Goal: Task Accomplishment & Management: Use online tool/utility

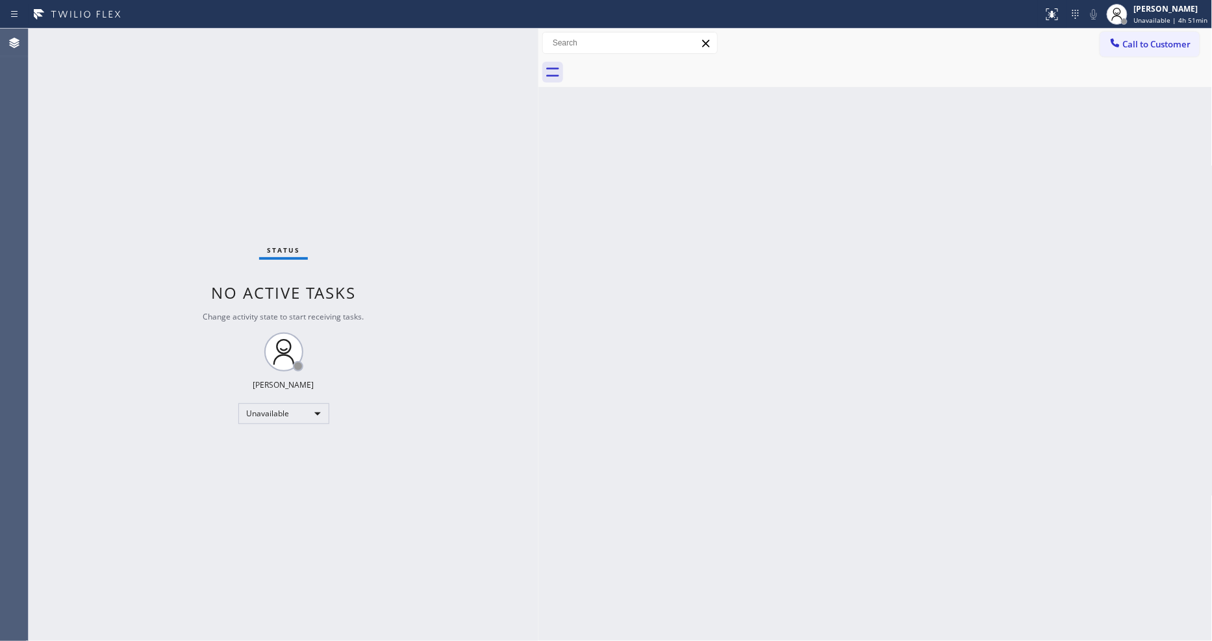
drag, startPoint x: 208, startPoint y: 73, endPoint x: 536, endPoint y: 112, distance: 330.2
click at [538, 112] on div at bounding box center [538, 335] width 0 height 612
click at [1182, 34] on button "Call to Customer" at bounding box center [1149, 44] width 99 height 25
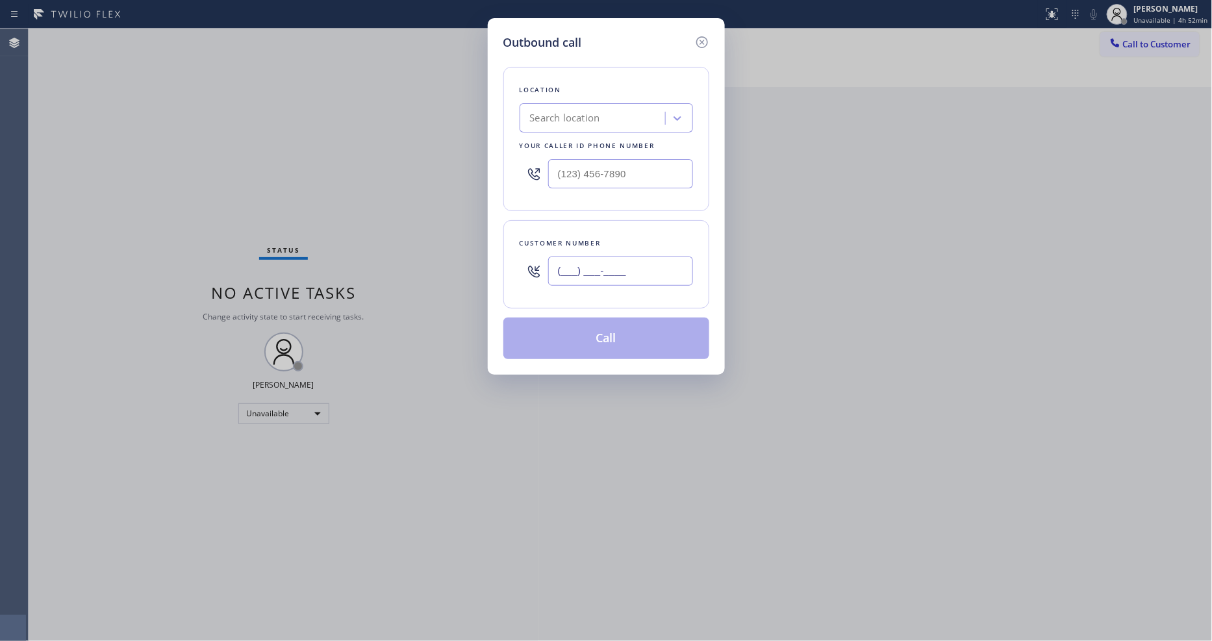
click at [625, 262] on input "(___) ___-____" at bounding box center [620, 270] width 145 height 29
paste input "650) 302-7978"
type input "[PHONE_NUMBER]"
click at [602, 121] on div "Search location" at bounding box center [594, 118] width 142 height 23
paste input "Thermador Appliance Repair Zone Mountain View"
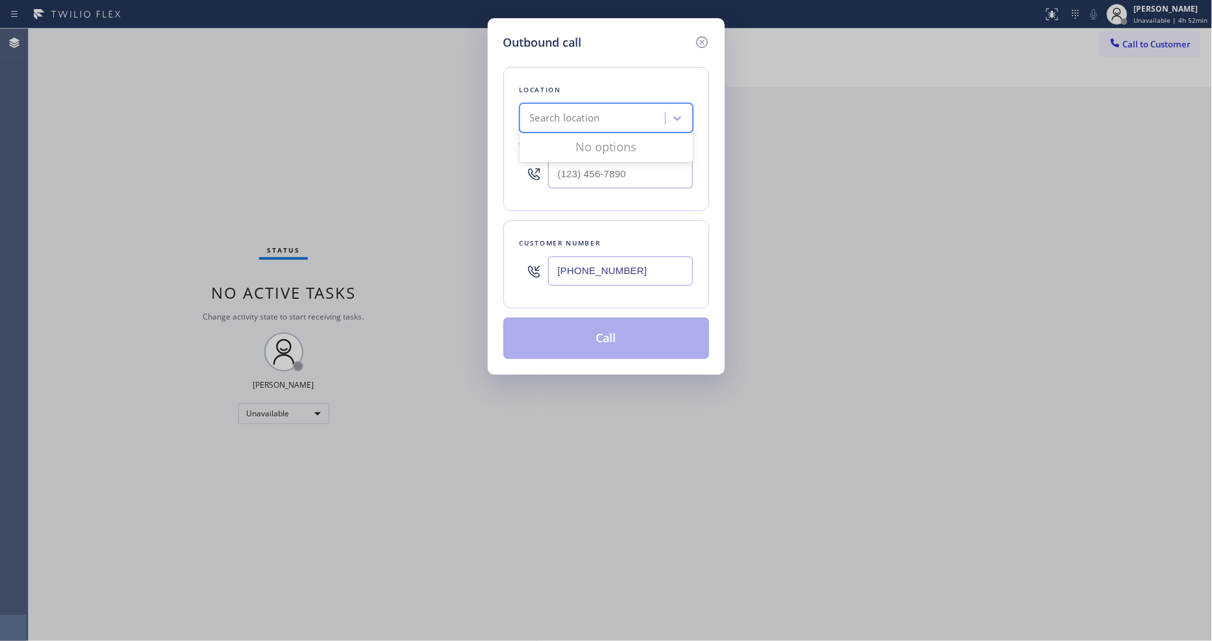
type input "Thermador Appliance Repair Zone Mountain View"
click at [587, 147] on div "Thermador Appliance Repair Zone Mountain View" at bounding box center [605, 152] width 173 height 36
type input "[PHONE_NUMBER]"
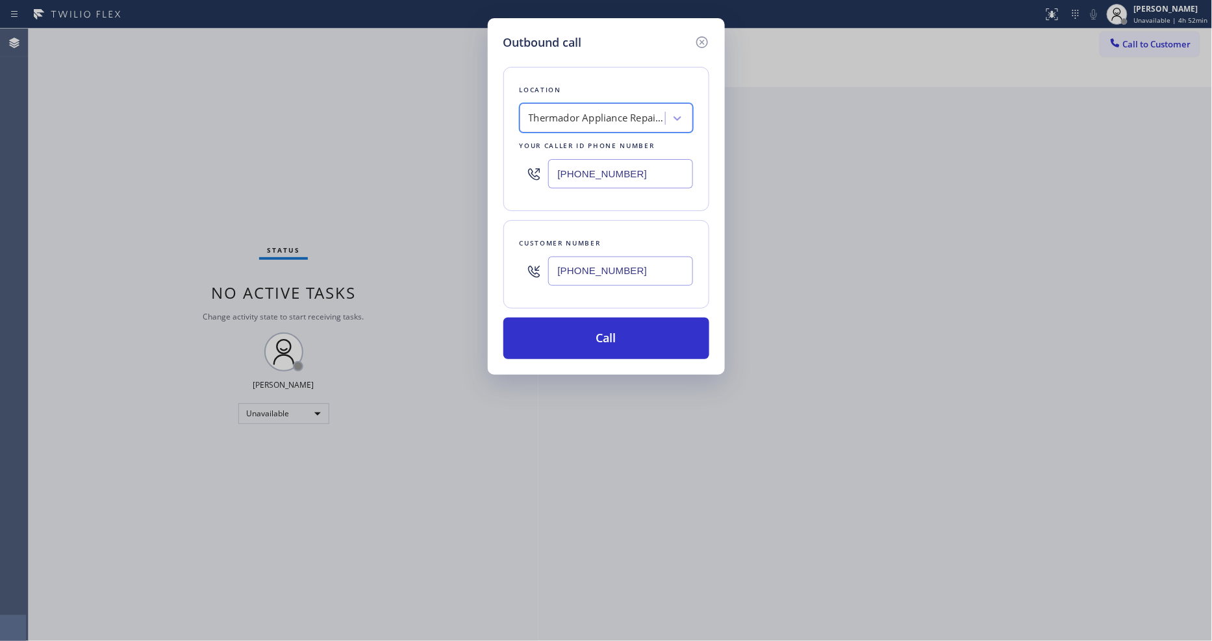
scroll to position [0, 1]
click at [567, 329] on button "Call" at bounding box center [606, 338] width 206 height 42
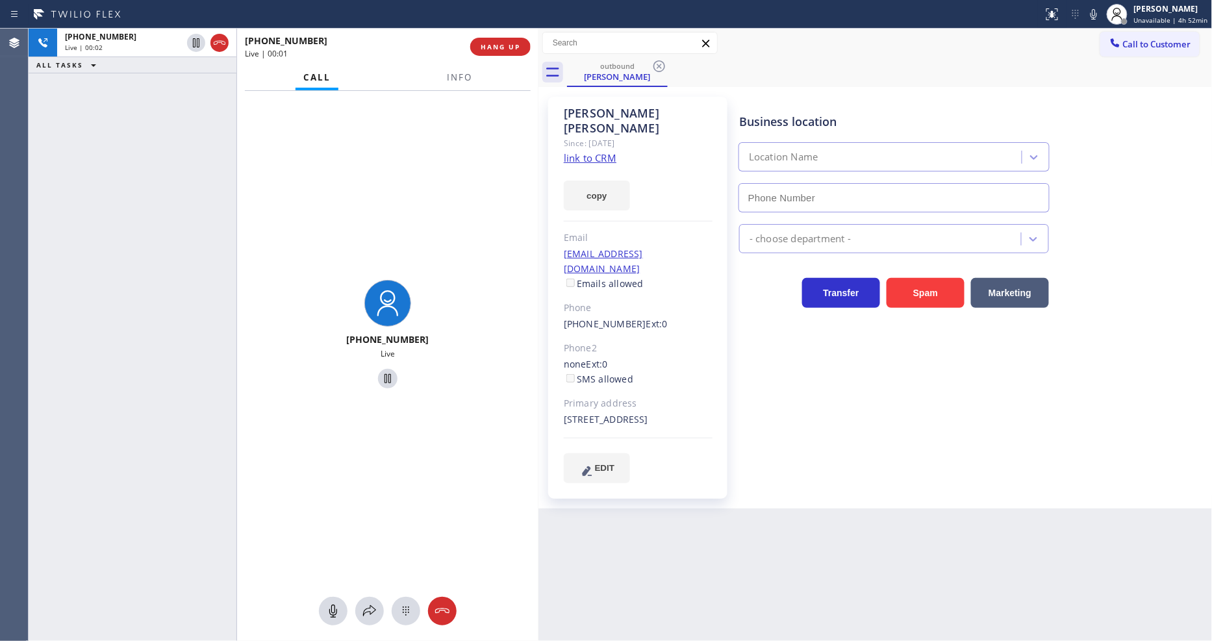
type input "(650) 879-4944"
click at [462, 77] on span "Info" at bounding box center [459, 77] width 25 height 12
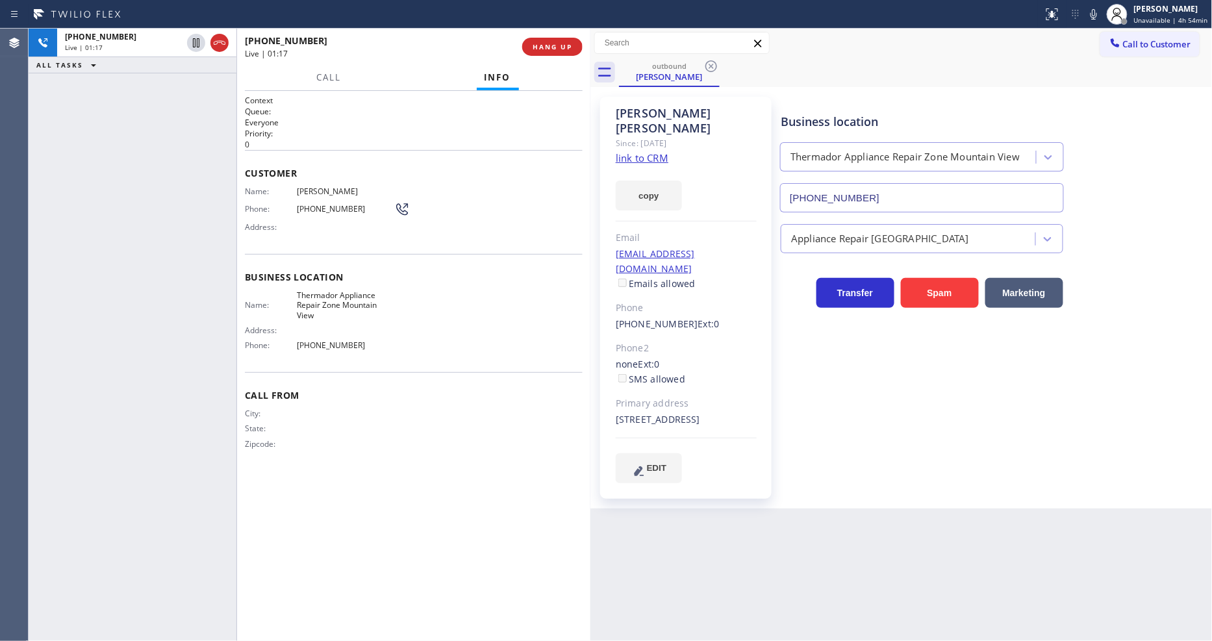
drag, startPoint x: 540, startPoint y: 113, endPoint x: 591, endPoint y: 110, distance: 52.0
click at [590, 110] on div at bounding box center [590, 335] width 0 height 612
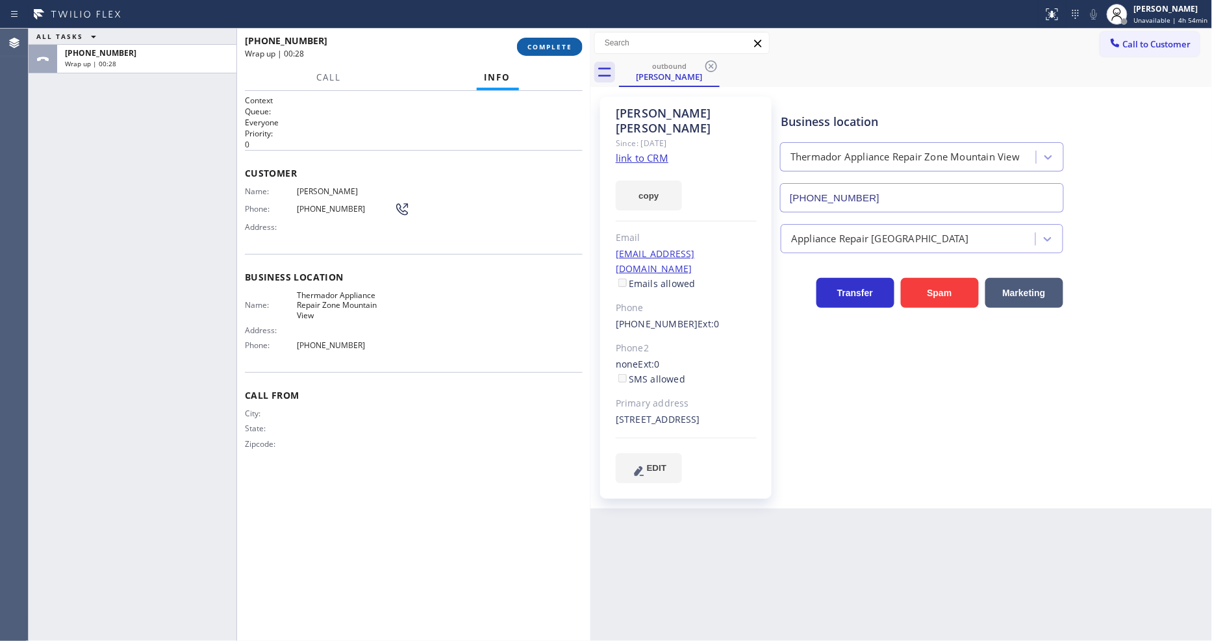
click at [526, 44] on button "COMPLETE" at bounding box center [550, 47] width 66 height 18
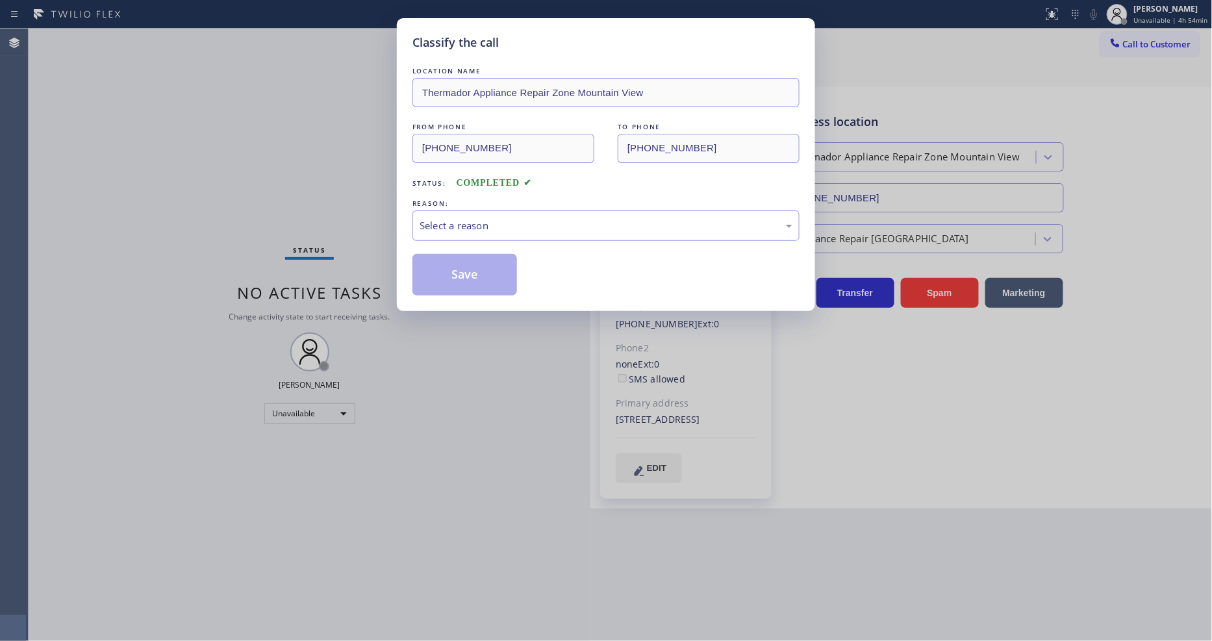
click at [465, 219] on div "Select a reason" at bounding box center [605, 225] width 373 height 15
click at [451, 277] on button "Save" at bounding box center [464, 275] width 105 height 42
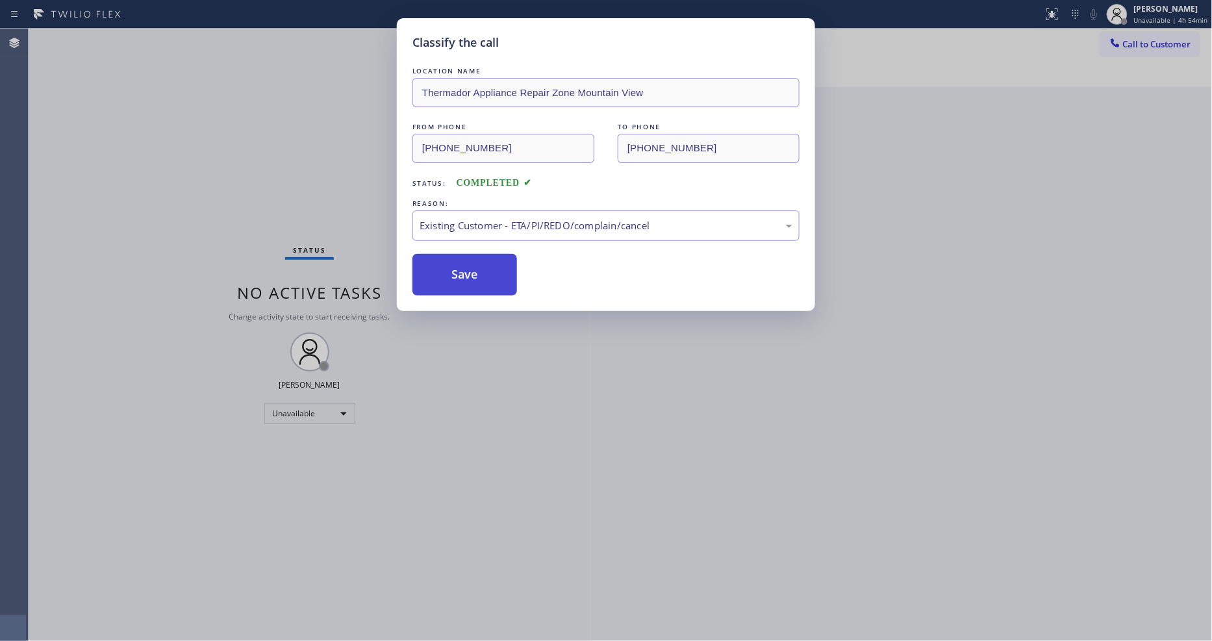
click at [451, 277] on button "Save" at bounding box center [464, 275] width 105 height 42
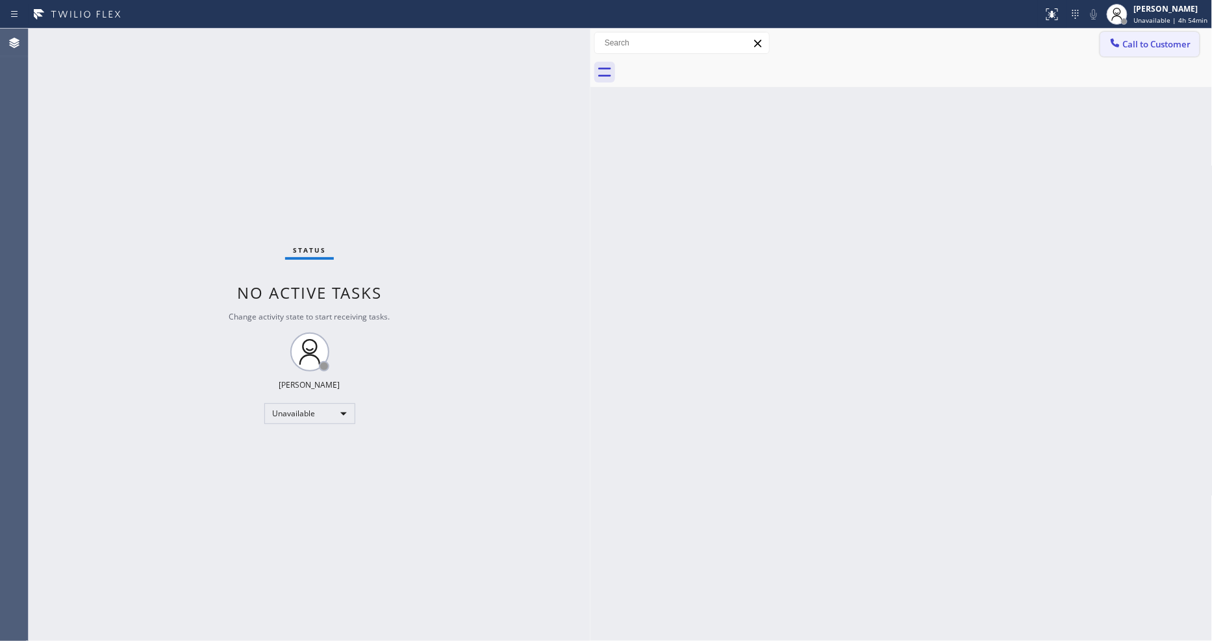
click at [1124, 51] on button "Call to Customer" at bounding box center [1149, 44] width 99 height 25
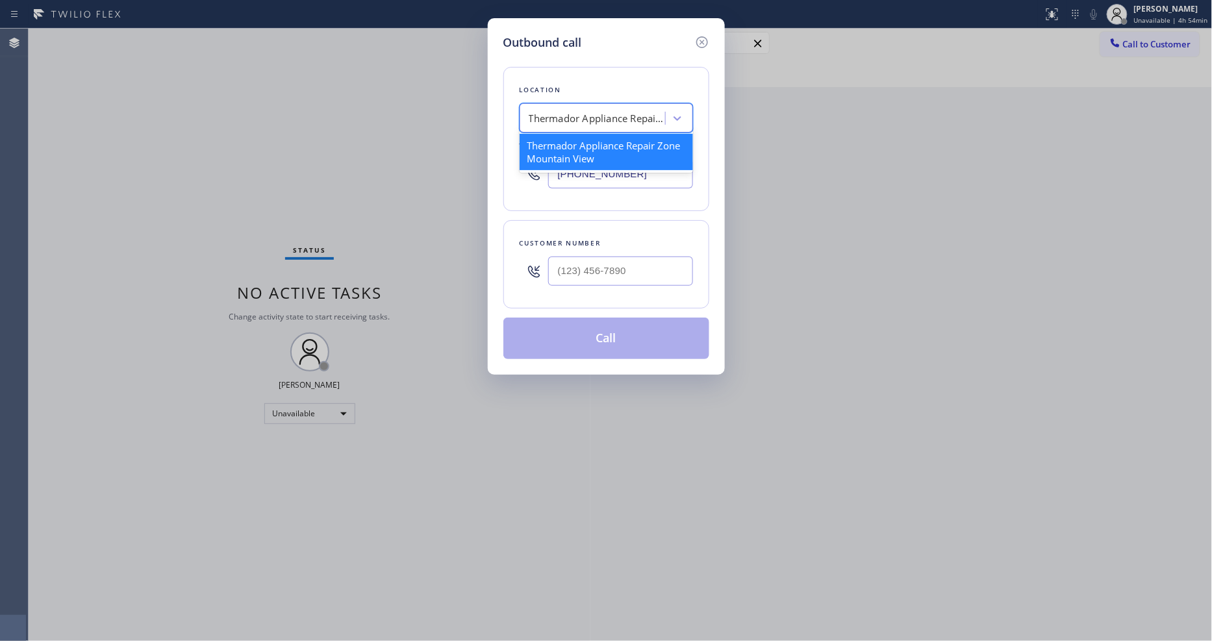
click at [640, 111] on div "Thermador Appliance Repair Zone Mountain View" at bounding box center [597, 118] width 136 height 15
paste input "All Appliance Repair Santa Clarita"
type input "All Appliance Repair Santa Clarita"
click at [587, 147] on div "All Appliance Repair Santa Clarita" at bounding box center [605, 152] width 173 height 36
type input "(661) 344-1554"
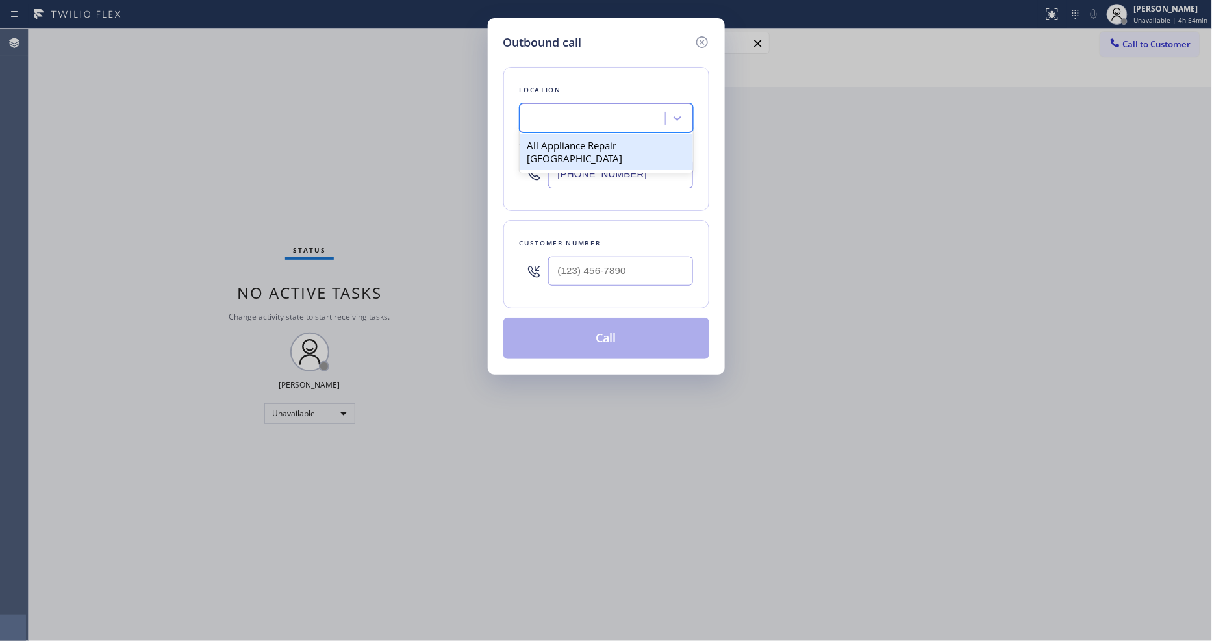
scroll to position [0, 1]
click at [559, 265] on input "text" at bounding box center [620, 270] width 145 height 29
paste input "213) 255-1418"
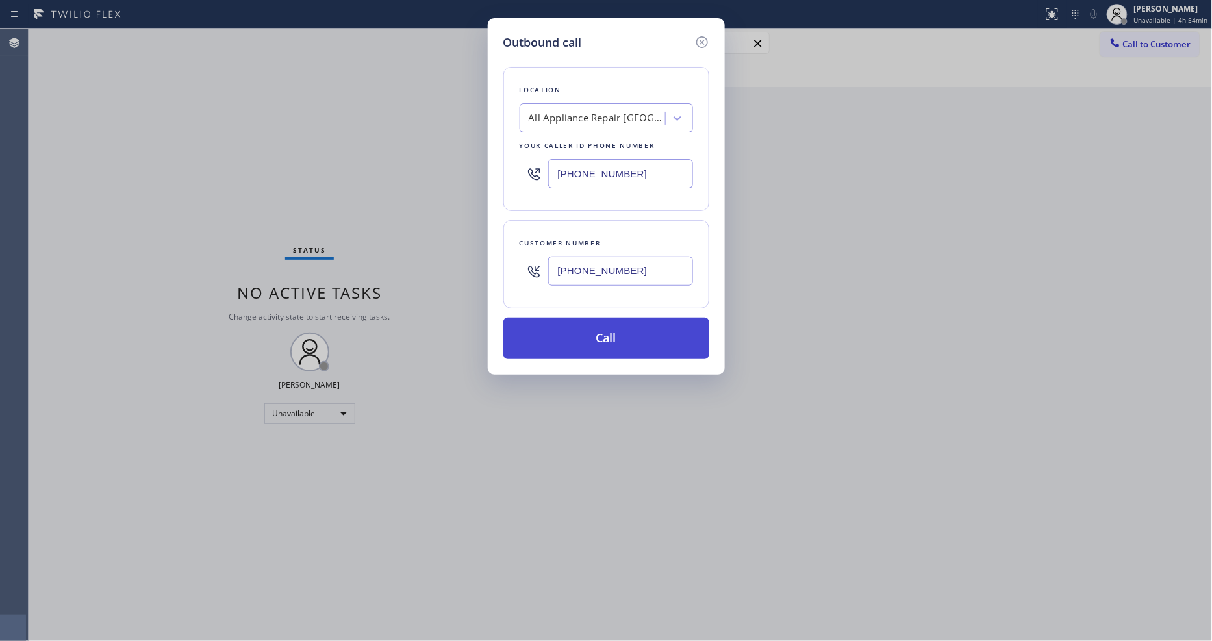
type input "(213) 255-1418"
click at [559, 332] on button "Call" at bounding box center [606, 338] width 206 height 42
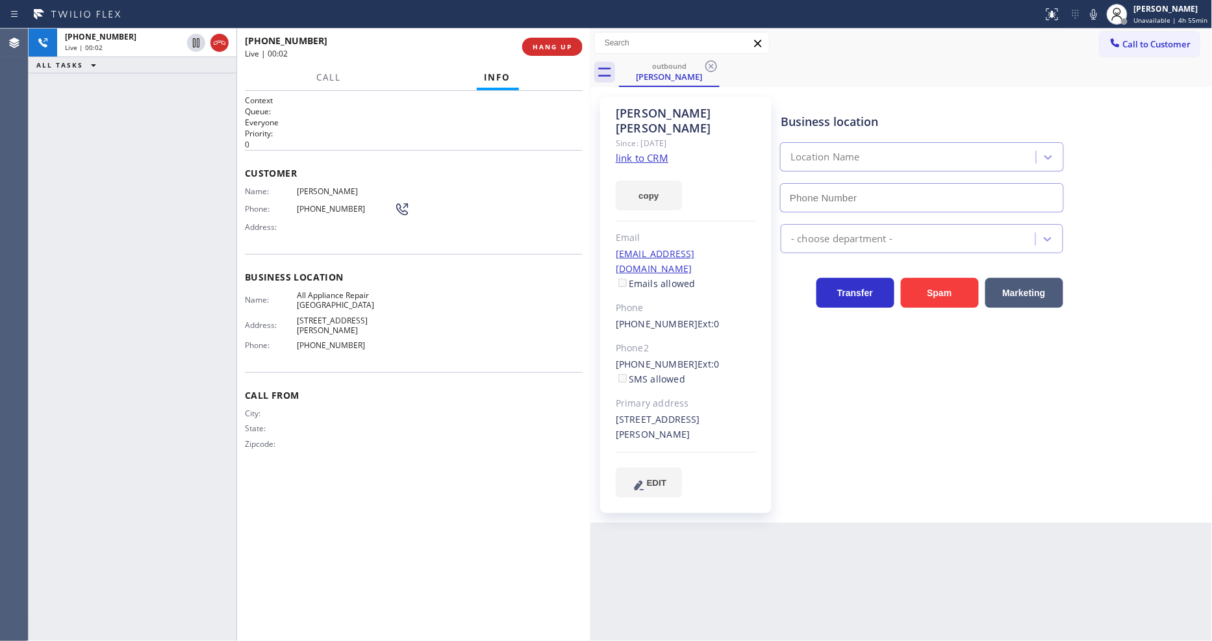
type input "(661) 344-1554"
click at [566, 53] on button "HANG UP" at bounding box center [552, 47] width 60 height 18
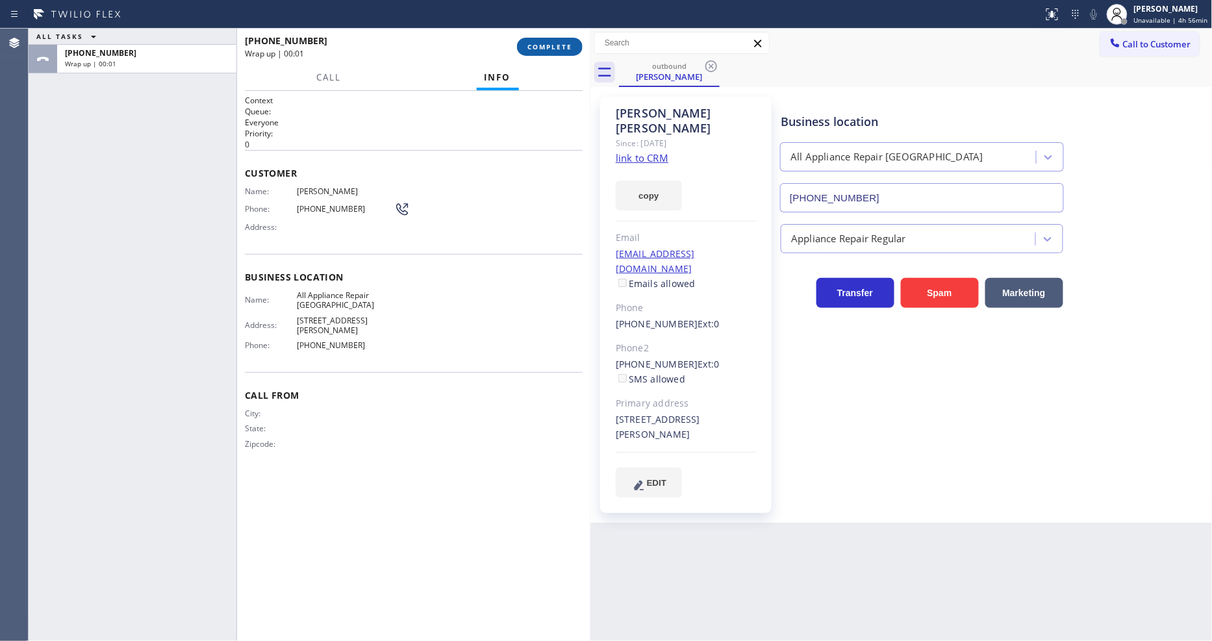
click at [566, 53] on button "COMPLETE" at bounding box center [550, 47] width 66 height 18
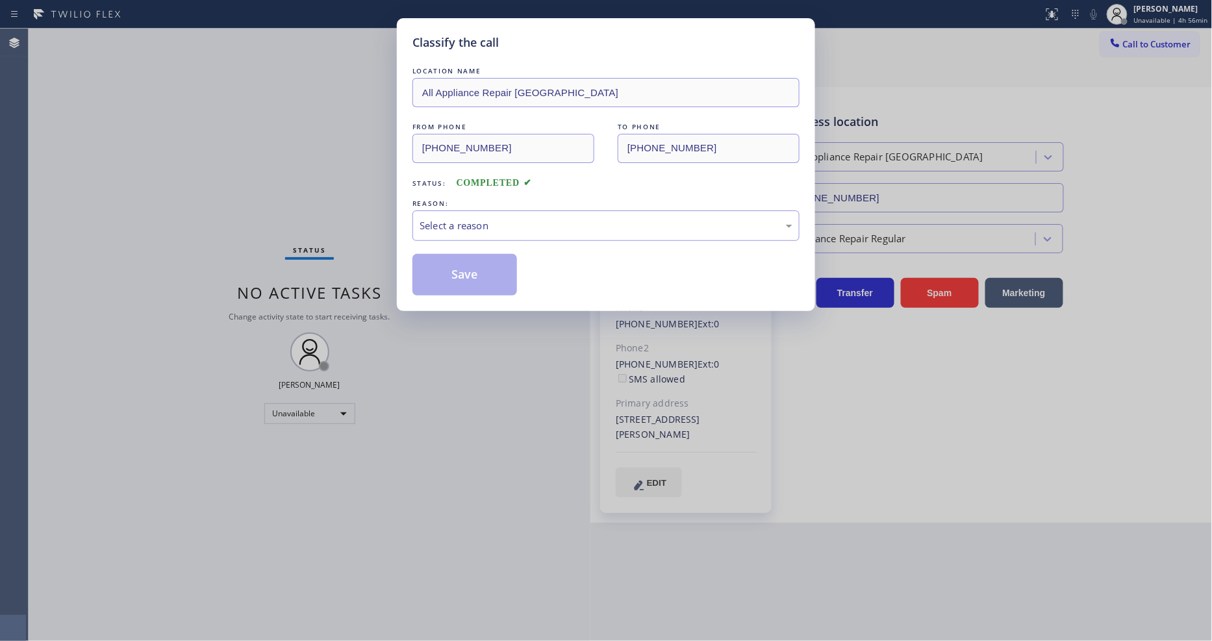
click at [471, 222] on div "Select a reason" at bounding box center [605, 225] width 373 height 15
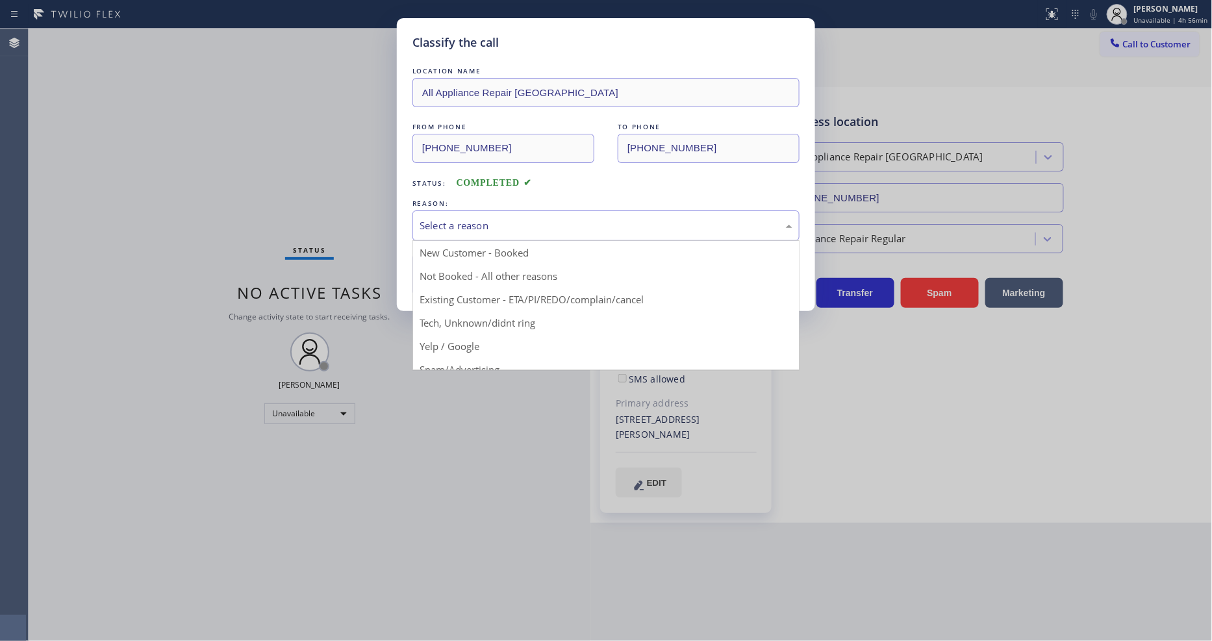
click at [471, 221] on div "Select a reason" at bounding box center [605, 225] width 373 height 15
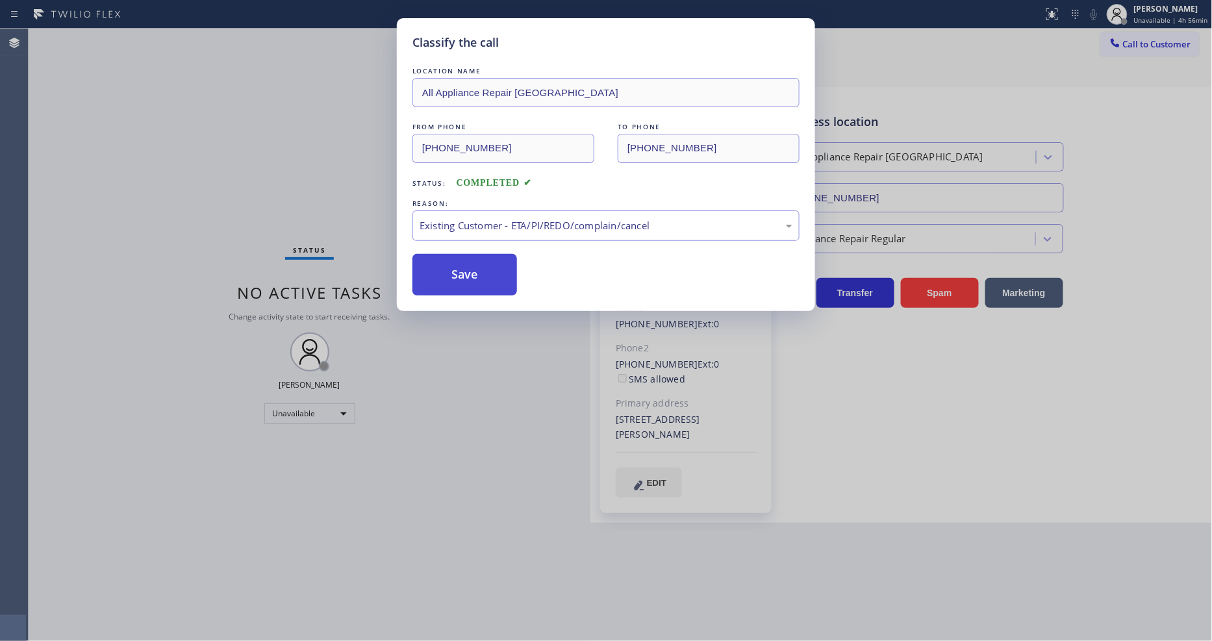
click at [462, 269] on button "Save" at bounding box center [464, 275] width 105 height 42
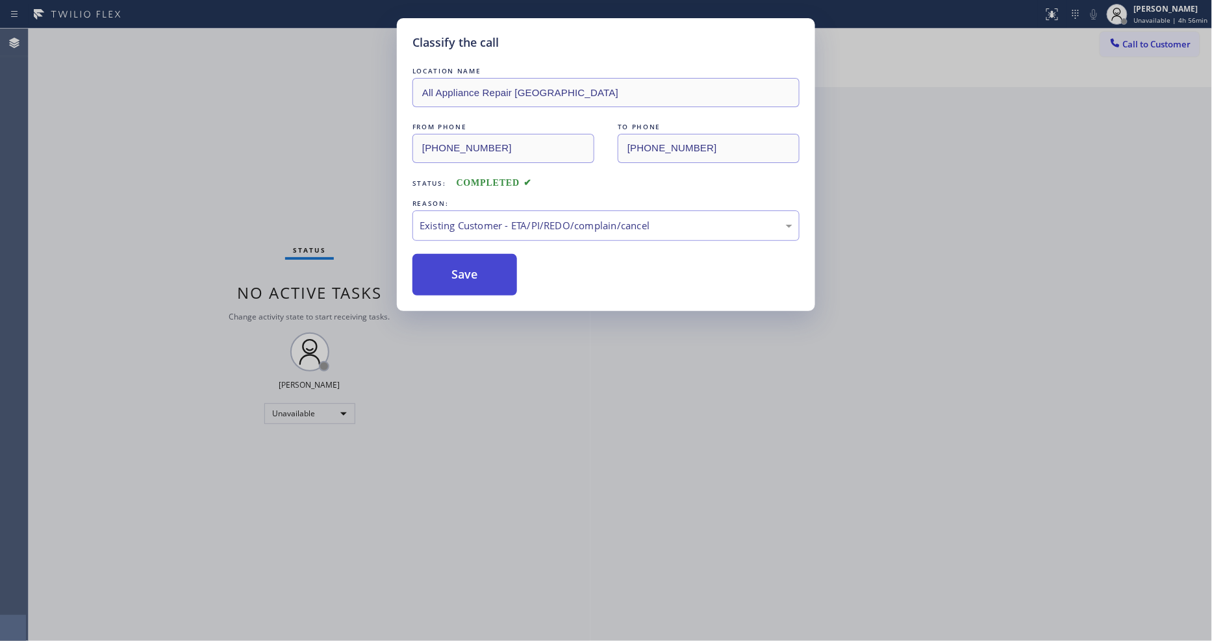
click at [462, 269] on button "Save" at bounding box center [464, 275] width 105 height 42
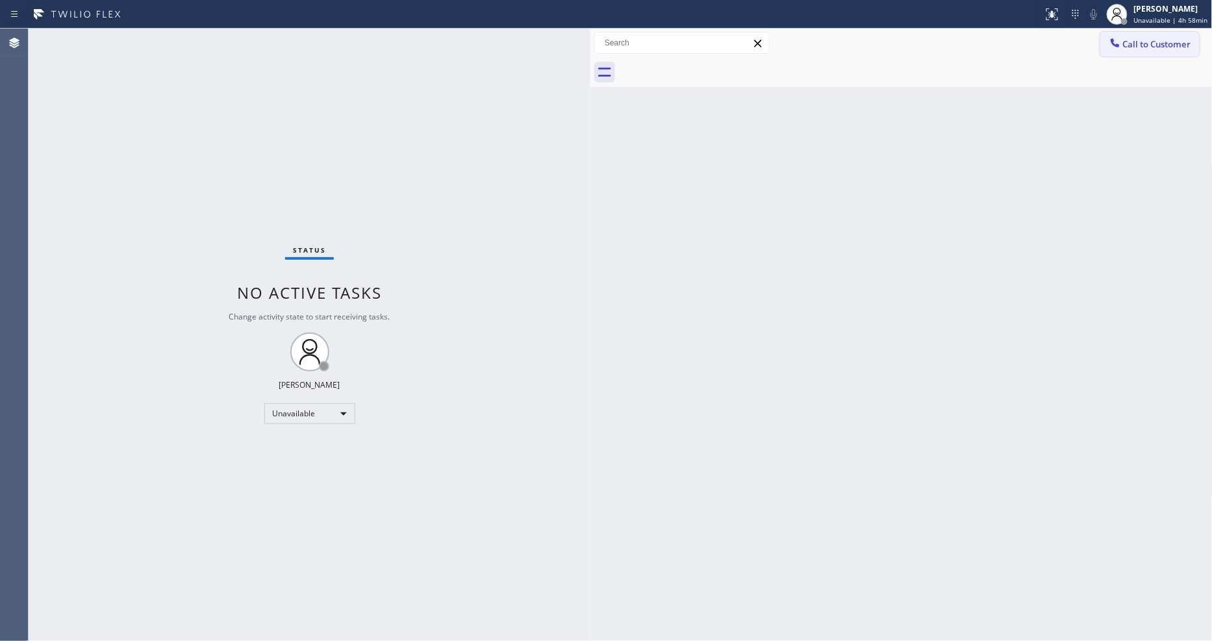
click at [1143, 45] on span "Call to Customer" at bounding box center [1157, 44] width 68 height 12
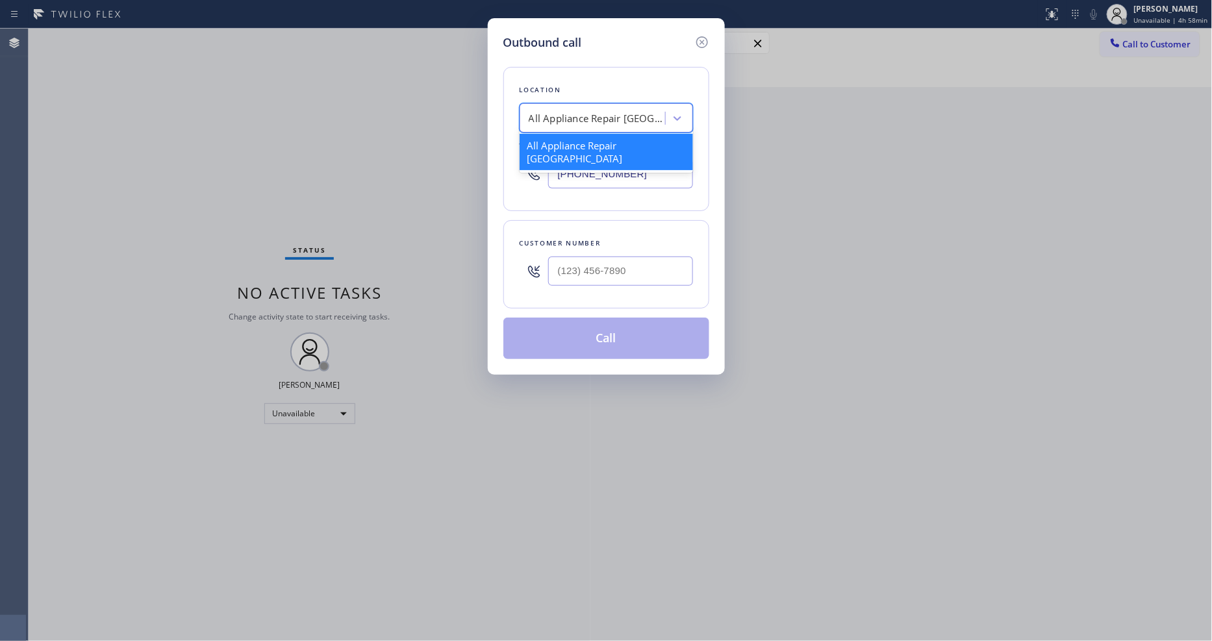
click at [543, 111] on div "All Appliance Repair Santa Clarita" at bounding box center [597, 118] width 136 height 15
paste input "Magic AC Repair H Street Castlemont"
type input "Magic AC Repair H Street Castlemont"
click at [545, 142] on div "Magic AC Repair H Street Castlemont" at bounding box center [605, 152] width 173 height 36
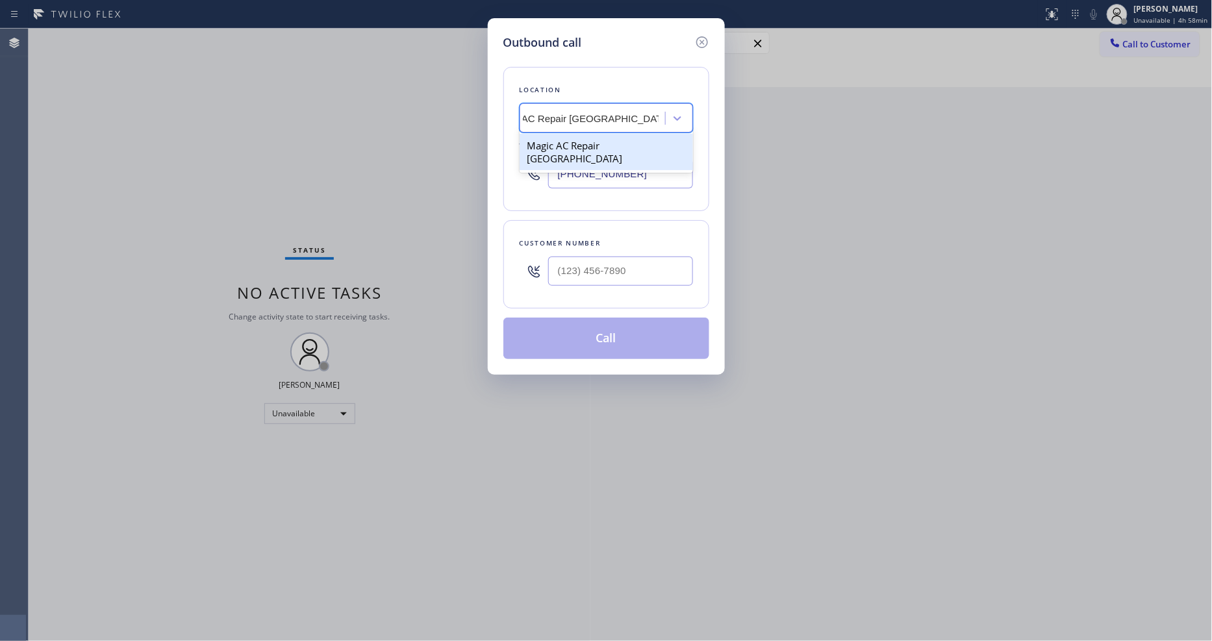
type input "(650) 484-4635"
click at [564, 273] on input "(___) ___-____" at bounding box center [620, 270] width 145 height 29
paste input "408) 666-4601"
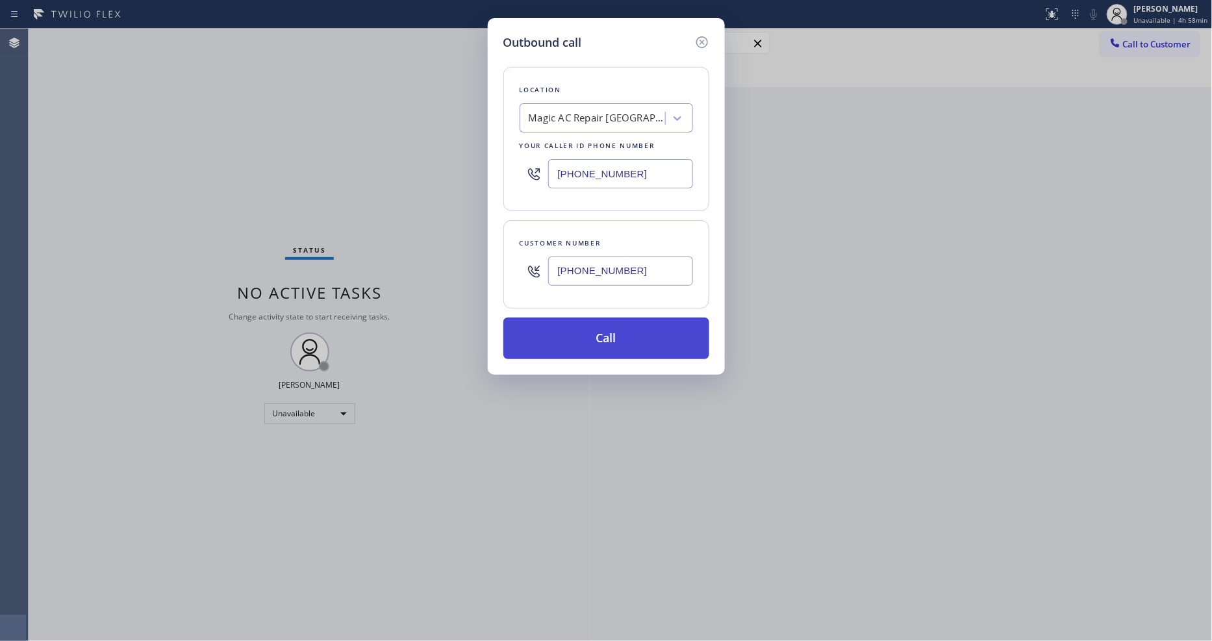
type input "(408) 666-4601"
click at [598, 340] on button "Call" at bounding box center [606, 338] width 206 height 42
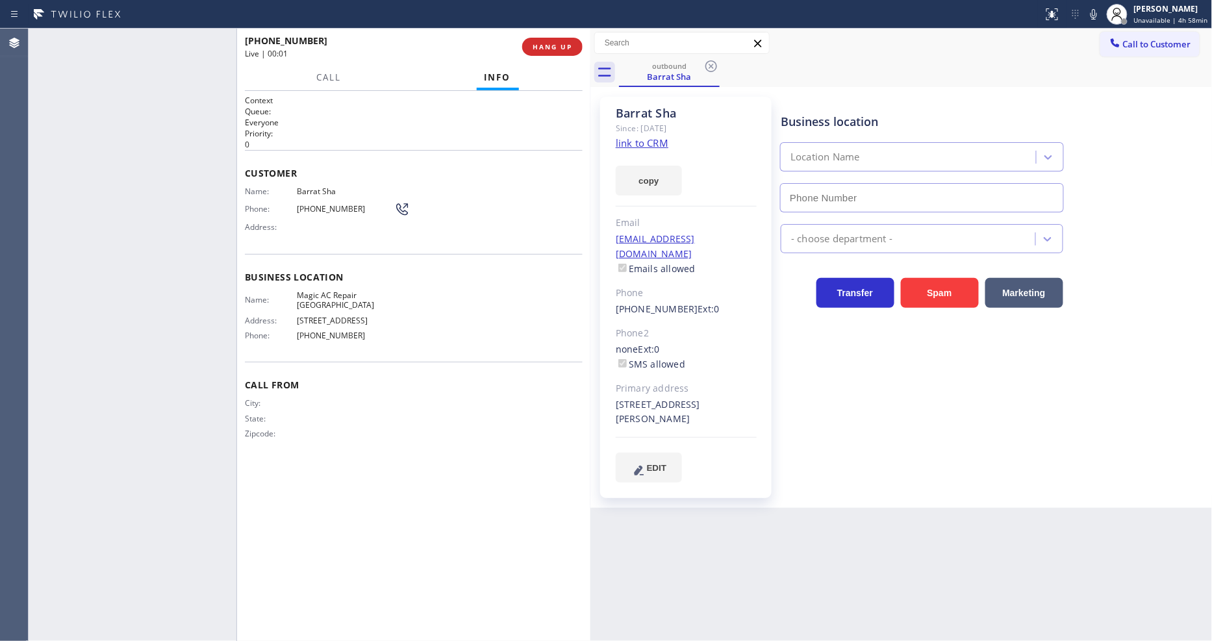
type input "(650) 484-4635"
drag, startPoint x: 529, startPoint y: 60, endPoint x: 541, endPoint y: 51, distance: 15.3
click at [530, 56] on div "+14086664601 Live | 00:34 HANG UP" at bounding box center [414, 47] width 338 height 34
click at [541, 50] on span "HANG UP" at bounding box center [552, 46] width 40 height 9
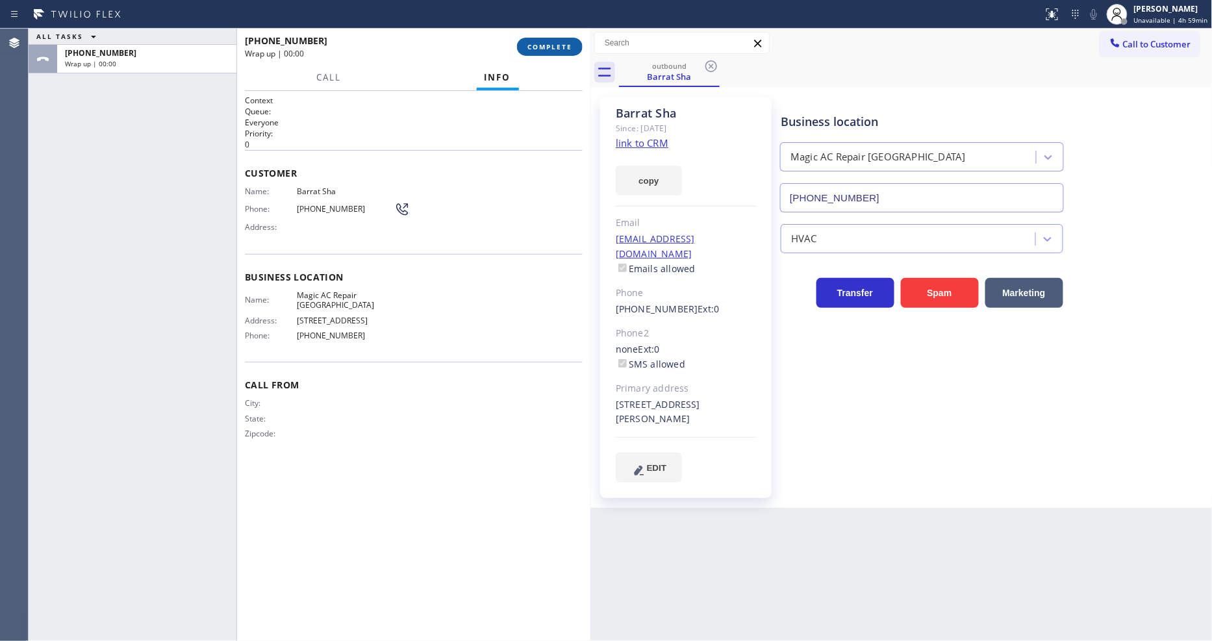
click at [541, 50] on span "COMPLETE" at bounding box center [549, 46] width 45 height 9
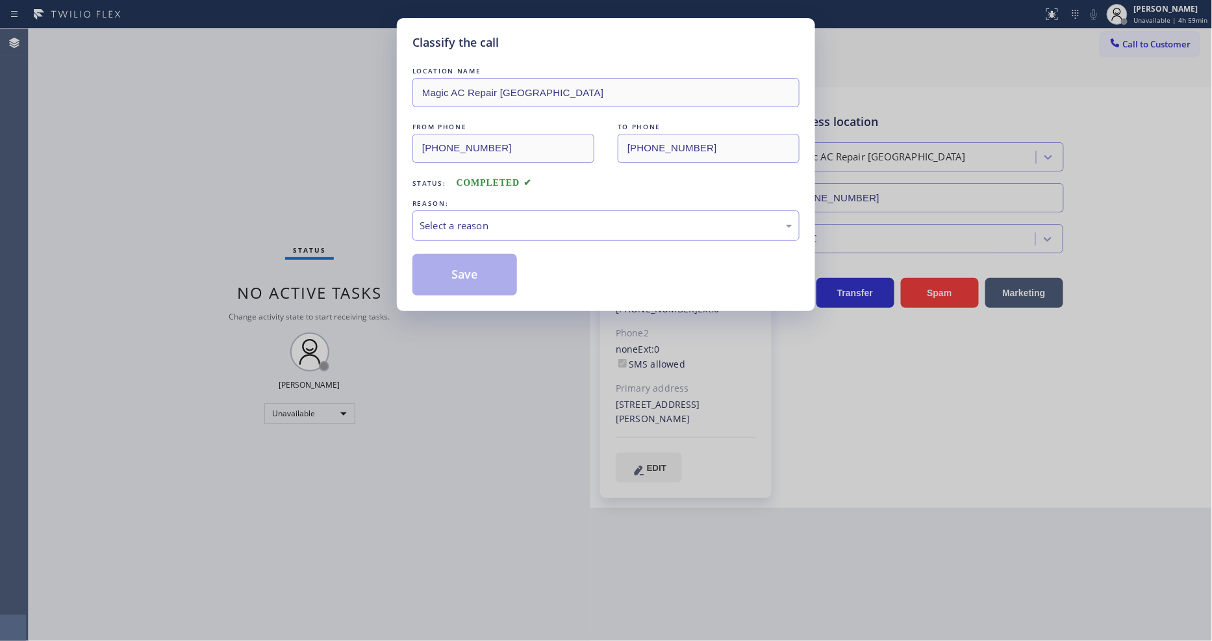
click at [476, 221] on div "Select a reason" at bounding box center [605, 225] width 373 height 15
click at [464, 269] on button "Save" at bounding box center [464, 275] width 105 height 42
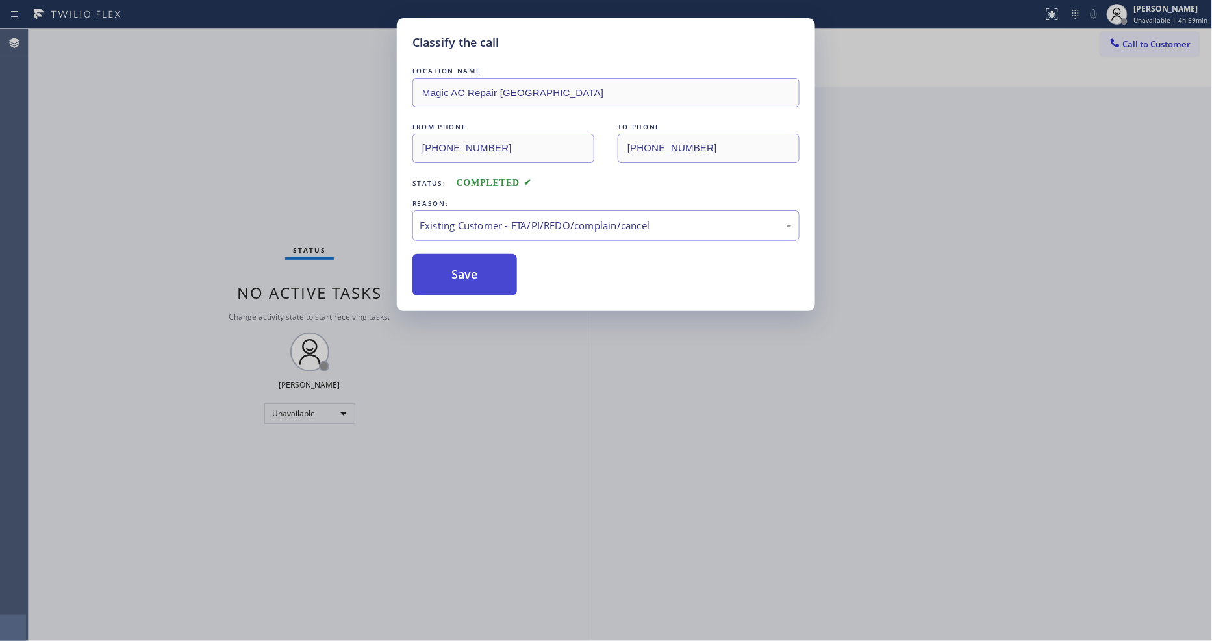
click at [464, 269] on button "Save" at bounding box center [464, 275] width 105 height 42
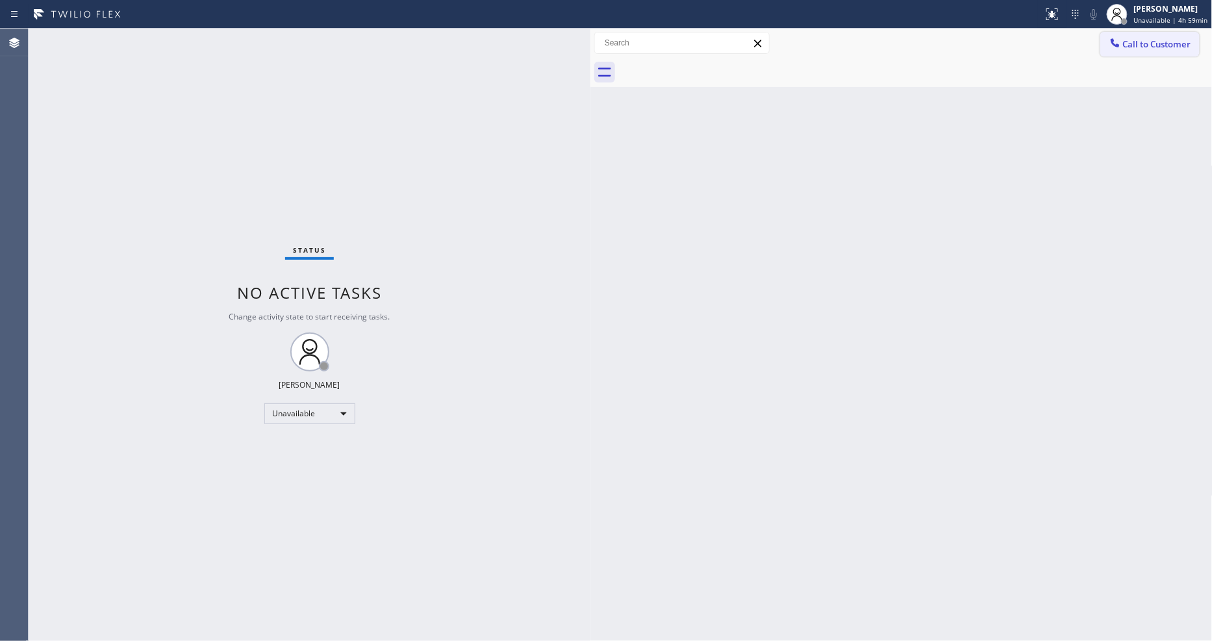
click at [1106, 48] on button "Call to Customer" at bounding box center [1149, 44] width 99 height 25
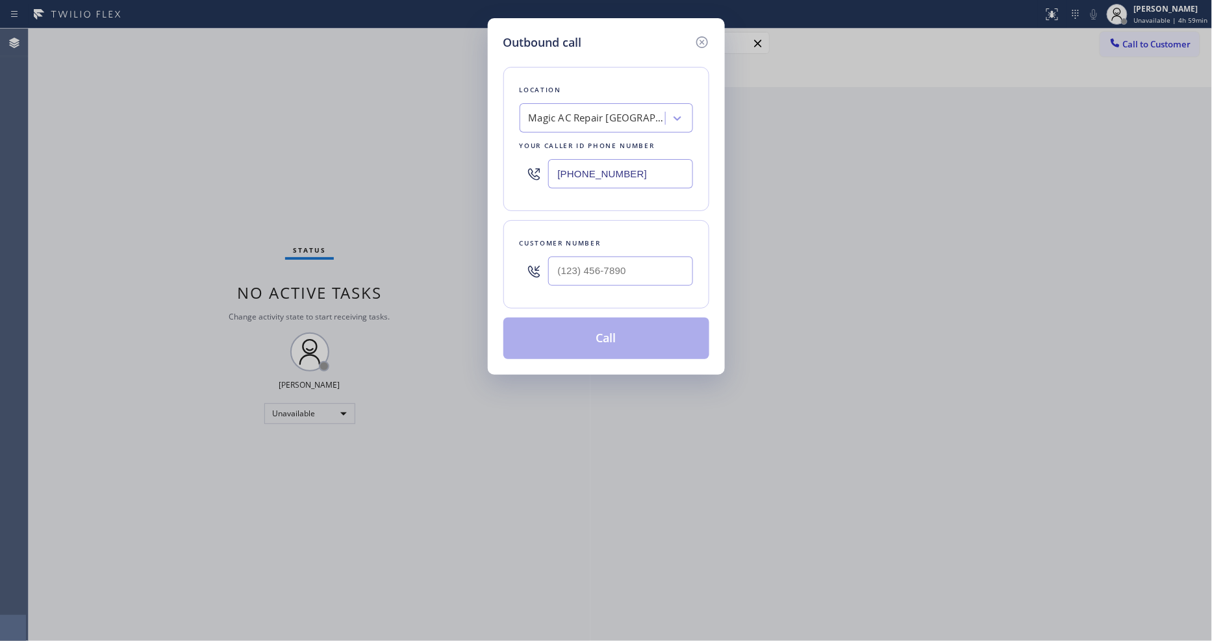
click at [621, 111] on div "Magic AC Repair H Street Castlemont" at bounding box center [597, 118] width 136 height 15
paste input "Ontario Heating and Air Conditioning"
type input "Ontario Heating and Air Conditioning"
click at [580, 143] on div "Ontario Heating and Air Conditioning" at bounding box center [605, 152] width 173 height 36
type input "(909) 341-1104"
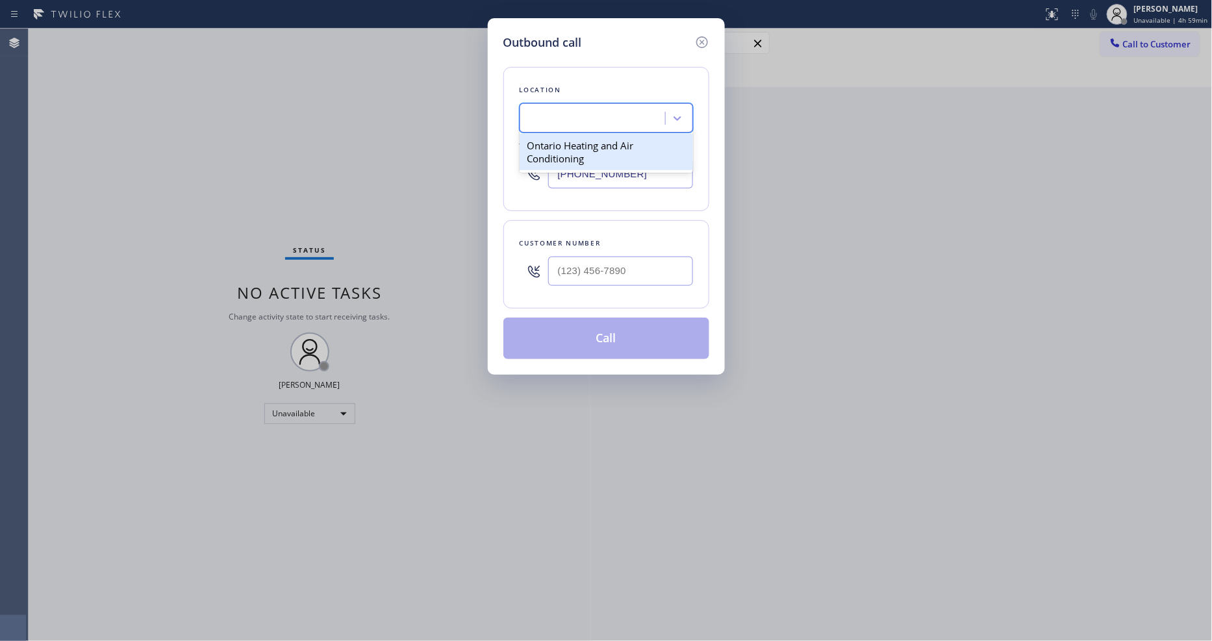
scroll to position [0, 1]
click at [606, 273] on input "(___) ___-____" at bounding box center [620, 270] width 145 height 29
paste input "562) 900-4976"
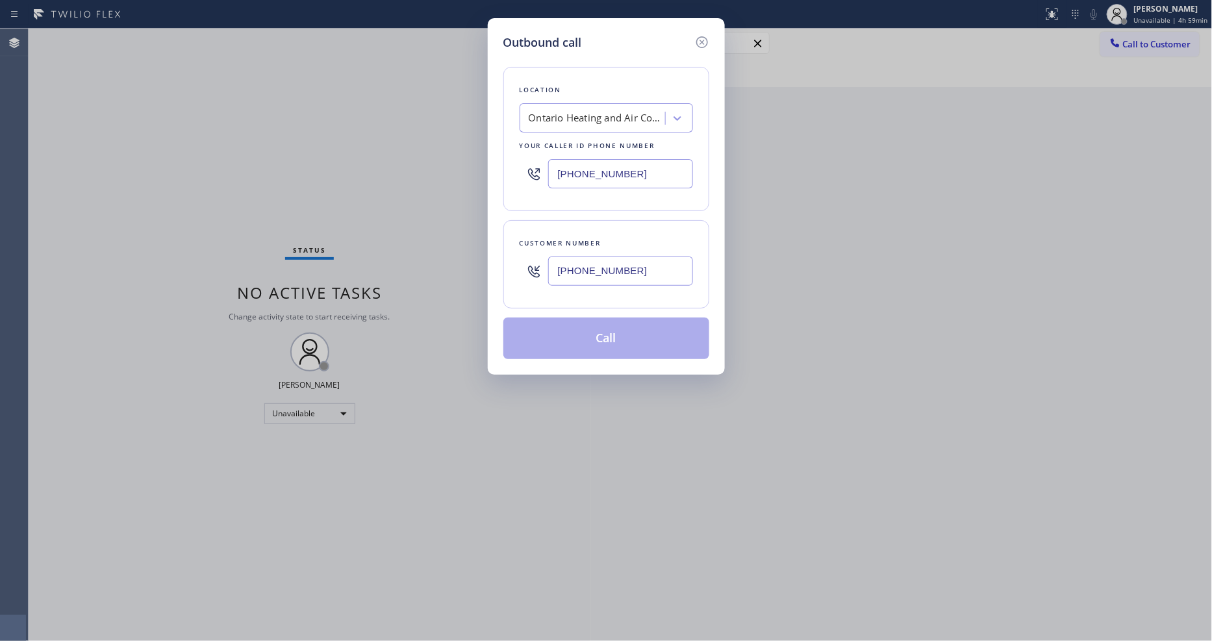
type input "(562) 900-4976"
click at [554, 329] on button "Call" at bounding box center [606, 338] width 206 height 42
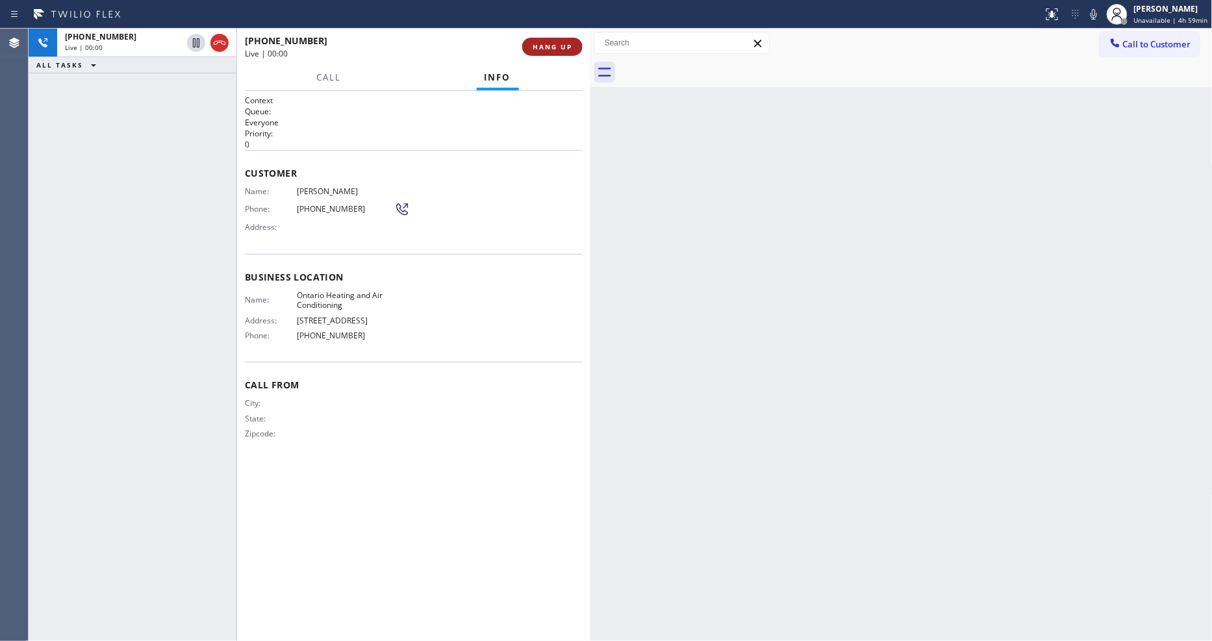
click at [536, 44] on span "HANG UP" at bounding box center [552, 46] width 40 height 9
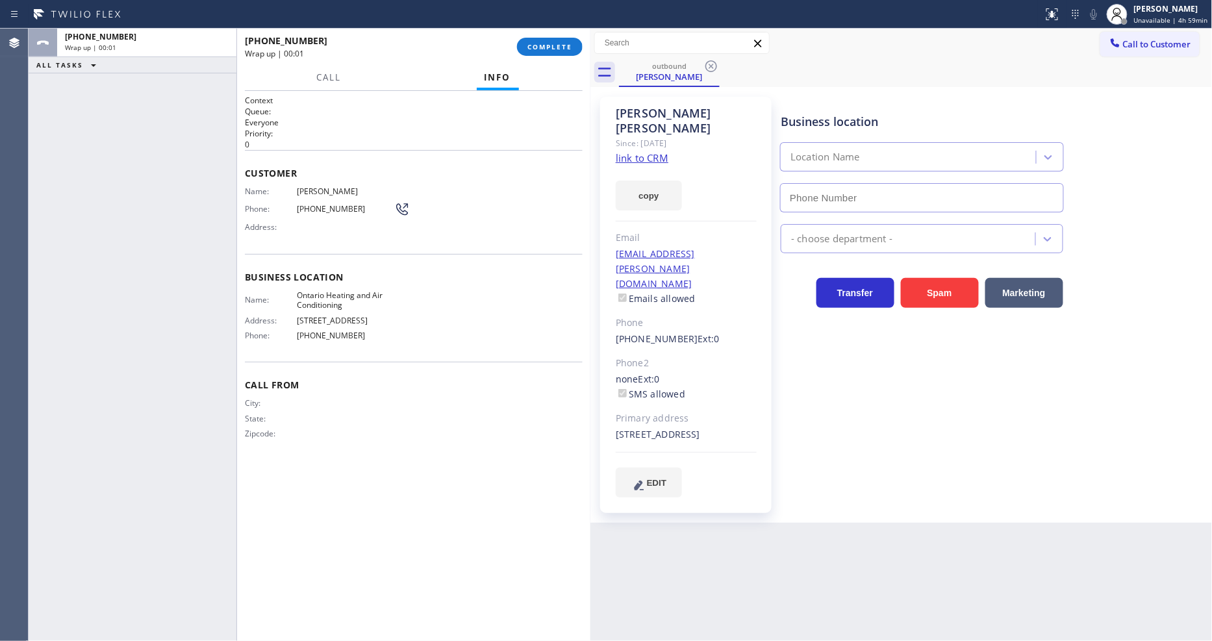
type input "(909) 341-1104"
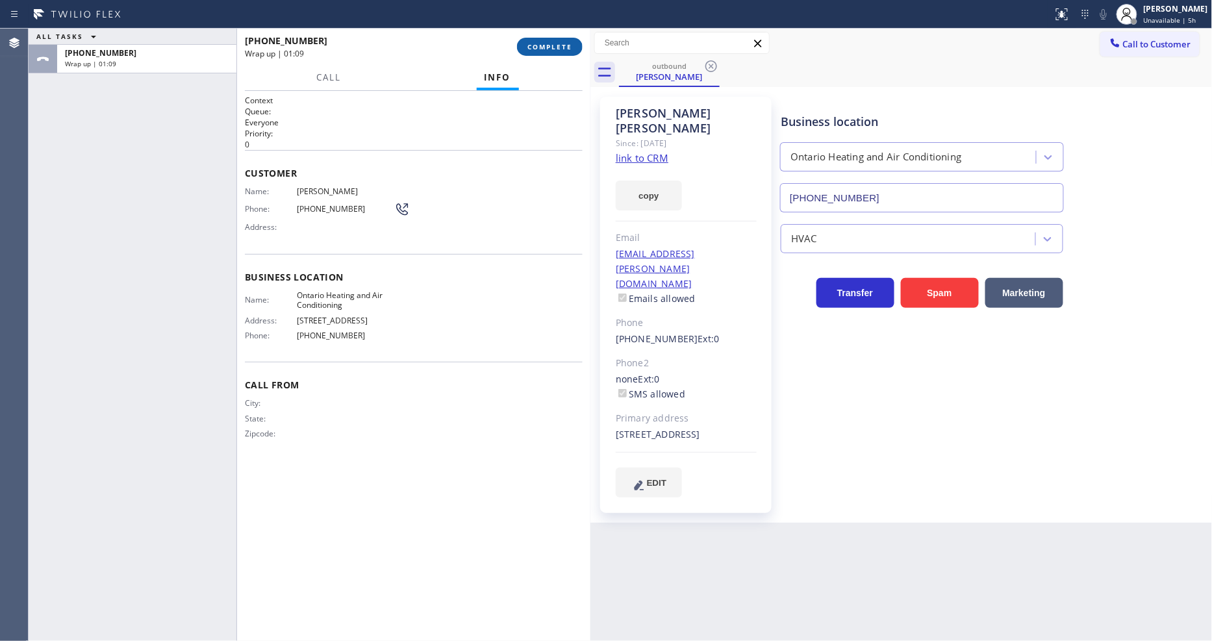
click at [533, 47] on span "COMPLETE" at bounding box center [549, 46] width 45 height 9
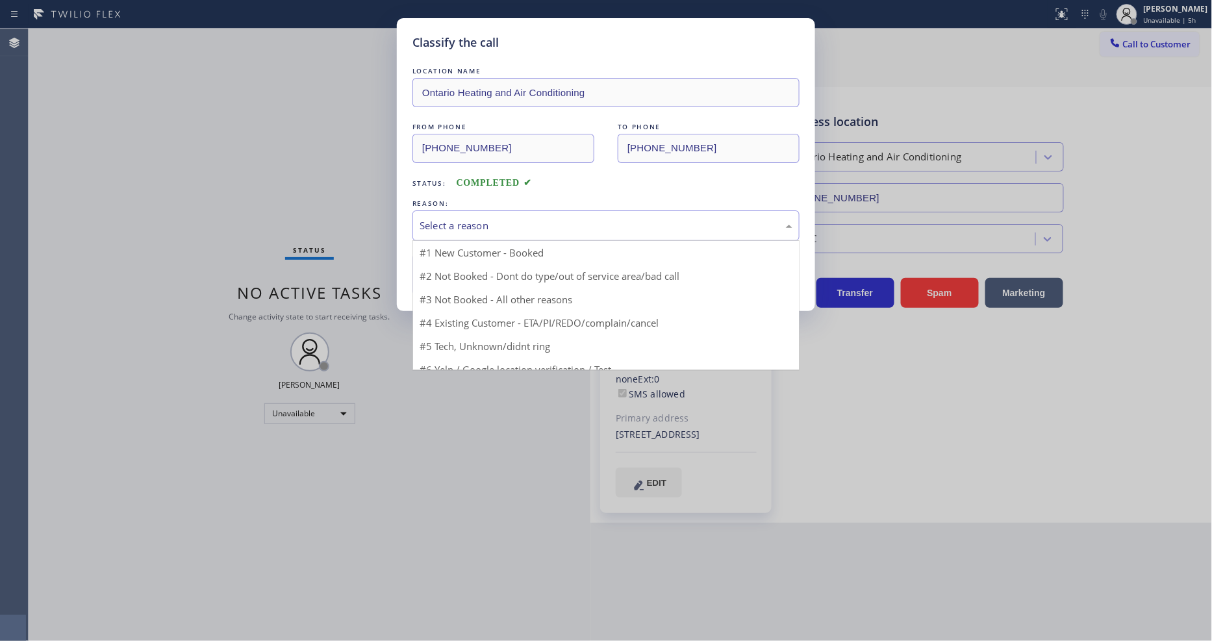
click at [456, 212] on div "Select a reason" at bounding box center [605, 225] width 387 height 31
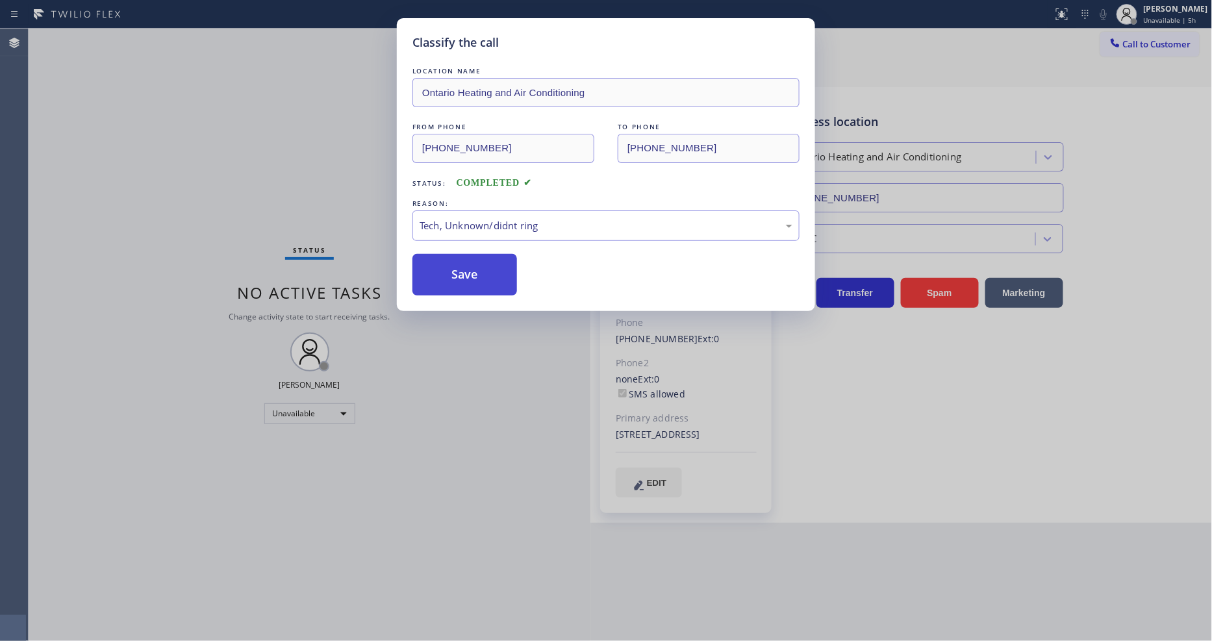
click at [464, 264] on button "Save" at bounding box center [464, 275] width 105 height 42
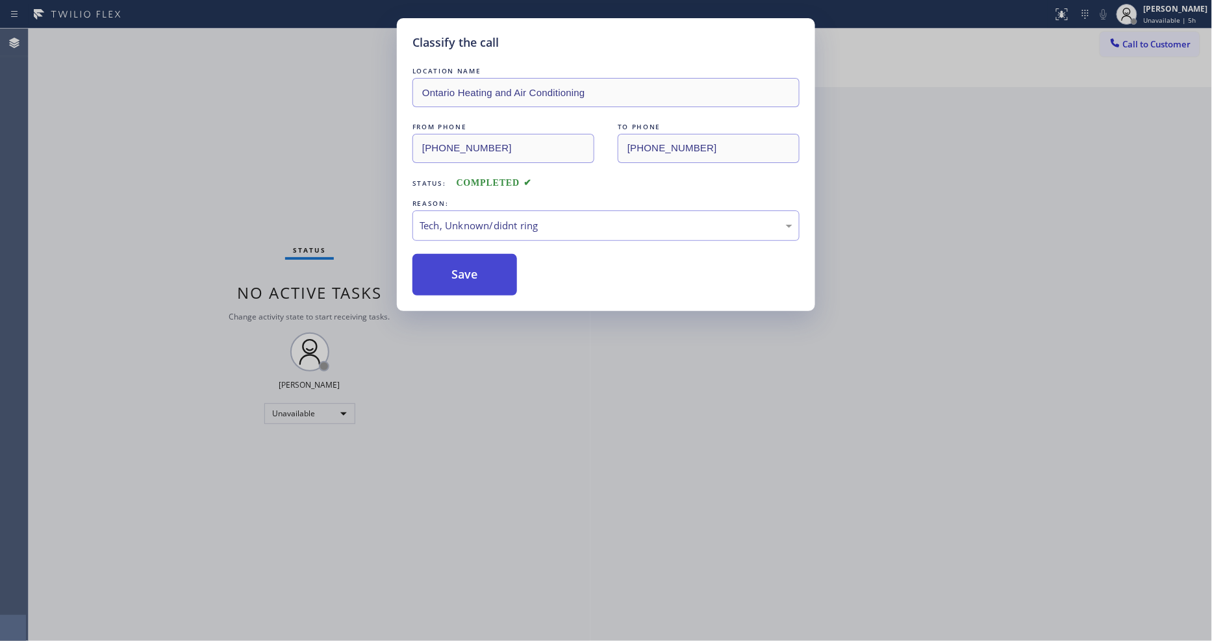
click at [464, 264] on button "Save" at bounding box center [464, 275] width 105 height 42
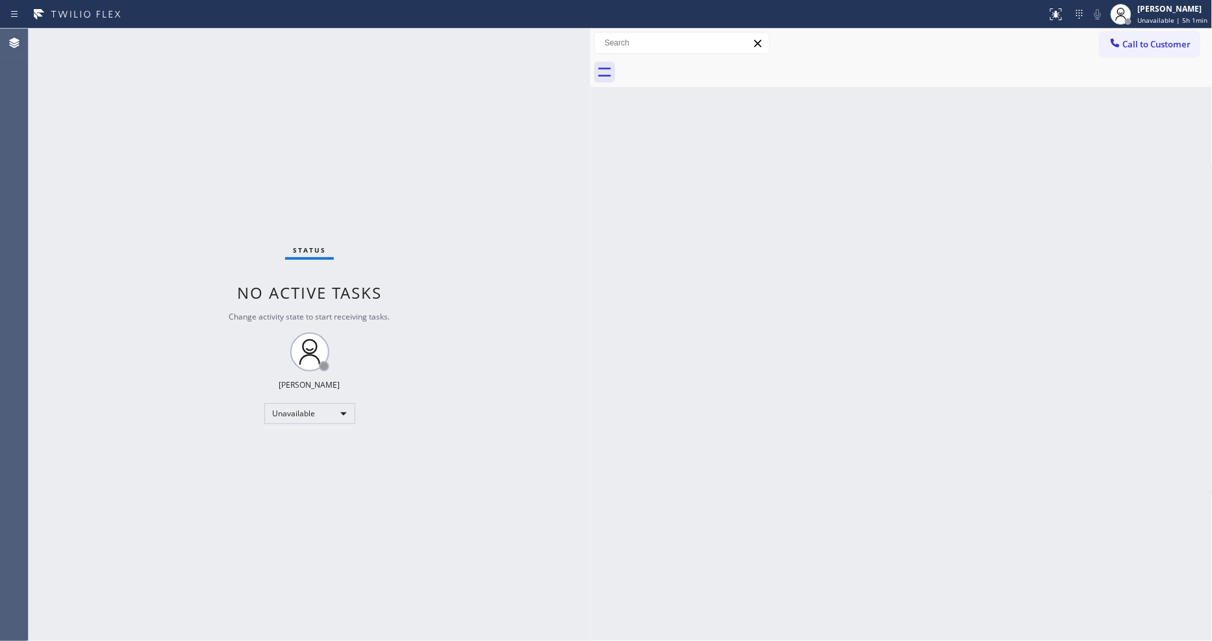
click at [1127, 47] on span "Call to Customer" at bounding box center [1157, 44] width 68 height 12
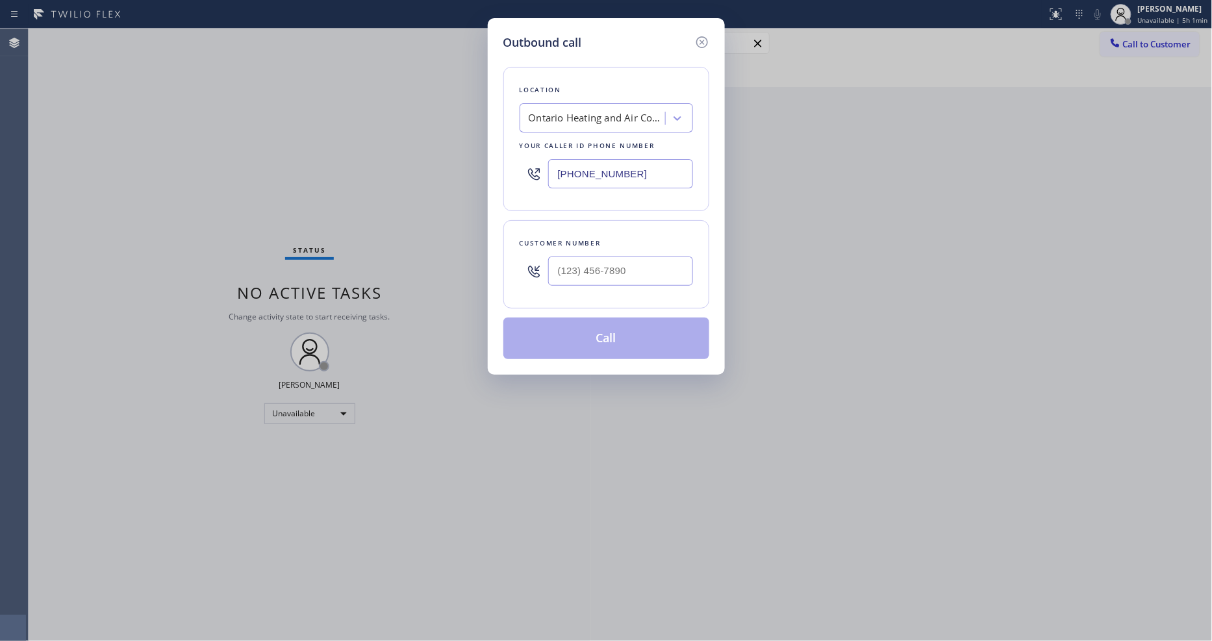
click at [608, 119] on div "Ontario Heating and Air Conditioning" at bounding box center [594, 118] width 142 height 23
paste input "Viking Repair Pro Phoenix"
type input "Viking Repair Pro Phoenix"
click at [579, 147] on div "Viking Repair Pro Phoenix" at bounding box center [605, 145] width 173 height 23
type input "(602) 560-7454"
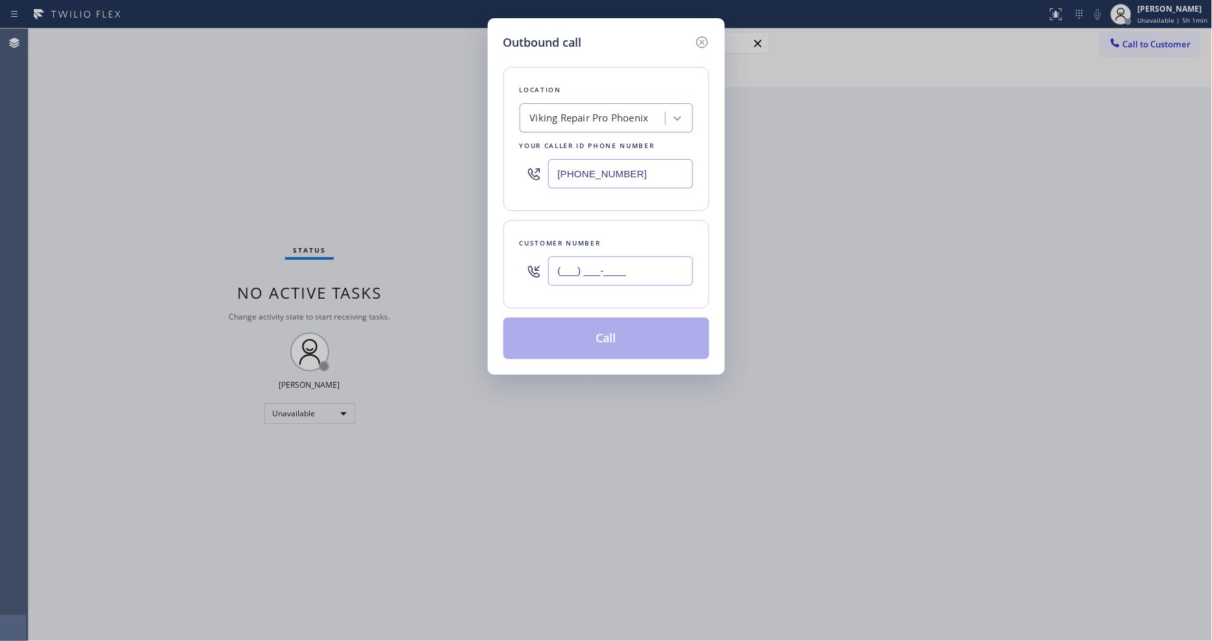
click at [562, 262] on input "(___) ___-____" at bounding box center [620, 270] width 145 height 29
paste input "435) 602-3941"
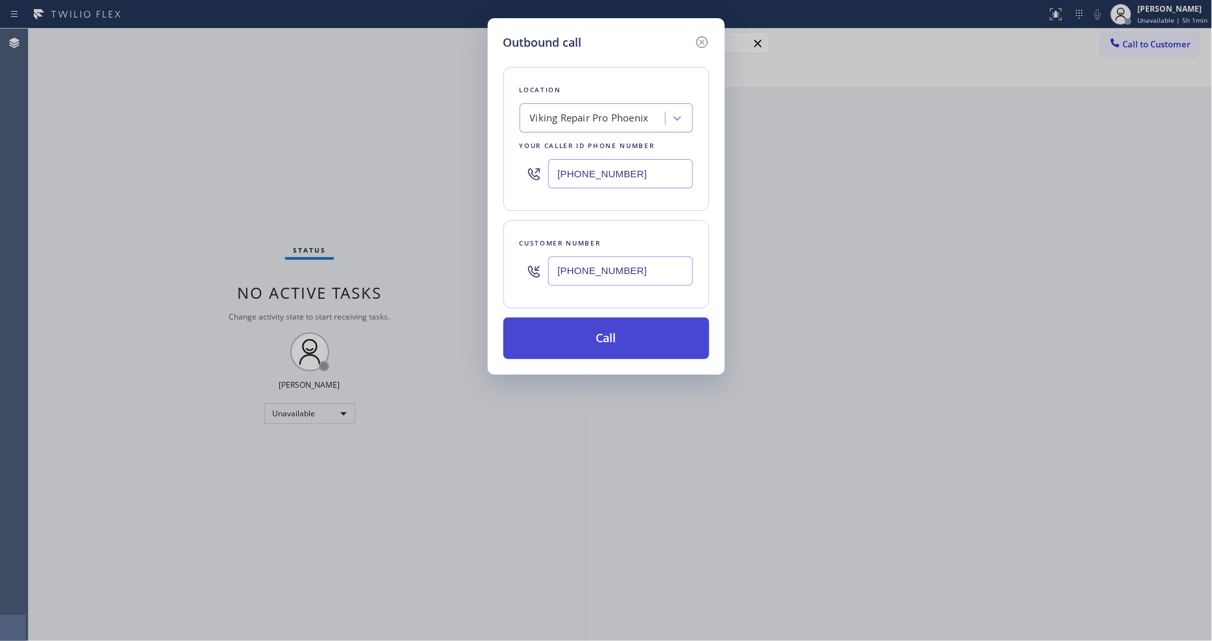
type input "(435) 602-3941"
click at [564, 331] on button "Call" at bounding box center [606, 338] width 206 height 42
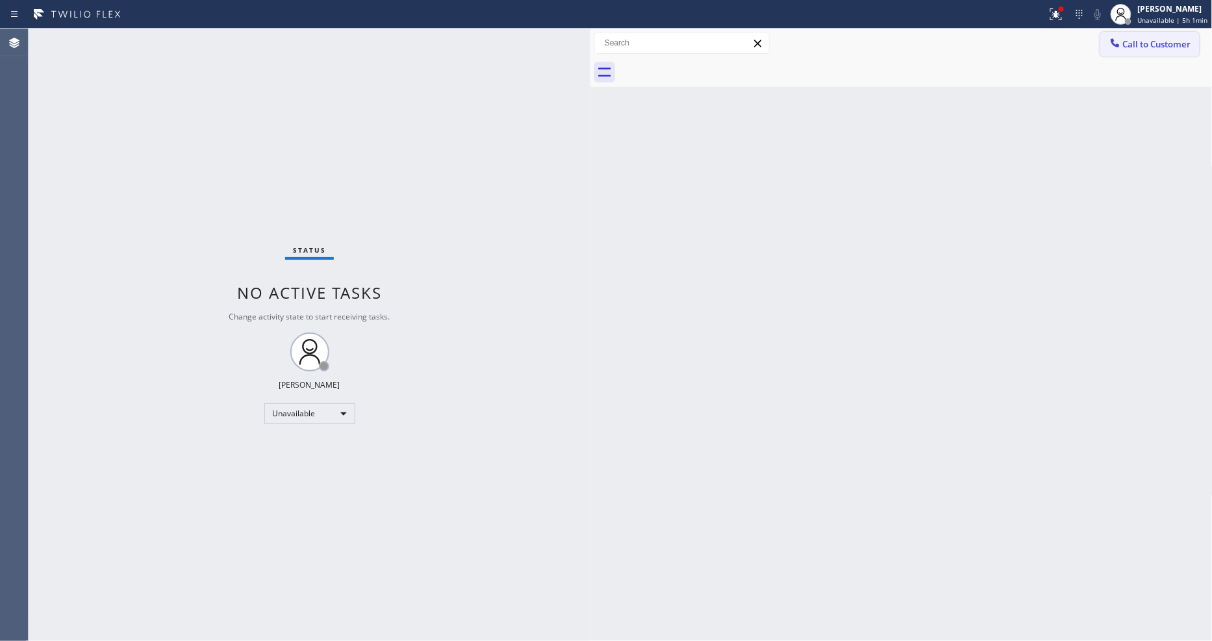
click at [1134, 44] on span "Call to Customer" at bounding box center [1157, 44] width 68 height 12
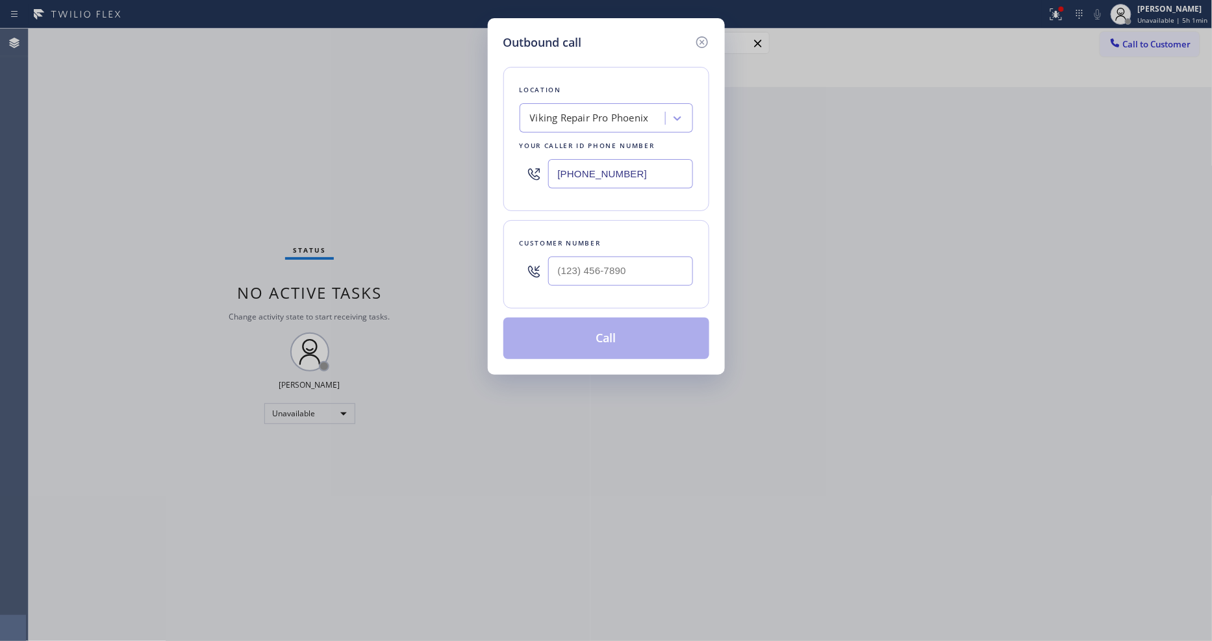
click at [549, 112] on div "Viking Repair Pro Phoenix" at bounding box center [589, 118] width 119 height 15
paste input "Home Alliance"
type input "Home Alliance"
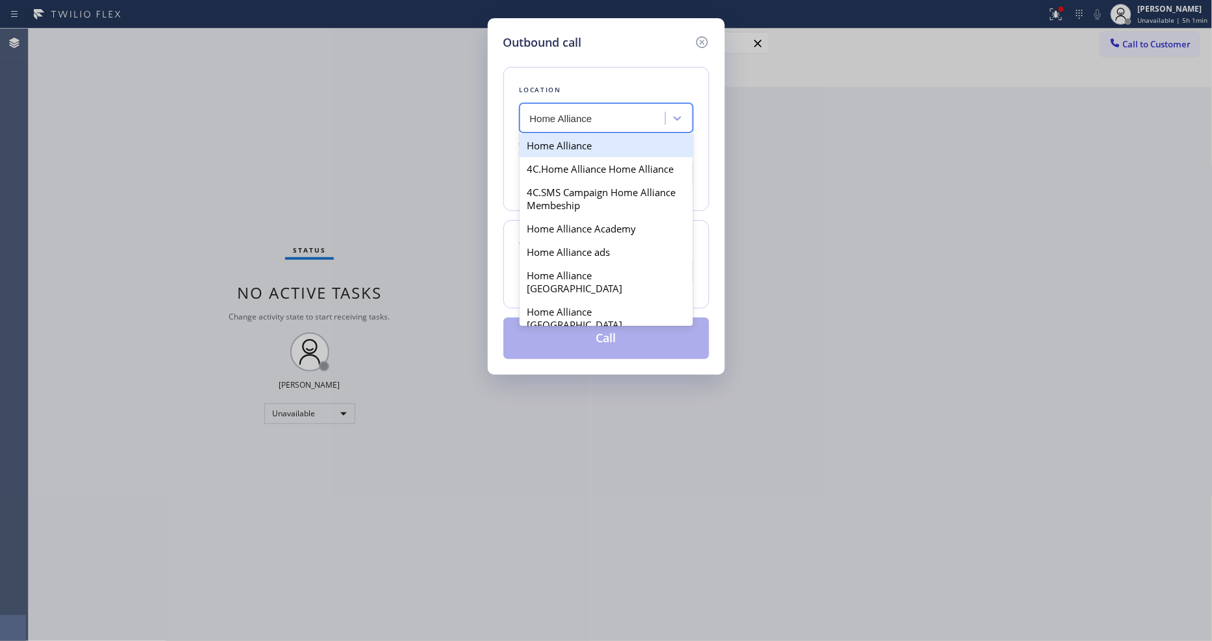
click at [541, 142] on div "Home Alliance" at bounding box center [605, 145] width 173 height 23
type input "(877) 777-0796"
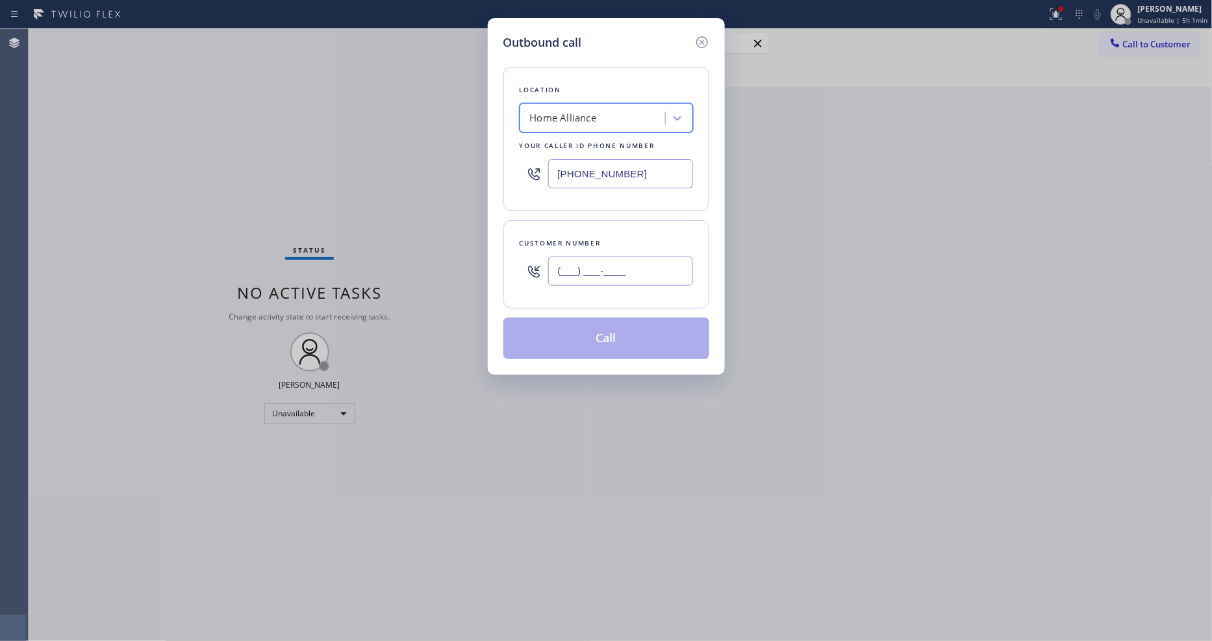
click at [559, 271] on input "(___) ___-____" at bounding box center [620, 270] width 145 height 29
paste input "206) 818-8965"
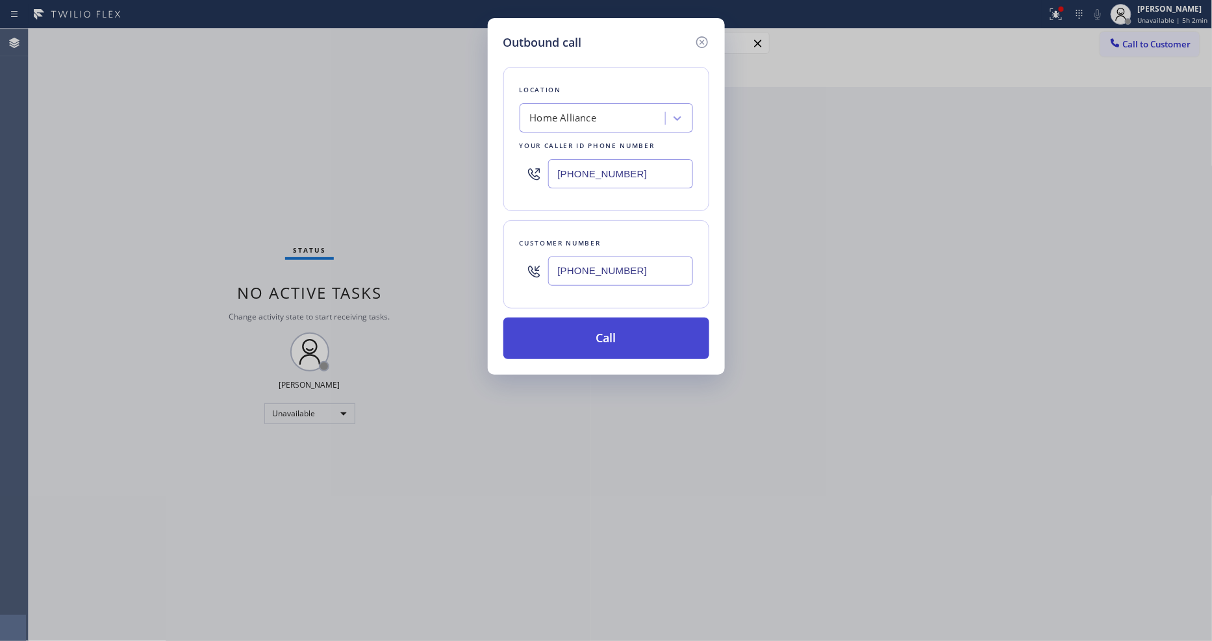
type input "(206) 818-8965"
click at [553, 326] on button "Call" at bounding box center [606, 338] width 206 height 42
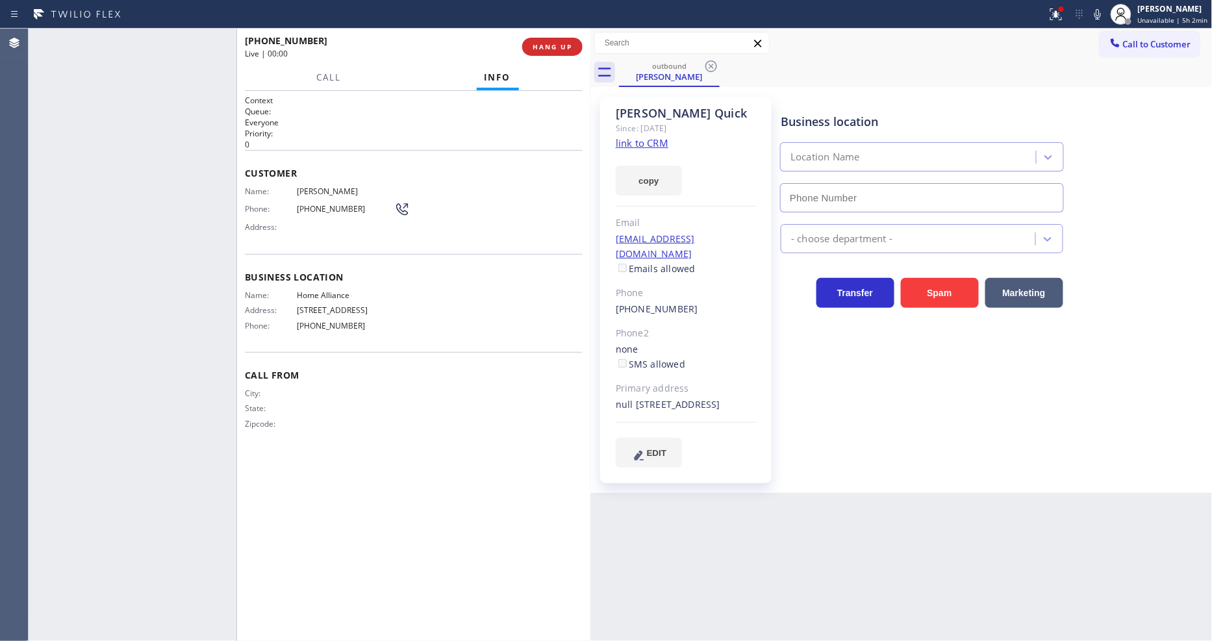
type input "(877) 777-0796"
click at [571, 55] on button "HANG UP" at bounding box center [552, 47] width 60 height 18
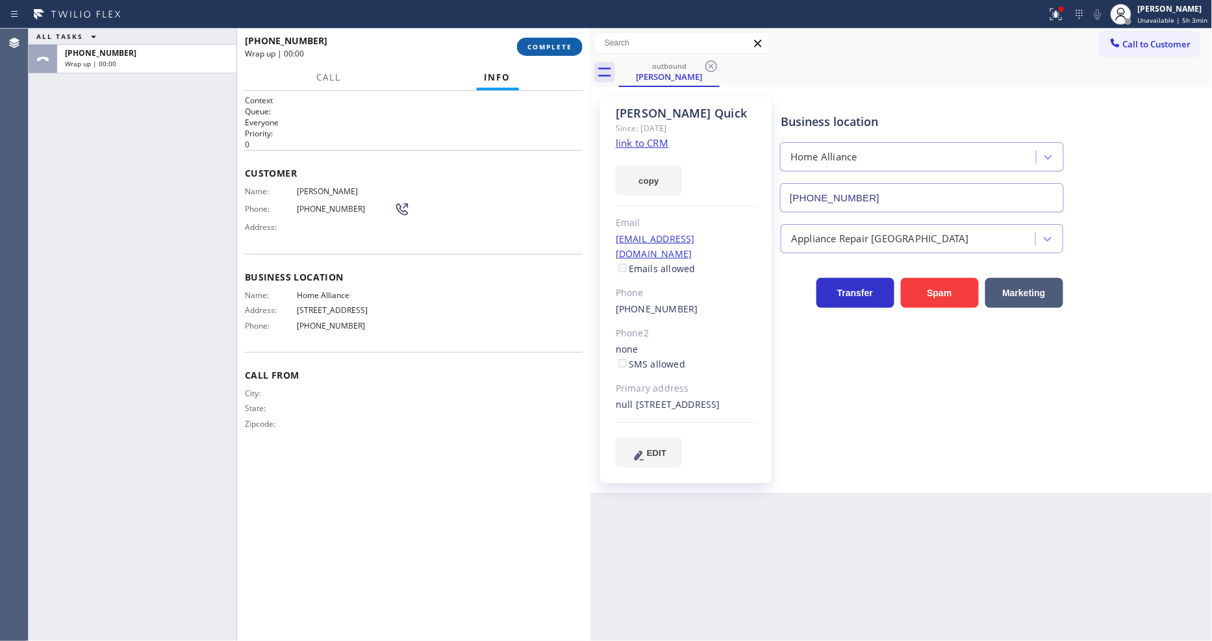
click at [569, 46] on span "COMPLETE" at bounding box center [549, 46] width 45 height 9
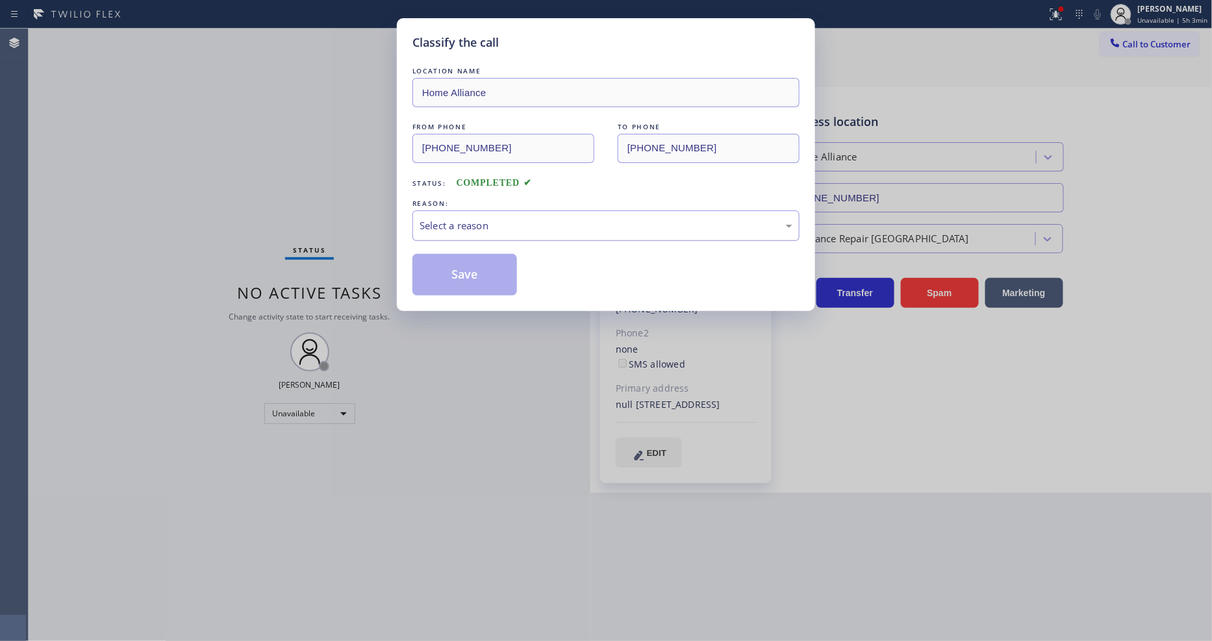
click at [482, 234] on div "Select a reason" at bounding box center [605, 225] width 387 height 31
click at [474, 267] on button "Save" at bounding box center [464, 275] width 105 height 42
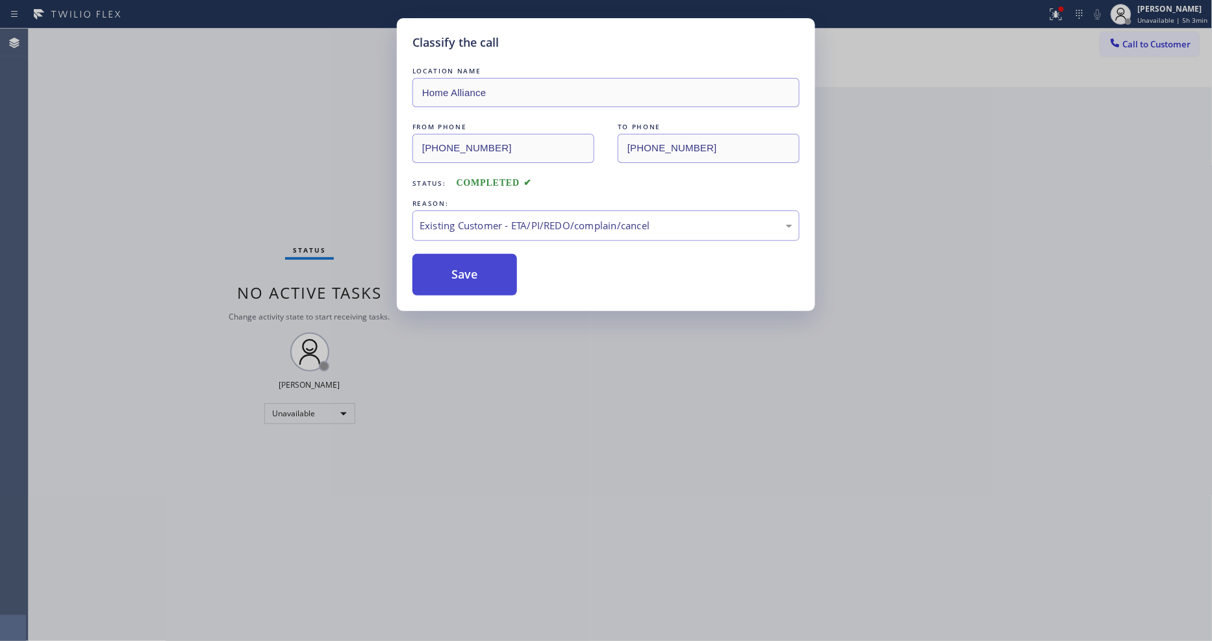
click at [474, 267] on button "Save" at bounding box center [464, 275] width 105 height 42
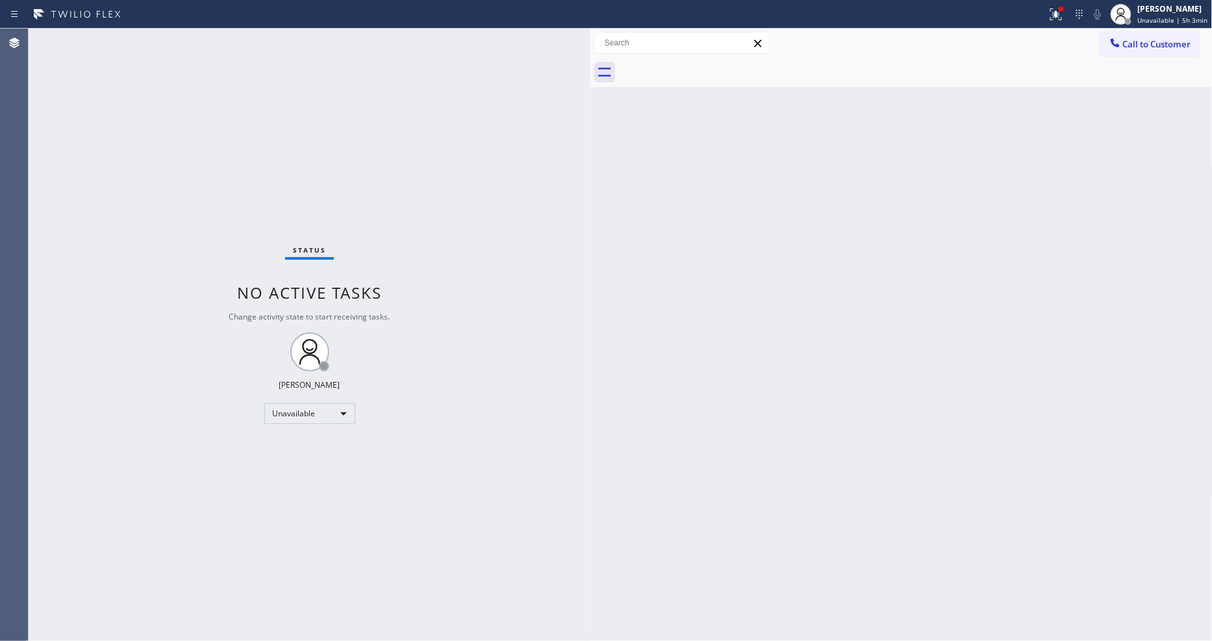
click at [1127, 61] on div at bounding box center [915, 72] width 593 height 29
click at [1121, 42] on button "Call to Customer" at bounding box center [1149, 44] width 99 height 25
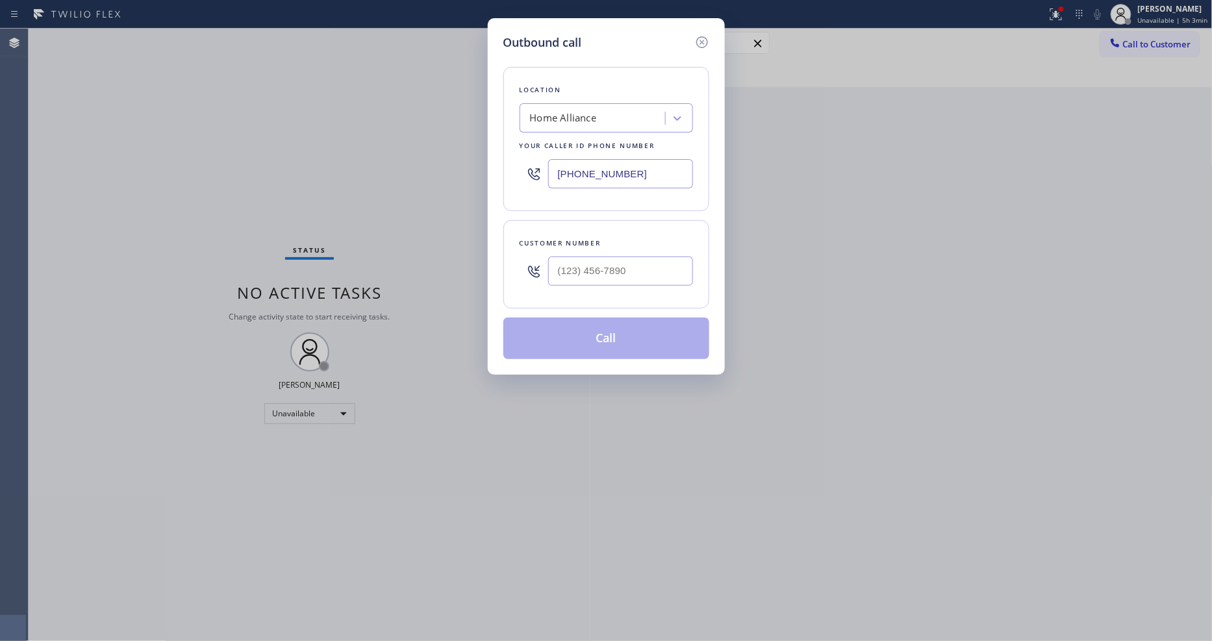
click at [595, 120] on div "Home Alliance" at bounding box center [594, 118] width 142 height 23
paste input "AC Service Crew San Jose"
type input "AC Service Crew San Jose"
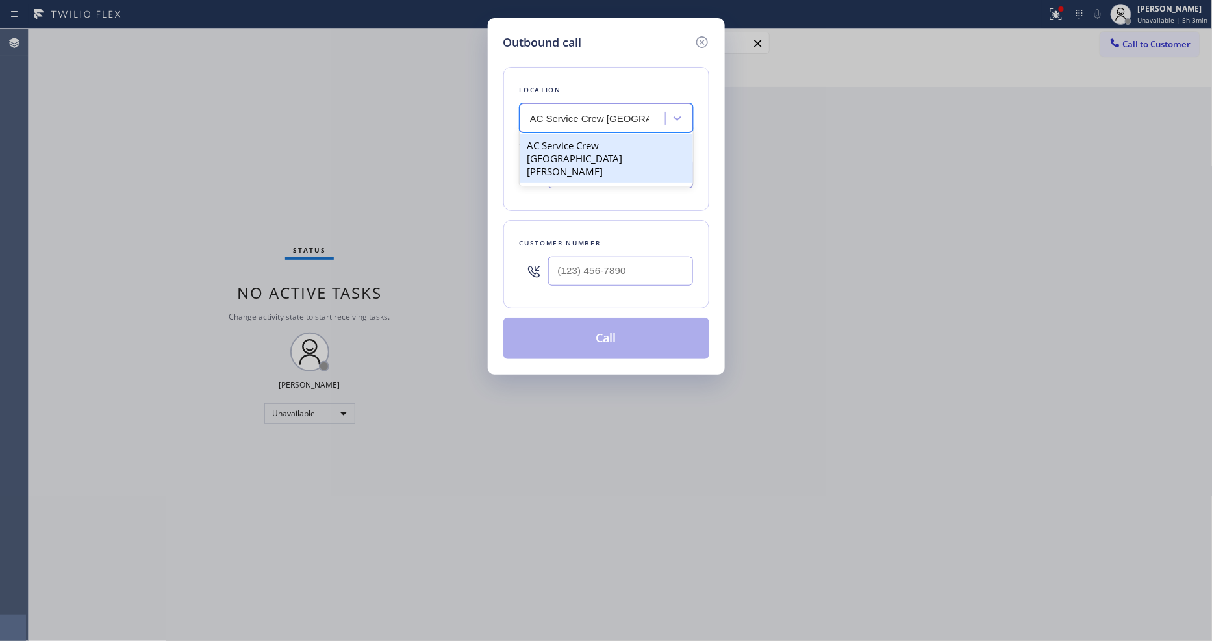
click at [588, 143] on div "AC Service Crew San Jose" at bounding box center [605, 158] width 173 height 49
type input "(669) 238-3143"
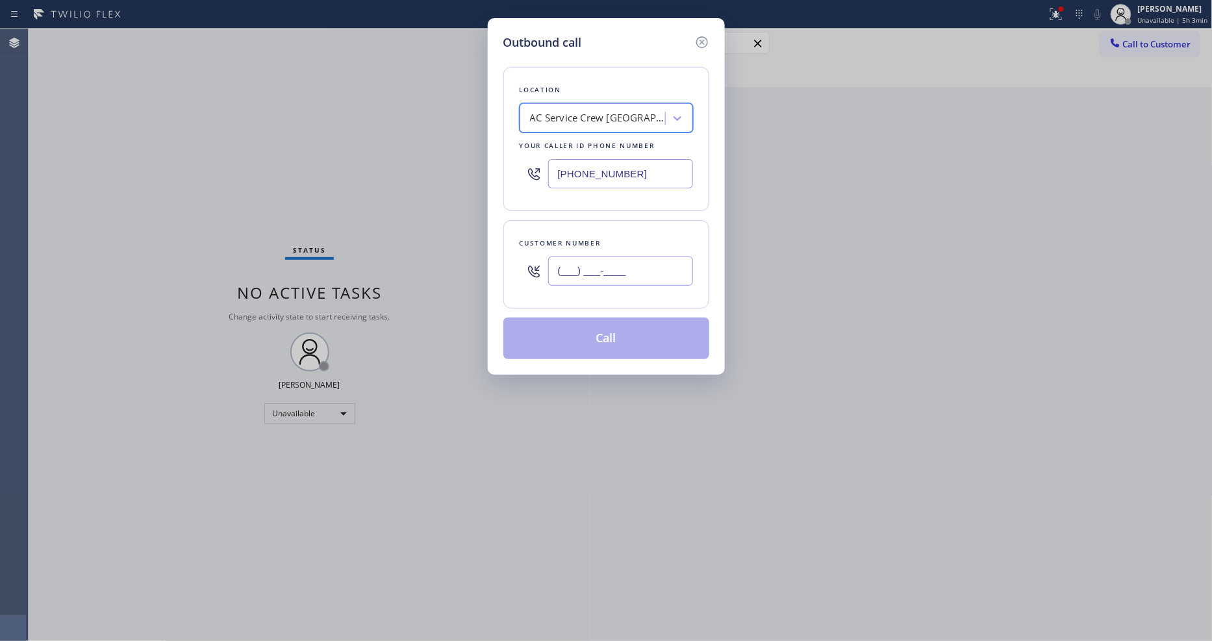
click at [624, 260] on input "(___) ___-____" at bounding box center [620, 270] width 145 height 29
paste input "415) 699-3599"
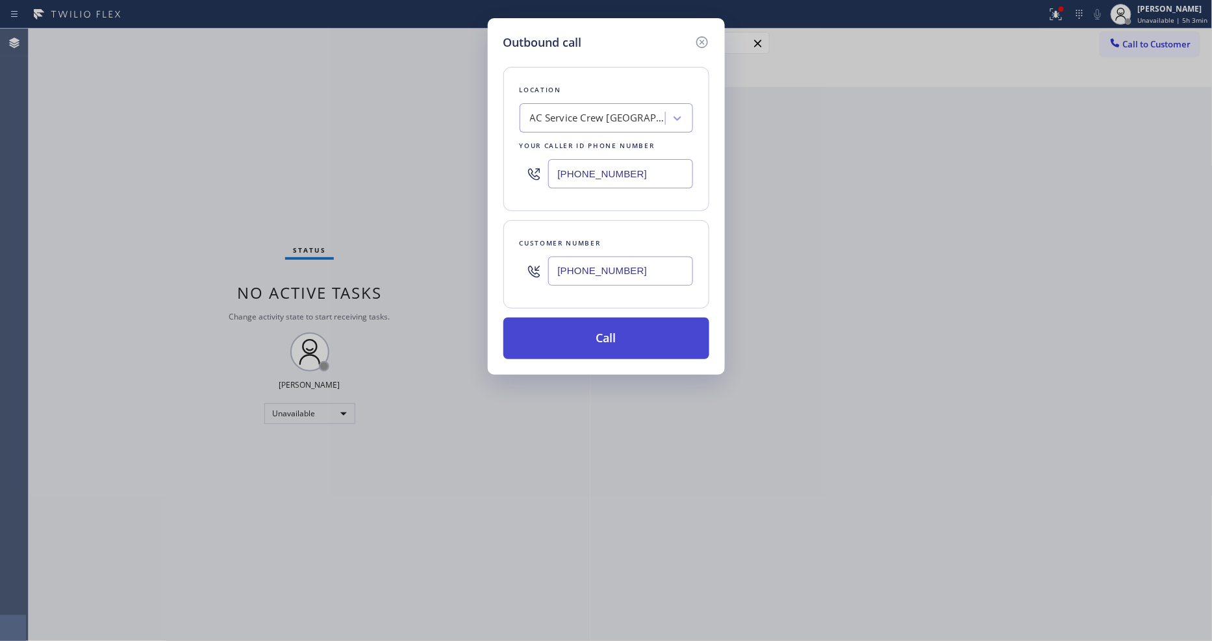
type input "(415) 699-3599"
click at [562, 344] on button "Call" at bounding box center [606, 338] width 206 height 42
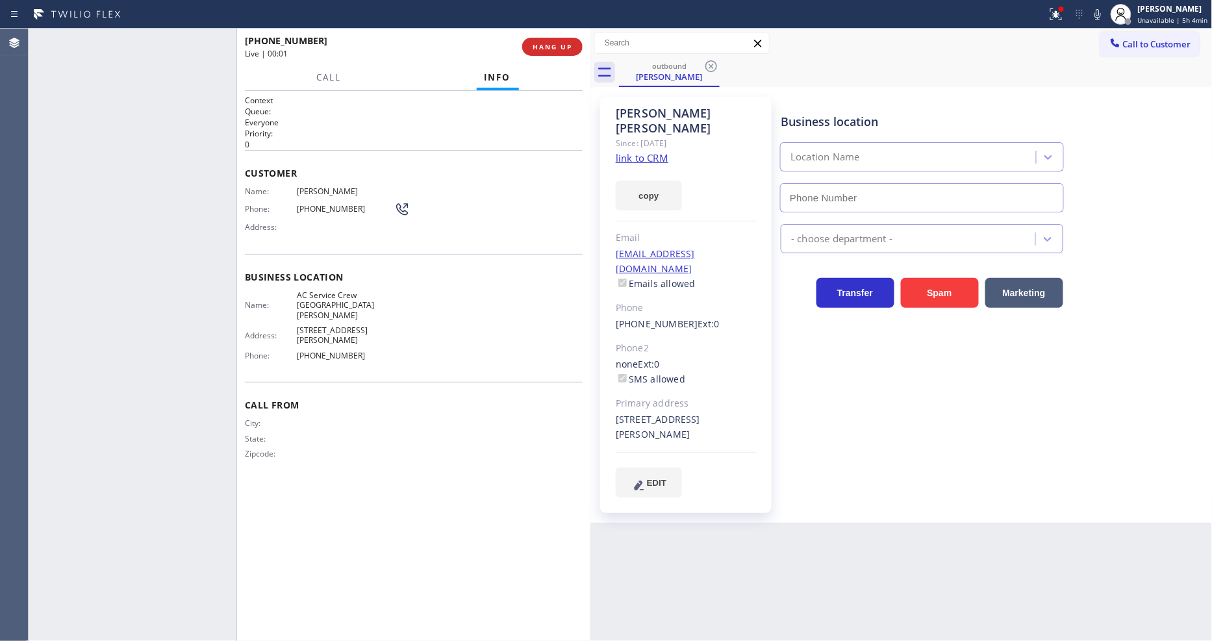
type input "(669) 238-3143"
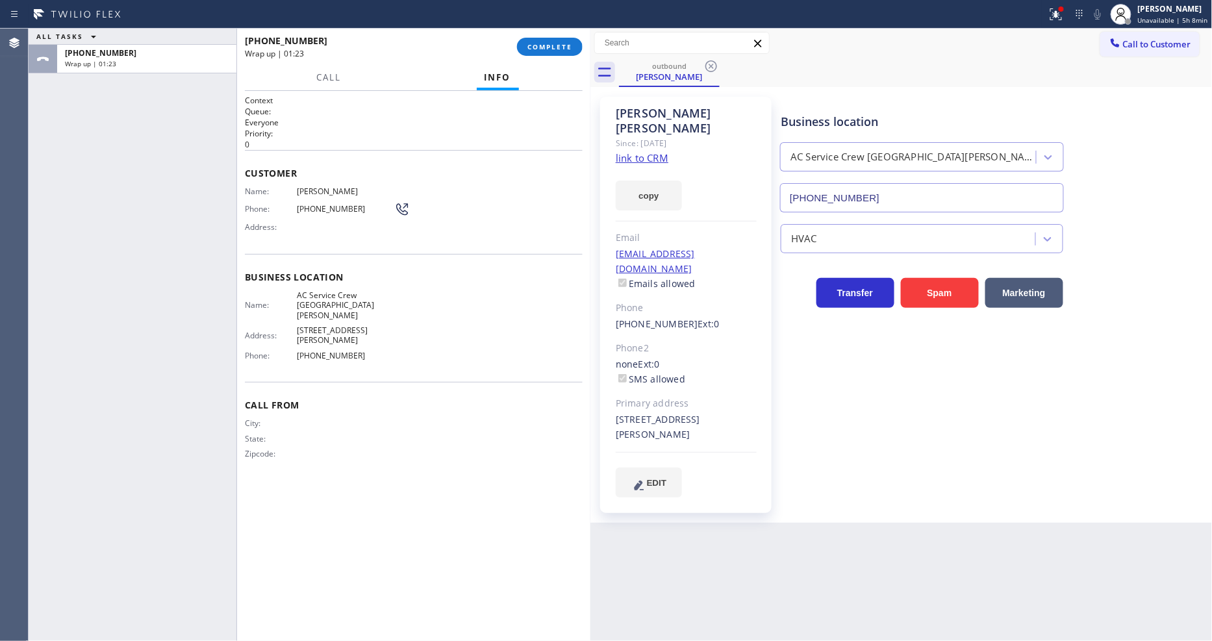
click at [543, 30] on div "+14156993599 Wrap up | 01:23 COMPLETE" at bounding box center [414, 47] width 338 height 34
click at [546, 44] on span "COMPLETE" at bounding box center [549, 46] width 45 height 9
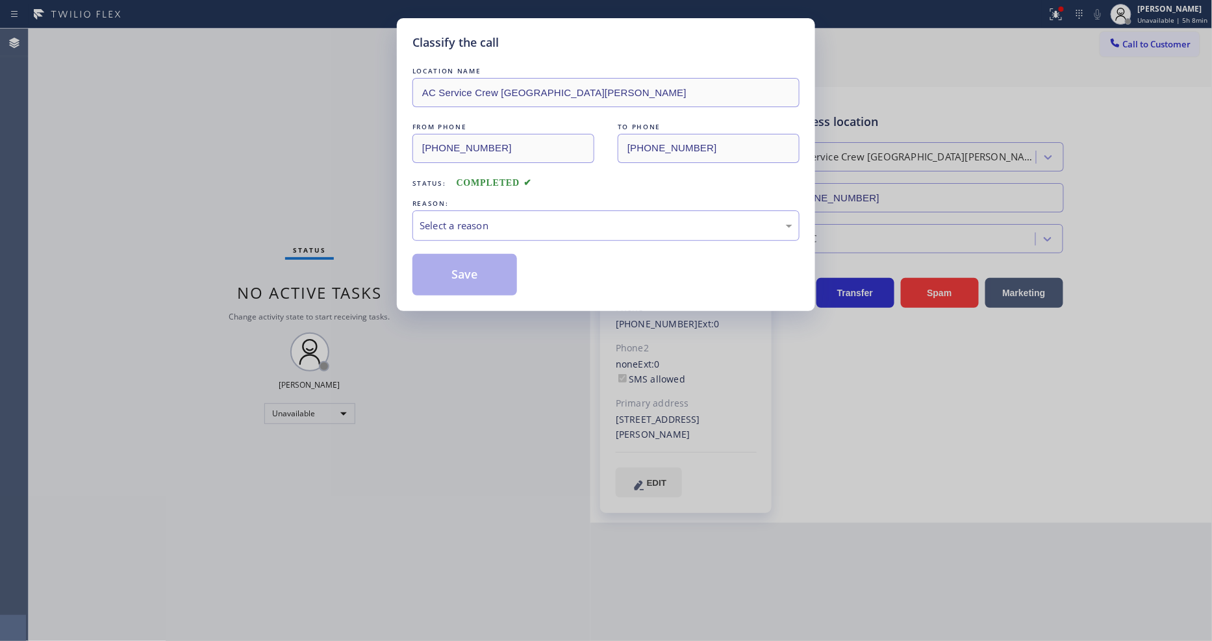
click at [444, 210] on div "Select a reason" at bounding box center [605, 225] width 387 height 31
click at [438, 262] on button "Save" at bounding box center [464, 275] width 105 height 42
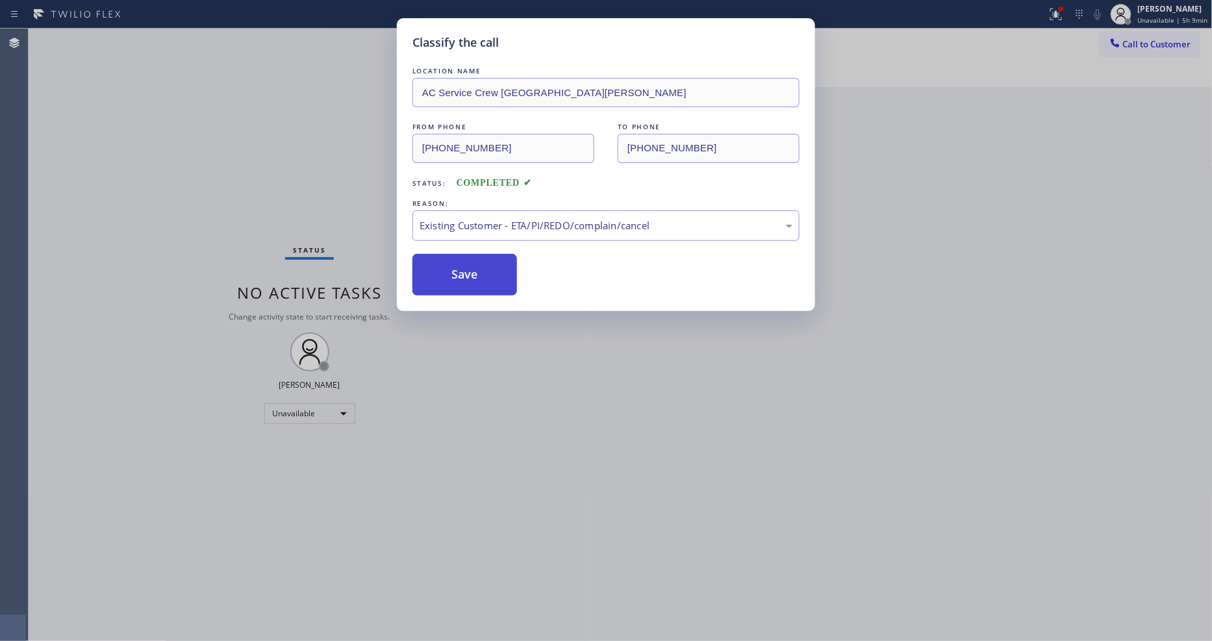
click at [438, 262] on button "Save" at bounding box center [464, 275] width 105 height 42
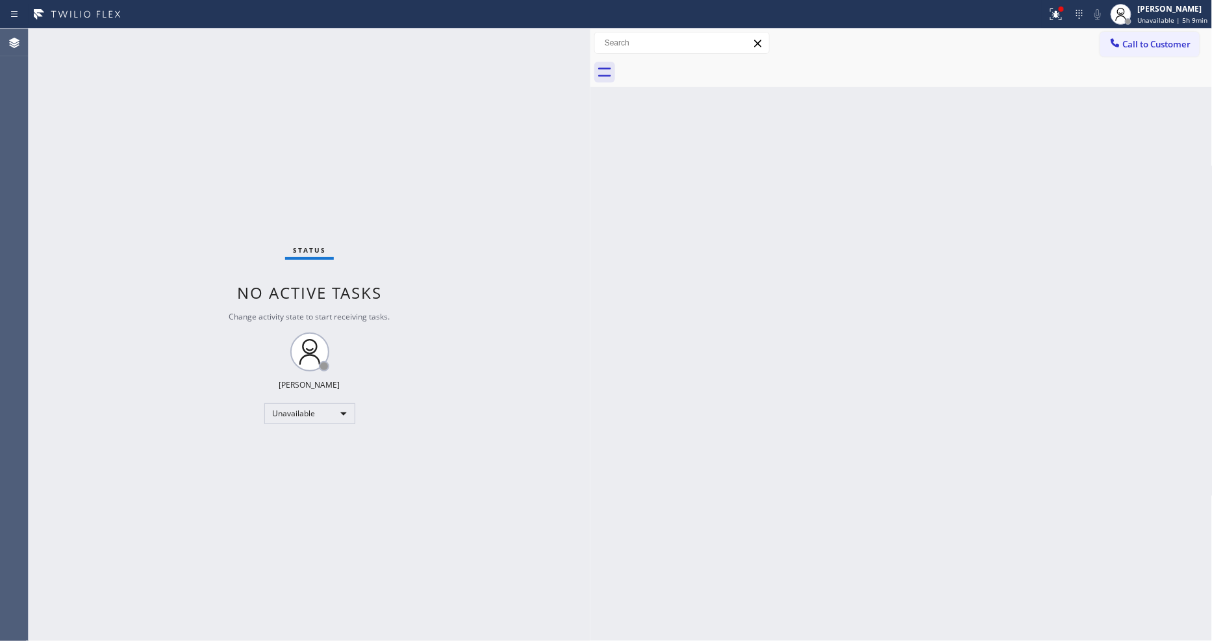
click at [1128, 46] on span "Call to Customer" at bounding box center [1157, 44] width 68 height 12
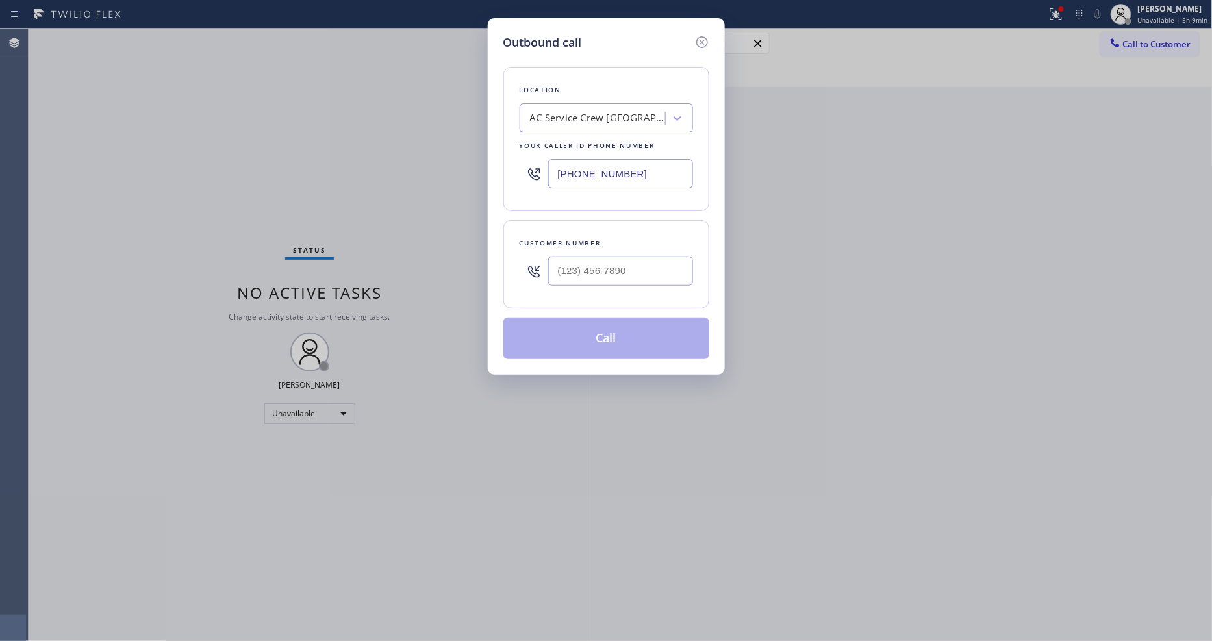
click at [615, 111] on div "AC Service Crew San Jose" at bounding box center [598, 118] width 136 height 15
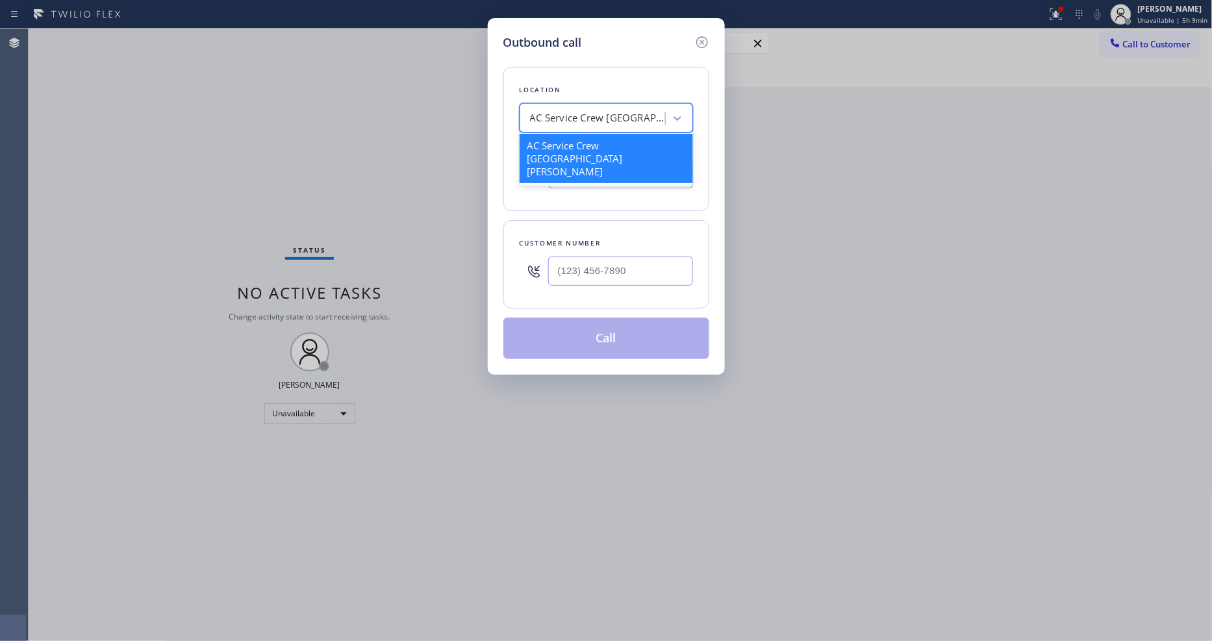
paste input "Seattle Best Wolf and SubZero Repair"
type input "Seattle Best Wolf and SubZero Repair"
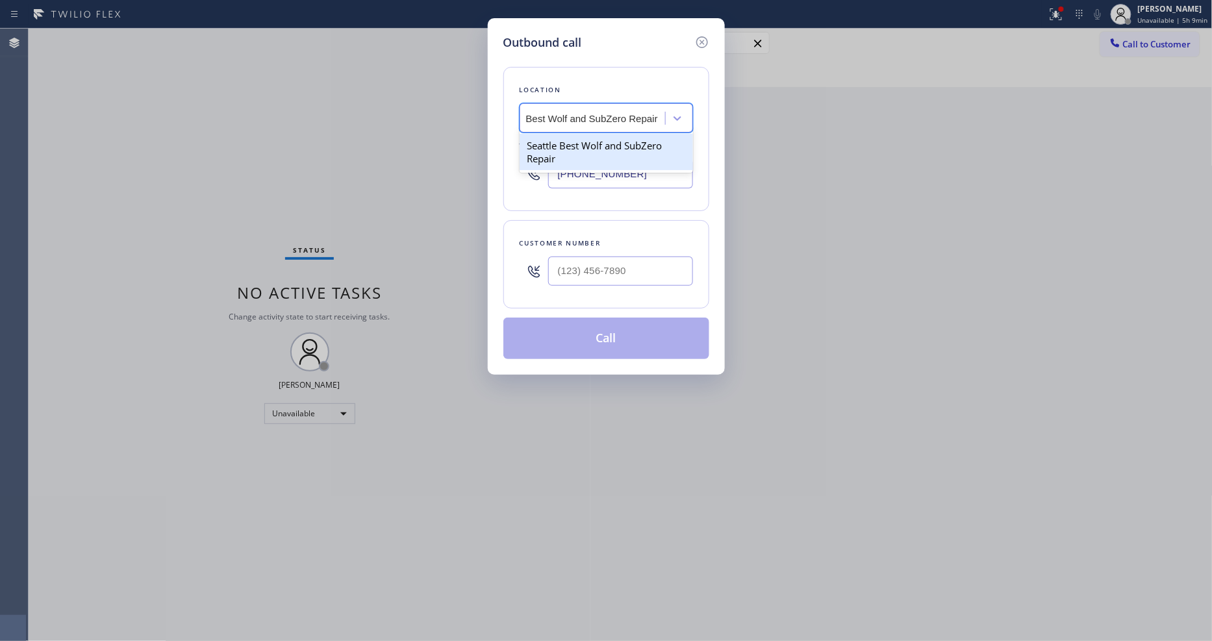
click at [573, 145] on div "Seattle Best Wolf and SubZero Repair" at bounding box center [605, 152] width 173 height 36
type input "(206) 202-6321"
click at [592, 268] on input "(___) ___-____" at bounding box center [620, 270] width 145 height 29
paste input "206) 730-8876"
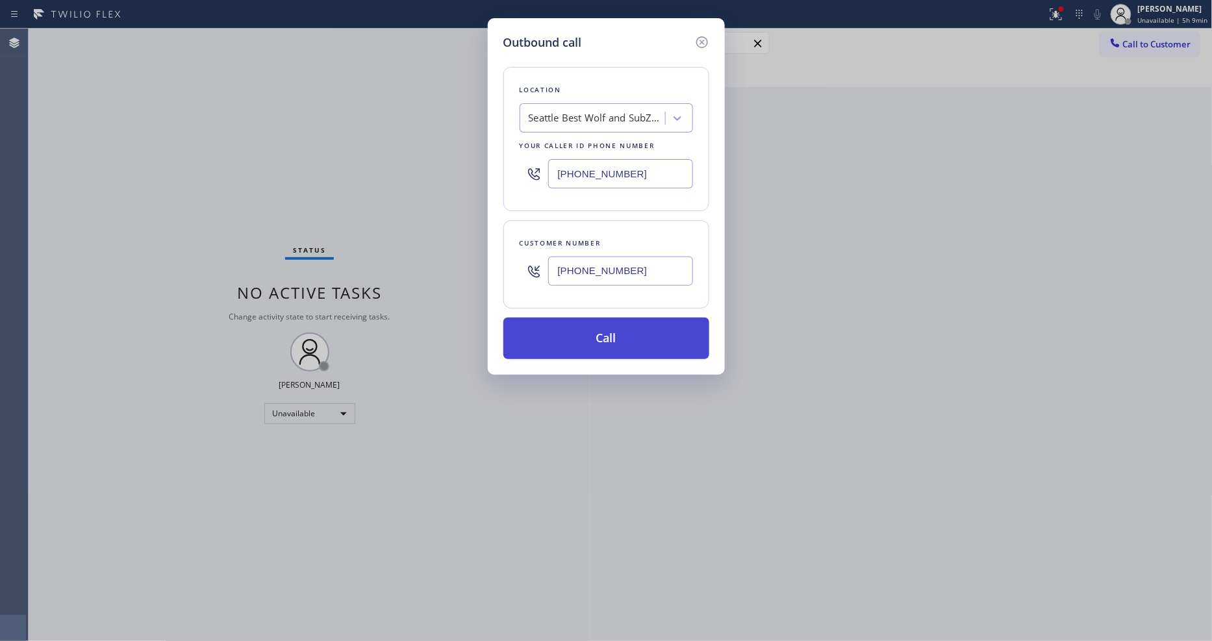
type input "(206) 730-8876"
click at [568, 342] on button "Call" at bounding box center [606, 338] width 206 height 42
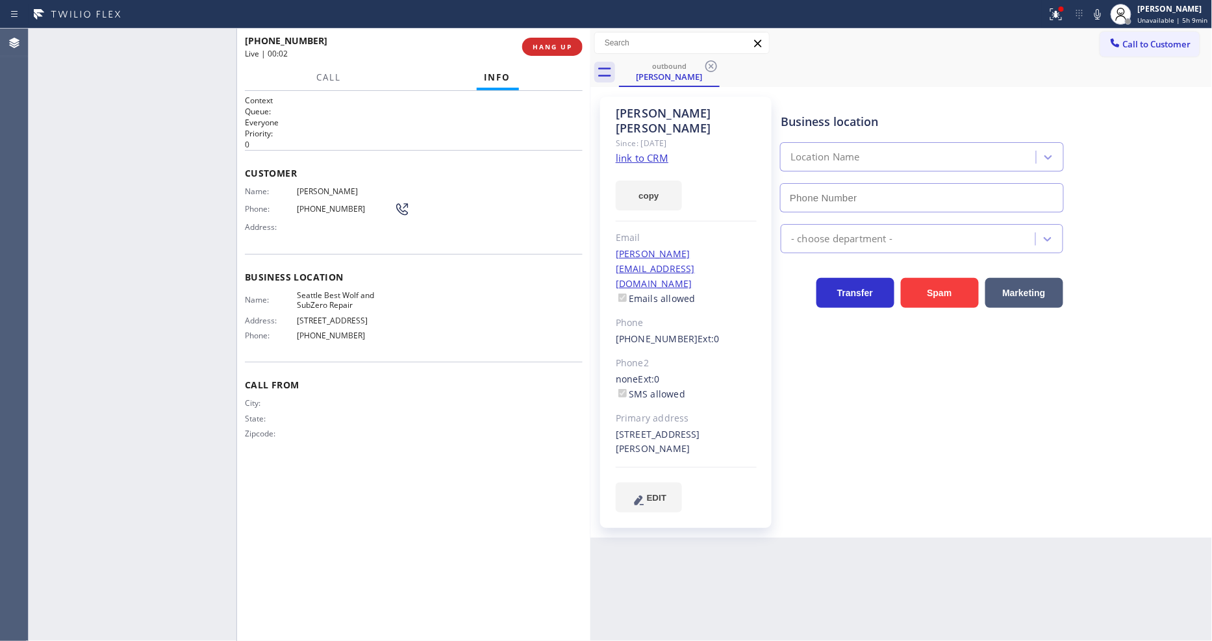
type input "(206) 202-6321"
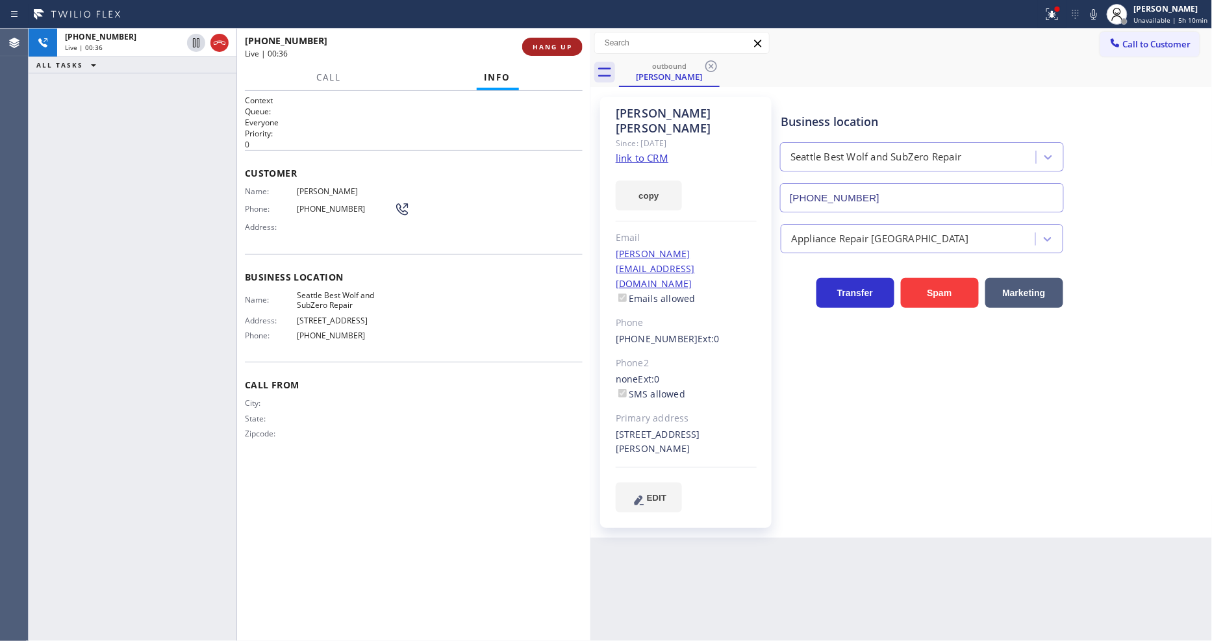
click at [535, 52] on button "HANG UP" at bounding box center [552, 47] width 60 height 18
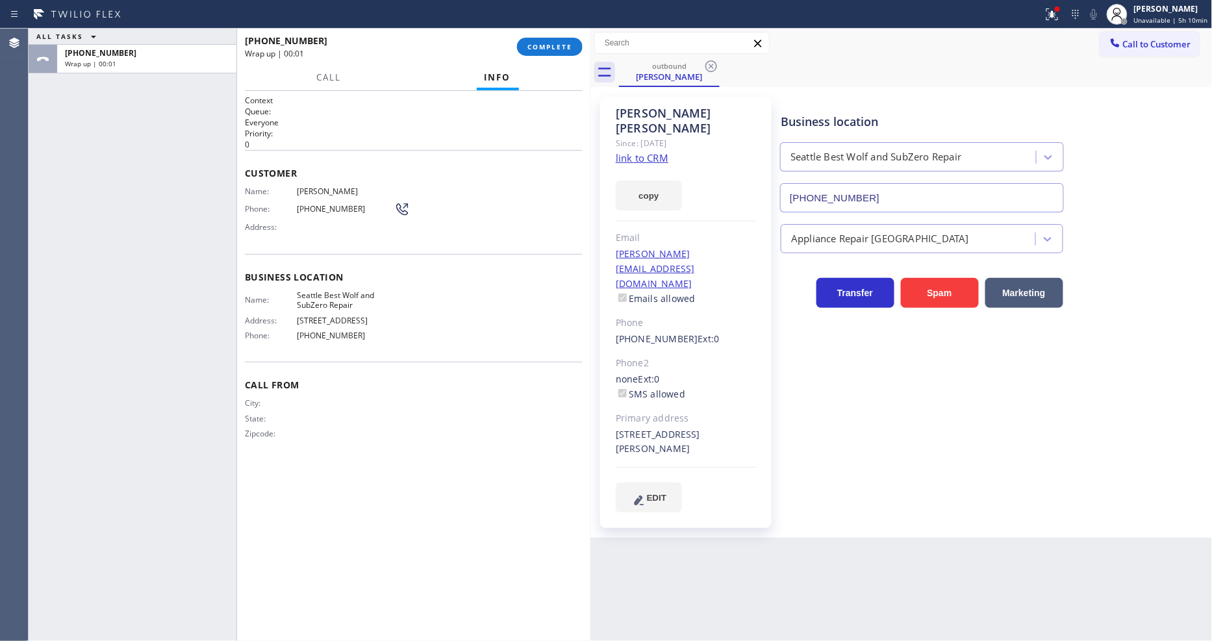
drag, startPoint x: 547, startPoint y: 44, endPoint x: 547, endPoint y: 60, distance: 16.2
click at [547, 43] on span "COMPLETE" at bounding box center [549, 46] width 45 height 9
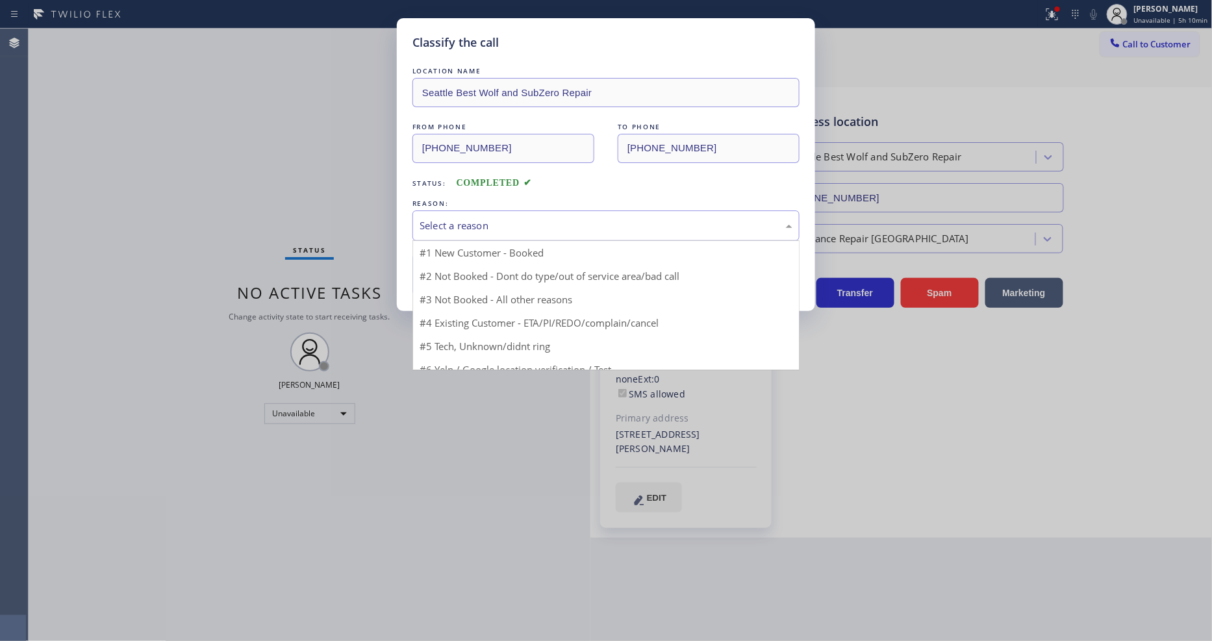
click at [485, 210] on div "Select a reason" at bounding box center [605, 225] width 387 height 31
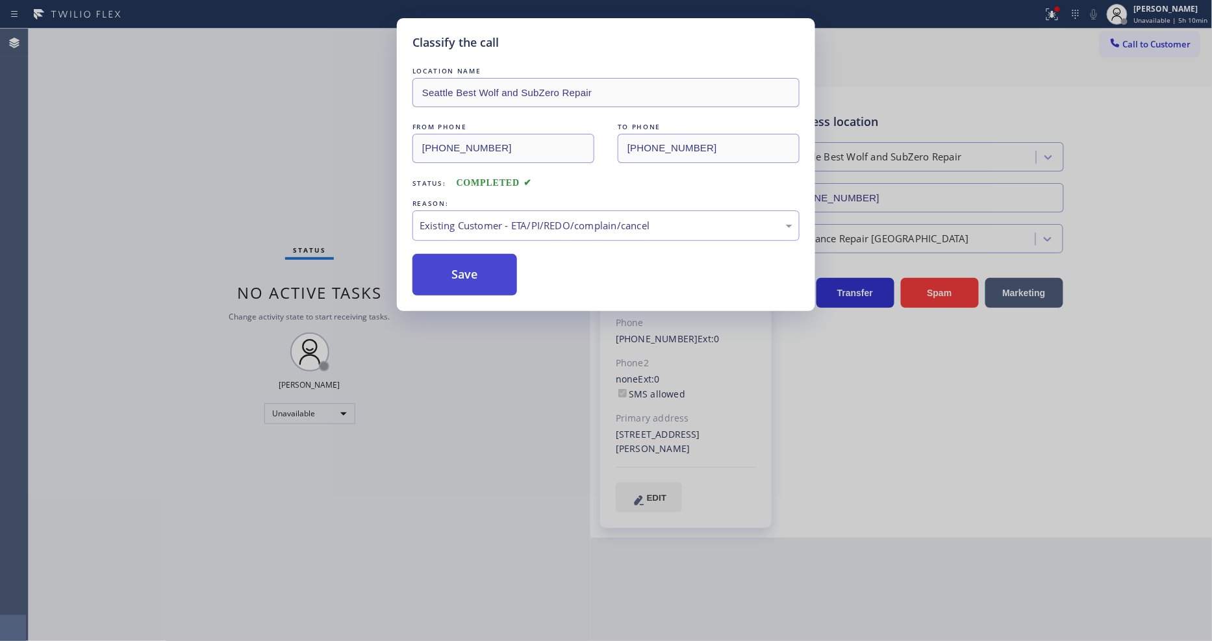
click at [469, 268] on button "Save" at bounding box center [464, 275] width 105 height 42
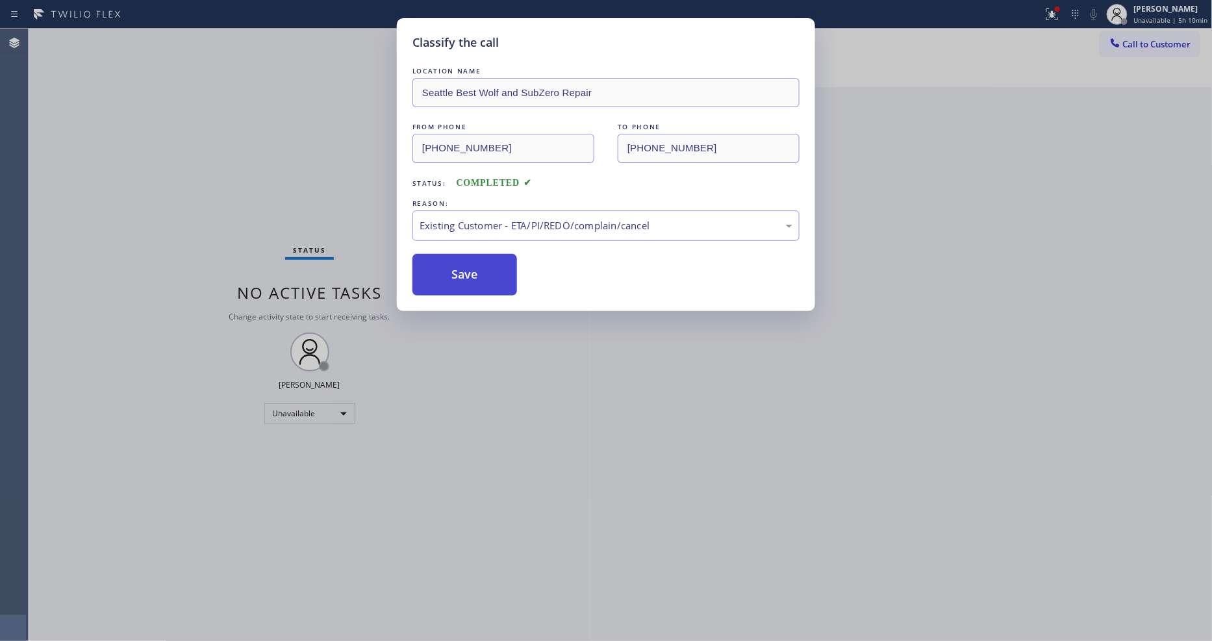
click at [469, 268] on button "Save" at bounding box center [464, 275] width 105 height 42
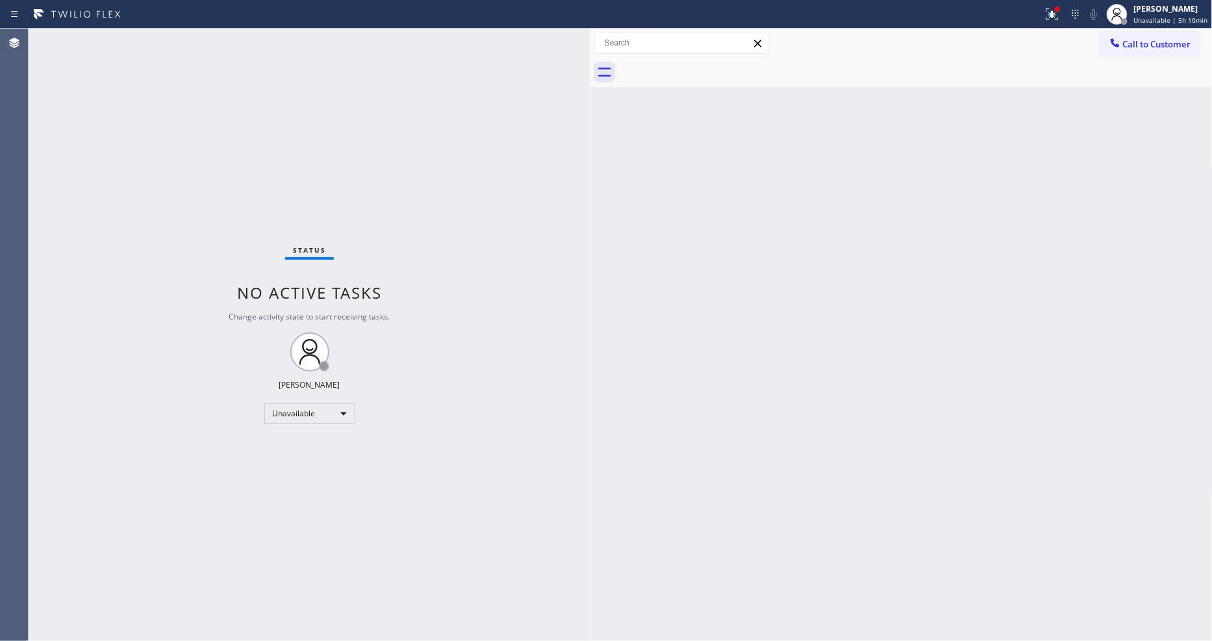
drag, startPoint x: 1115, startPoint y: 46, endPoint x: 1034, endPoint y: 50, distance: 81.9
click at [1115, 44] on icon at bounding box center [1114, 42] width 8 height 8
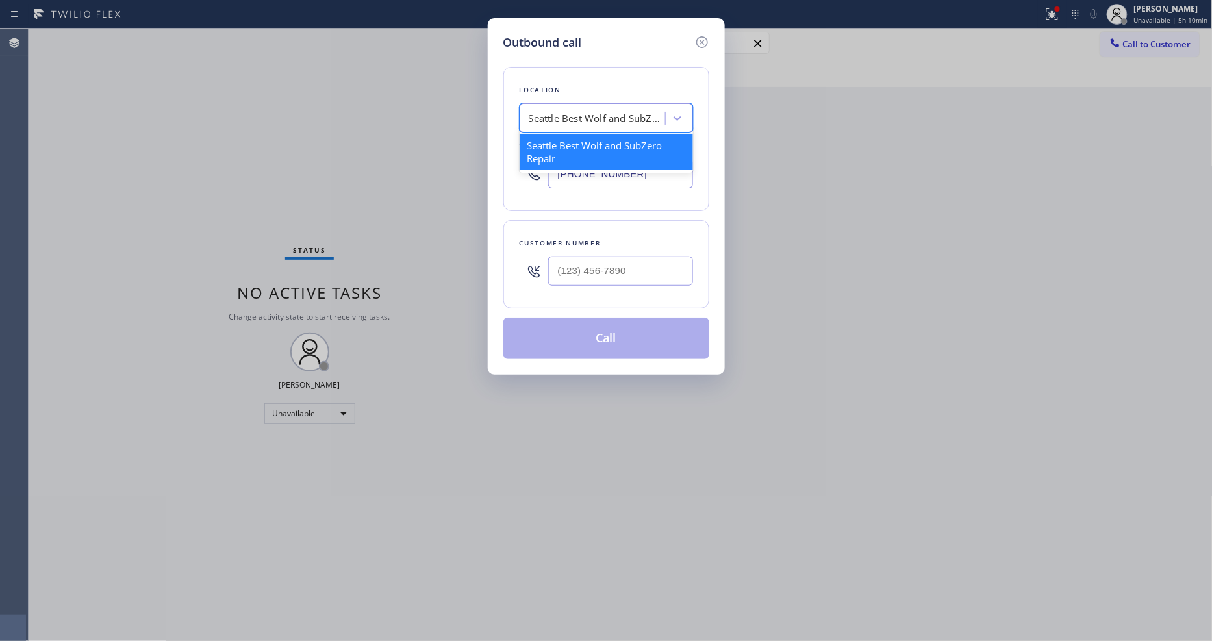
click at [628, 111] on div "Seattle Best Wolf and SubZero Repair" at bounding box center [597, 118] width 136 height 15
paste input "Home Alliance"
type input "Home Alliance"
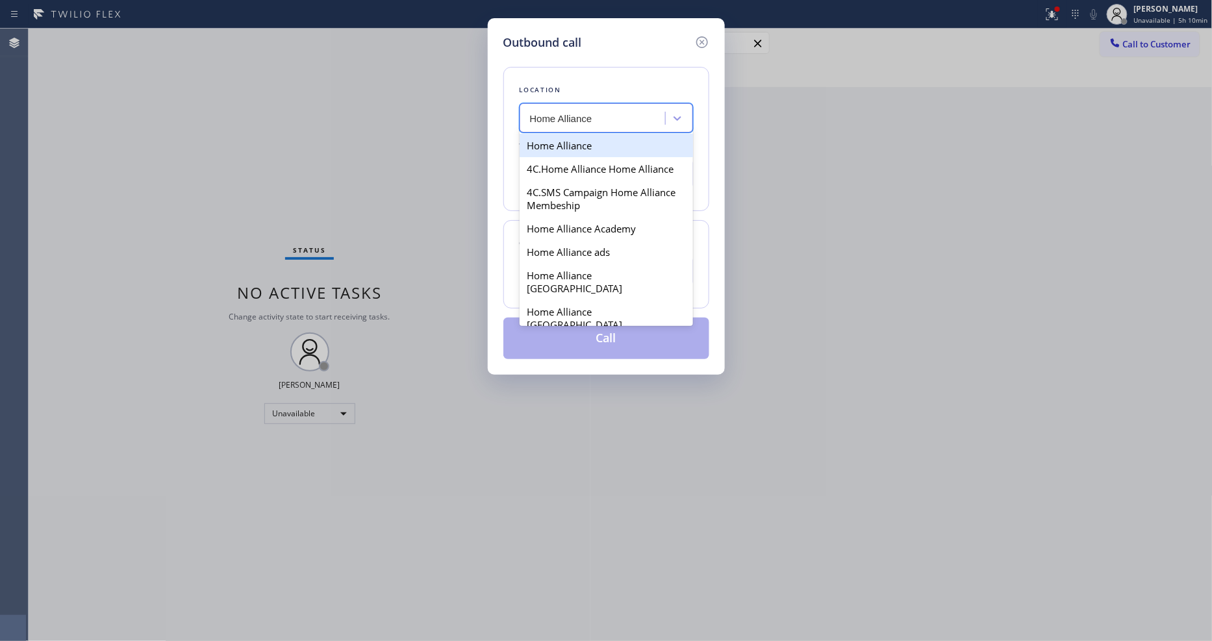
click at [550, 142] on div "Home Alliance" at bounding box center [605, 145] width 173 height 23
type input "(877) 777-0796"
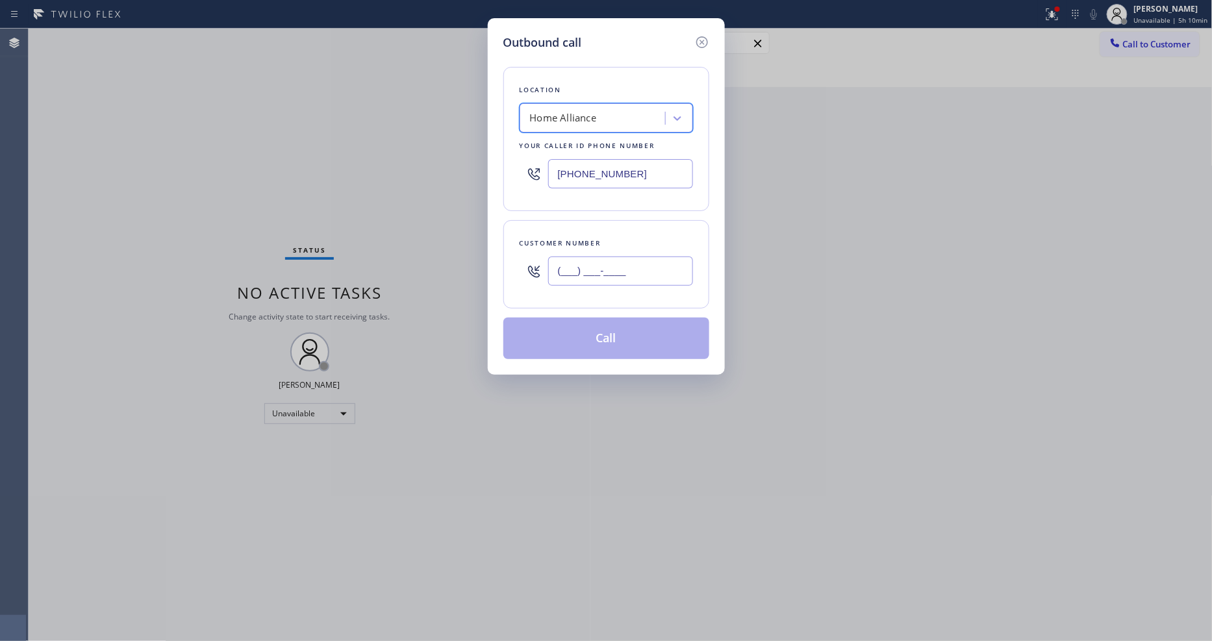
click at [580, 262] on input "(___) ___-____" at bounding box center [620, 270] width 145 height 29
paste input "970) 948-2779"
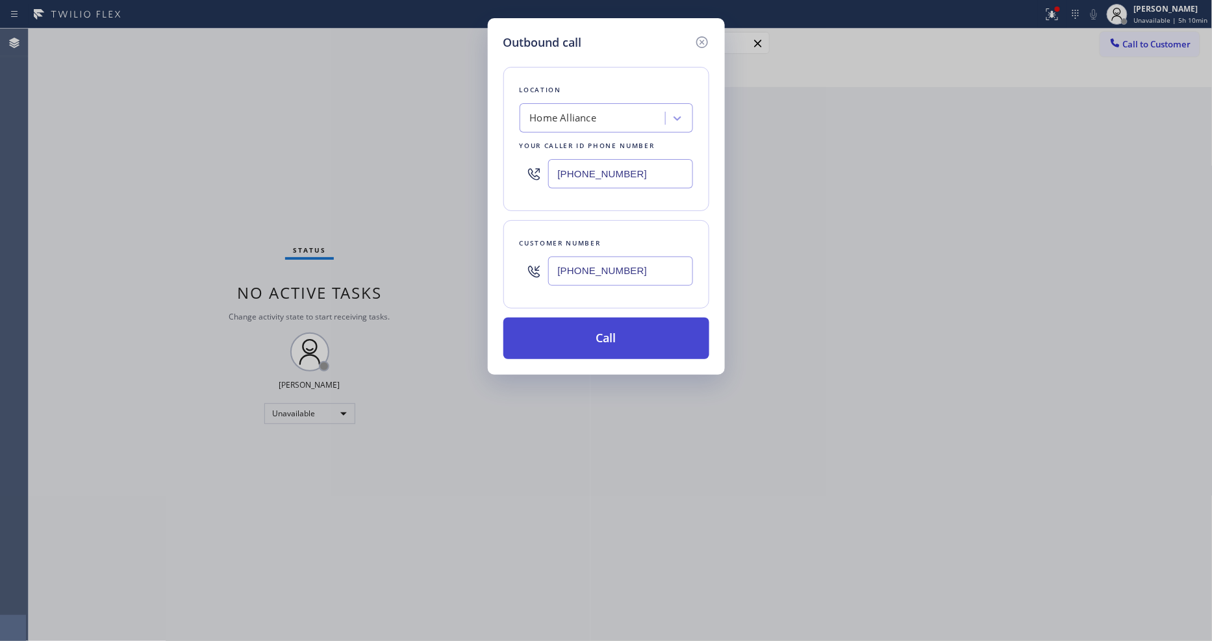
type input "(970) 948-2779"
click at [555, 336] on button "Call" at bounding box center [606, 338] width 206 height 42
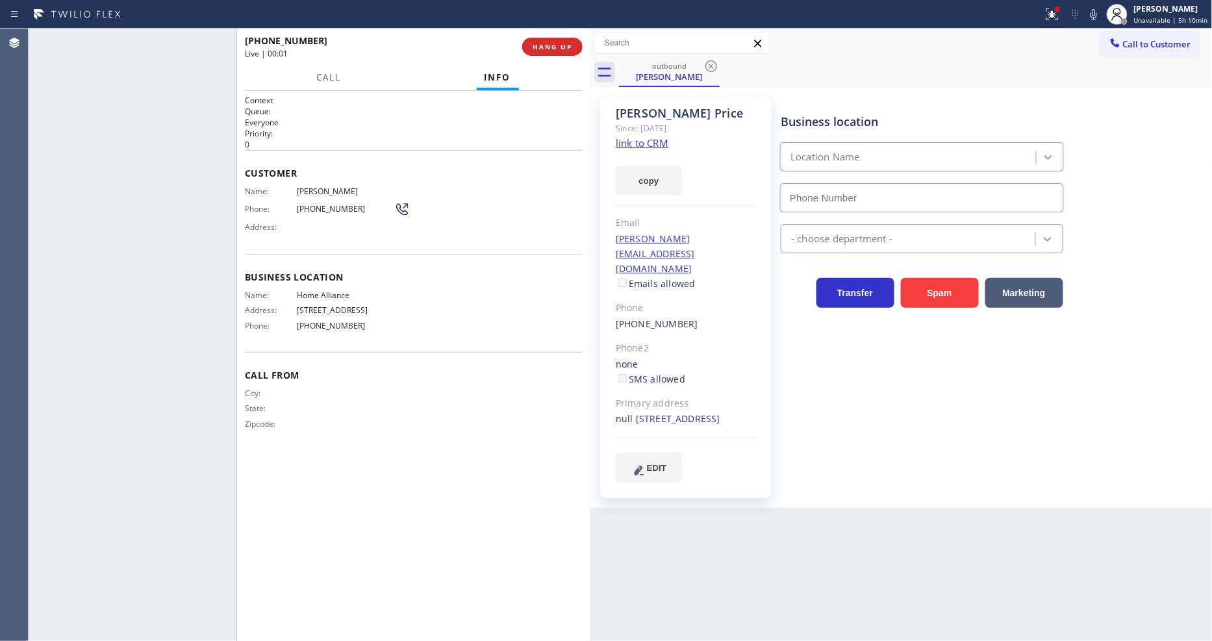
type input "(877) 777-0796"
click at [543, 47] on span "HANG UP" at bounding box center [552, 46] width 40 height 9
click at [543, 50] on span "HANG UP" at bounding box center [552, 46] width 40 height 9
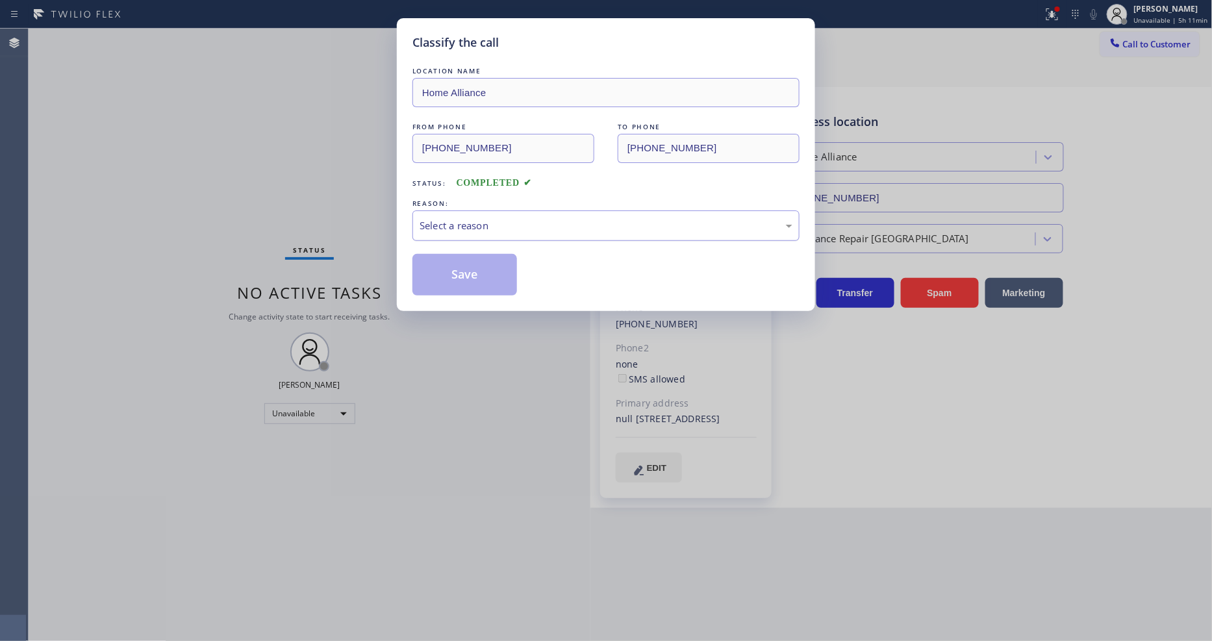
click at [485, 219] on div "Select a reason" at bounding box center [605, 225] width 373 height 15
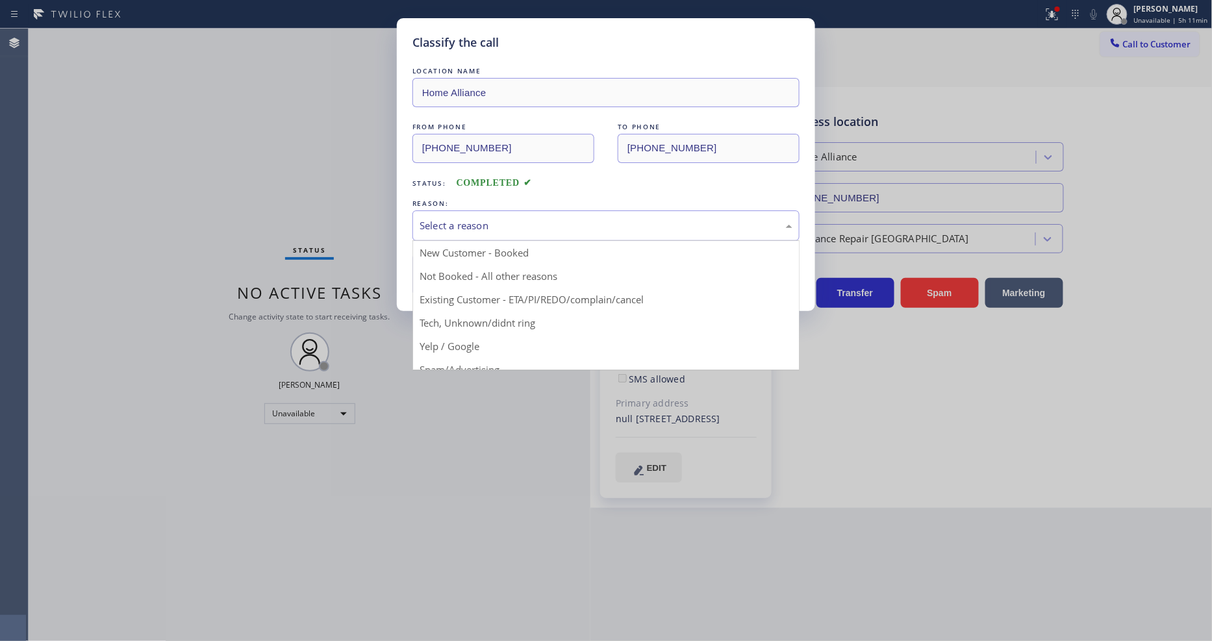
click at [471, 279] on button "Save" at bounding box center [464, 275] width 105 height 42
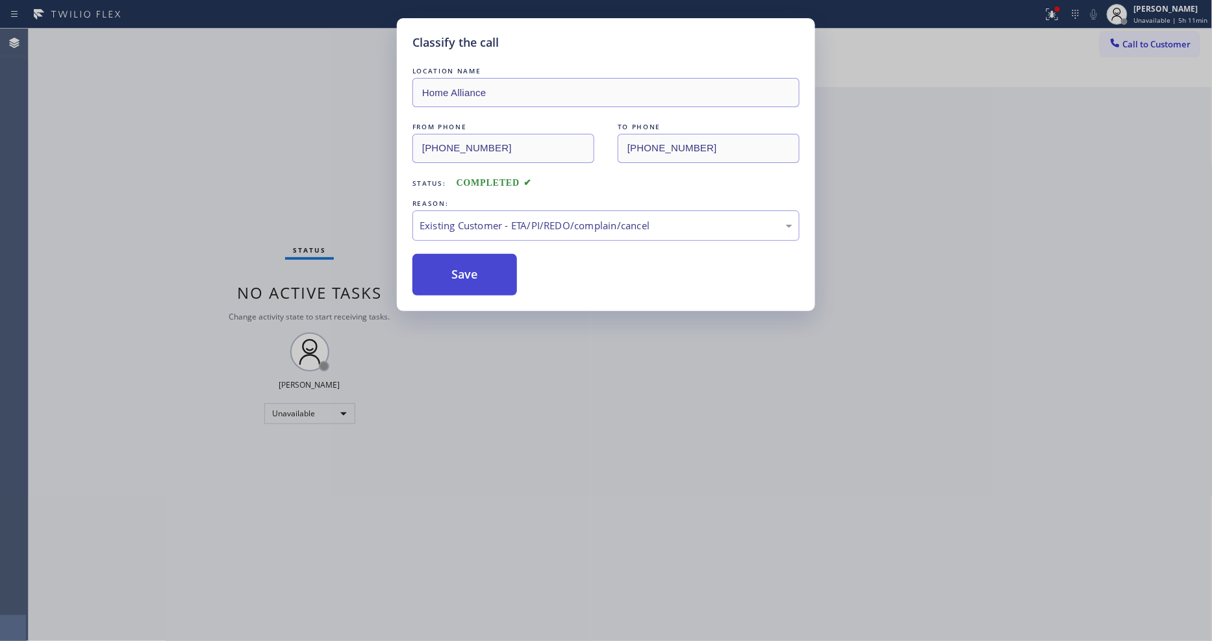
click at [471, 279] on button "Save" at bounding box center [464, 275] width 105 height 42
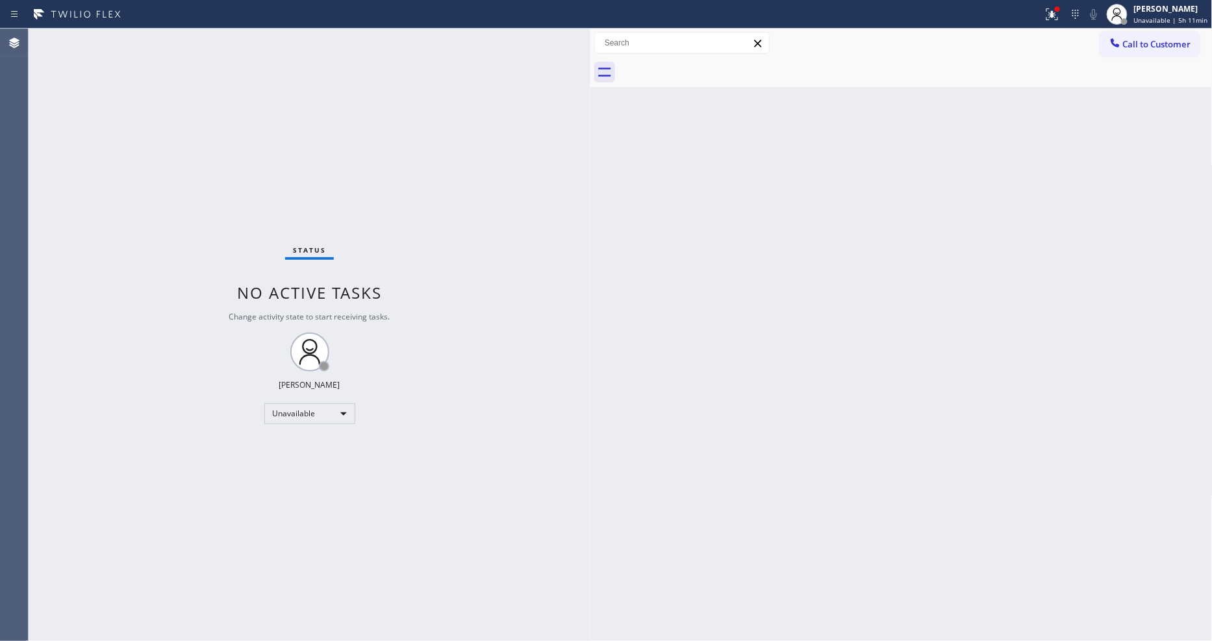
click at [1124, 42] on span "Call to Customer" at bounding box center [1157, 44] width 68 height 12
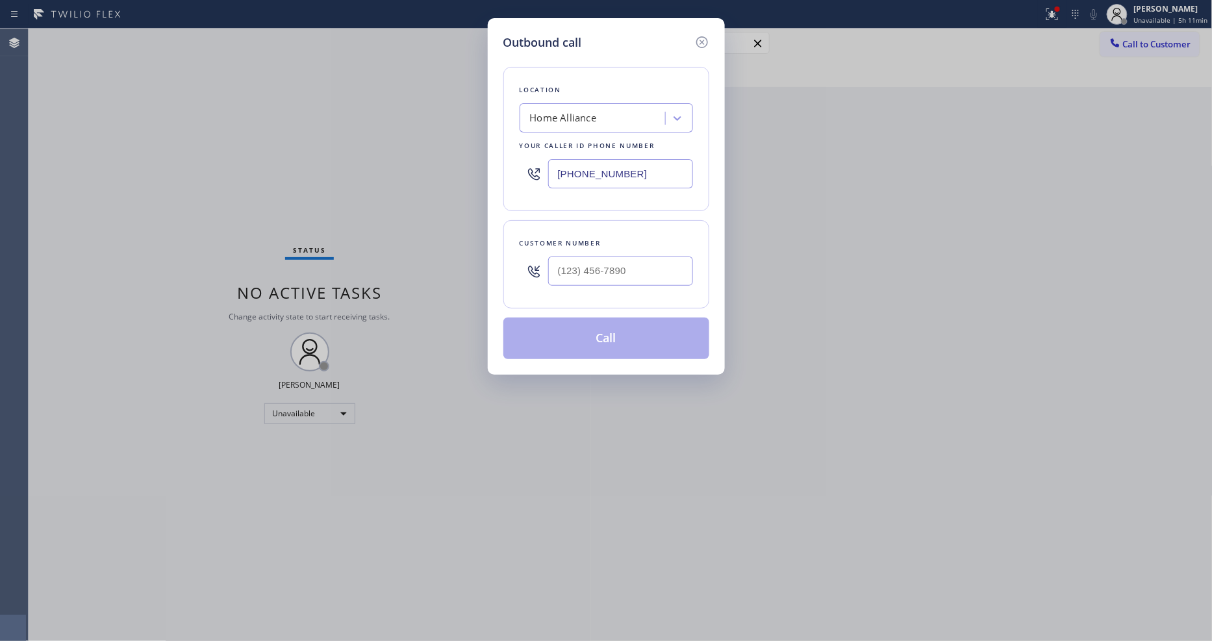
click at [589, 112] on div "Home Alliance" at bounding box center [563, 118] width 67 height 15
paste input "Best Viking Repair Evanston"
type input "Best Viking Repair Evanston"
click at [600, 147] on div "Best Viking Repair Evanston" at bounding box center [605, 152] width 173 height 36
type input "(312) 313-4228"
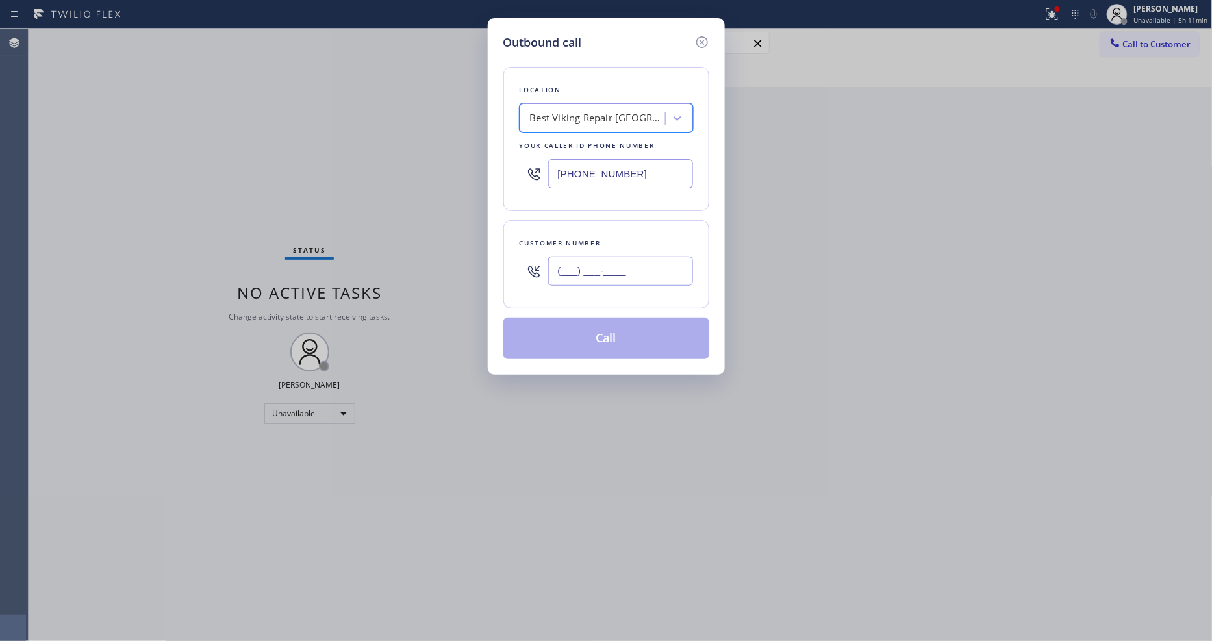
click at [574, 274] on input "(___) ___-____" at bounding box center [620, 270] width 145 height 29
paste input "312) 361-7930"
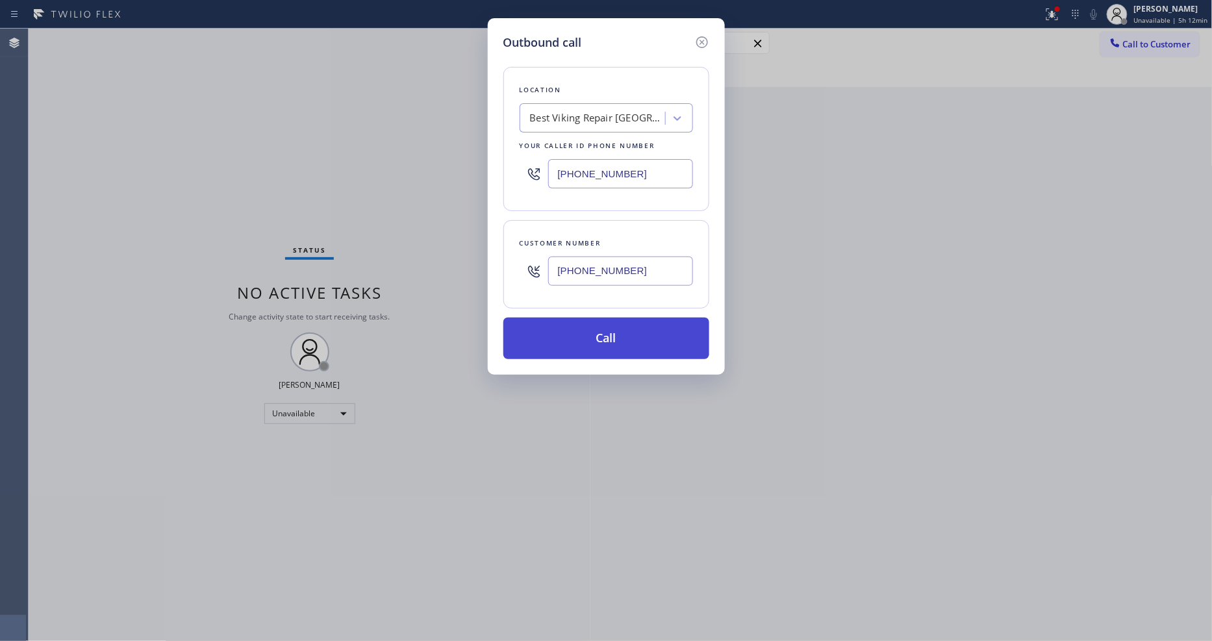
type input "(312) 361-7930"
click at [567, 343] on button "Call" at bounding box center [606, 338] width 206 height 42
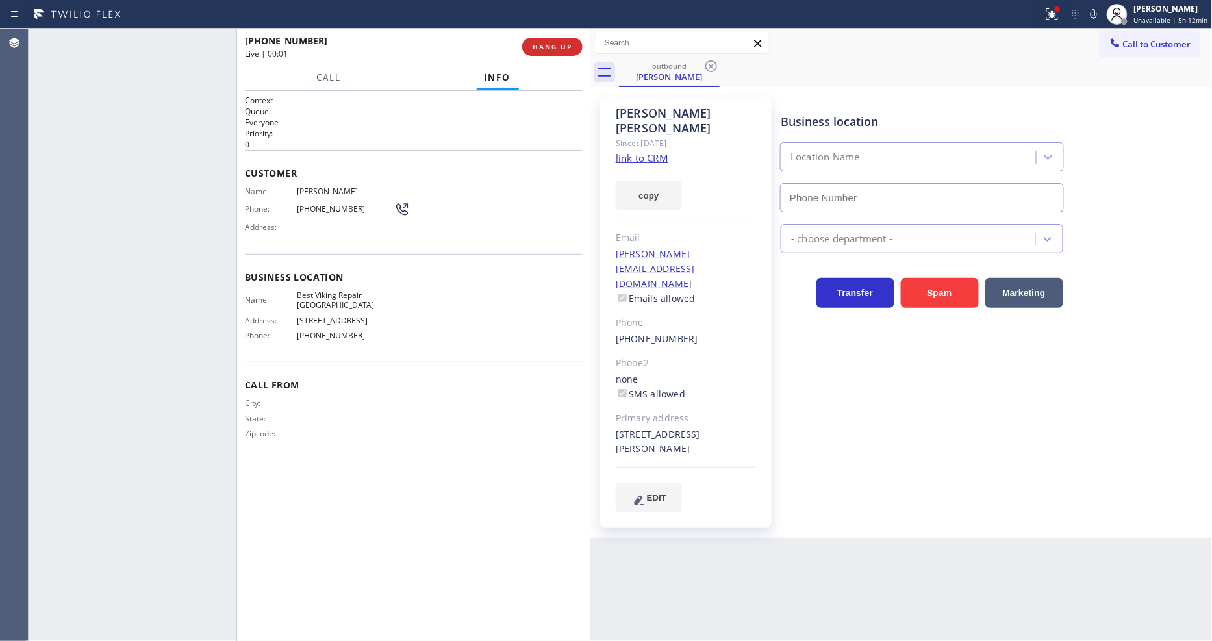
type input "(312) 313-4228"
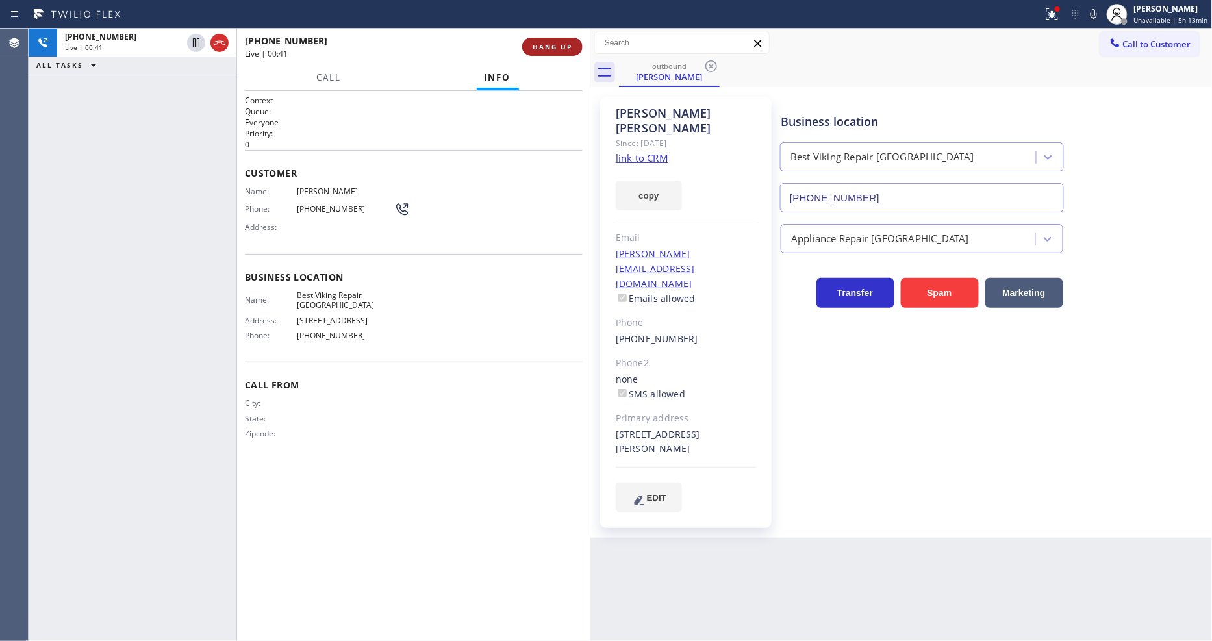
click at [562, 43] on span "HANG UP" at bounding box center [552, 46] width 40 height 9
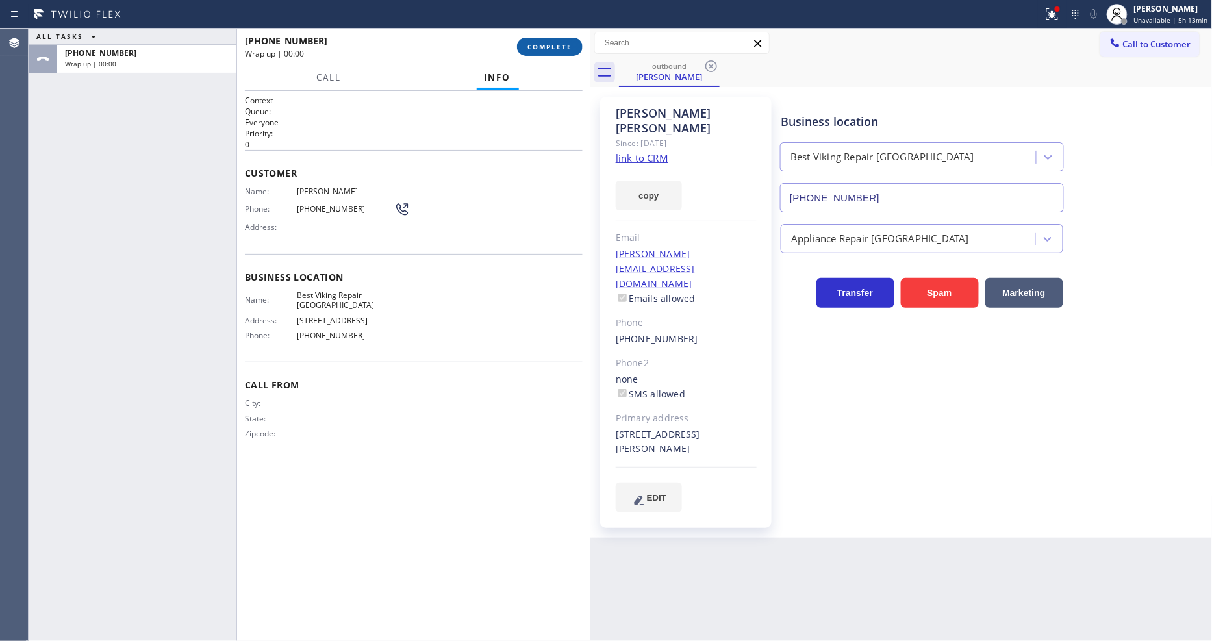
click at [562, 43] on span "COMPLETE" at bounding box center [549, 46] width 45 height 9
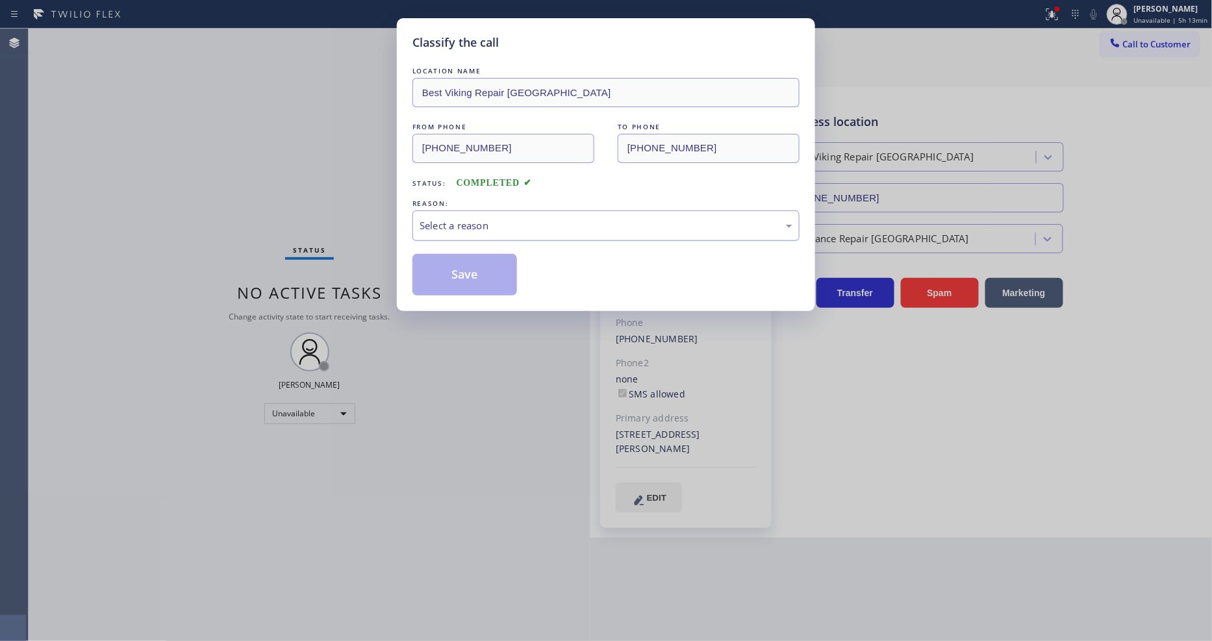
click at [466, 219] on div "Select a reason" at bounding box center [605, 225] width 373 height 15
click at [462, 262] on button "Save" at bounding box center [464, 275] width 105 height 42
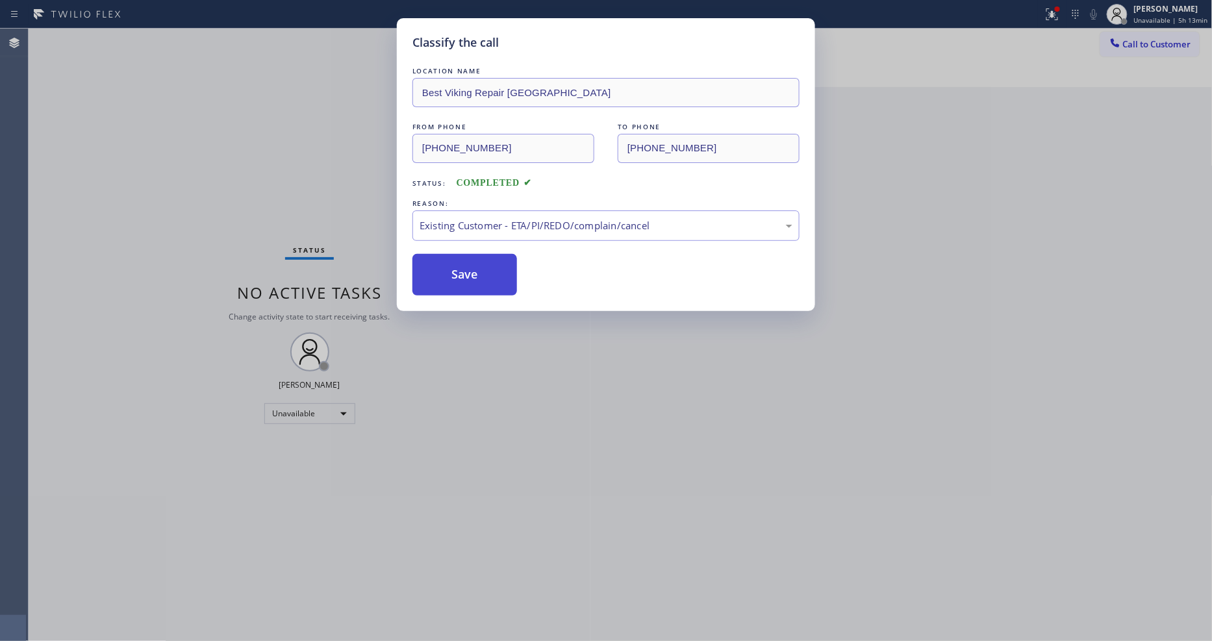
click at [462, 262] on button "Save" at bounding box center [464, 275] width 105 height 42
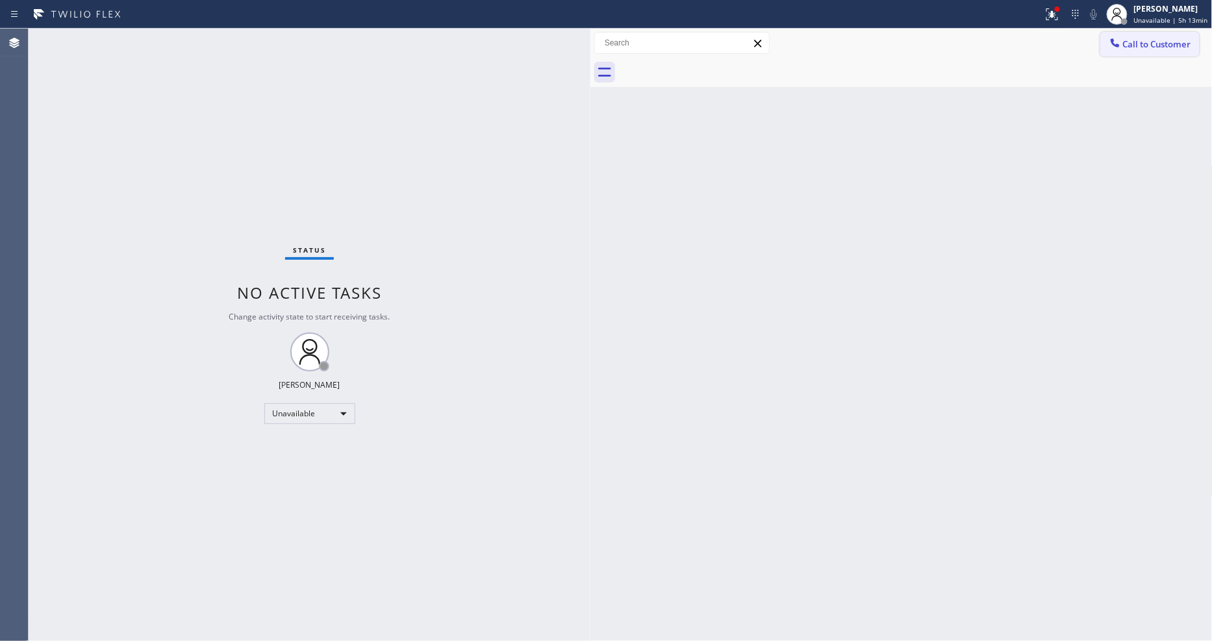
click at [1135, 39] on button "Call to Customer" at bounding box center [1149, 44] width 99 height 25
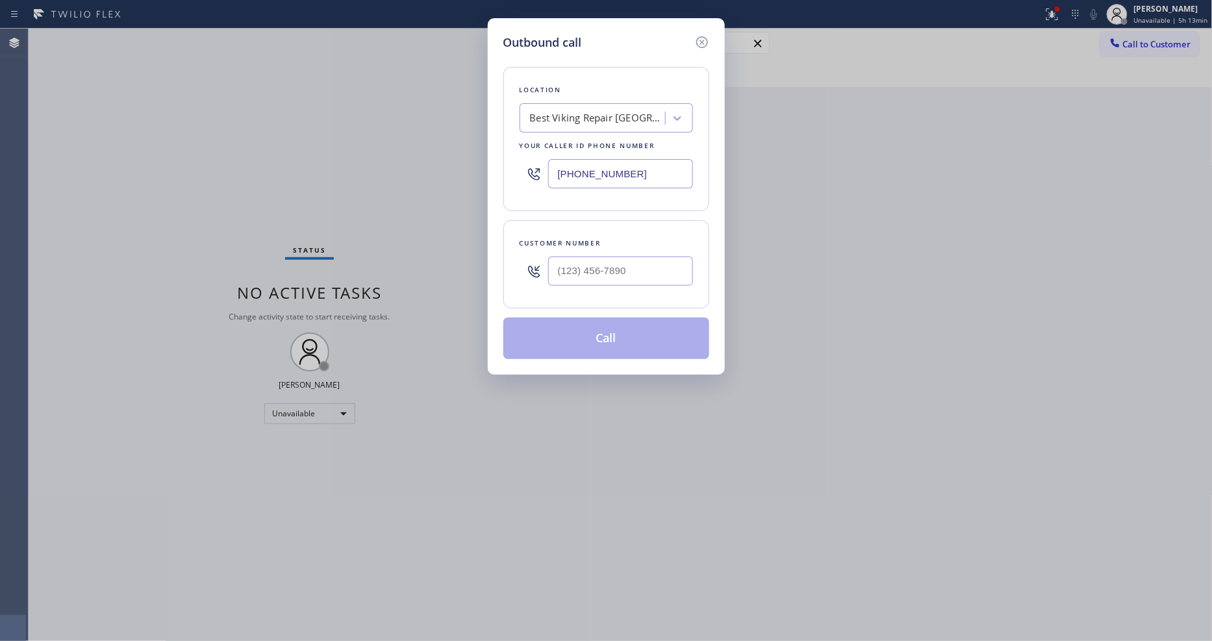
click at [570, 126] on div "Best Viking Repair Evanston" at bounding box center [605, 117] width 173 height 29
paste input "Manhattan Beach Heat & Cool"
type input "Manhattan Beach Heat & Cool"
click at [549, 144] on div "Manhattan Beach Heat & Cool" at bounding box center [605, 145] width 173 height 23
type input "(424) 396-1383"
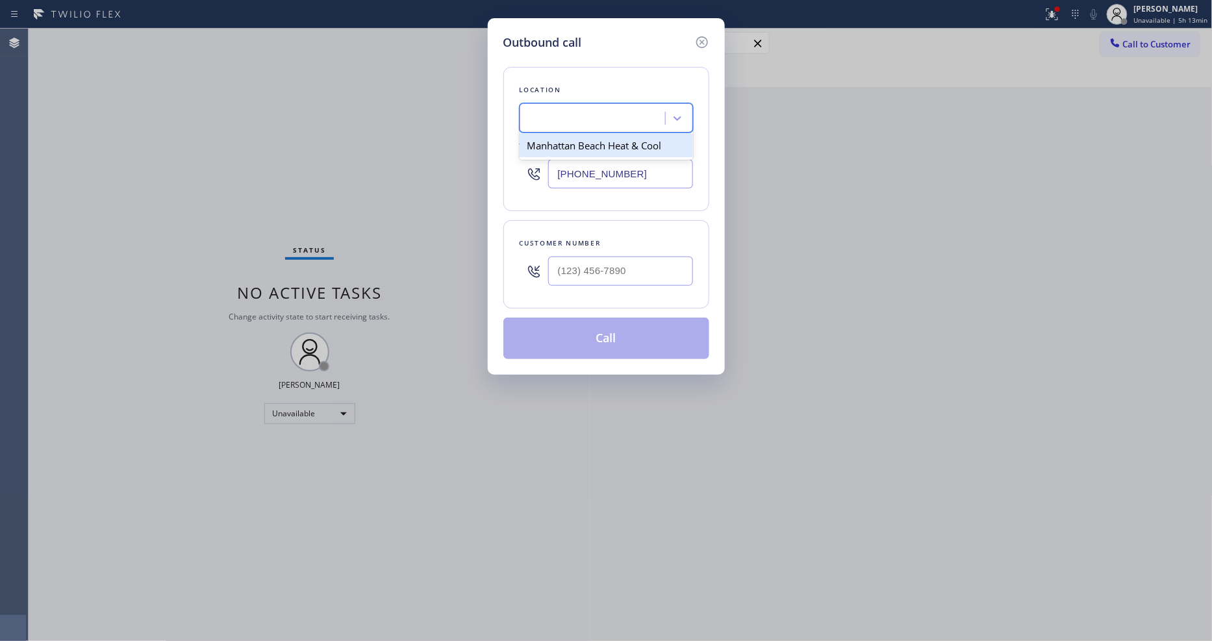
scroll to position [0, 1]
click at [573, 271] on input "(___) ___-____" at bounding box center [620, 270] width 145 height 29
paste input "702) 488-9150"
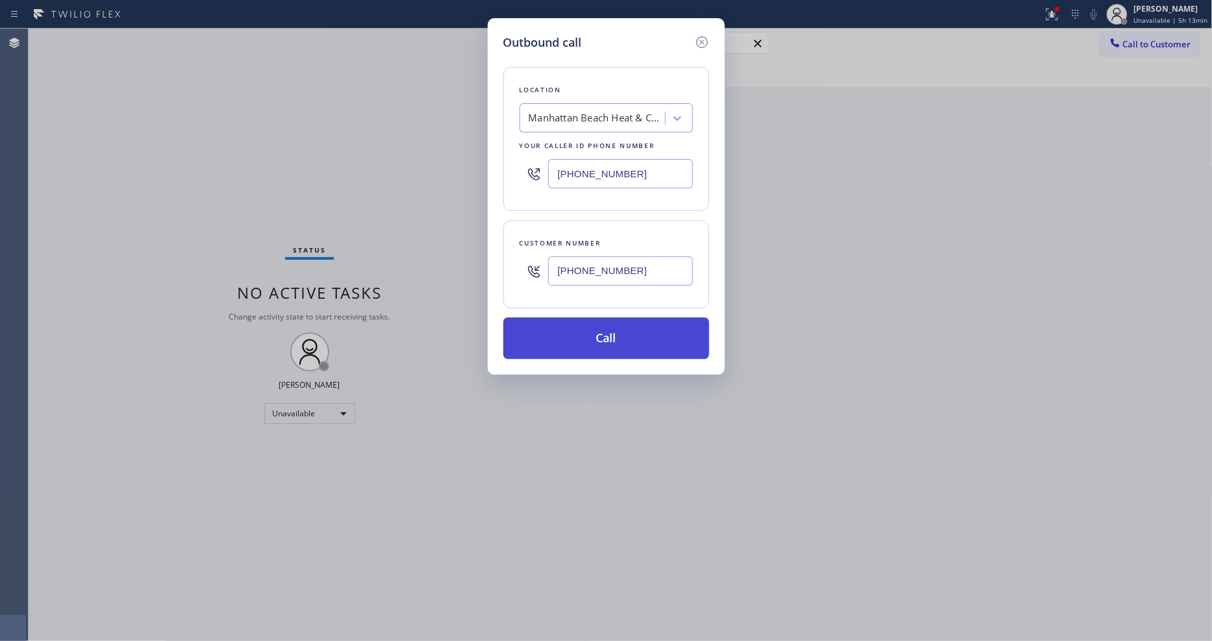
type input "(702) 488-9150"
click at [540, 347] on button "Call" at bounding box center [606, 338] width 206 height 42
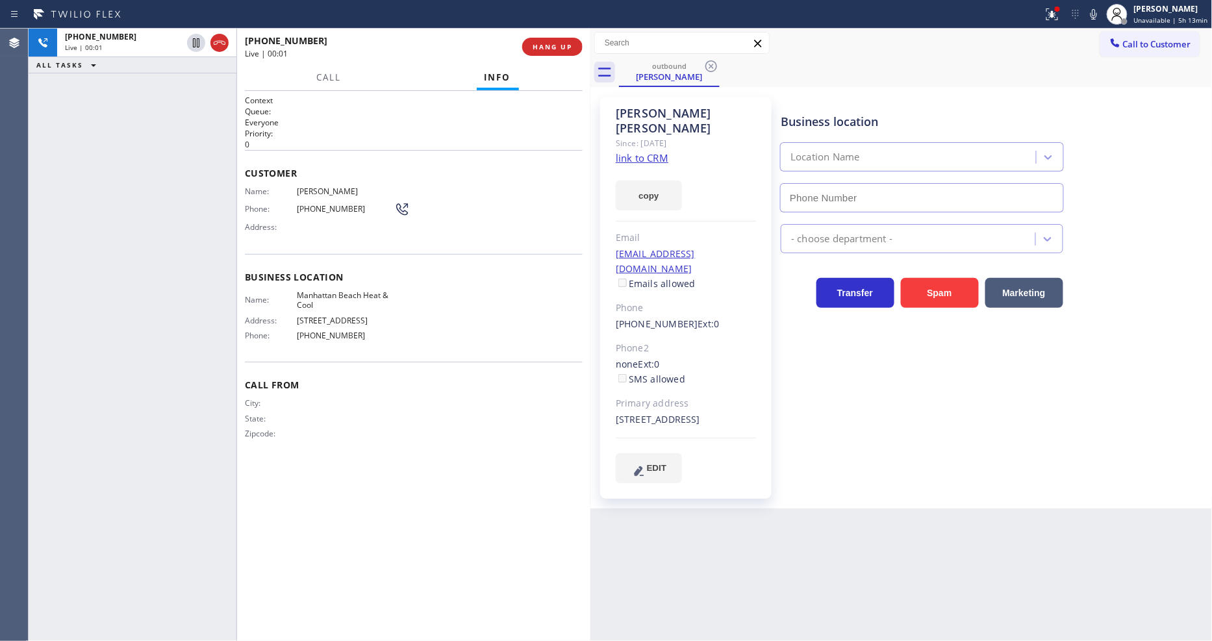
type input "(424) 396-1383"
click at [553, 48] on span "HANG UP" at bounding box center [552, 46] width 40 height 9
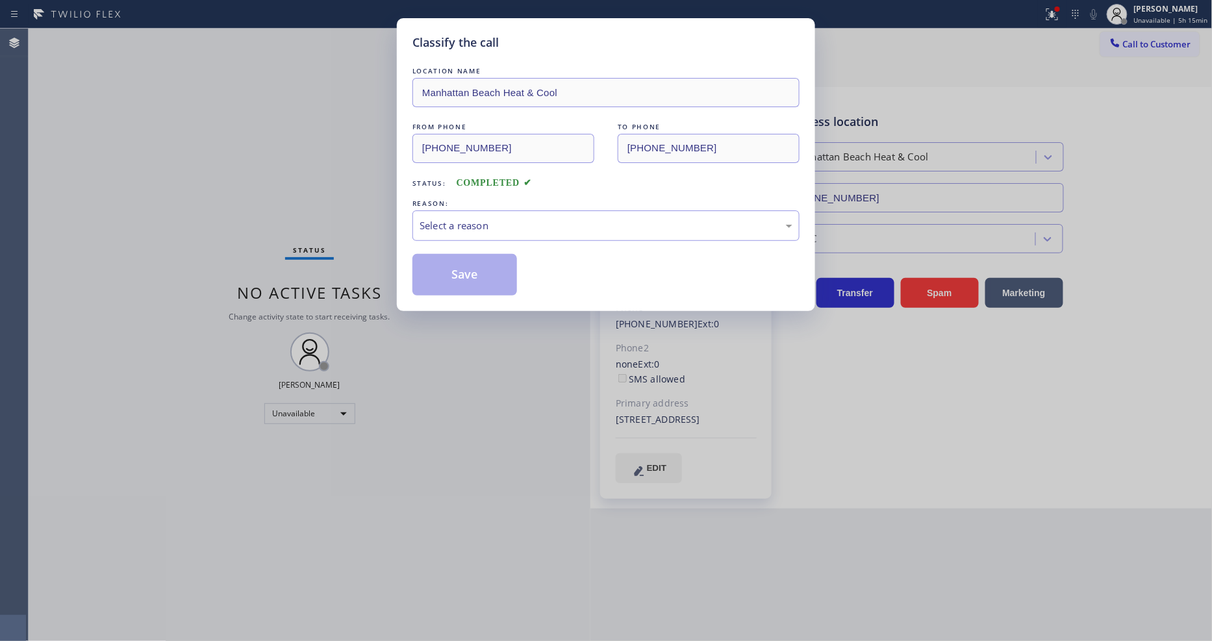
click at [436, 222] on div "Select a reason" at bounding box center [605, 225] width 373 height 15
click at [449, 278] on button "Save" at bounding box center [464, 275] width 105 height 42
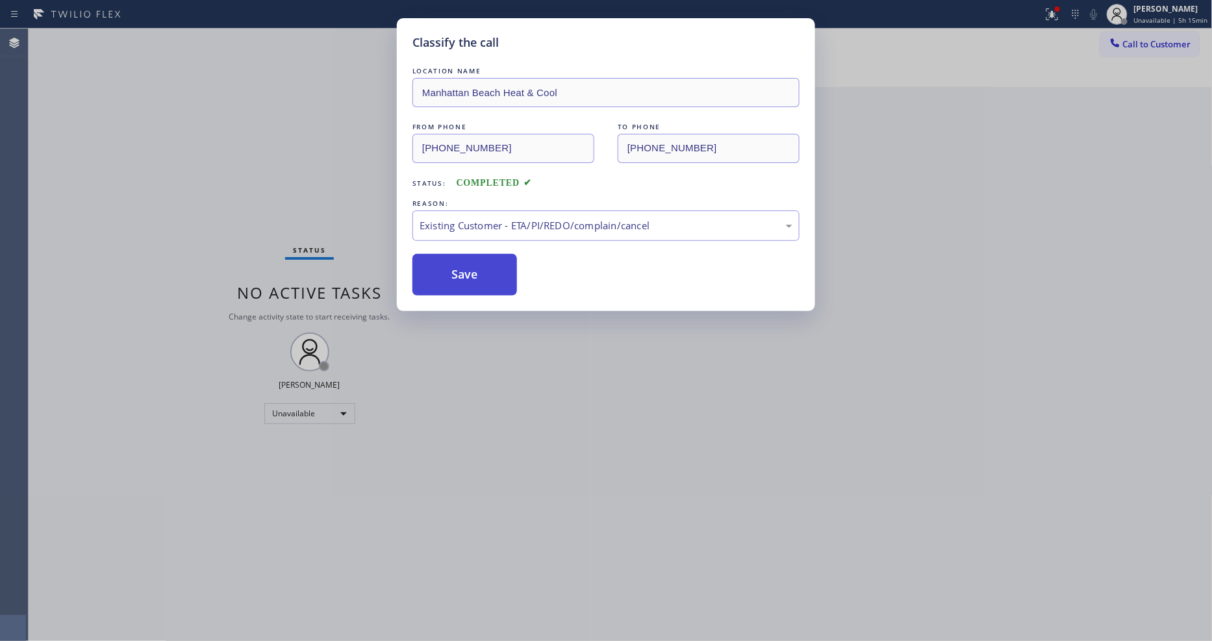
click at [449, 278] on button "Save" at bounding box center [464, 275] width 105 height 42
click at [449, 277] on button "Save" at bounding box center [464, 275] width 105 height 42
click at [449, 276] on button "Save" at bounding box center [464, 275] width 105 height 42
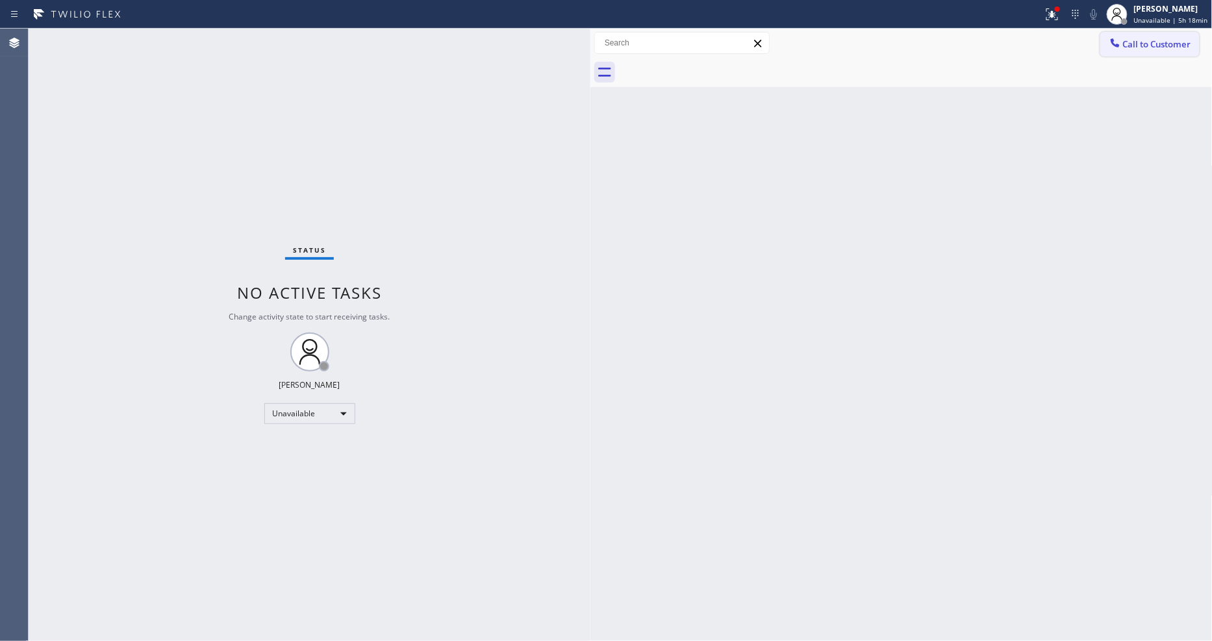
click at [1135, 44] on span "Call to Customer" at bounding box center [1157, 44] width 68 height 12
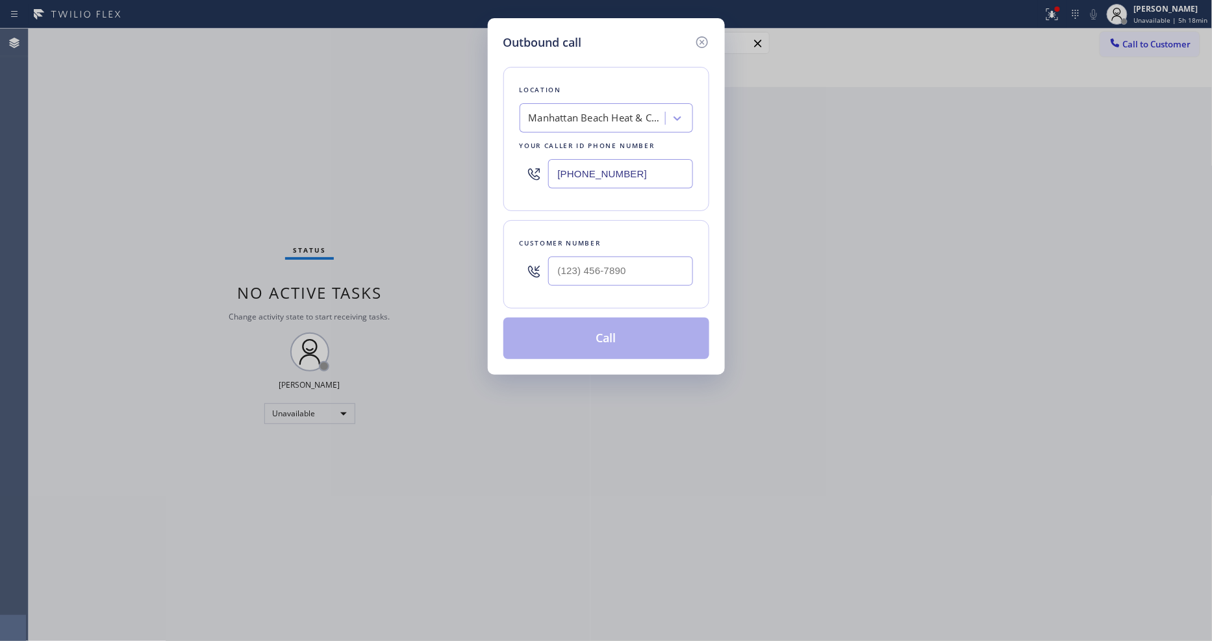
click at [554, 125] on div "Manhattan Beach Heat & Cool" at bounding box center [605, 117] width 173 height 29
paste input "Kent Appliance Mending"
type input "Kent Appliance Mending"
click at [549, 143] on div "Kent Appliance Mending" at bounding box center [605, 145] width 173 height 23
type input "(206) 202-1006"
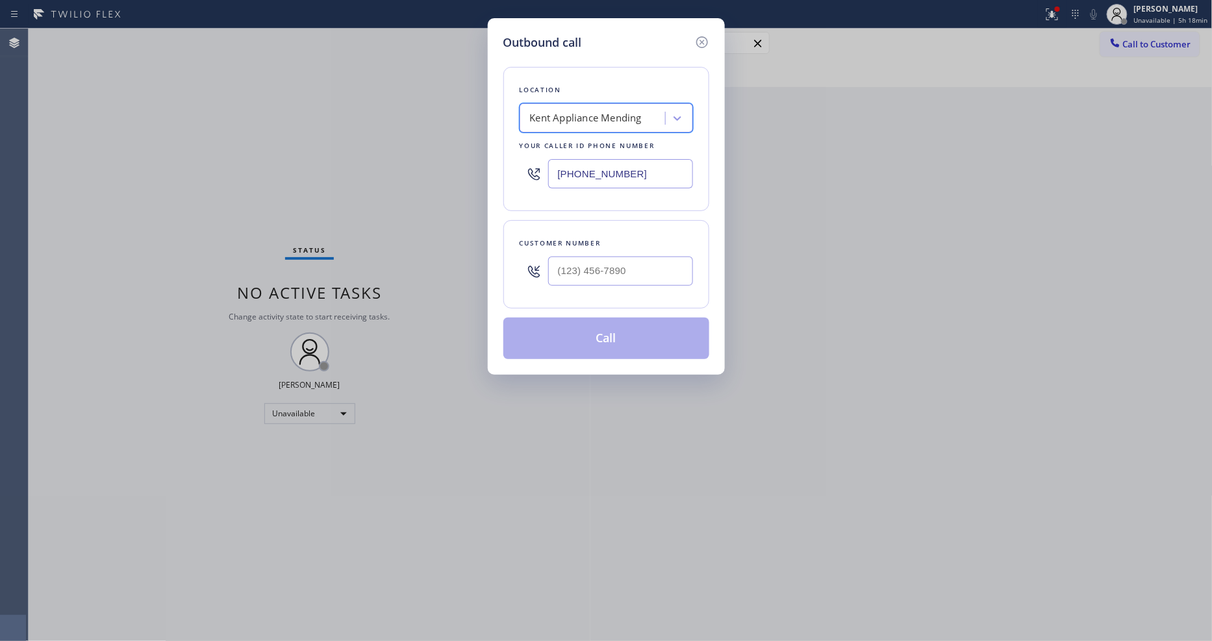
click at [568, 267] on input "text" at bounding box center [620, 270] width 145 height 29
paste input "360) 244-5154"
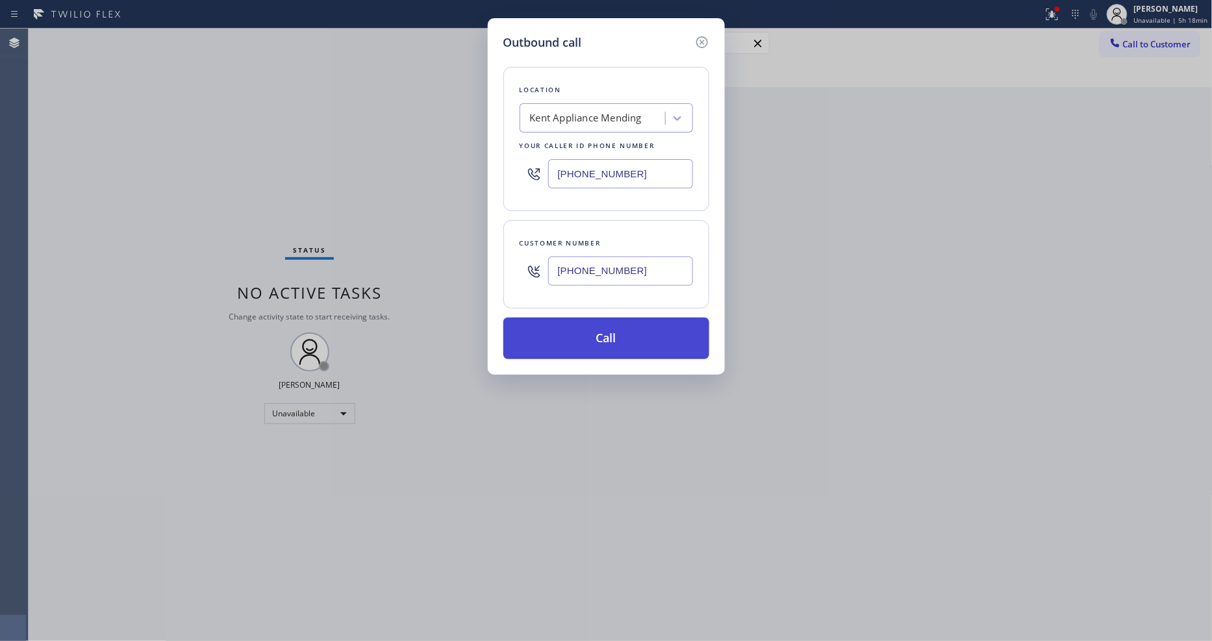
type input "(360) 244-5154"
click at [555, 340] on button "Call" at bounding box center [606, 338] width 206 height 42
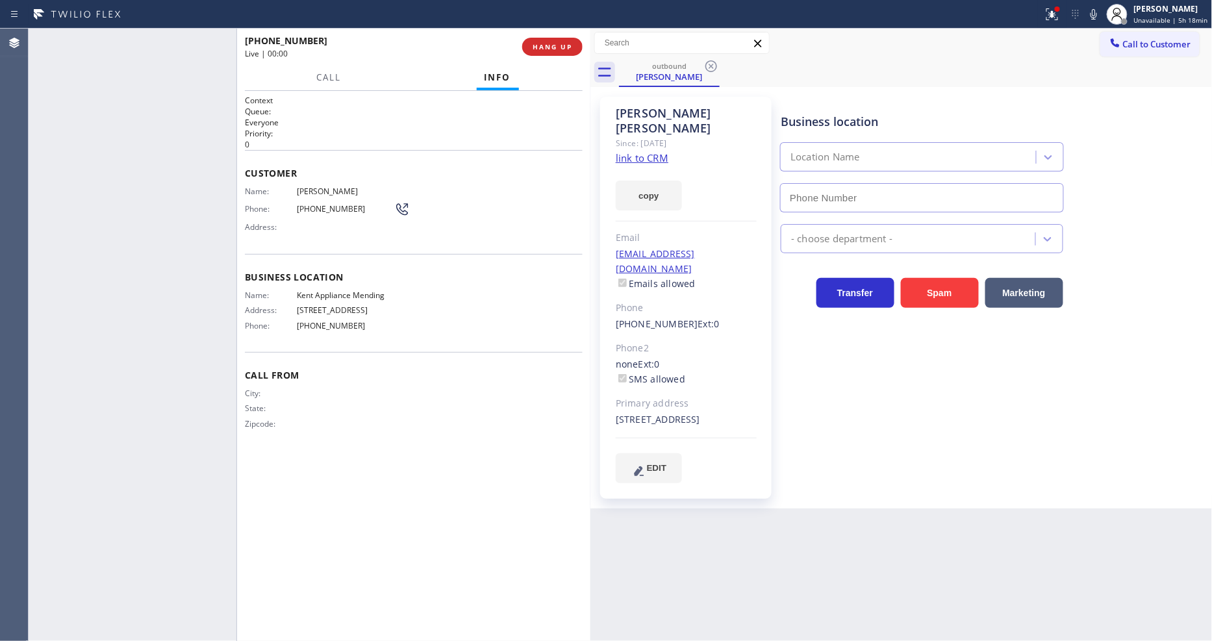
type input "(206) 202-1006"
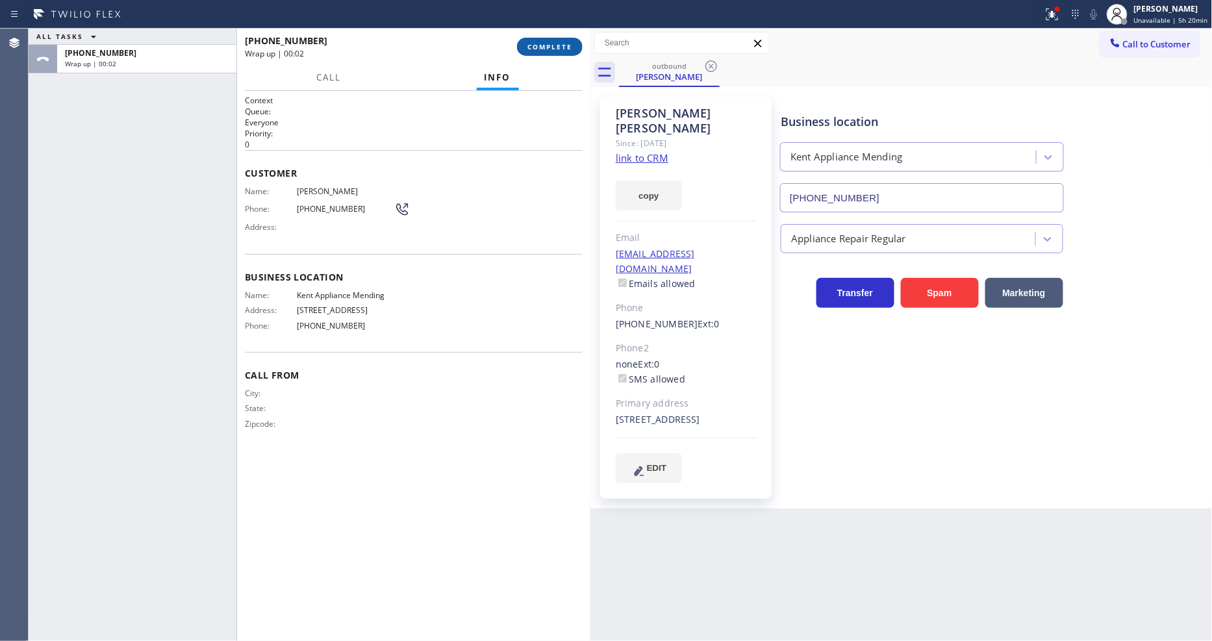
click at [553, 47] on span "COMPLETE" at bounding box center [549, 46] width 45 height 9
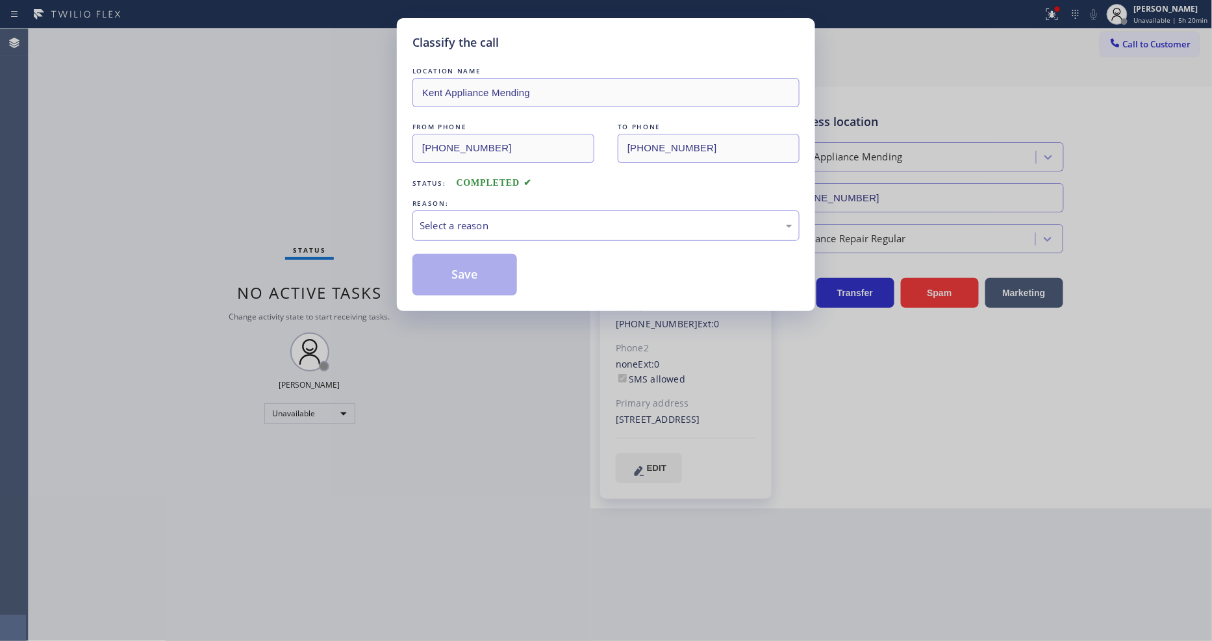
click at [475, 219] on div "Select a reason" at bounding box center [605, 225] width 373 height 15
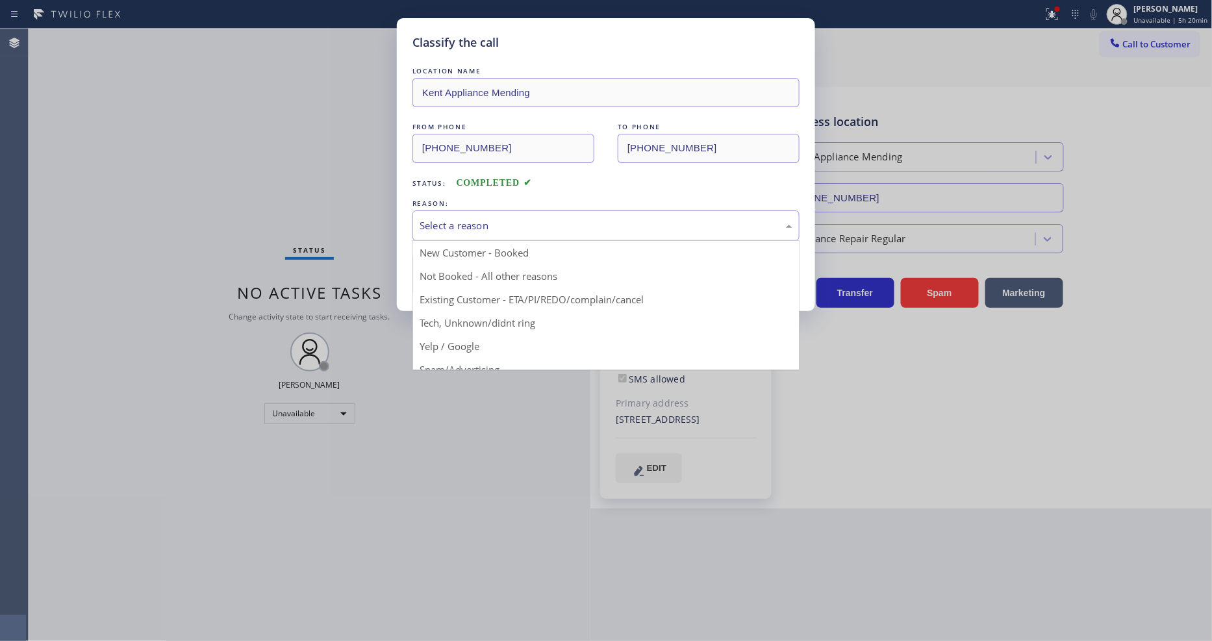
drag, startPoint x: 461, startPoint y: 293, endPoint x: 463, endPoint y: 271, distance: 21.5
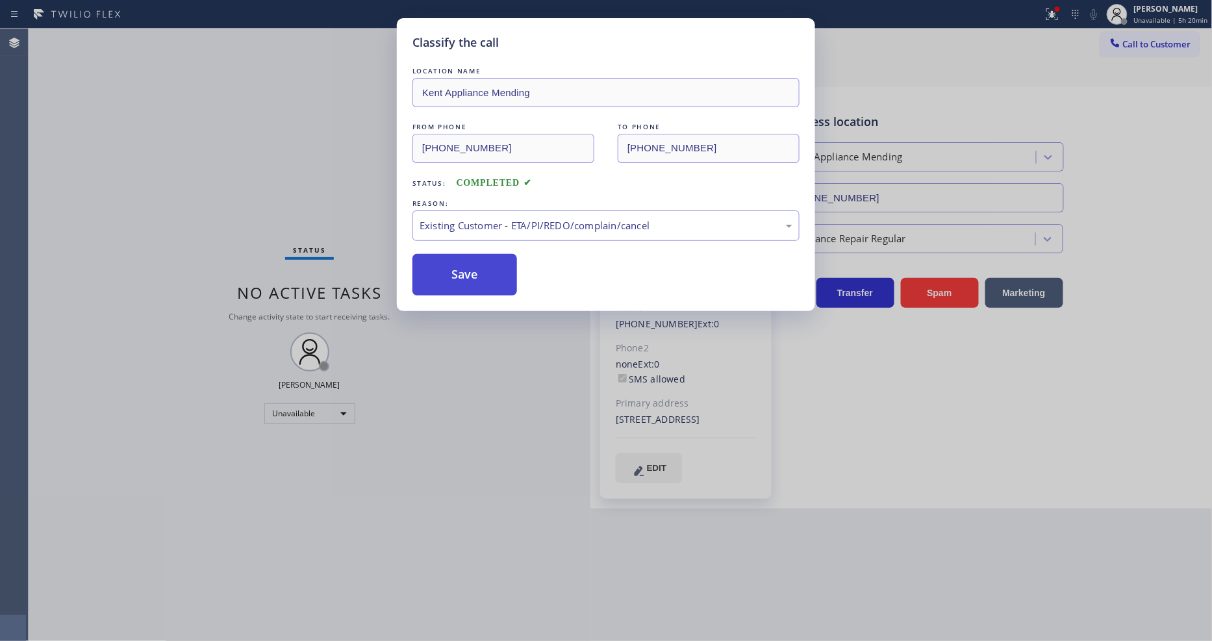
click at [463, 269] on button "Save" at bounding box center [464, 275] width 105 height 42
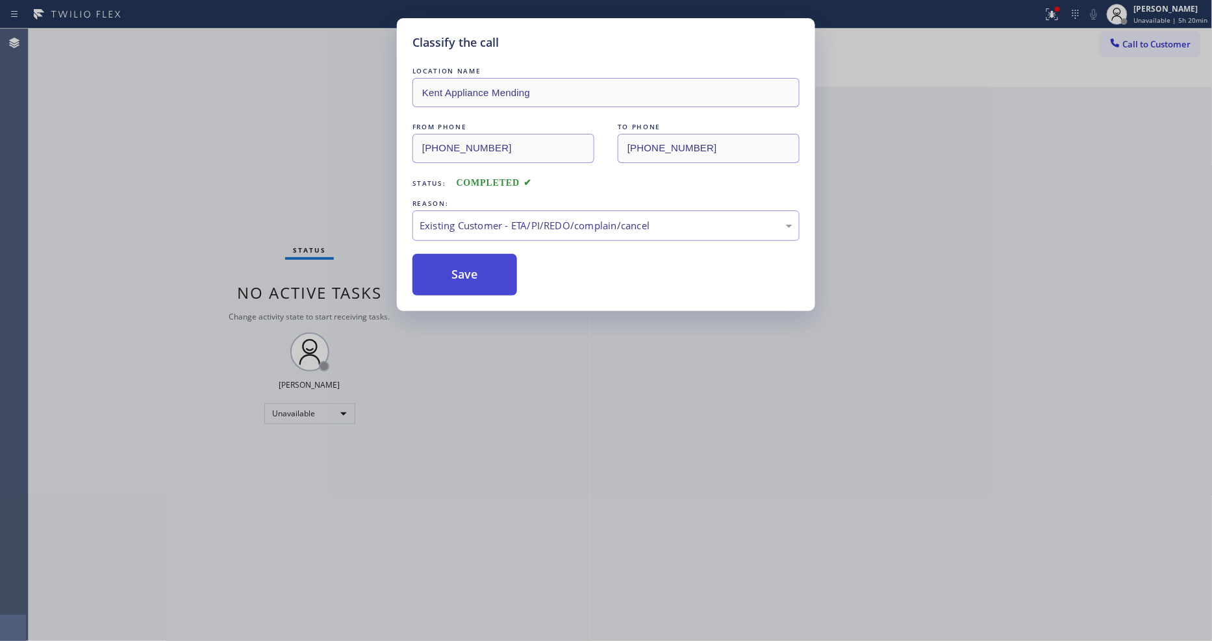
click at [463, 269] on button "Save" at bounding box center [464, 275] width 105 height 42
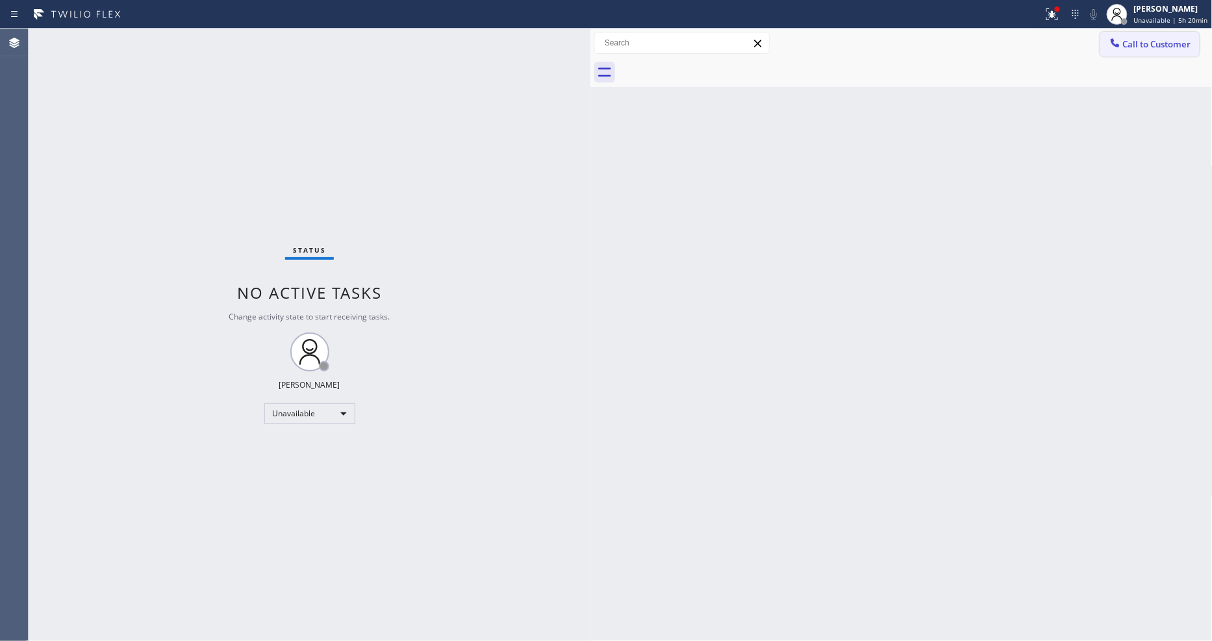
click at [1141, 53] on button "Call to Customer" at bounding box center [1149, 44] width 99 height 25
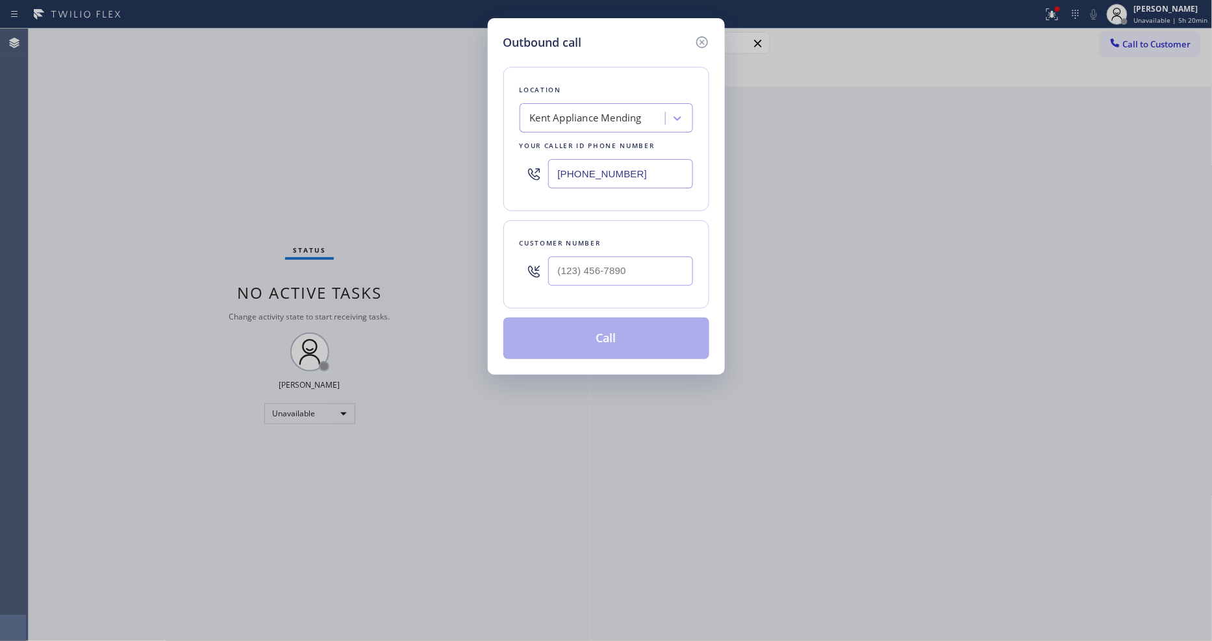
drag, startPoint x: 533, startPoint y: 118, endPoint x: 507, endPoint y: 186, distance: 73.0
click at [534, 118] on div "Kent Appliance Mending" at bounding box center [586, 118] width 112 height 15
paste input "KitchenAid Appliance Professionals New Hyde Park"
type input "KitchenAid Appliance Professionals New Hyde Park"
click at [569, 147] on div "KitchenAid Appliance Professionals New Hyde Park" at bounding box center [605, 152] width 173 height 36
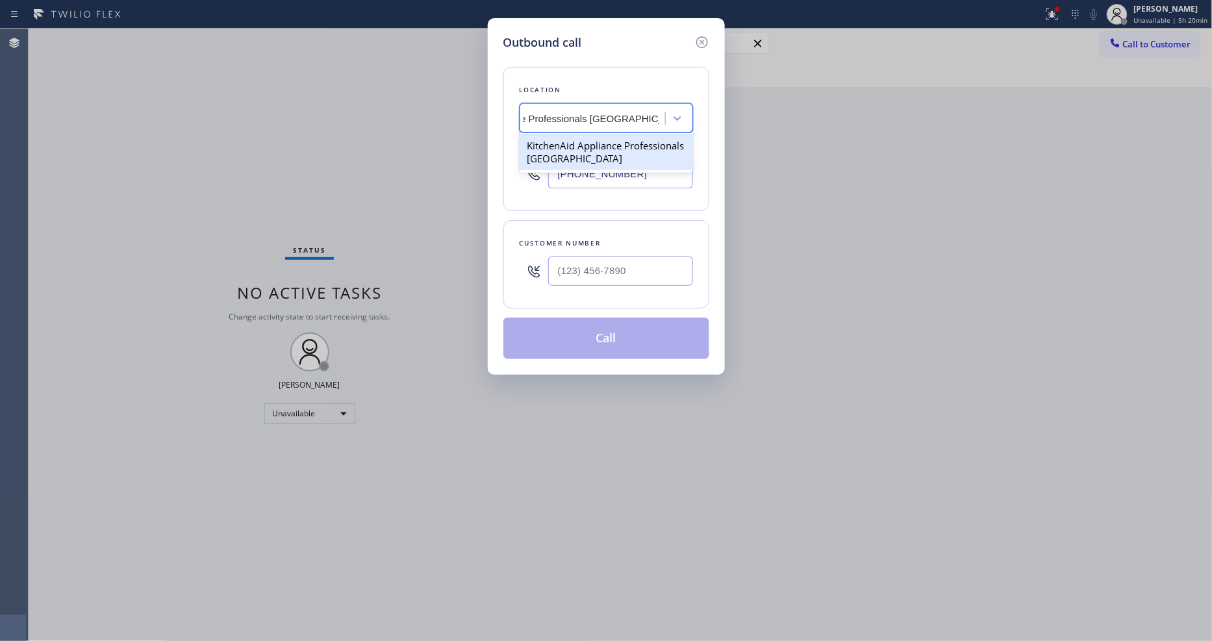
type input "(917) 935-4352"
click at [594, 275] on input "(___) ___-____" at bounding box center [620, 270] width 145 height 29
paste input "516) 603-9195"
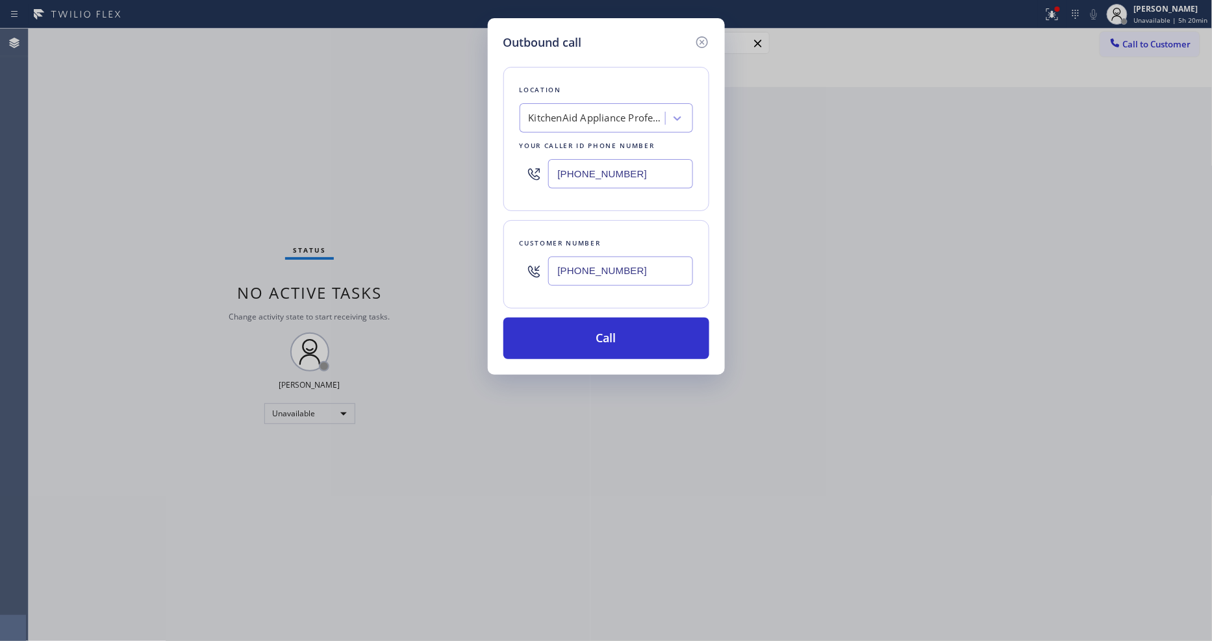
type input "(516) 603-9195"
click at [548, 334] on button "Call" at bounding box center [606, 338] width 206 height 42
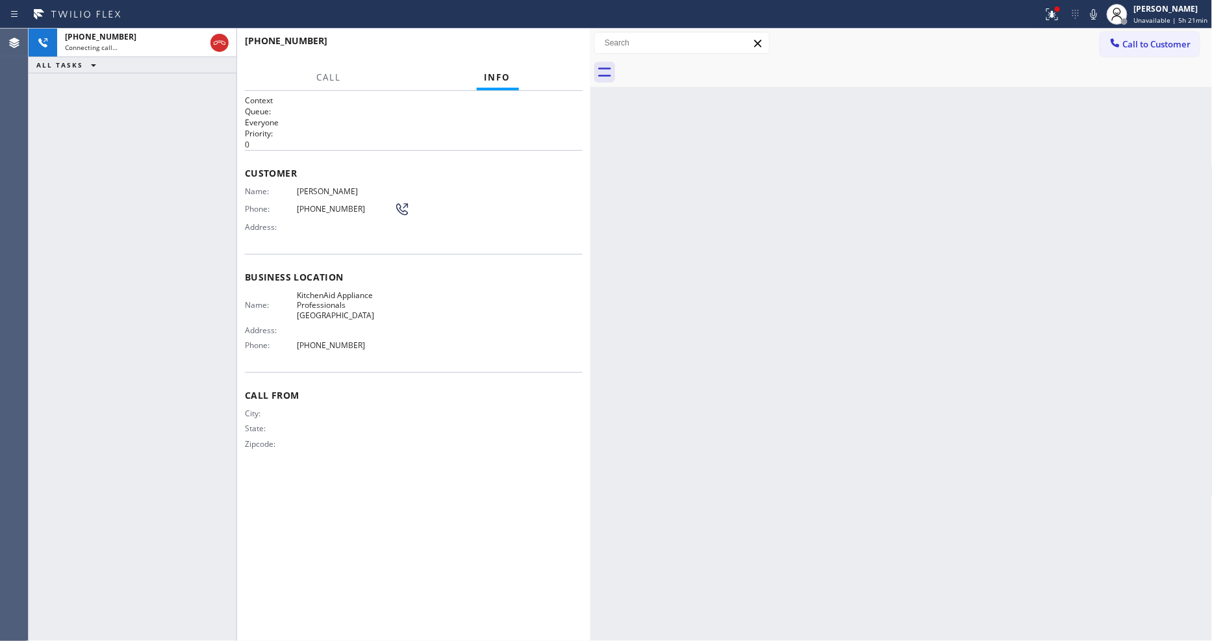
click at [320, 186] on span "Hina Gupta" at bounding box center [345, 191] width 97 height 10
click at [319, 186] on span "Hina Gupta" at bounding box center [345, 191] width 97 height 10
copy span "Hina Gupta"
click at [322, 205] on span "(516) 603-9195" at bounding box center [345, 209] width 97 height 10
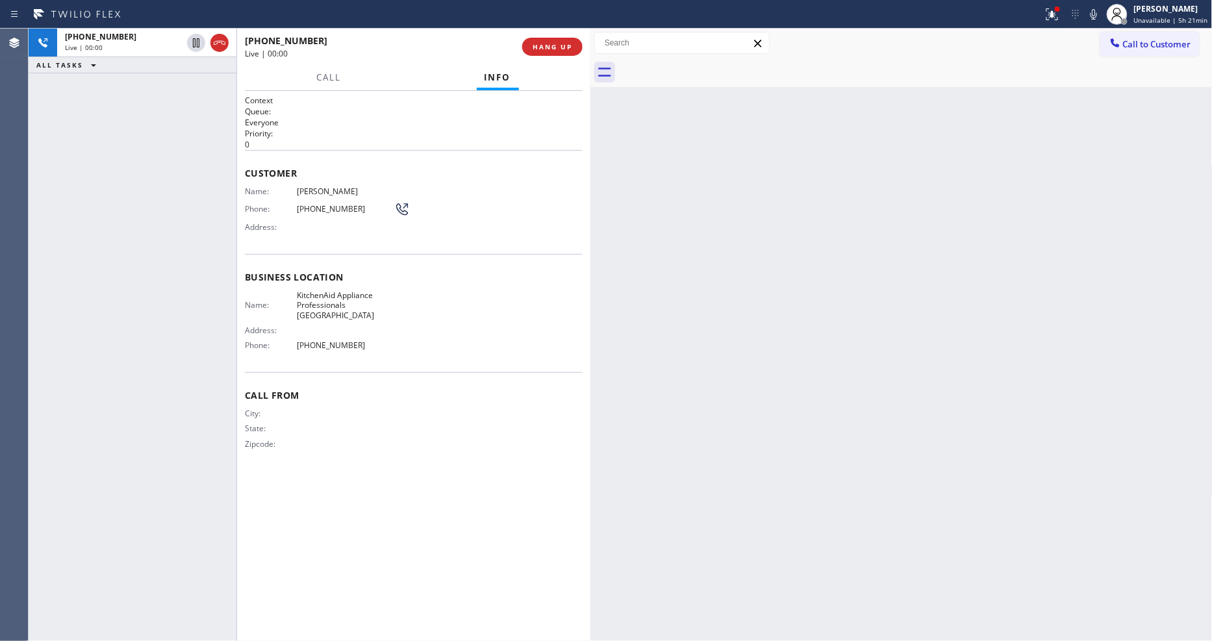
click at [322, 205] on span "(516) 603-9195" at bounding box center [345, 209] width 97 height 10
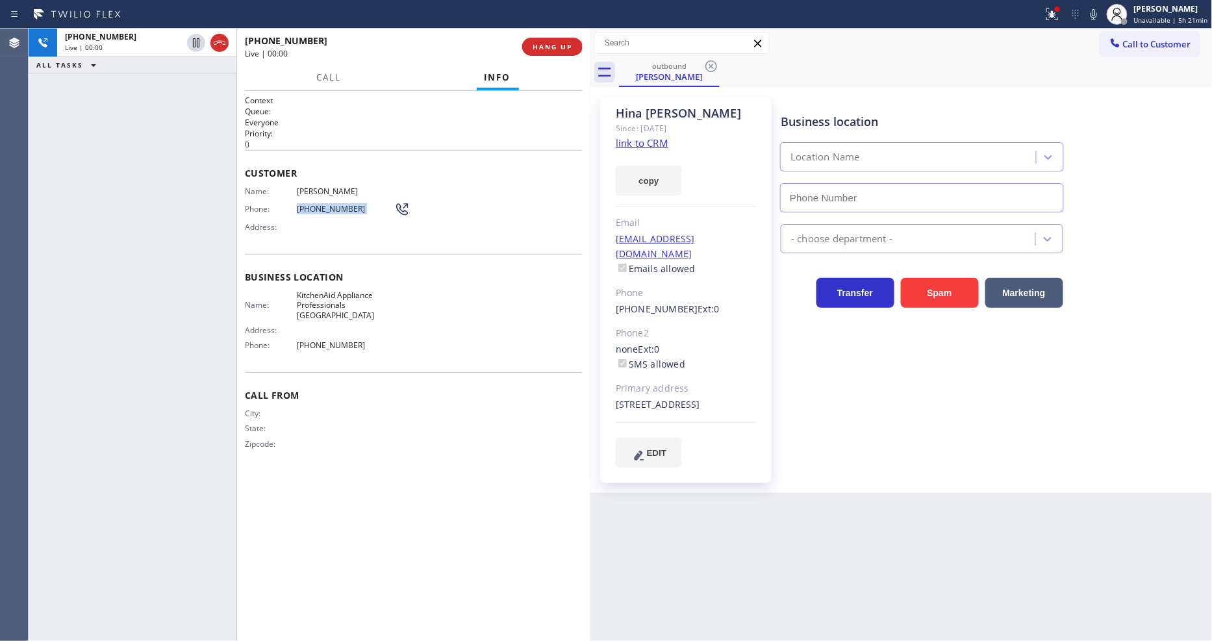
click at [322, 205] on span "(516) 603-9195" at bounding box center [345, 209] width 97 height 10
copy div "(516) 603-9195"
type input "(917) 935-4352"
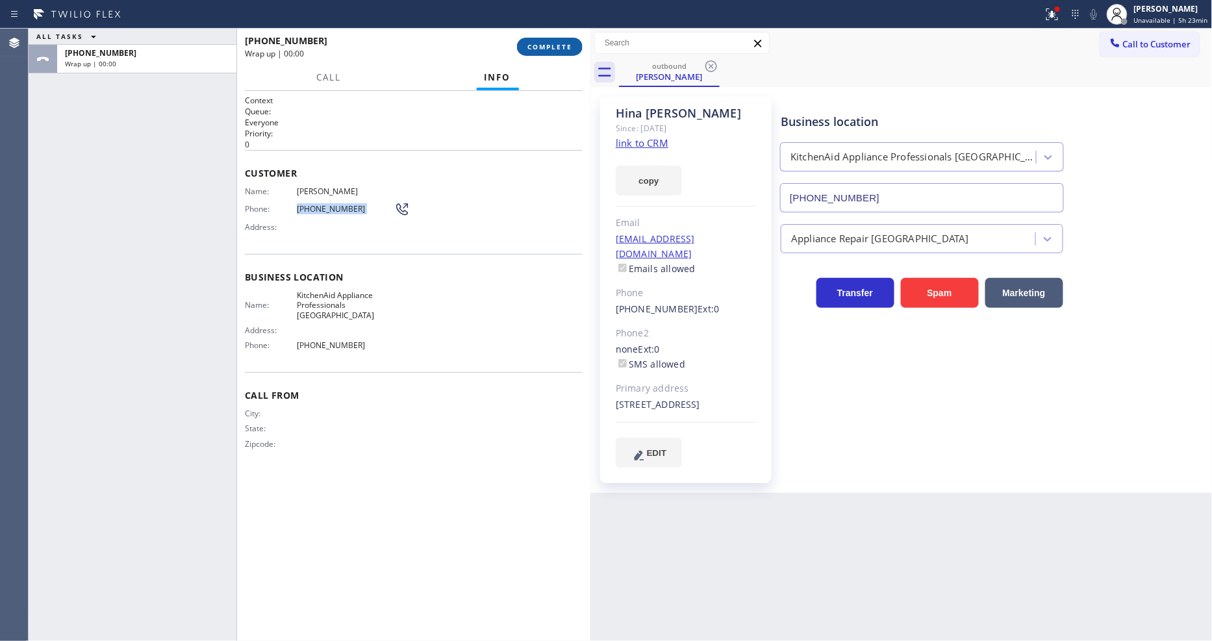
click at [567, 54] on button "COMPLETE" at bounding box center [550, 47] width 66 height 18
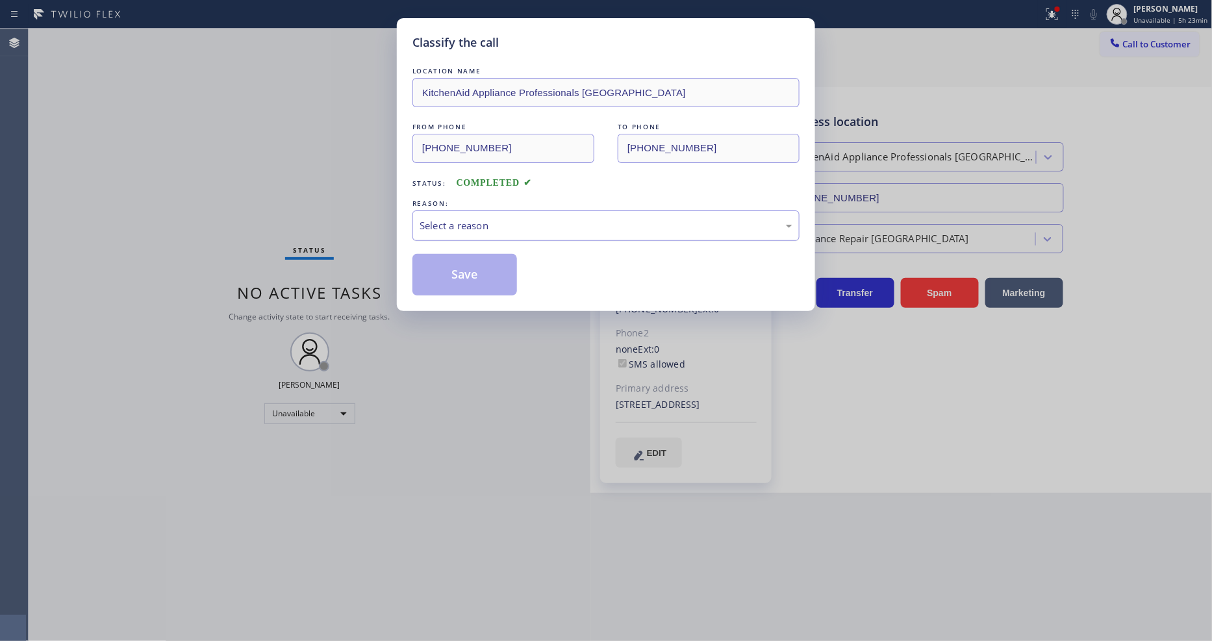
click at [499, 227] on div "Select a reason" at bounding box center [605, 225] width 373 height 15
click at [493, 230] on div "Tech, Unknown/didnt ring" at bounding box center [605, 225] width 387 height 31
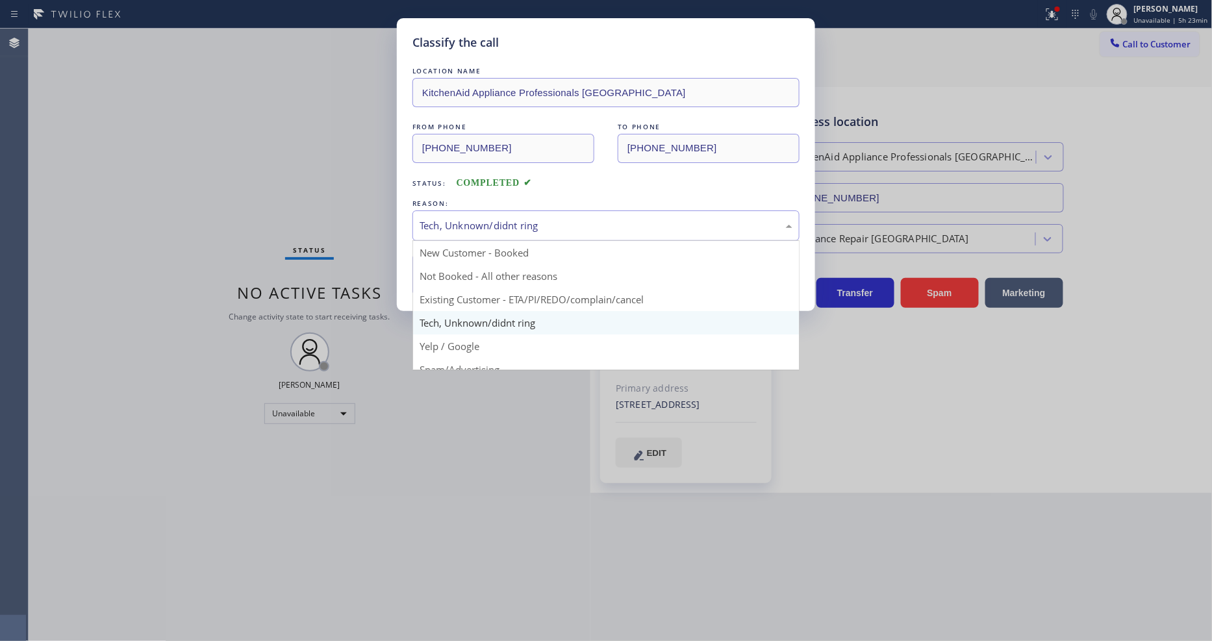
drag, startPoint x: 487, startPoint y: 289, endPoint x: 486, endPoint y: 280, distance: 8.5
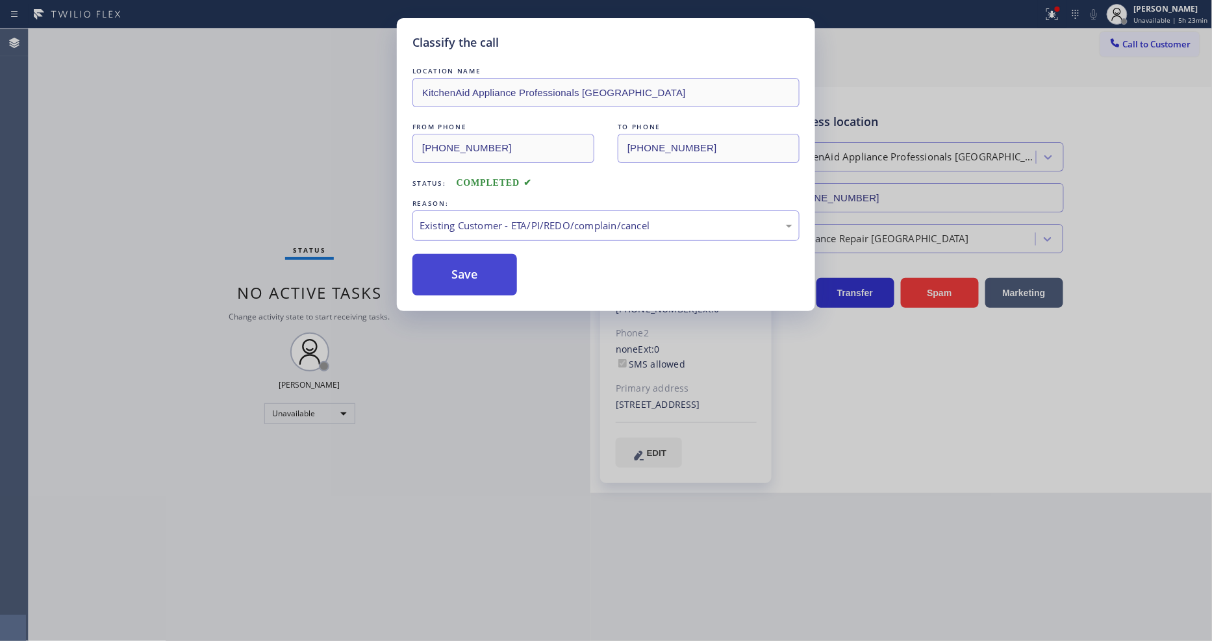
click at [486, 280] on button "Save" at bounding box center [464, 275] width 105 height 42
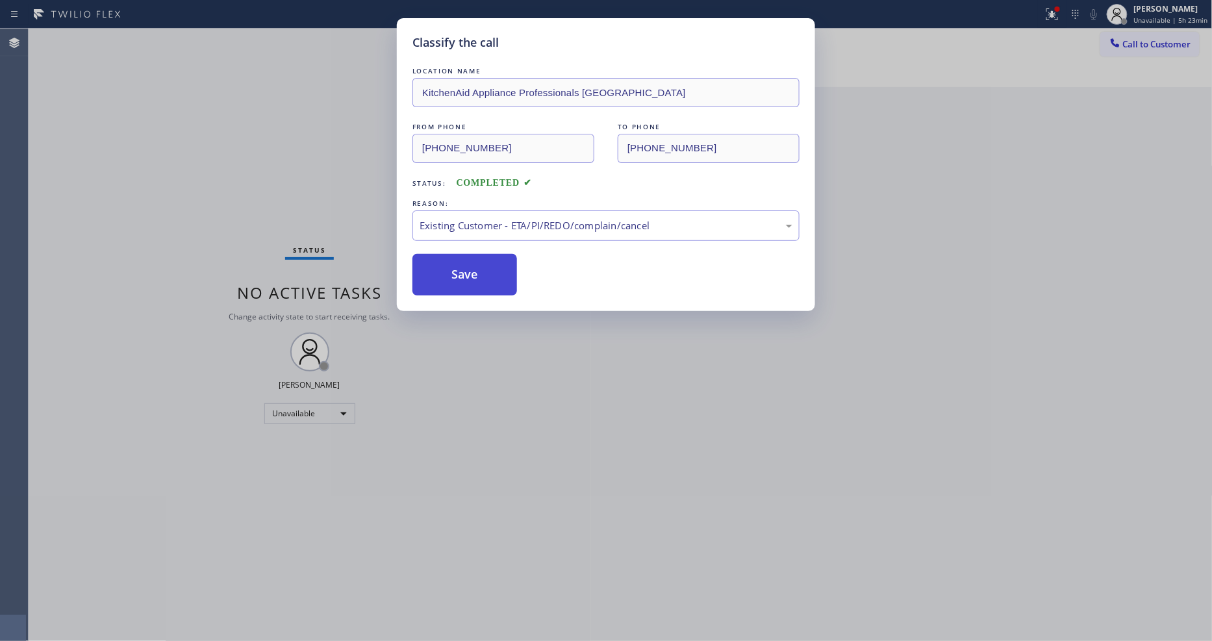
click at [486, 280] on button "Save" at bounding box center [464, 275] width 105 height 42
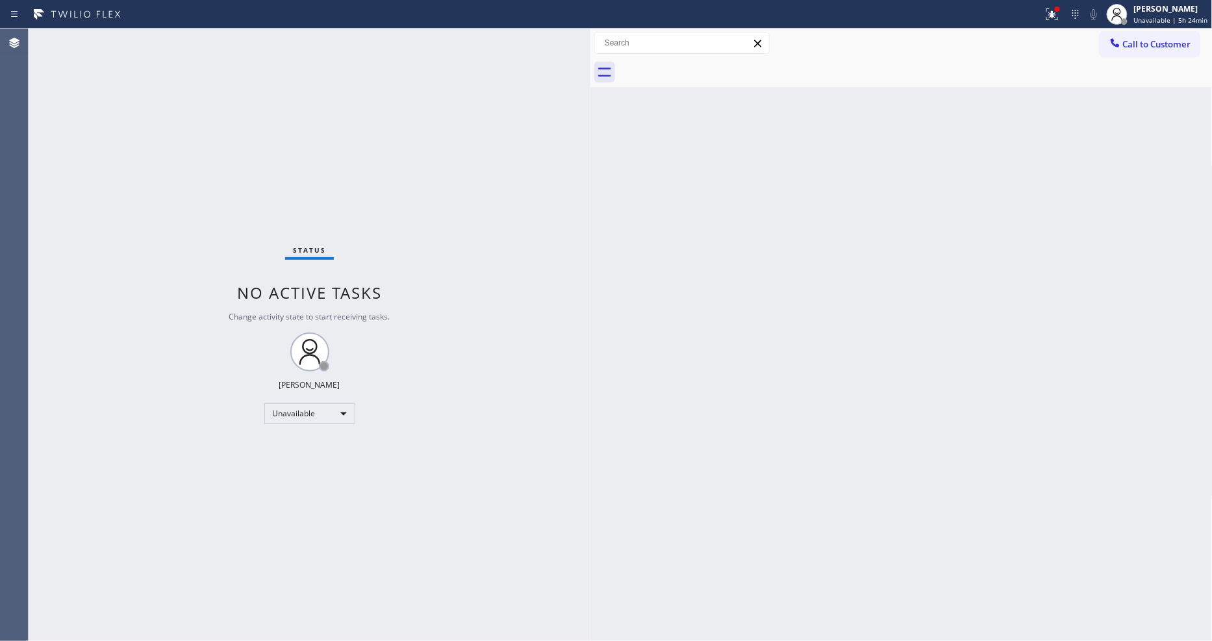
click at [1110, 53] on button "Call to Customer" at bounding box center [1149, 44] width 99 height 25
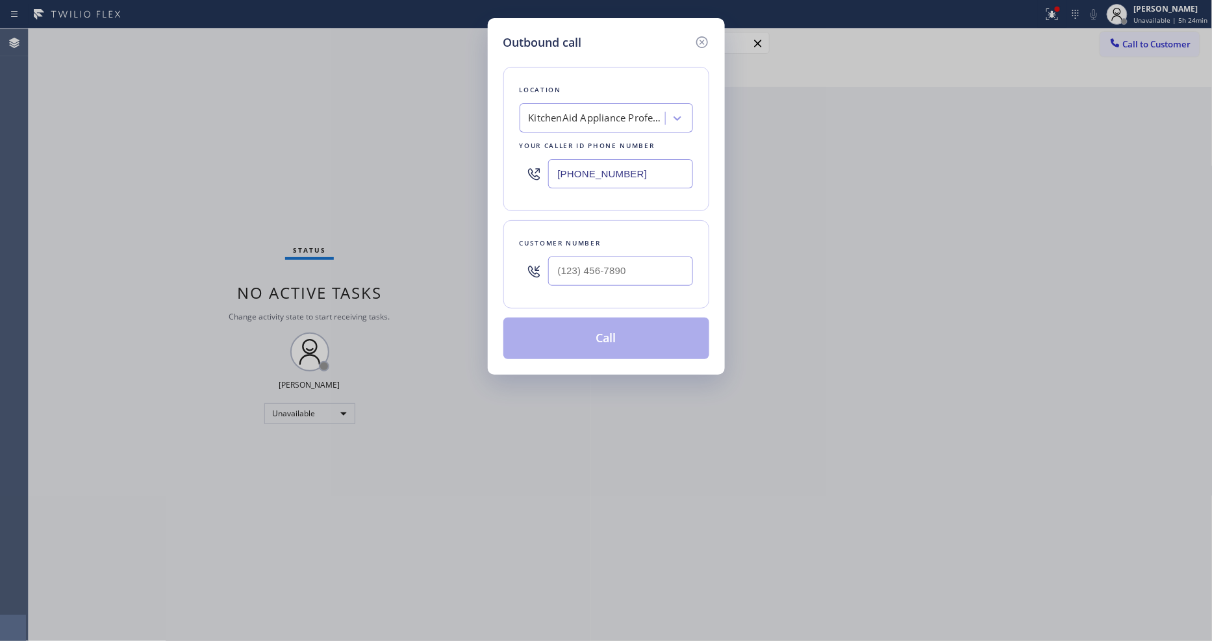
click at [606, 112] on div "KitchenAid Appliance Professionals New Hyde Park" at bounding box center [597, 118] width 136 height 15
paste input "HVAC Alliance Expert"
type input "HVAC Alliance Expert"
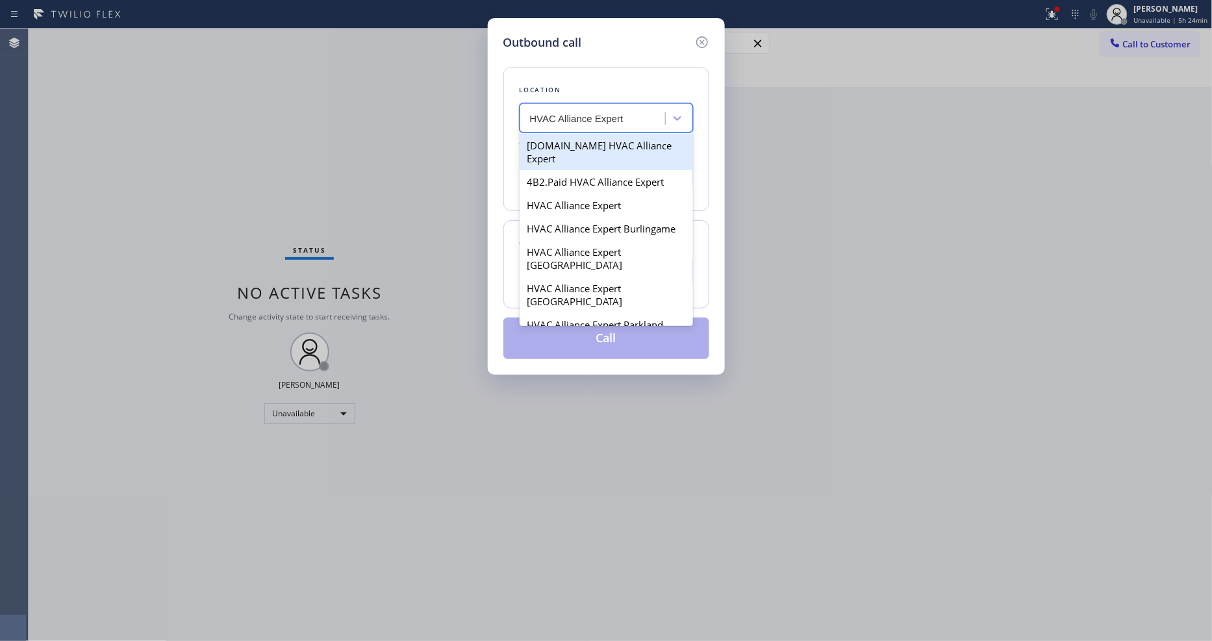
click at [560, 139] on div "4C.Email HVAC Alliance Expert" at bounding box center [605, 152] width 173 height 36
type input "(866) 875-2471"
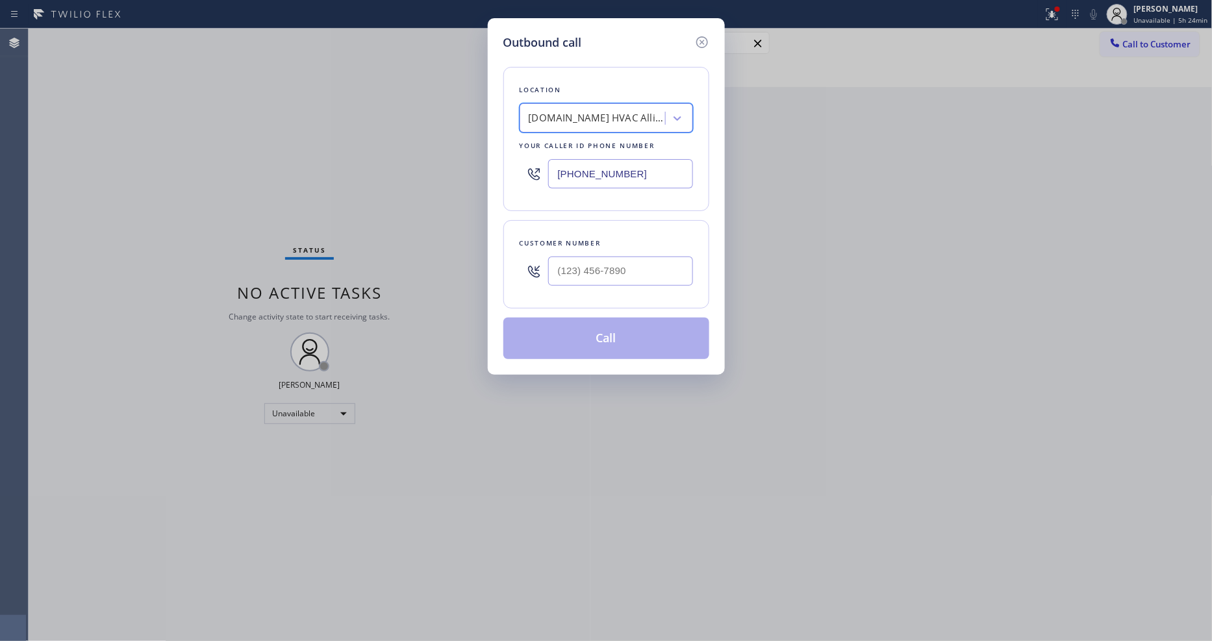
click at [580, 275] on input "text" at bounding box center [620, 270] width 145 height 29
paste input "714) 231-2779"
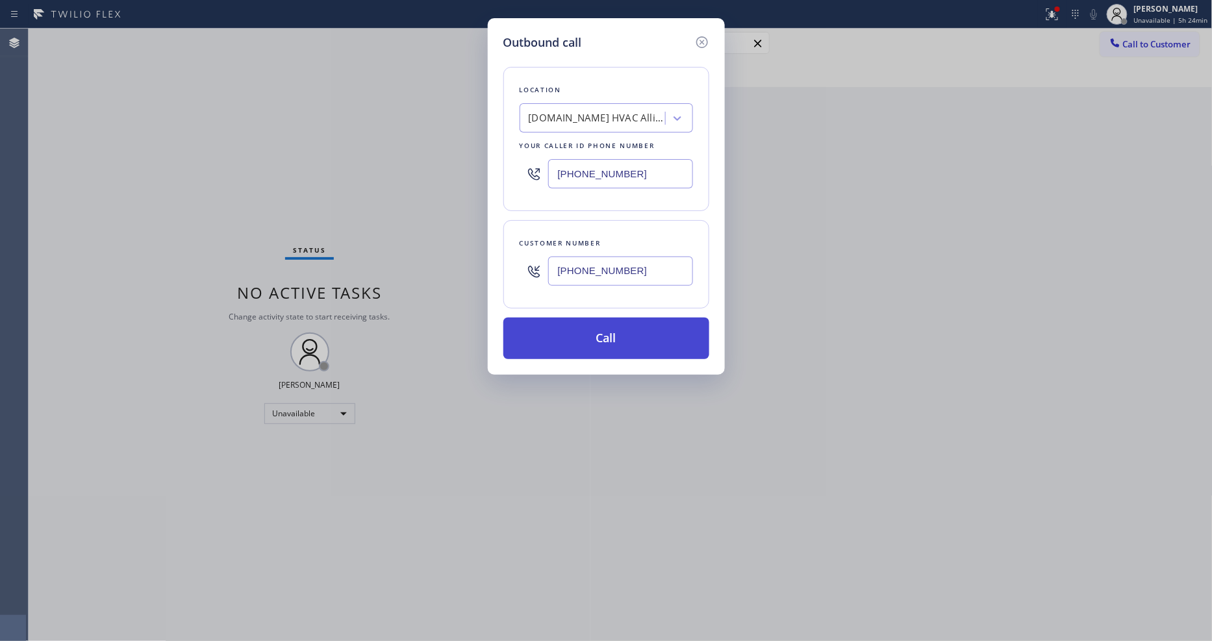
type input "(714) 231-2779"
click at [573, 352] on button "Call" at bounding box center [606, 338] width 206 height 42
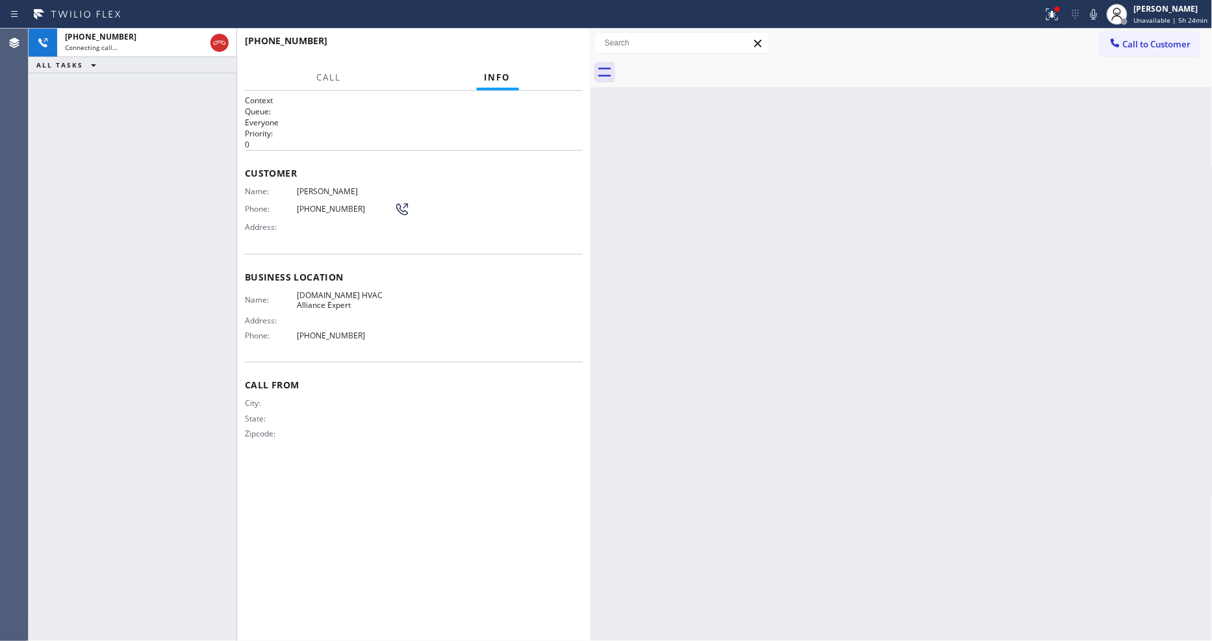
click at [309, 187] on span "Steven Nero" at bounding box center [345, 191] width 97 height 10
copy span "Steven Nero"
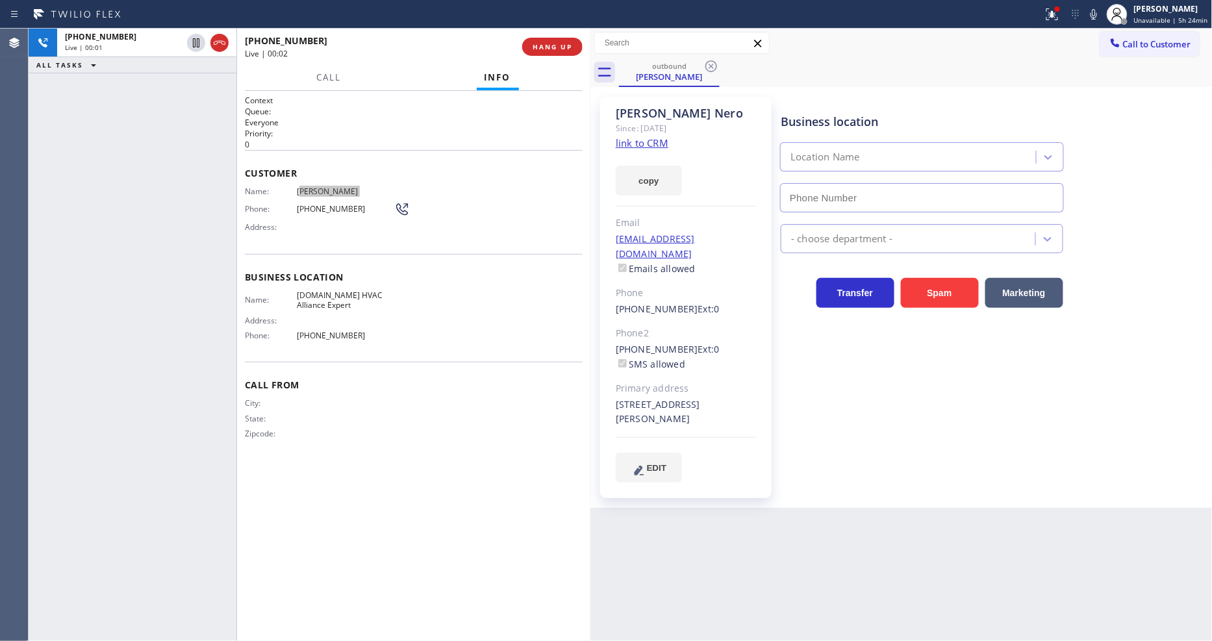
type input "(866) 875-2471"
click at [544, 49] on span "HANG UP" at bounding box center [552, 46] width 40 height 9
click at [544, 49] on span "COMPLETE" at bounding box center [549, 46] width 45 height 9
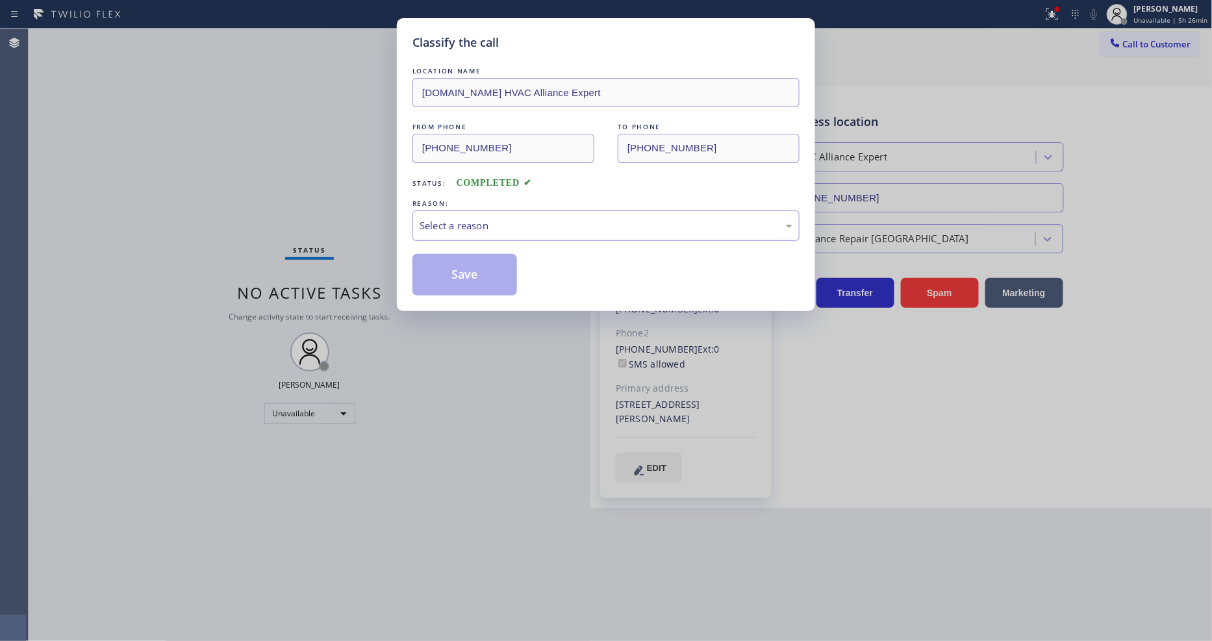
click at [474, 218] on div "Select a reason" at bounding box center [605, 225] width 373 height 15
click at [474, 270] on button "Save" at bounding box center [464, 275] width 105 height 42
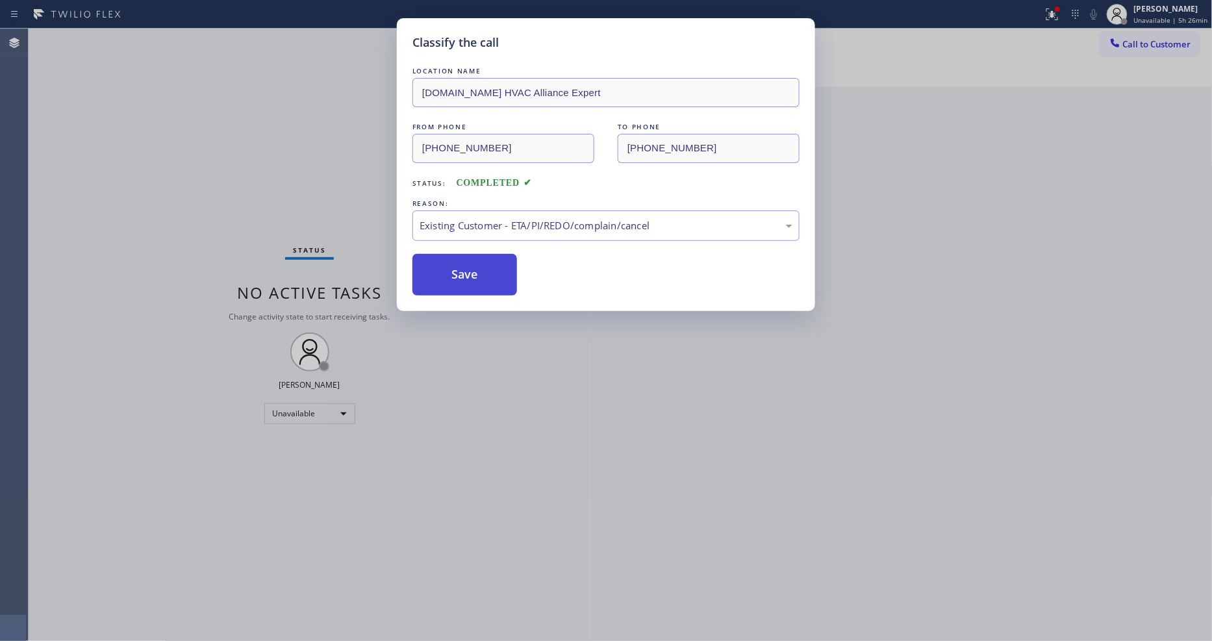
click at [474, 270] on button "Save" at bounding box center [464, 275] width 105 height 42
drag, startPoint x: 474, startPoint y: 270, endPoint x: 737, endPoint y: 209, distance: 269.9
click at [475, 269] on button "Save" at bounding box center [464, 275] width 105 height 42
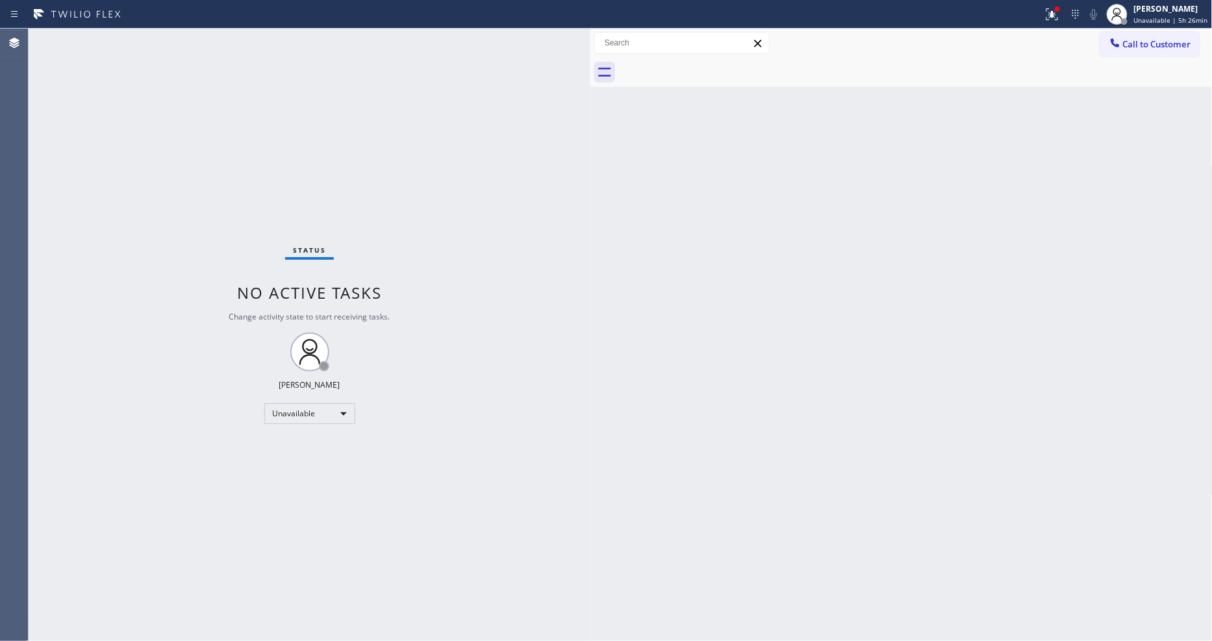
click at [1141, 47] on span "Call to Customer" at bounding box center [1157, 44] width 68 height 12
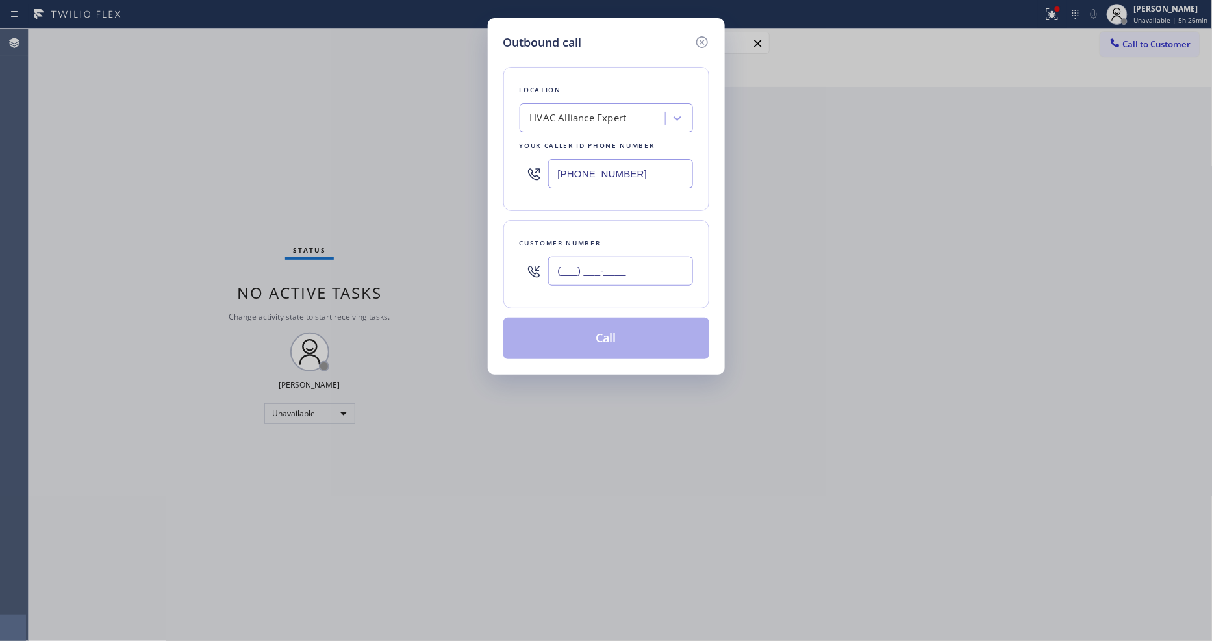
click at [606, 276] on input "(___) ___-____" at bounding box center [620, 270] width 145 height 29
paste input "310) 955-7760"
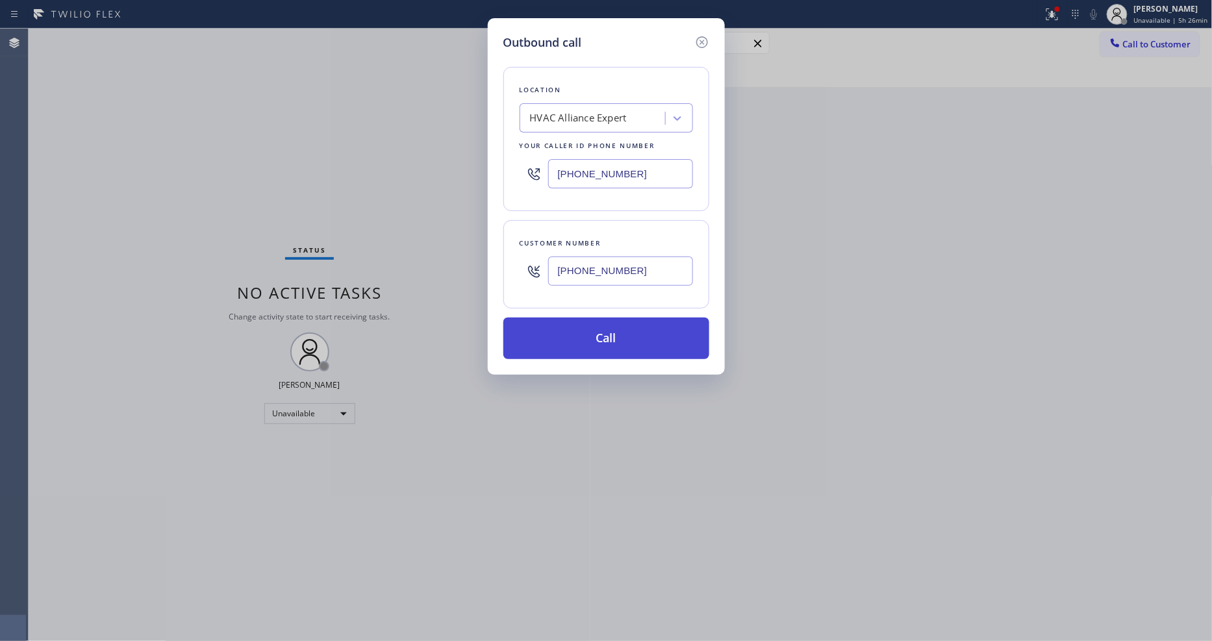
type input "(310) 955-7760"
click at [571, 319] on button "Call" at bounding box center [606, 338] width 206 height 42
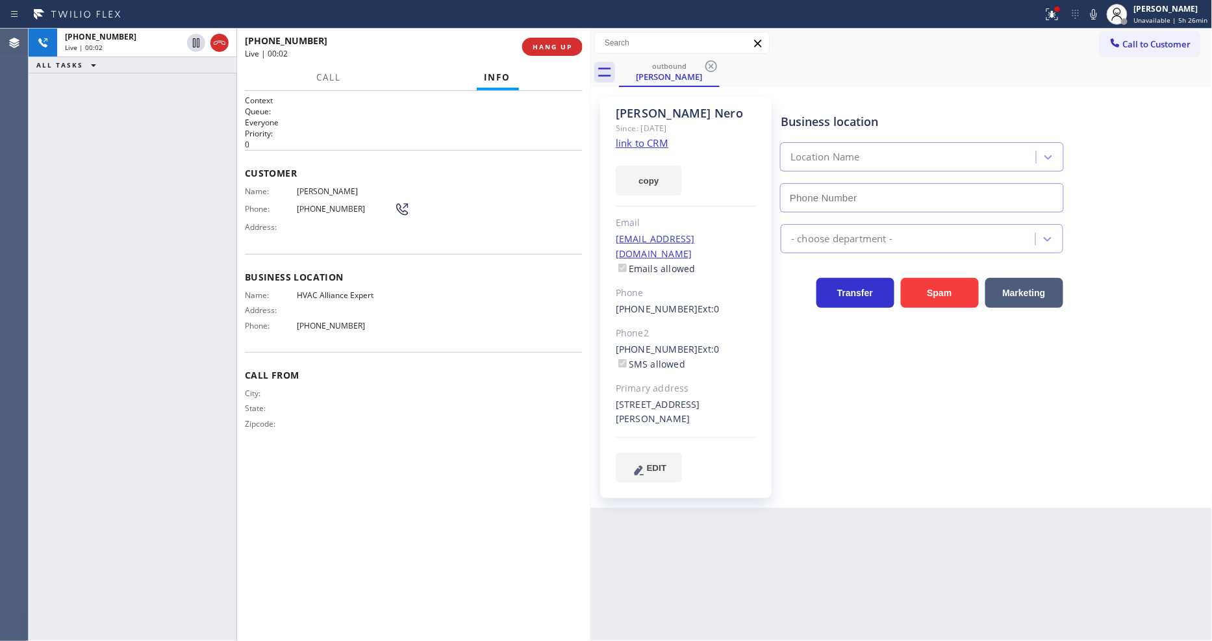
type input "(866) 875-2471"
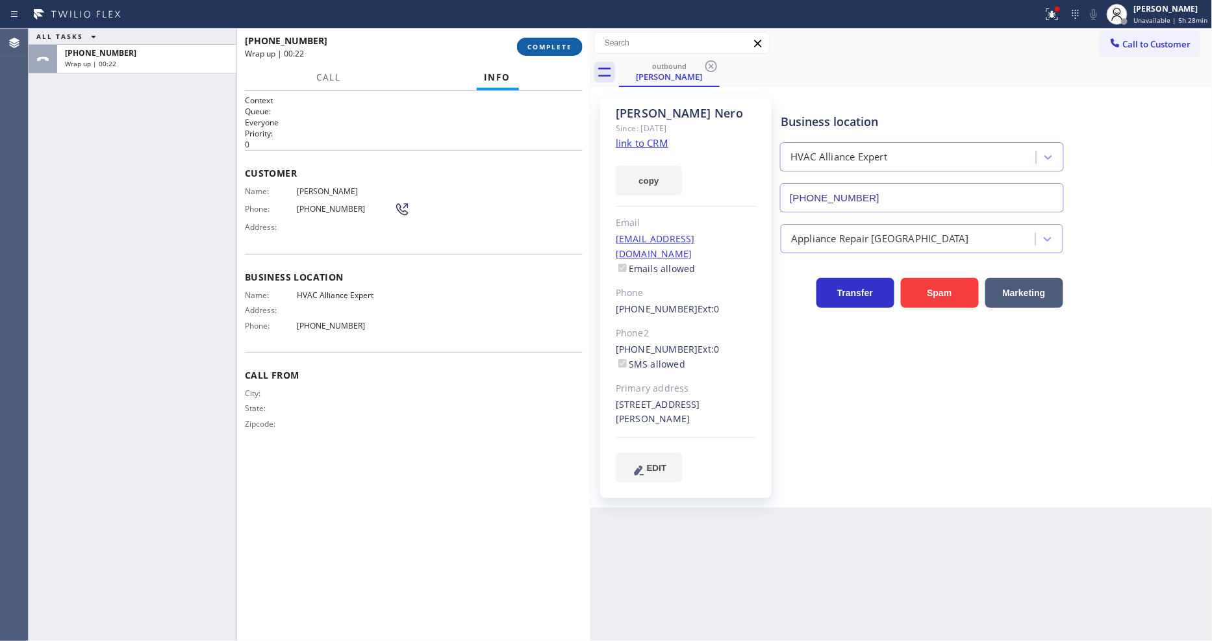
click at [568, 49] on span "COMPLETE" at bounding box center [549, 46] width 45 height 9
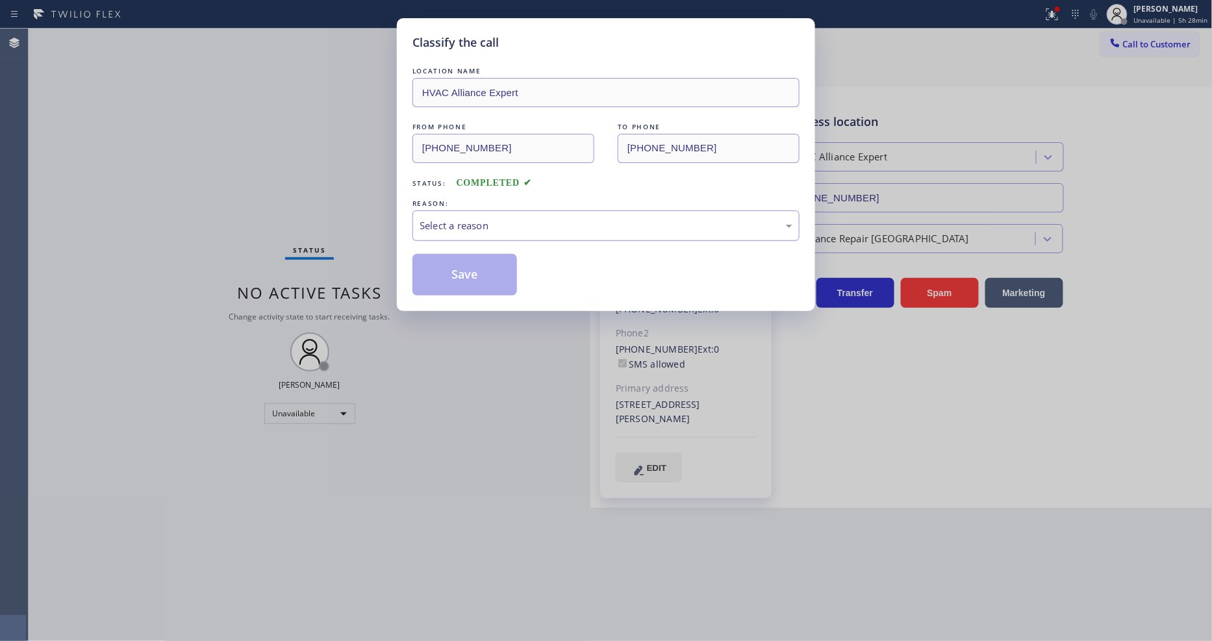
click at [476, 227] on div "Select a reason" at bounding box center [605, 225] width 373 height 15
click at [471, 224] on div "#3 Not Booked - All other reasons" at bounding box center [605, 225] width 373 height 15
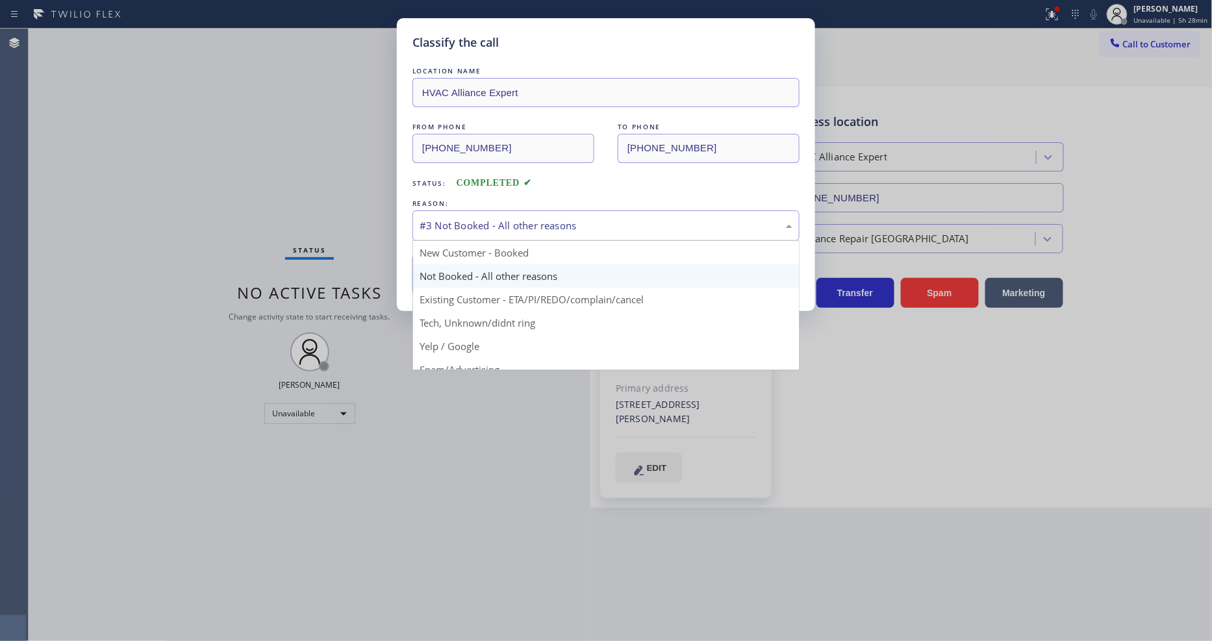
drag, startPoint x: 466, startPoint y: 301, endPoint x: 466, endPoint y: 294, distance: 7.1
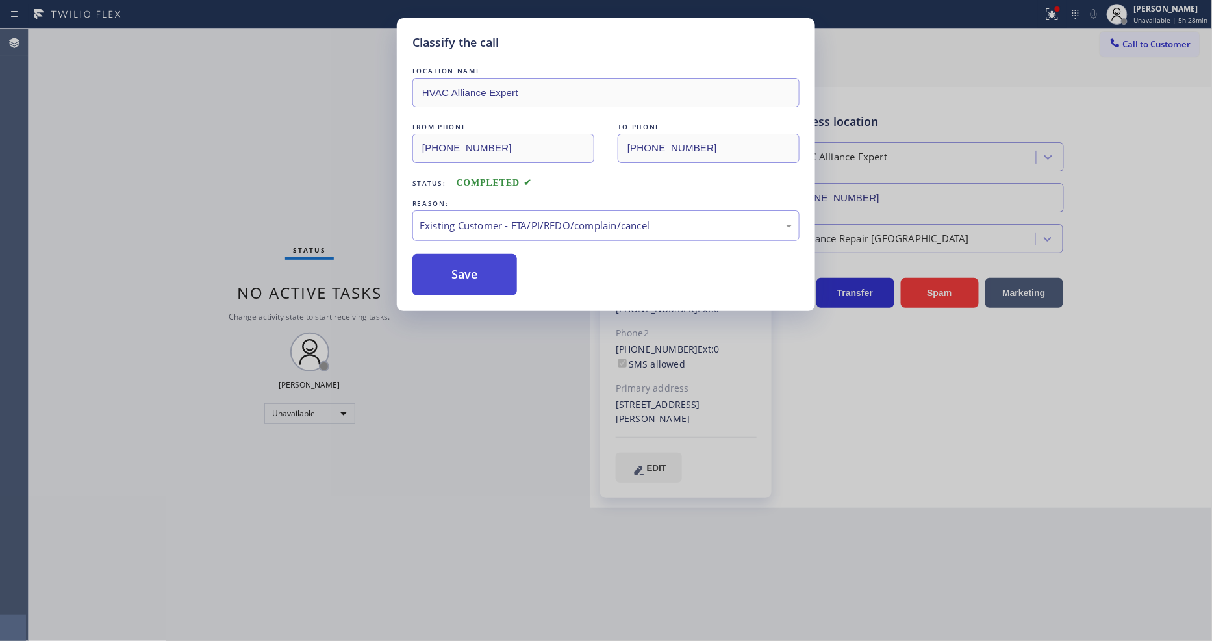
click at [468, 270] on button "Save" at bounding box center [464, 275] width 105 height 42
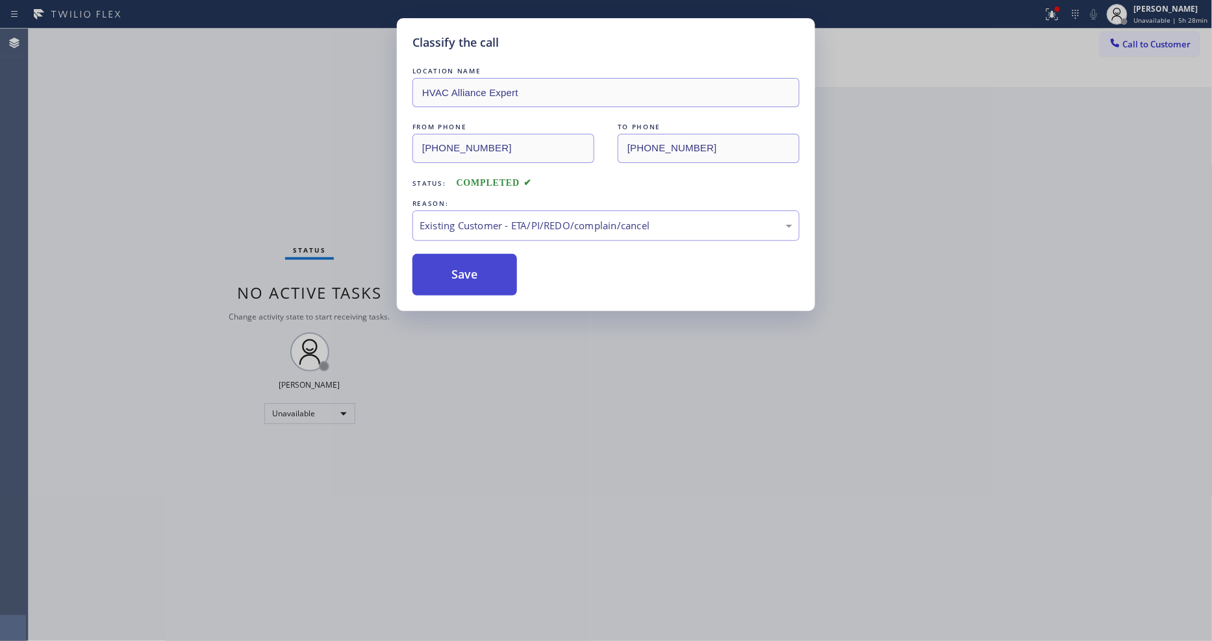
click at [468, 270] on button "Save" at bounding box center [464, 275] width 105 height 42
drag, startPoint x: 468, startPoint y: 270, endPoint x: 1009, endPoint y: 140, distance: 556.2
click at [469, 269] on button "Save" at bounding box center [464, 275] width 105 height 42
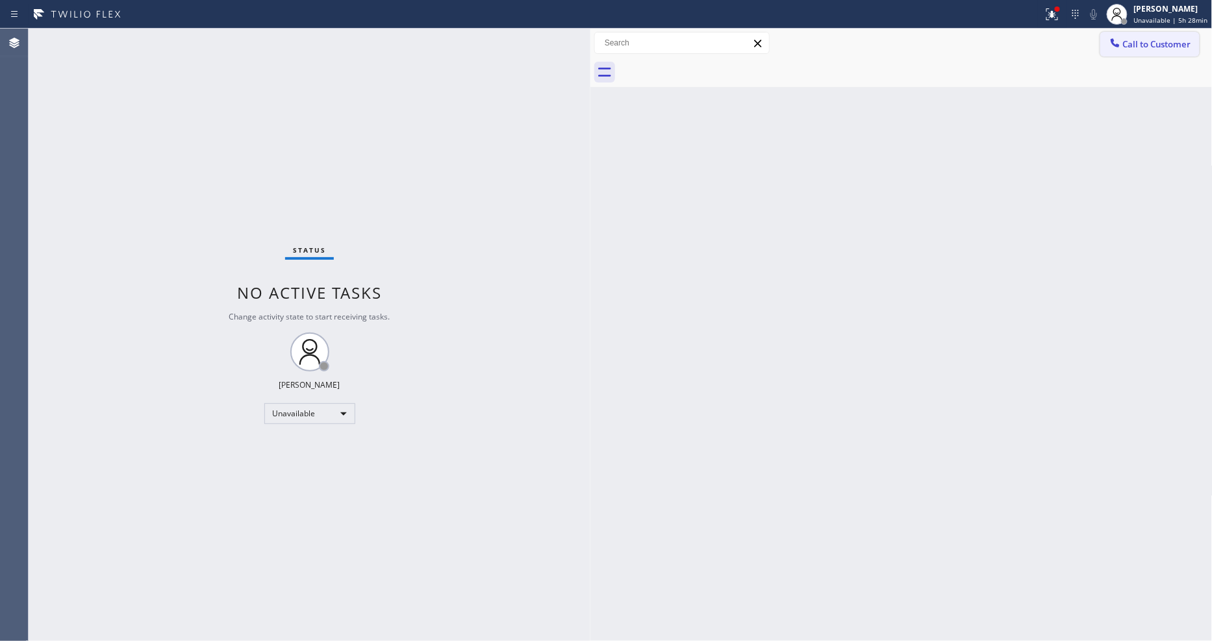
click at [1146, 39] on button "Call to Customer" at bounding box center [1149, 44] width 99 height 25
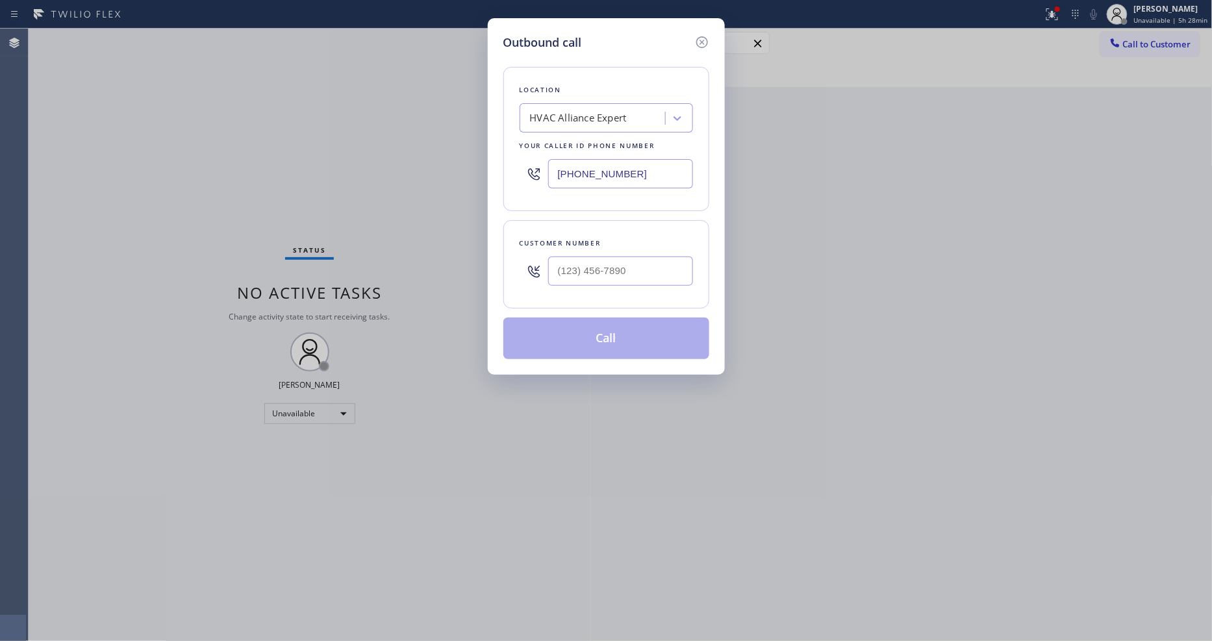
click at [597, 103] on div "HVAC Alliance Expert" at bounding box center [605, 117] width 173 height 29
paste input "LG Appliance Repair Repair"
type input "LG Appliance Repair Repair"
click at [585, 143] on div "LG Appliance Repair Repair" at bounding box center [605, 145] width 173 height 23
type input "(855) 441-8057"
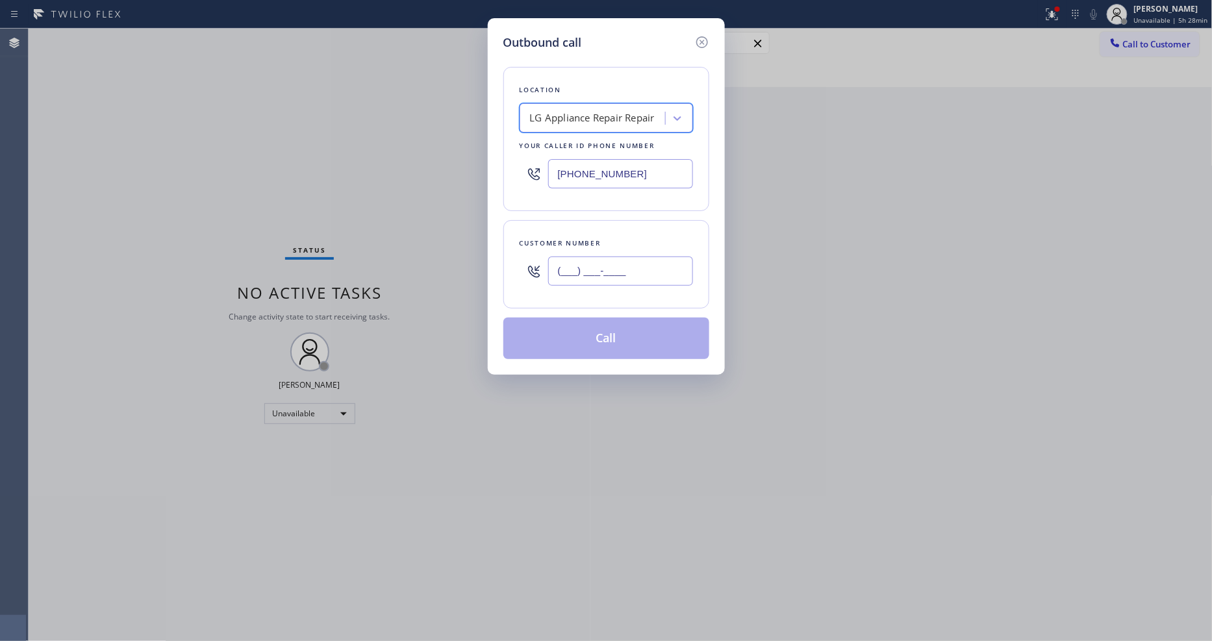
click at [581, 271] on input "(___) ___-____" at bounding box center [620, 270] width 145 height 29
paste input "720) 371-8794"
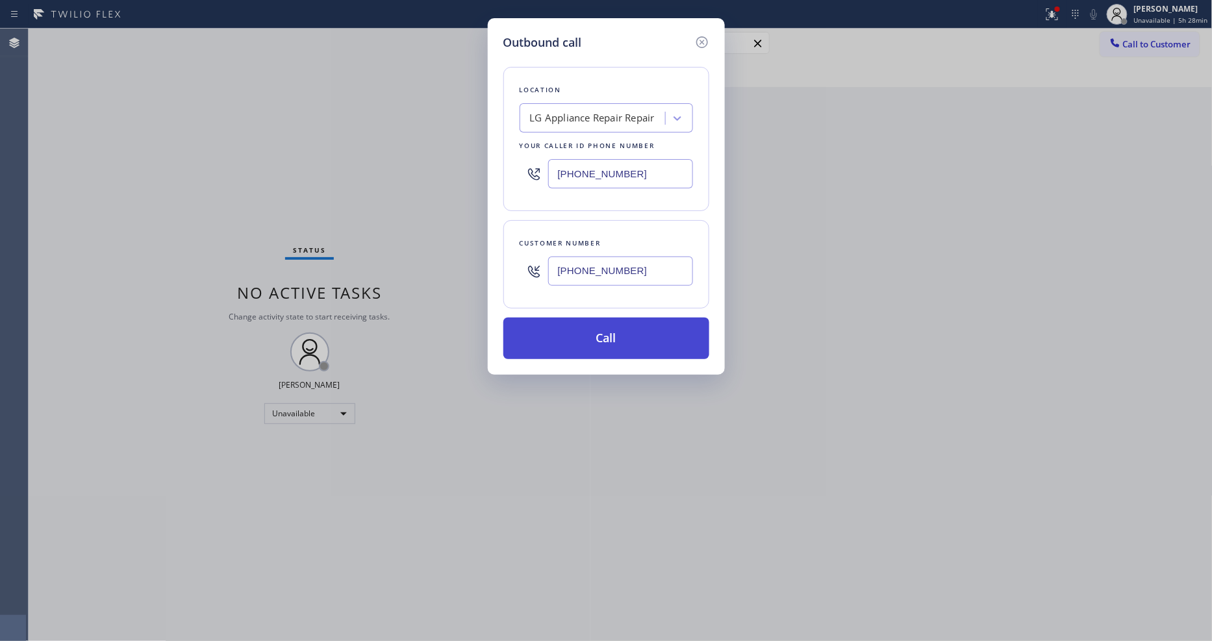
type input "(720) 371-8794"
click at [567, 329] on button "Call" at bounding box center [606, 338] width 206 height 42
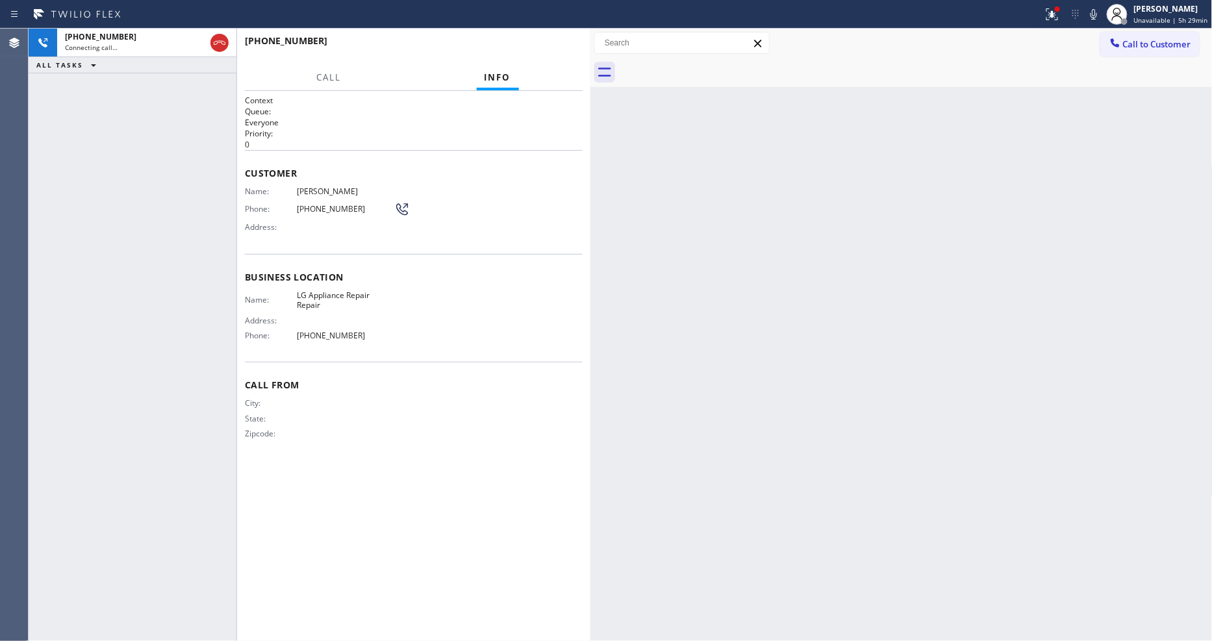
click at [313, 189] on span "Laura Plakorus" at bounding box center [345, 191] width 97 height 10
copy span "Laura Plakorus"
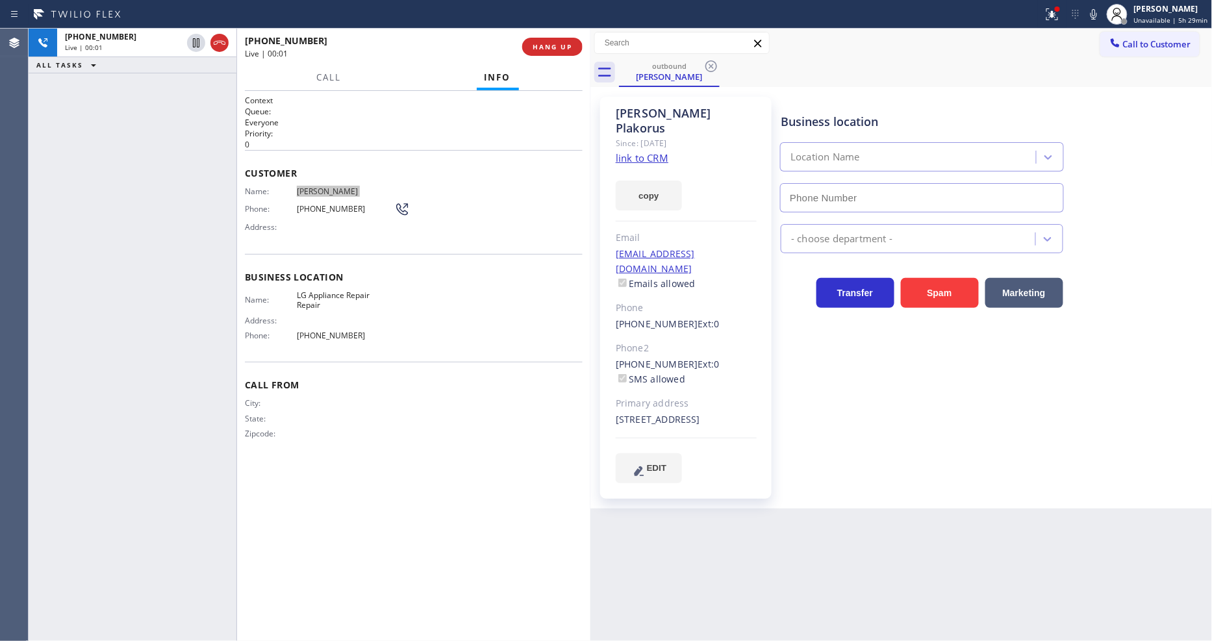
type input "(855) 441-8057"
click at [547, 57] on div "+17203718794 Live | 00:39 HANG UP" at bounding box center [414, 47] width 338 height 34
click at [547, 48] on span "HANG UP" at bounding box center [552, 46] width 40 height 9
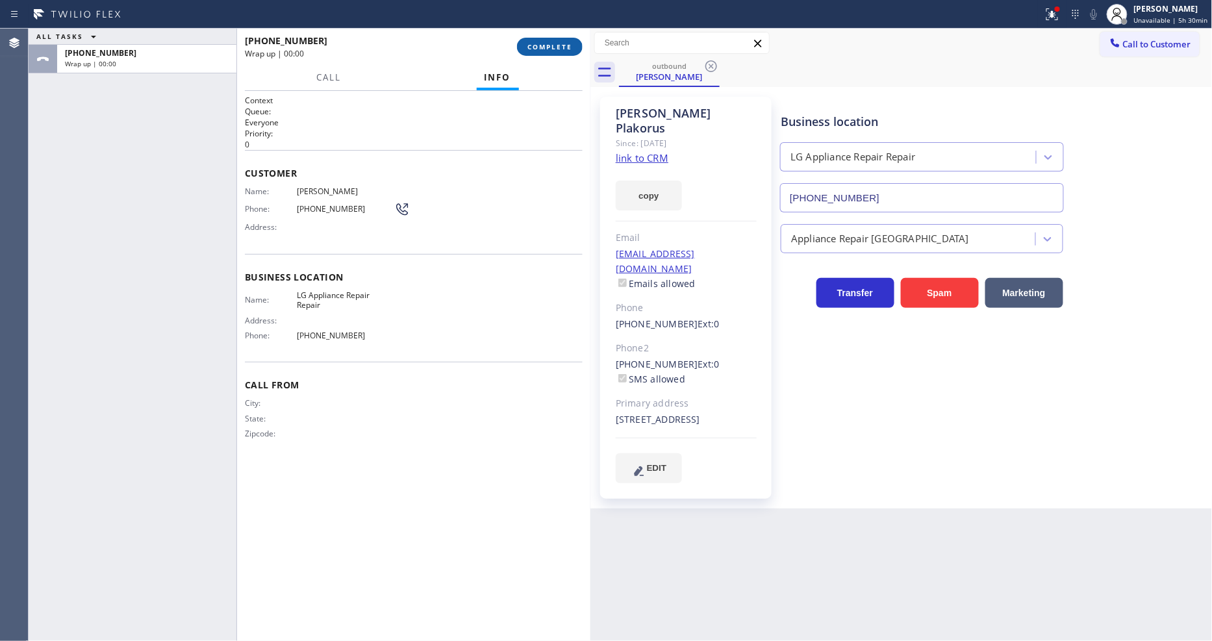
click at [548, 47] on span "COMPLETE" at bounding box center [549, 46] width 45 height 9
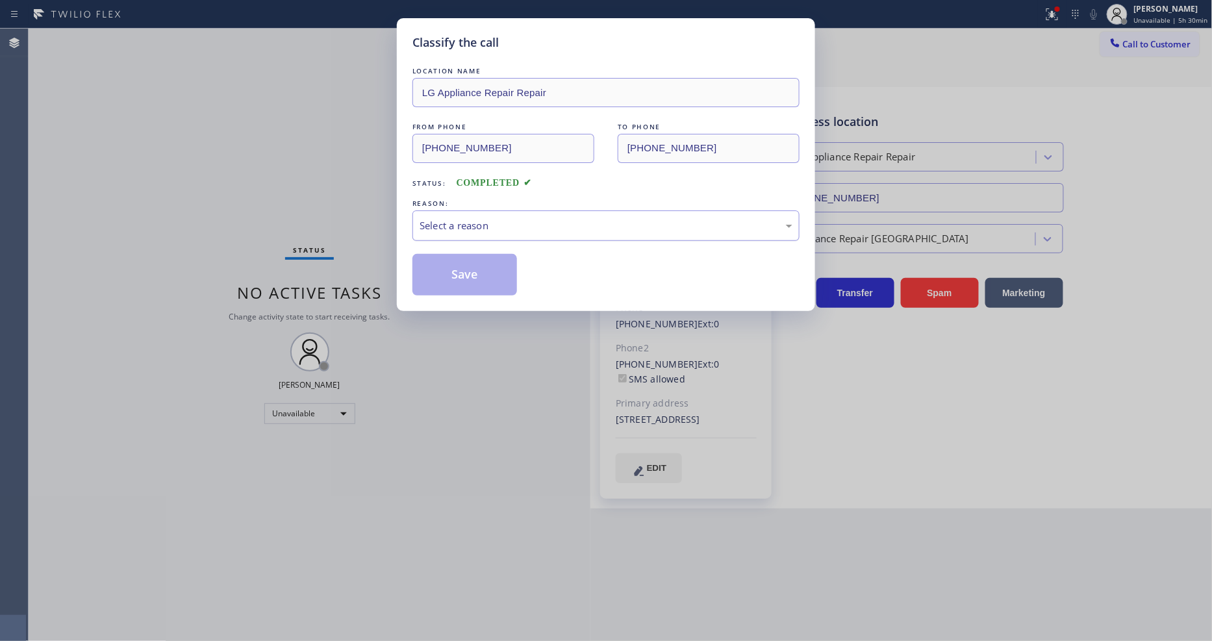
click at [496, 210] on div "Select a reason" at bounding box center [605, 225] width 387 height 31
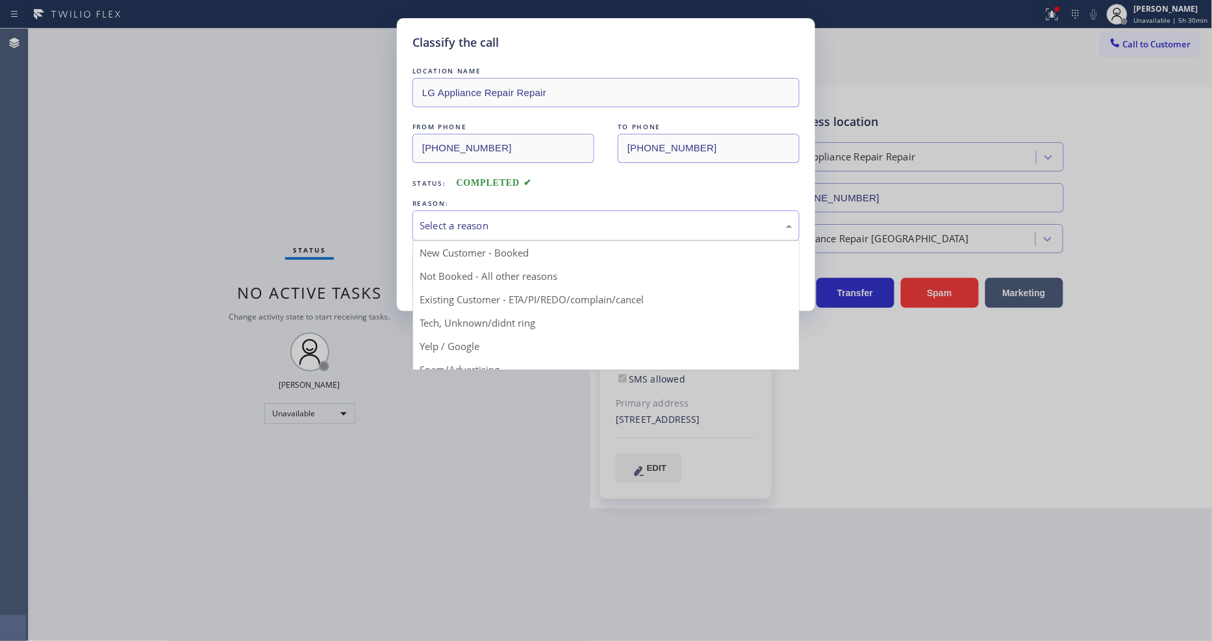
drag, startPoint x: 465, startPoint y: 296, endPoint x: 463, endPoint y: 262, distance: 33.8
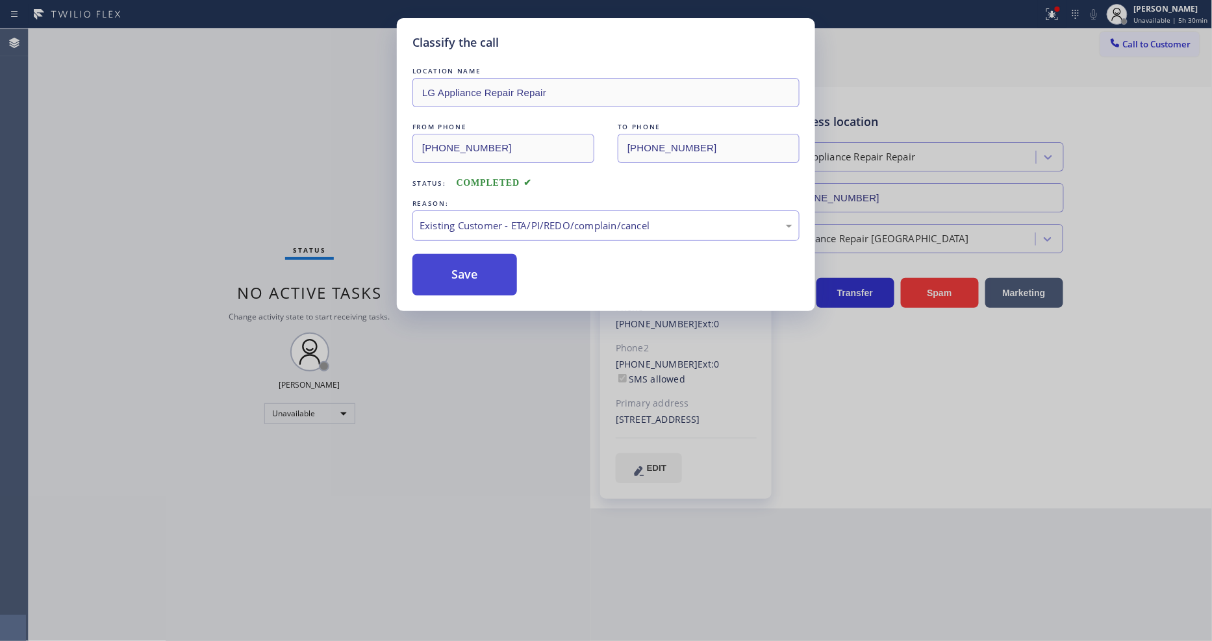
click at [463, 262] on button "Save" at bounding box center [464, 275] width 105 height 42
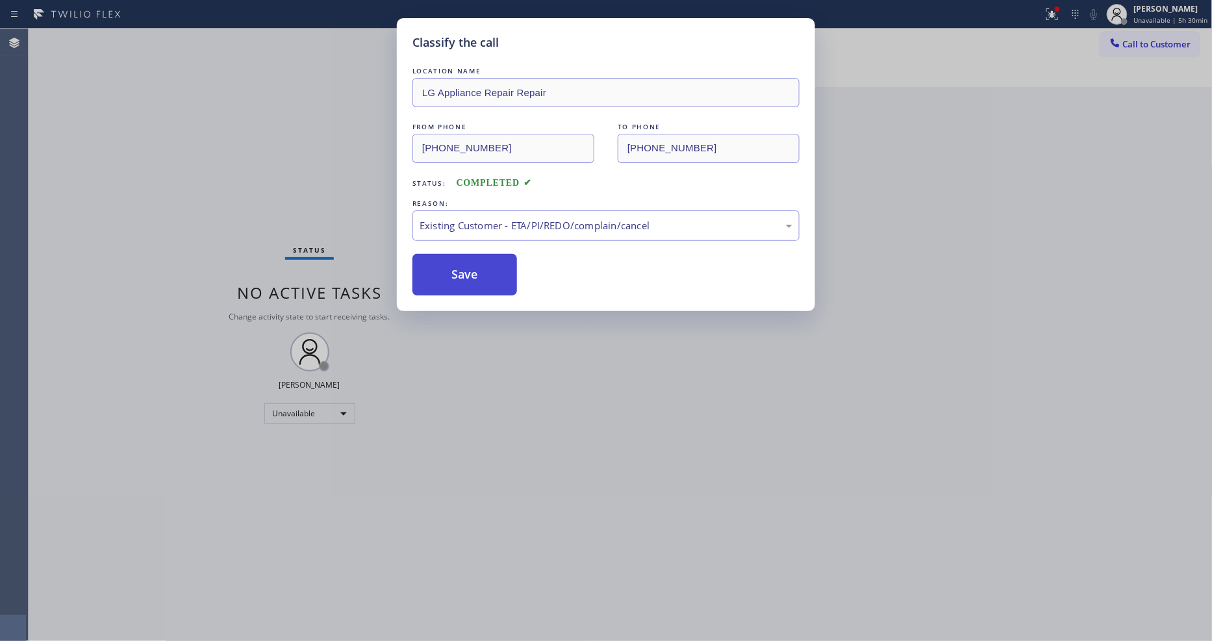
click at [463, 262] on button "Save" at bounding box center [464, 275] width 105 height 42
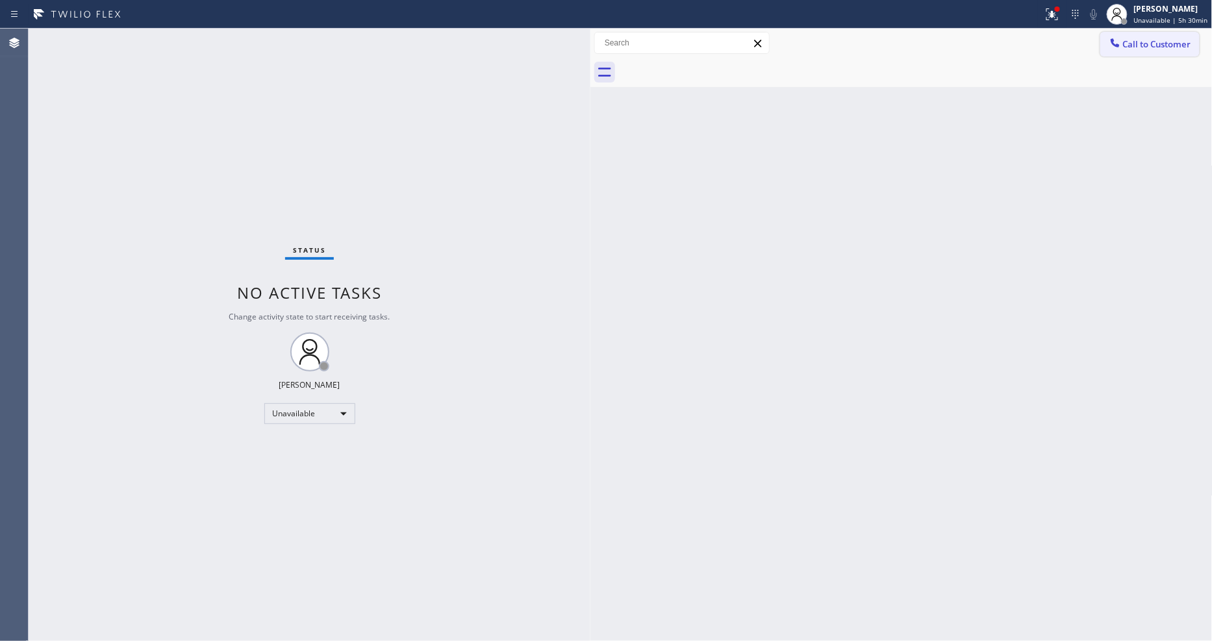
drag, startPoint x: 1112, startPoint y: 55, endPoint x: 1035, endPoint y: 50, distance: 77.4
click at [1113, 53] on button "Call to Customer" at bounding box center [1149, 44] width 99 height 25
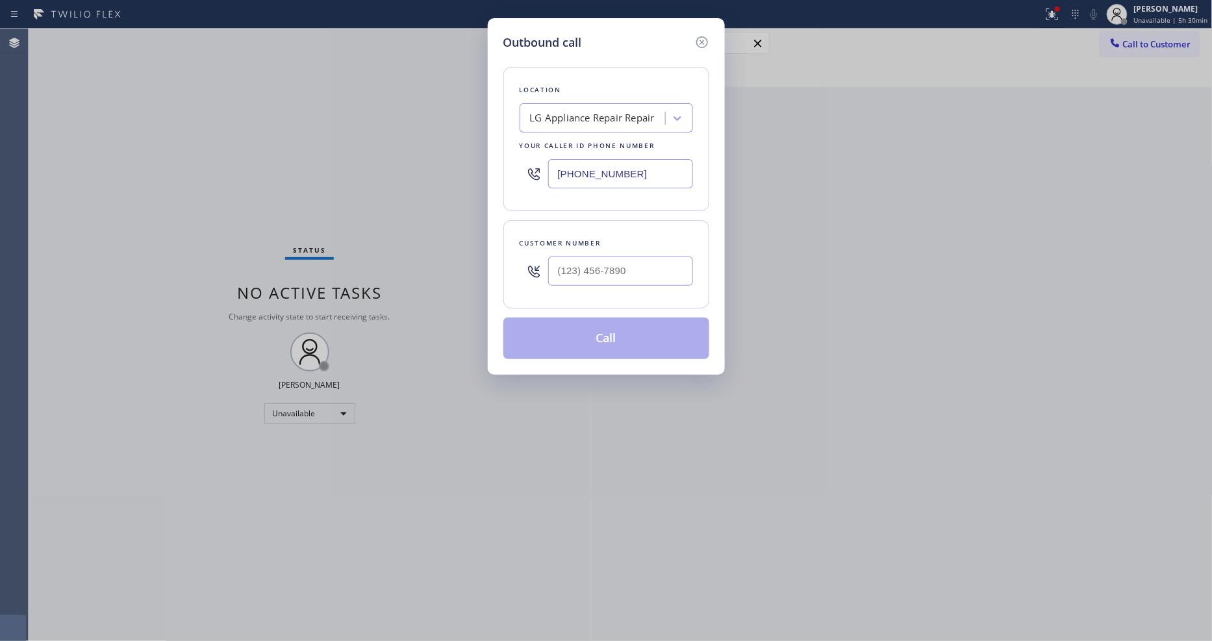
click at [575, 111] on div "LG Appliance Repair Repair" at bounding box center [592, 118] width 125 height 15
paste input "Eagle Rock Electricians"
type input "Eagle Rock Electricians"
click at [573, 135] on div "Eagle Rock Electricians" at bounding box center [605, 145] width 173 height 23
type input "(323) 405-3819"
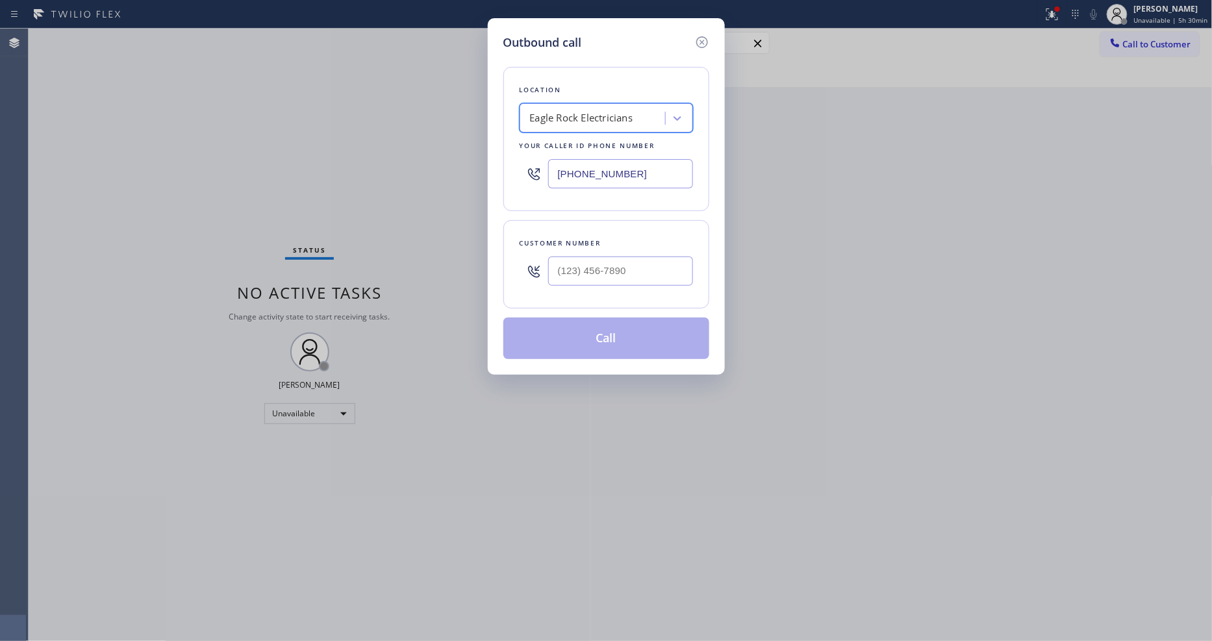
click at [563, 275] on input "text" at bounding box center [620, 270] width 145 height 29
paste input "213) 304-8942"
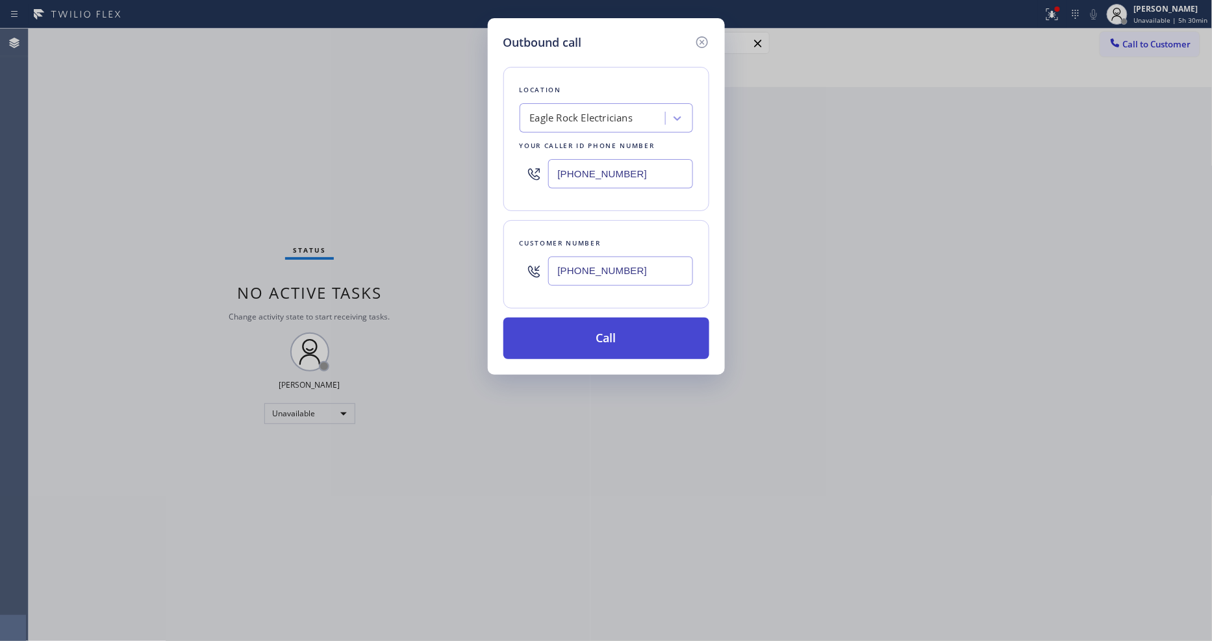
type input "(213) 304-8942"
click at [549, 336] on button "Call" at bounding box center [606, 338] width 206 height 42
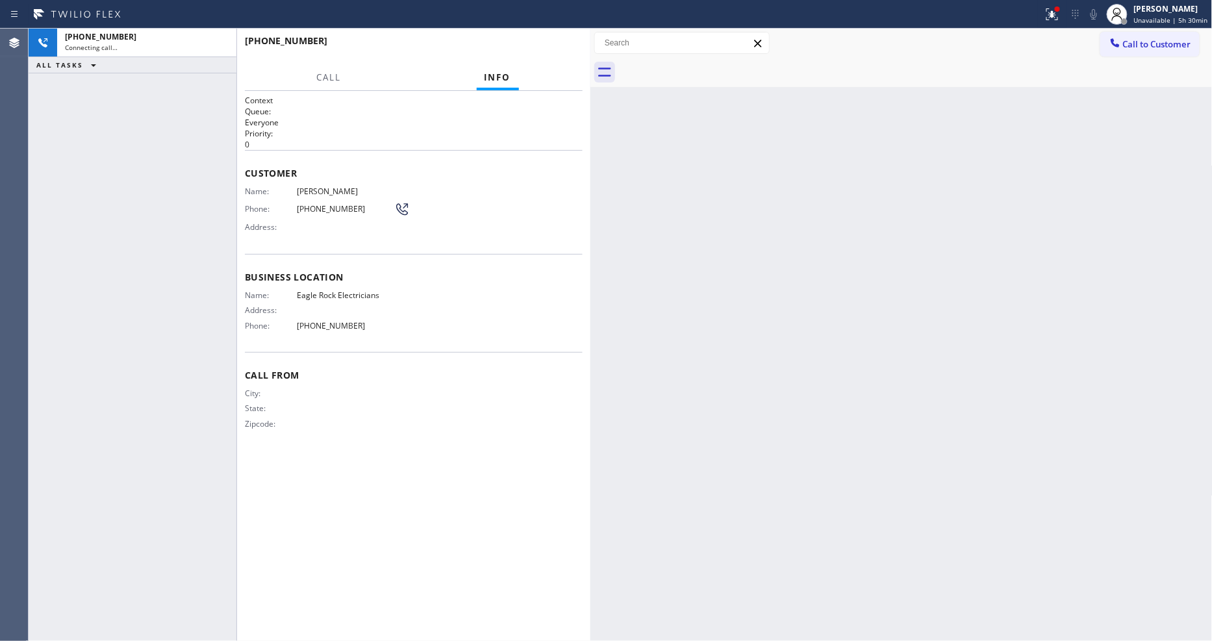
click at [305, 186] on span "Julia LaRiva" at bounding box center [345, 191] width 97 height 10
copy span "Julia LaRiva"
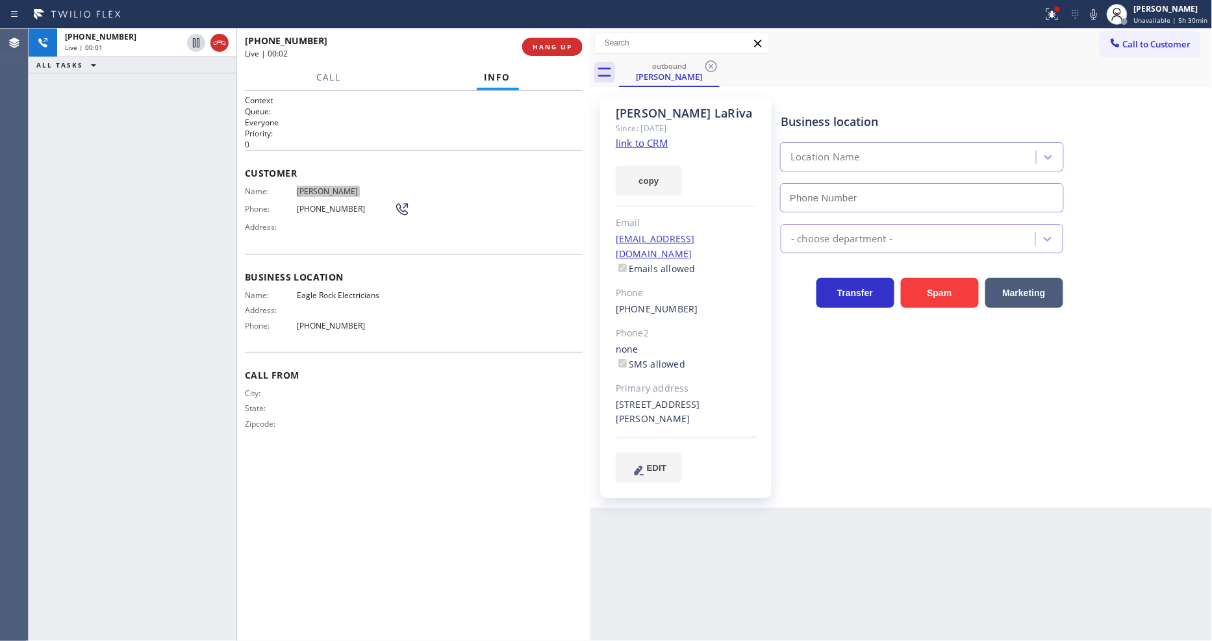
type input "(323) 405-3819"
click at [548, 47] on span "HANG UP" at bounding box center [552, 46] width 40 height 9
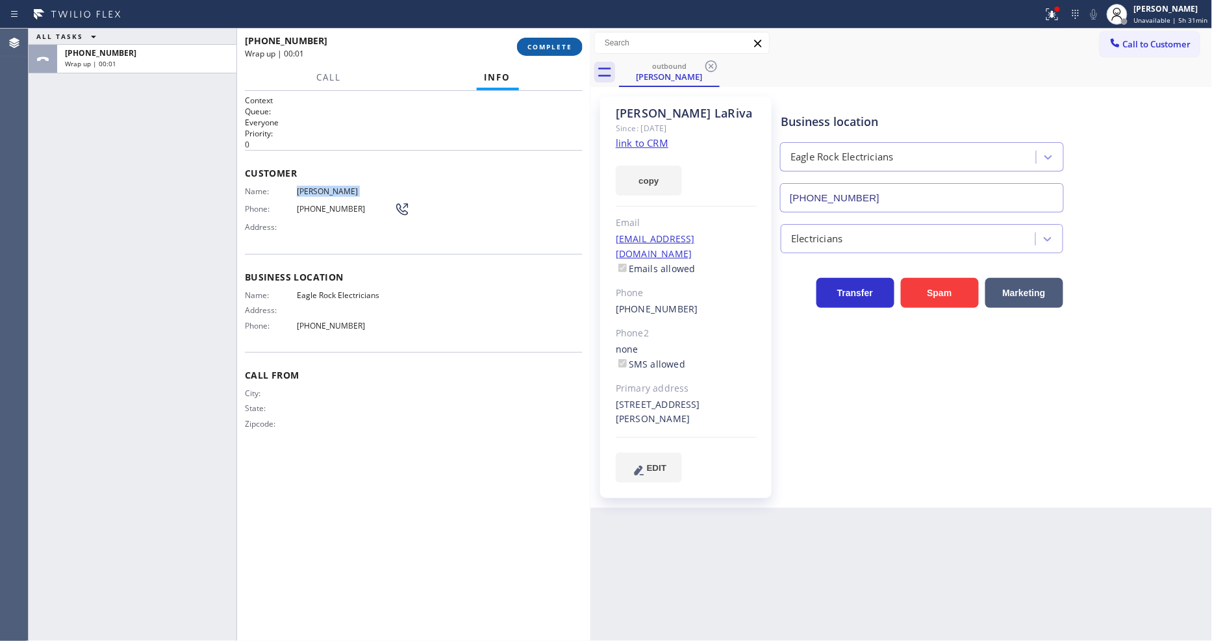
click at [548, 47] on span "COMPLETE" at bounding box center [549, 46] width 45 height 9
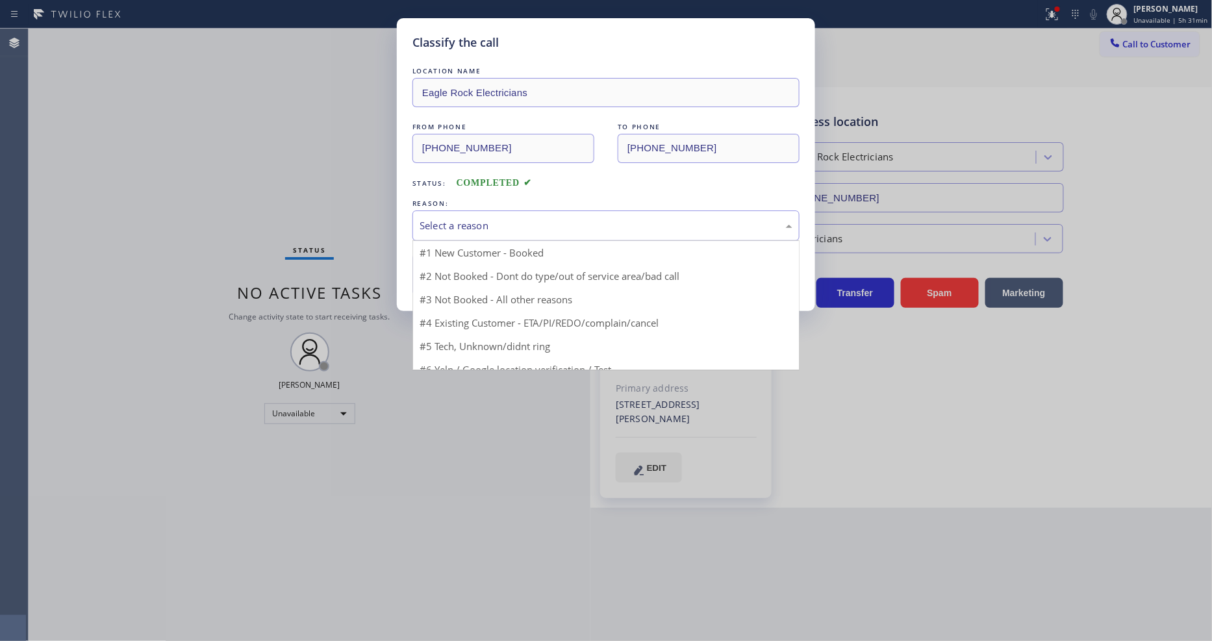
click at [458, 219] on div "Select a reason" at bounding box center [605, 225] width 373 height 15
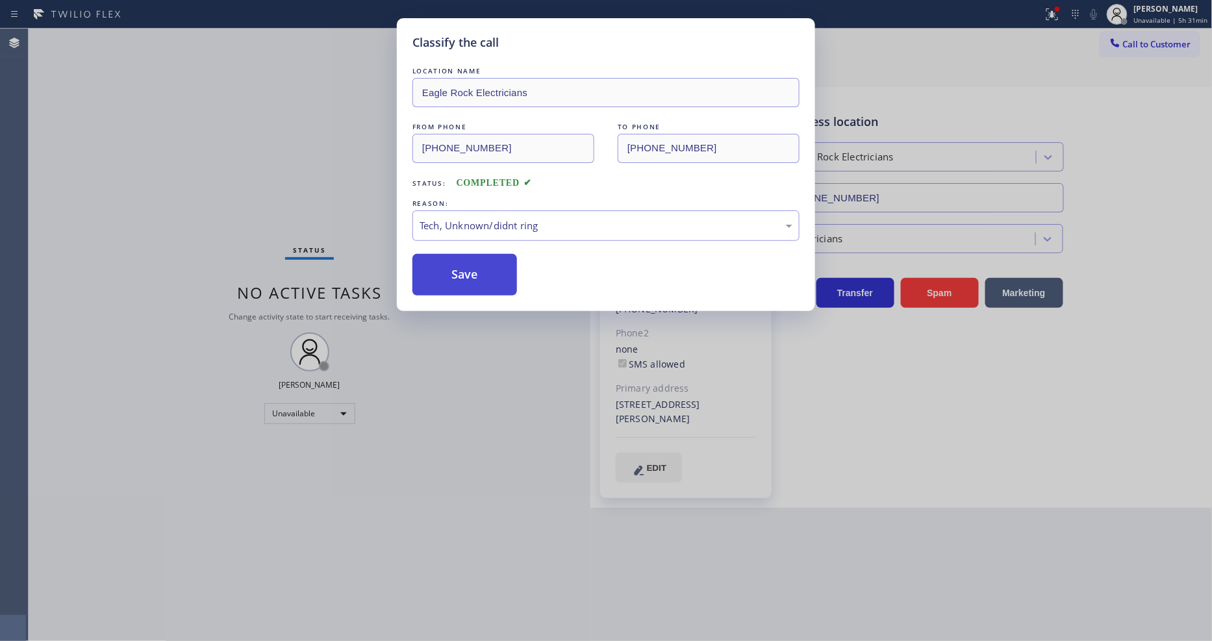
drag, startPoint x: 456, startPoint y: 307, endPoint x: 461, endPoint y: 276, distance: 31.6
click at [461, 276] on button "Save" at bounding box center [464, 275] width 105 height 42
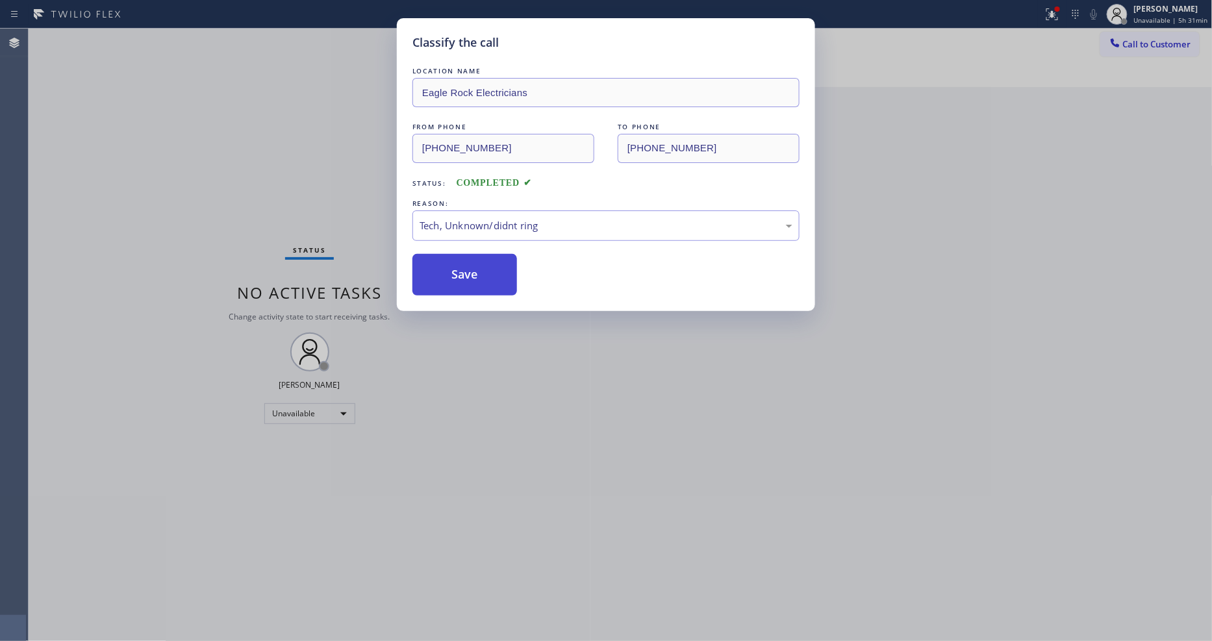
click at [461, 276] on button "Save" at bounding box center [464, 275] width 105 height 42
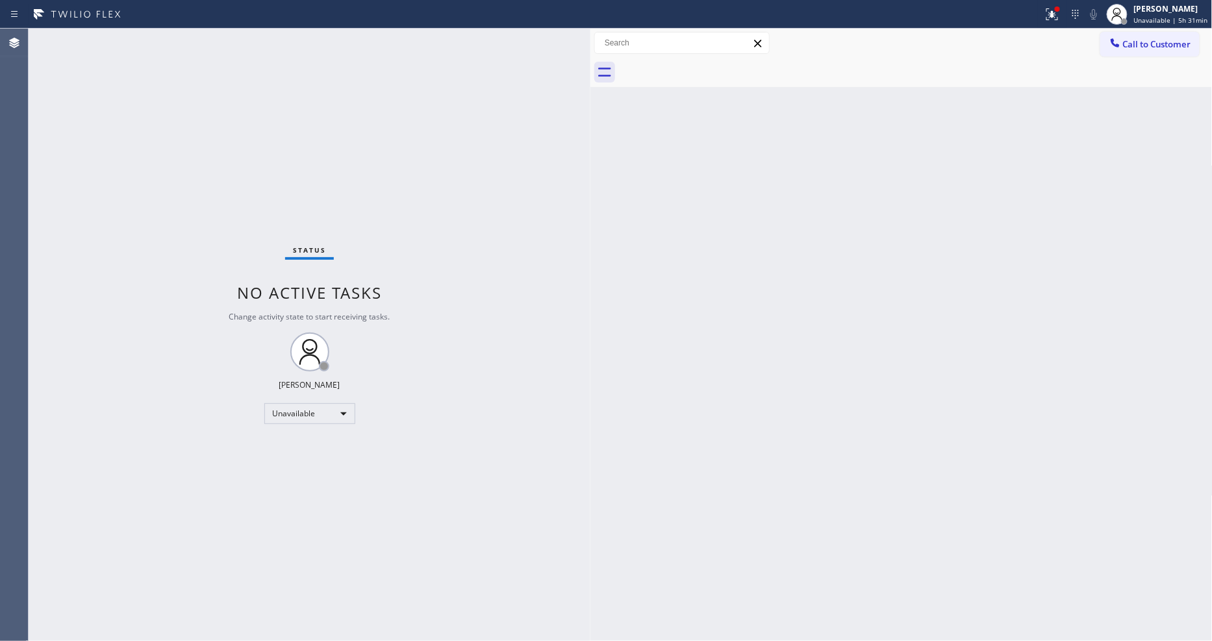
drag, startPoint x: 1145, startPoint y: 47, endPoint x: 776, endPoint y: 78, distance: 370.1
click at [1141, 47] on span "Call to Customer" at bounding box center [1157, 44] width 68 height 12
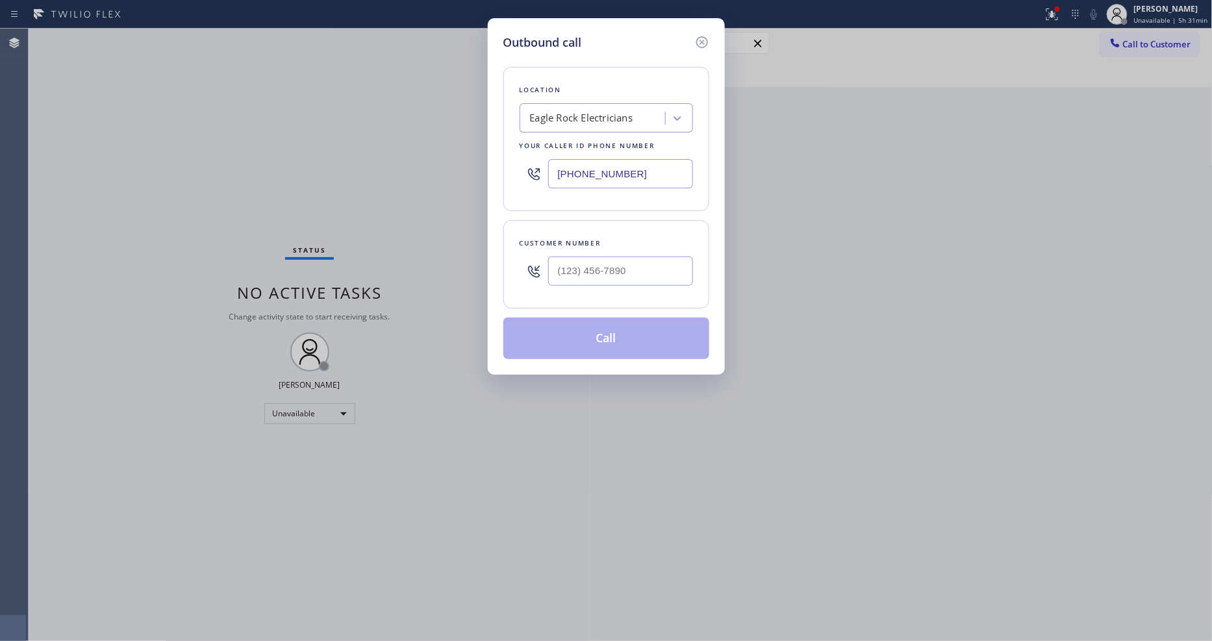
click at [595, 107] on div "Eagle Rock Electricians" at bounding box center [594, 118] width 142 height 23
paste input "Electrical Land Santa Ana"
type input "Electrical Land Santa Ana"
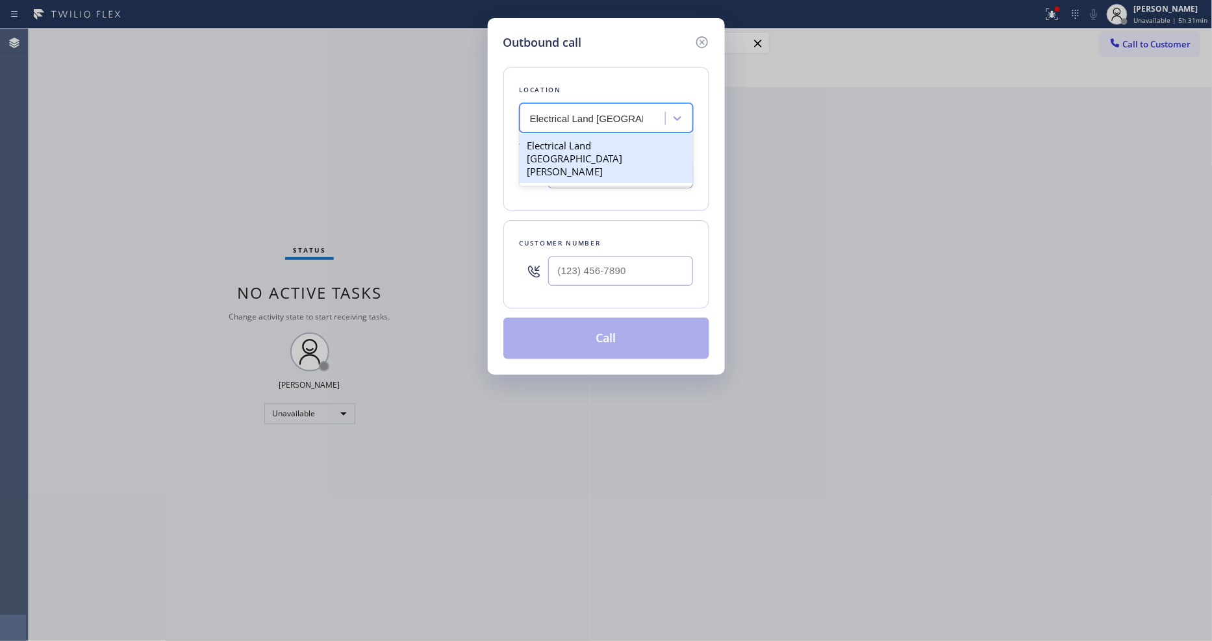
click at [586, 137] on div "Electrical Land Santa Ana" at bounding box center [605, 158] width 173 height 49
type input "(714) 681-1582"
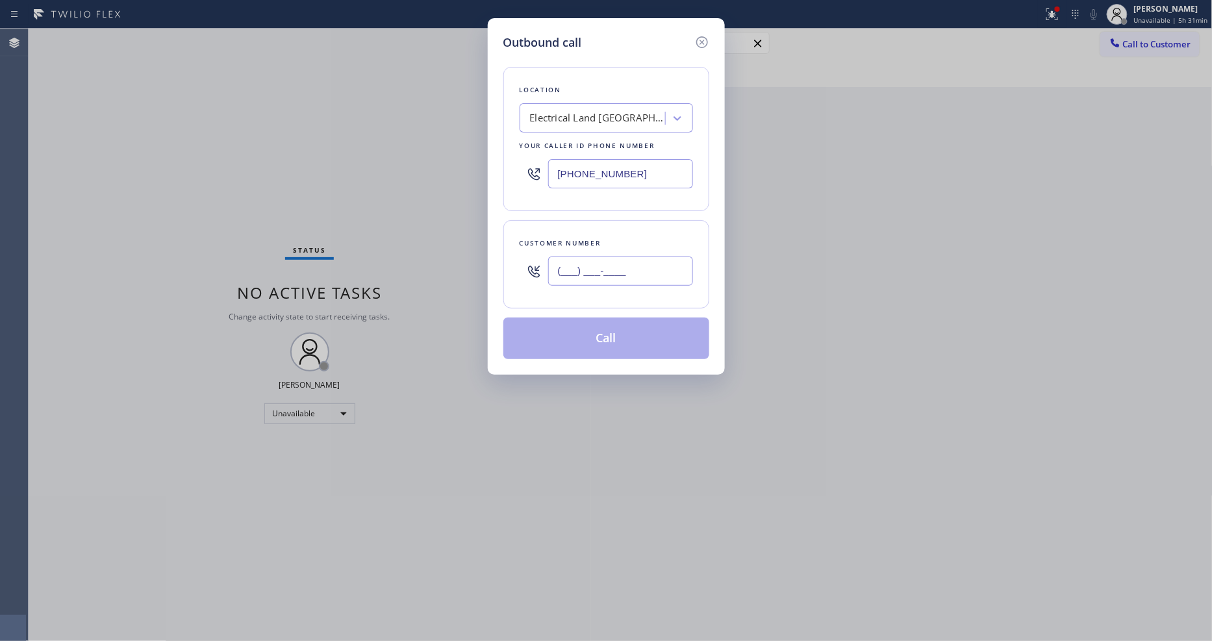
click at [580, 271] on input "(___) ___-____" at bounding box center [620, 270] width 145 height 29
paste input "708) 699-1340"
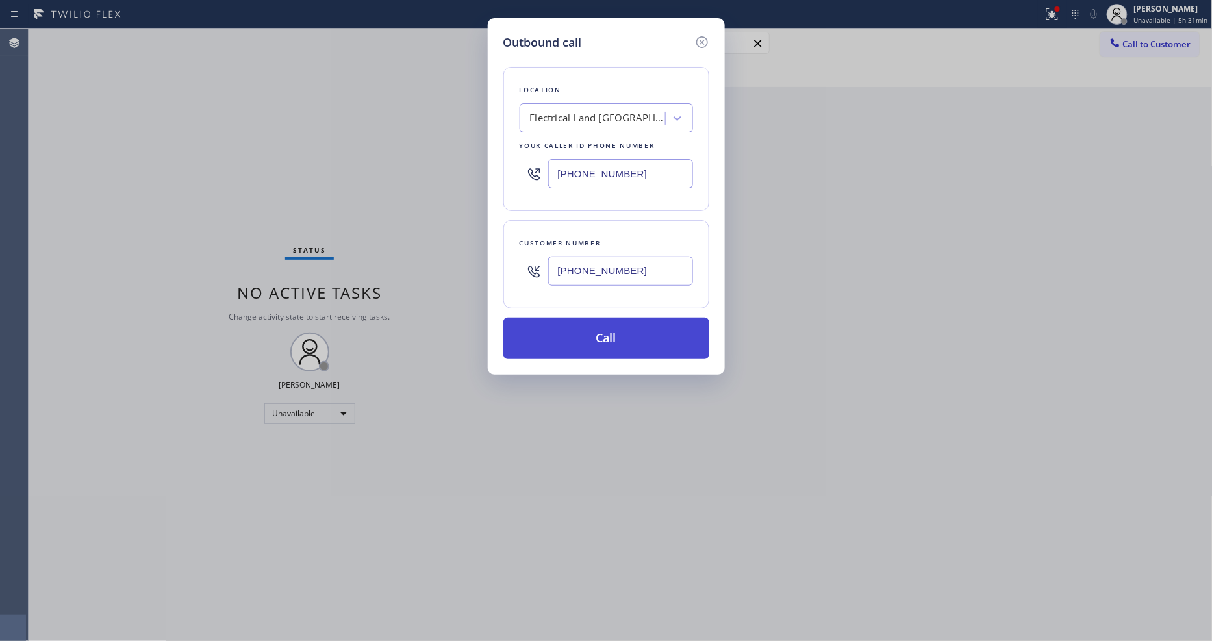
type input "(708) 699-1340"
click at [567, 338] on button "Call" at bounding box center [606, 338] width 206 height 42
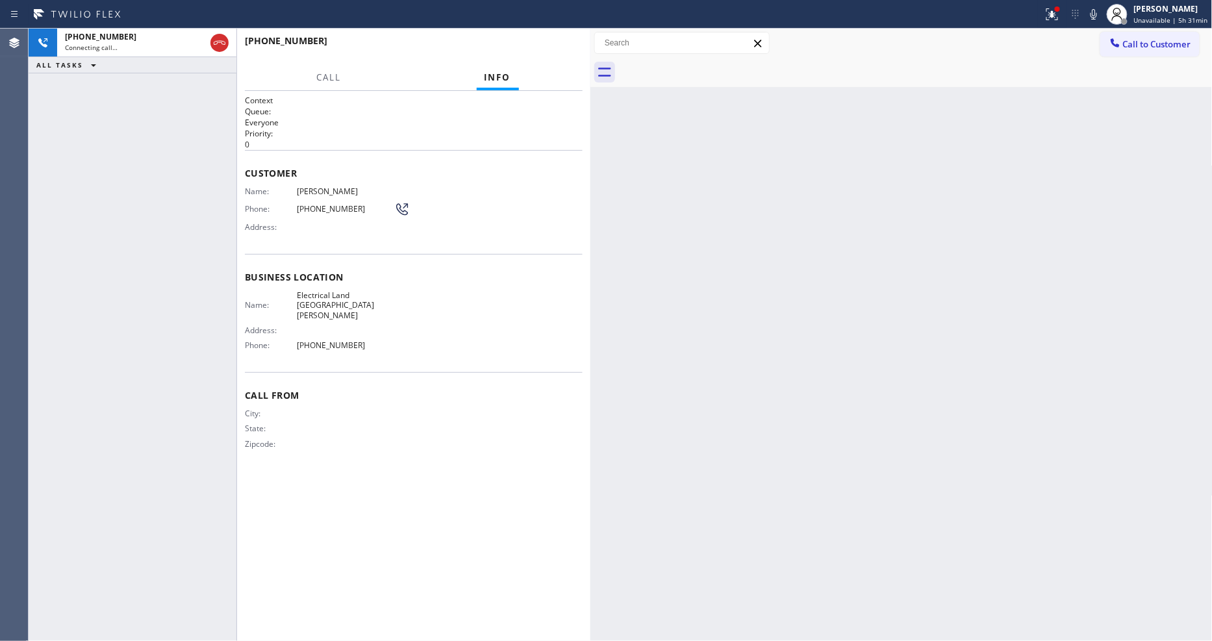
click at [321, 186] on span "Daniel Ringenberg" at bounding box center [345, 191] width 97 height 10
copy span "Daniel Ringenberg"
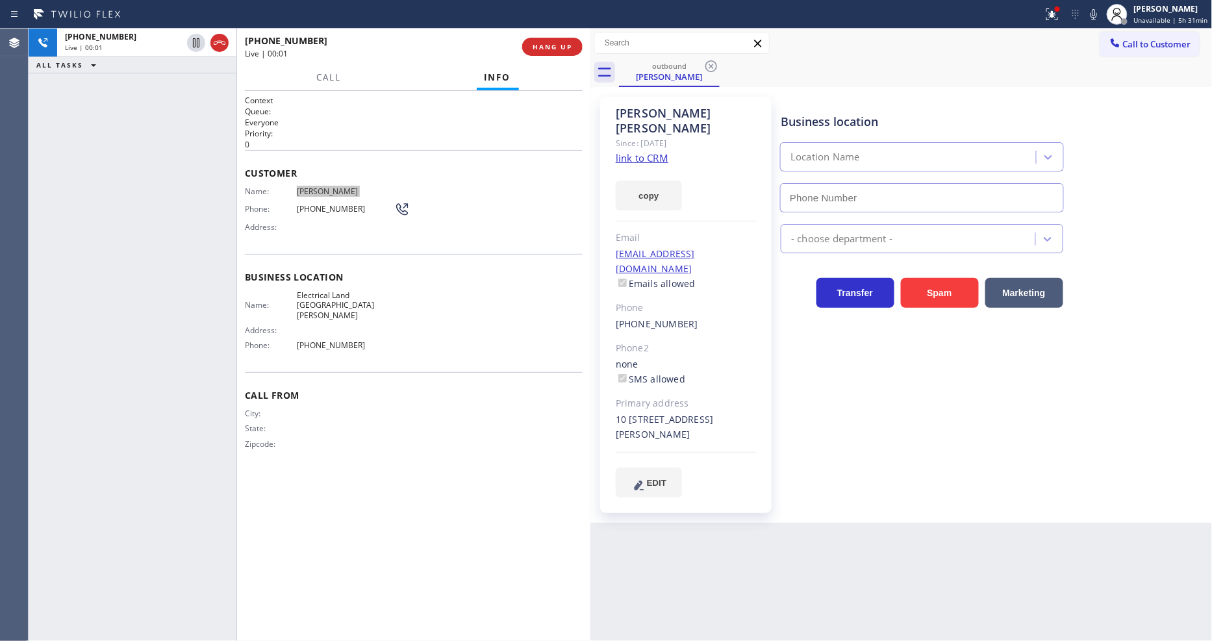
type input "(714) 681-1582"
click at [546, 45] on span "HANG UP" at bounding box center [552, 46] width 40 height 9
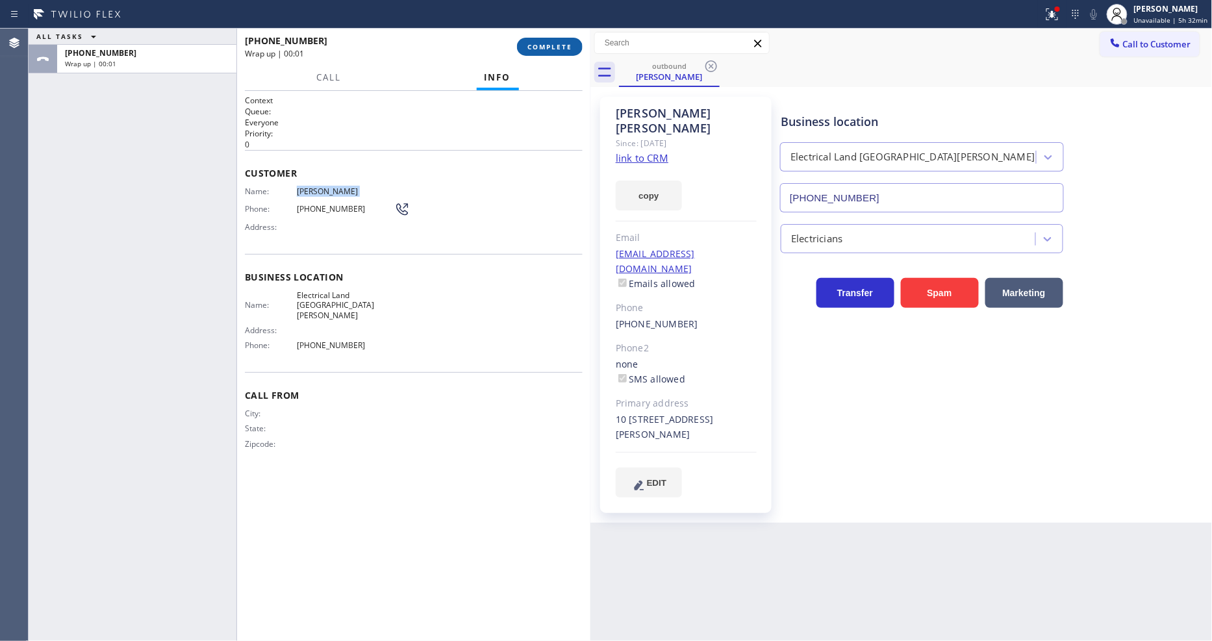
click at [552, 42] on span "COMPLETE" at bounding box center [549, 46] width 45 height 9
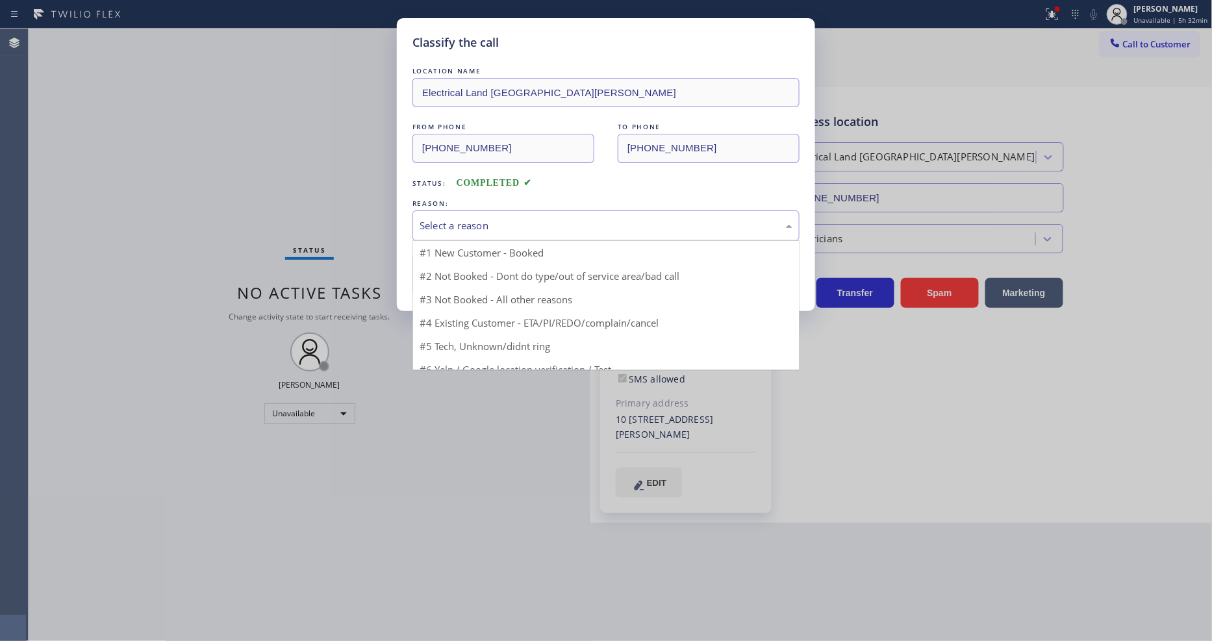
click at [498, 210] on div "Select a reason" at bounding box center [605, 225] width 387 height 31
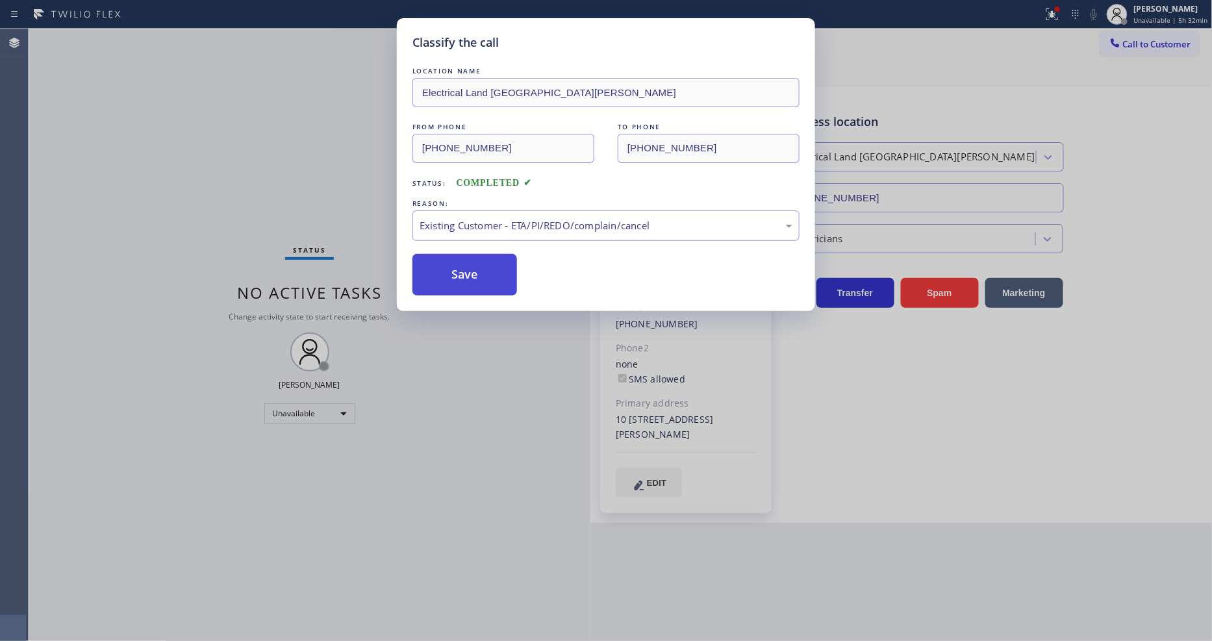
click at [486, 273] on button "Save" at bounding box center [464, 275] width 105 height 42
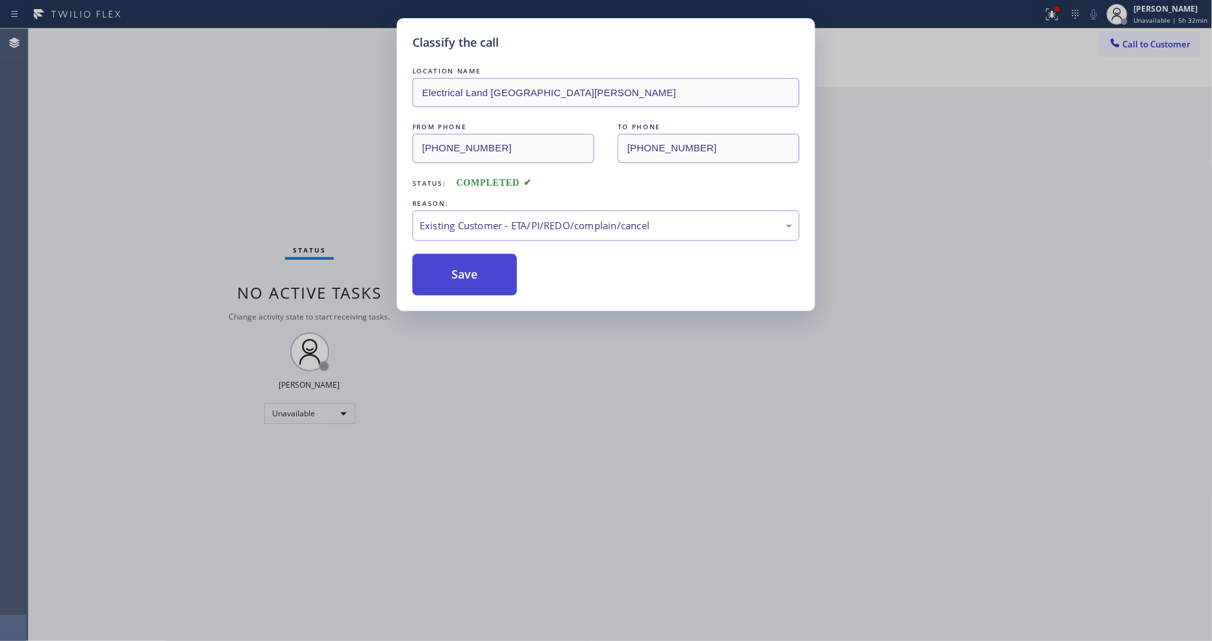
click at [486, 273] on button "Save" at bounding box center [464, 275] width 105 height 42
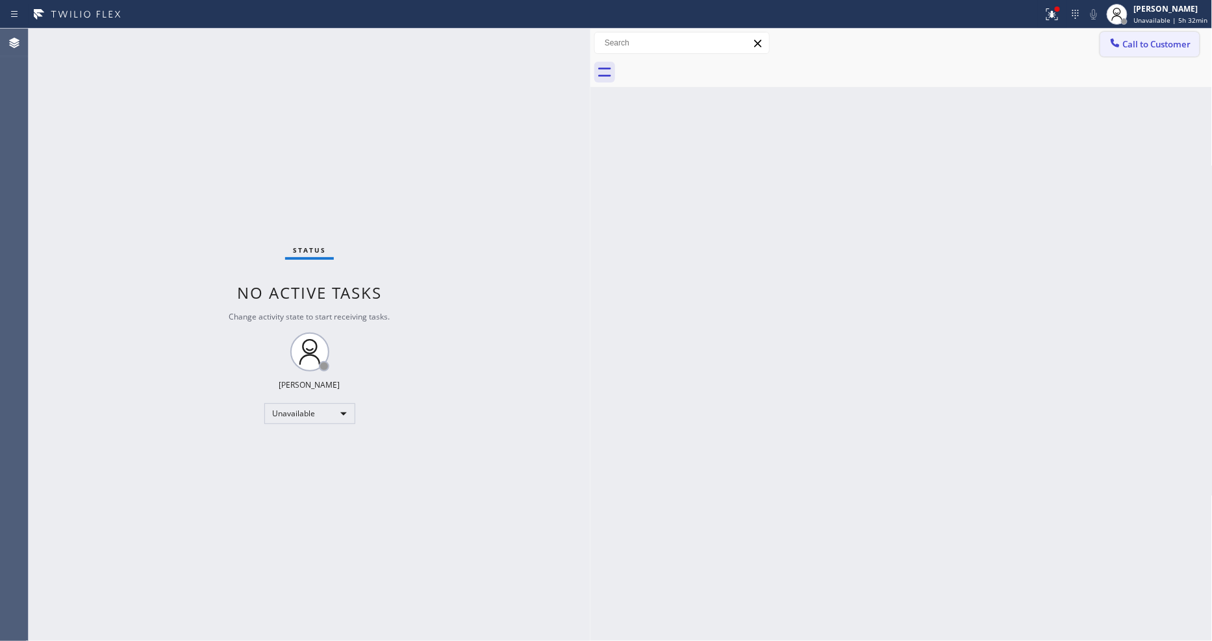
click at [1123, 47] on span "Call to Customer" at bounding box center [1157, 44] width 68 height 12
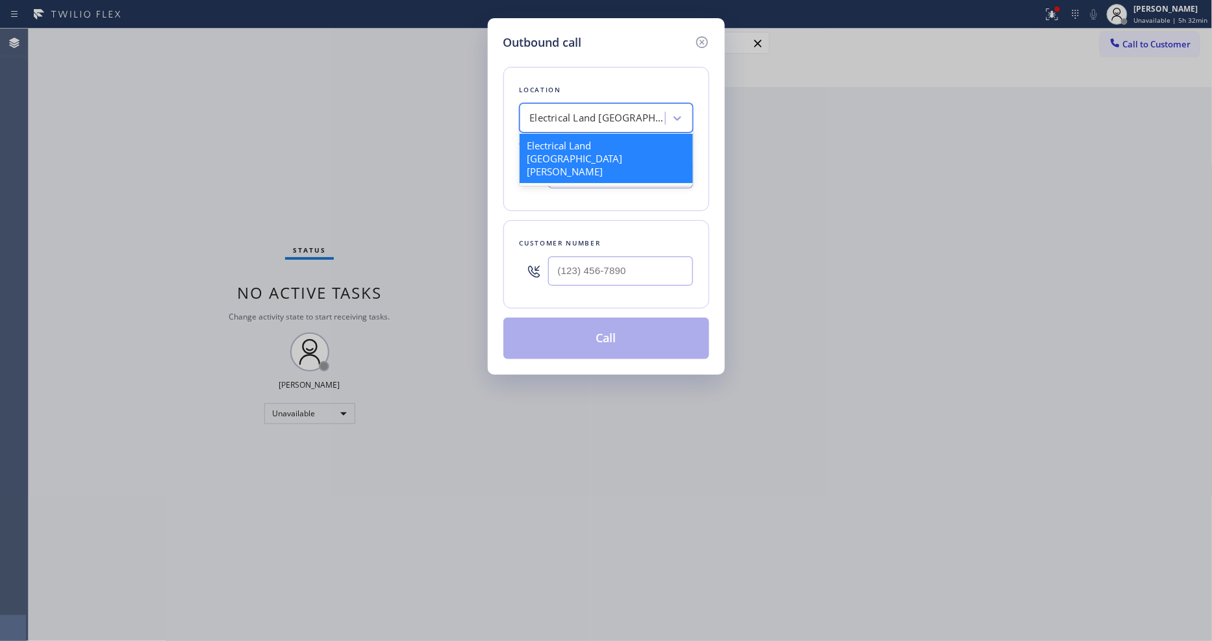
click at [621, 111] on div "Electrical Land Santa Ana" at bounding box center [598, 118] width 136 height 15
paste input "Subzero Repair Professionals (Google Ads, Portland)"
type input "Subzero Repair Professionals (Google Ads, Portland)"
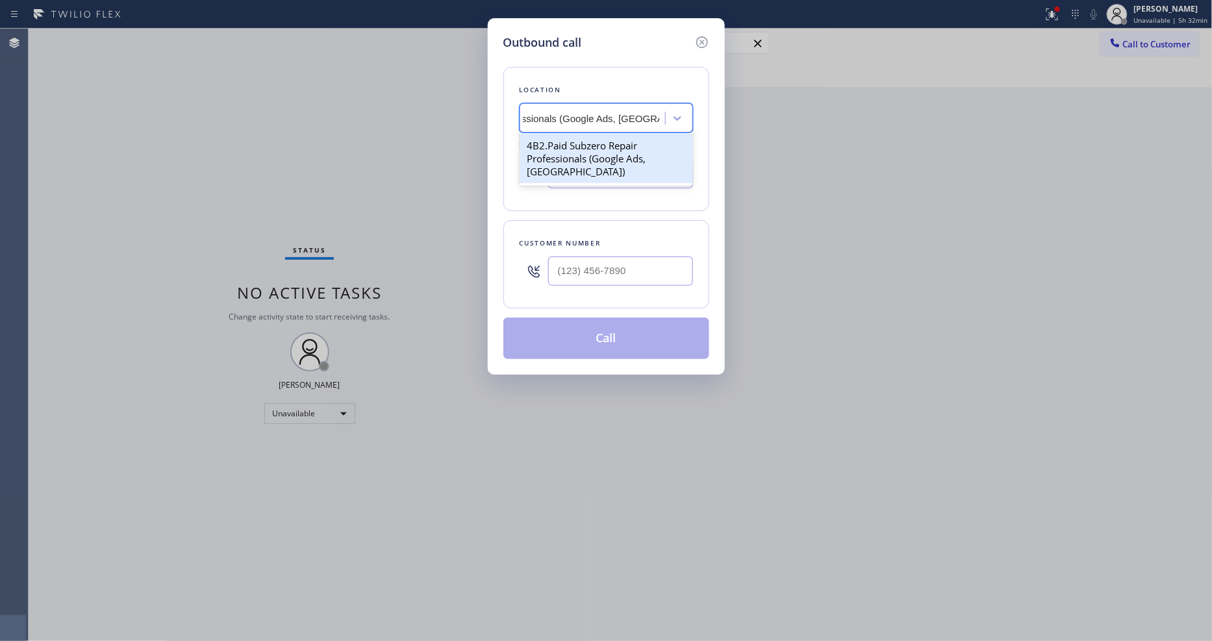
click at [599, 136] on div "4B2.Paid Subzero Repair Professionals (Google Ads, Portland)" at bounding box center [605, 158] width 173 height 49
type input "(971) 458-1821"
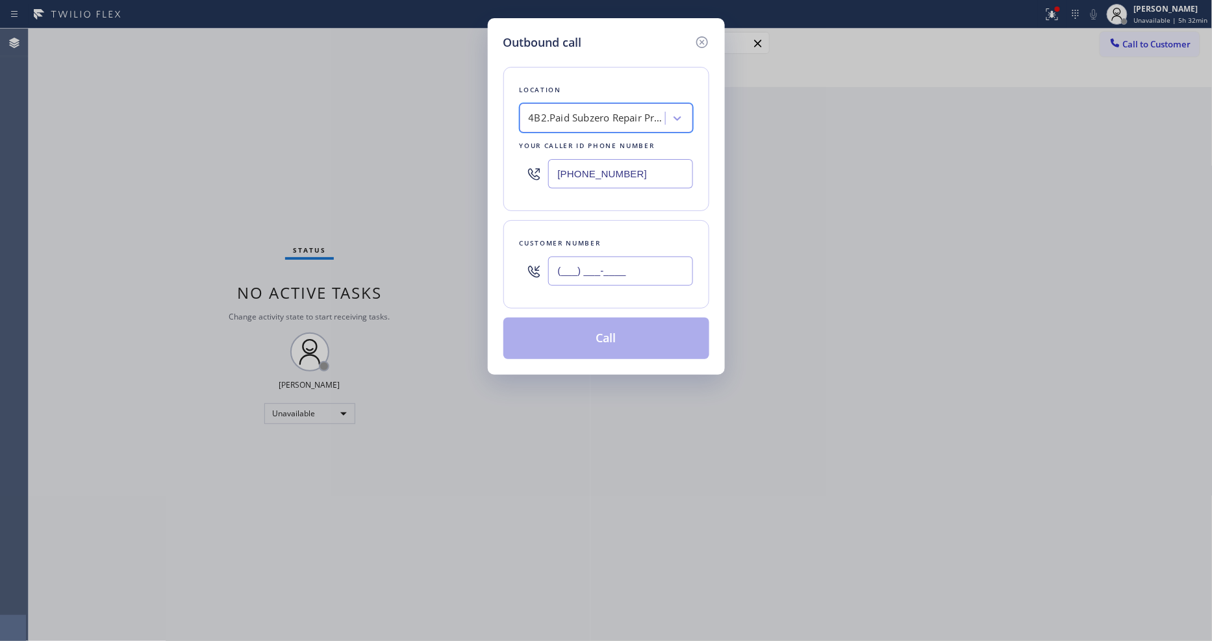
click at [582, 273] on input "(___) ___-____" at bounding box center [620, 270] width 145 height 29
paste input "503) 367-5330"
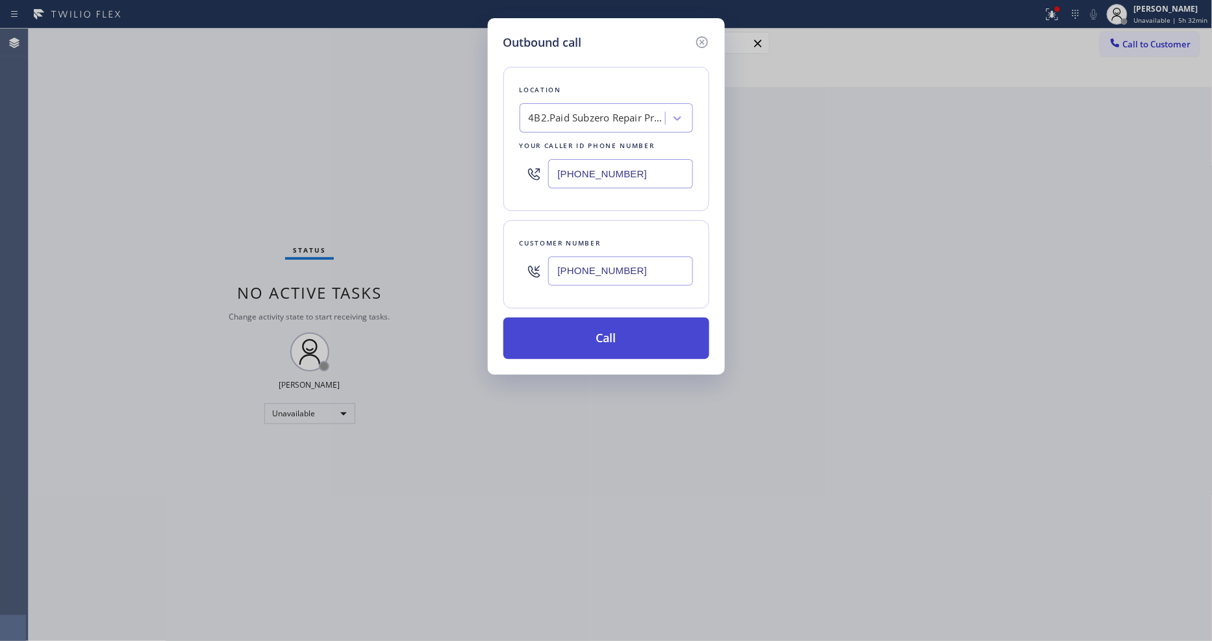
type input "(503) 367-5330"
click at [573, 333] on button "Call" at bounding box center [606, 338] width 206 height 42
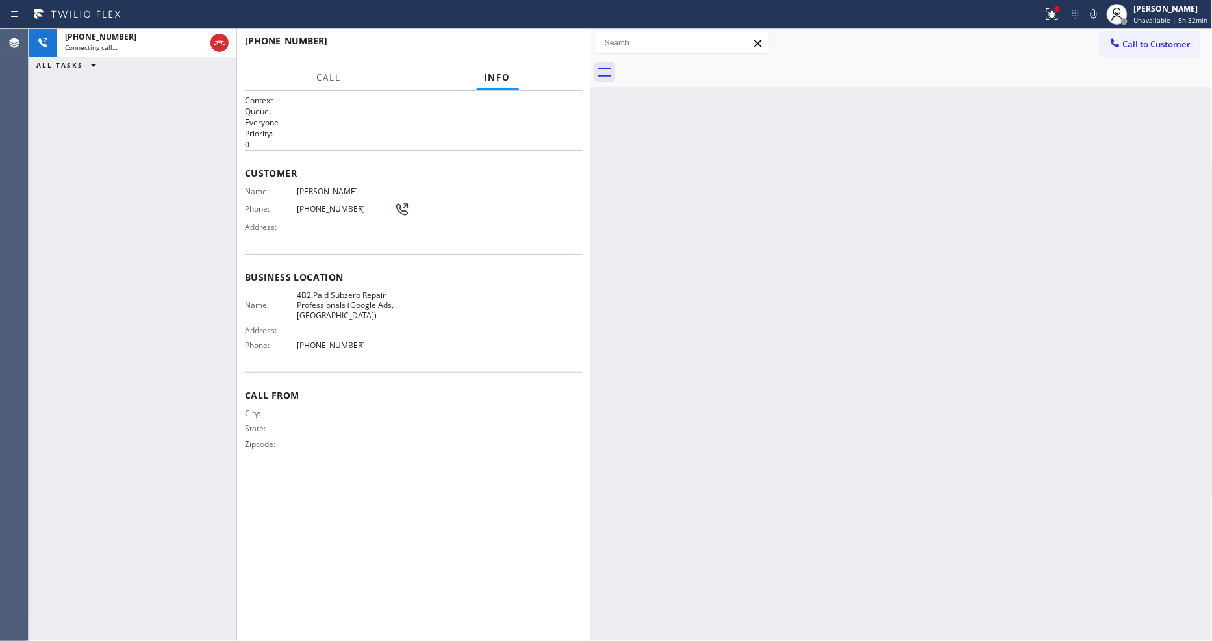
click at [316, 186] on span "Andrew Ragen" at bounding box center [345, 191] width 97 height 10
copy span "Andrew Ragen"
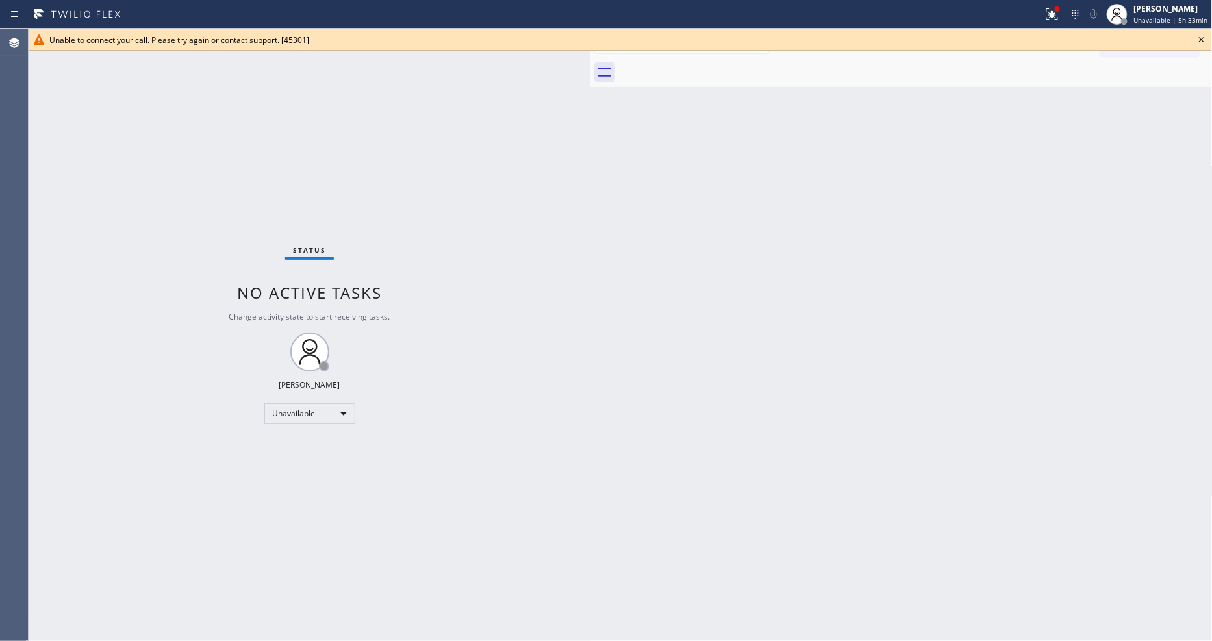
click at [1208, 38] on icon at bounding box center [1201, 40] width 16 height 16
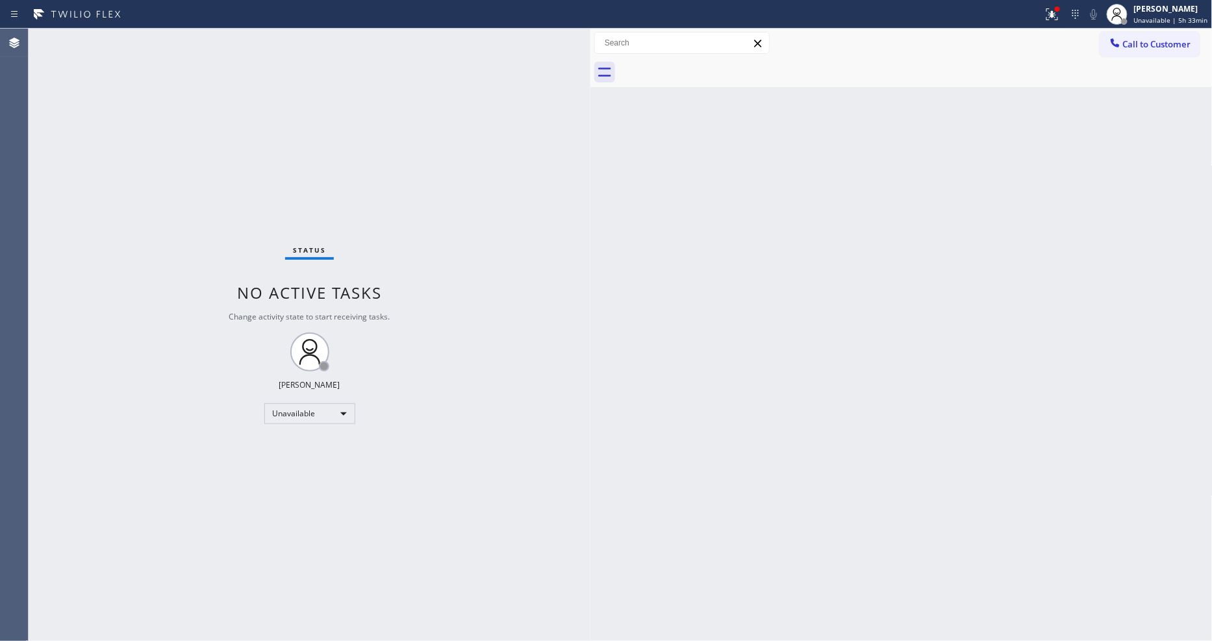
click at [1030, 11] on div at bounding box center [521, 14] width 1032 height 21
drag, startPoint x: 1060, startPoint y: 16, endPoint x: 1049, endPoint y: 43, distance: 29.1
click at [1060, 16] on icon at bounding box center [1052, 14] width 16 height 16
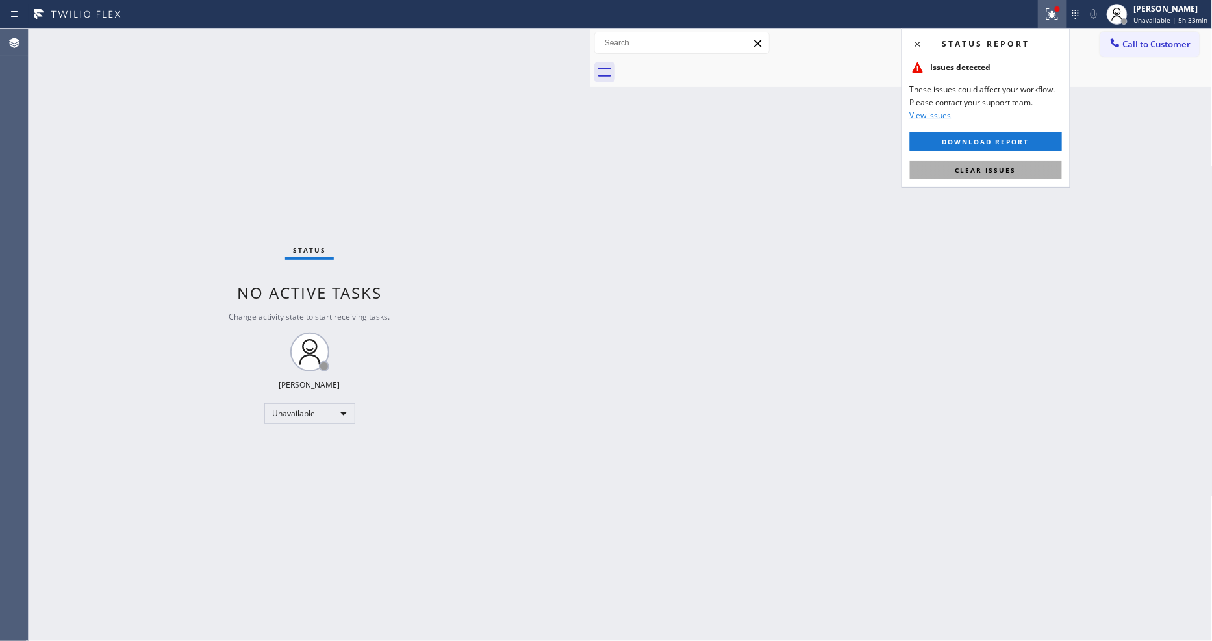
click at [1003, 177] on button "Clear issues" at bounding box center [986, 170] width 152 height 18
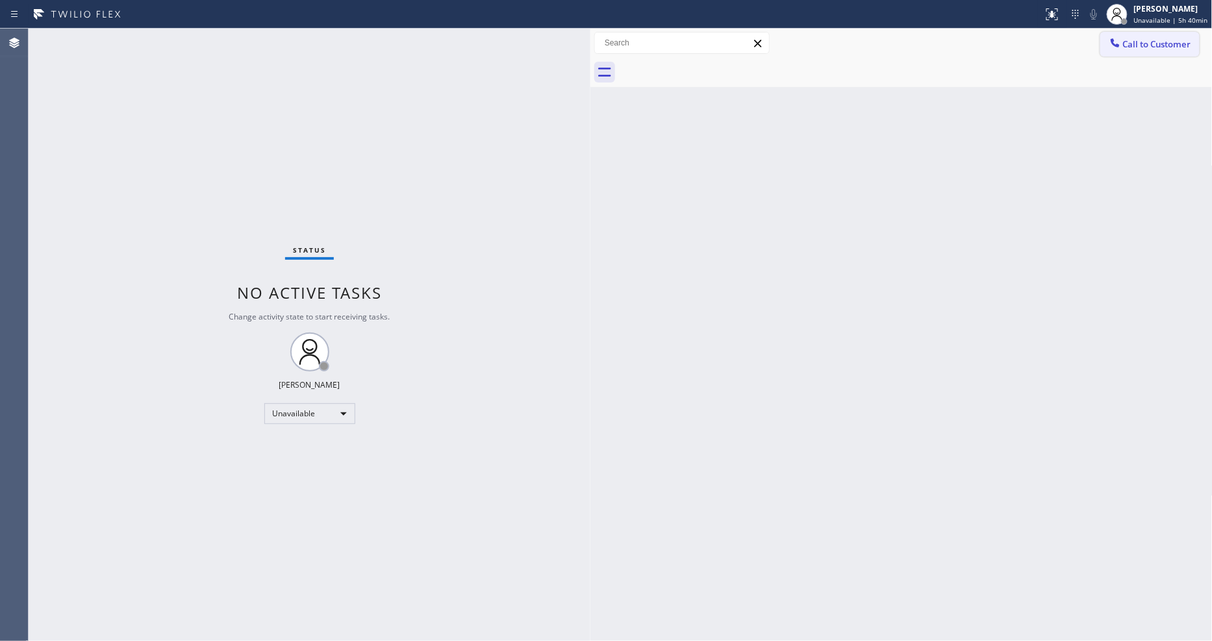
click at [1152, 51] on button "Call to Customer" at bounding box center [1149, 44] width 99 height 25
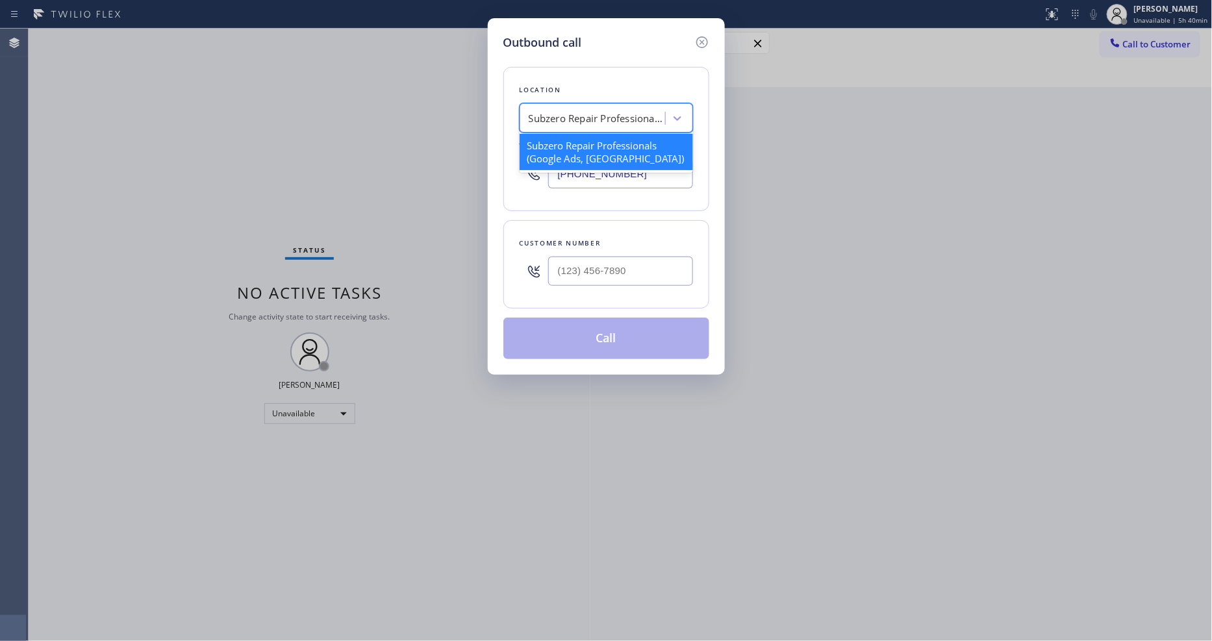
click at [549, 111] on div "Subzero Repair Professionals (Google Ads, Portland)" at bounding box center [597, 118] width 136 height 15
paste input "Santa Ana Plumbers"
type input "Santa Ana Plumbers"
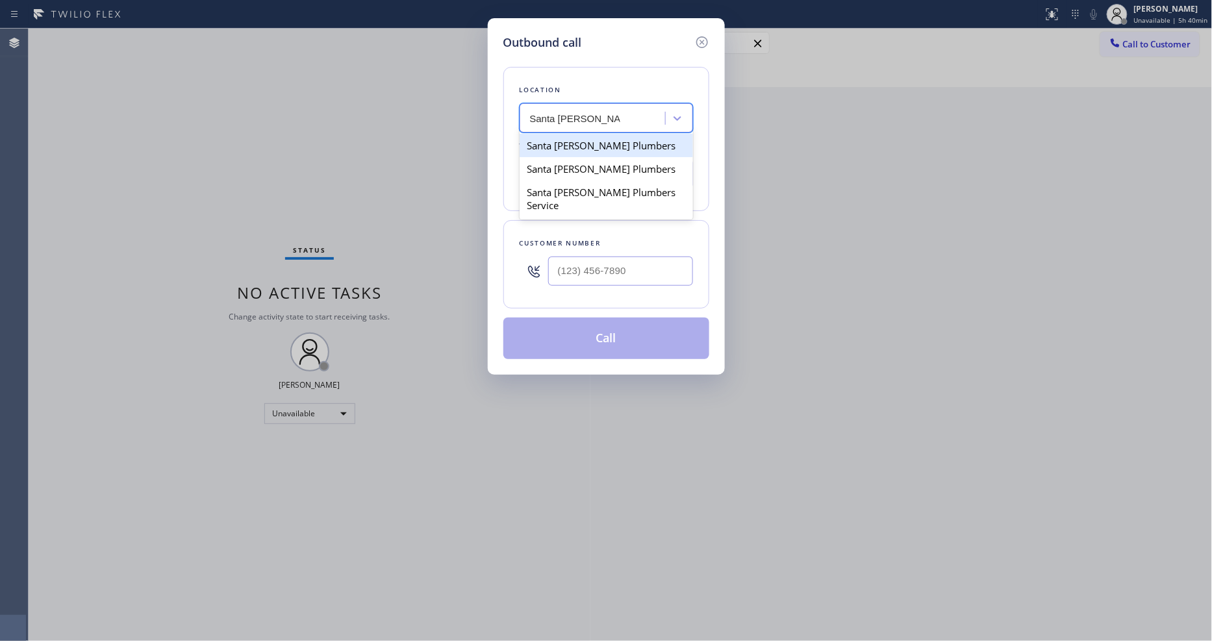
click at [550, 143] on div "Santa Ana Plumbers" at bounding box center [605, 145] width 173 height 23
type input "(949) 577-8387"
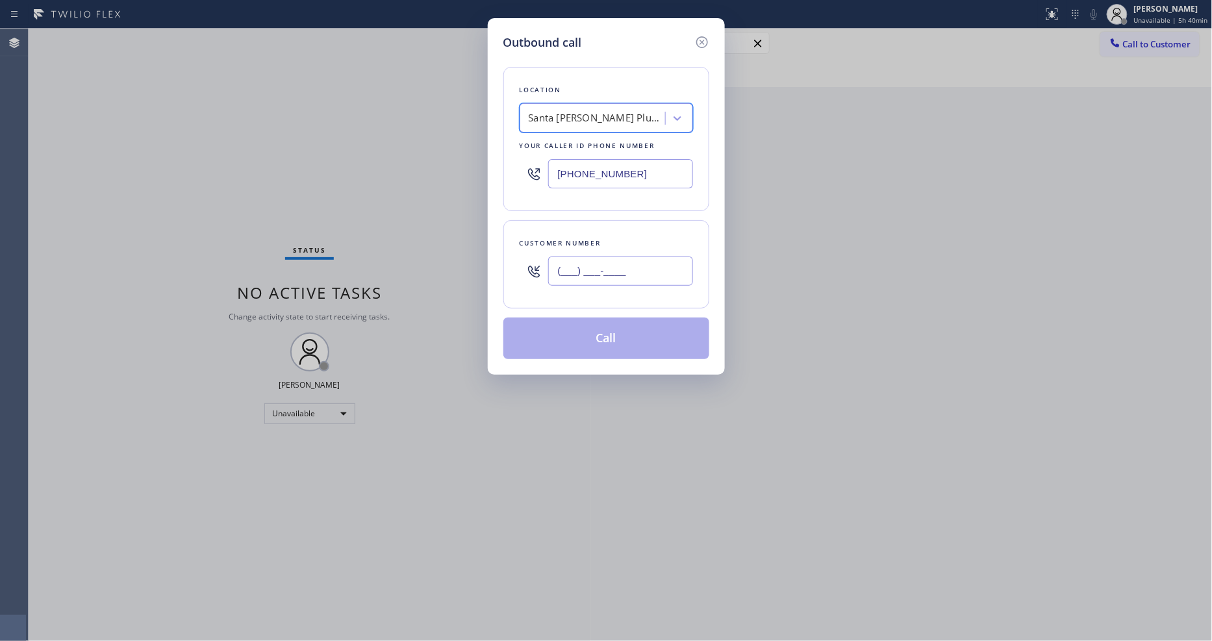
click at [594, 268] on input "(___) ___-____" at bounding box center [620, 270] width 145 height 29
paste input "703) 303-2500"
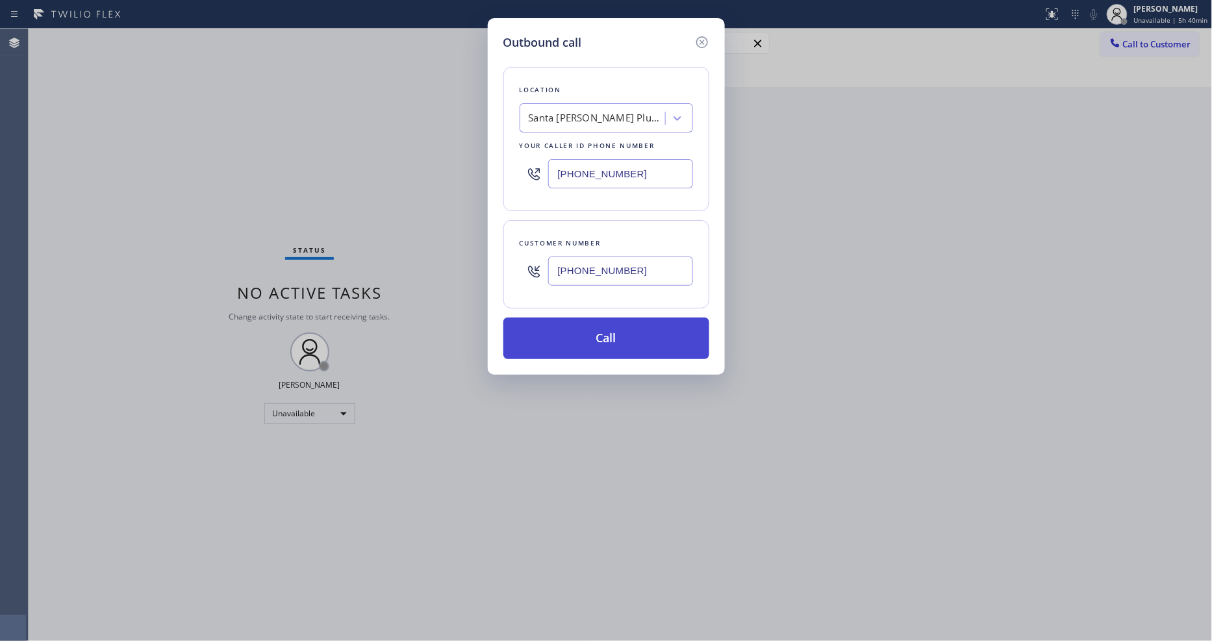
type input "(703) 303-2500"
click at [580, 333] on button "Call" at bounding box center [606, 338] width 206 height 42
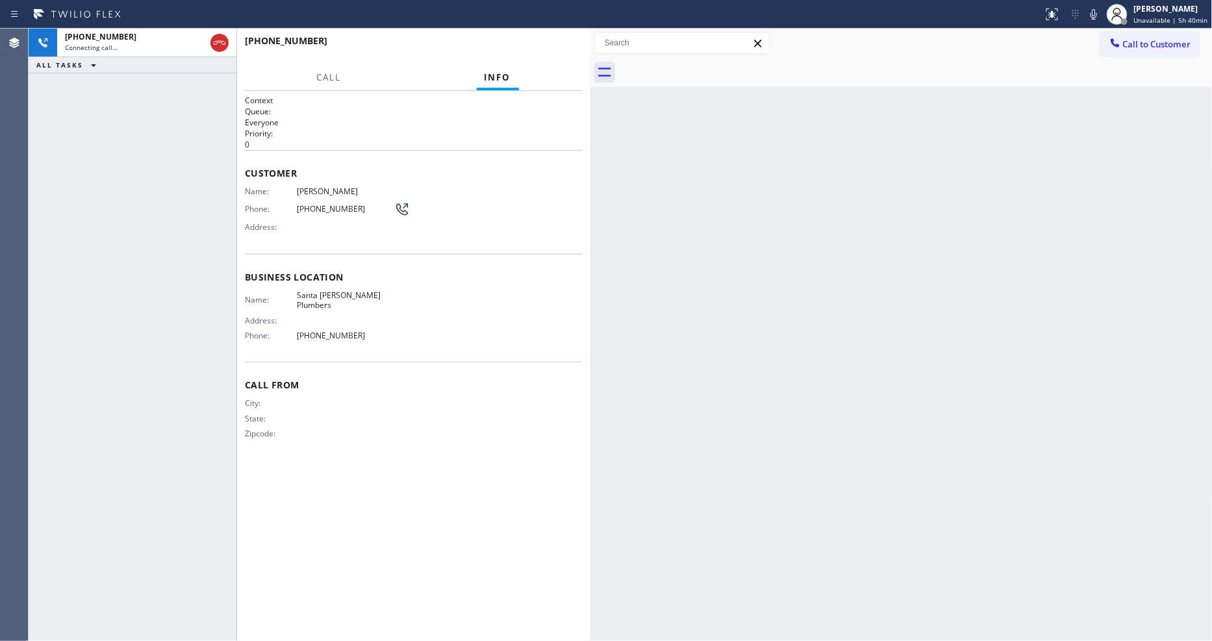
drag, startPoint x: 300, startPoint y: 408, endPoint x: 316, endPoint y: 432, distance: 28.6
click at [300, 414] on div "State:" at bounding box center [319, 419] width 149 height 10
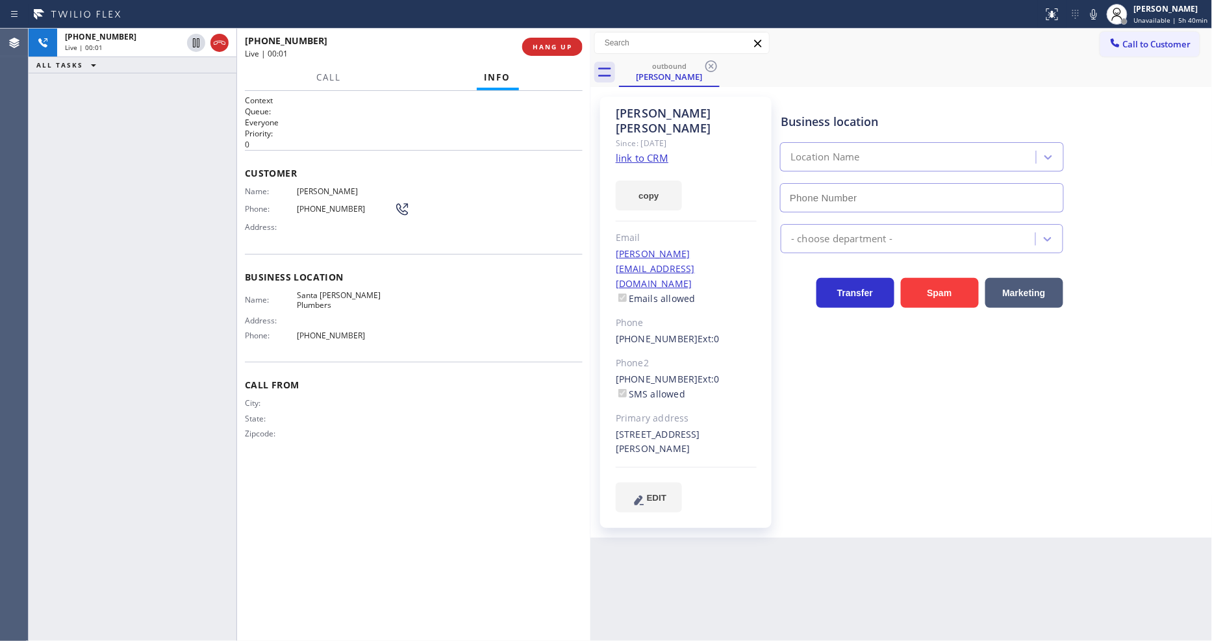
type input "(949) 577-8387"
click at [910, 393] on div "Business location Santa Ana Plumbers (949) 577-8387 Plumbing Reg Transfer Spam …" at bounding box center [993, 304] width 430 height 408
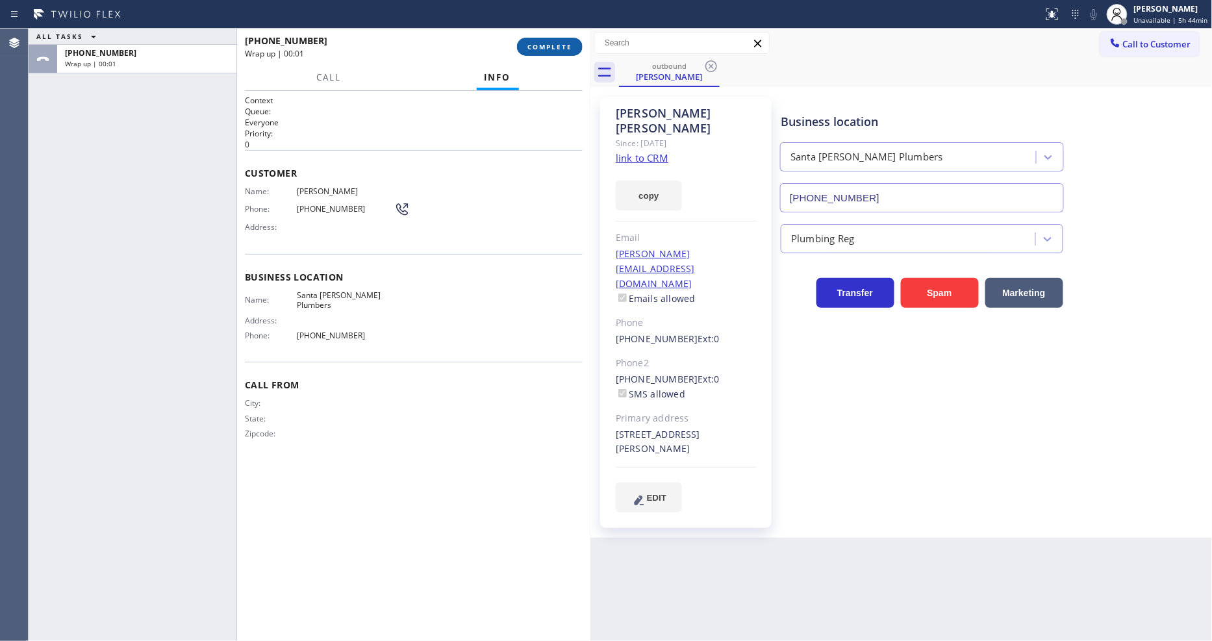
click at [552, 50] on span "COMPLETE" at bounding box center [549, 46] width 45 height 9
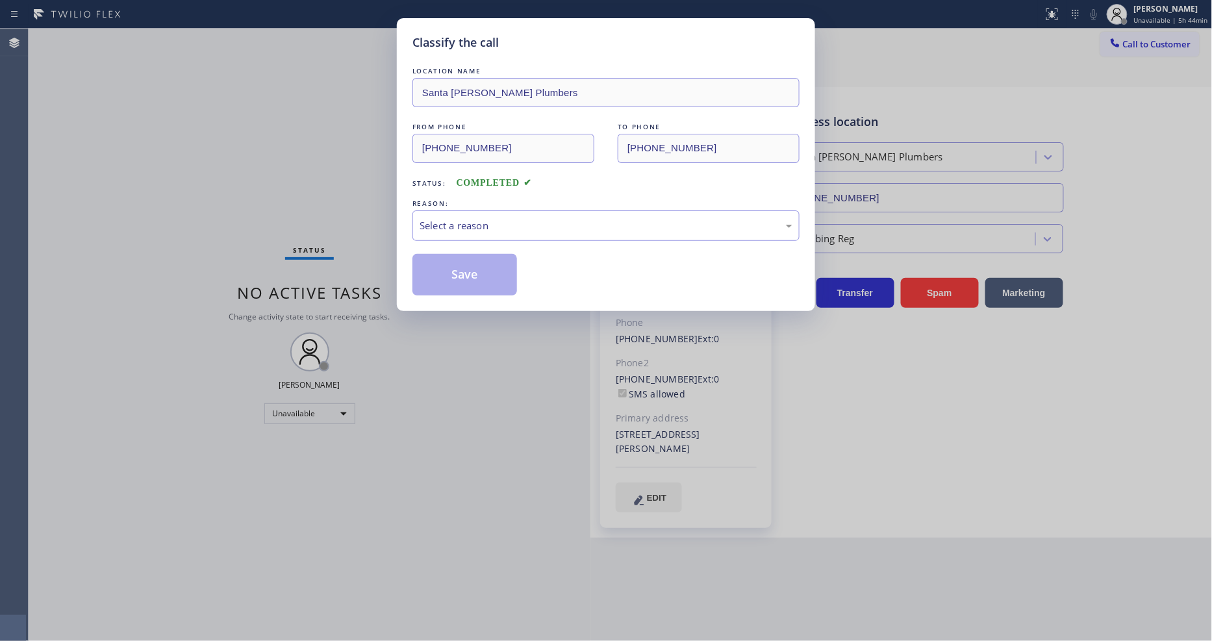
drag, startPoint x: 460, startPoint y: 243, endPoint x: 464, endPoint y: 235, distance: 8.7
click at [464, 222] on div "Select a reason" at bounding box center [605, 225] width 373 height 15
click at [456, 266] on button "Save" at bounding box center [464, 275] width 105 height 42
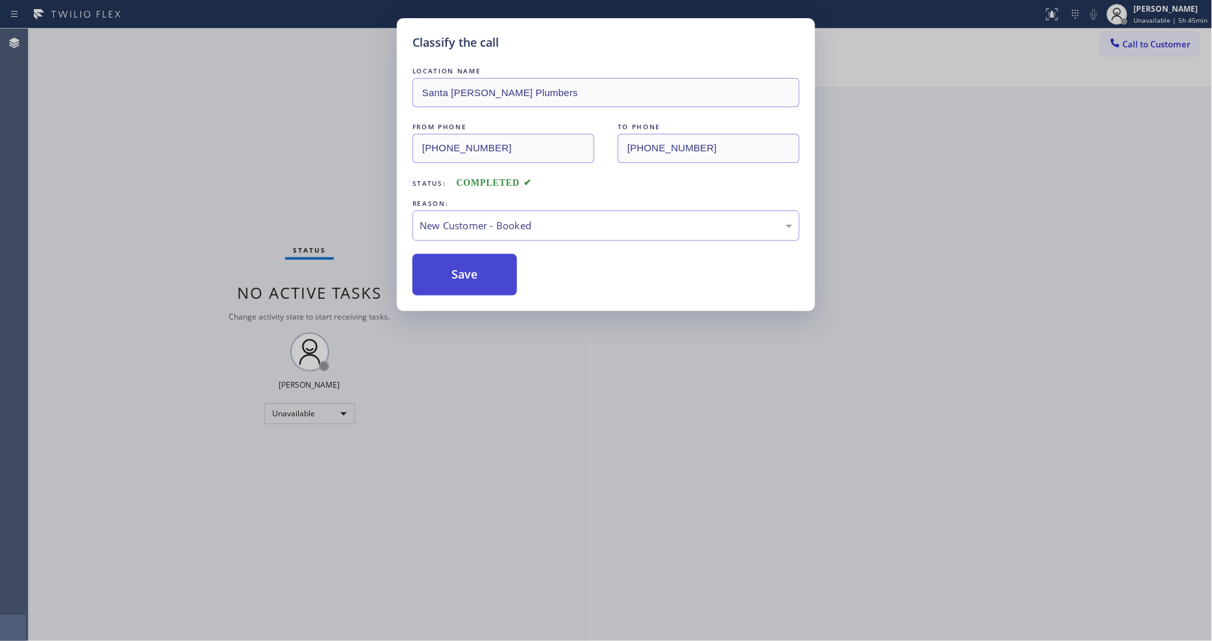
click at [455, 268] on button "Save" at bounding box center [464, 275] width 105 height 42
click at [455, 271] on button "Save" at bounding box center [464, 275] width 105 height 42
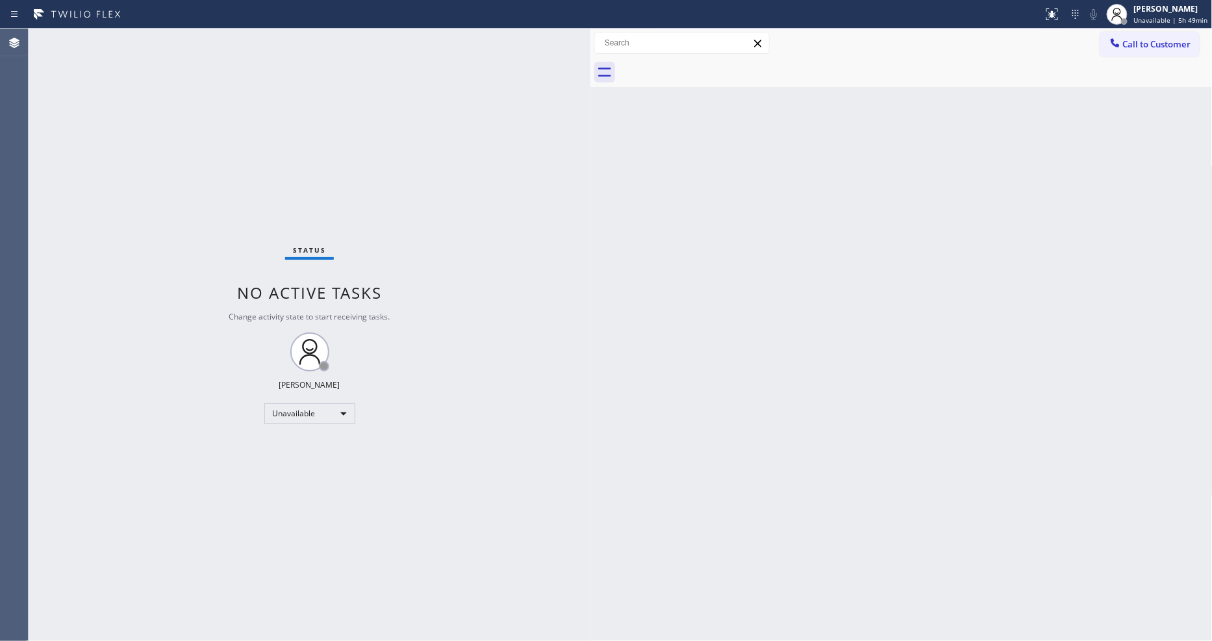
drag, startPoint x: 1126, startPoint y: 55, endPoint x: 1091, endPoint y: 57, distance: 34.5
click at [1126, 55] on button "Call to Customer" at bounding box center [1149, 44] width 99 height 25
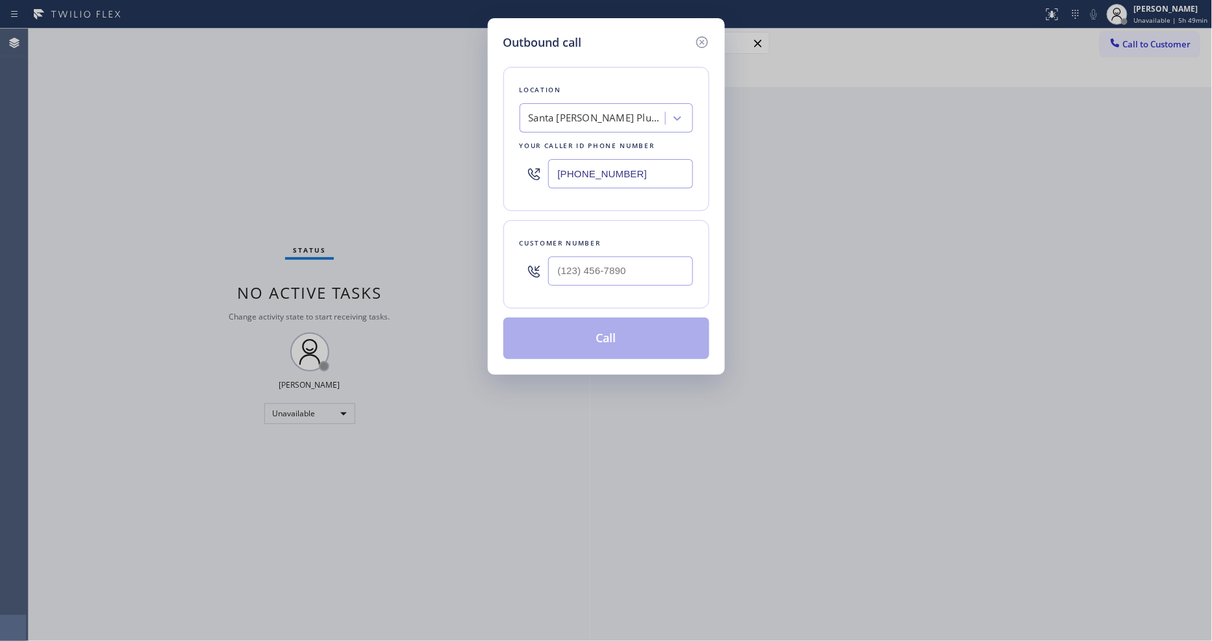
click at [589, 111] on div "Santa Ana Plumbers" at bounding box center [597, 118] width 136 height 15
paste input "Local Trusted Electricians Mission Canyon"
type input "Local Trusted Electricians Mission Canyon"
click at [566, 143] on div "Local Trusted Electricians Mission Canyon" at bounding box center [605, 152] width 173 height 36
type input "(805) 222-7117"
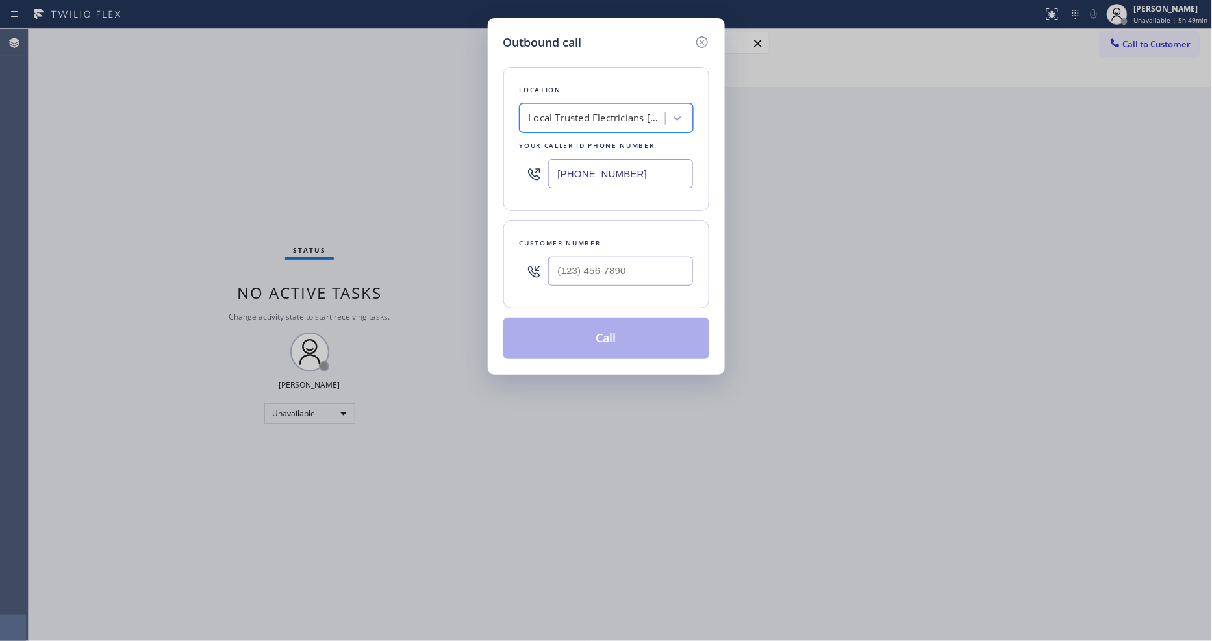
scroll to position [0, 1]
click at [585, 269] on input "(___) ___-____" at bounding box center [620, 270] width 145 height 29
paste input "310) 699-4494"
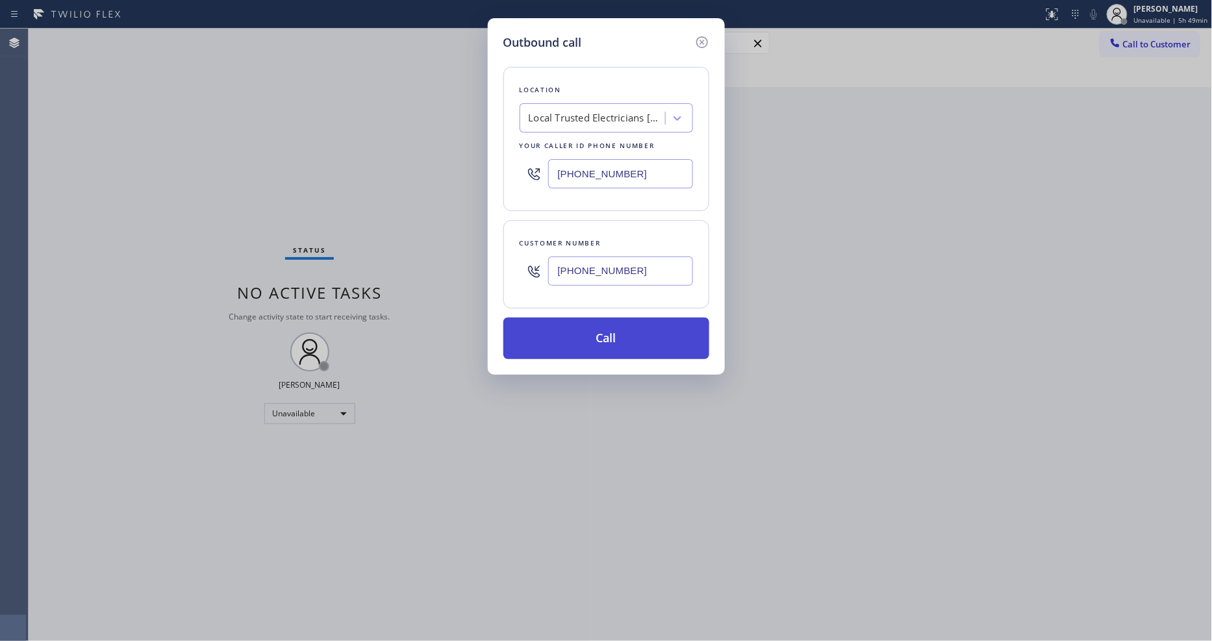
type input "(310) 699-4494"
click at [585, 341] on button "Call" at bounding box center [606, 338] width 206 height 42
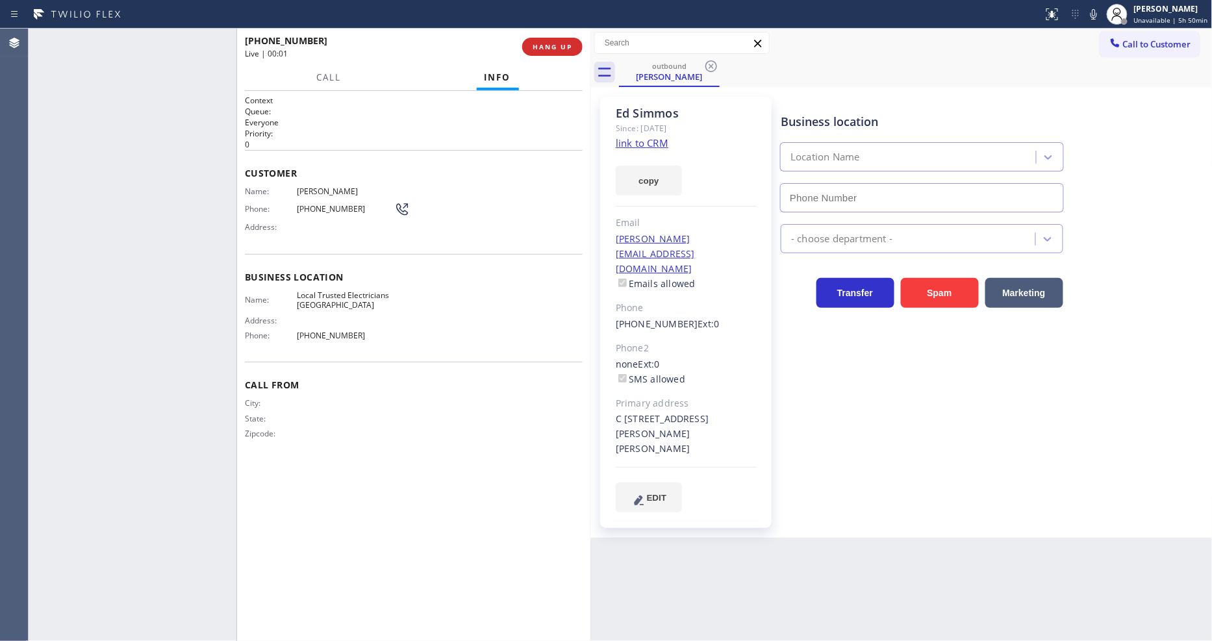
type input "(805) 222-7117"
click at [566, 47] on span "HANG UP" at bounding box center [552, 46] width 40 height 9
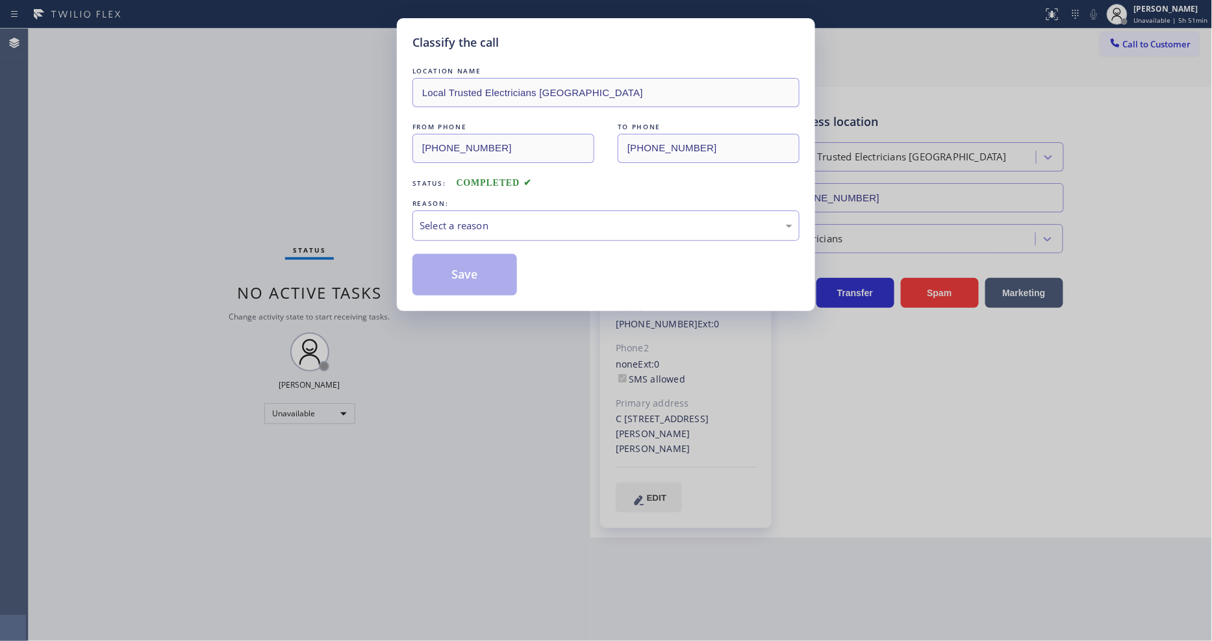
click at [480, 225] on div "Select a reason" at bounding box center [605, 225] width 373 height 15
click at [466, 271] on button "Save" at bounding box center [464, 275] width 105 height 42
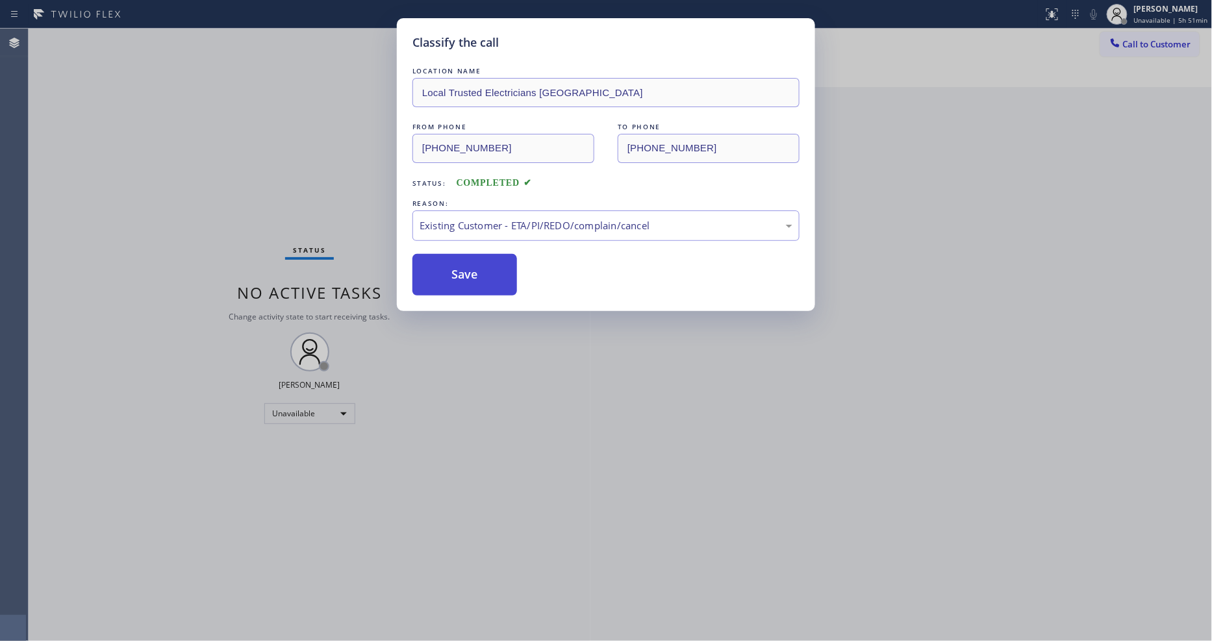
click at [466, 271] on button "Save" at bounding box center [464, 275] width 105 height 42
drag, startPoint x: 466, startPoint y: 271, endPoint x: 464, endPoint y: 262, distance: 9.2
click at [464, 268] on button "Save" at bounding box center [464, 275] width 105 height 42
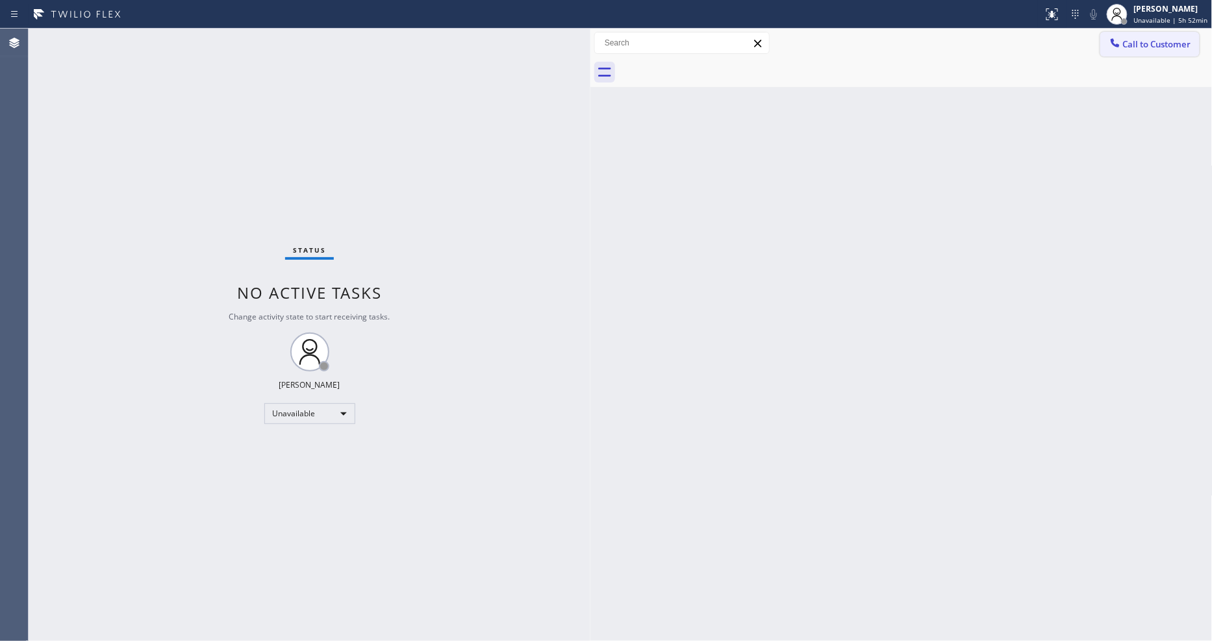
click at [1134, 39] on button "Call to Customer" at bounding box center [1149, 44] width 99 height 25
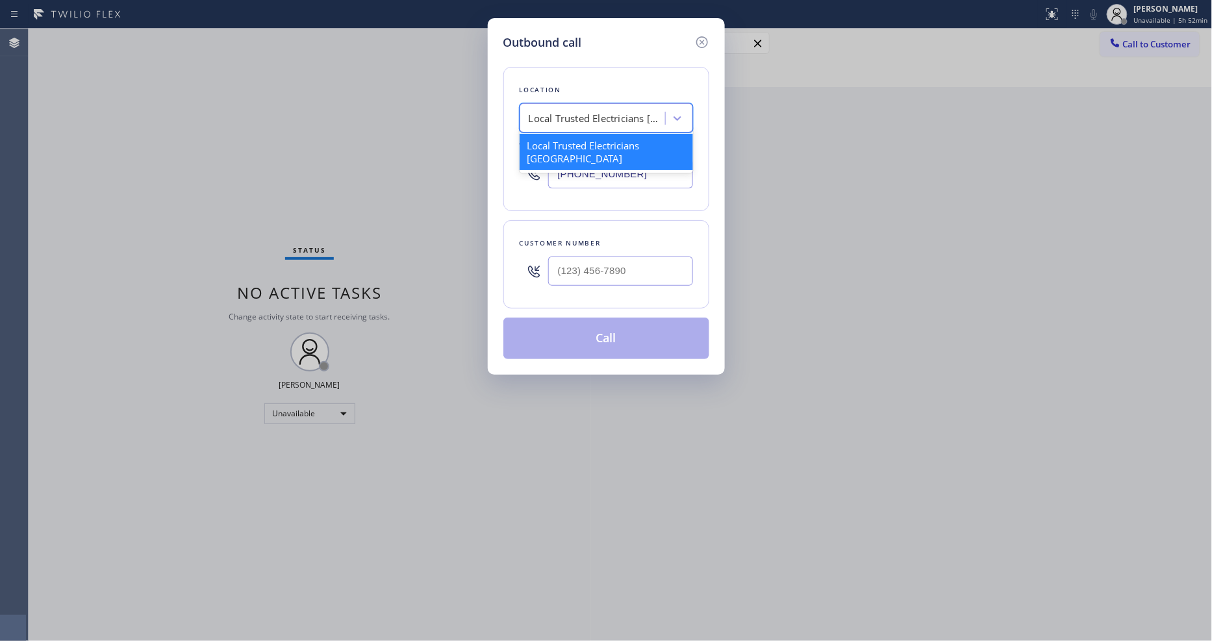
click at [582, 117] on div "Local Trusted Electricians Mission Canyon" at bounding box center [597, 118] width 136 height 15
paste input "Sunset Air Conditioning & Heating Santa Clara"
type input "Sunset Air Conditioning & Heating Santa Clara"
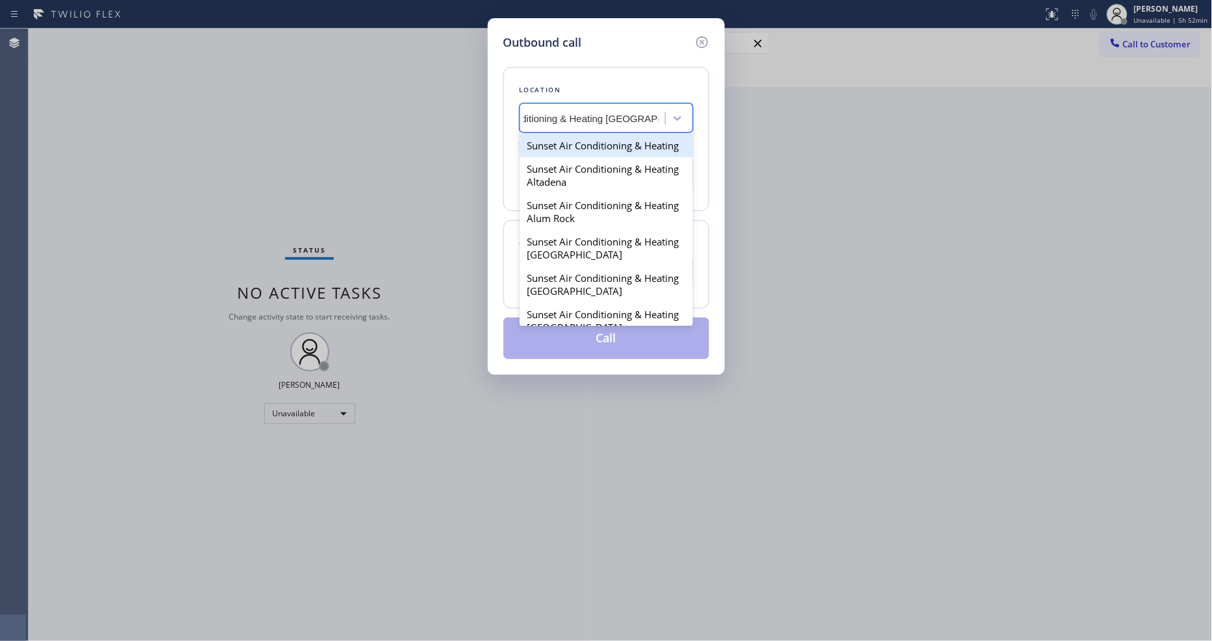
click at [577, 137] on div "Sunset Air Conditioning & Heating" at bounding box center [605, 145] width 173 height 23
type input "(833) 310-0073"
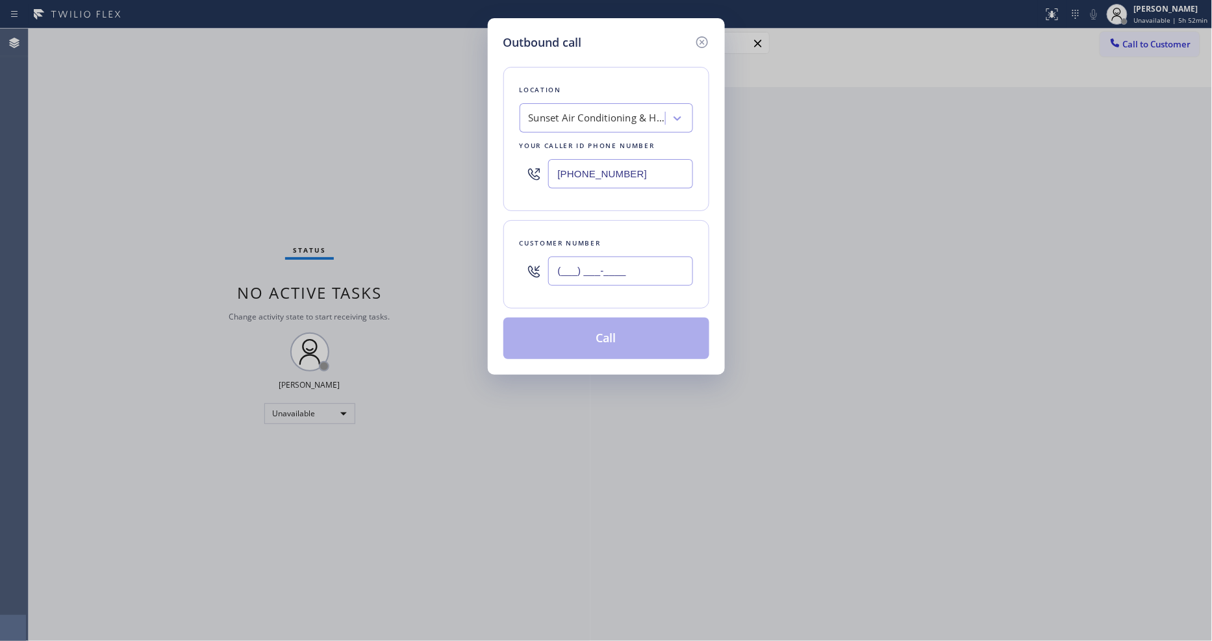
click at [586, 268] on input "(___) ___-____" at bounding box center [620, 270] width 145 height 29
paste input "408) 489-6547"
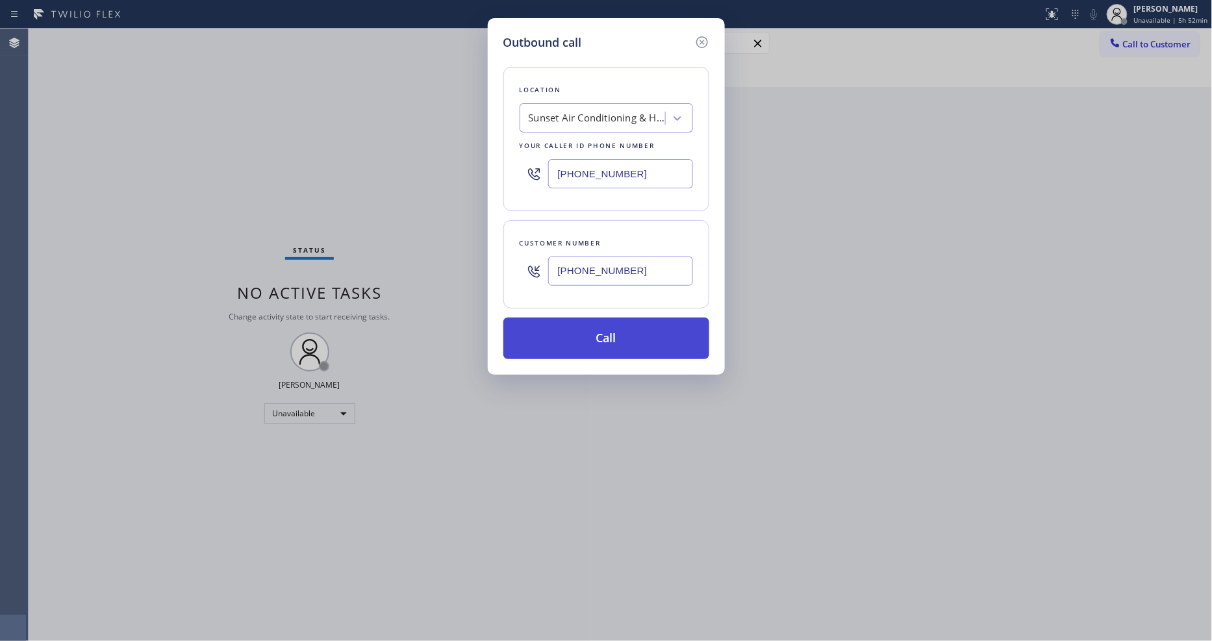
type input "(408) 489-6547"
click at [547, 336] on button "Call" at bounding box center [606, 338] width 206 height 42
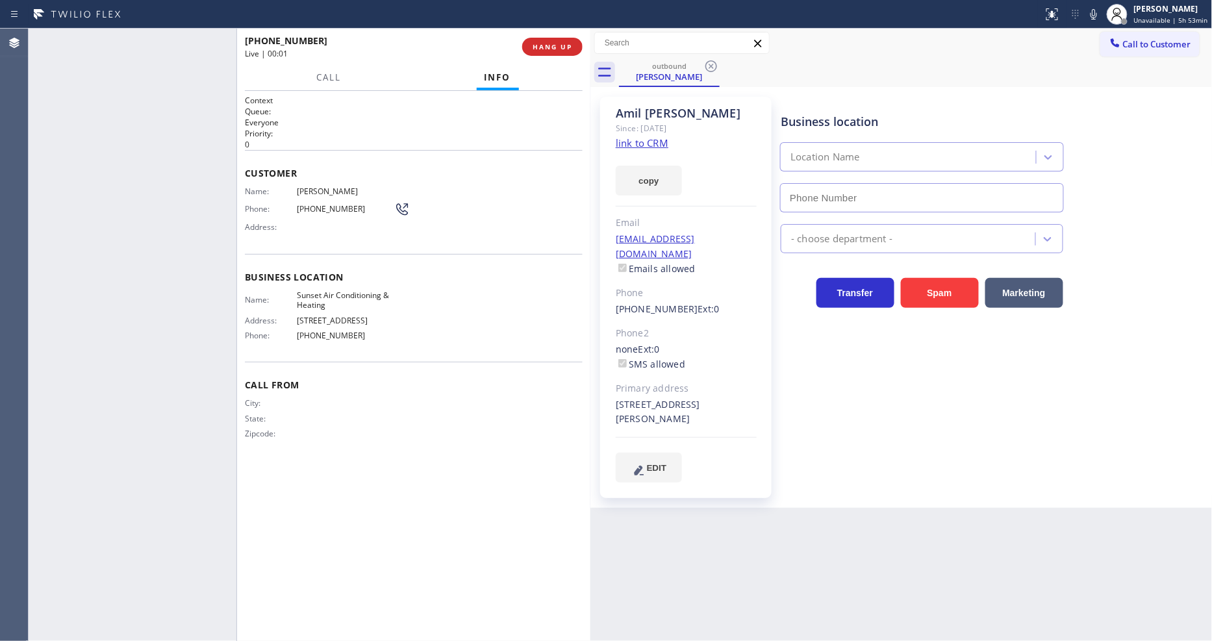
type input "(833) 310-0073"
click at [555, 48] on span "HANG UP" at bounding box center [552, 46] width 40 height 9
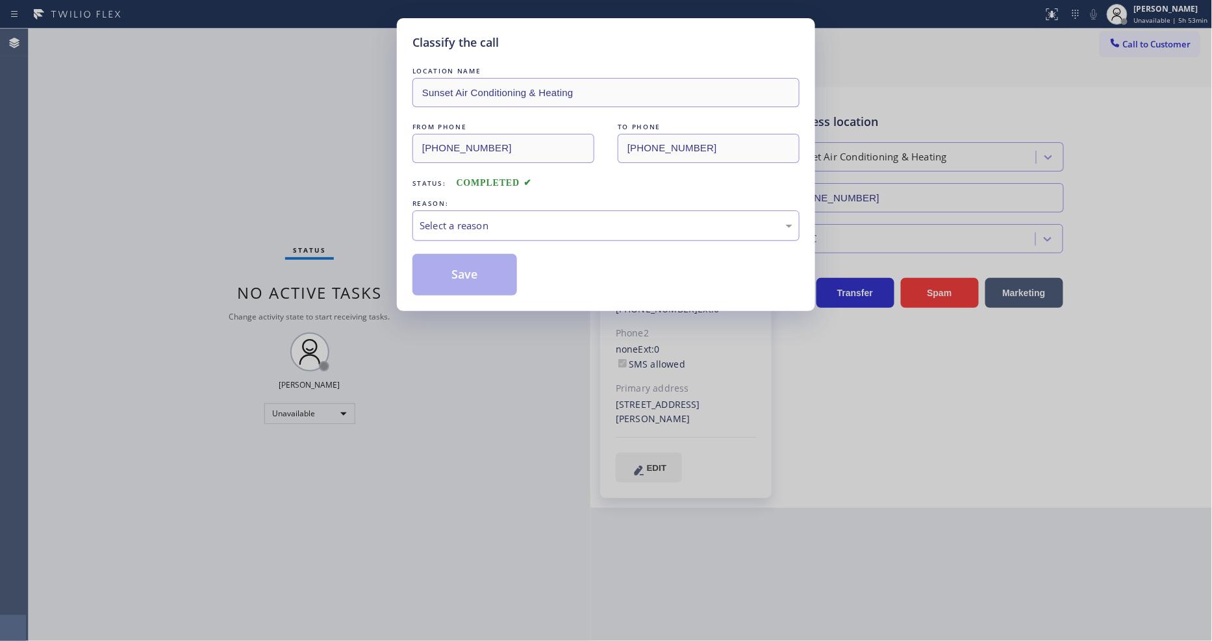
click at [502, 219] on div "Select a reason" at bounding box center [605, 225] width 373 height 15
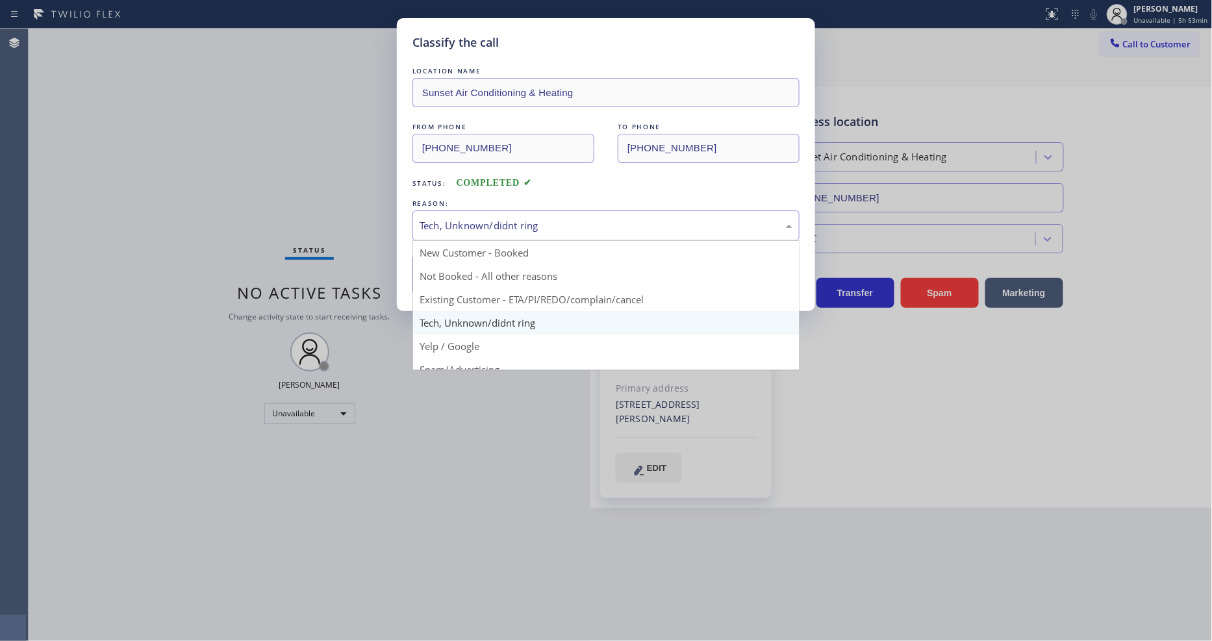
click at [484, 221] on div "Tech, Unknown/didnt ring" at bounding box center [605, 225] width 373 height 15
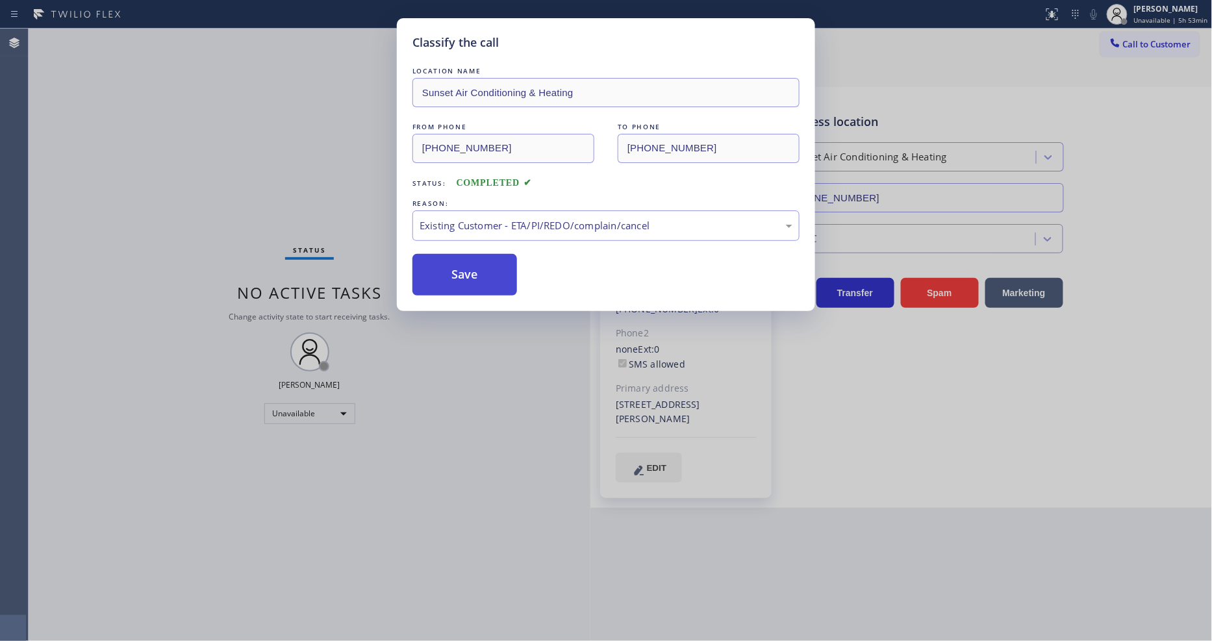
click at [479, 264] on button "Save" at bounding box center [464, 275] width 105 height 42
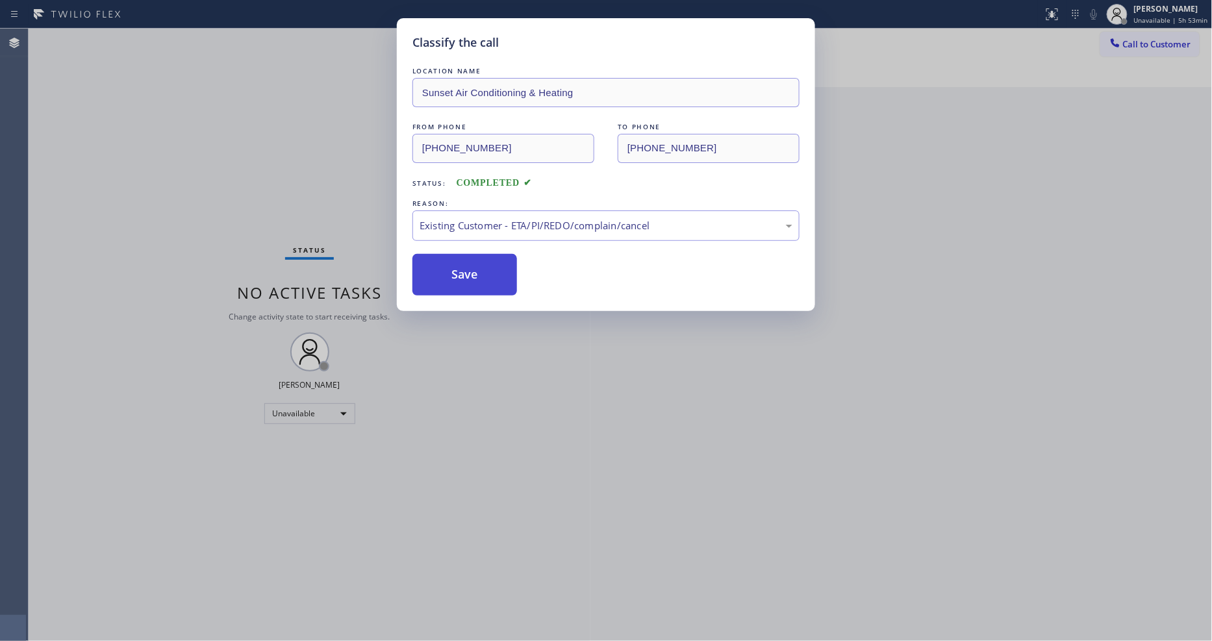
click at [479, 264] on button "Save" at bounding box center [464, 275] width 105 height 42
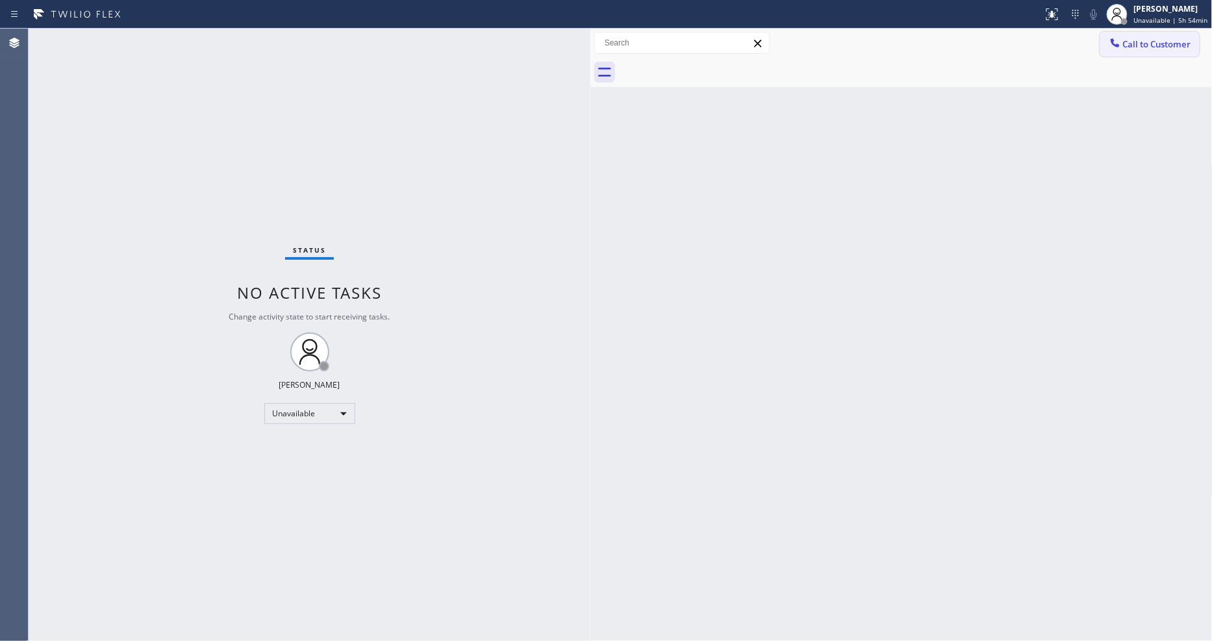
drag, startPoint x: 1127, startPoint y: 55, endPoint x: 751, endPoint y: 132, distance: 383.8
click at [1128, 55] on button "Call to Customer" at bounding box center [1149, 44] width 99 height 25
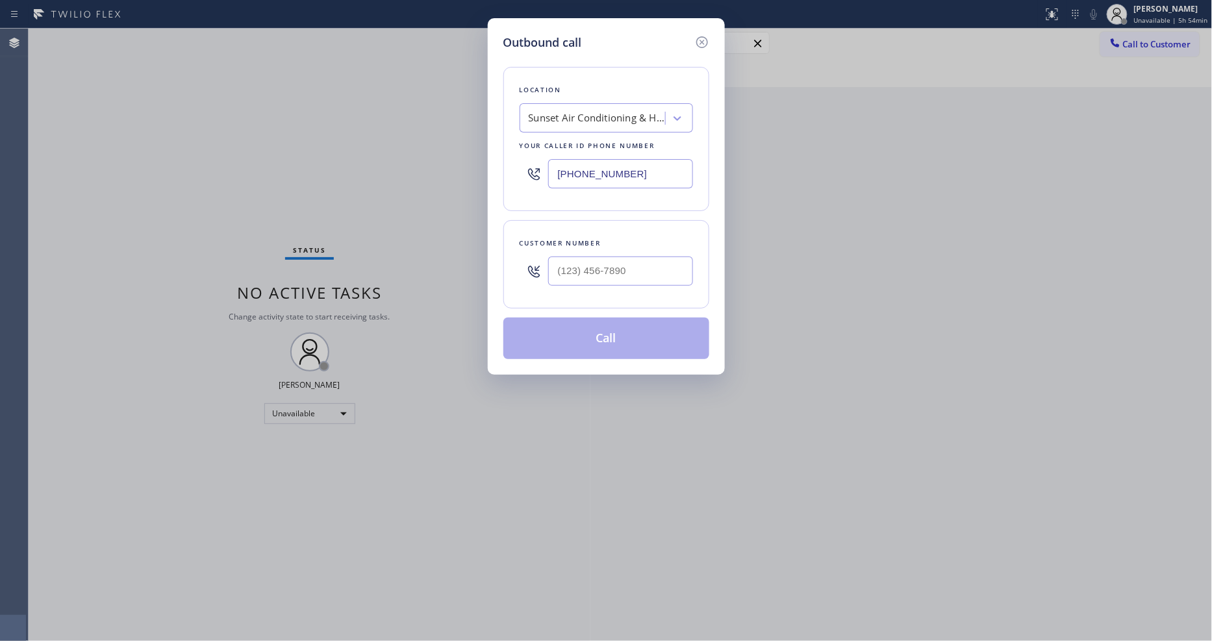
click at [614, 114] on div "Sunset Air Conditioning & Heating" at bounding box center [597, 118] width 136 height 15
paste input "Wolf Appliance Repair Phoenix"
type input "Wolf Appliance Repair Phoenix"
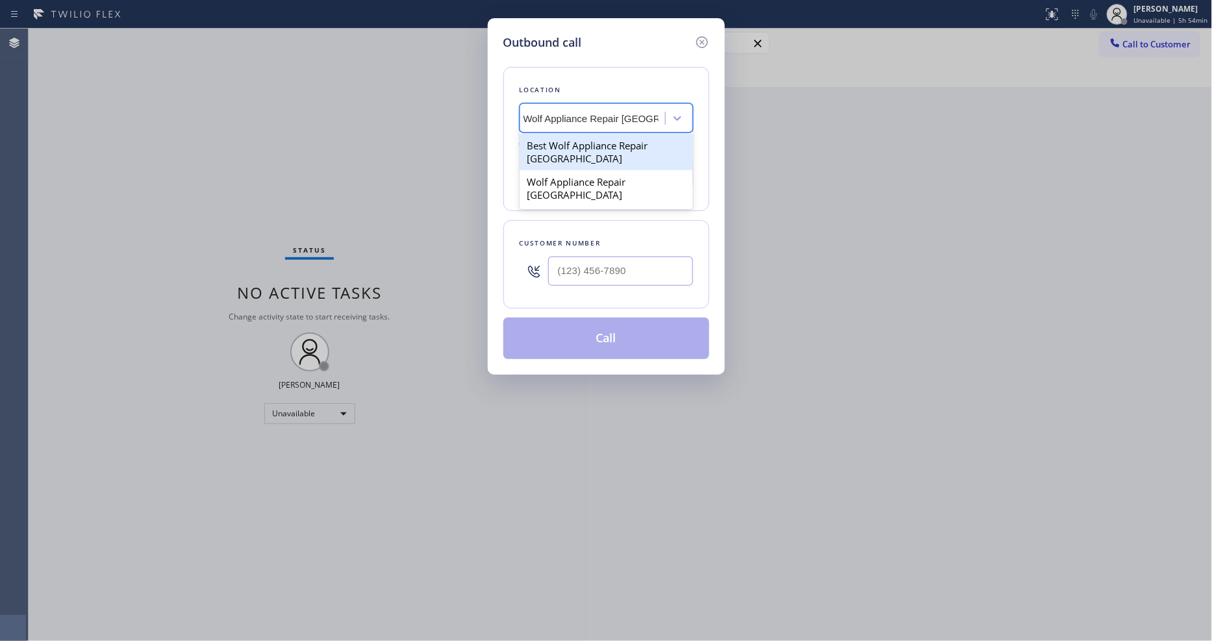
click at [586, 140] on div "Best Wolf Appliance Repair Phoenix" at bounding box center [605, 152] width 173 height 36
type input "(602) 641-3516"
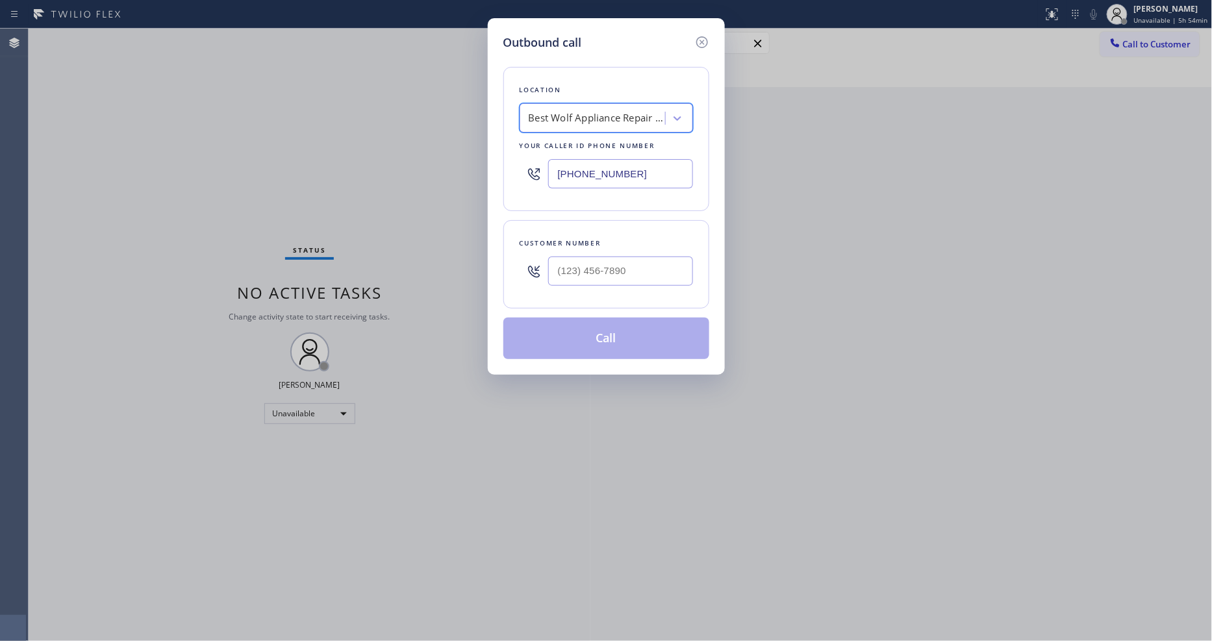
click at [568, 119] on div "Best Wolf Appliance Repair Phoenix" at bounding box center [597, 118] width 136 height 15
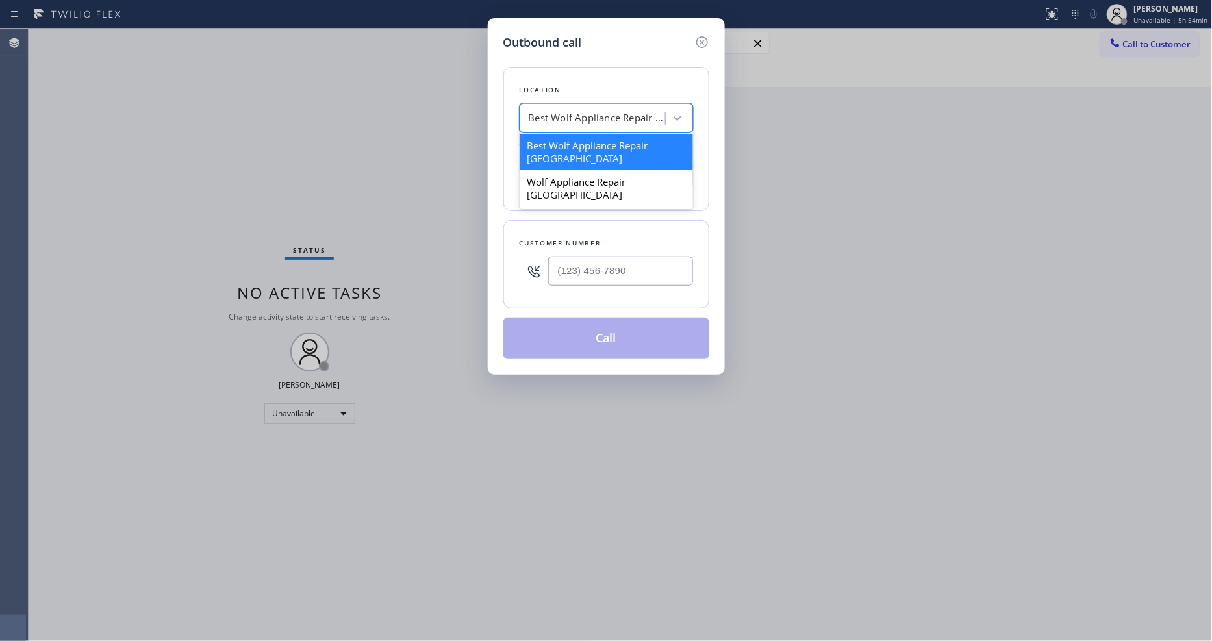
paste input "Wolf Appliance Repair Phoenix"
type input "Wolf Appliance Repair Phoenix"
click at [562, 180] on div "Wolf Appliance Repair Phoenix" at bounding box center [605, 188] width 173 height 36
type input "(425) 517-3988"
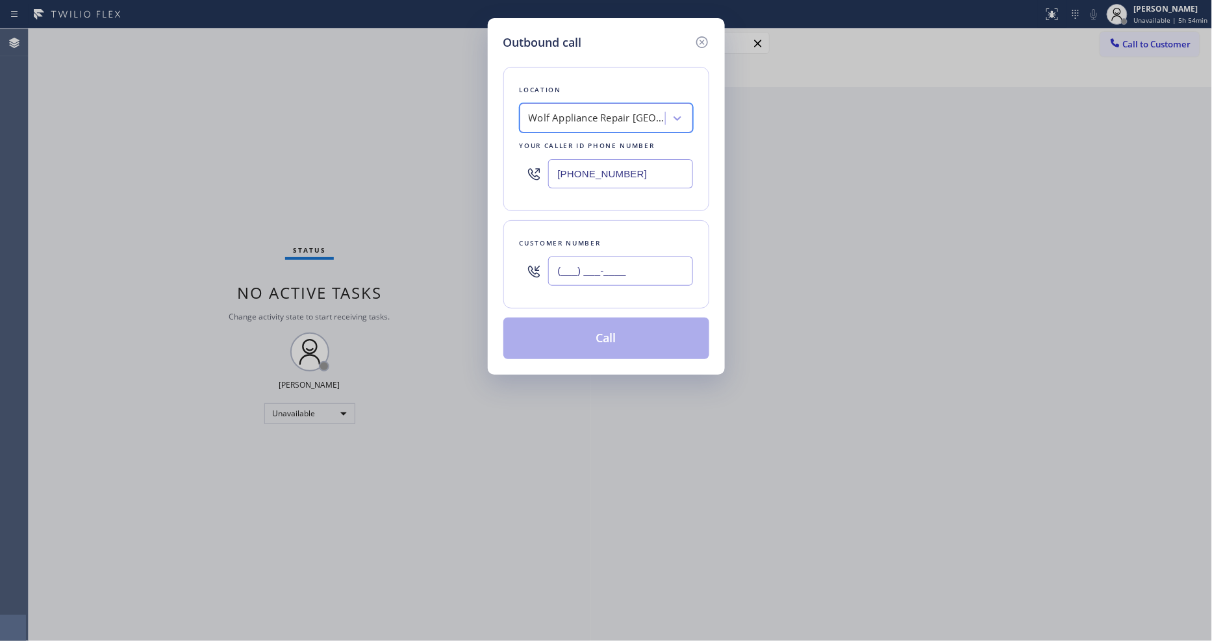
click at [588, 273] on input "(___) ___-____" at bounding box center [620, 270] width 145 height 29
paste input "845) 303-0416"
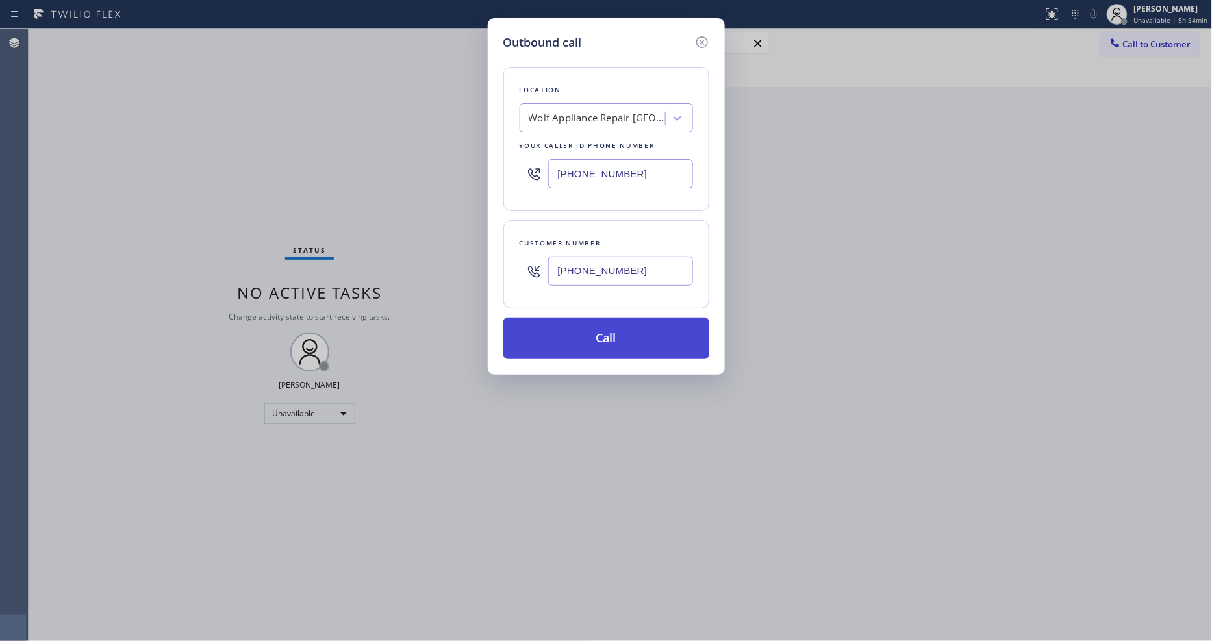
type input "(845) 303-0416"
click at [572, 334] on button "Call" at bounding box center [606, 338] width 206 height 42
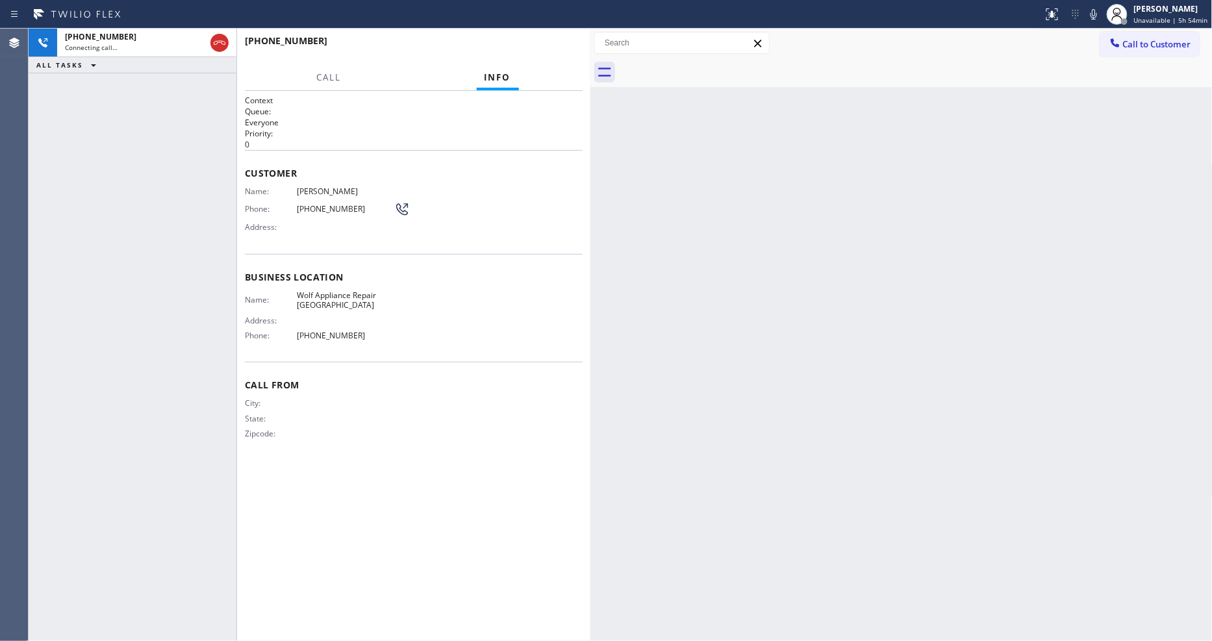
click at [308, 190] on span "Phillip Ross" at bounding box center [345, 191] width 97 height 10
copy span "Phillip Ross"
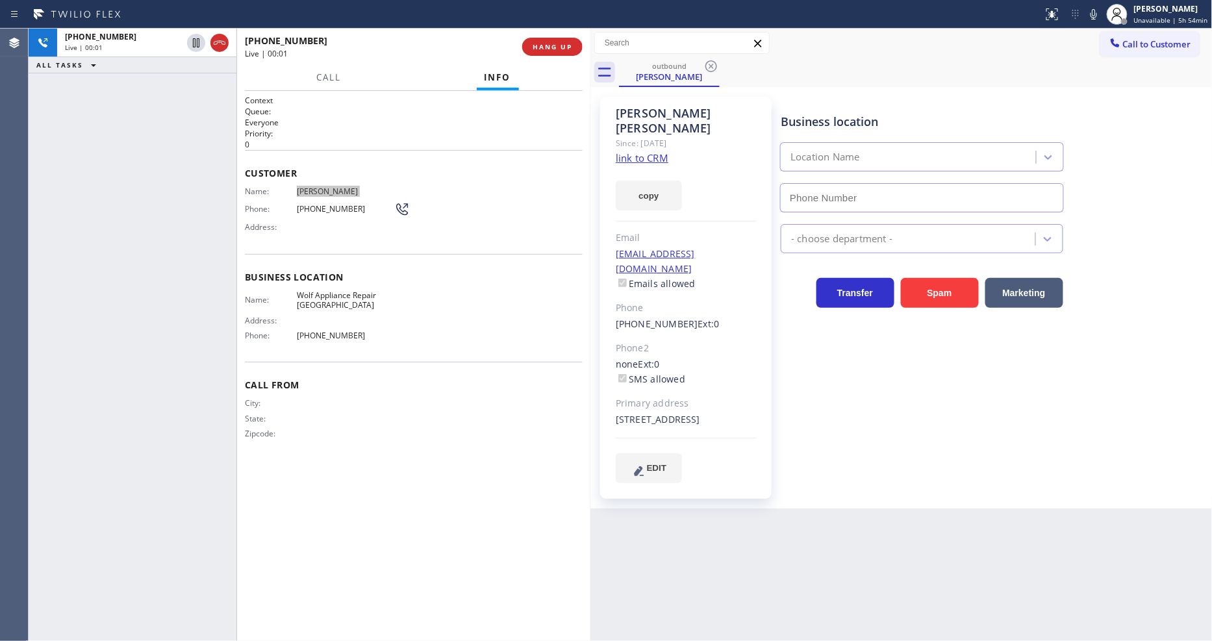
type input "(425) 517-3988"
click at [541, 44] on span "HANG UP" at bounding box center [552, 46] width 40 height 9
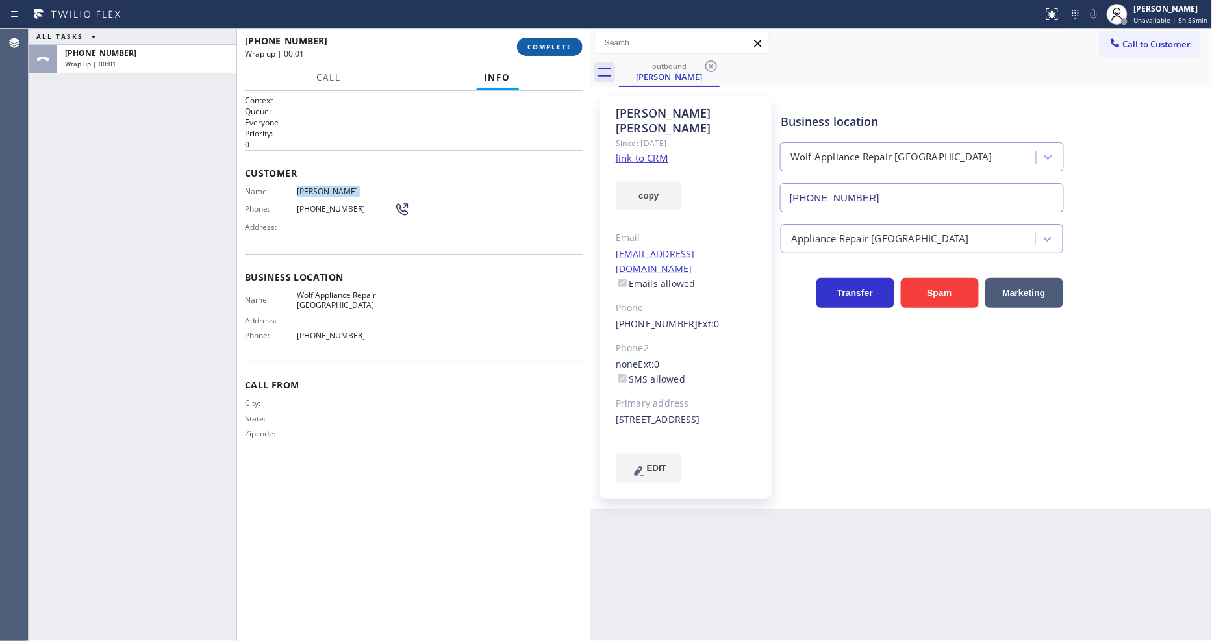
click at [541, 44] on span "COMPLETE" at bounding box center [549, 46] width 45 height 9
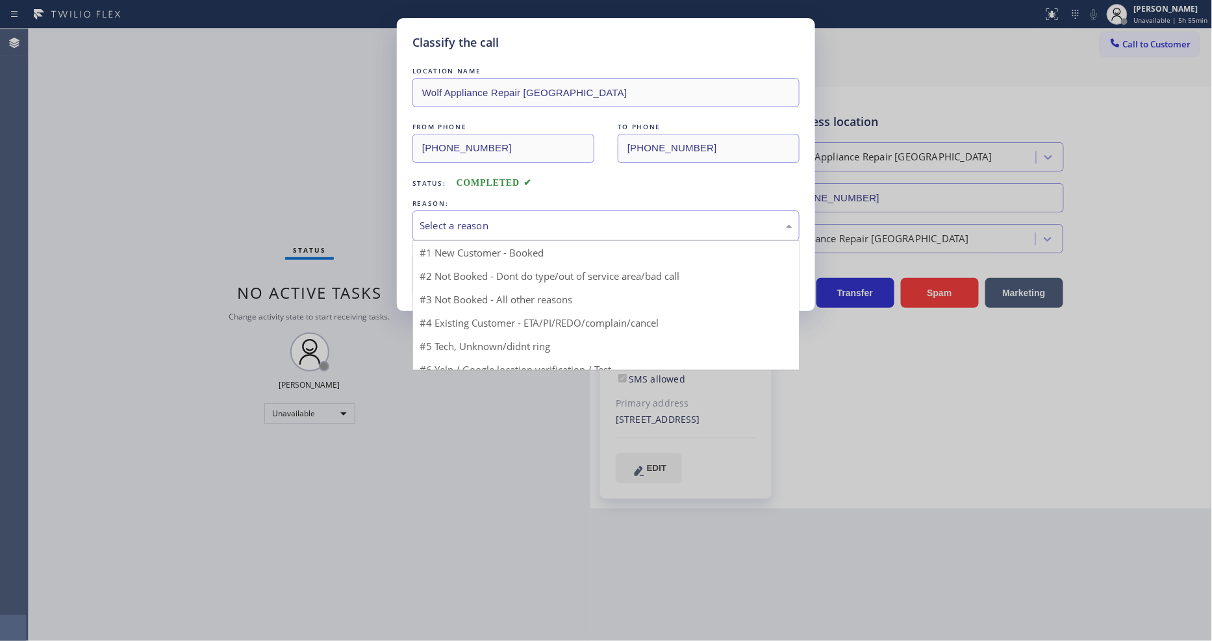
click at [458, 218] on div "Select a reason" at bounding box center [605, 225] width 373 height 15
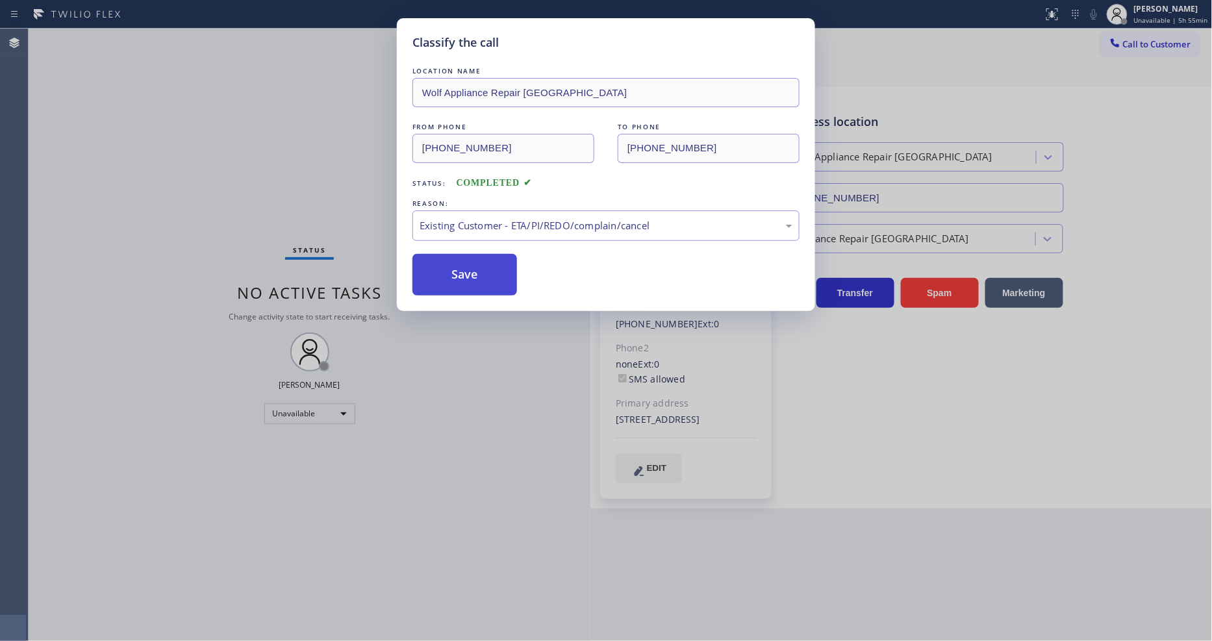
click at [442, 255] on button "Save" at bounding box center [464, 275] width 105 height 42
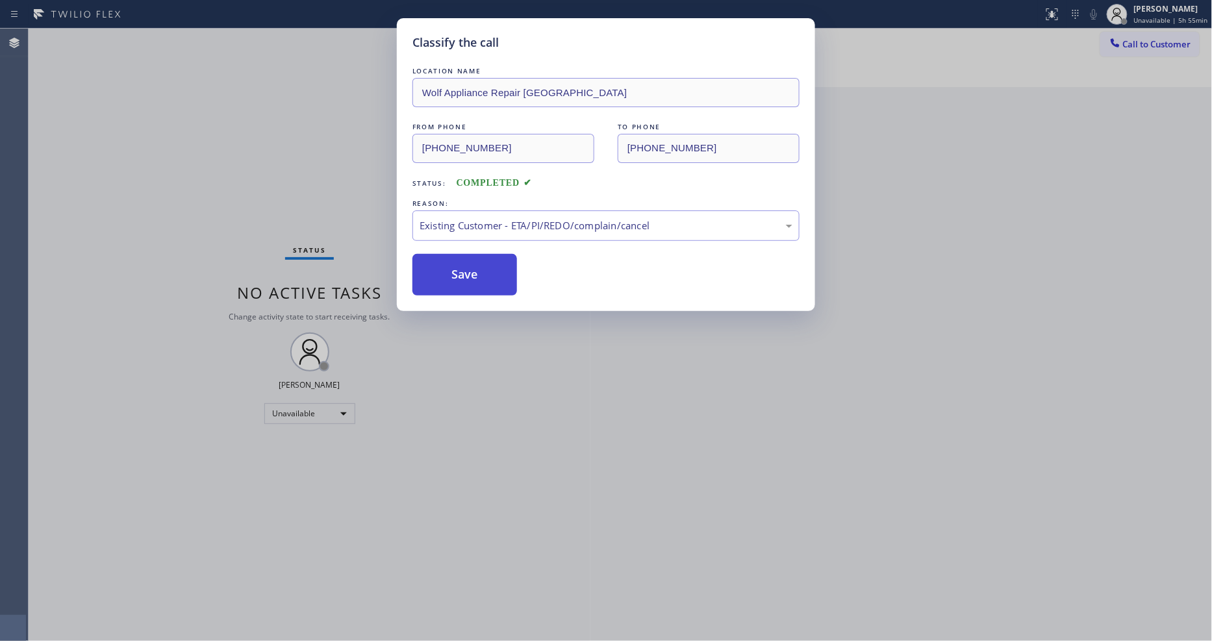
click at [442, 255] on button "Save" at bounding box center [464, 275] width 105 height 42
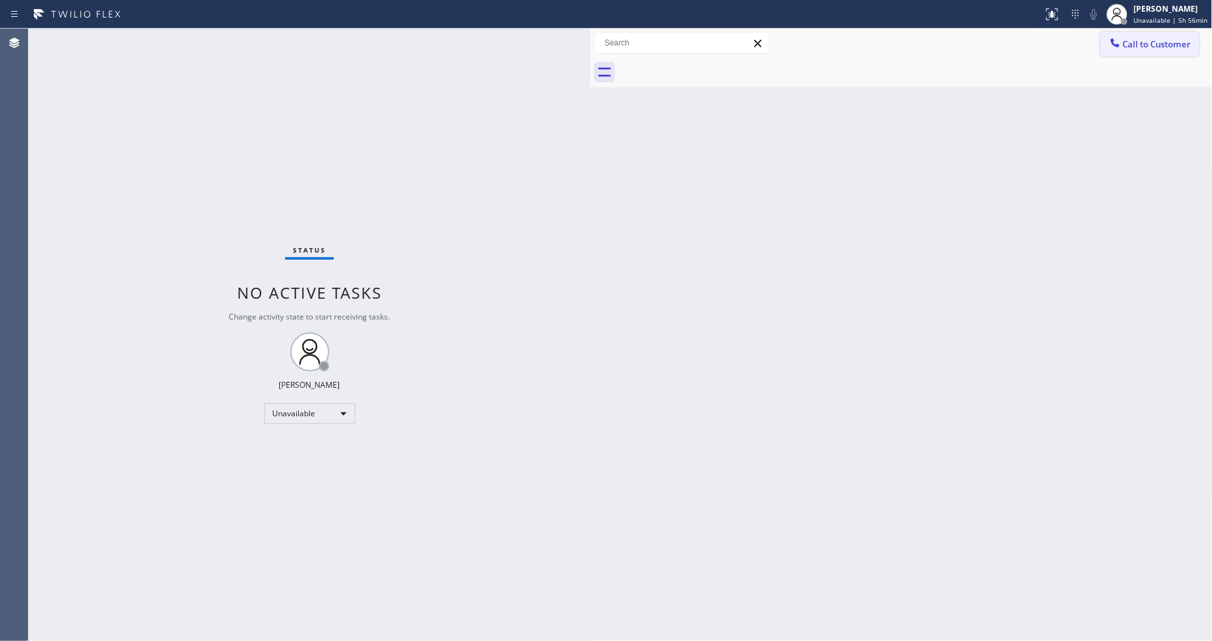
click at [1146, 49] on button "Call to Customer" at bounding box center [1149, 44] width 99 height 25
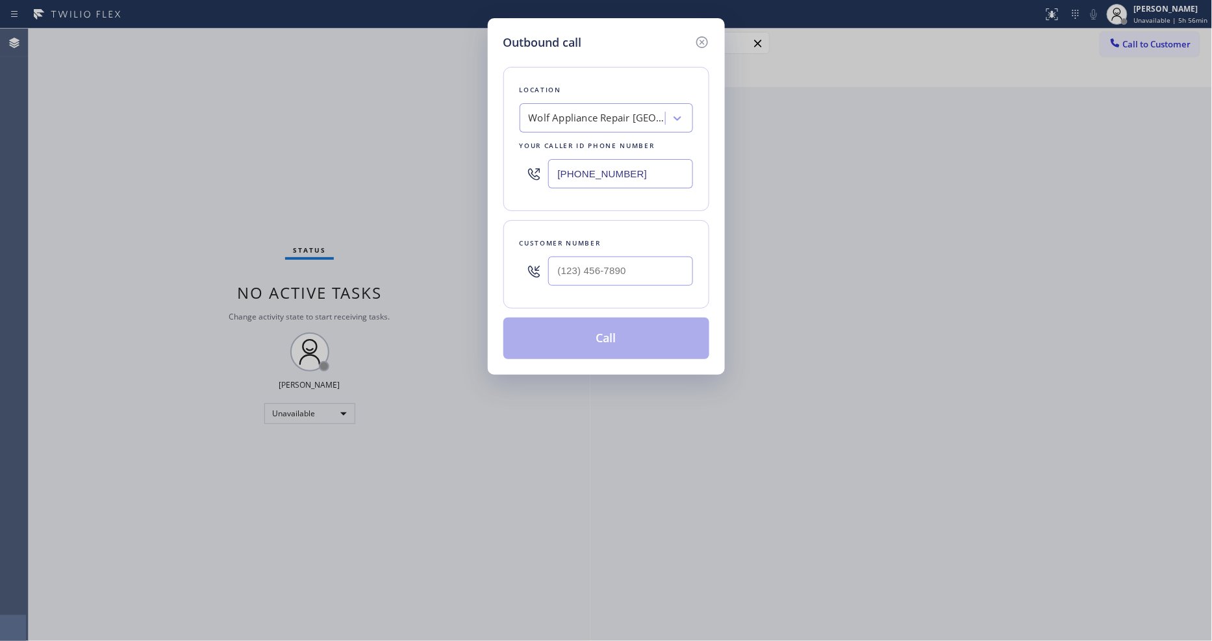
click at [650, 123] on div "Wolf Appliance Repair Phoenix" at bounding box center [594, 118] width 142 height 23
paste input "Electricians Service Team Orange County"
type input "Electricians Service Team Orange County"
click at [590, 145] on div "Electricians Service Team Orange County" at bounding box center [605, 152] width 173 height 36
type input "(562) 469-5558"
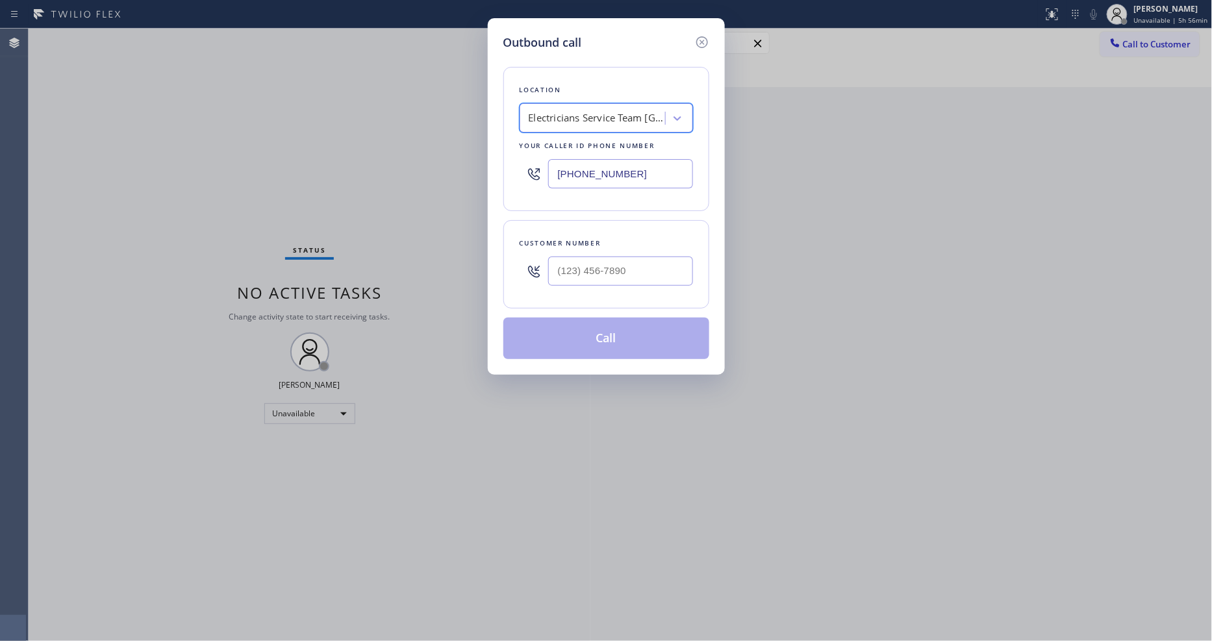
scroll to position [0, 1]
click at [598, 268] on input "(___) ___-____" at bounding box center [620, 270] width 145 height 29
paste input "310) 650-1044"
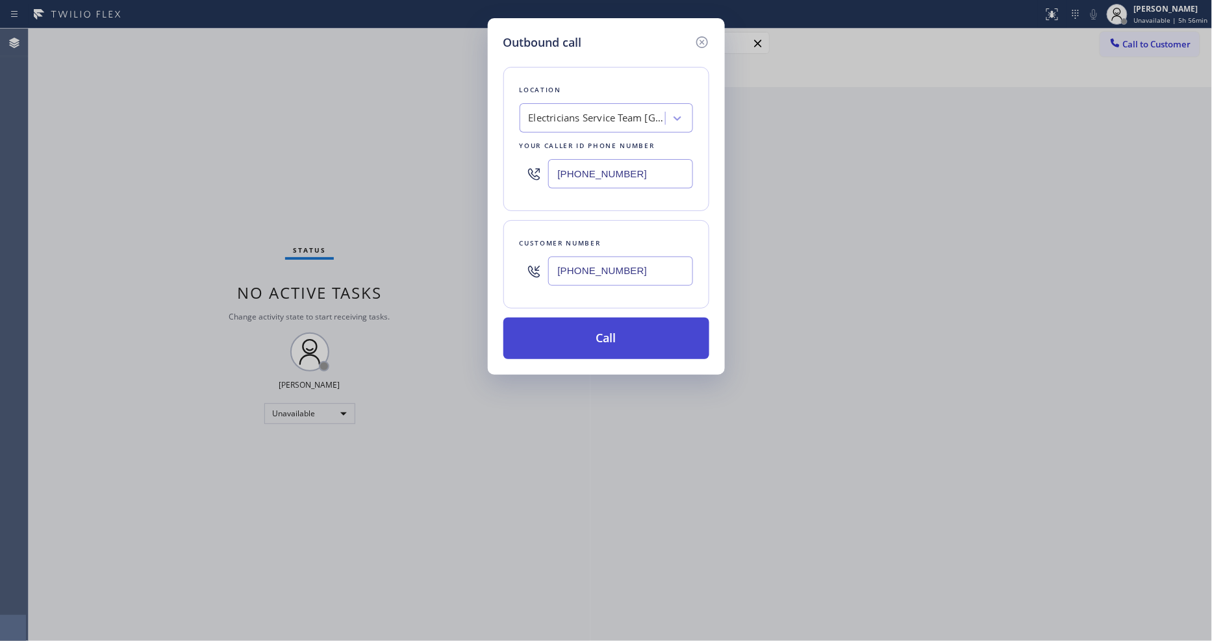
type input "(310) 650-1044"
click at [580, 333] on button "Call" at bounding box center [606, 338] width 206 height 42
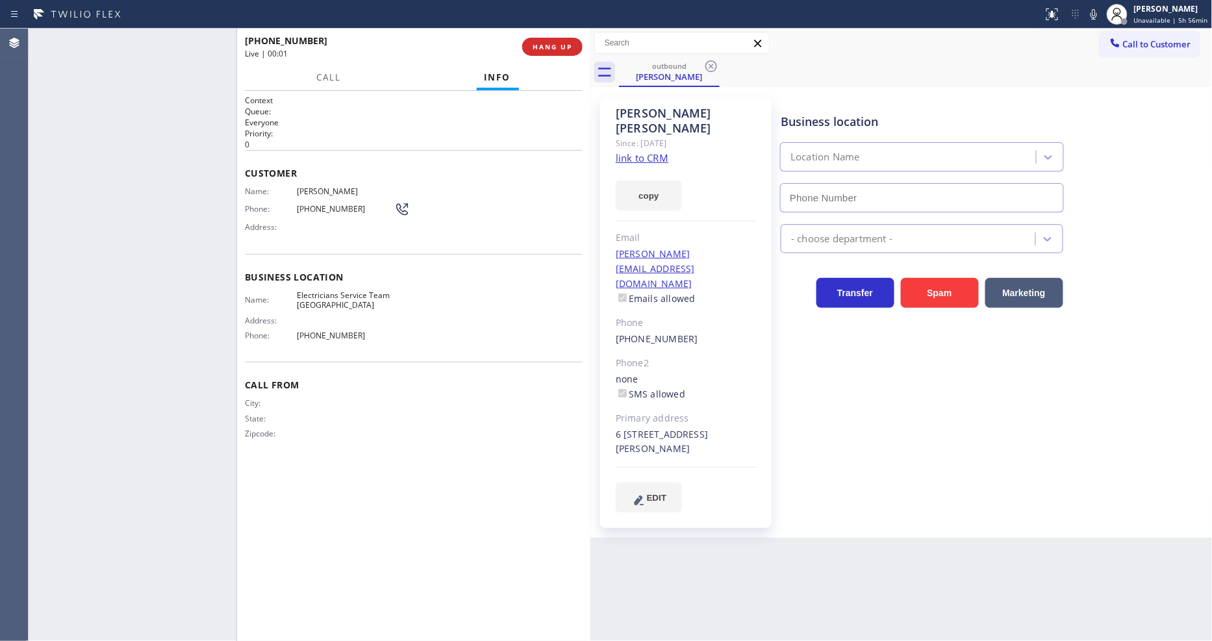
type input "(562) 469-5558"
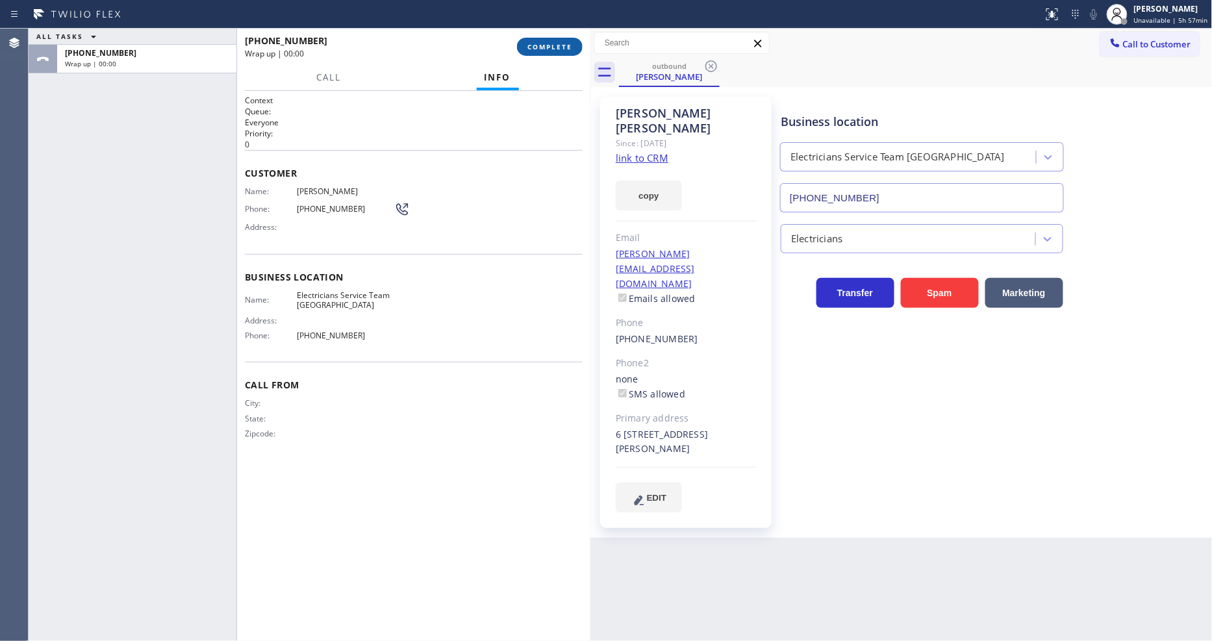
click at [543, 49] on span "COMPLETE" at bounding box center [549, 46] width 45 height 9
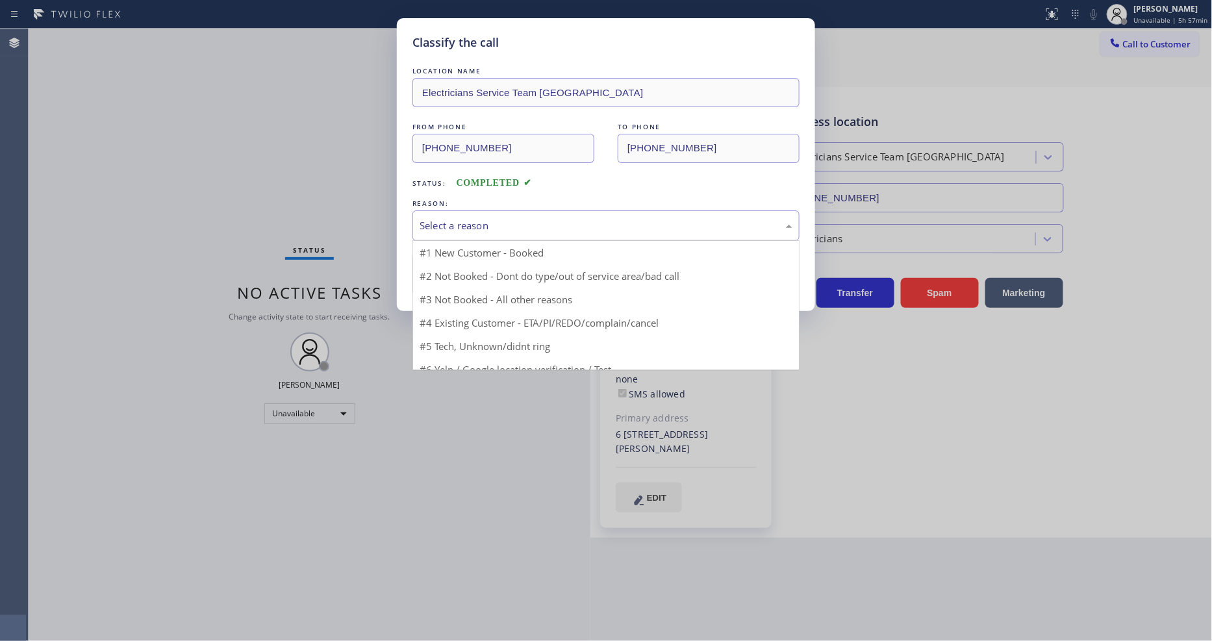
click at [478, 223] on div "Select a reason" at bounding box center [605, 225] width 373 height 15
drag, startPoint x: 465, startPoint y: 293, endPoint x: 462, endPoint y: 284, distance: 9.7
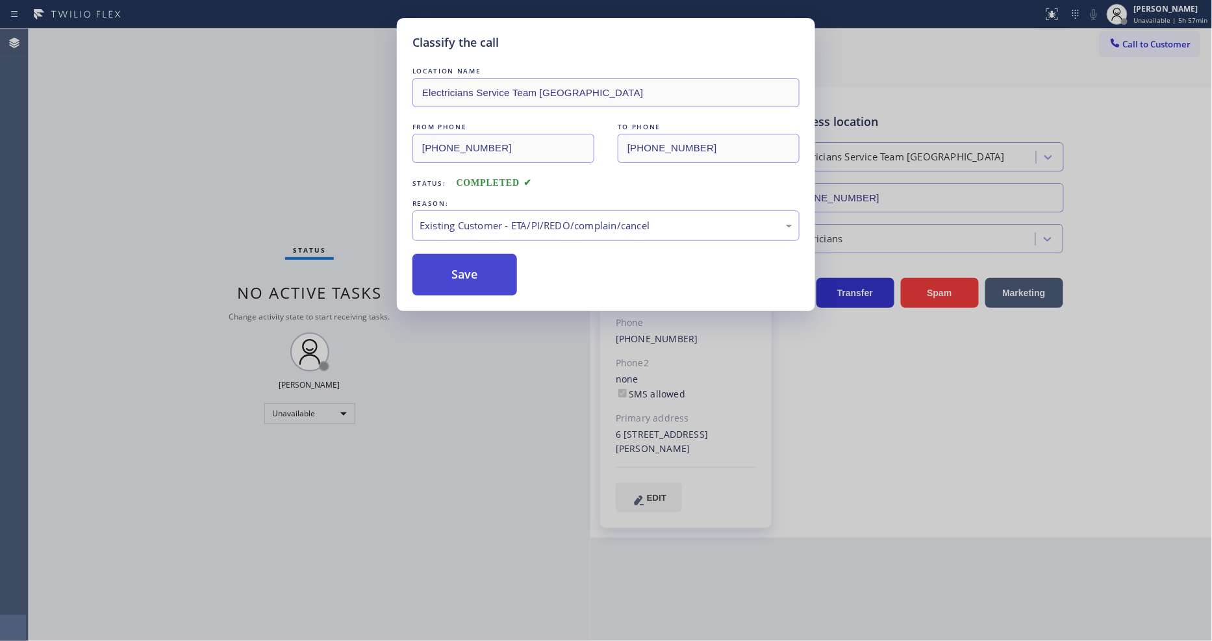
click at [462, 284] on button "Save" at bounding box center [464, 275] width 105 height 42
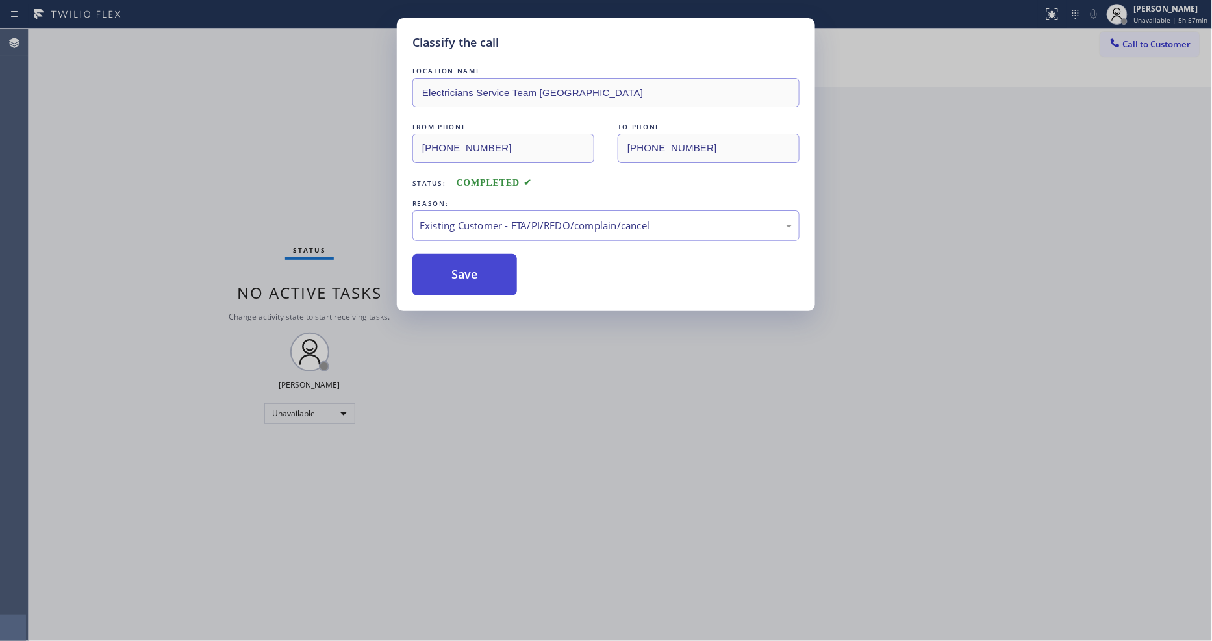
click at [462, 284] on button "Save" at bounding box center [464, 275] width 105 height 42
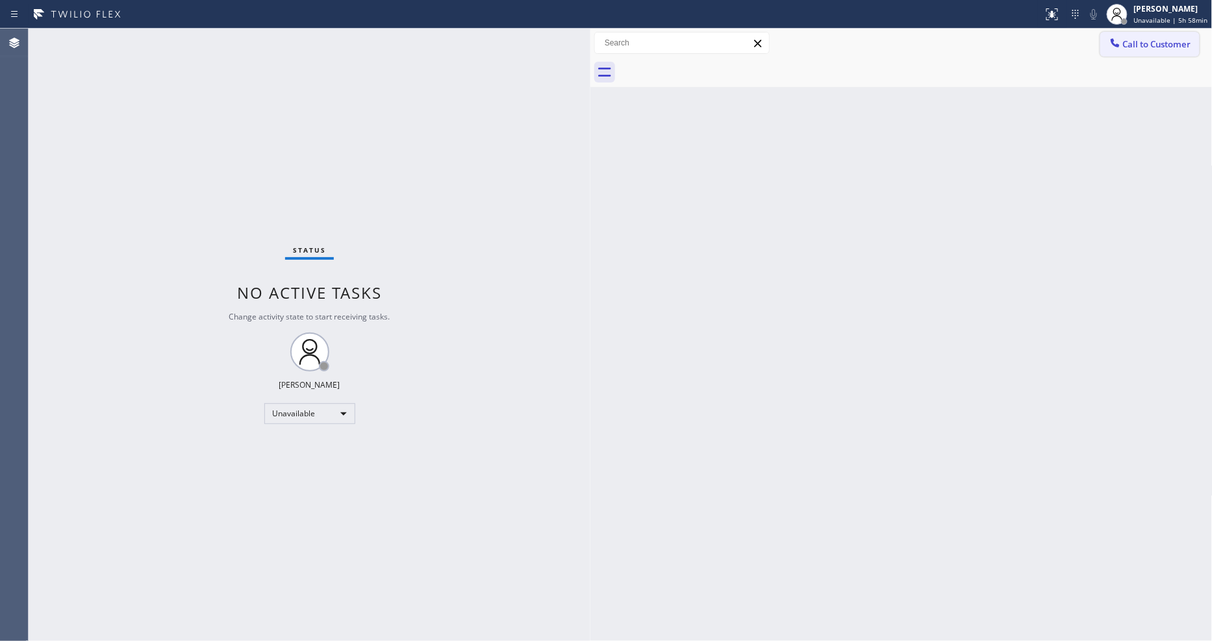
click at [1123, 47] on span "Call to Customer" at bounding box center [1157, 44] width 68 height 12
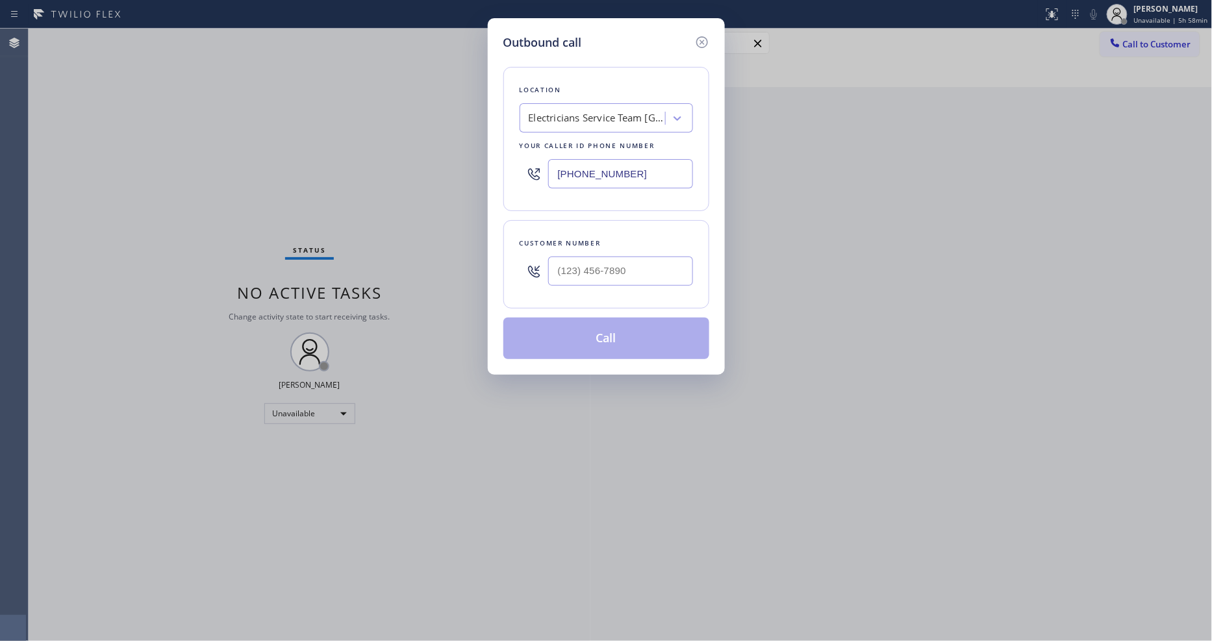
click at [555, 115] on div "Electricians Service Team Orange County" at bounding box center [597, 118] width 136 height 15
paste input "Ford Appliance & Air Conditioning Repair"
type input "Ford Appliance & Air Conditioning Repair"
click at [555, 141] on div "Ford Appliance & Air Conditioning Repair" at bounding box center [605, 152] width 173 height 36
type input "(424) 306-1062"
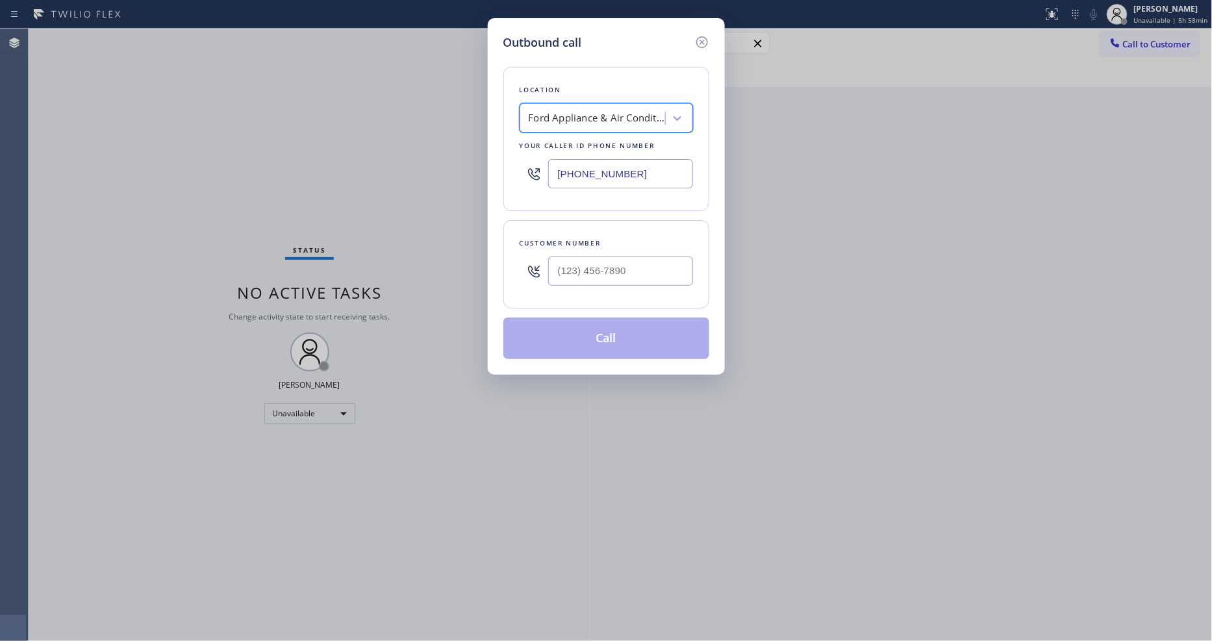
scroll to position [0, 1]
click at [625, 269] on input "(___) ___-____" at bounding box center [620, 270] width 145 height 29
paste input "310) 570-7558"
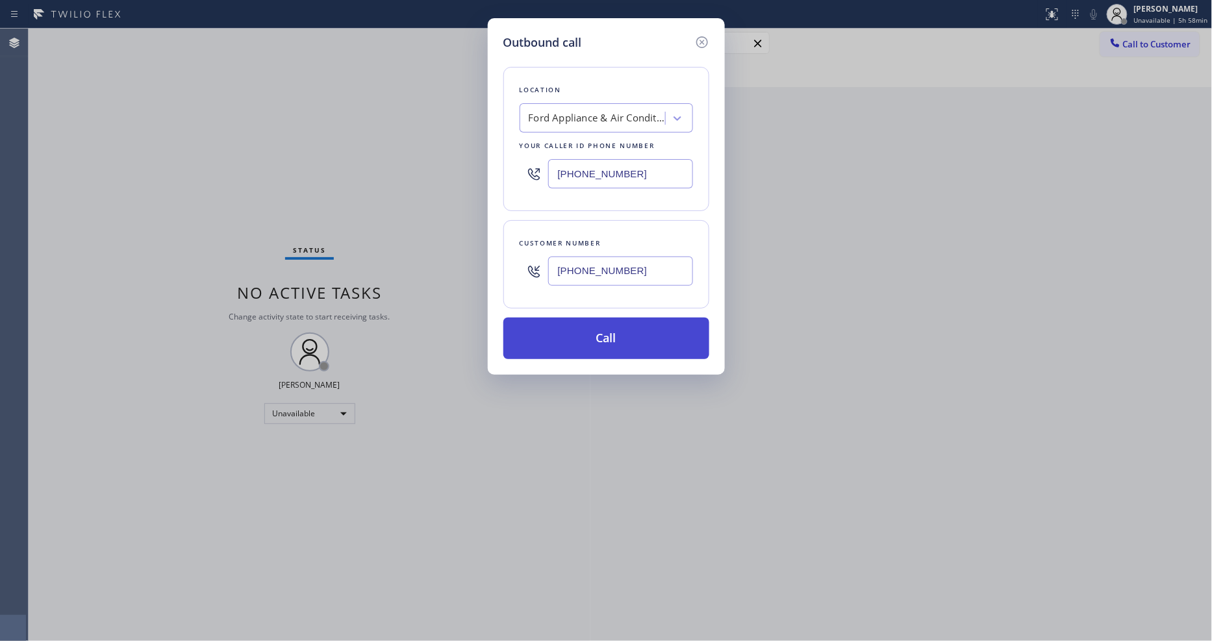
type input "(310) 570-7558"
click at [599, 336] on button "Call" at bounding box center [606, 338] width 206 height 42
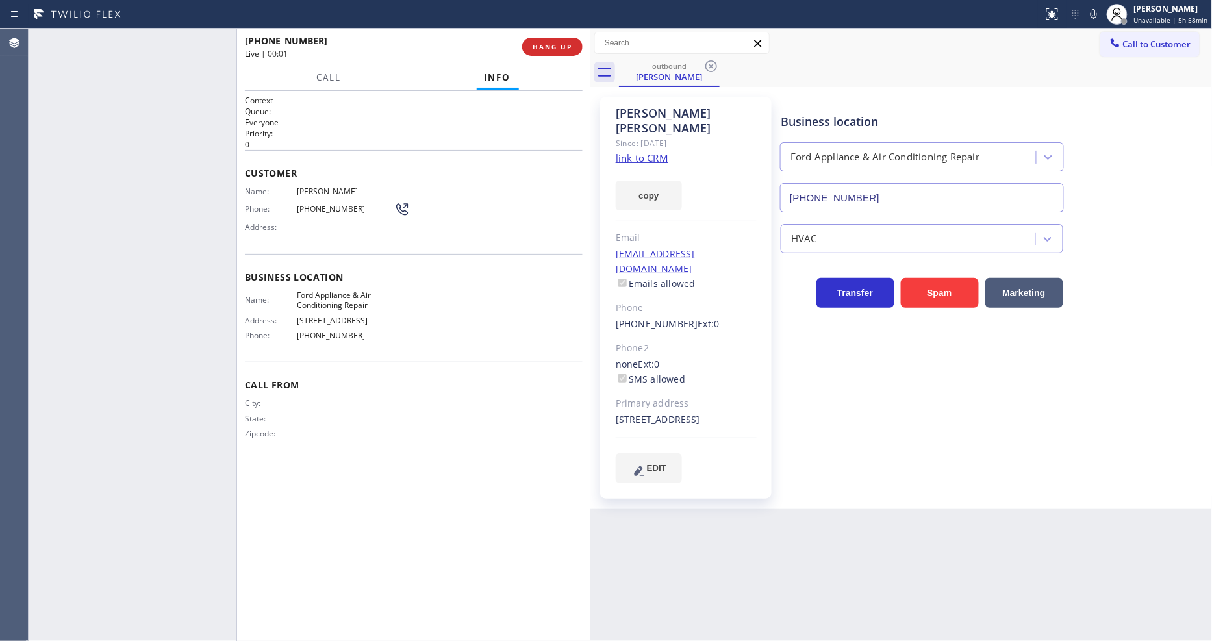
type input "(424) 306-1062"
click at [544, 47] on span "HANG UP" at bounding box center [552, 46] width 40 height 9
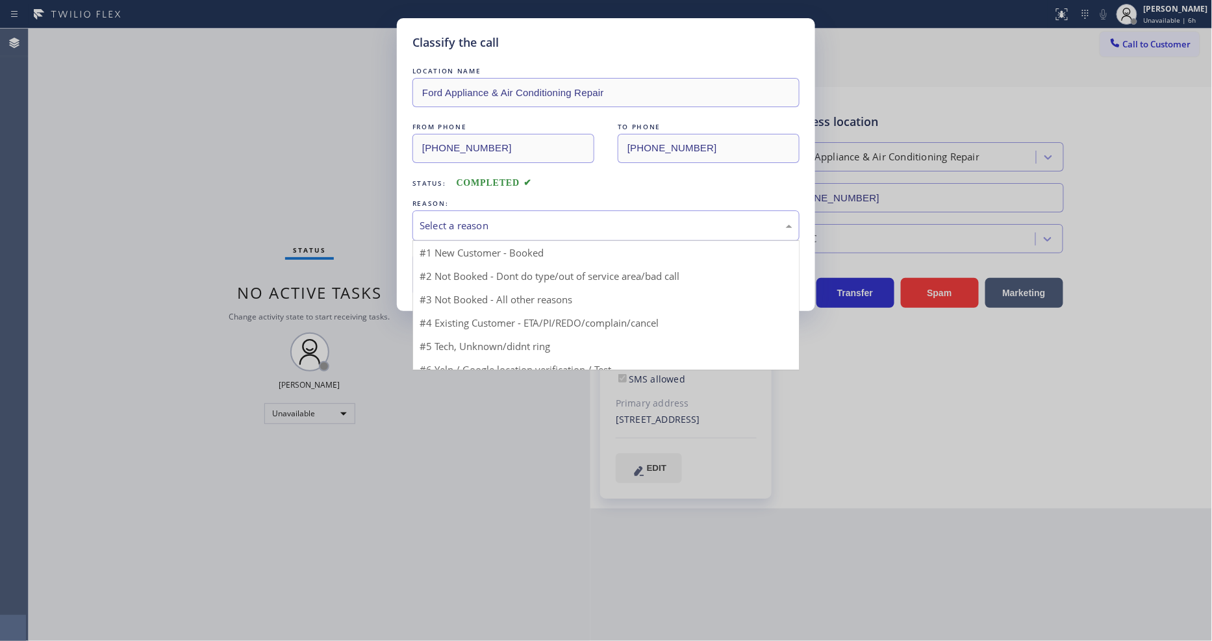
click at [498, 210] on div "Select a reason" at bounding box center [605, 225] width 387 height 31
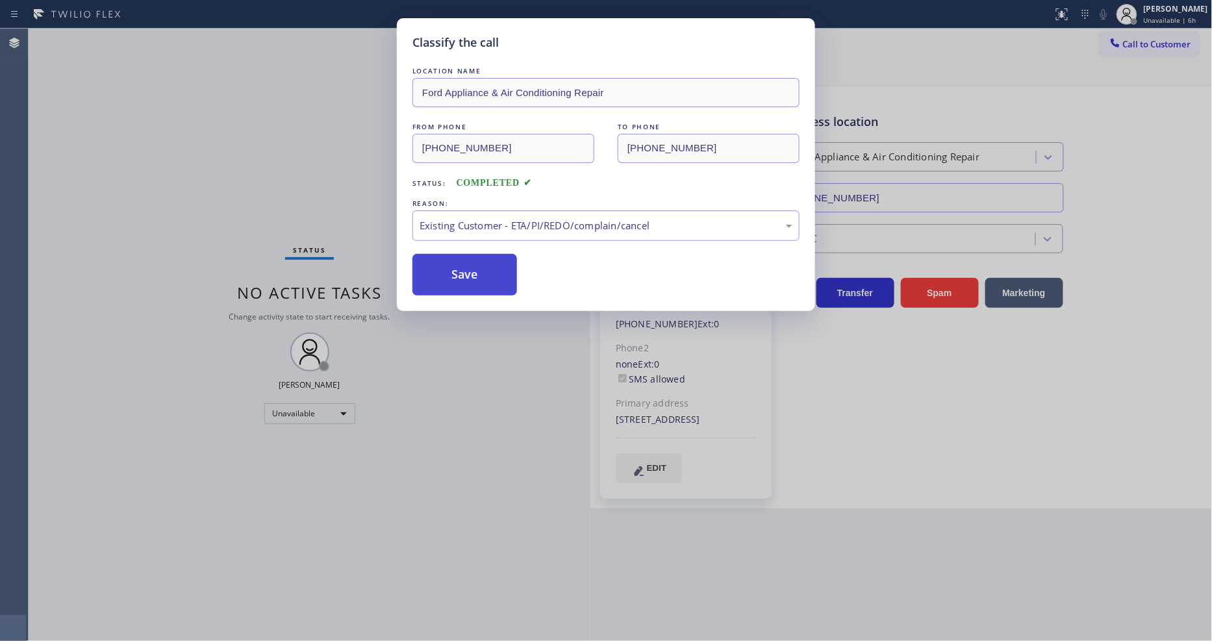
click at [459, 270] on button "Save" at bounding box center [464, 275] width 105 height 42
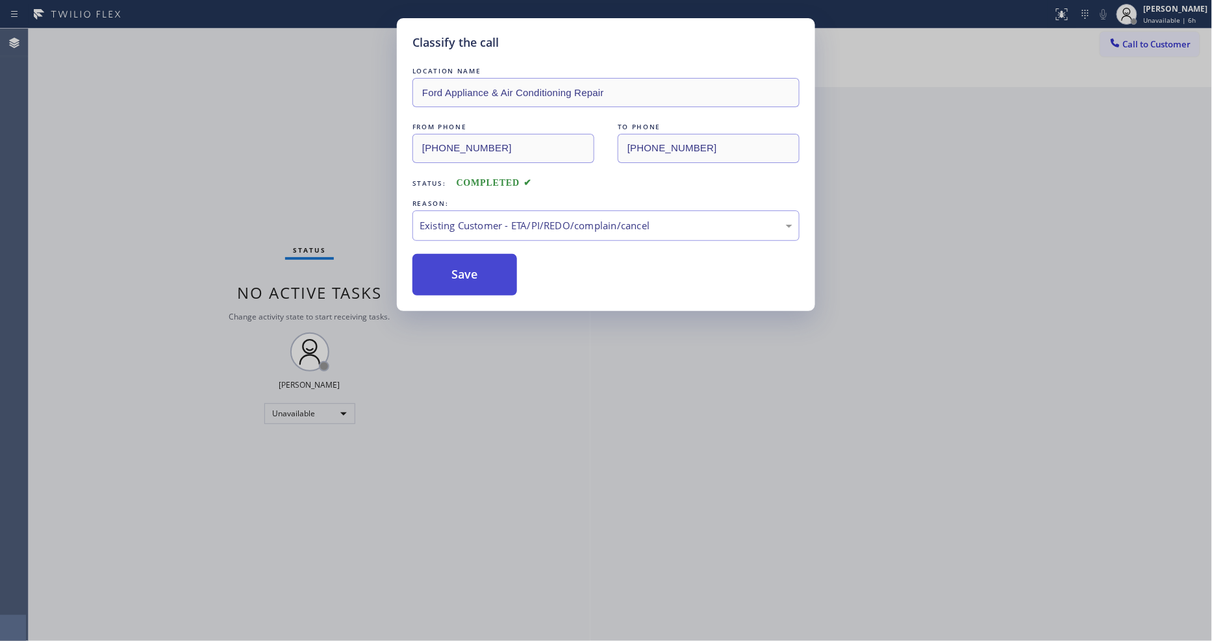
click at [459, 270] on button "Save" at bounding box center [464, 275] width 105 height 42
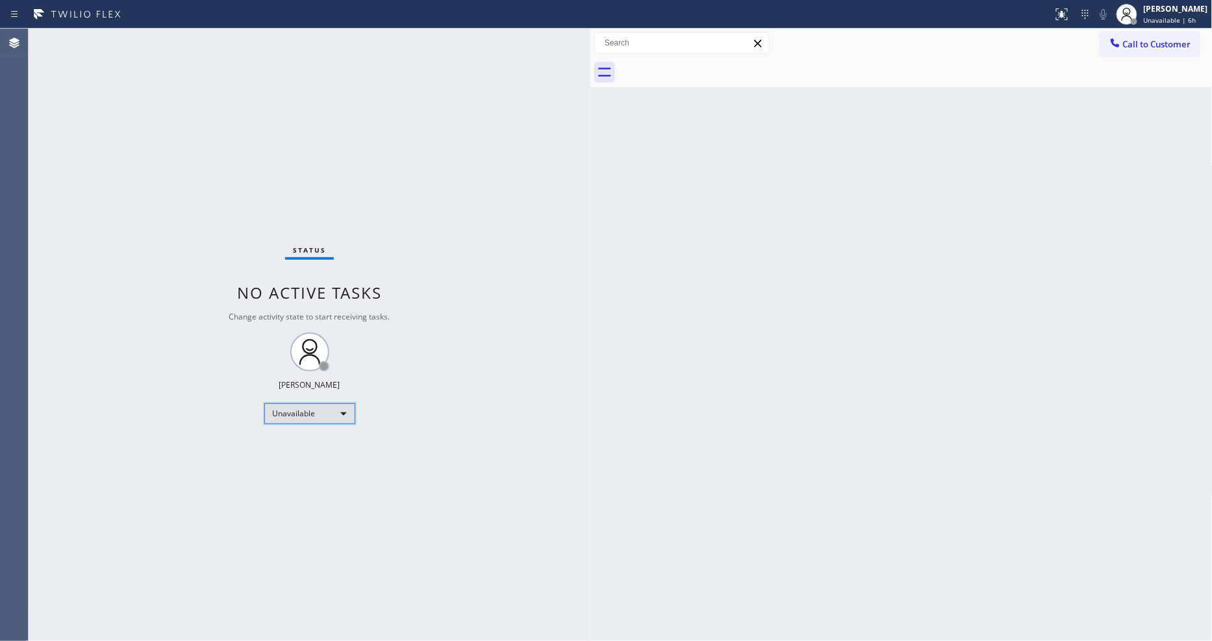
click at [289, 418] on div "Unavailable" at bounding box center [309, 413] width 91 height 21
click at [290, 451] on li "Available" at bounding box center [308, 448] width 88 height 16
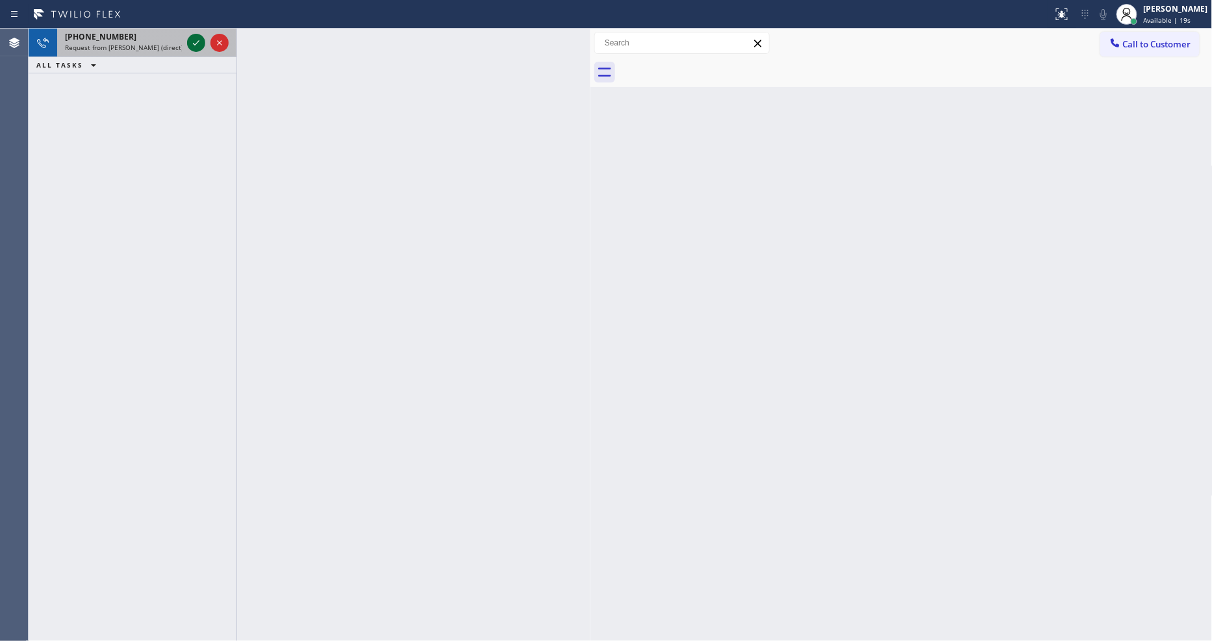
click at [187, 42] on div at bounding box center [196, 43] width 18 height 16
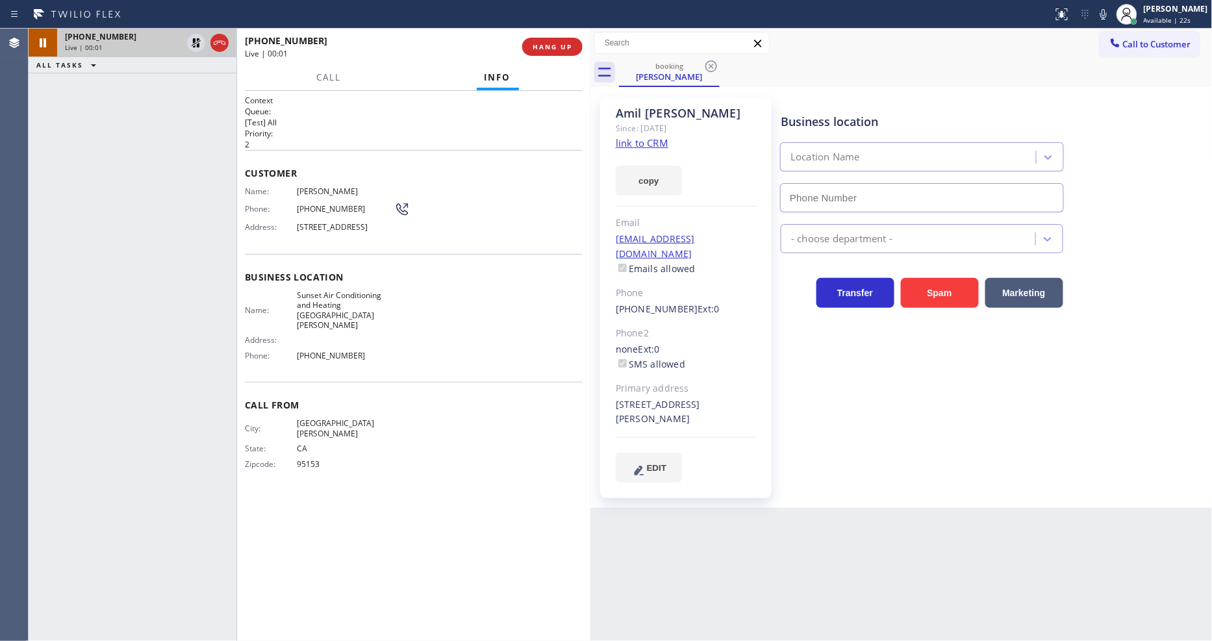
type input "(408) 676-2720"
click at [629, 139] on link "link to CRM" at bounding box center [642, 142] width 53 height 13
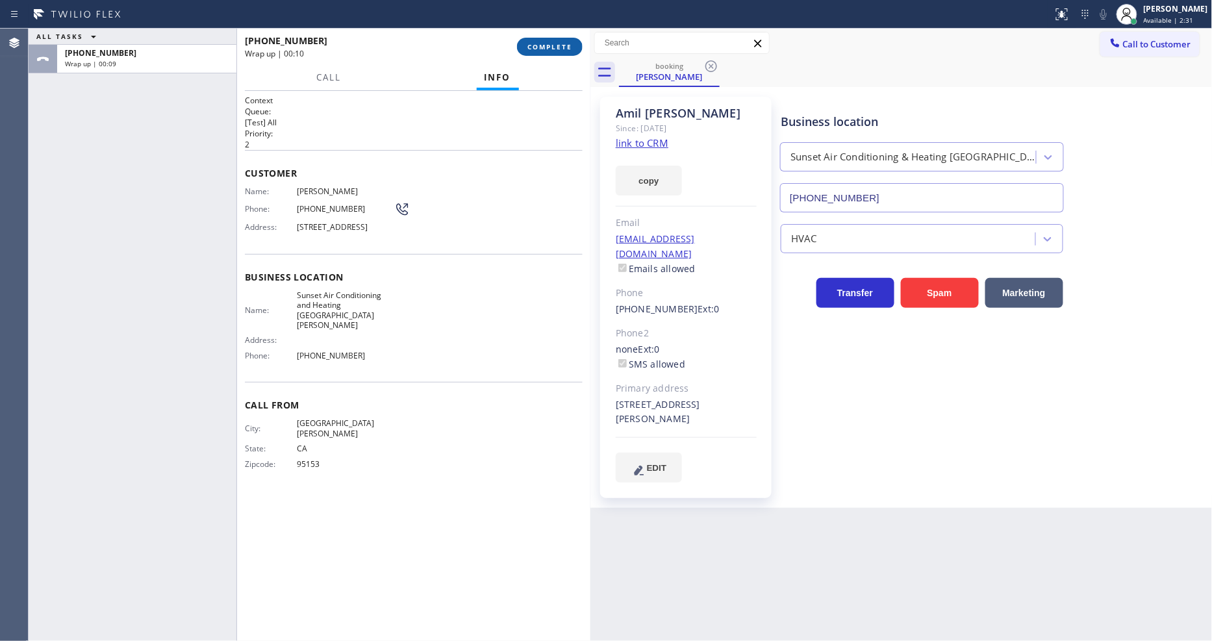
click at [557, 53] on button "COMPLETE" at bounding box center [550, 47] width 66 height 18
click at [542, 85] on div "Call Info" at bounding box center [414, 78] width 338 height 26
click at [549, 31] on div "+14084896547 Wrap up | 00:15 COMPLETE" at bounding box center [414, 47] width 338 height 34
click at [549, 43] on span "COMPLETE" at bounding box center [549, 46] width 45 height 9
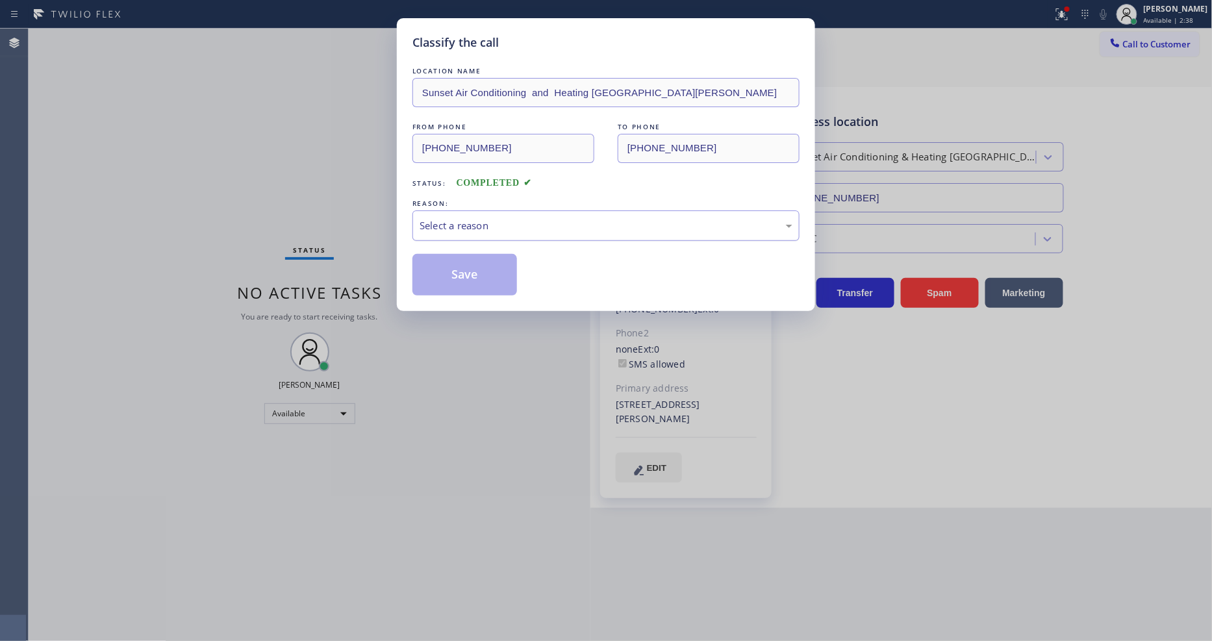
click at [462, 218] on div "Select a reason" at bounding box center [605, 225] width 373 height 15
click at [453, 267] on button "Save" at bounding box center [464, 275] width 105 height 42
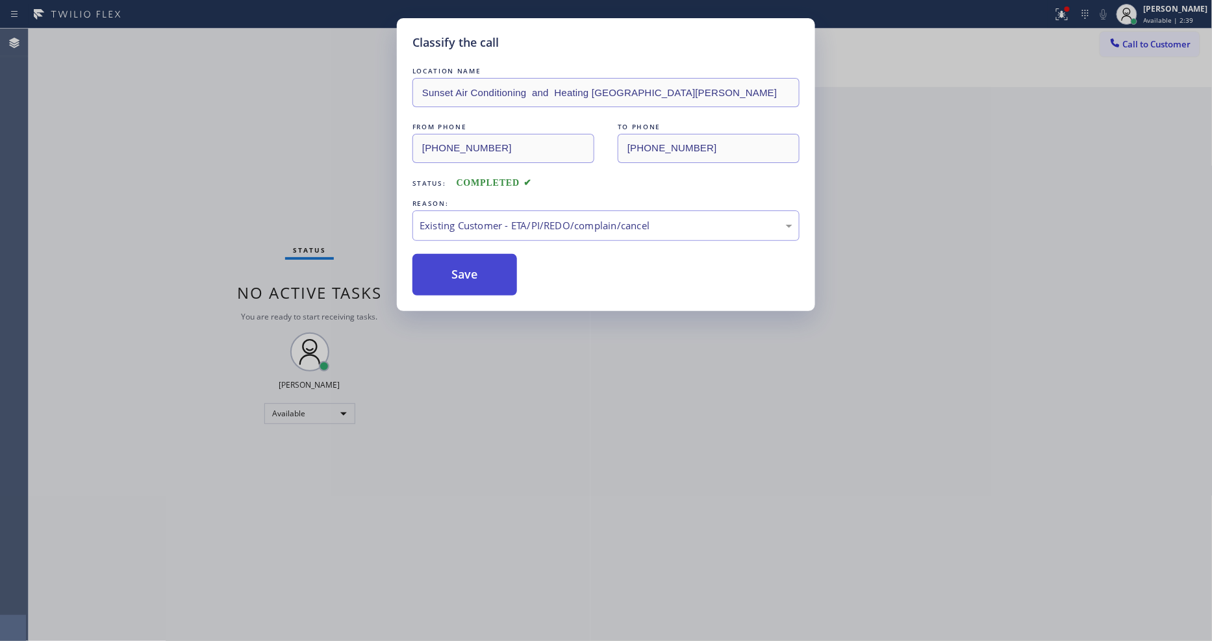
click at [453, 267] on button "Save" at bounding box center [464, 275] width 105 height 42
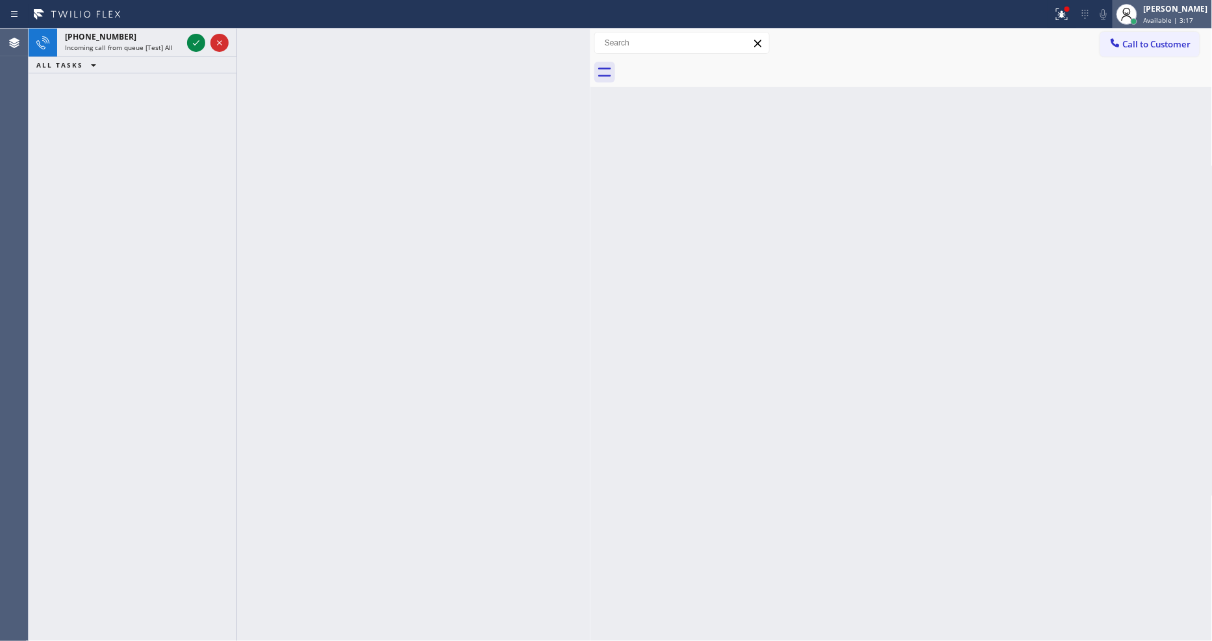
click at [1157, 16] on span "Available | 3:17" at bounding box center [1168, 20] width 50 height 9
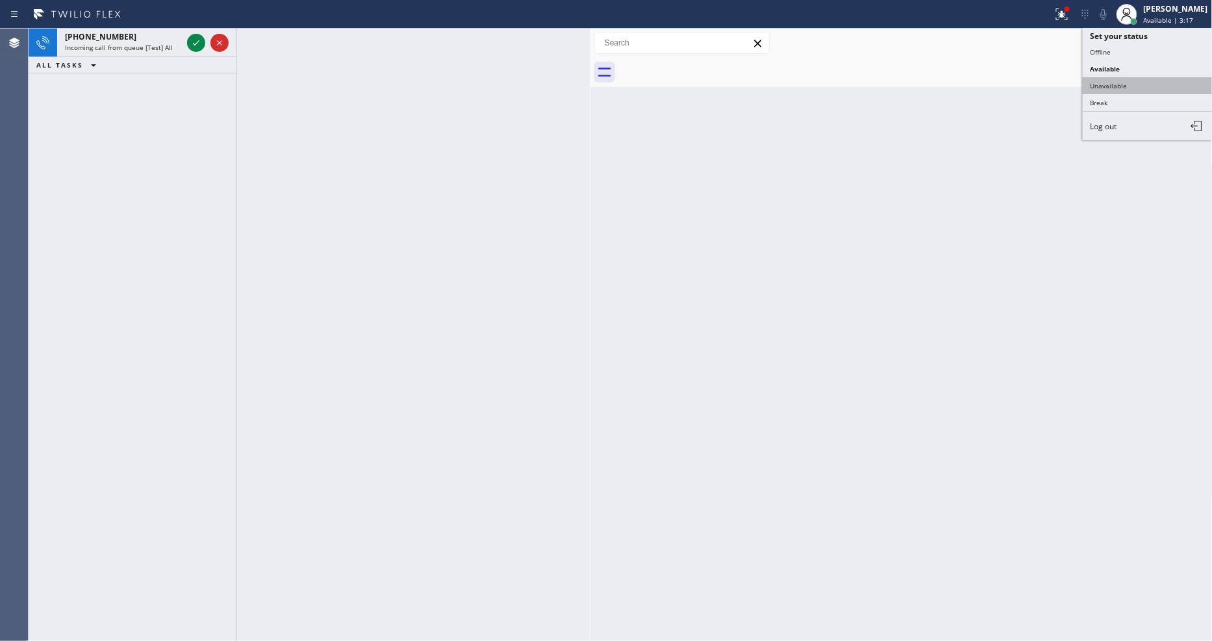
click at [1134, 86] on button "Unavailable" at bounding box center [1147, 85] width 130 height 17
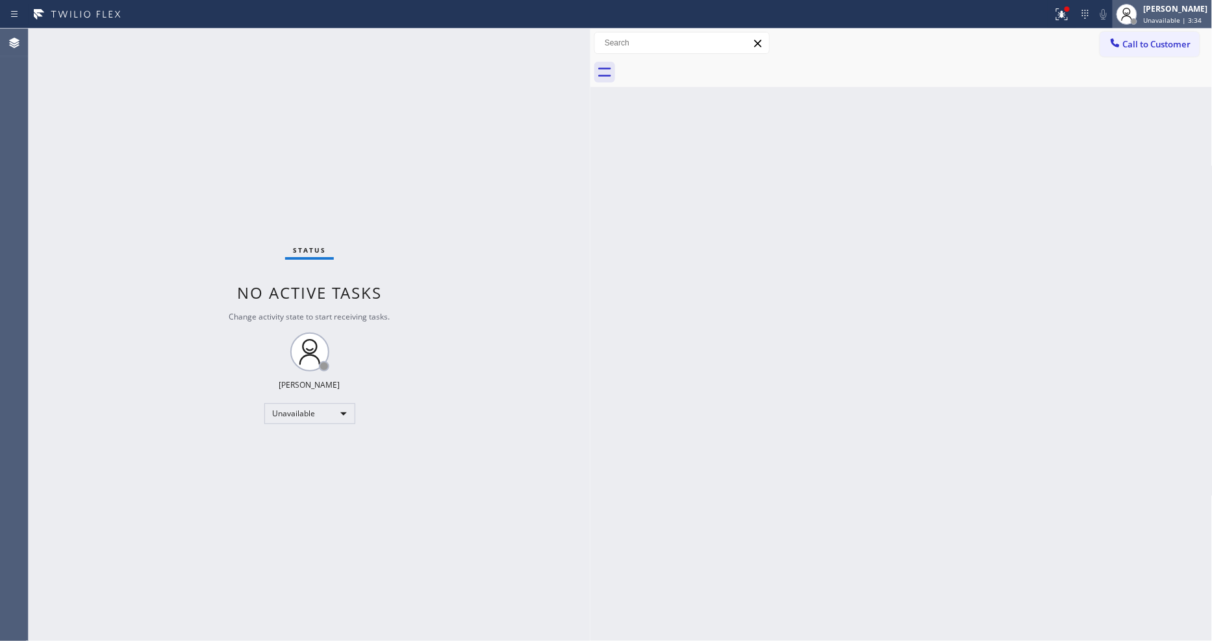
click at [1210, 14] on div "Lyka Montero Unavailable | 3:34" at bounding box center [1176, 14] width 71 height 23
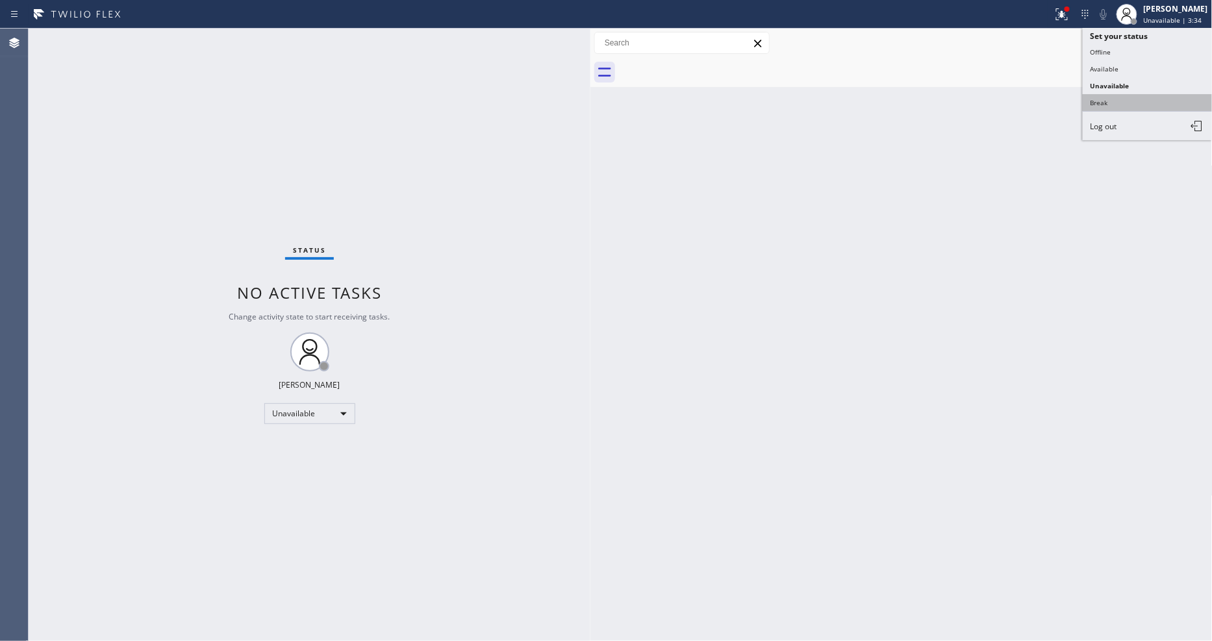
click at [1143, 108] on button "Break" at bounding box center [1147, 102] width 130 height 17
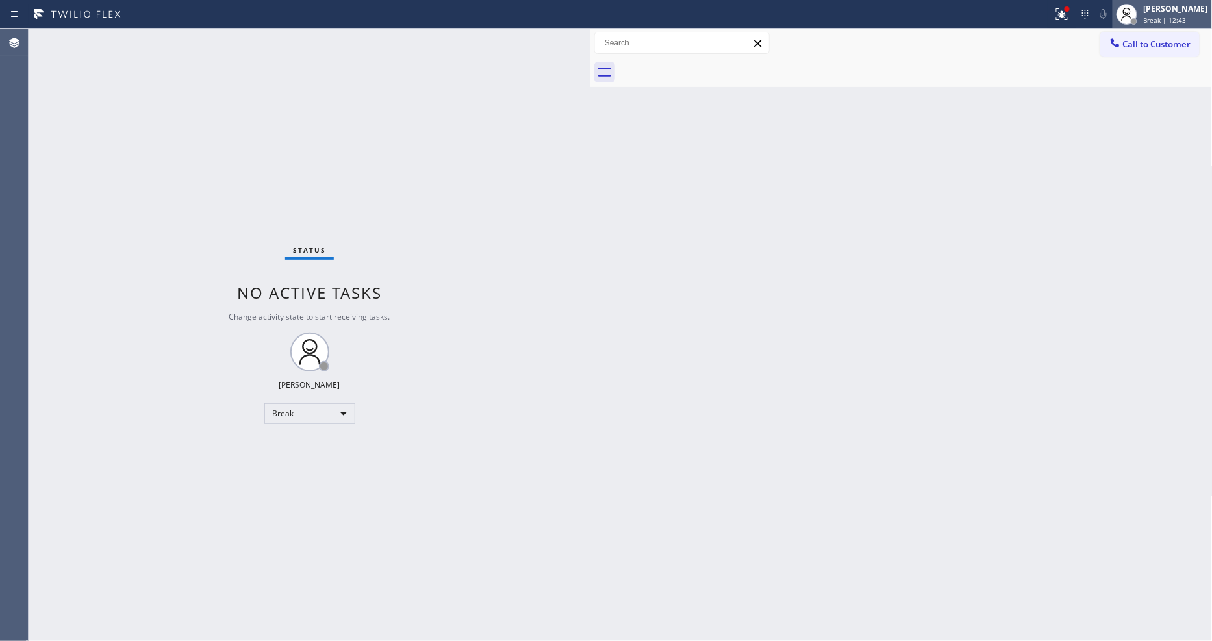
click at [1178, 16] on span "Break | 12:43" at bounding box center [1164, 20] width 43 height 9
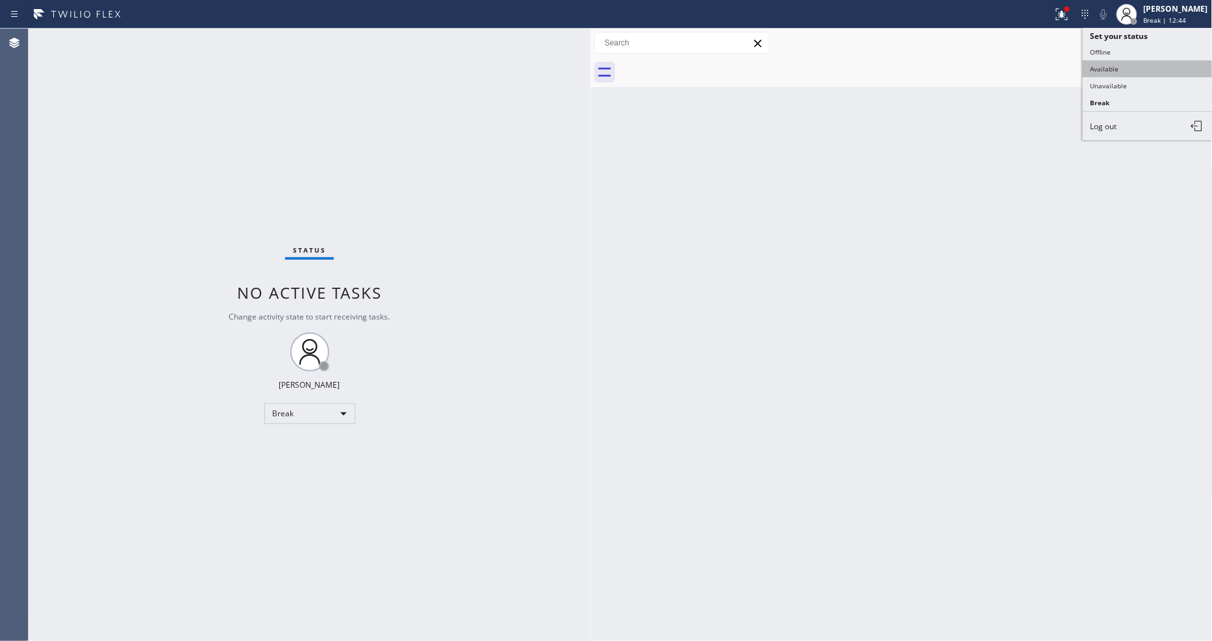
click at [1132, 71] on button "Available" at bounding box center [1147, 68] width 130 height 17
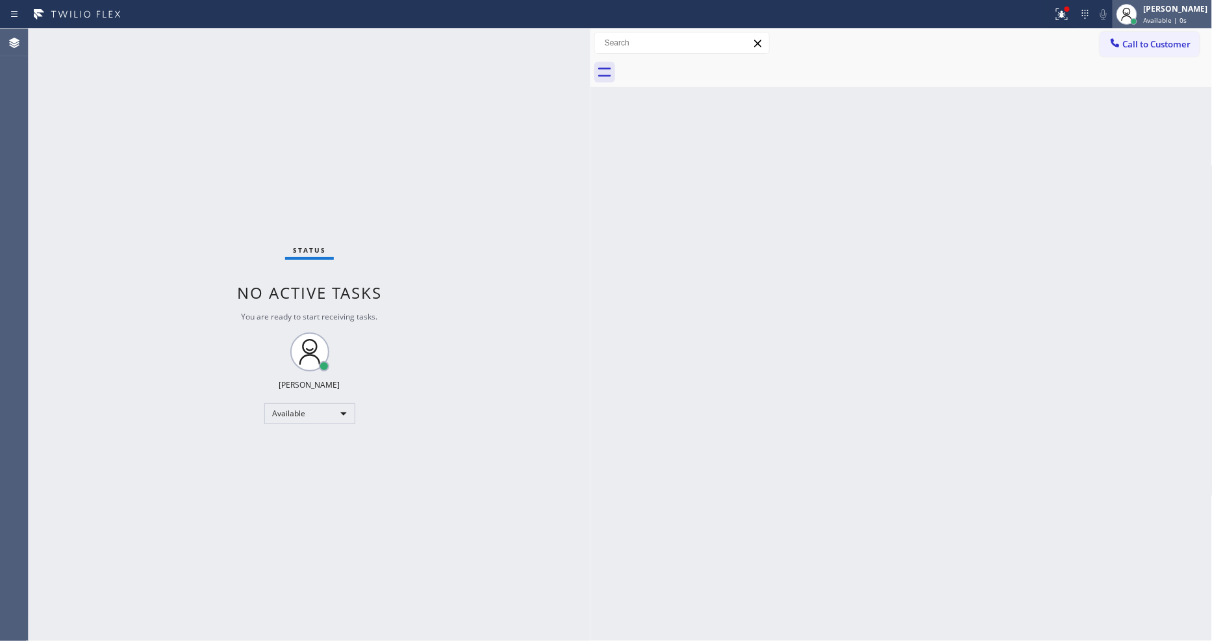
click at [1178, 16] on span "Available | 0s" at bounding box center [1165, 20] width 44 height 9
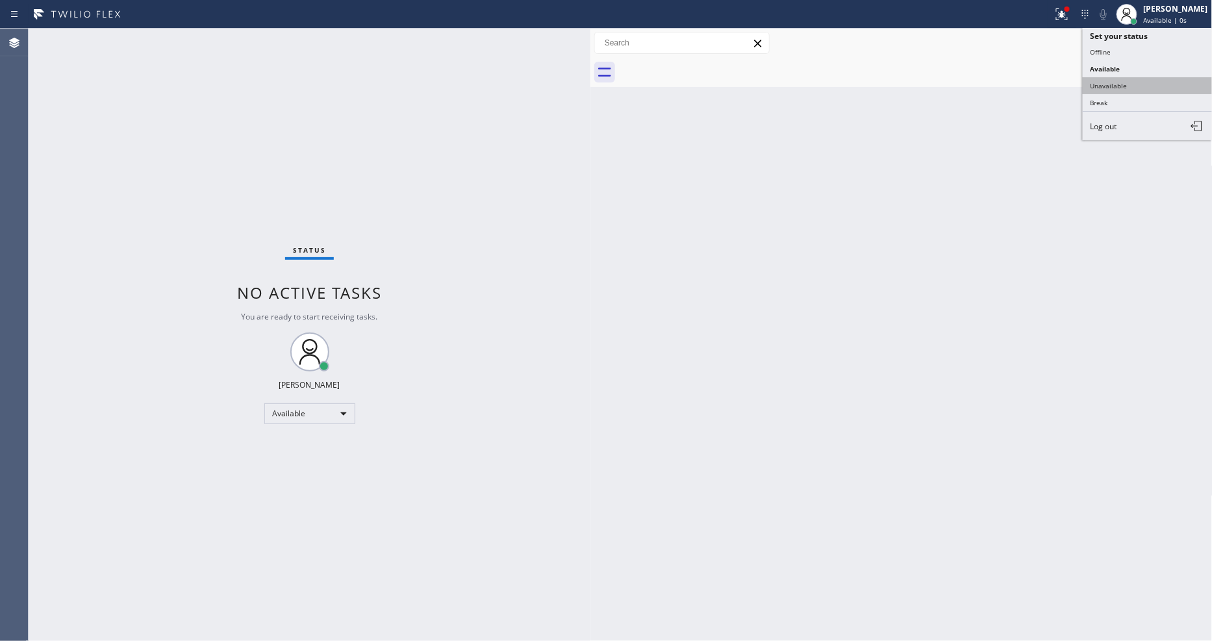
click at [1145, 84] on button "Unavailable" at bounding box center [1147, 85] width 130 height 17
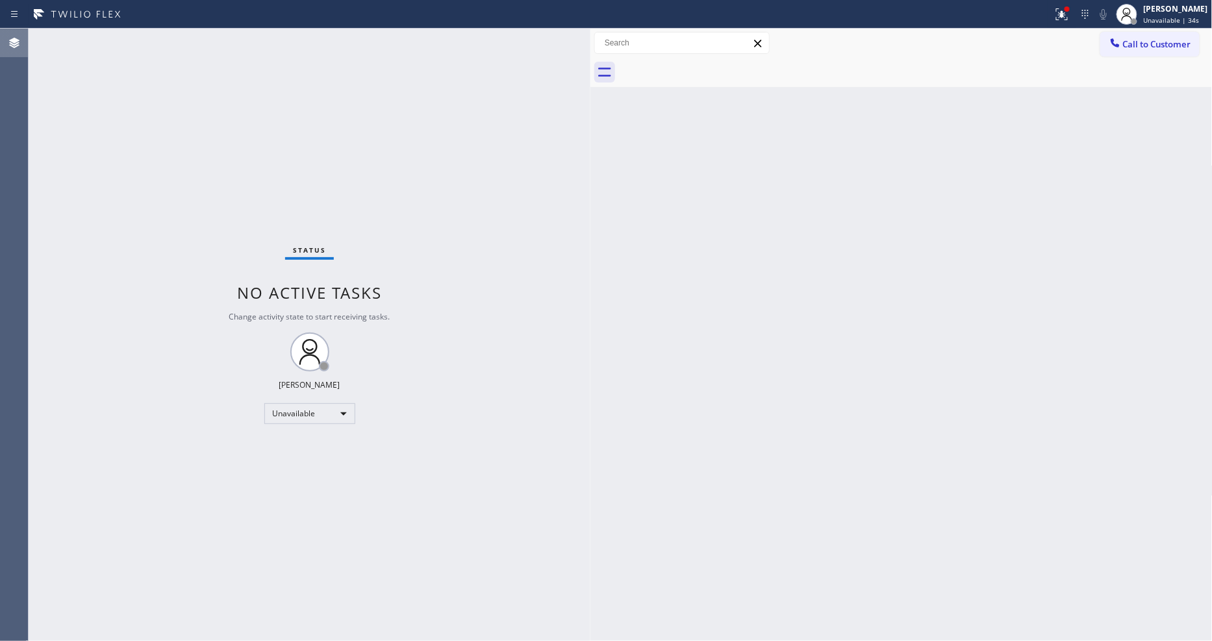
click at [0, 41] on div at bounding box center [14, 43] width 29 height 16
drag, startPoint x: 0, startPoint y: 41, endPoint x: 0, endPoint y: 129, distance: 87.7
click at [0, 129] on div "Agent Desktop" at bounding box center [14, 335] width 28 height 612
click at [1154, 27] on div "Lyka Montero Unavailable | 4:50" at bounding box center [1161, 14] width 99 height 29
click at [1003, 69] on div at bounding box center [915, 72] width 593 height 29
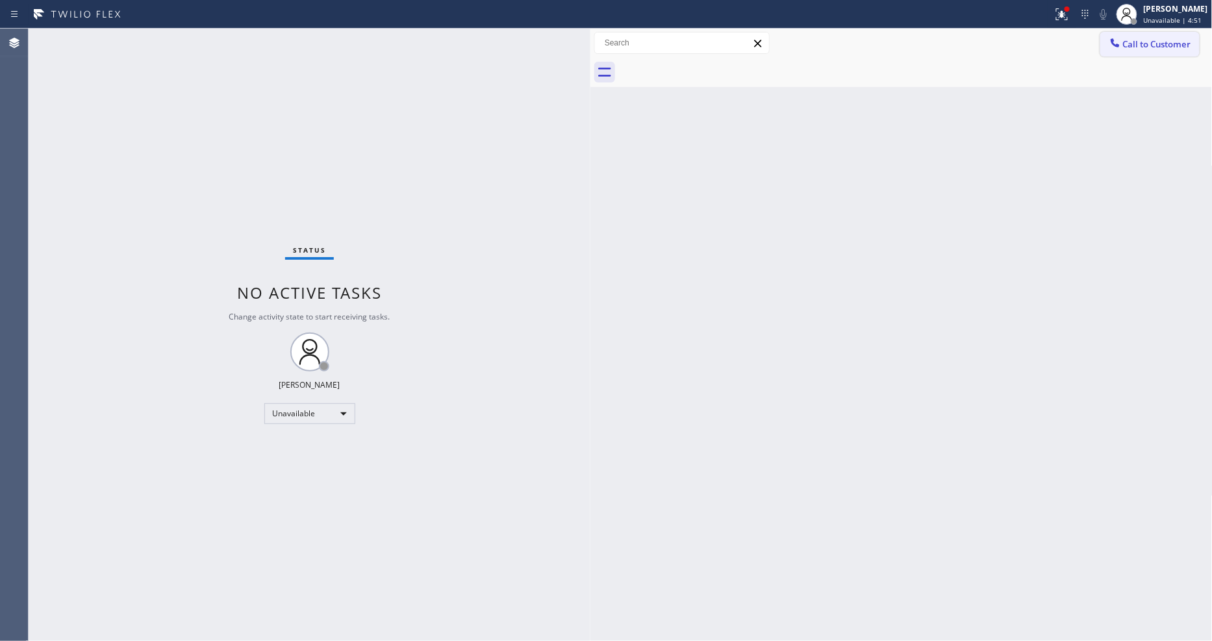
click at [1162, 40] on span "Call to Customer" at bounding box center [1157, 44] width 68 height 12
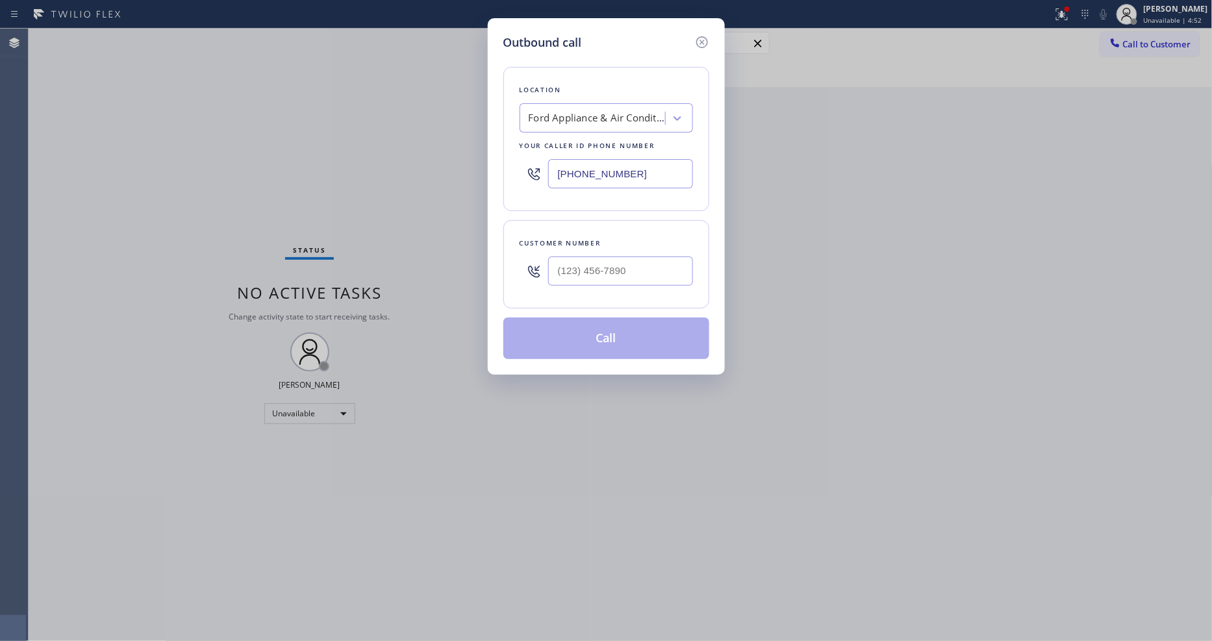
click at [593, 114] on div "Ford Appliance & Air Conditioning Repair" at bounding box center [597, 118] width 136 height 15
paste input "AR B2B SMS"
type input "AR B2B SMS"
click at [579, 143] on div "4C.SMS Campaign AR B2B SMS" at bounding box center [605, 145] width 173 height 23
type input "(833) 692-2271"
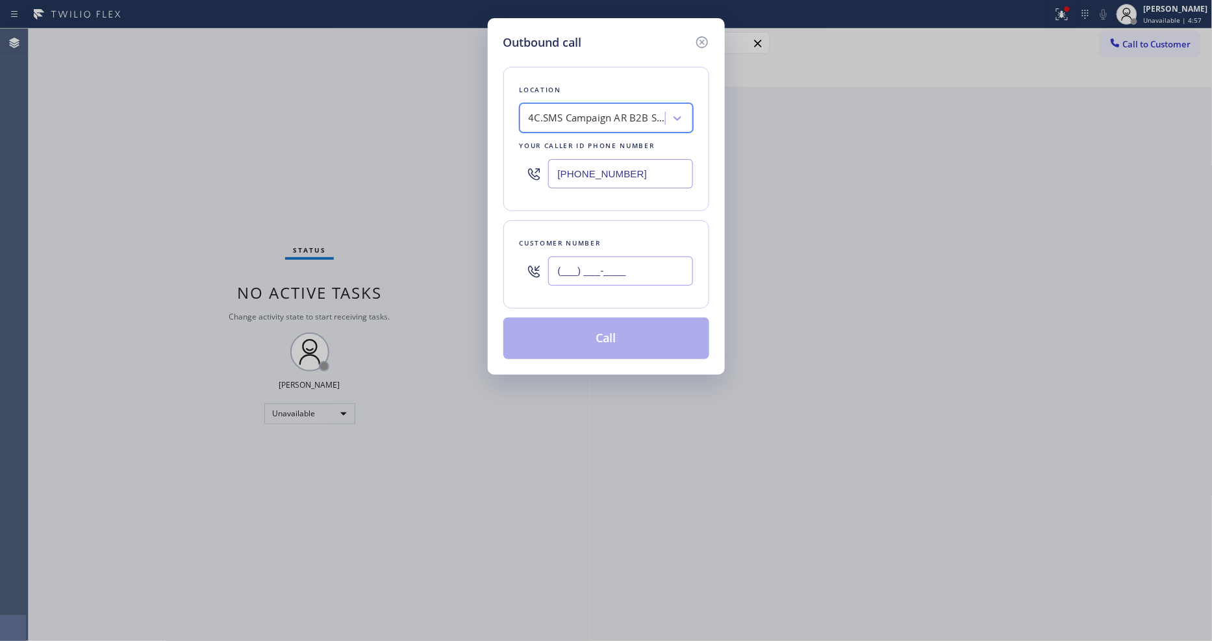
click at [606, 270] on input "(___) ___-____" at bounding box center [620, 270] width 145 height 29
paste input "832) 474-4448"
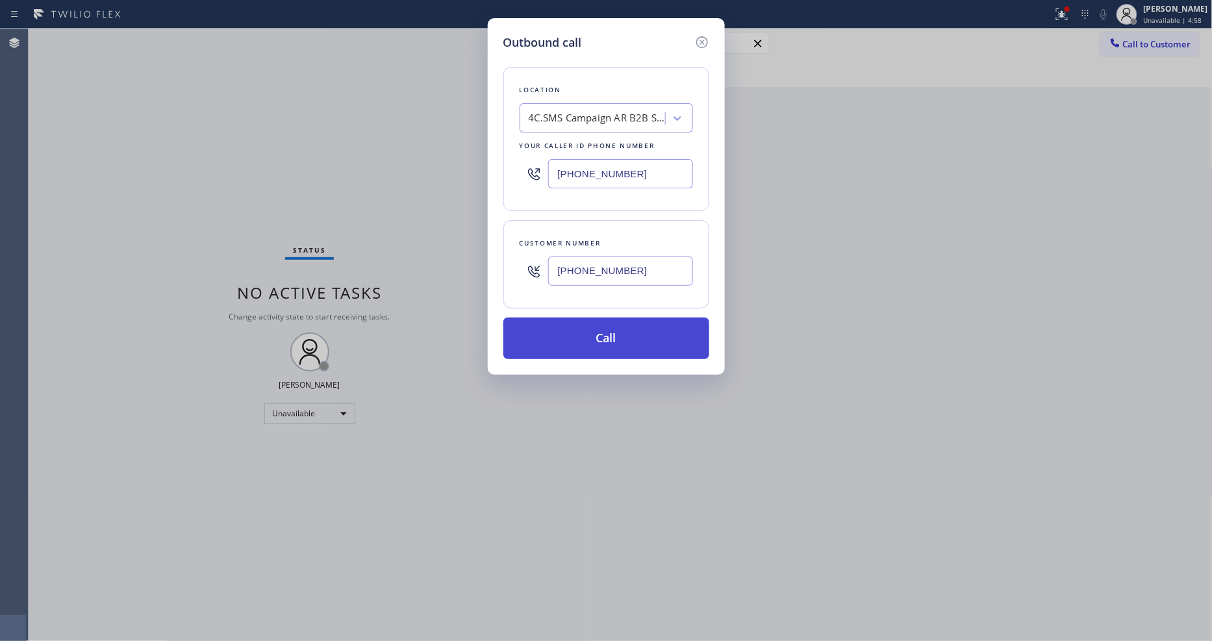
type input "(832) 474-4448"
click at [575, 339] on button "Call" at bounding box center [606, 338] width 206 height 42
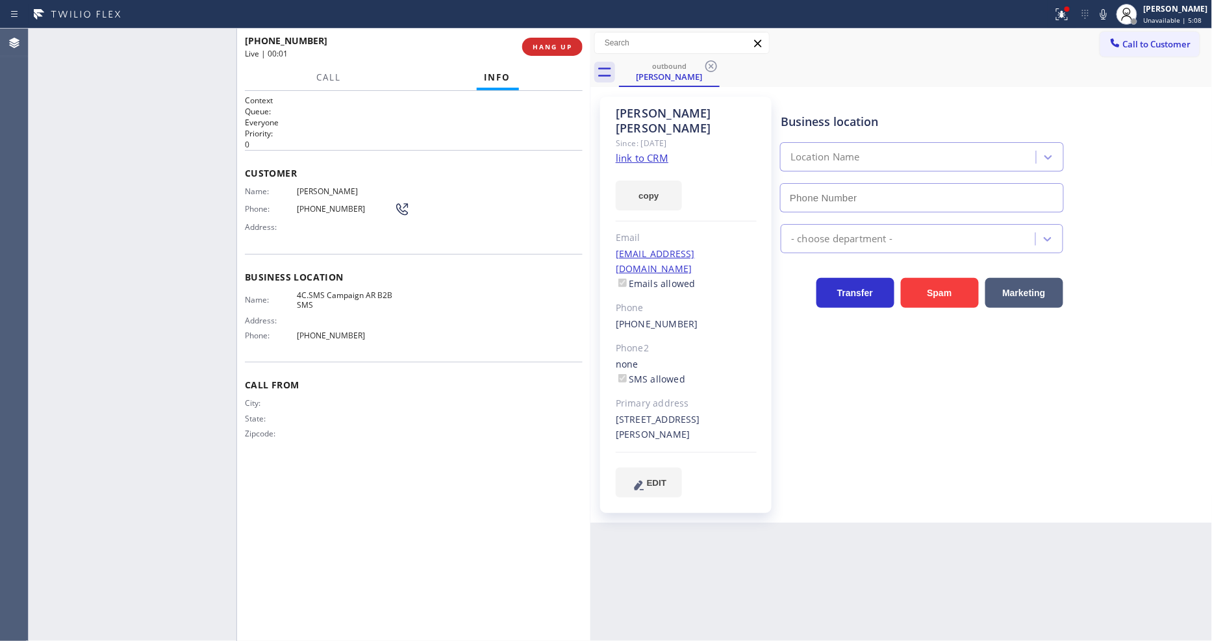
type input "(833) 692-2271"
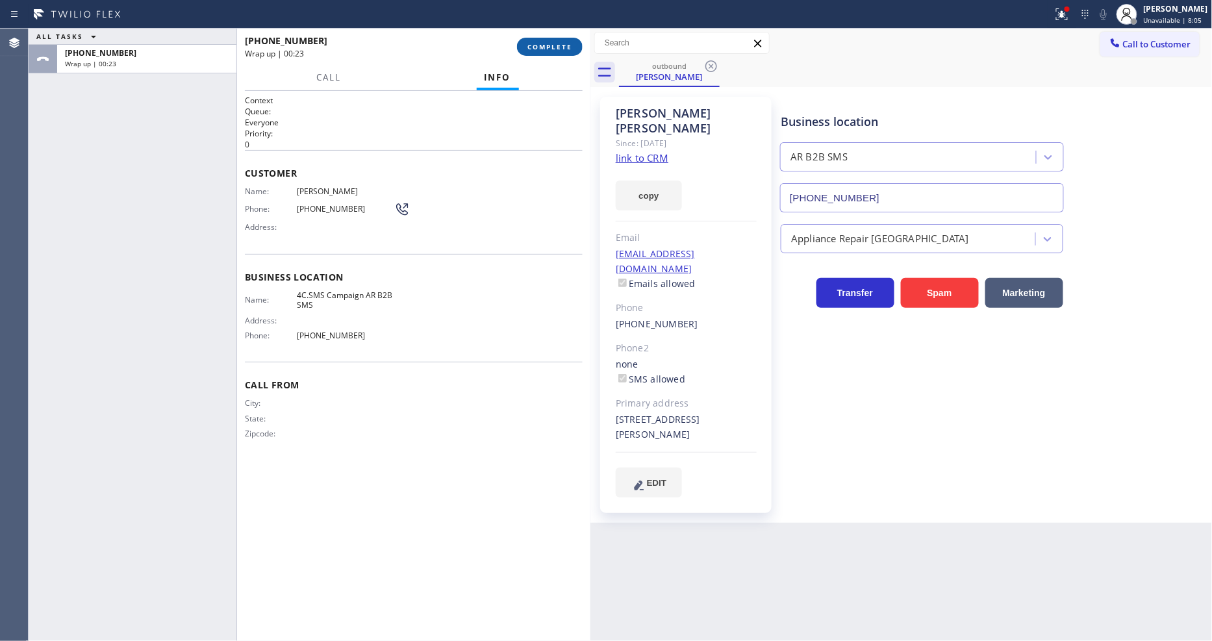
click at [541, 47] on span "COMPLETE" at bounding box center [549, 46] width 45 height 9
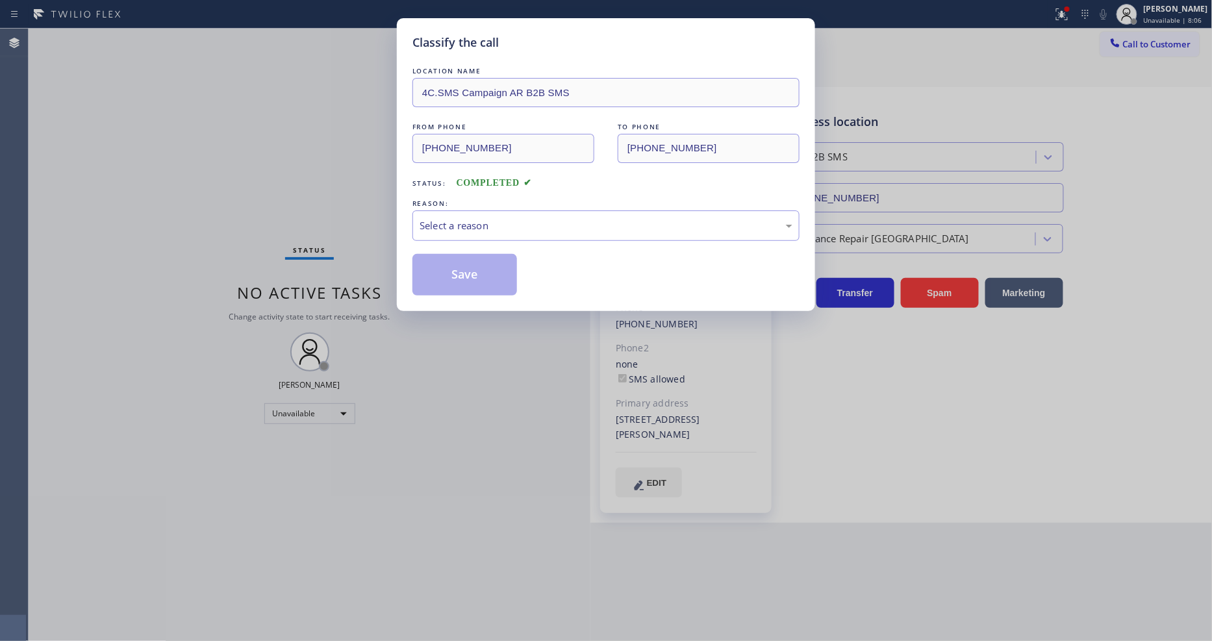
click at [489, 219] on div "Select a reason" at bounding box center [605, 225] width 373 height 15
click at [456, 269] on button "Save" at bounding box center [464, 275] width 105 height 42
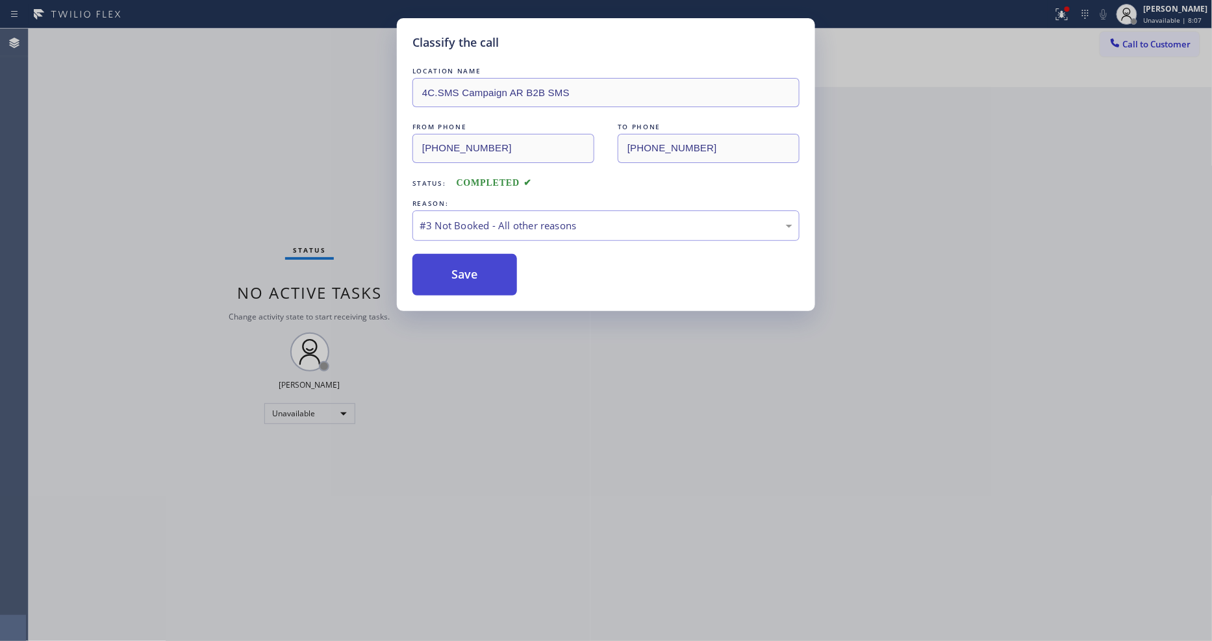
click at [456, 269] on button "Save" at bounding box center [464, 275] width 105 height 42
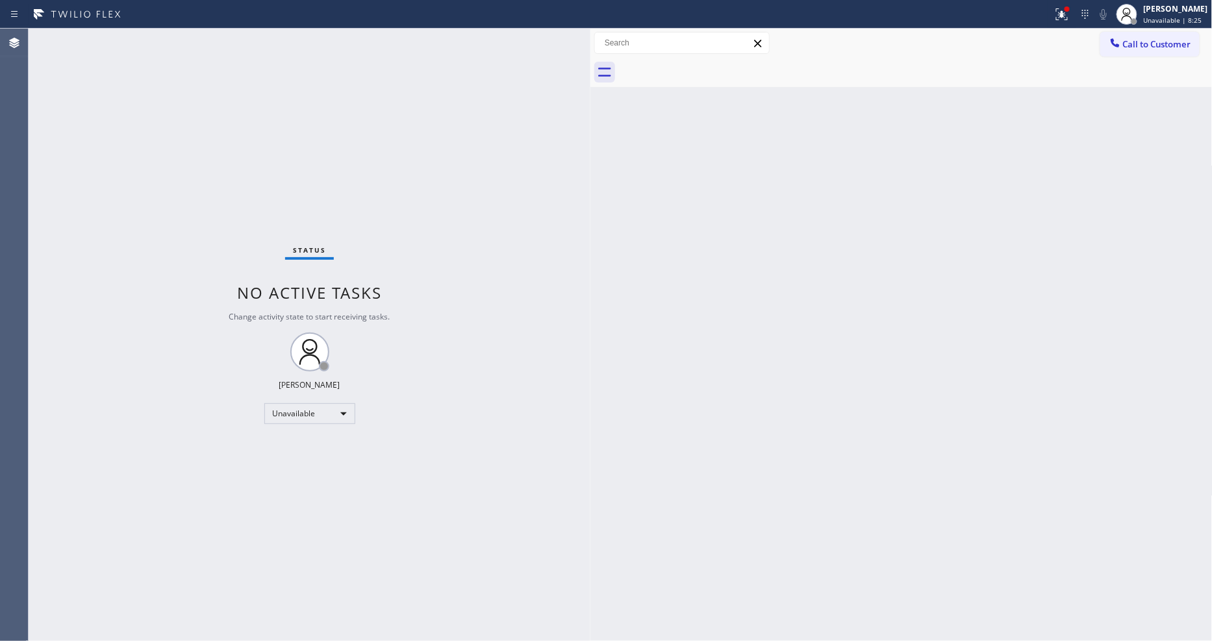
click at [1141, 46] on span "Call to Customer" at bounding box center [1157, 44] width 68 height 12
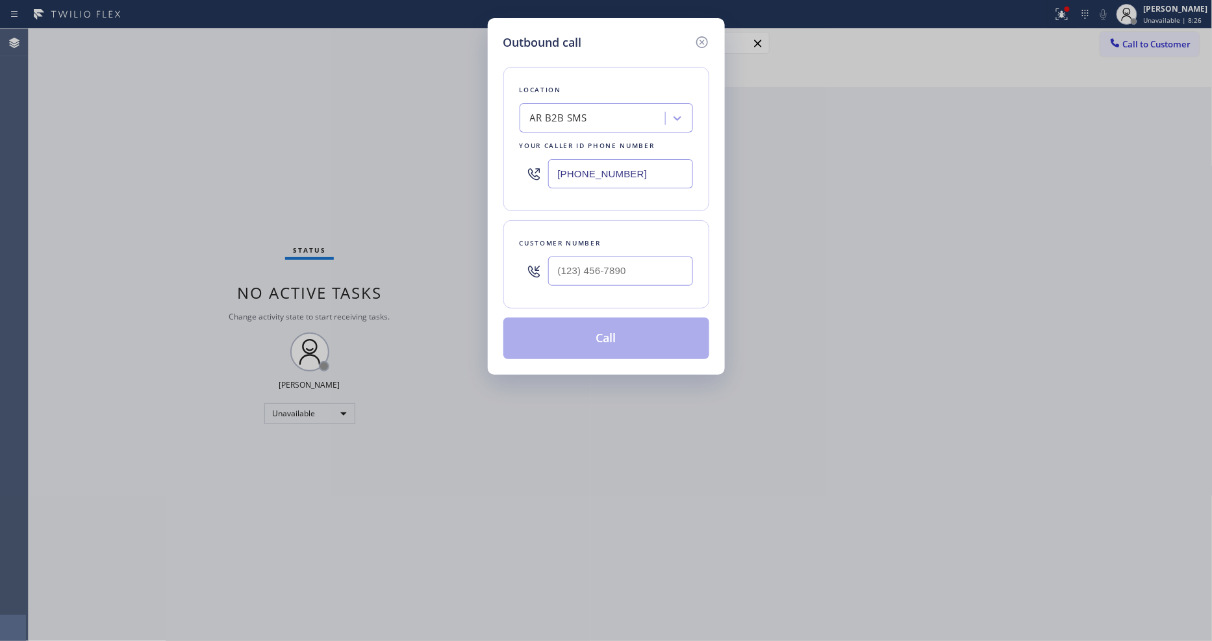
click at [623, 108] on div "AR B2B SMS" at bounding box center [594, 118] width 142 height 23
paste input "5 Star Appliance Repair"
type input "5 Star Appliance Repair"
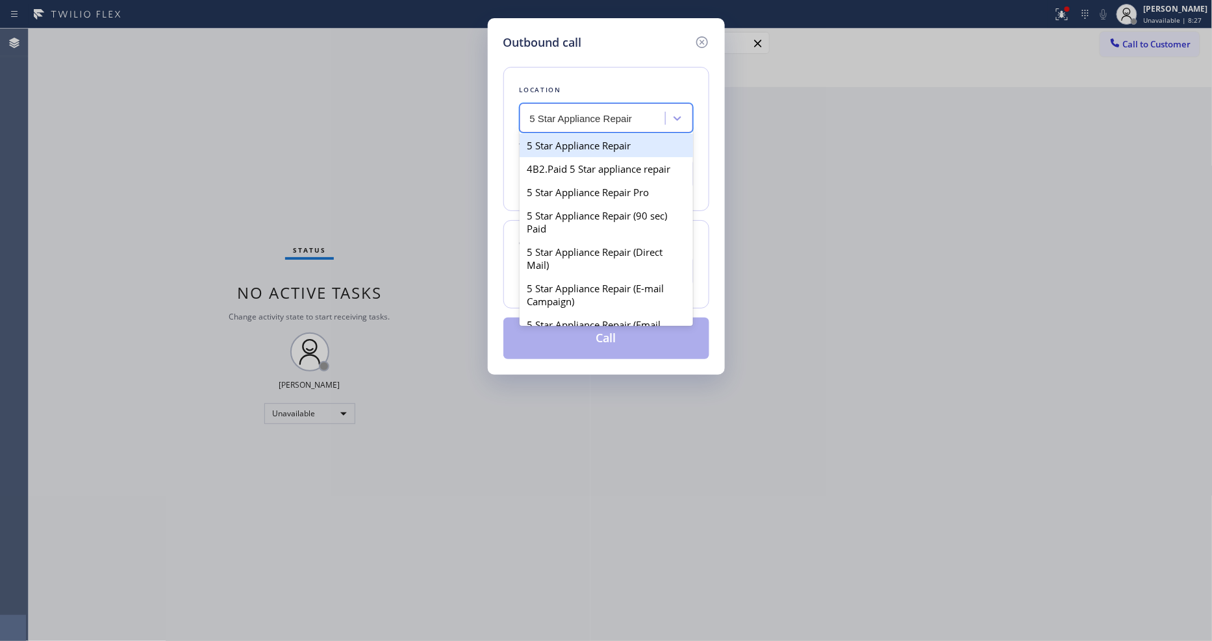
click at [572, 139] on div "5 Star Appliance Repair" at bounding box center [605, 145] width 173 height 23
type input "(855) 731-4952"
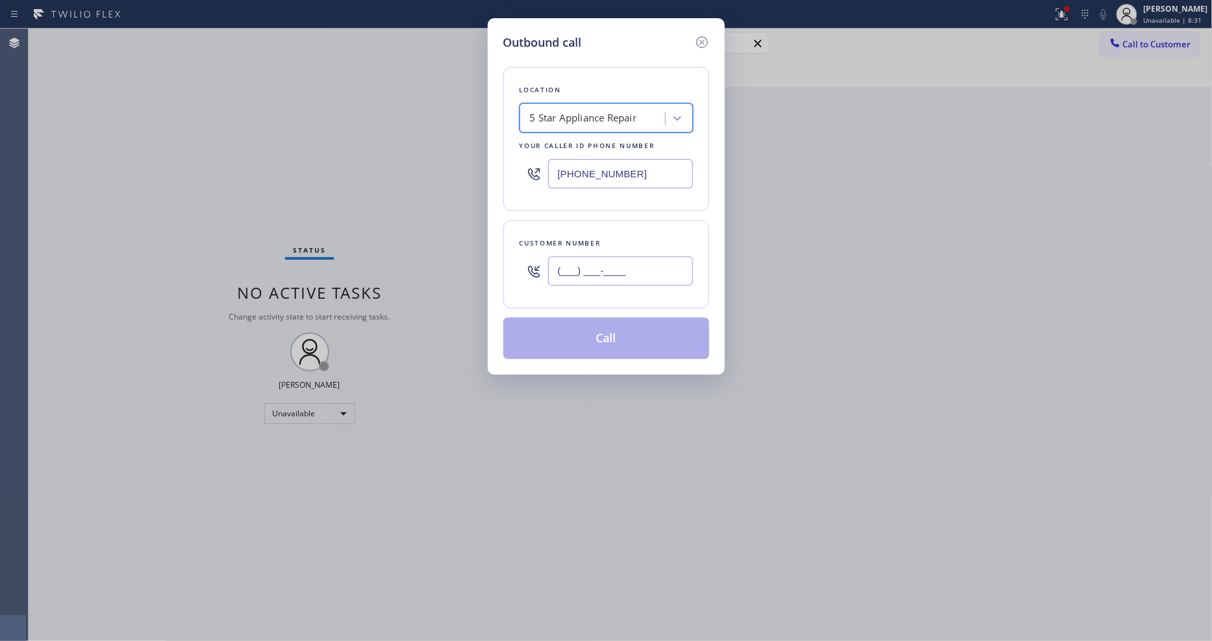
click at [577, 265] on input "(___) ___-____" at bounding box center [620, 270] width 145 height 29
paste input "415) 601-8908"
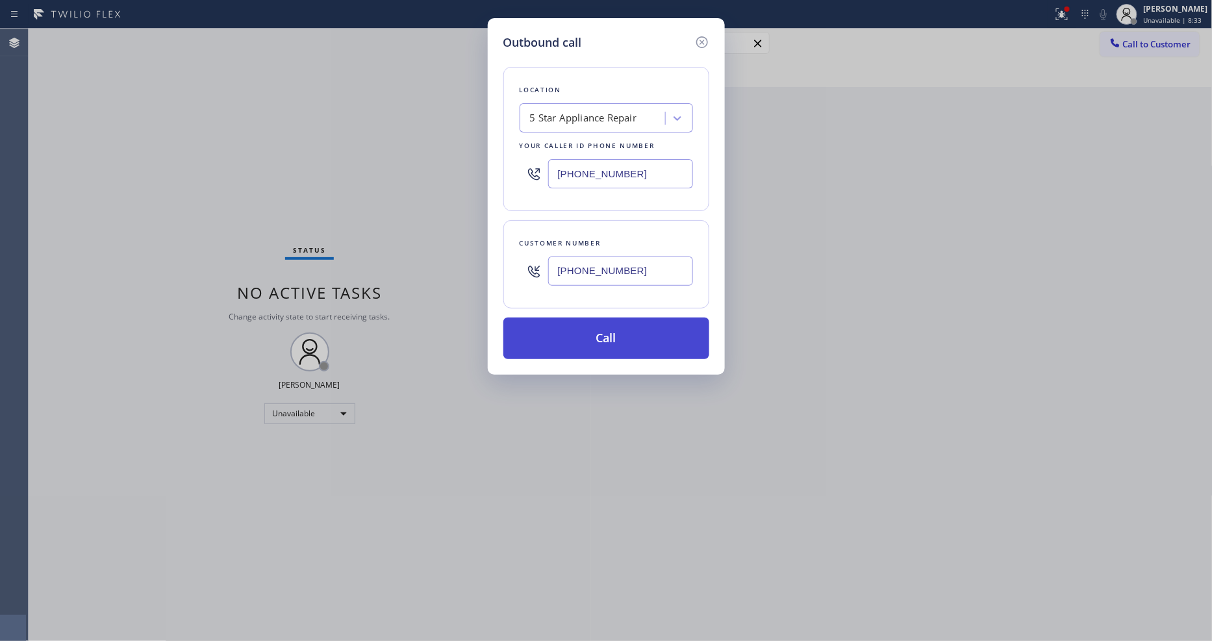
type input "(415) 601-8908"
click at [554, 347] on button "Call" at bounding box center [606, 338] width 206 height 42
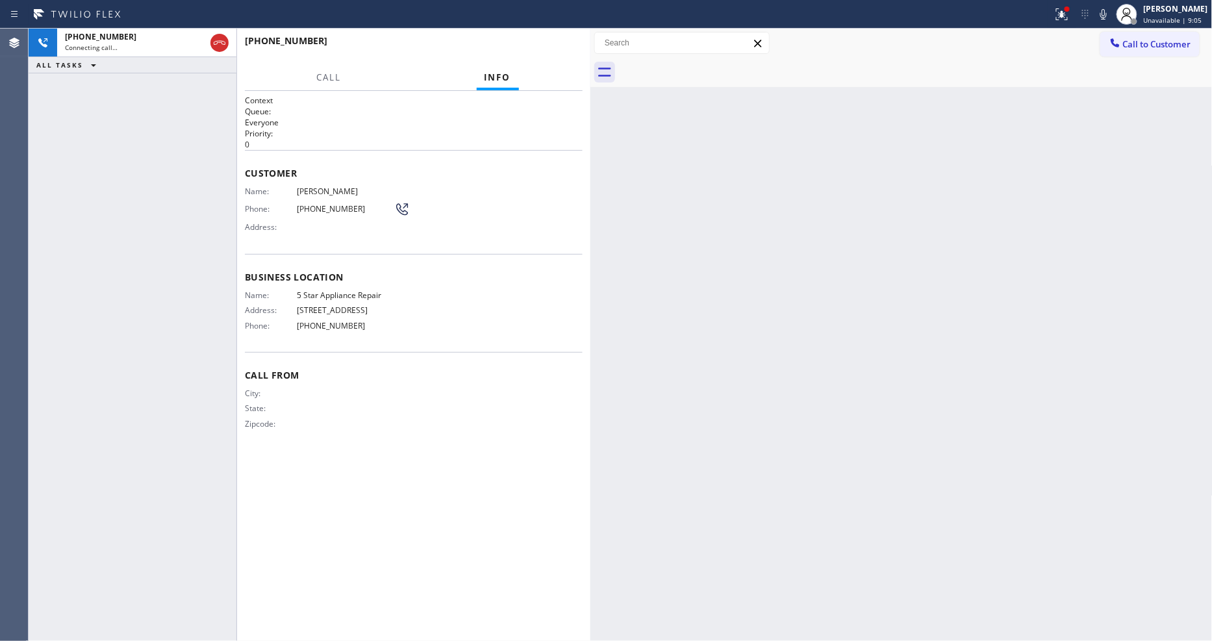
click at [322, 192] on div "Name: Rebecca Grant Phone: (415) 601-8908 Address:" at bounding box center [327, 211] width 165 height 51
copy span "Rebecca Grant"
click at [312, 204] on span "(415) 601-8908" at bounding box center [345, 209] width 97 height 10
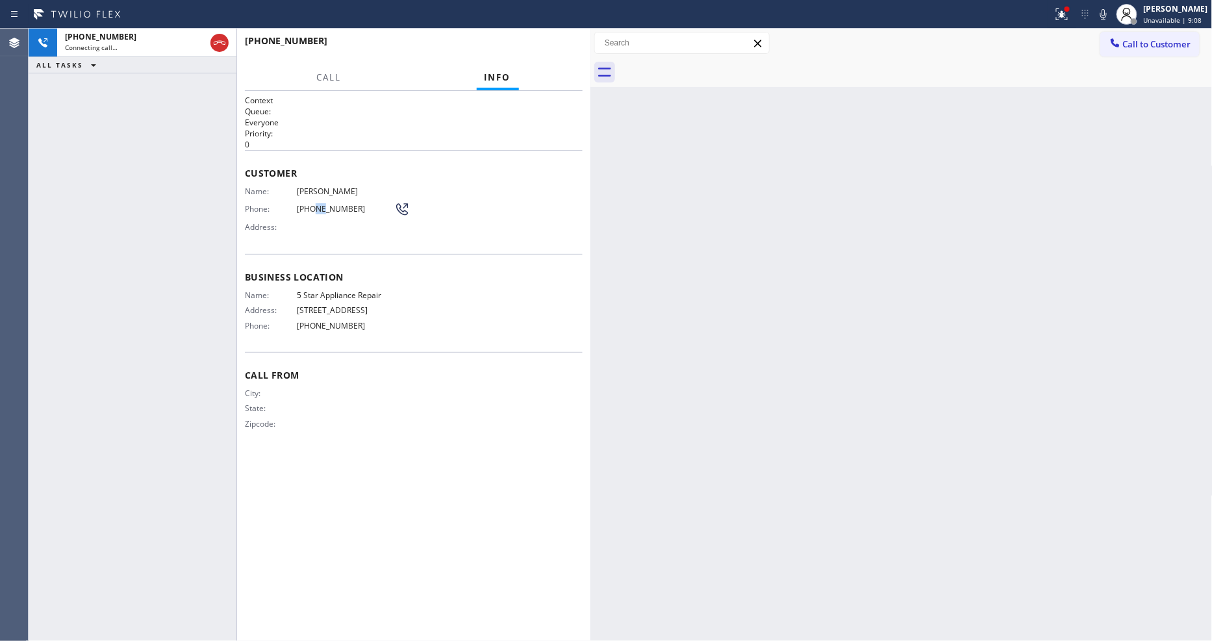
click at [312, 204] on span "(415) 601-8908" at bounding box center [345, 209] width 97 height 10
copy div "(415) 601-8908"
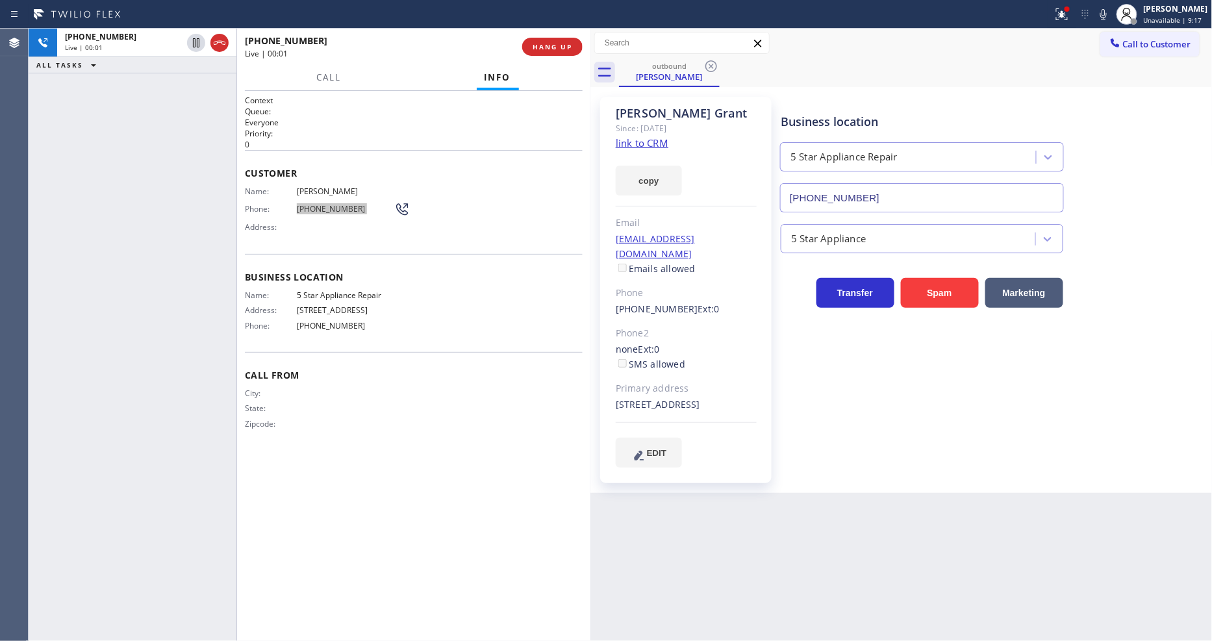
type input "(855) 731-4952"
click at [560, 41] on button "HANG UP" at bounding box center [552, 47] width 60 height 18
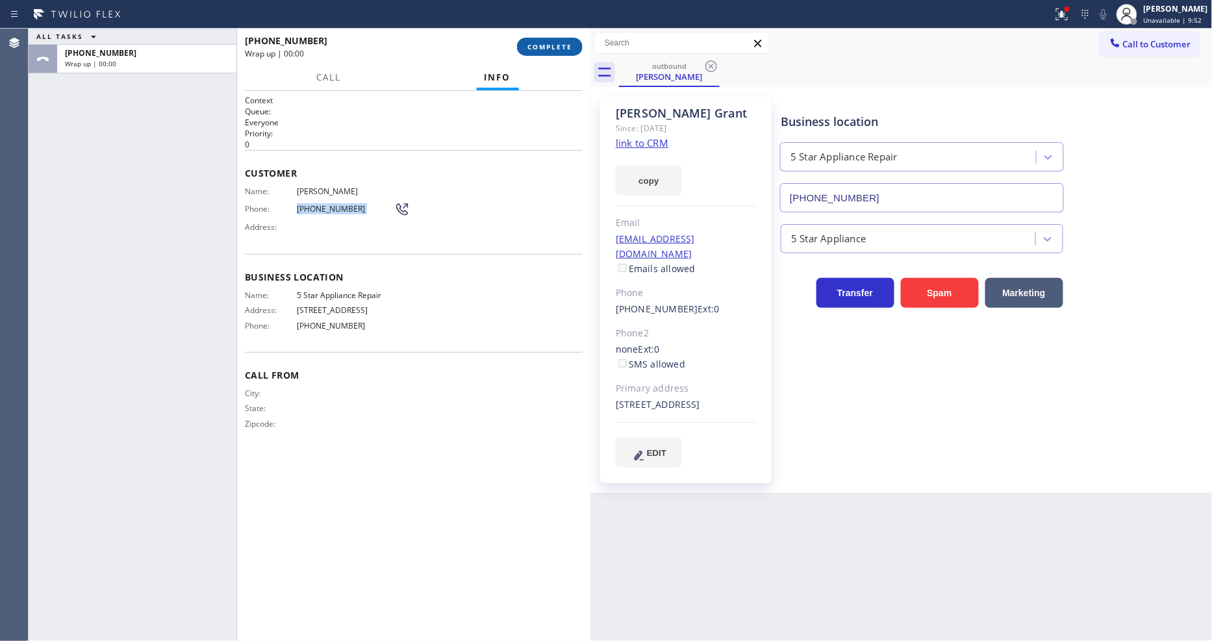
click at [560, 41] on button "COMPLETE" at bounding box center [550, 47] width 66 height 18
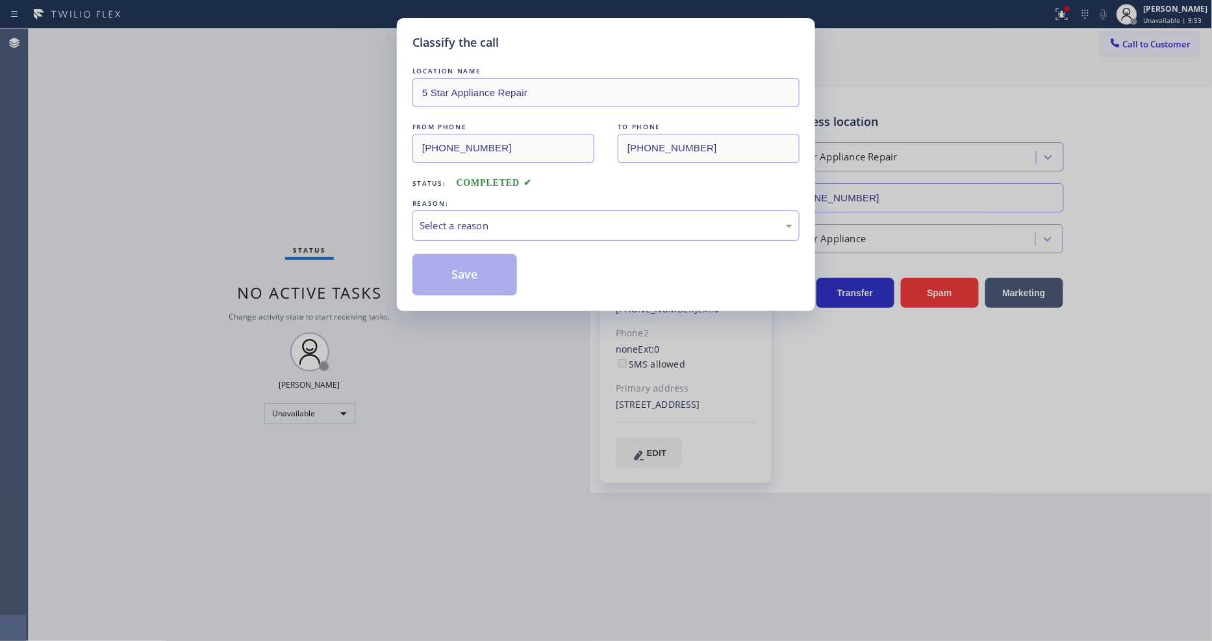
click at [463, 218] on div "Select a reason" at bounding box center [605, 225] width 373 height 15
click at [478, 268] on button "Save" at bounding box center [464, 275] width 105 height 42
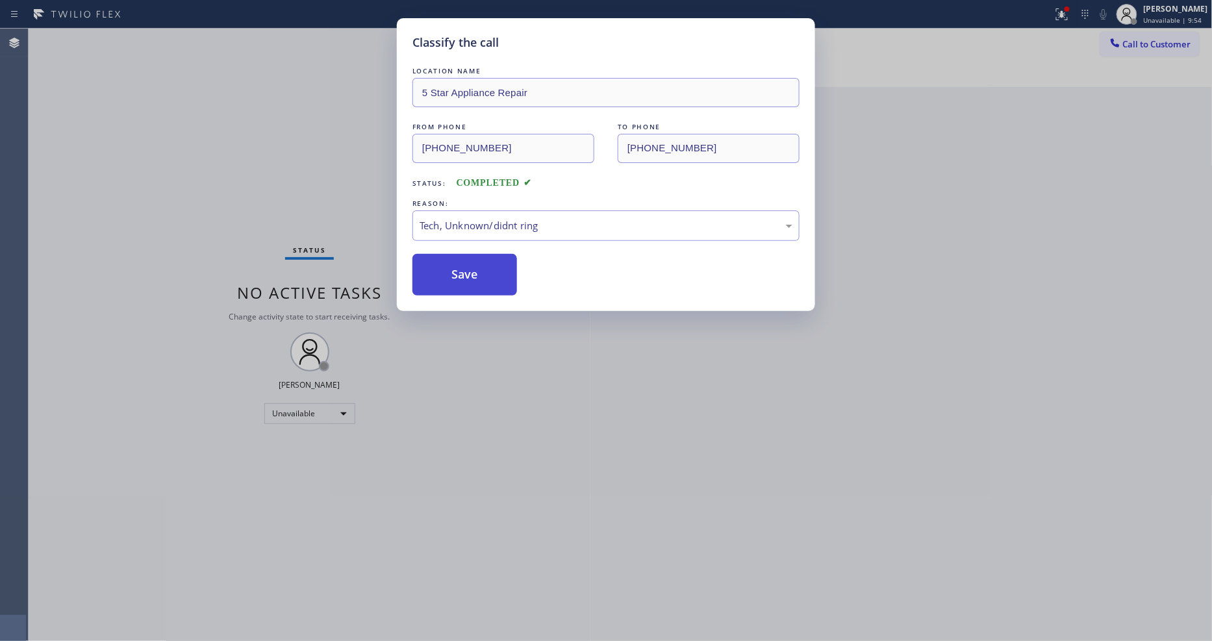
click at [478, 268] on button "Save" at bounding box center [464, 275] width 105 height 42
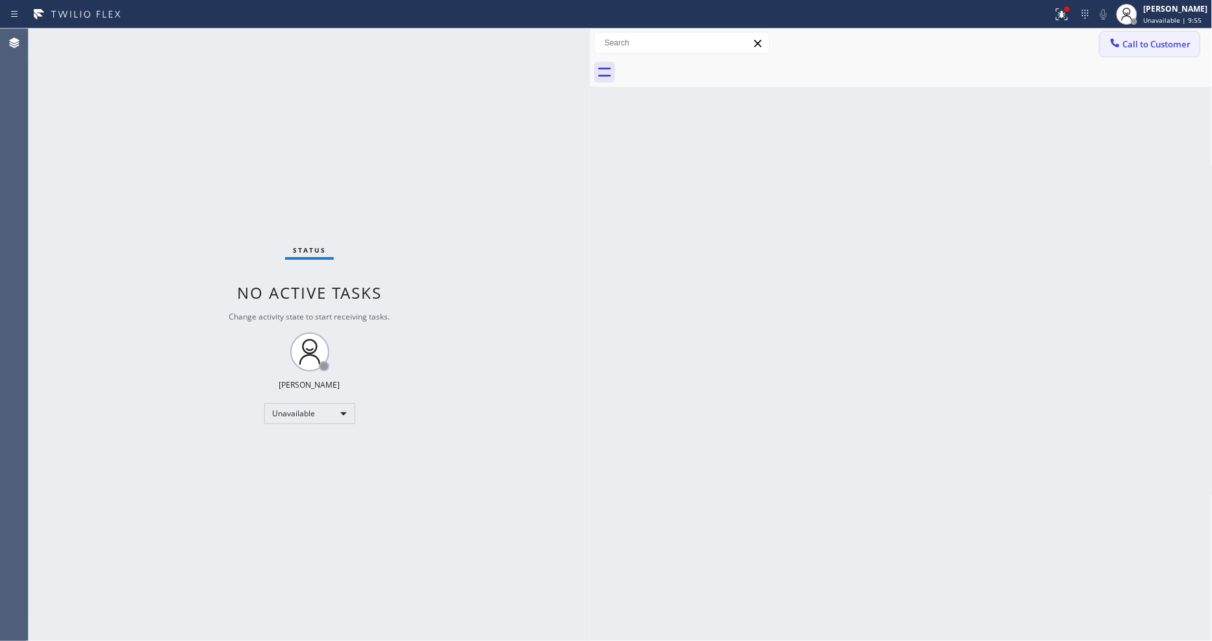
click at [1140, 46] on span "Call to Customer" at bounding box center [1157, 44] width 68 height 12
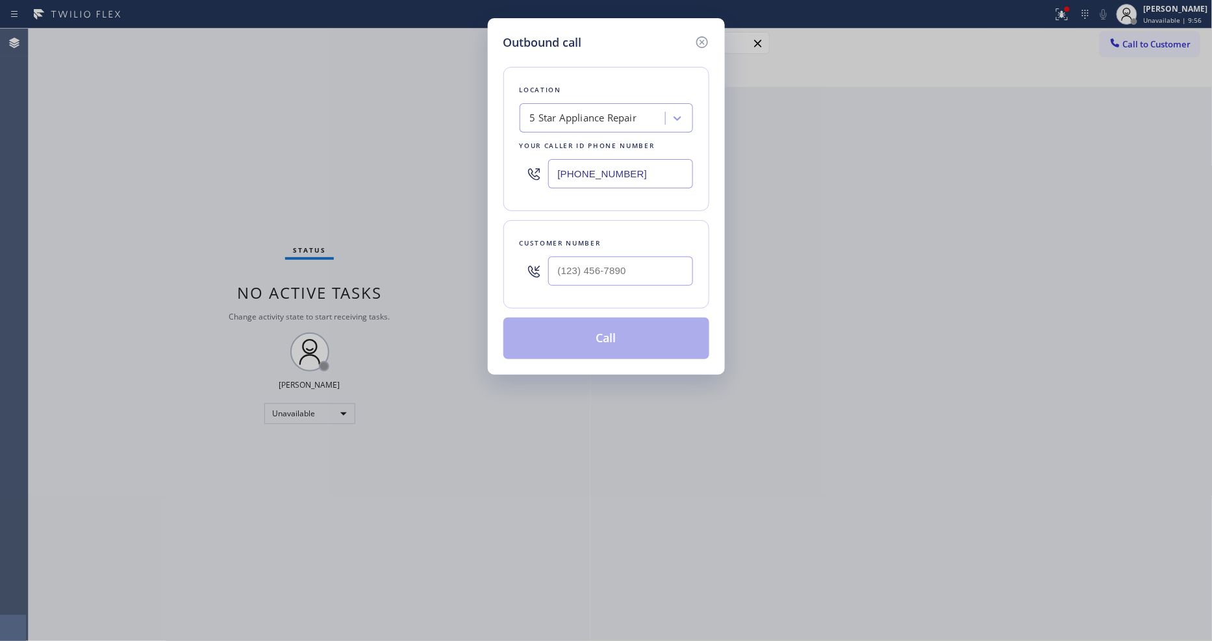
click at [573, 115] on div "5 Star Appliance Repair" at bounding box center [583, 118] width 107 height 15
paste input "Electricians Service Team"
type input "Electricians Service Team"
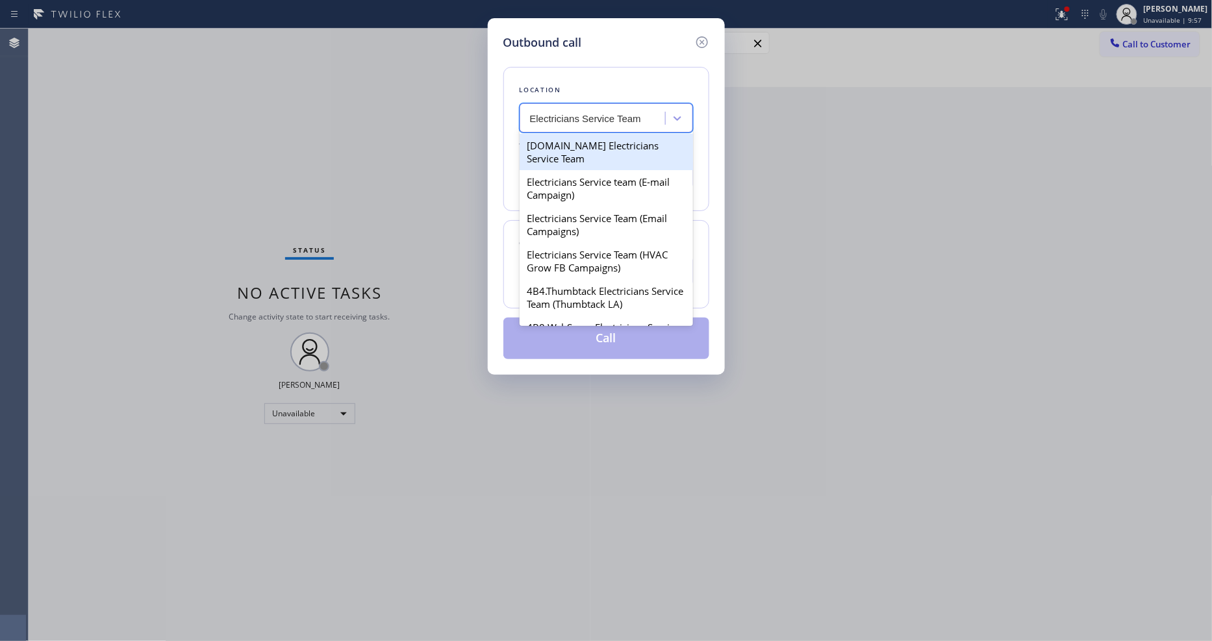
click at [569, 141] on div "4C.Email Electricians Service Team" at bounding box center [605, 152] width 173 height 36
type input "(855) 941-5786"
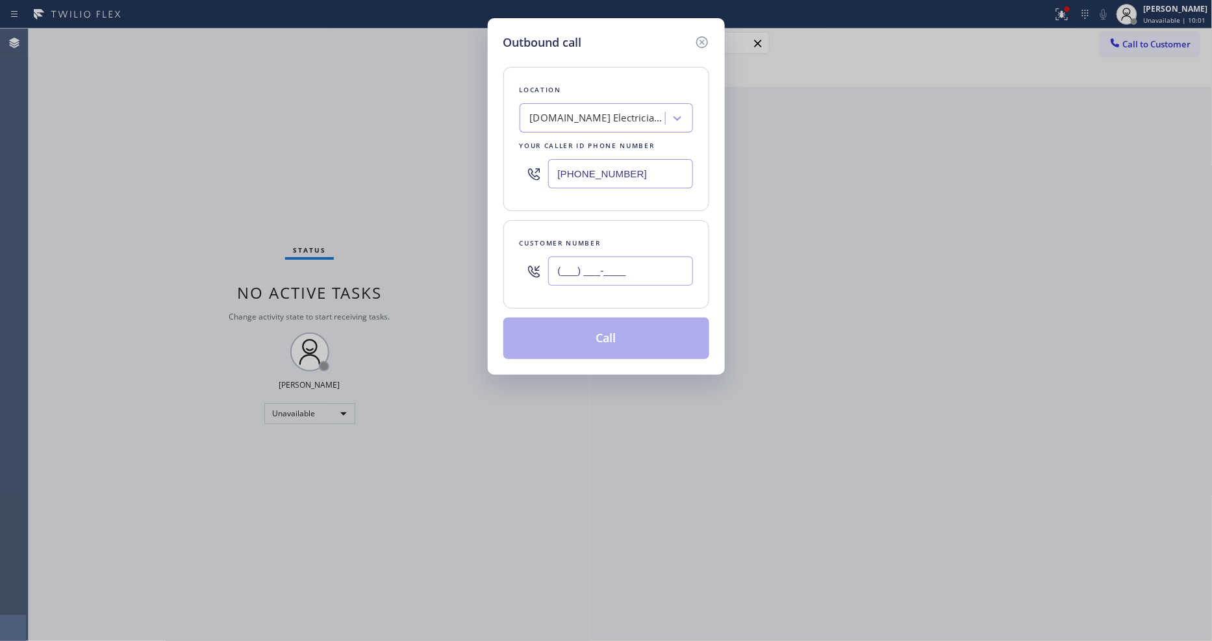
click at [576, 271] on input "(___) ___-____" at bounding box center [620, 270] width 145 height 29
paste input "785) 822-4492"
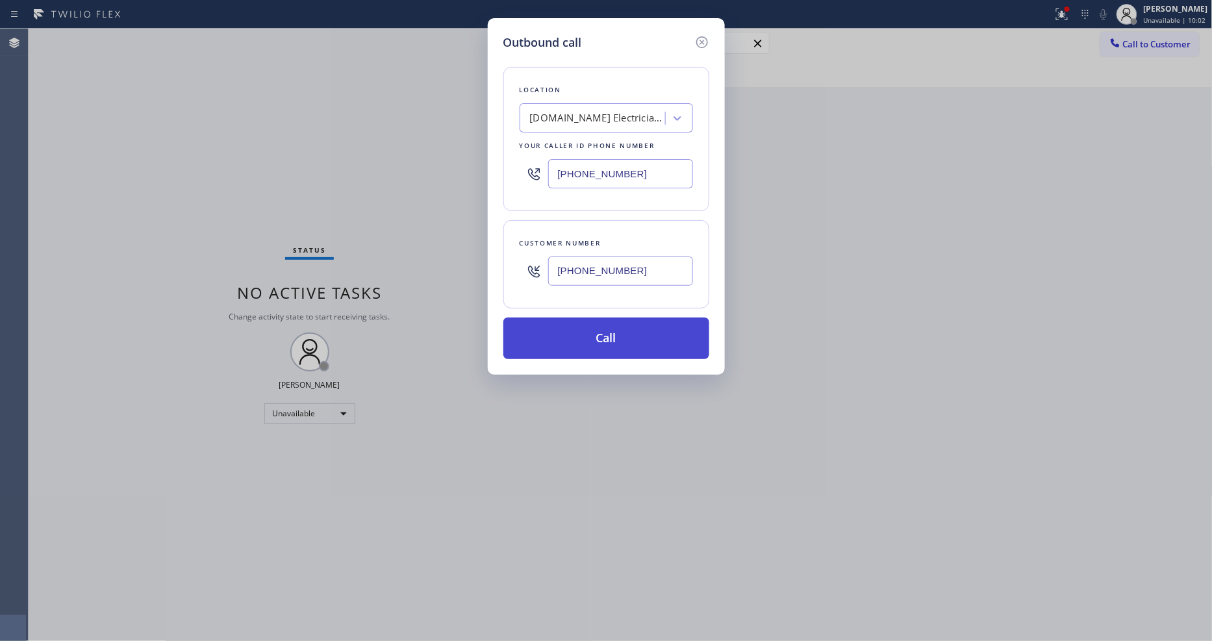
type input "(785) 822-4492"
click at [569, 349] on button "Call" at bounding box center [606, 338] width 206 height 42
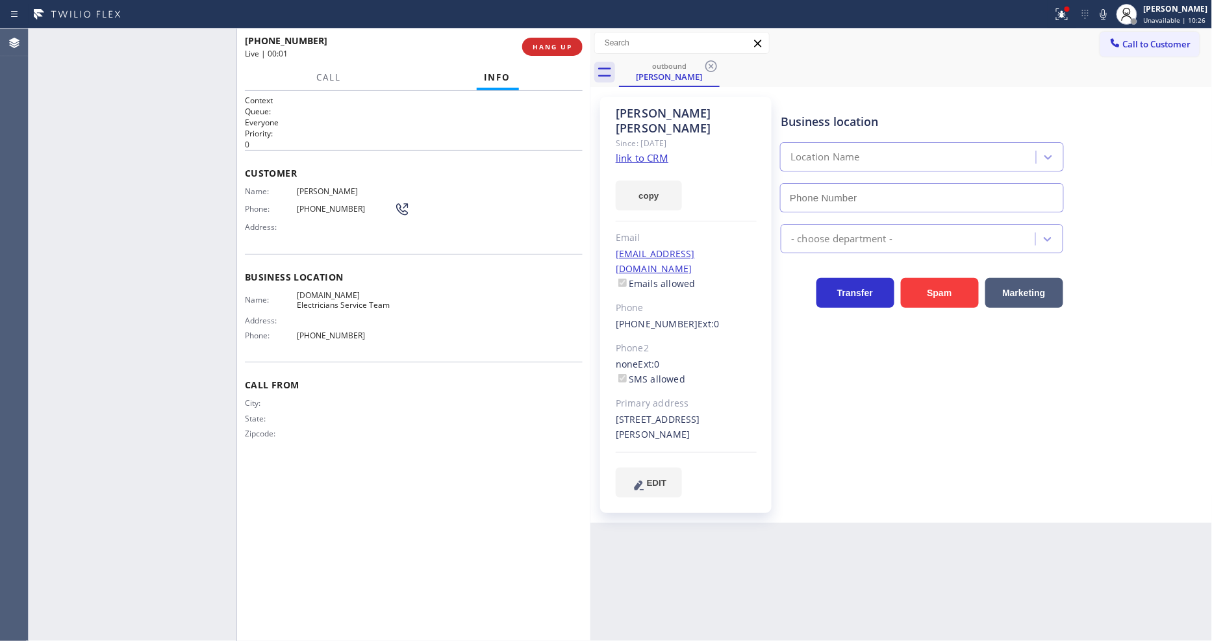
type input "(855) 941-5786"
click at [541, 48] on span "HANG UP" at bounding box center [552, 46] width 40 height 9
click at [541, 47] on span "COMPLETE" at bounding box center [549, 46] width 45 height 9
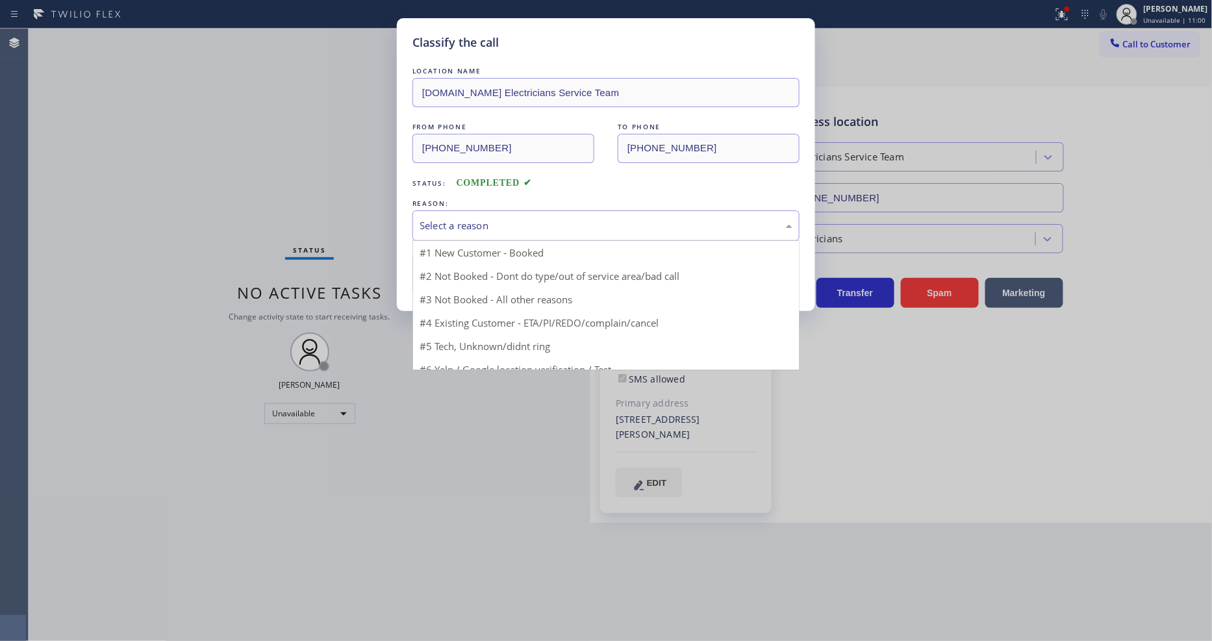
click at [491, 212] on div "Select a reason" at bounding box center [605, 225] width 387 height 31
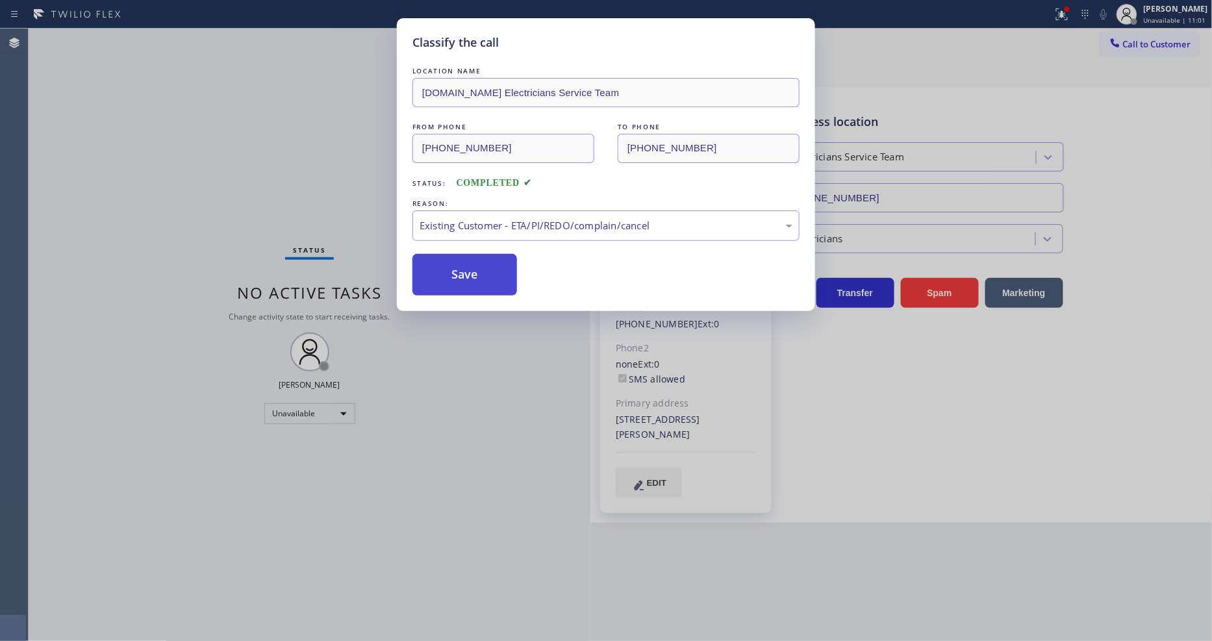
click at [480, 261] on button "Save" at bounding box center [464, 275] width 105 height 42
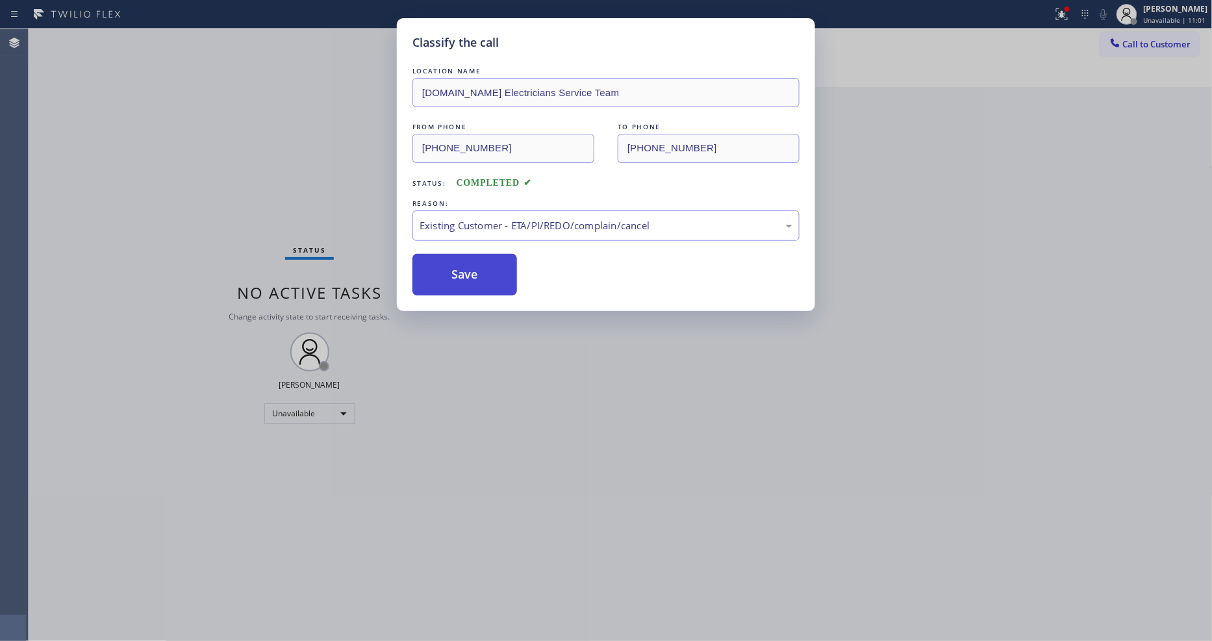
click at [480, 261] on button "Save" at bounding box center [464, 275] width 105 height 42
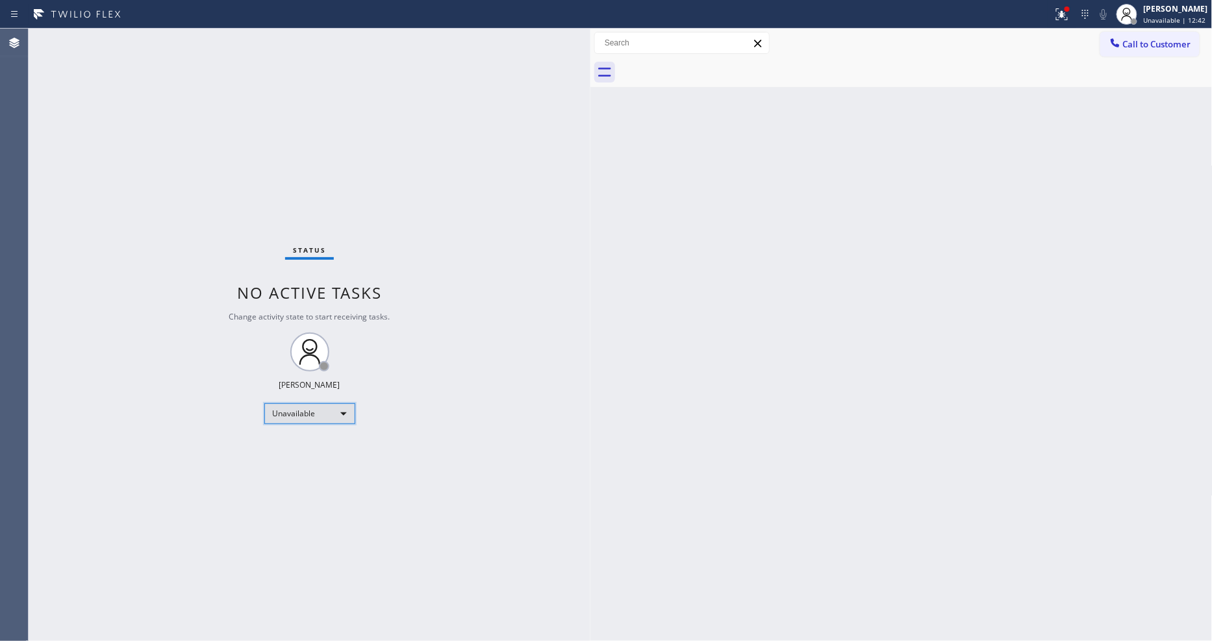
click at [314, 406] on div "Unavailable" at bounding box center [309, 413] width 91 height 21
click at [301, 444] on li "Available" at bounding box center [308, 448] width 88 height 16
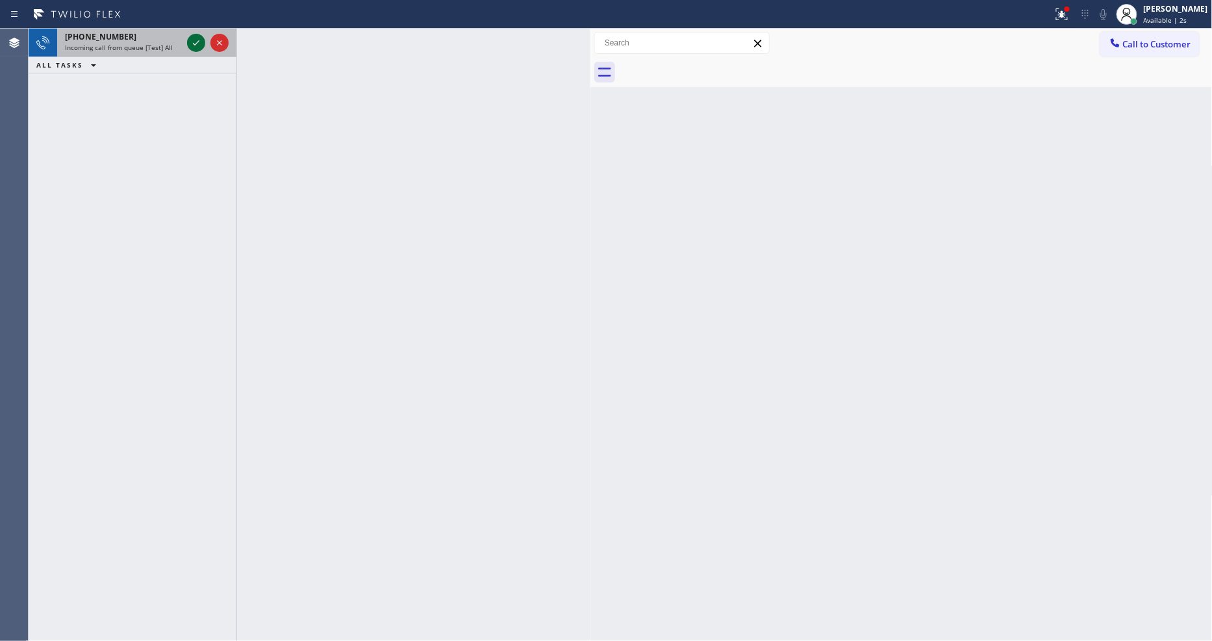
click at [192, 40] on icon at bounding box center [196, 43] width 16 height 16
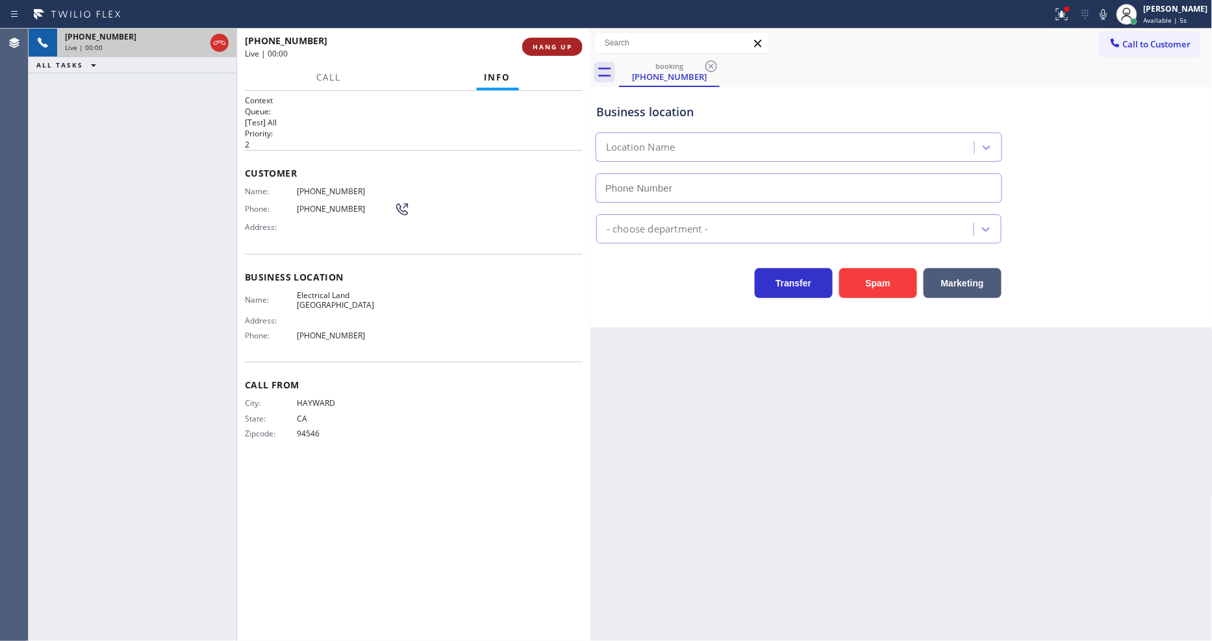
click at [535, 49] on span "HANG UP" at bounding box center [552, 46] width 40 height 9
type input "(510) 880-3442"
click at [535, 49] on span "HANG UP" at bounding box center [552, 46] width 40 height 9
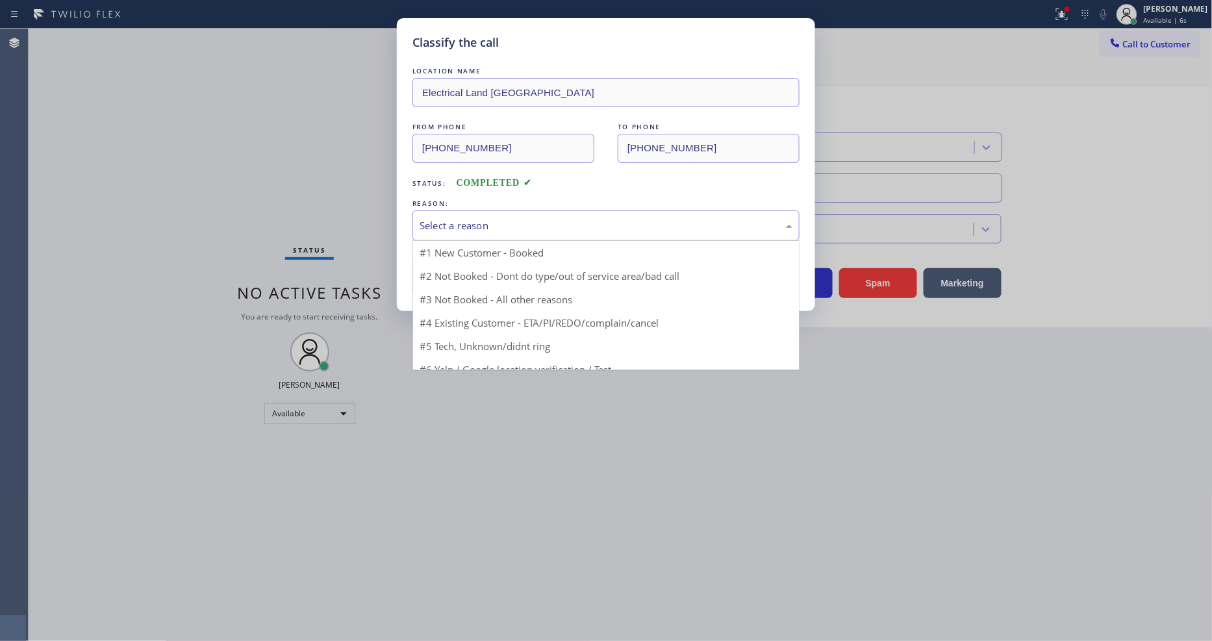
click at [493, 230] on div "Select a reason" at bounding box center [605, 225] width 387 height 31
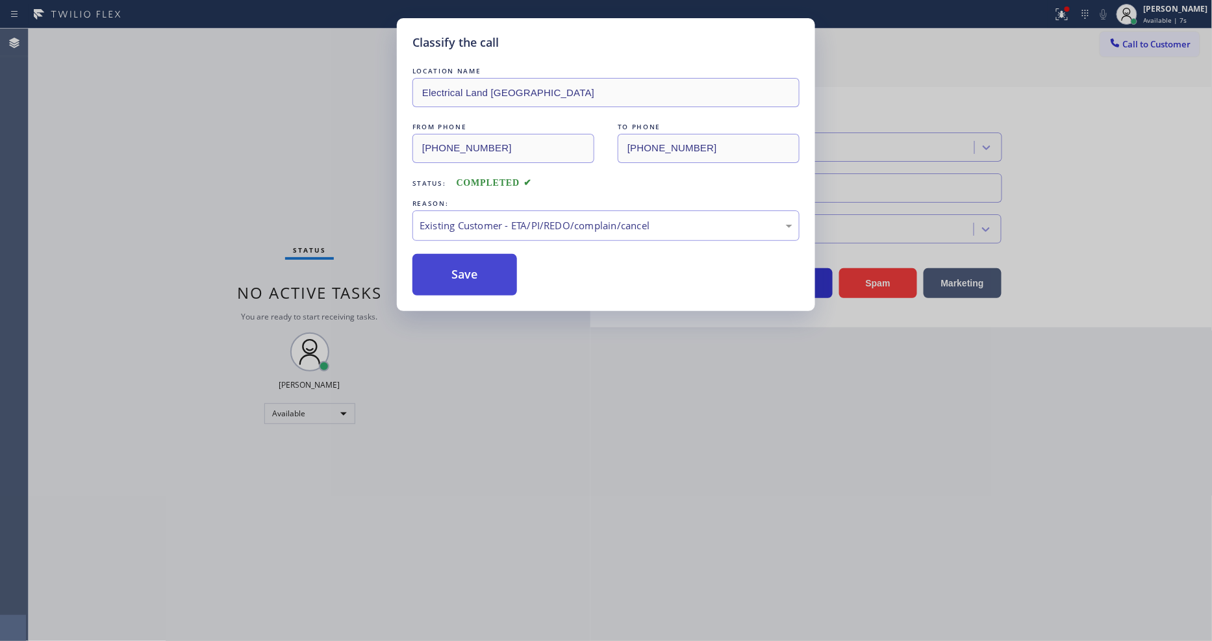
click at [476, 261] on button "Save" at bounding box center [464, 275] width 105 height 42
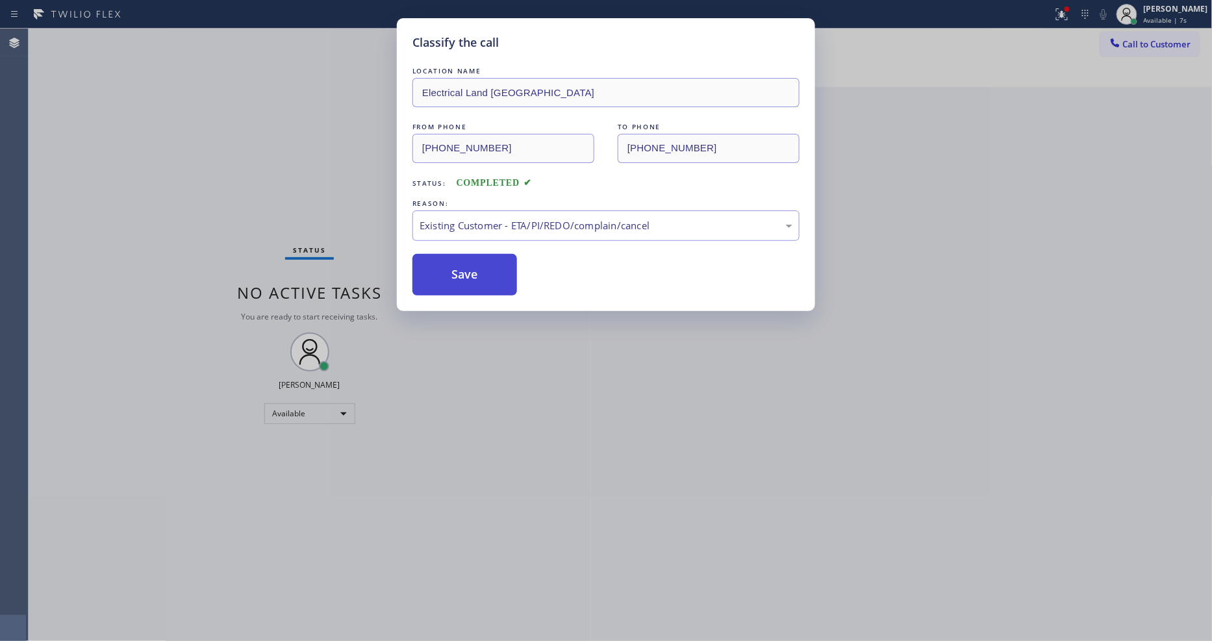
click at [476, 261] on button "Save" at bounding box center [464, 275] width 105 height 42
drag, startPoint x: 476, startPoint y: 261, endPoint x: 443, endPoint y: 542, distance: 283.0
click at [476, 262] on button "Save" at bounding box center [464, 275] width 105 height 42
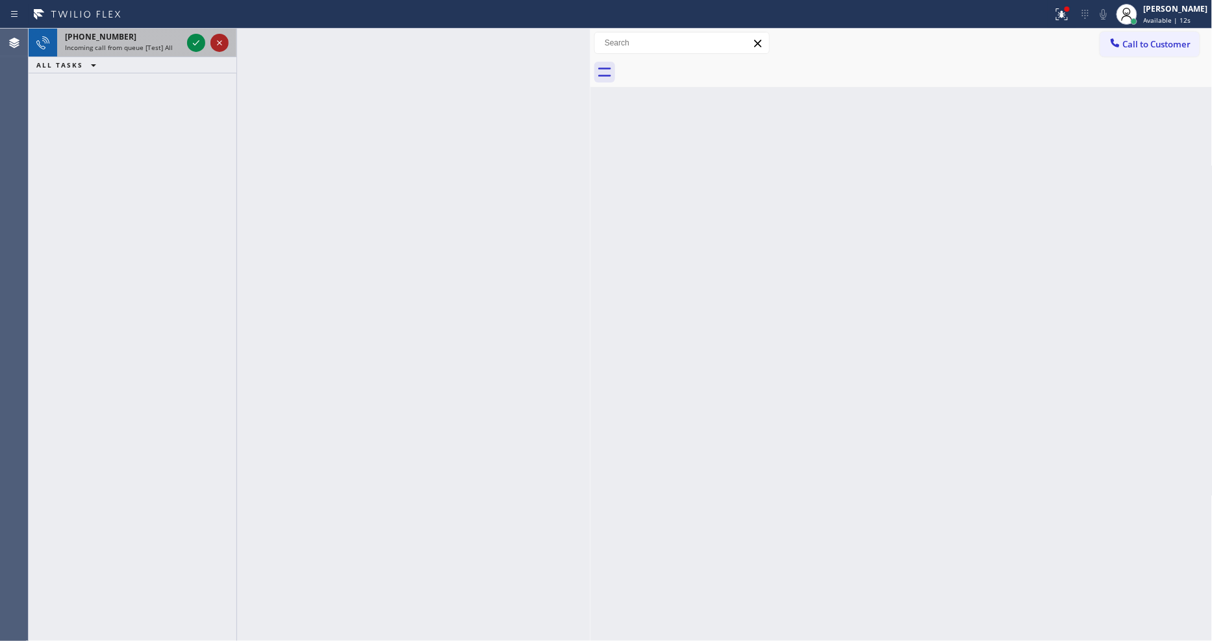
click at [216, 40] on icon at bounding box center [220, 43] width 16 height 16
click at [221, 44] on icon at bounding box center [220, 43] width 16 height 16
click at [199, 42] on icon at bounding box center [196, 43] width 16 height 16
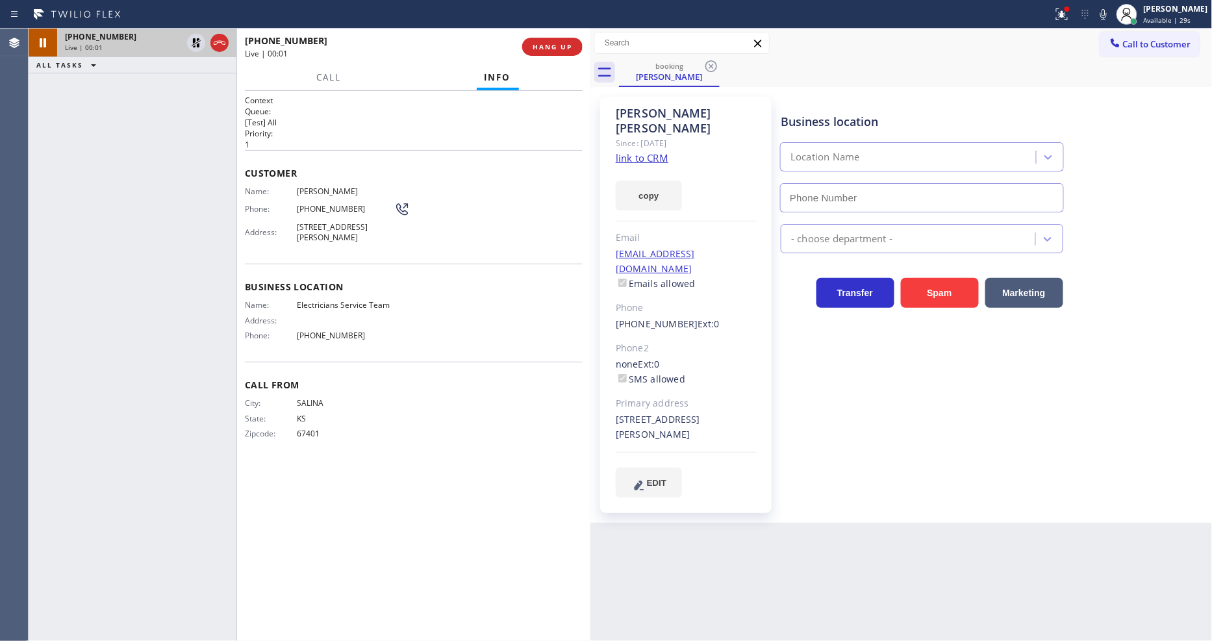
type input "(855) 941-5786"
click at [841, 352] on div "Business location Electricians Service Team (855) 941-5786 Electricians Transfe…" at bounding box center [993, 296] width 430 height 393
click at [562, 47] on span "HANG UP" at bounding box center [552, 46] width 40 height 9
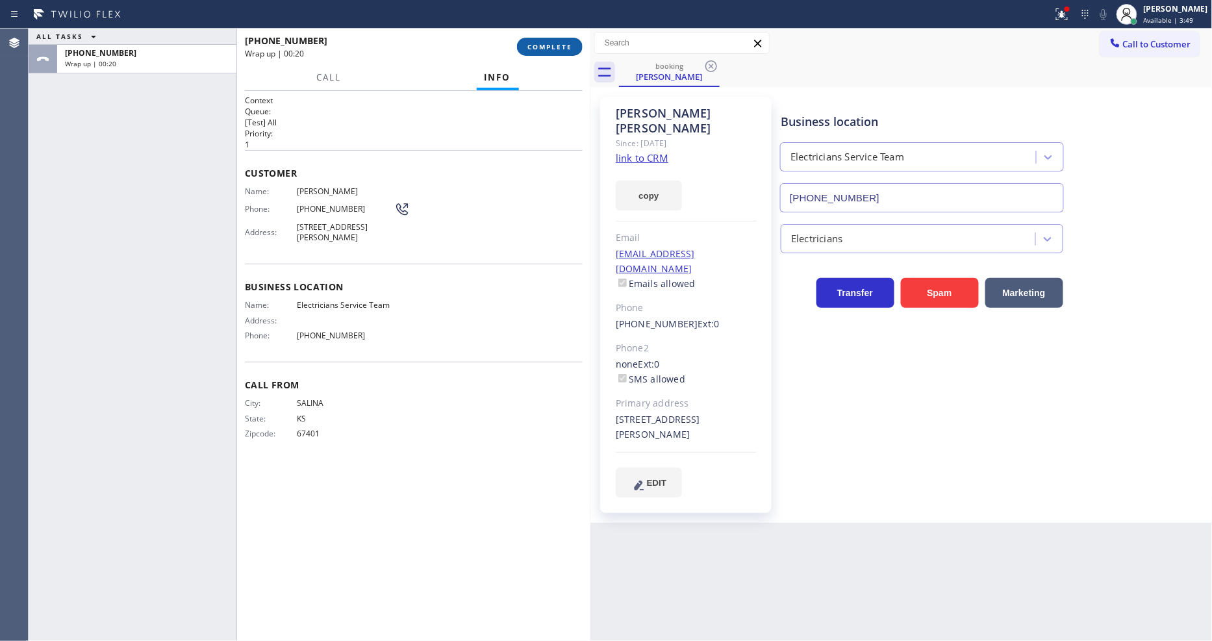
click at [545, 52] on button "COMPLETE" at bounding box center [550, 47] width 66 height 18
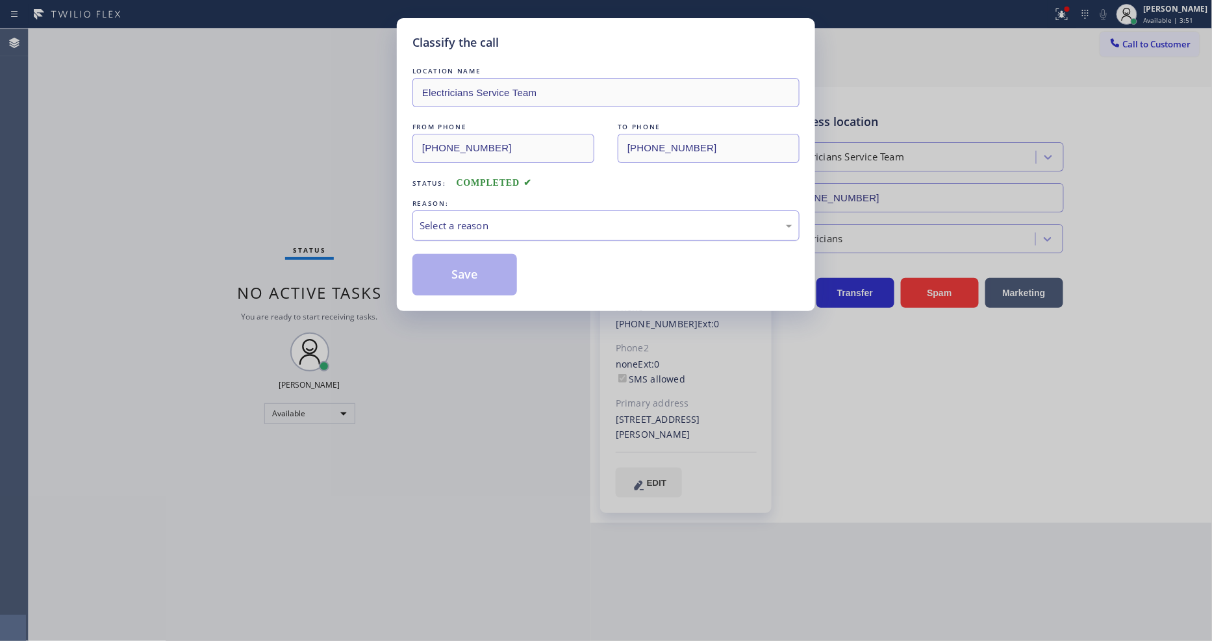
click at [517, 218] on div "Select a reason" at bounding box center [605, 225] width 373 height 15
click at [490, 262] on button "Save" at bounding box center [464, 275] width 105 height 42
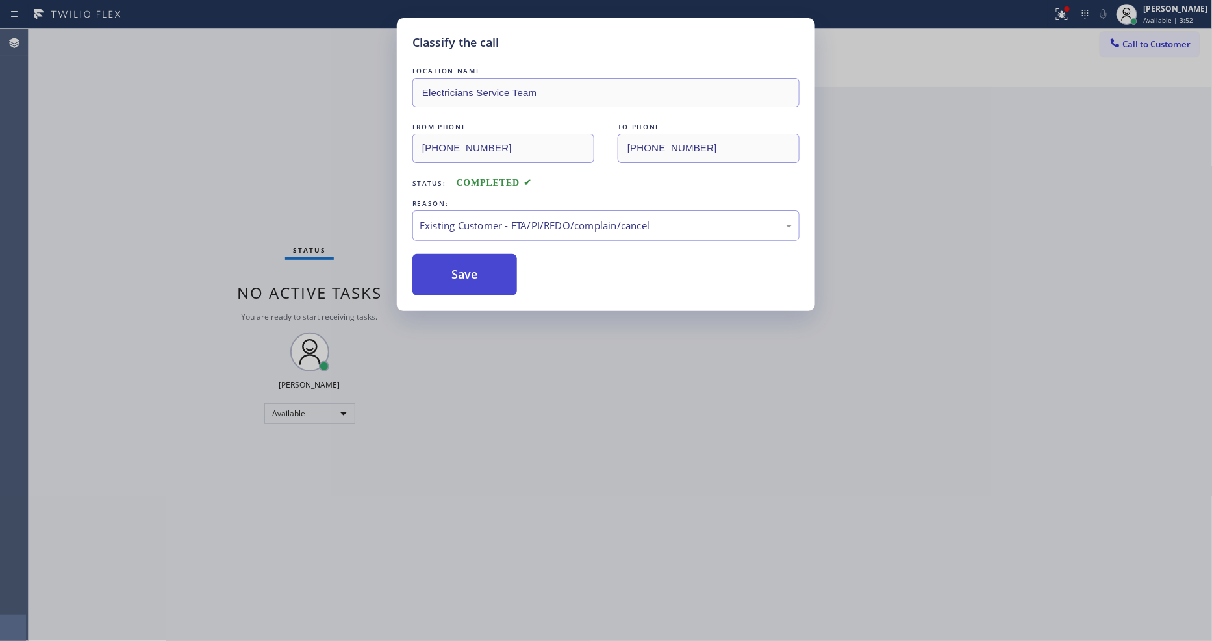
click at [490, 262] on button "Save" at bounding box center [464, 275] width 105 height 42
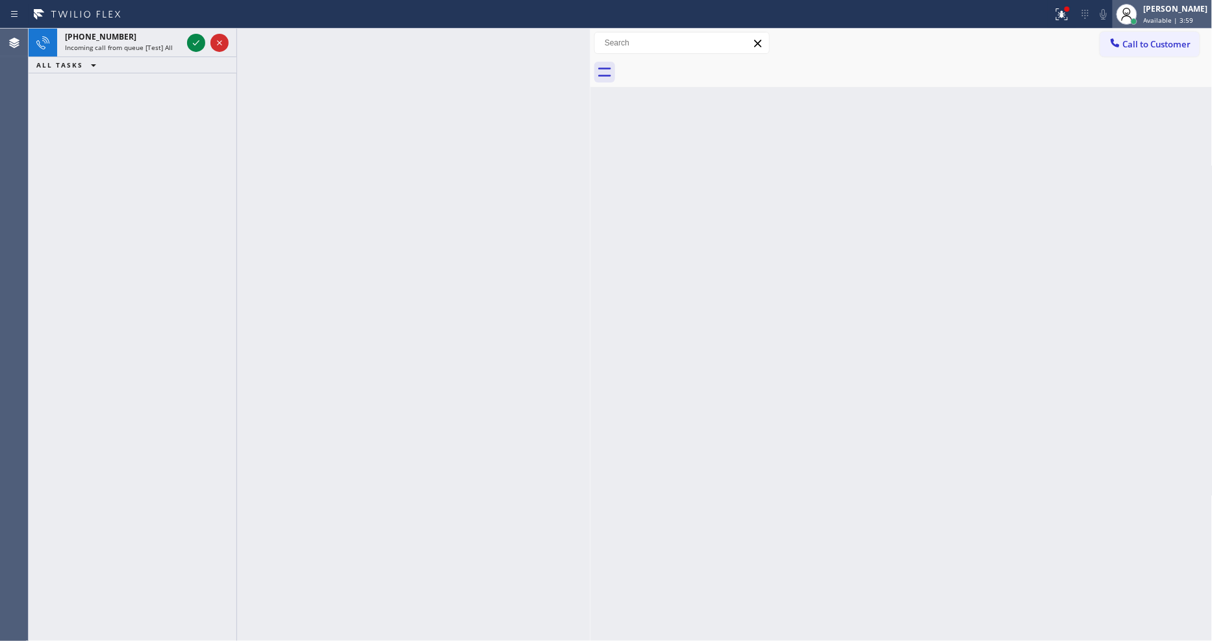
click at [1195, 14] on div "[PERSON_NAME]" at bounding box center [1175, 8] width 64 height 11
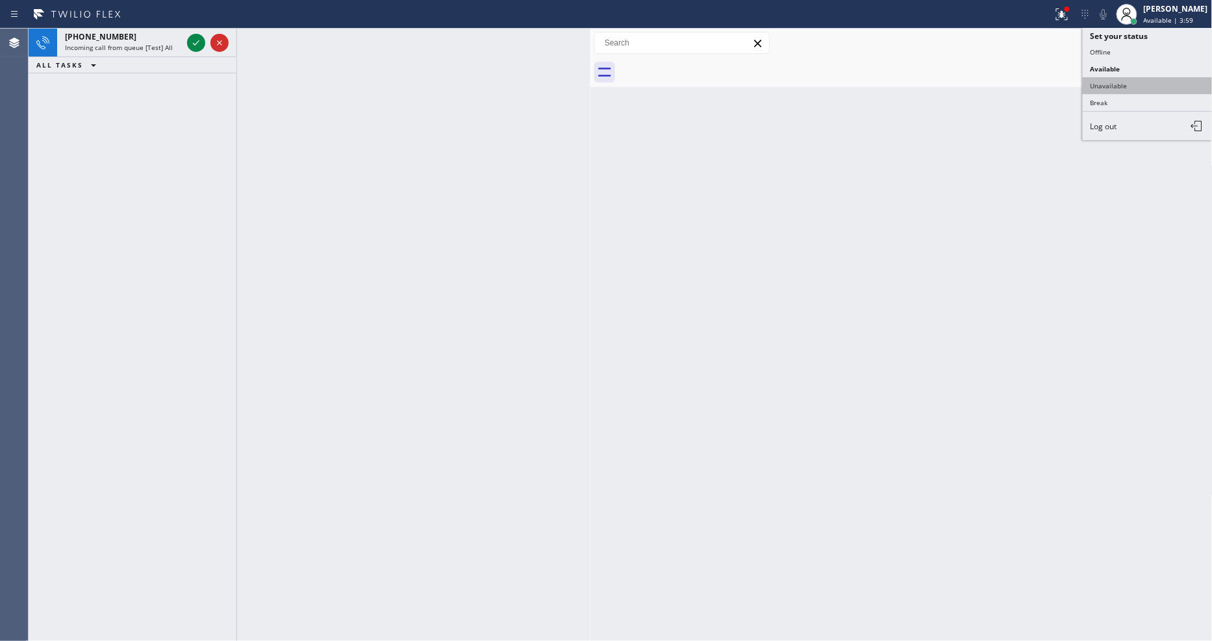
click at [1146, 84] on button "Unavailable" at bounding box center [1147, 85] width 130 height 17
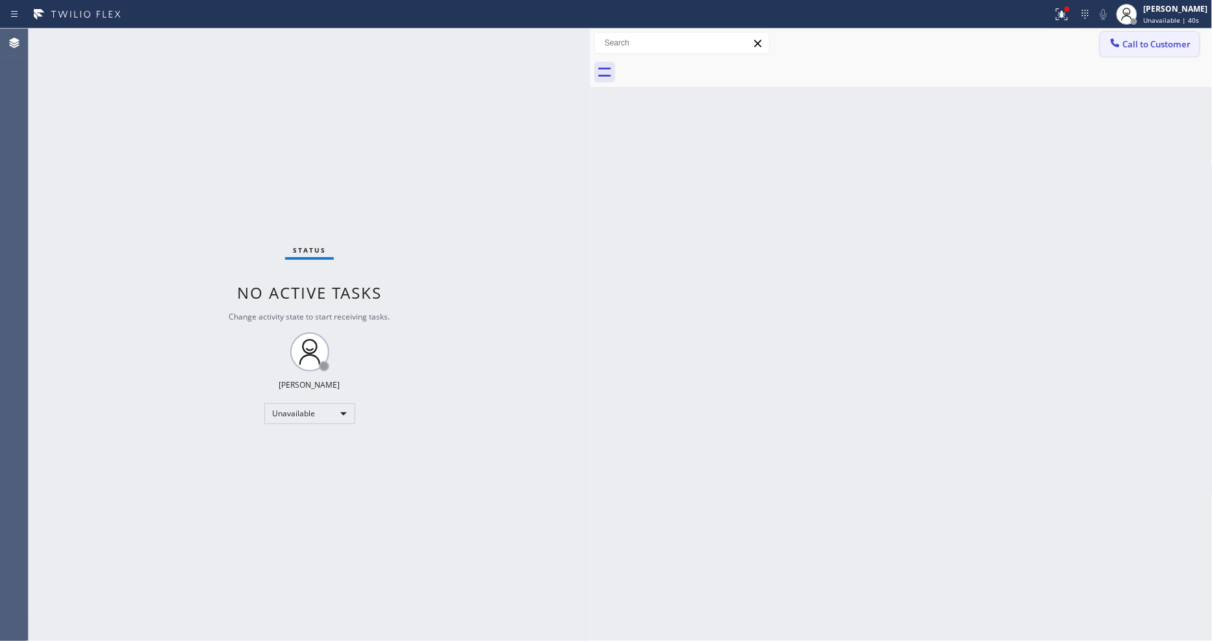
click at [1139, 52] on button "Call to Customer" at bounding box center [1149, 44] width 99 height 25
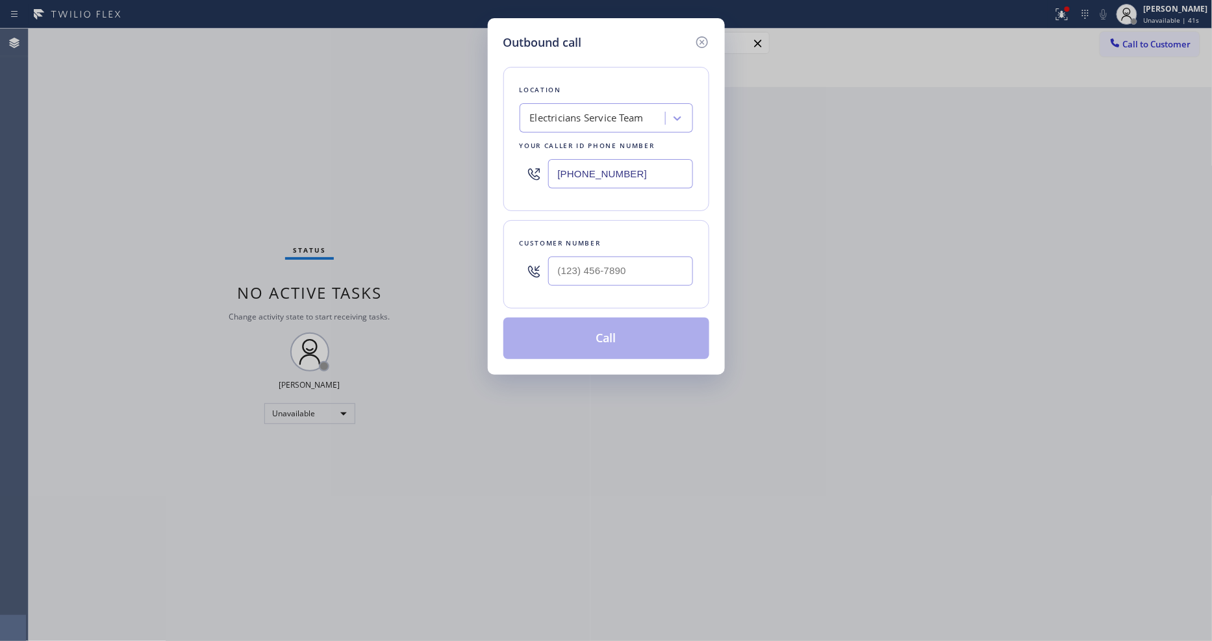
click at [593, 117] on div "Electricians Service Team" at bounding box center [587, 118] width 114 height 15
paste input "Blue Moon Electrical Los Alamitos"
type input "Blue Moon Electrical Los Alamitos"
click at [597, 139] on div "Blue Moon Electrical Los Alamitos" at bounding box center [605, 152] width 173 height 36
type input "(562) 337-3994"
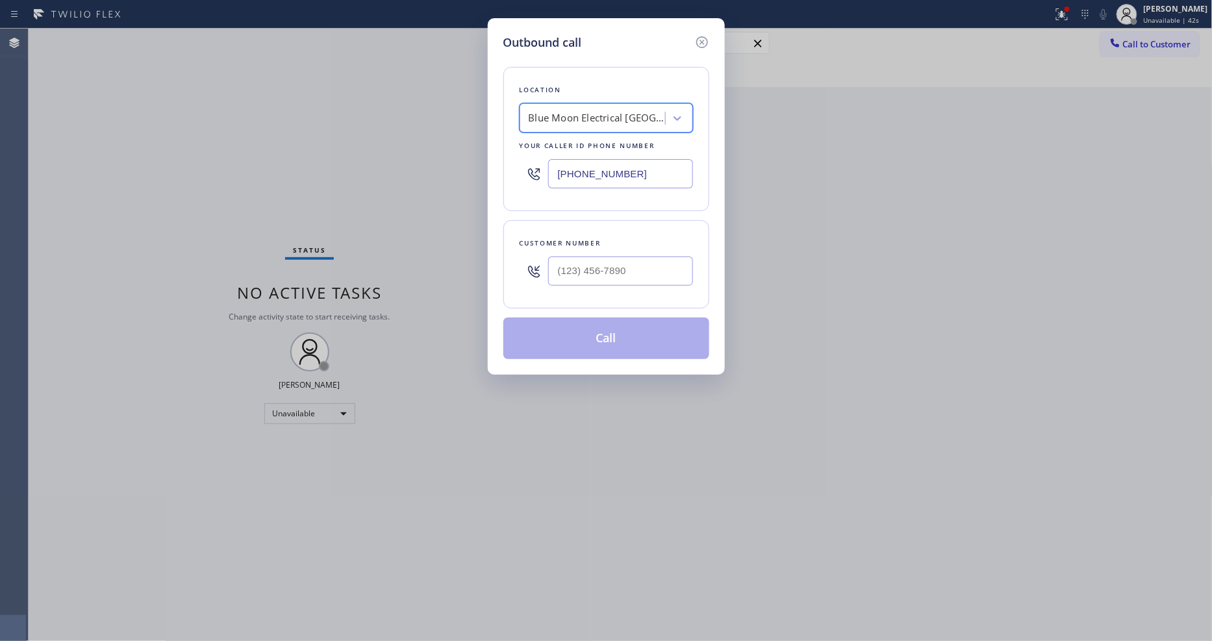
scroll to position [0, 1]
click at [579, 264] on input "text" at bounding box center [620, 270] width 145 height 29
paste input "818) 800-1927"
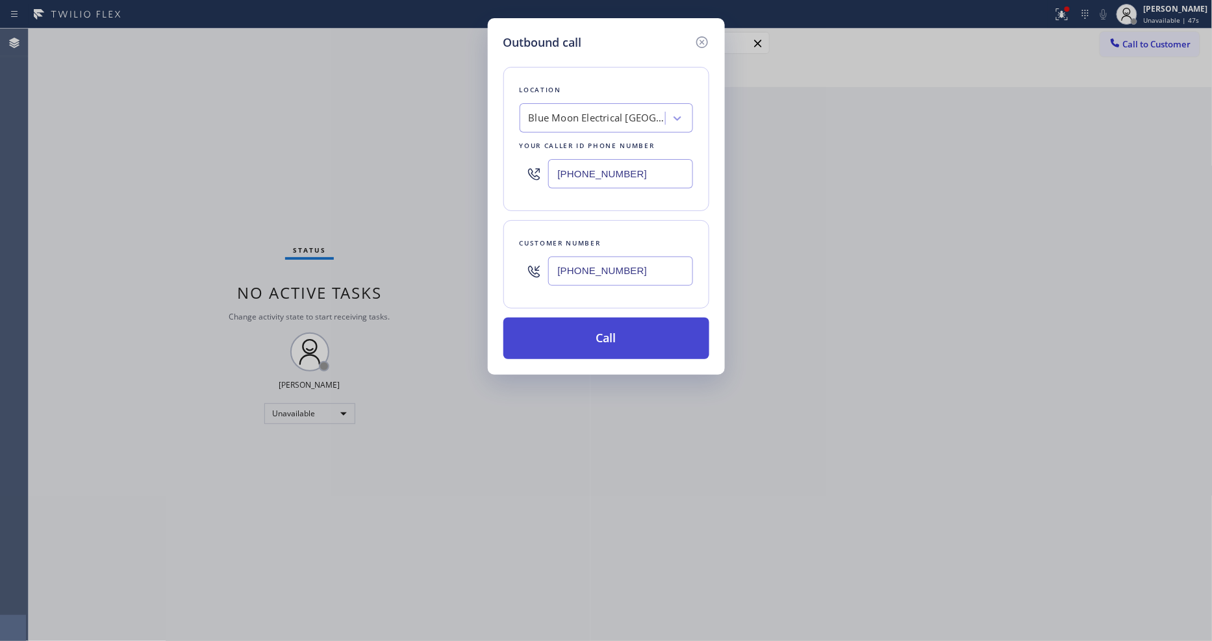
type input "(818) 800-1927"
click at [579, 344] on button "Call" at bounding box center [606, 338] width 206 height 42
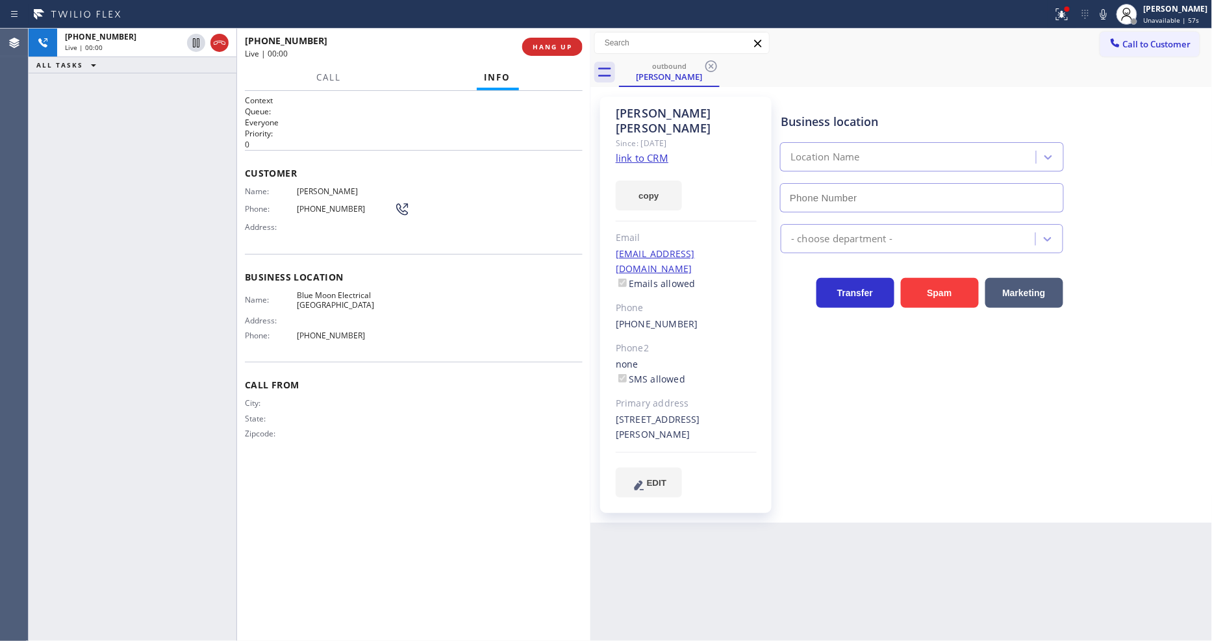
type input "(562) 337-3994"
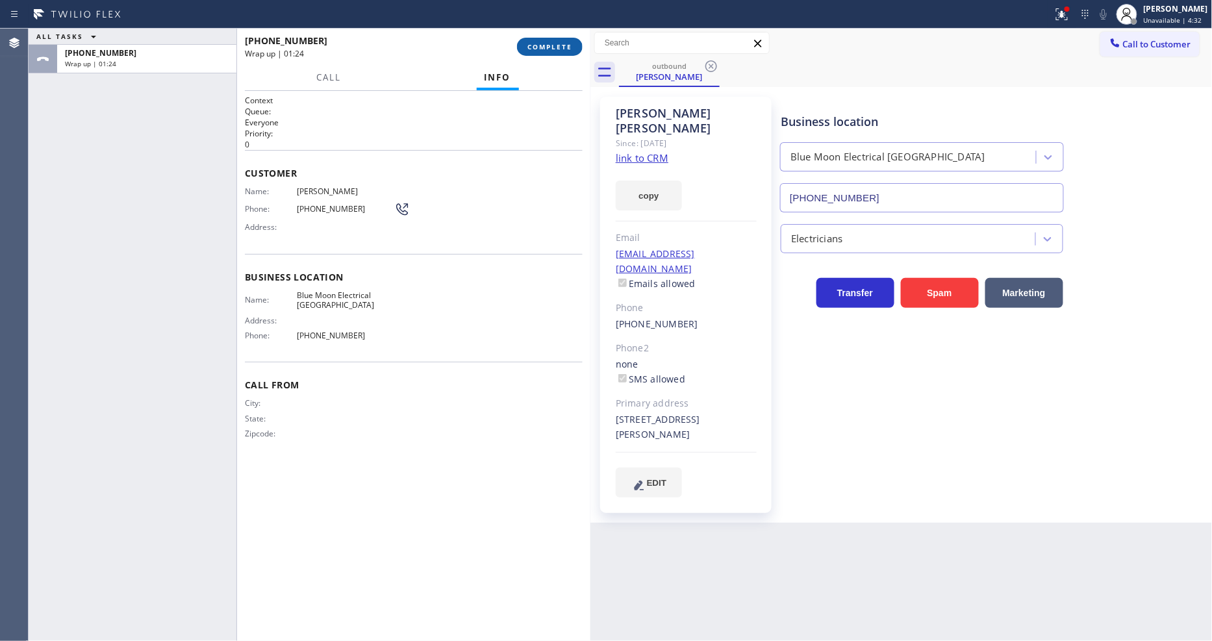
click at [553, 45] on span "COMPLETE" at bounding box center [549, 46] width 45 height 9
click at [456, 219] on div "Name: Tom Sigler Phone: (818) 800-1927 Address:" at bounding box center [414, 211] width 338 height 51
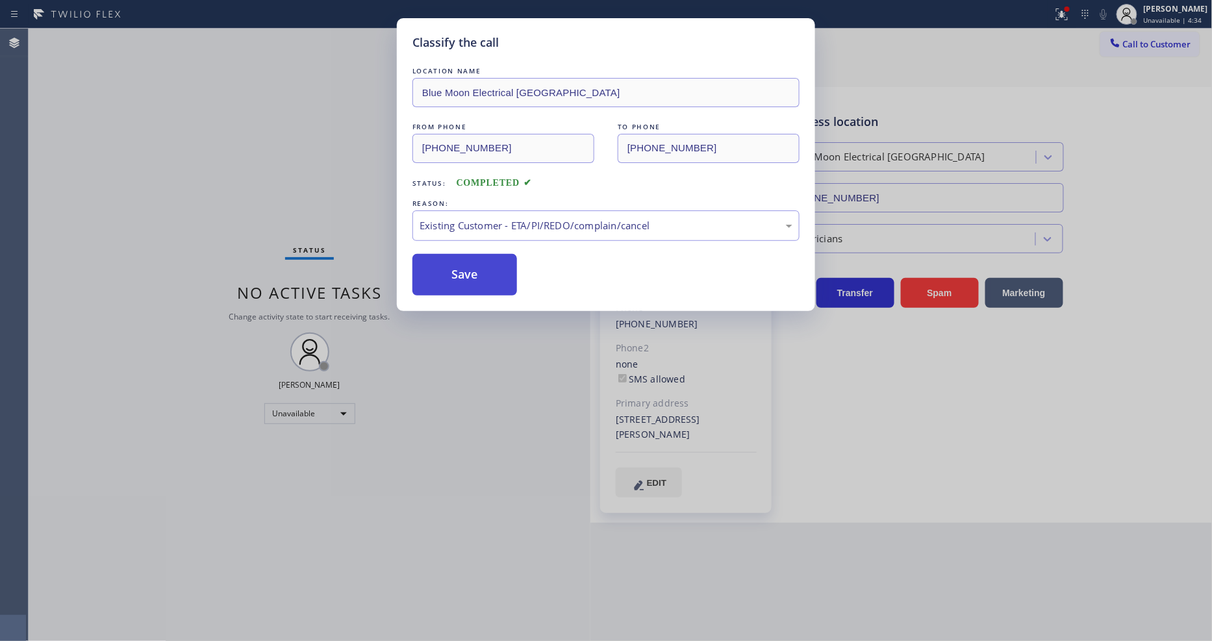
drag, startPoint x: 454, startPoint y: 284, endPoint x: 453, endPoint y: 256, distance: 28.0
click at [453, 256] on button "Save" at bounding box center [464, 275] width 105 height 42
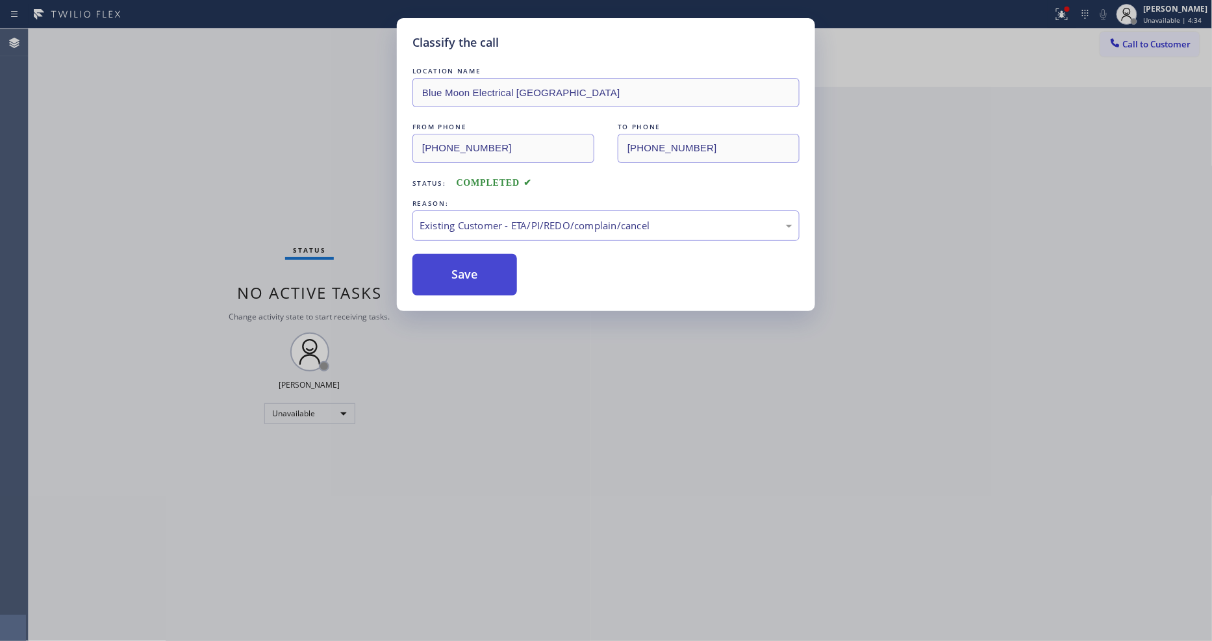
click at [453, 256] on button "Save" at bounding box center [464, 275] width 105 height 42
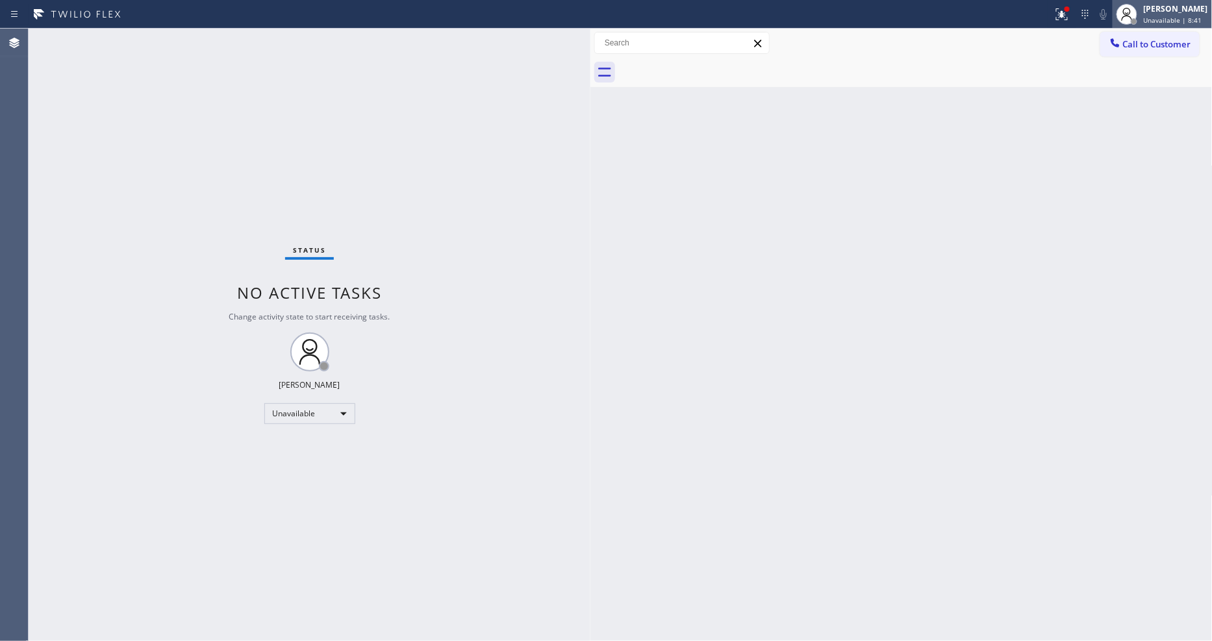
click at [1178, 16] on span "Unavailable | 8:41" at bounding box center [1172, 20] width 58 height 9
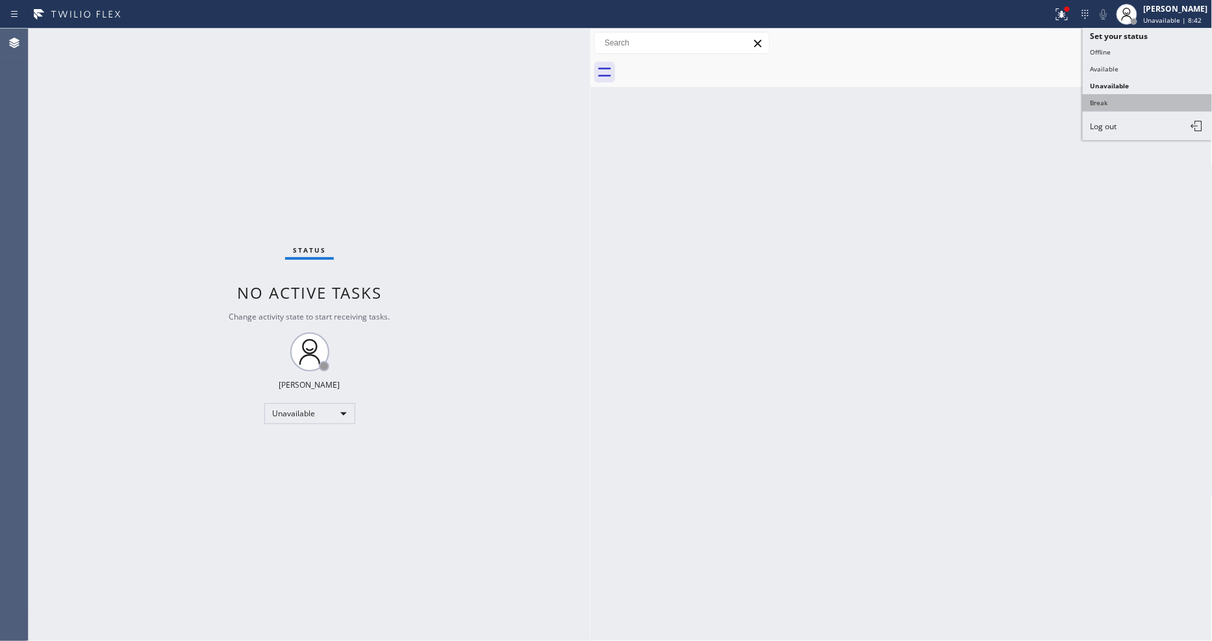
click at [1158, 98] on button "Break" at bounding box center [1147, 102] width 130 height 17
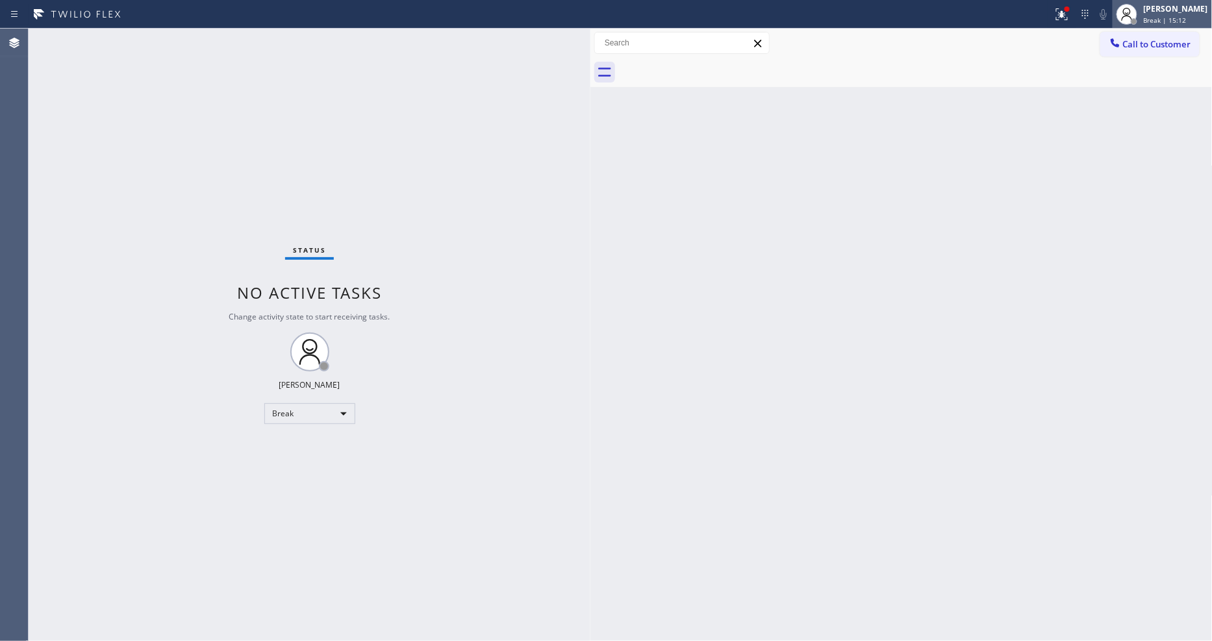
drag, startPoint x: 1175, startPoint y: 10, endPoint x: 1175, endPoint y: 27, distance: 16.9
click at [1175, 10] on div "[PERSON_NAME]" at bounding box center [1175, 8] width 64 height 11
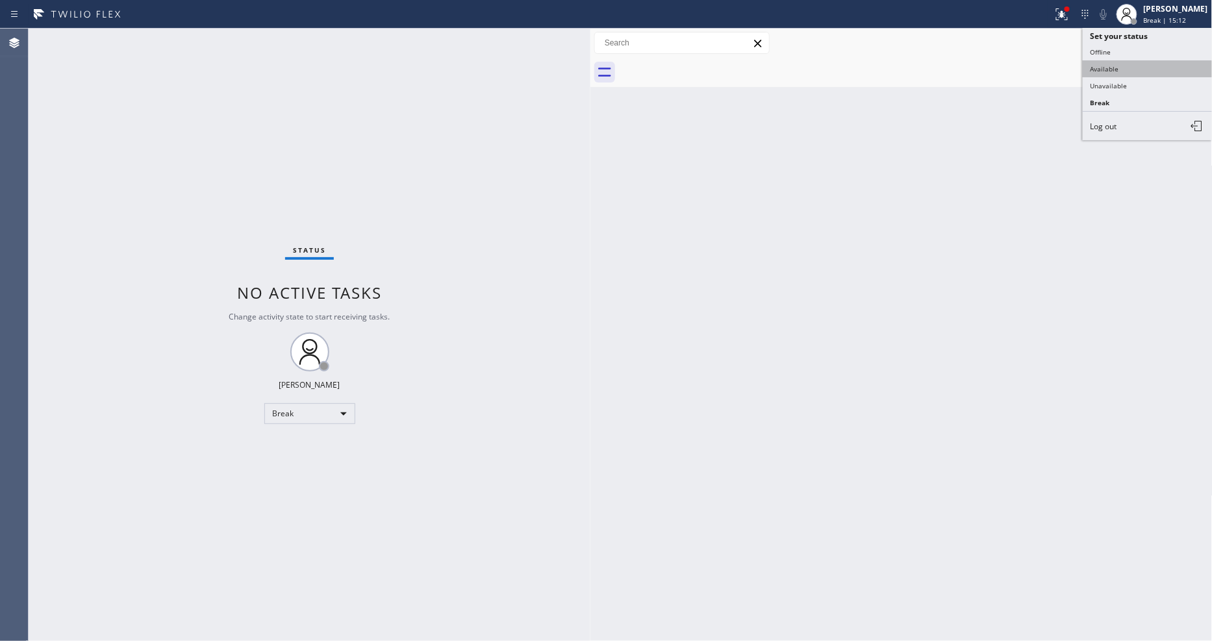
click at [1164, 62] on button "Available" at bounding box center [1147, 68] width 130 height 17
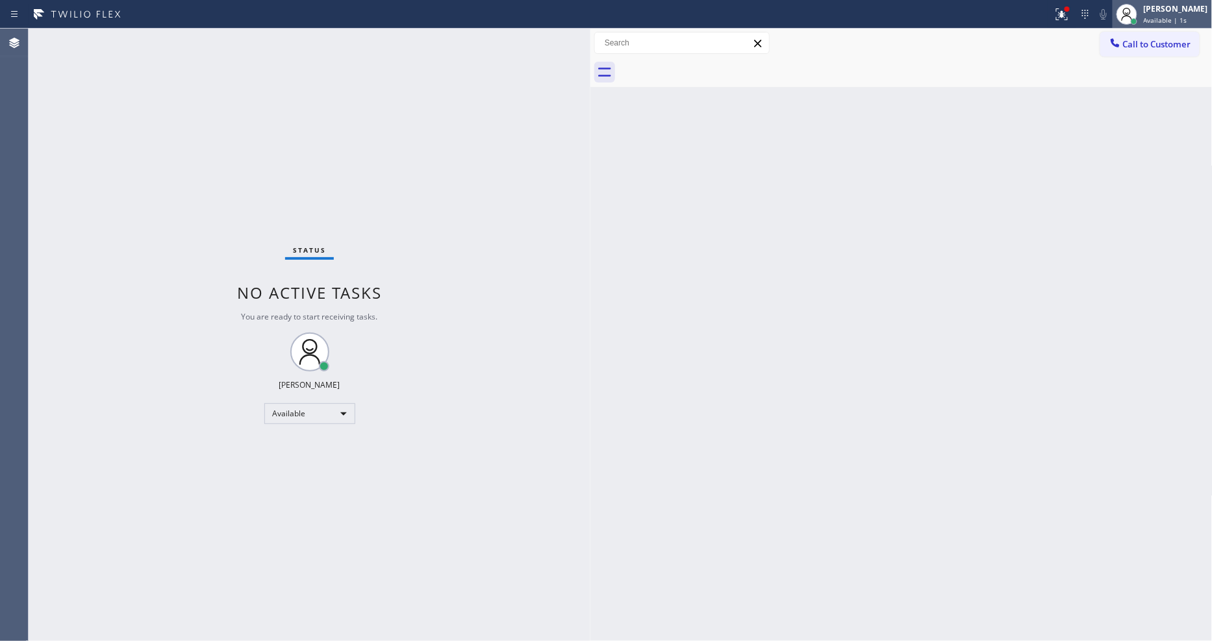
click at [1159, 12] on div "[PERSON_NAME]" at bounding box center [1175, 8] width 64 height 11
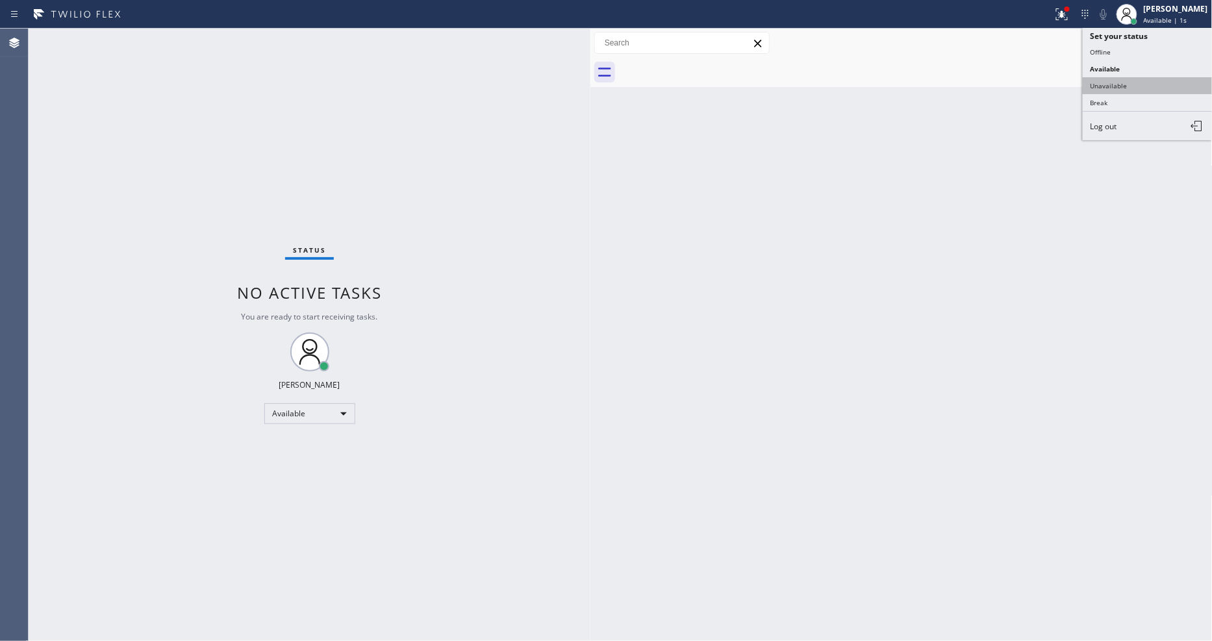
click at [1139, 84] on button "Unavailable" at bounding box center [1147, 85] width 130 height 17
click at [1145, 51] on button "Call to Customer" at bounding box center [1149, 44] width 99 height 25
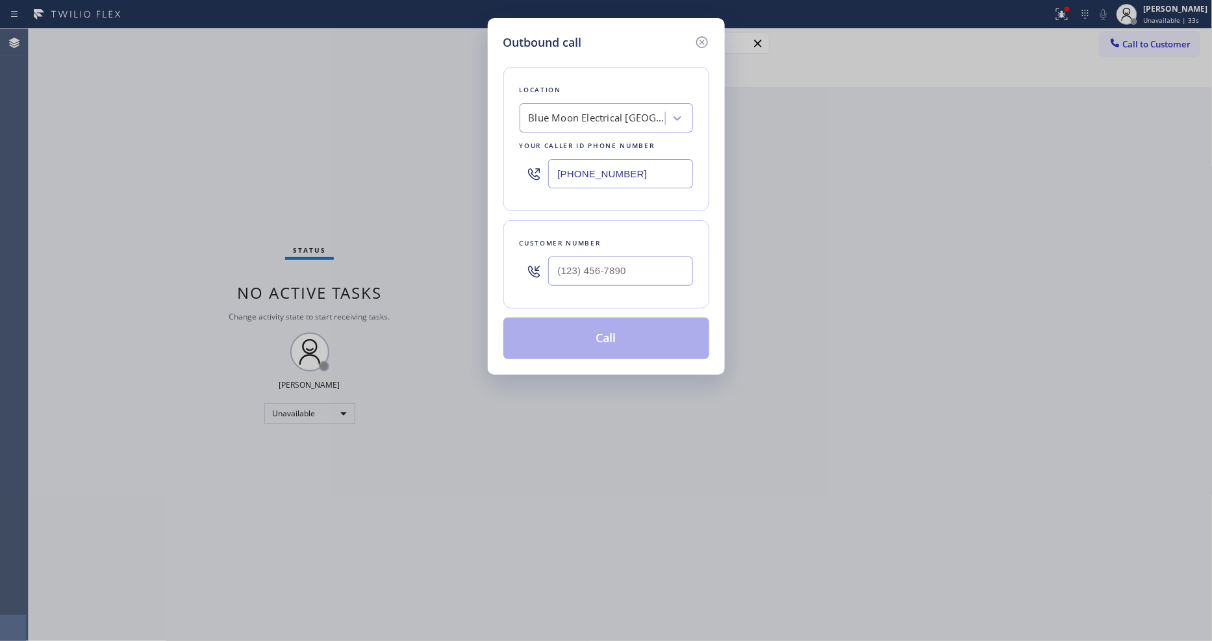
click at [573, 116] on div "Blue Moon Electrical Los Alamitos" at bounding box center [597, 118] width 136 height 15
paste input "Blue Moon Electrical San Jose"
type input "Blue Moon Electrical San Jose"
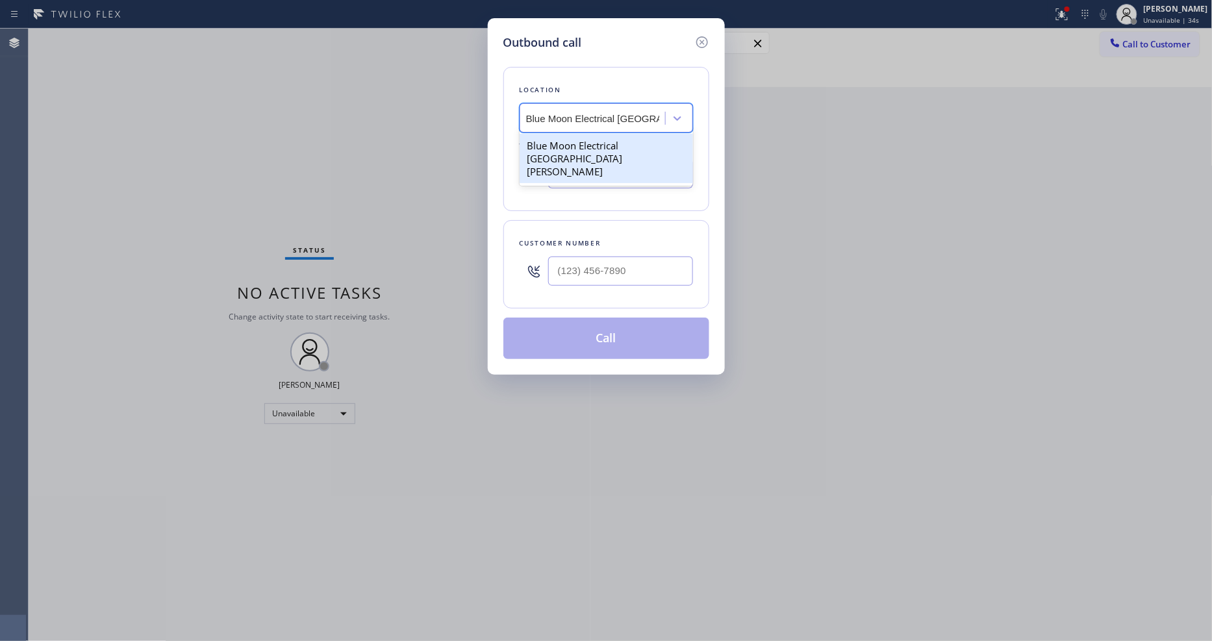
click at [572, 144] on div "Blue Moon Electrical San Jose" at bounding box center [605, 158] width 173 height 49
type input "(408) 638-6856"
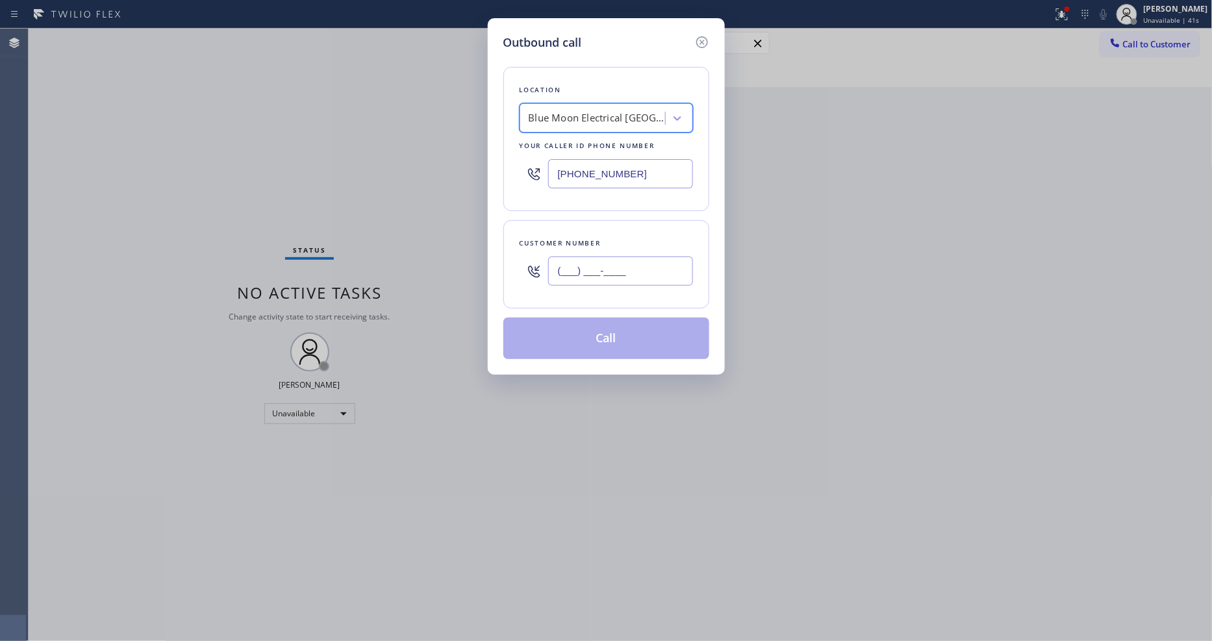
click at [596, 263] on input "(___) ___-____" at bounding box center [620, 270] width 145 height 29
paste input "213) 477-5480"
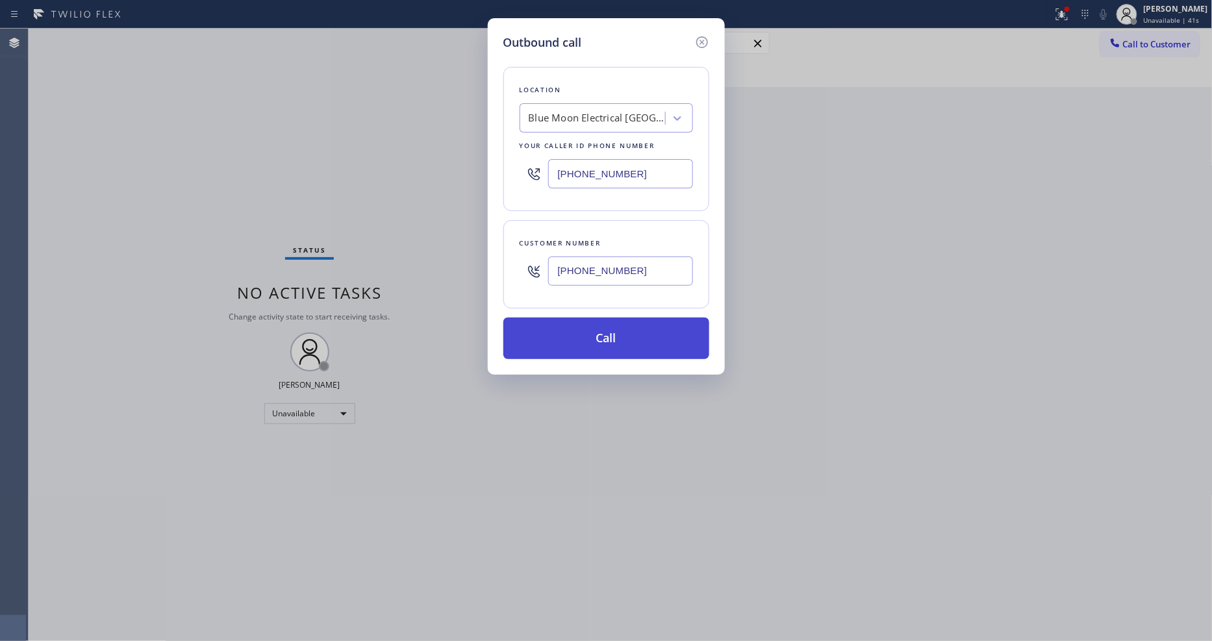
type input "(213) 477-5480"
click at [569, 329] on button "Call" at bounding box center [606, 338] width 206 height 42
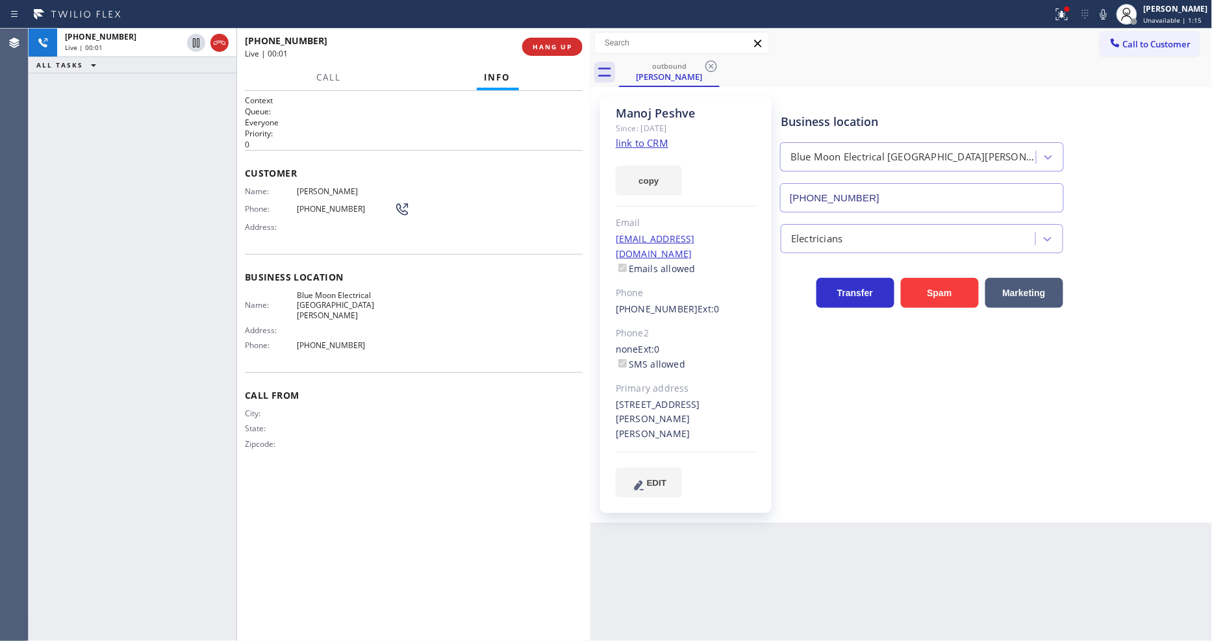
type input "(408) 638-6856"
click at [328, 186] on span "Manoj Peshve" at bounding box center [345, 191] width 97 height 10
click at [335, 204] on span "(213) 477-5480" at bounding box center [345, 209] width 97 height 10
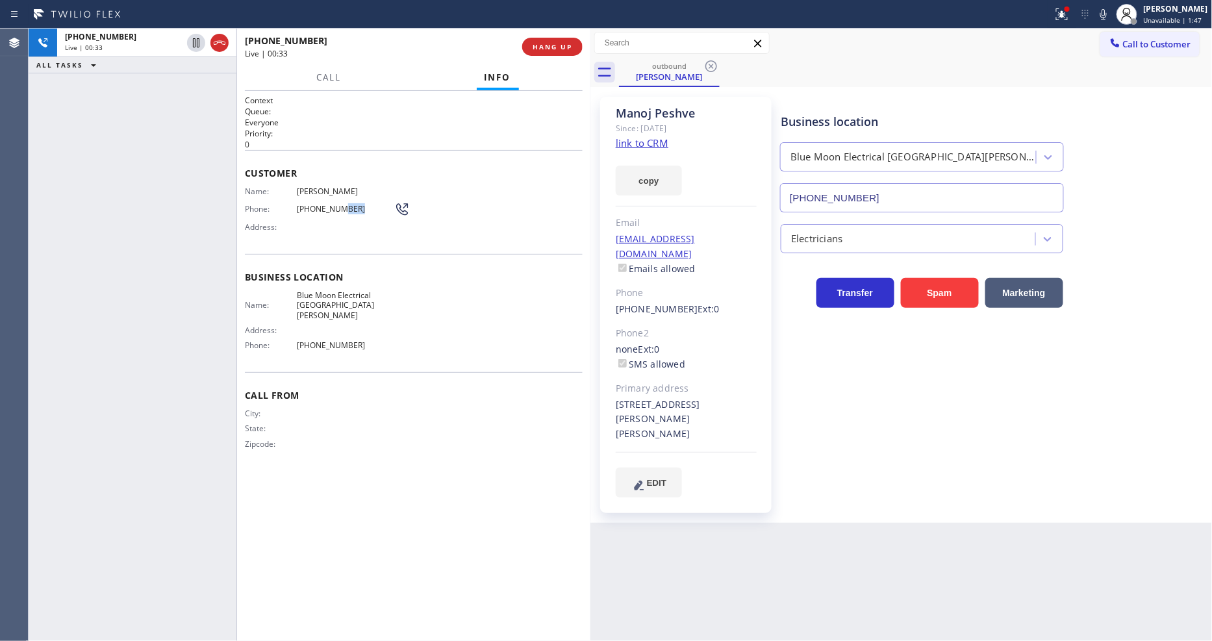
click at [335, 204] on span "(213) 477-5480" at bounding box center [345, 209] width 97 height 10
click at [579, 46] on button "HANG UP" at bounding box center [552, 47] width 60 height 18
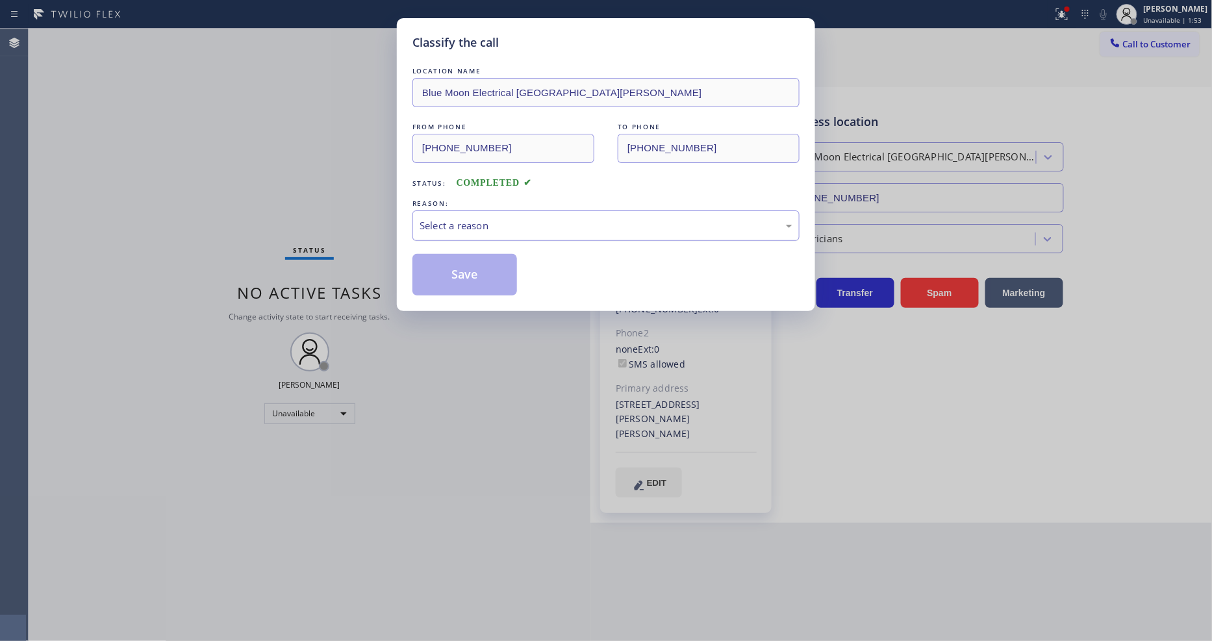
click at [482, 228] on div "Select a reason" at bounding box center [605, 225] width 373 height 15
click at [480, 264] on button "Save" at bounding box center [464, 275] width 105 height 42
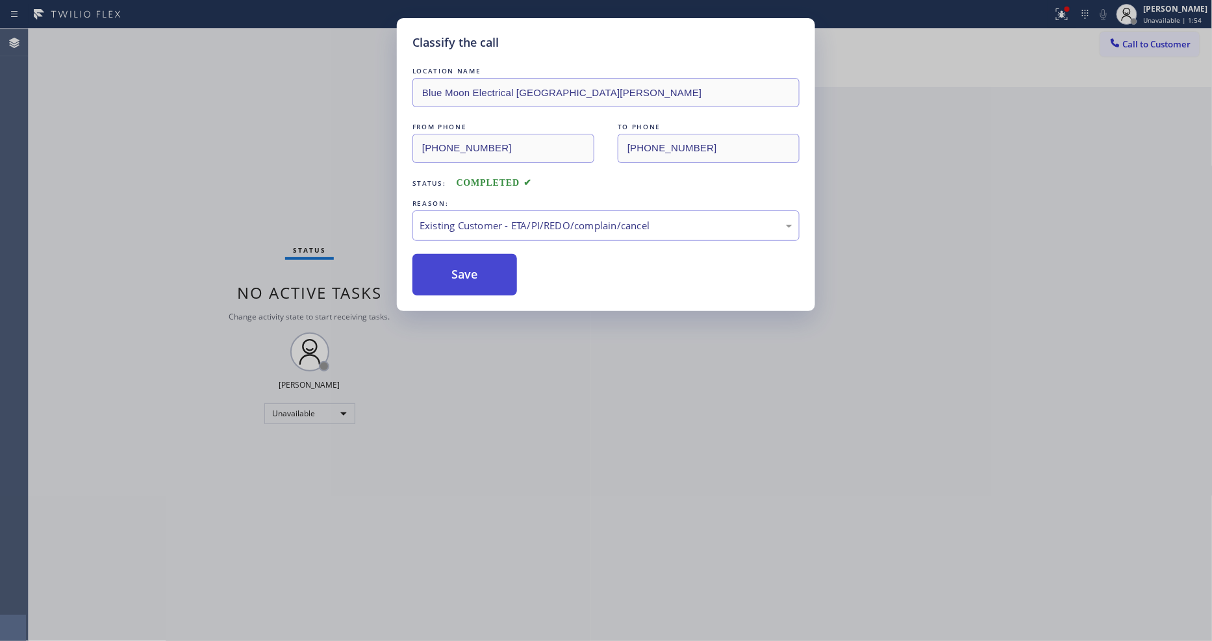
click at [480, 264] on button "Save" at bounding box center [464, 275] width 105 height 42
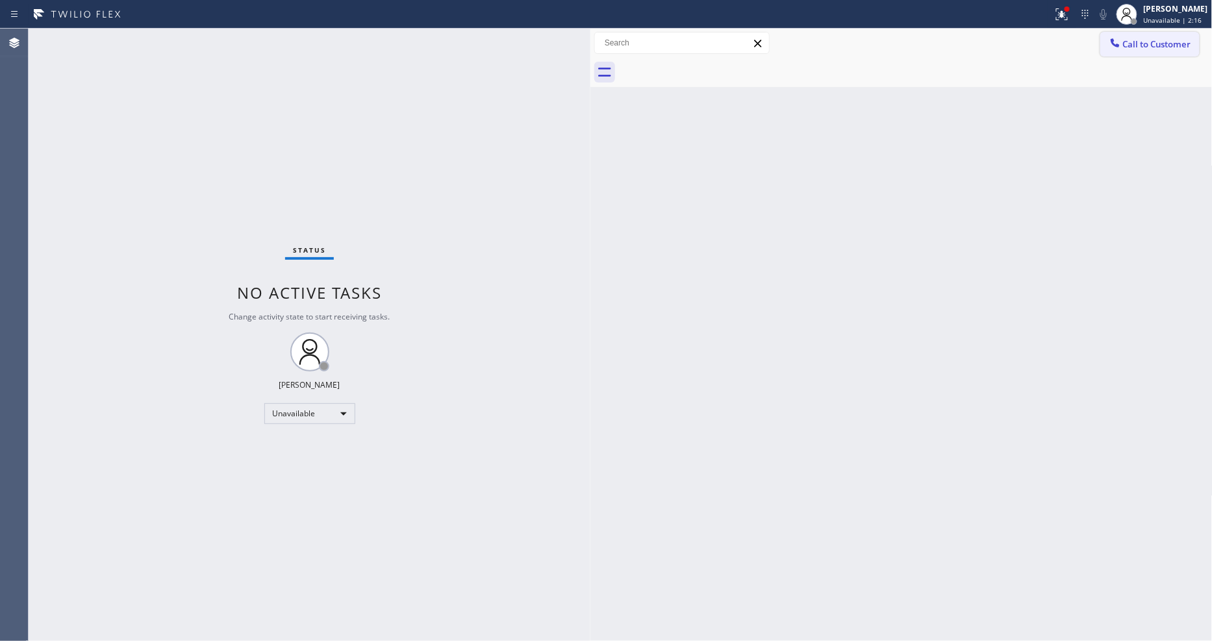
click at [1145, 36] on button "Call to Customer" at bounding box center [1149, 44] width 99 height 25
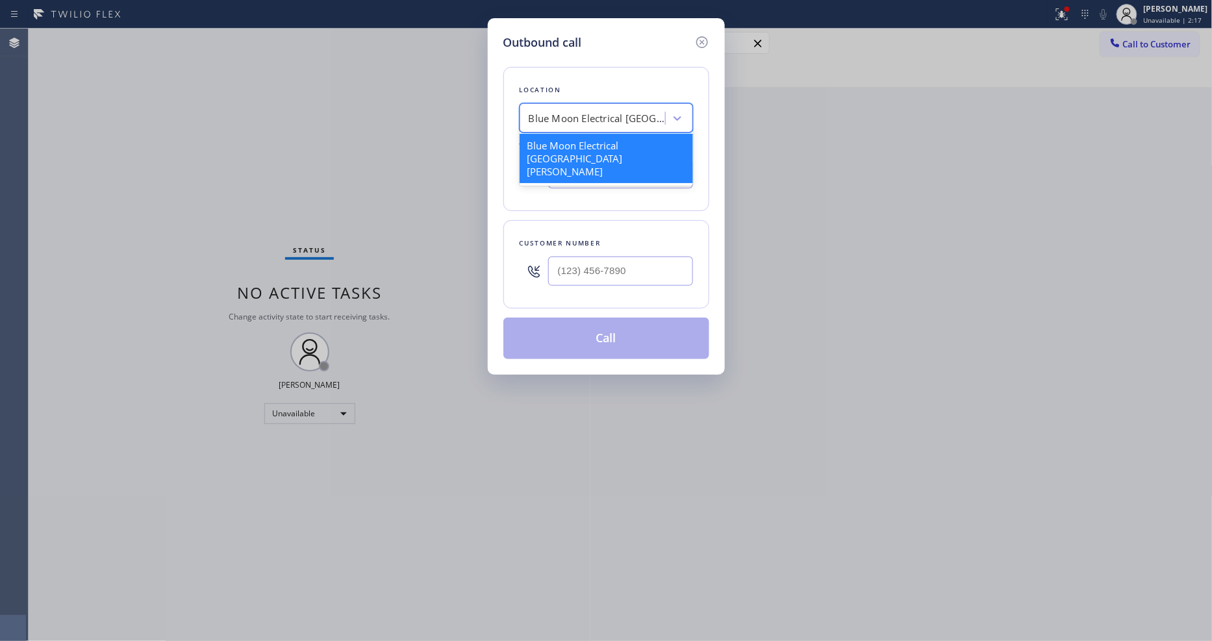
click at [616, 111] on div "Blue Moon Electrical San Jose" at bounding box center [597, 118] width 136 height 15
paste input "Target Plumbers Long Beach"
type input "Target Plumbers Long Beach"
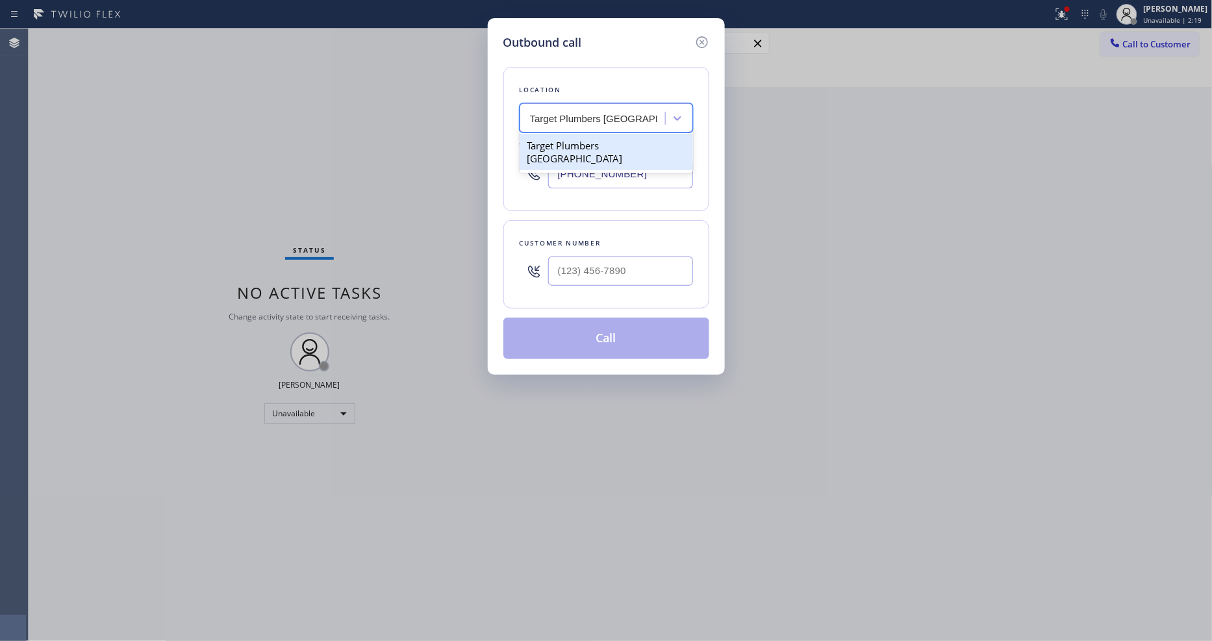
click at [586, 142] on div "Target Plumbers Long Beach" at bounding box center [605, 152] width 173 height 36
type input "(562) 242-3929"
click at [580, 262] on input "text" at bounding box center [620, 270] width 145 height 29
paste input "773) 426-6256"
type input "(773) 426-6256"
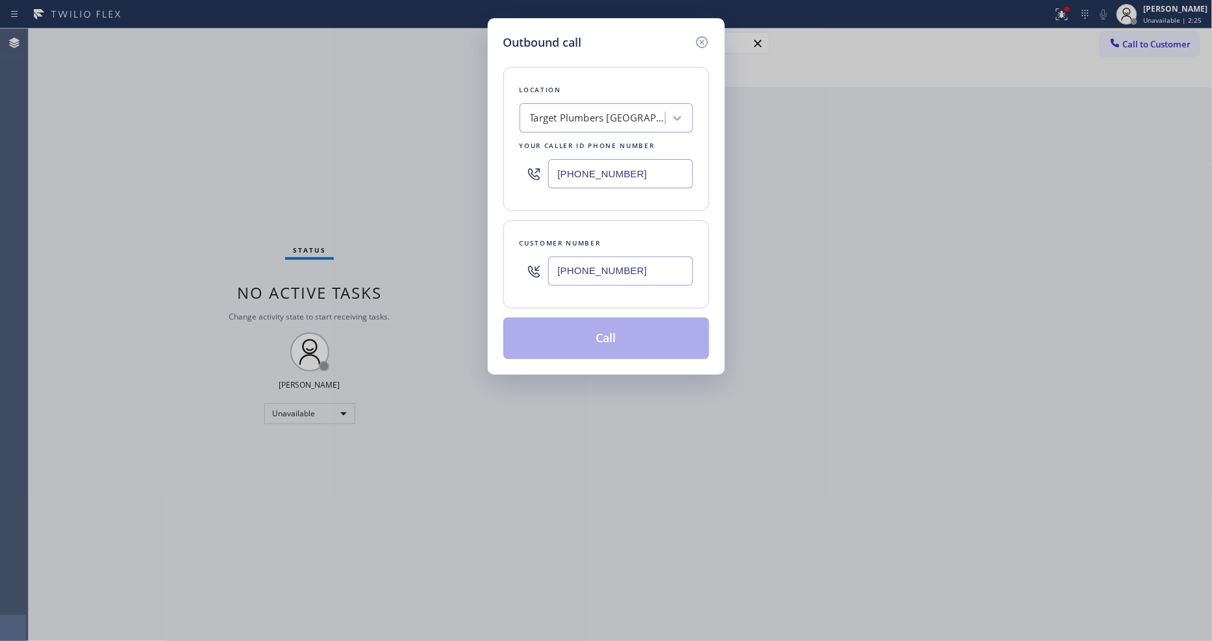
click at [588, 334] on button "Call" at bounding box center [606, 338] width 206 height 42
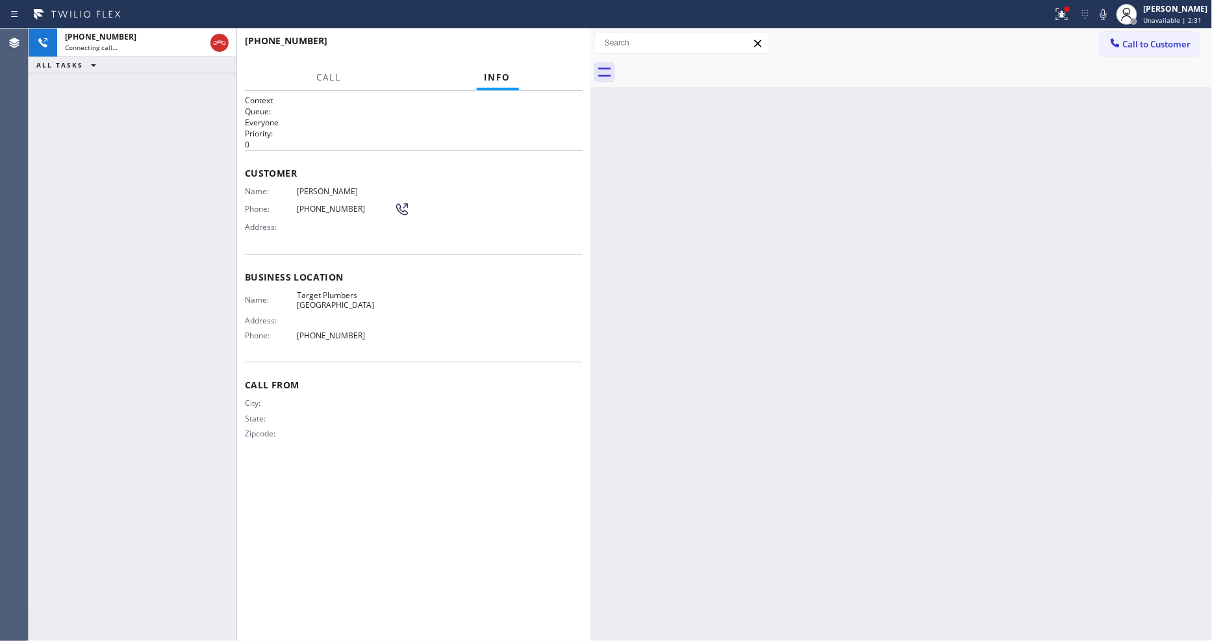
click at [306, 192] on span "Kyle Daly" at bounding box center [345, 191] width 97 height 10
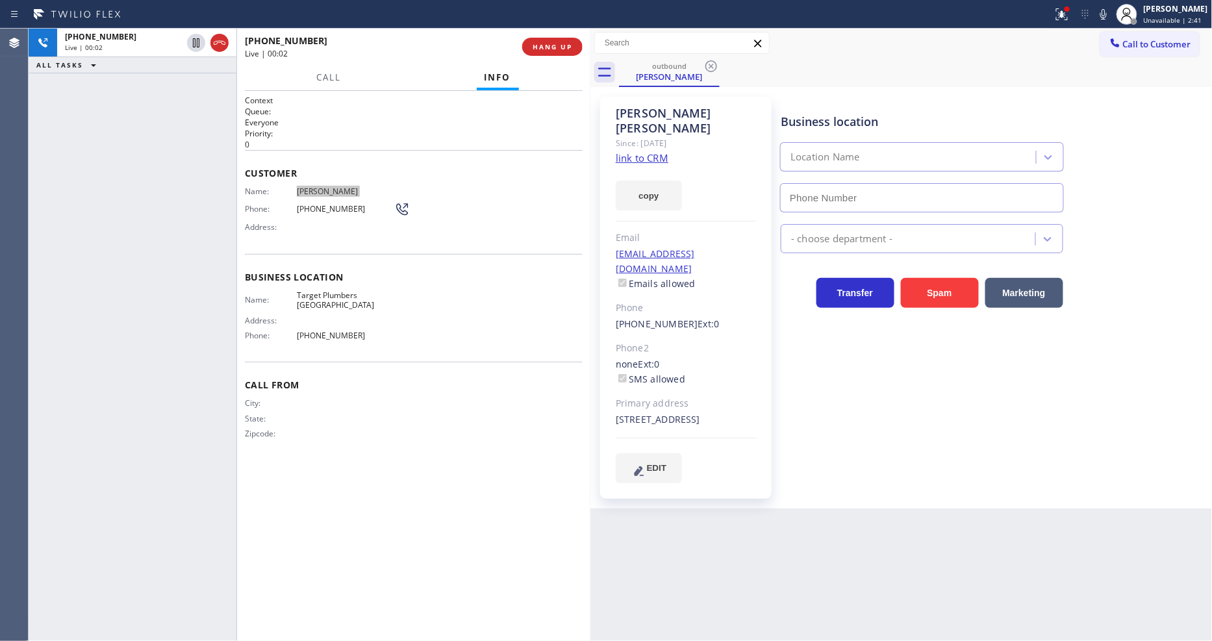
type input "(562) 242-3929"
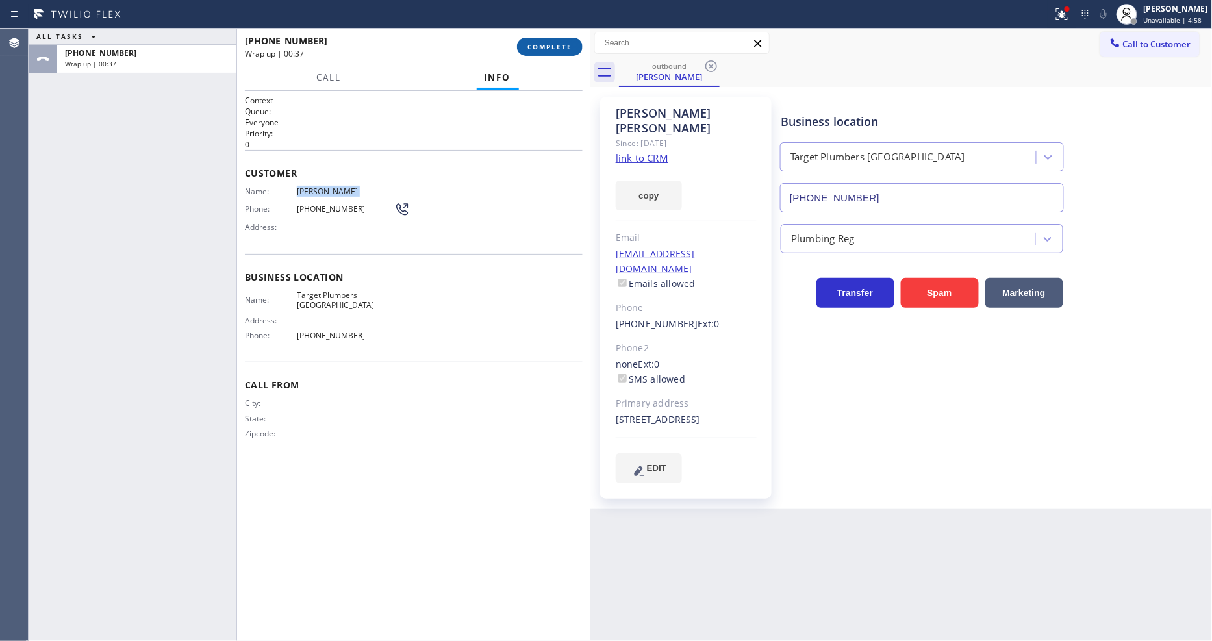
click at [539, 44] on span "COMPLETE" at bounding box center [549, 46] width 45 height 9
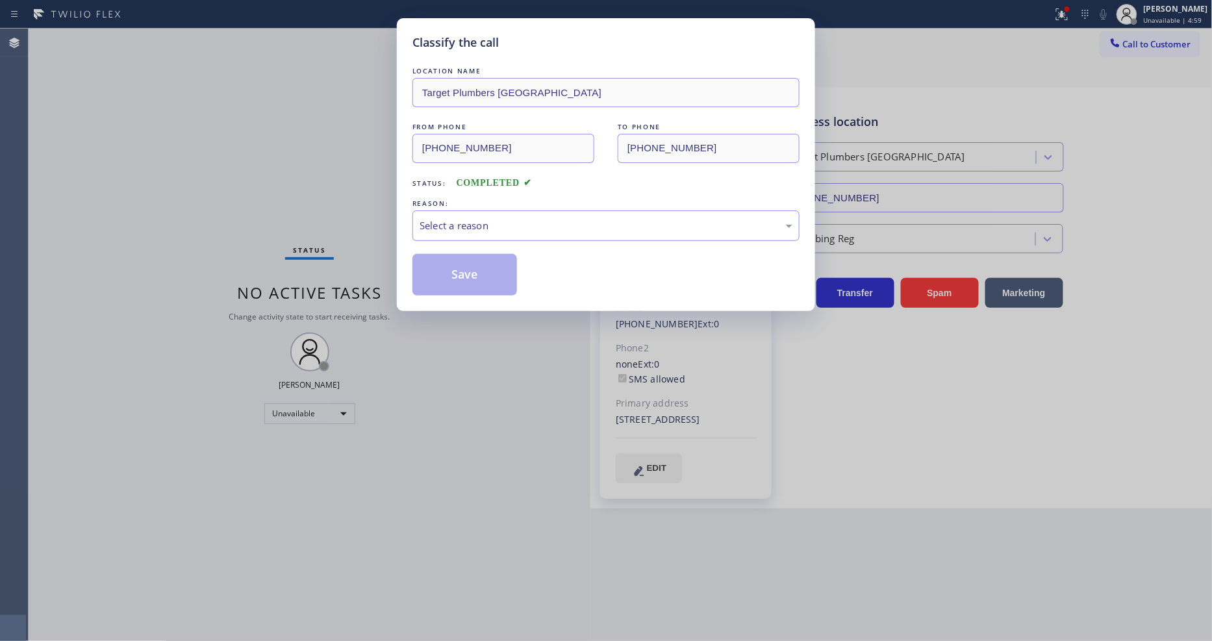
click at [504, 223] on div "Select a reason" at bounding box center [605, 225] width 373 height 15
click at [482, 269] on button "Save" at bounding box center [464, 275] width 105 height 42
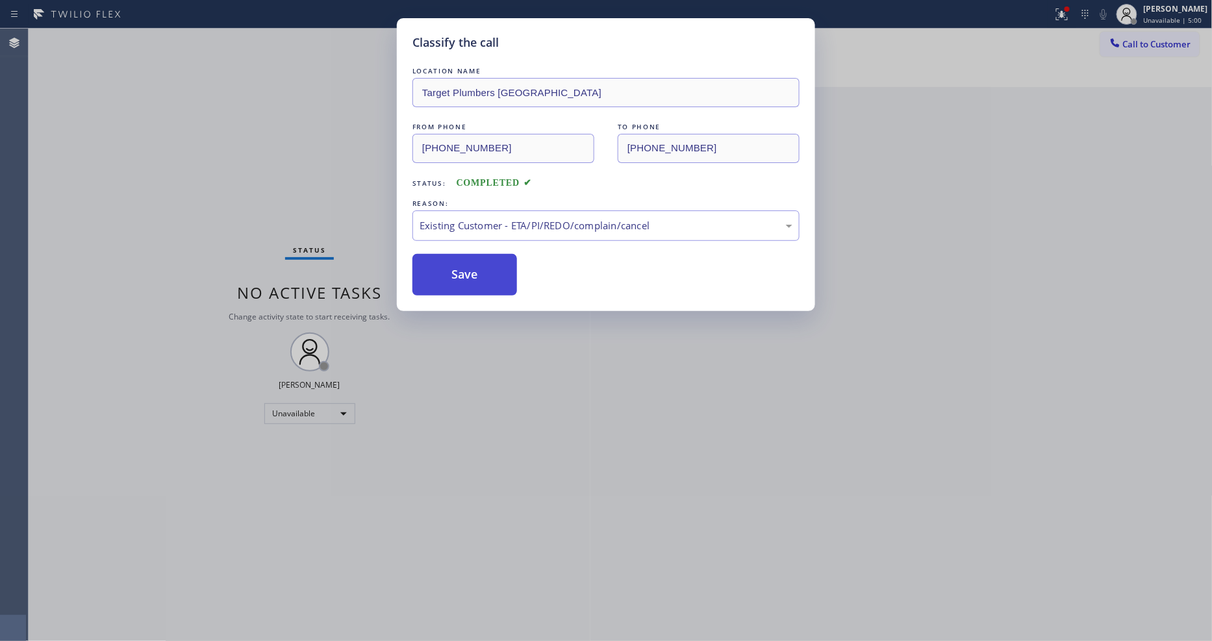
click at [482, 269] on button "Save" at bounding box center [464, 275] width 105 height 42
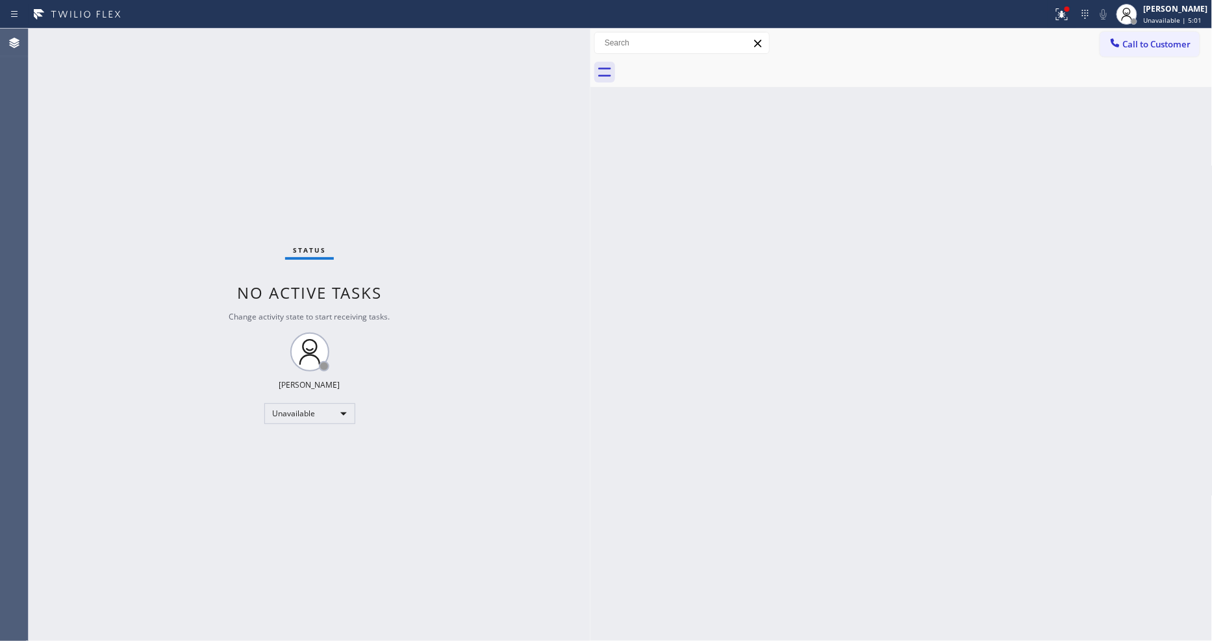
drag, startPoint x: 1119, startPoint y: 47, endPoint x: 901, endPoint y: 105, distance: 225.1
click at [1119, 47] on icon at bounding box center [1114, 42] width 13 height 13
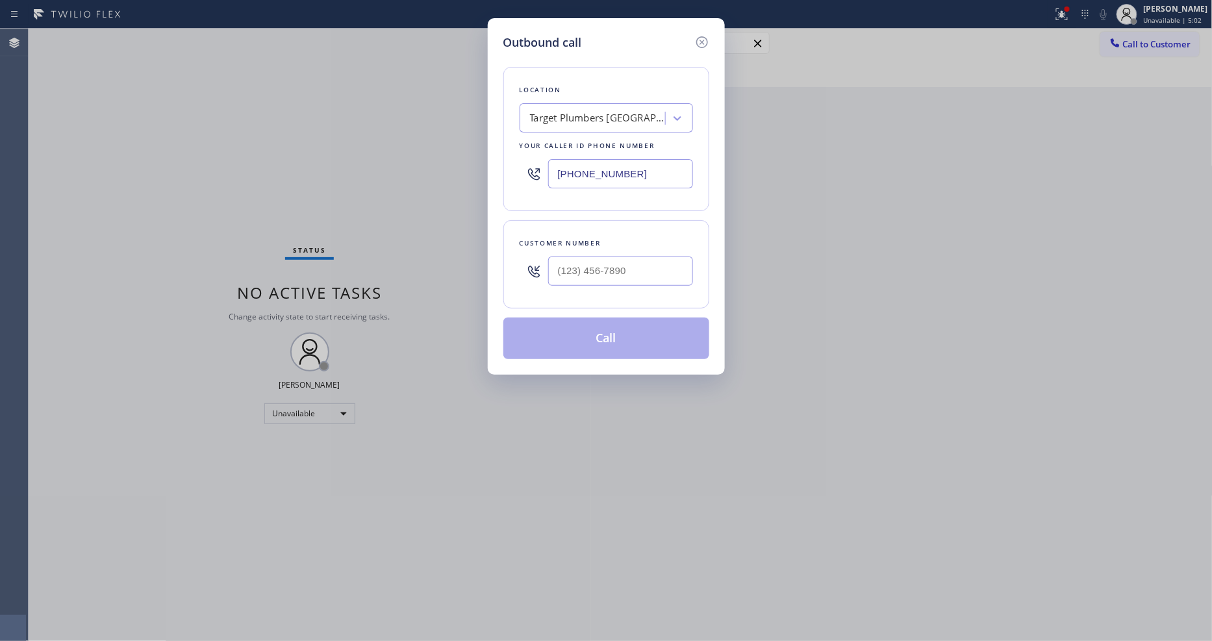
click at [616, 116] on div "Target Plumbers Long Beach" at bounding box center [598, 118] width 136 height 15
paste input "Viking Repair Los Angeles"
type input "Viking Repair Los Angeles"
click at [591, 138] on div "Viking Repair Los Angeles" at bounding box center [605, 145] width 173 height 23
type input "(323) 472-6629"
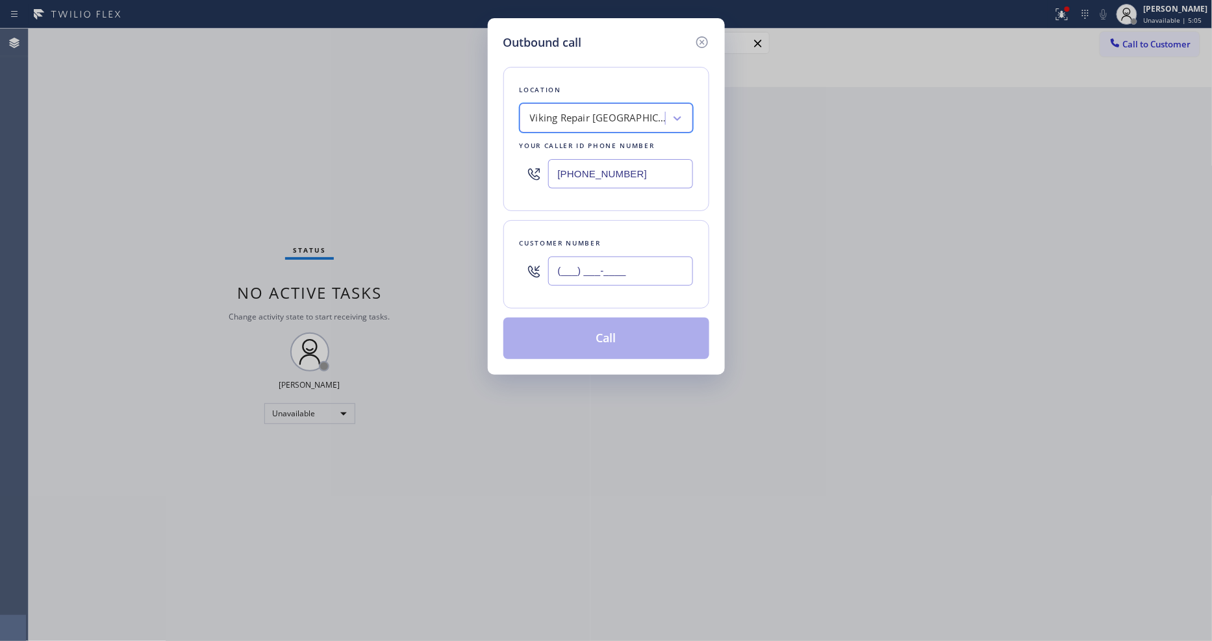
click at [567, 264] on input "(___) ___-____" at bounding box center [620, 270] width 145 height 29
paste input "310) 614-1303"
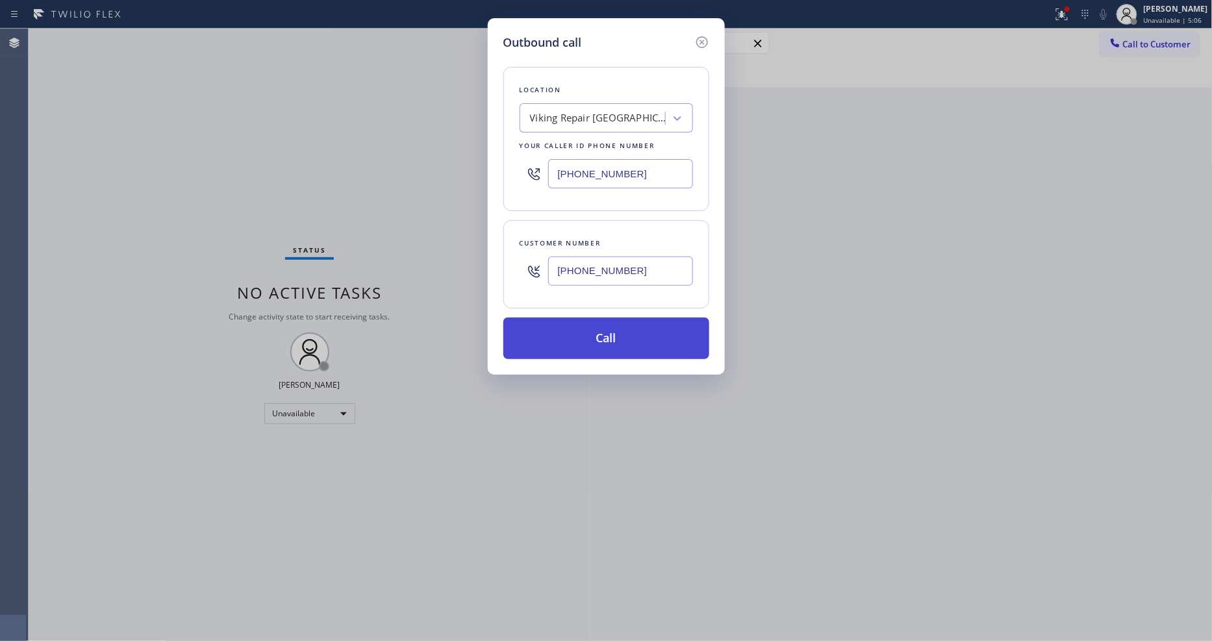
type input "(310) 614-1303"
click at [571, 328] on button "Call" at bounding box center [606, 338] width 206 height 42
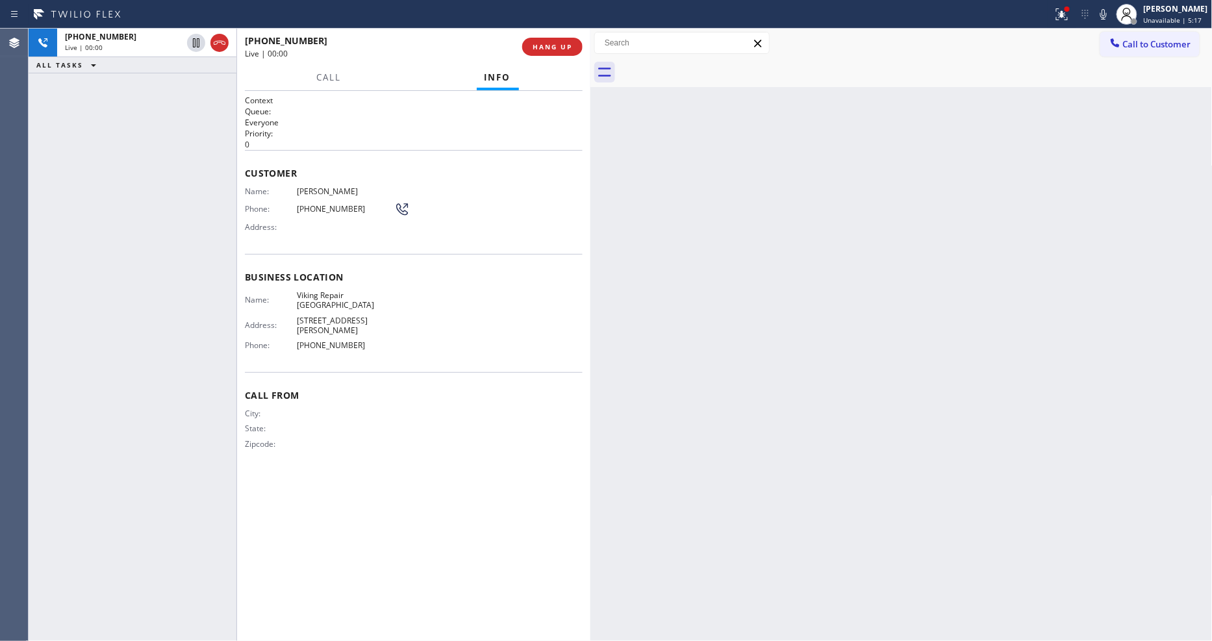
click at [308, 190] on span "Catherine Monson" at bounding box center [345, 191] width 97 height 10
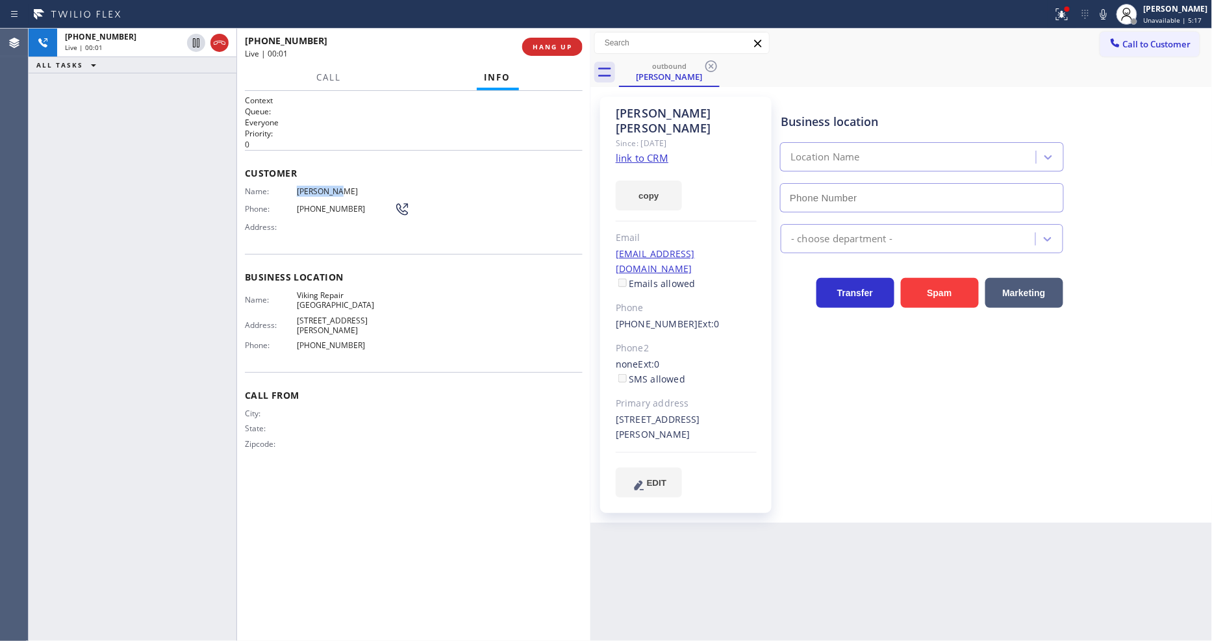
click at [308, 190] on span "Catherine Monson" at bounding box center [345, 191] width 97 height 10
type input "(323) 472-6629"
click at [546, 42] on span "HANG UP" at bounding box center [552, 46] width 40 height 9
click at [546, 42] on span "COMPLETE" at bounding box center [549, 46] width 45 height 9
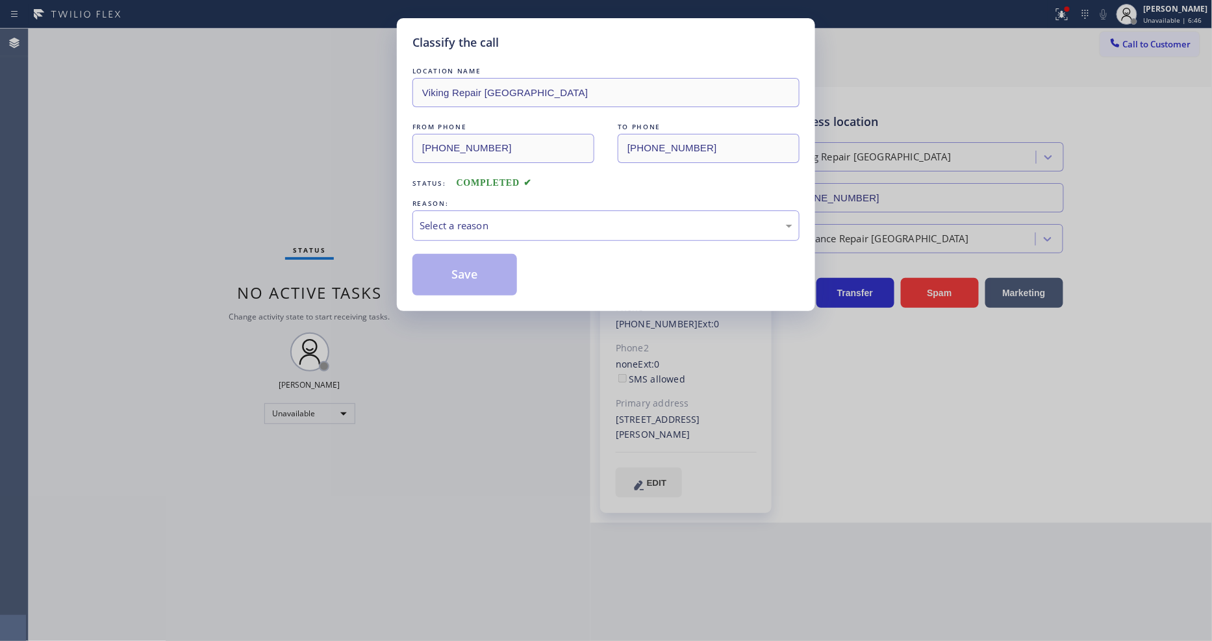
click at [453, 218] on div "Select a reason" at bounding box center [605, 225] width 373 height 15
click at [459, 270] on button "Save" at bounding box center [464, 275] width 105 height 42
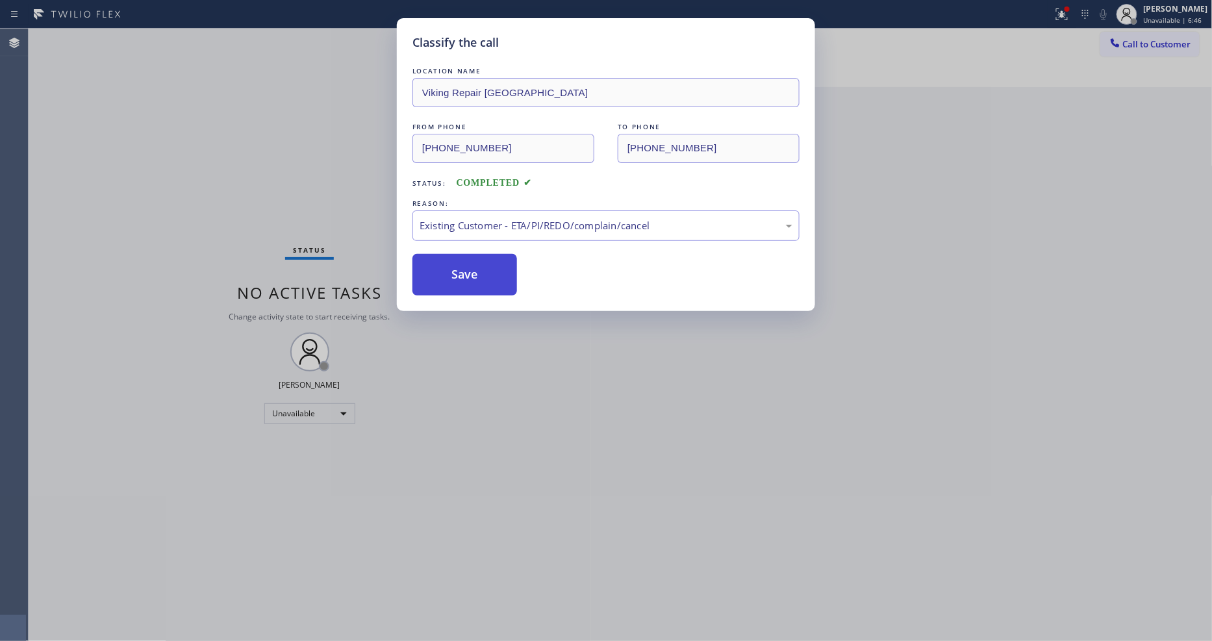
click at [459, 270] on button "Save" at bounding box center [464, 275] width 105 height 42
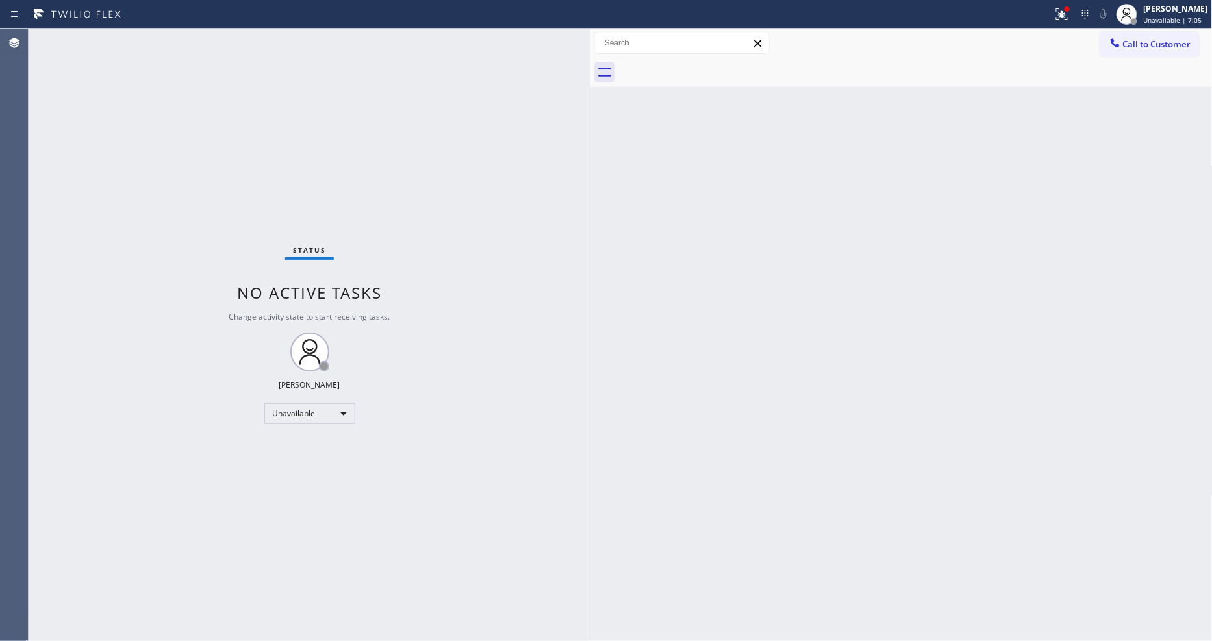
click at [1088, 44] on div "Call to Customer Outbound call Location Viking Repair Los Angeles Your caller i…" at bounding box center [901, 43] width 622 height 23
click at [1121, 44] on div at bounding box center [1115, 44] width 16 height 16
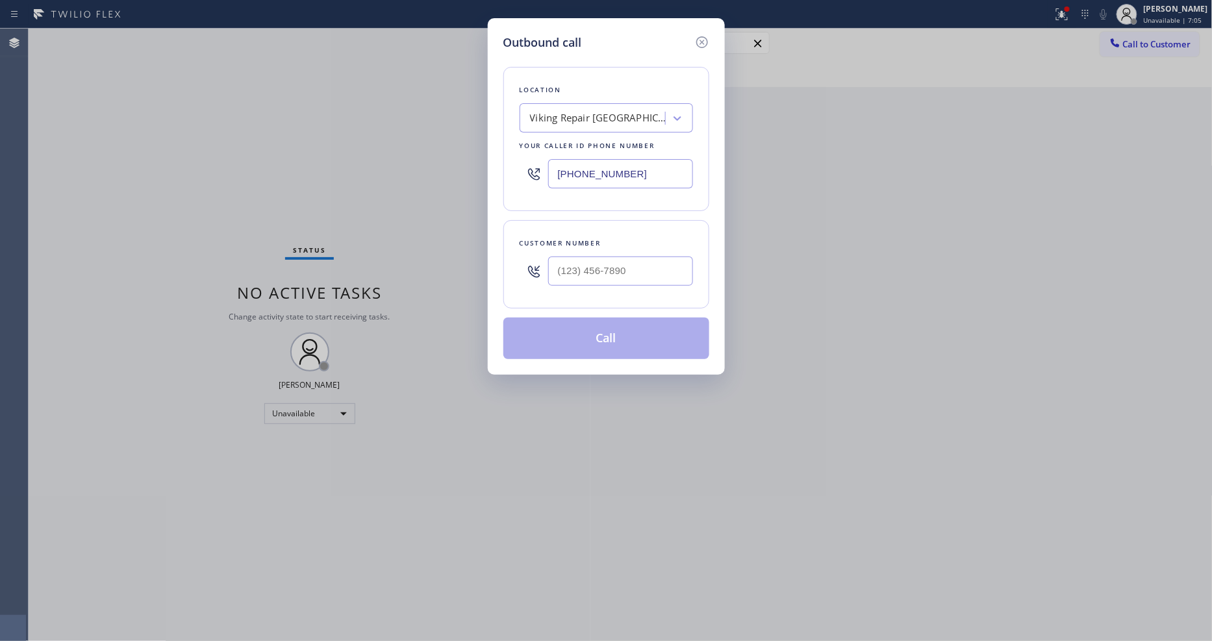
click at [634, 119] on div "Viking Repair Los Angeles" at bounding box center [598, 118] width 136 height 15
paste input "Jenn Air Appliance Masters Cupertino"
type input "Jenn Air Appliance Masters Cupertino"
click at [599, 143] on div "Jenn Air Appliance Masters Cupertino" at bounding box center [605, 152] width 173 height 36
type input "(408) 214-8595"
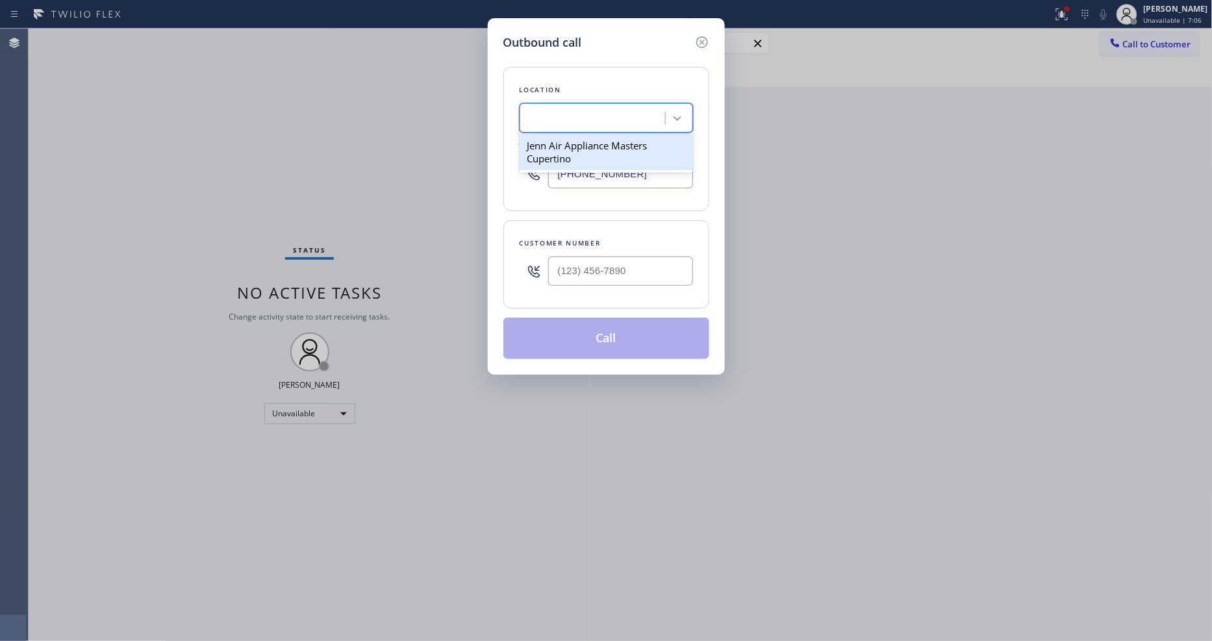
scroll to position [0, 1]
click at [579, 257] on input "(___) ___-____" at bounding box center [620, 270] width 145 height 29
paste input "831) 239-6451"
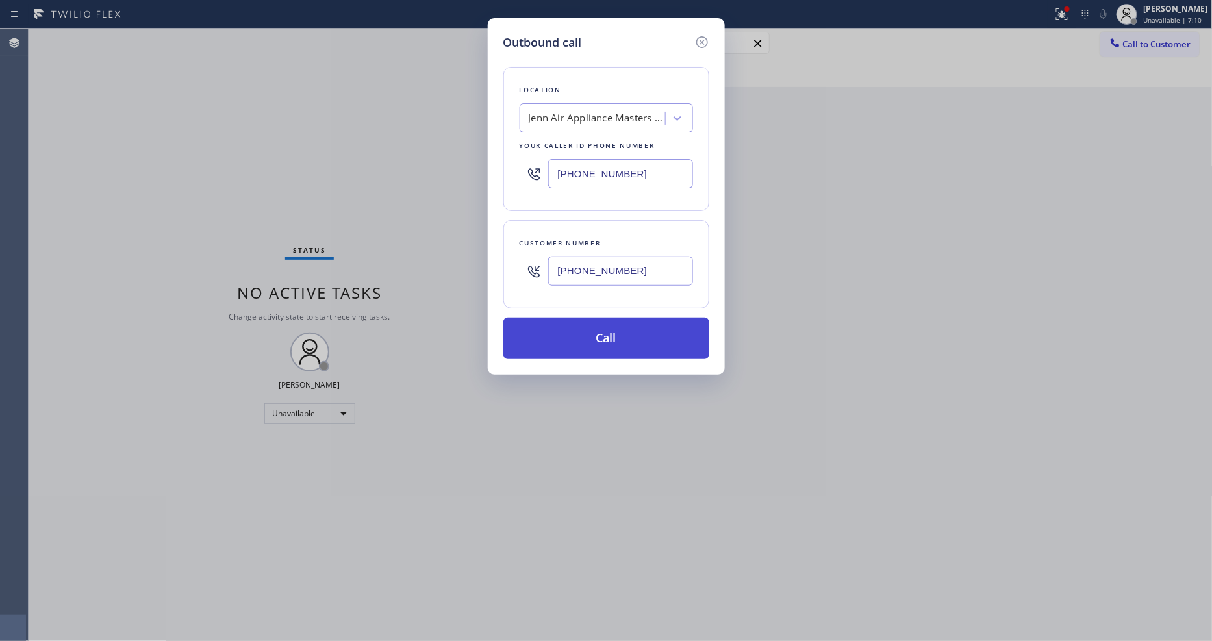
type input "(831) 239-6451"
click at [577, 348] on button "Call" at bounding box center [606, 338] width 206 height 42
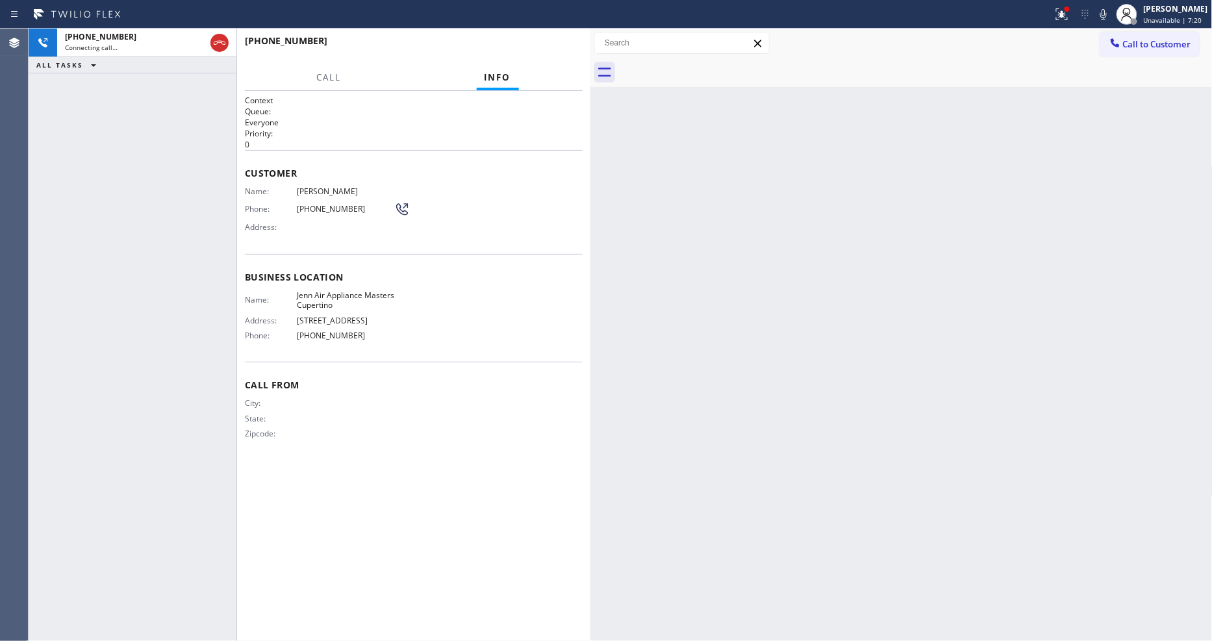
click at [315, 190] on span "Mateo Koehler" at bounding box center [345, 191] width 97 height 10
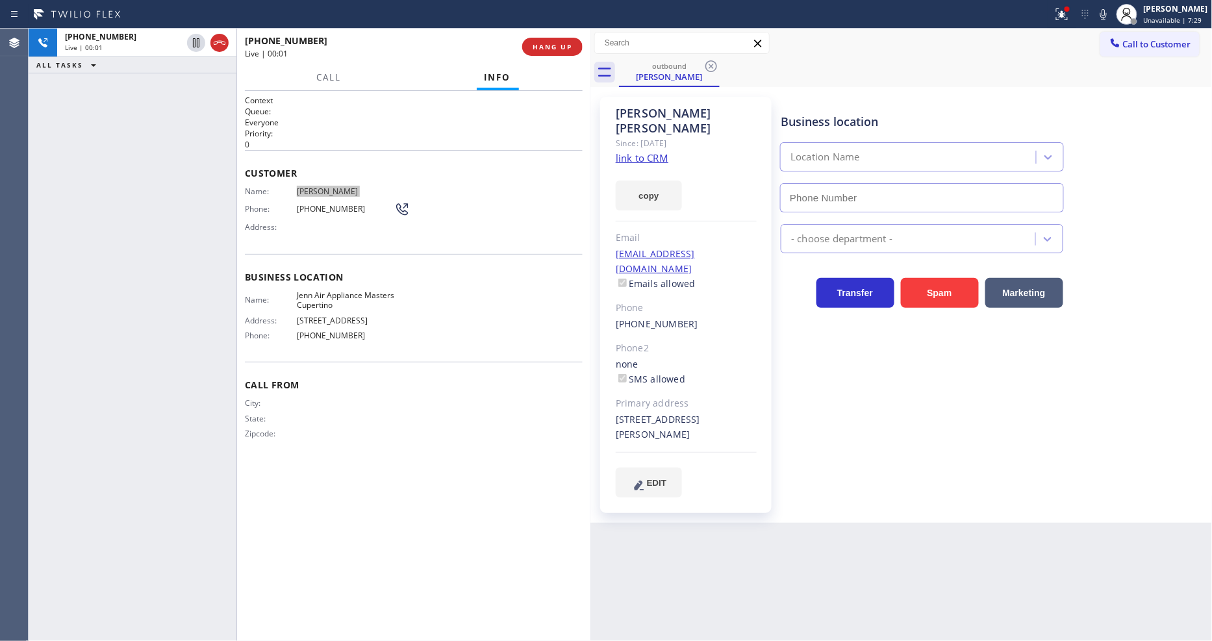
type input "(408) 214-8595"
drag, startPoint x: 723, startPoint y: 387, endPoint x: 749, endPoint y: 386, distance: 26.6
click at [749, 412] on div "561 Redwood Dr Felton, 95018 CA" at bounding box center [686, 427] width 141 height 30
drag, startPoint x: 643, startPoint y: 401, endPoint x: 599, endPoint y: 392, distance: 45.2
click at [600, 392] on div "Mateo Koehler Since: 20 may 2020 link to CRM copy Email koehlermateo@gmail.com …" at bounding box center [685, 305] width 171 height 416
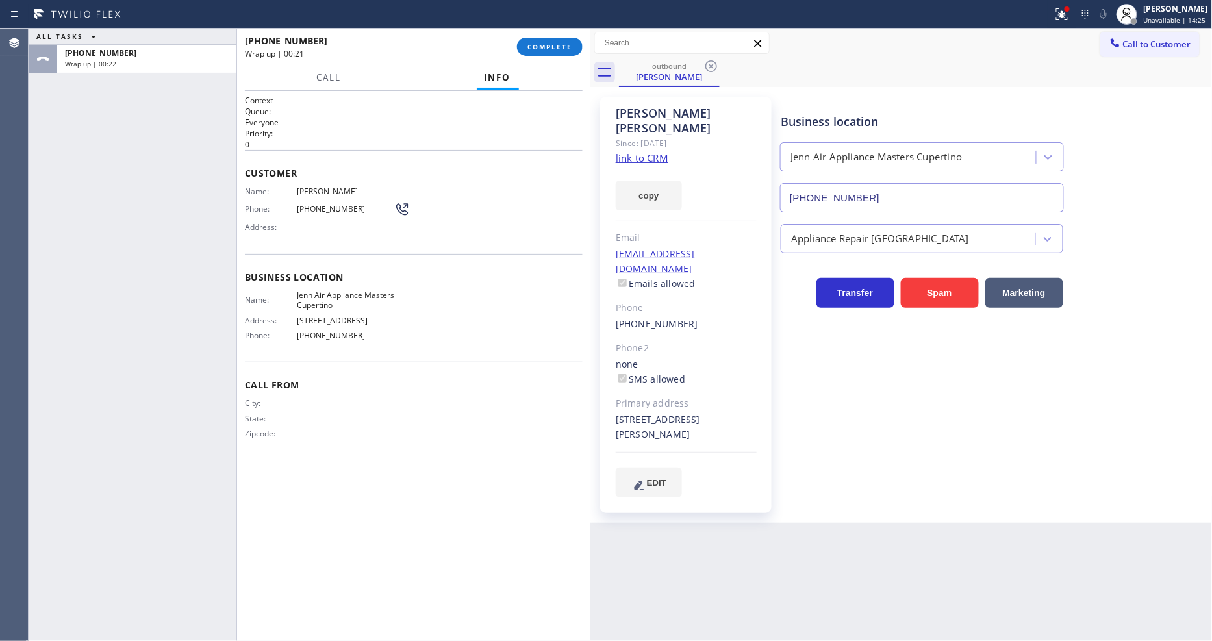
click at [314, 175] on div "Customer Name: Mateo Koehler Phone: (831) 239-6451 Address:" at bounding box center [414, 202] width 338 height 104
drag, startPoint x: 314, startPoint y: 175, endPoint x: 314, endPoint y: 193, distance: 17.5
click at [314, 177] on div "Customer Name: Mateo Koehler Phone: (831) 239-6451 Address:" at bounding box center [414, 202] width 338 height 104
click at [314, 193] on div "Name: Mateo Koehler Phone: (831) 239-6451 Address:" at bounding box center [327, 211] width 165 height 51
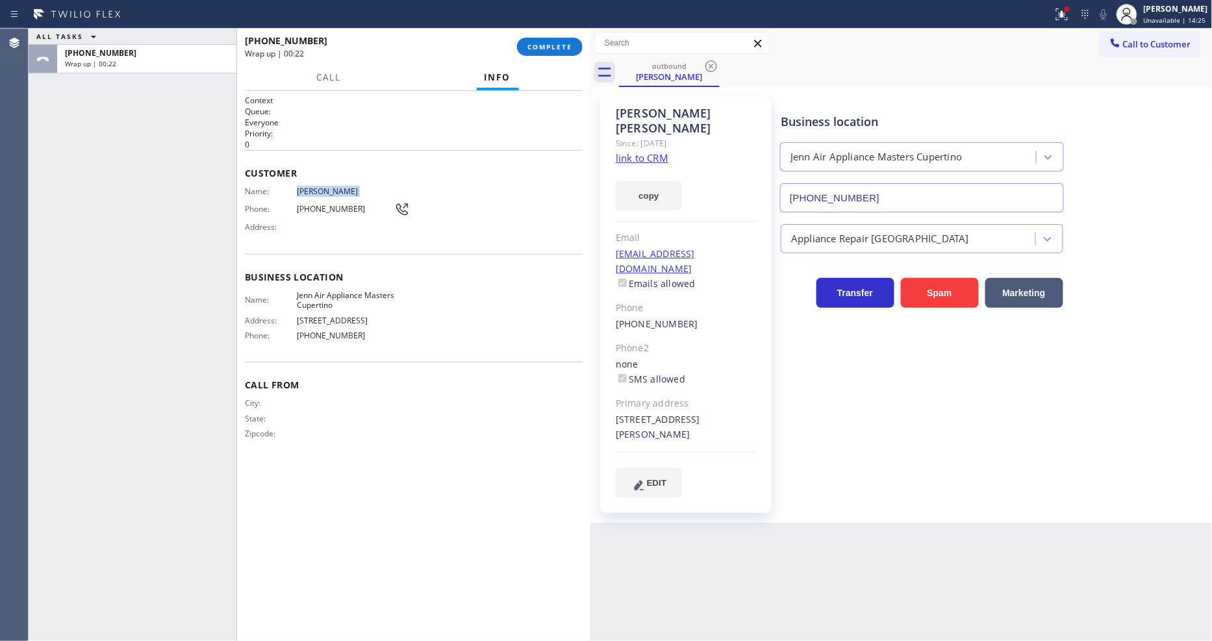
click at [314, 193] on div "Name: Mateo Koehler Phone: (831) 239-6451 Address:" at bounding box center [327, 211] width 165 height 51
click at [544, 44] on span "COMPLETE" at bounding box center [549, 46] width 45 height 9
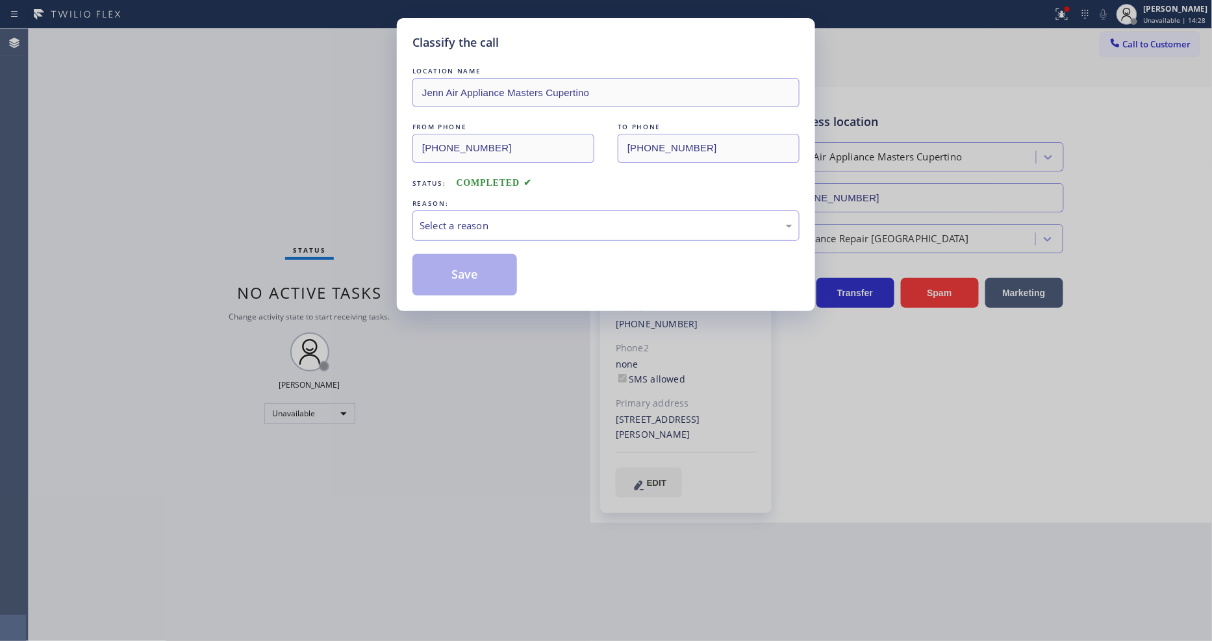
click at [464, 218] on div "Select a reason" at bounding box center [605, 225] width 373 height 15
click at [447, 267] on button "Save" at bounding box center [464, 275] width 105 height 42
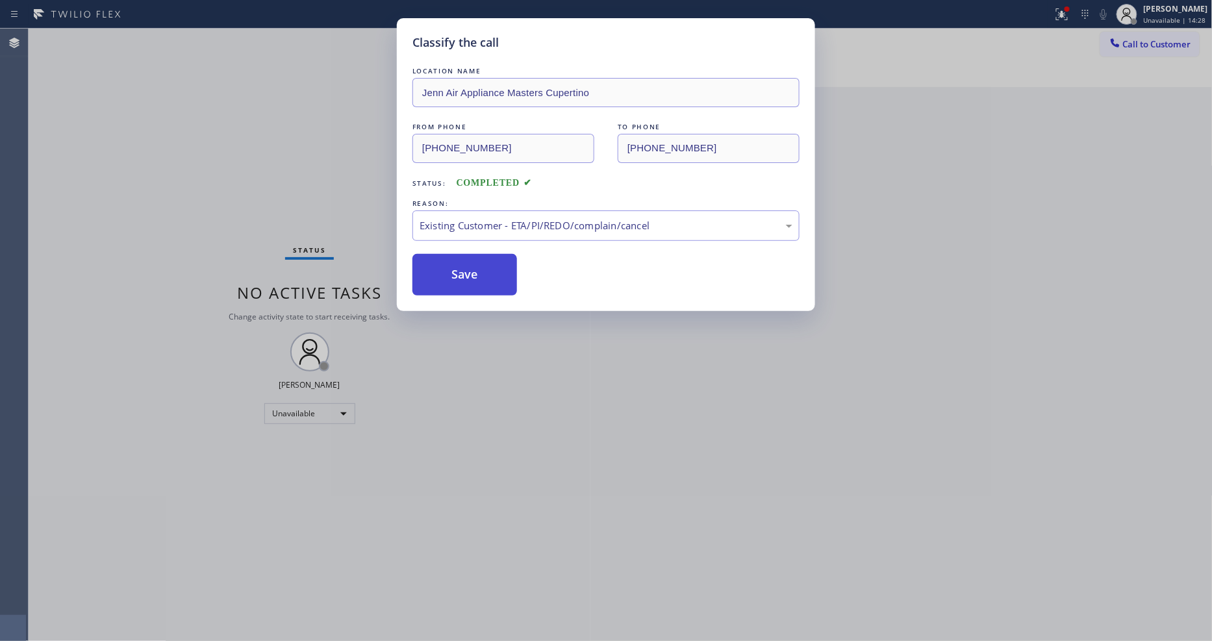
click at [447, 267] on button "Save" at bounding box center [464, 275] width 105 height 42
drag, startPoint x: 447, startPoint y: 267, endPoint x: 384, endPoint y: 14, distance: 260.8
click at [445, 261] on button "Save" at bounding box center [464, 275] width 105 height 42
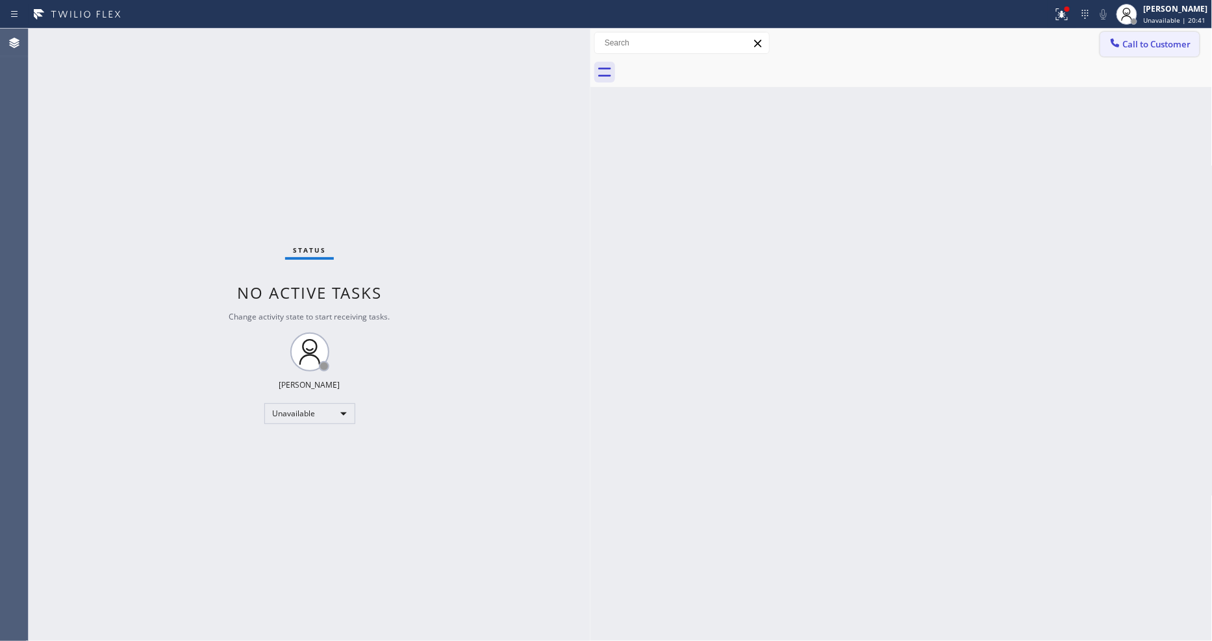
click at [1143, 49] on button "Call to Customer" at bounding box center [1149, 44] width 99 height 25
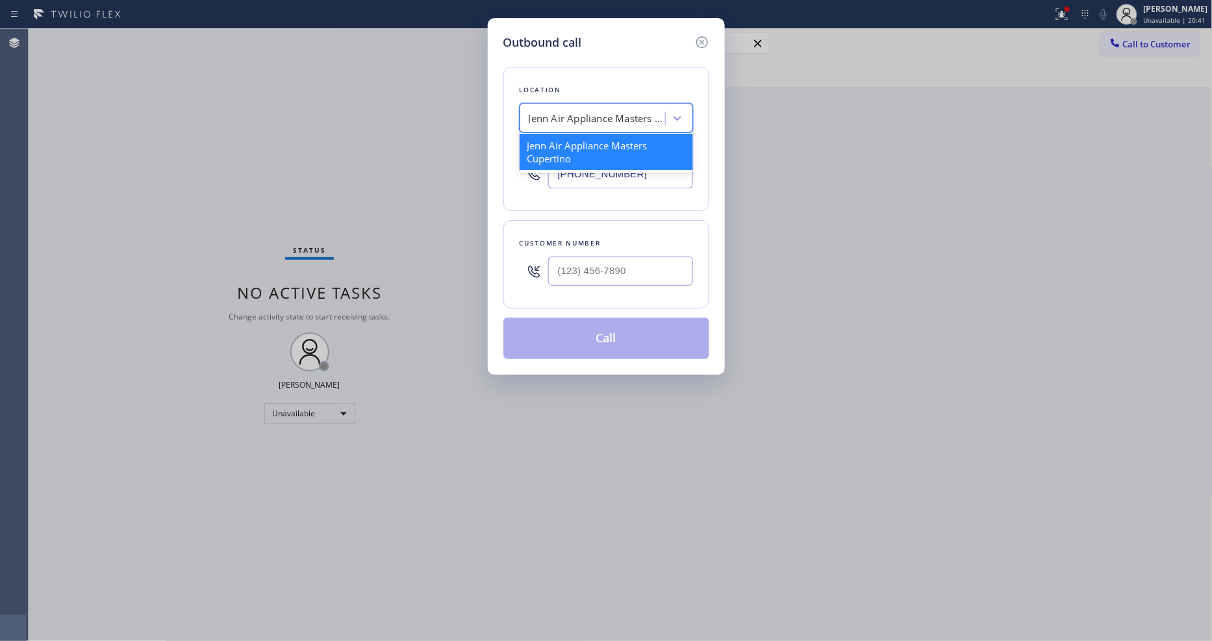
click at [595, 113] on div "Jenn Air Appliance Masters Cupertino" at bounding box center [597, 118] width 136 height 15
paste input "HVAC Alliance Experts"
type input "HVAC Alliance Experts"
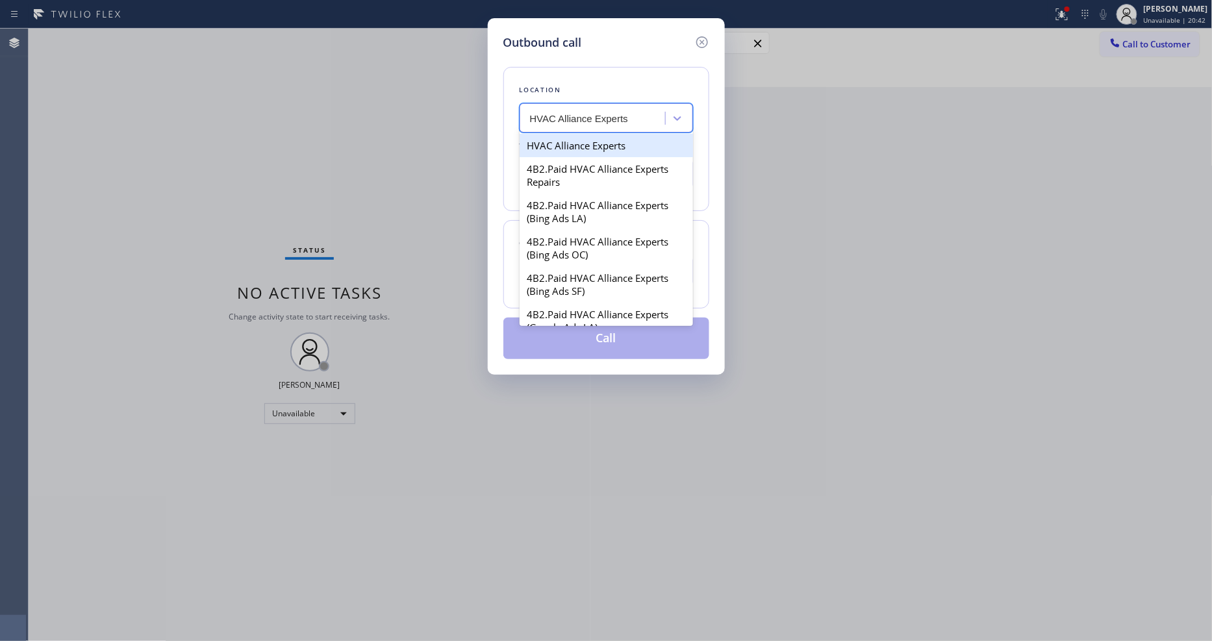
click at [593, 145] on div "HVAC Alliance Experts" at bounding box center [605, 145] width 173 height 23
type input "(424) 301-8950"
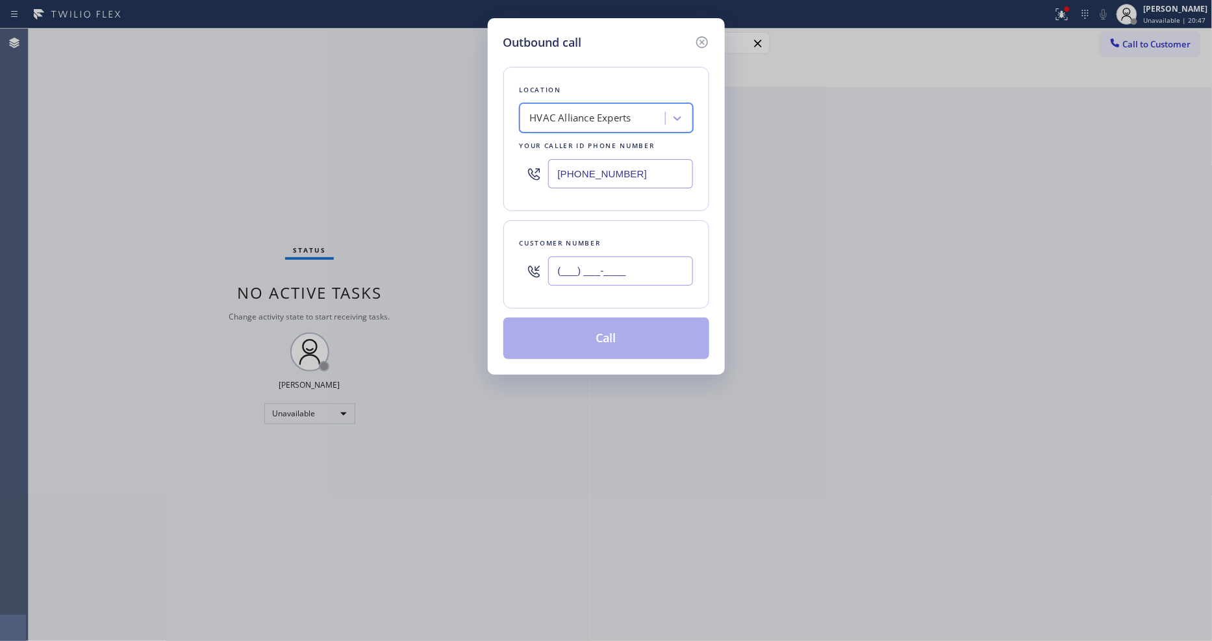
click at [612, 258] on input "(___) ___-____" at bounding box center [620, 270] width 145 height 29
paste input "714) 876-5391"
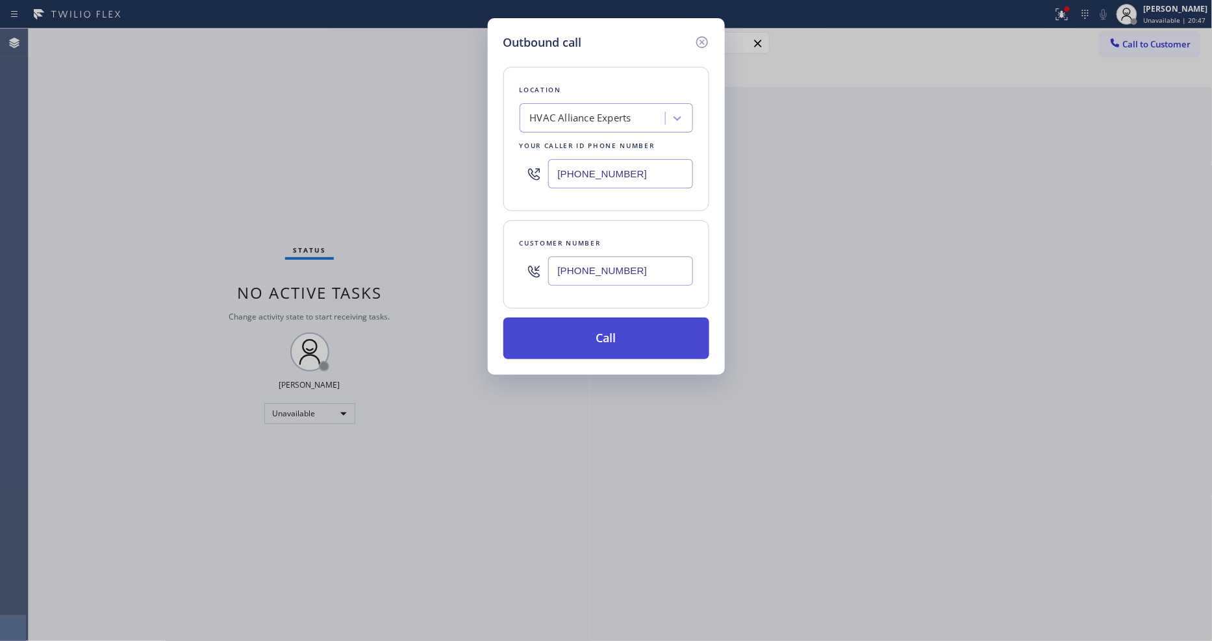
type input "(714) 876-5391"
click at [597, 338] on button "Call" at bounding box center [606, 338] width 206 height 42
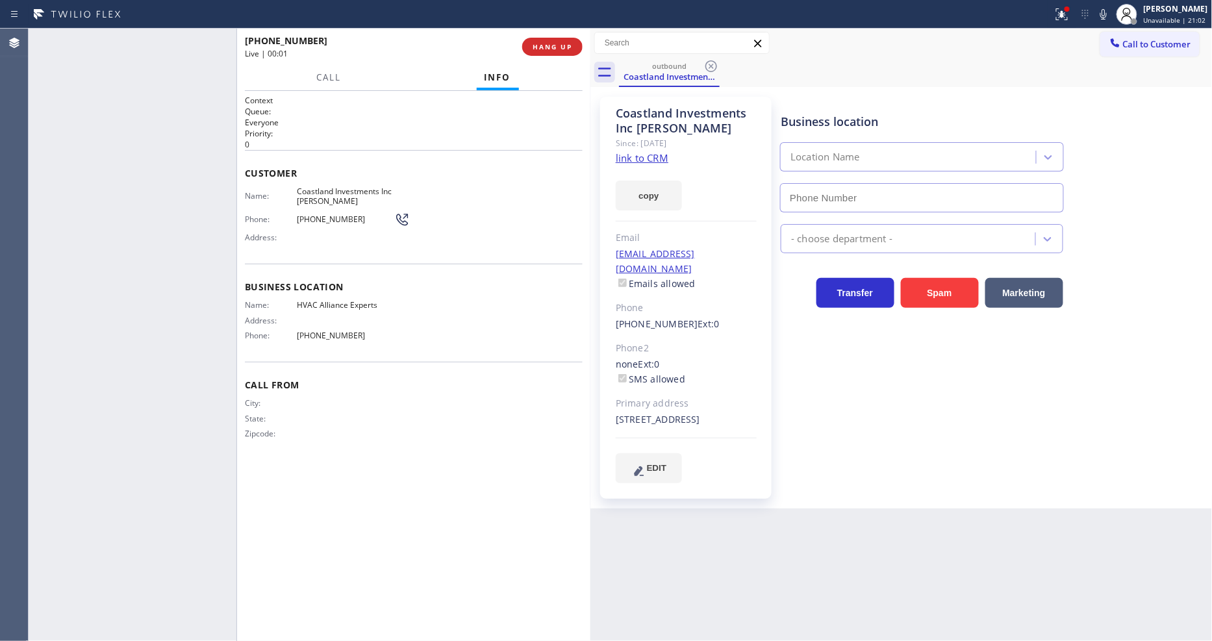
type input "(424) 301-8950"
click at [565, 47] on span "HANG UP" at bounding box center [552, 46] width 40 height 9
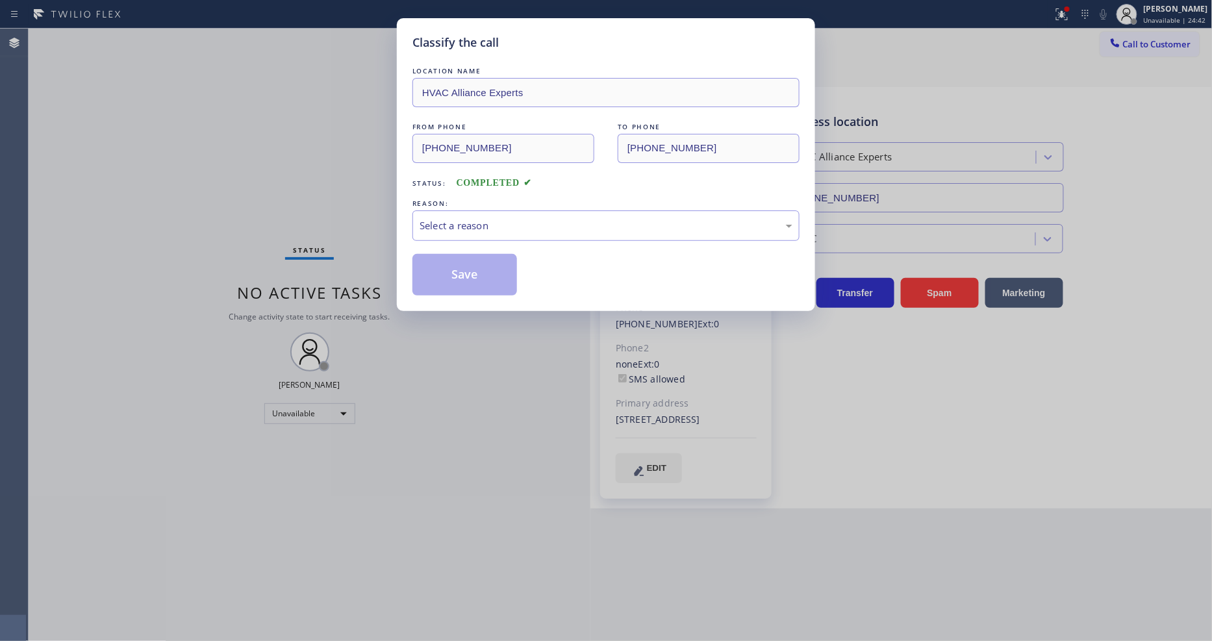
click at [477, 225] on div "Select a reason" at bounding box center [605, 225] width 373 height 15
click at [455, 275] on button "Save" at bounding box center [464, 275] width 105 height 42
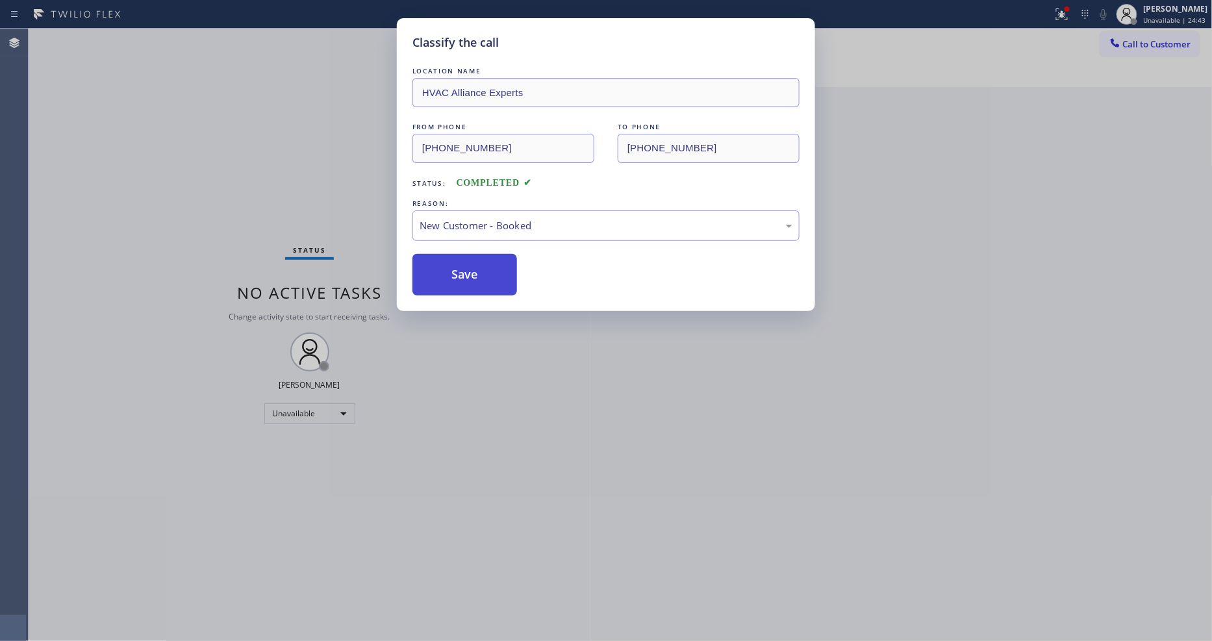
click at [455, 275] on button "Save" at bounding box center [464, 275] width 105 height 42
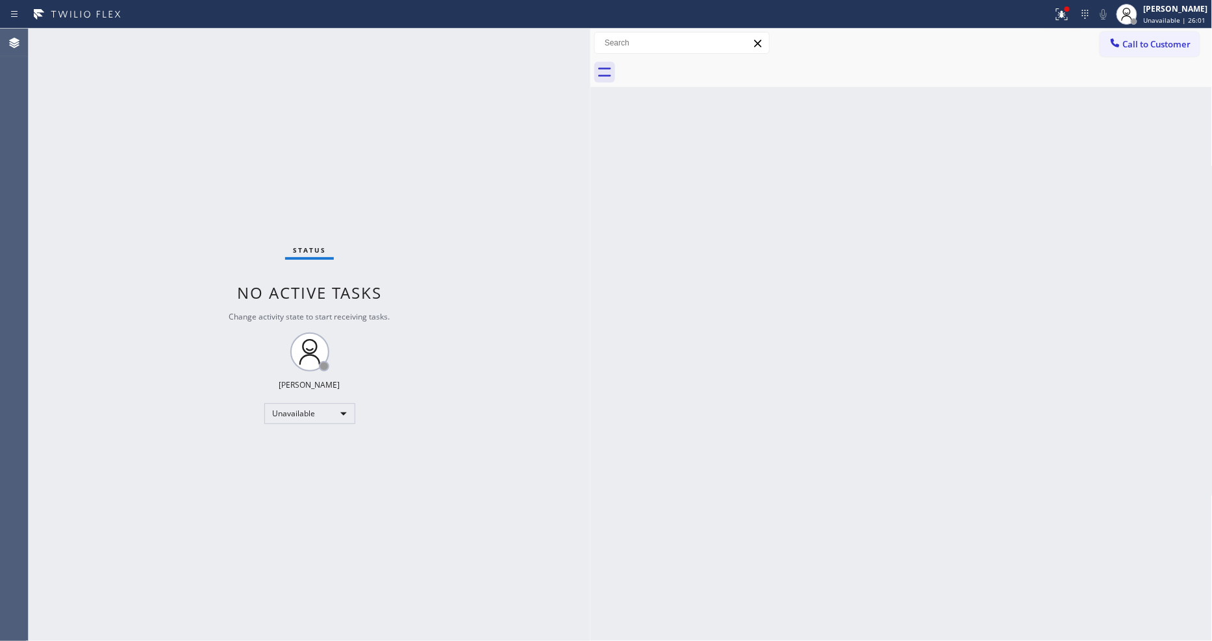
click at [1135, 46] on span "Call to Customer" at bounding box center [1157, 44] width 68 height 12
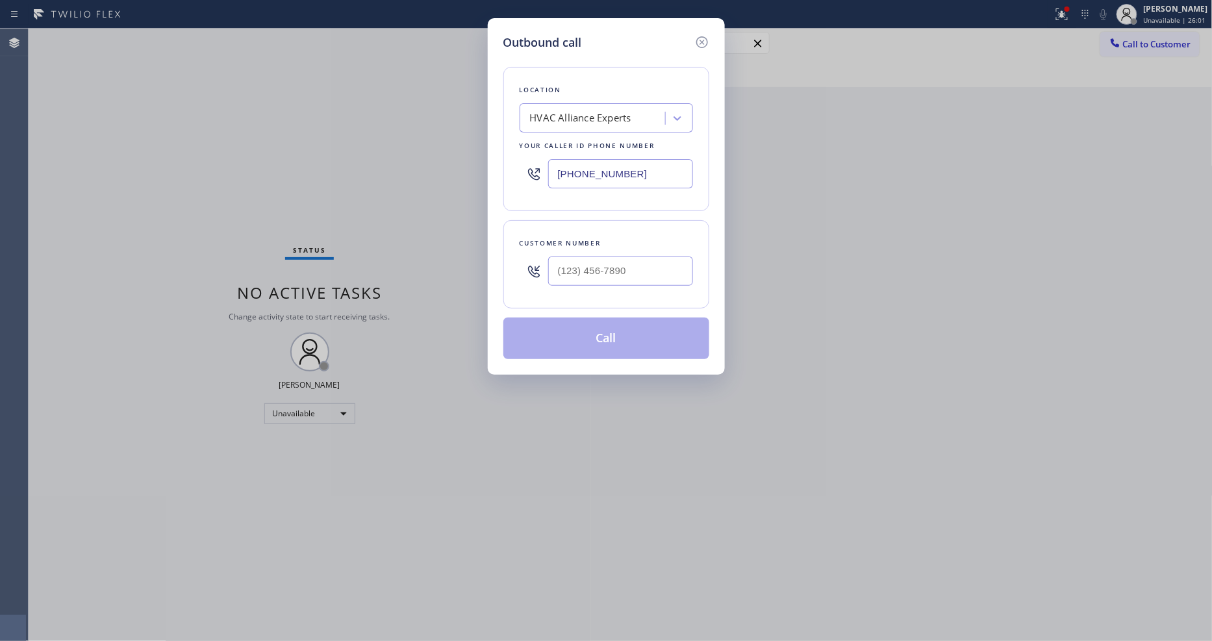
click at [582, 118] on div "HVAC Alliance Experts" at bounding box center [580, 118] width 101 height 15
paste input "KitchenAid Appliance Repair Pros -"
type input "KitchenAid Appliance Repair Pros -"
click at [575, 147] on div "KitchenAid Appliance Repair Pros -" at bounding box center [605, 145] width 173 height 23
type input "(855) 213-9318"
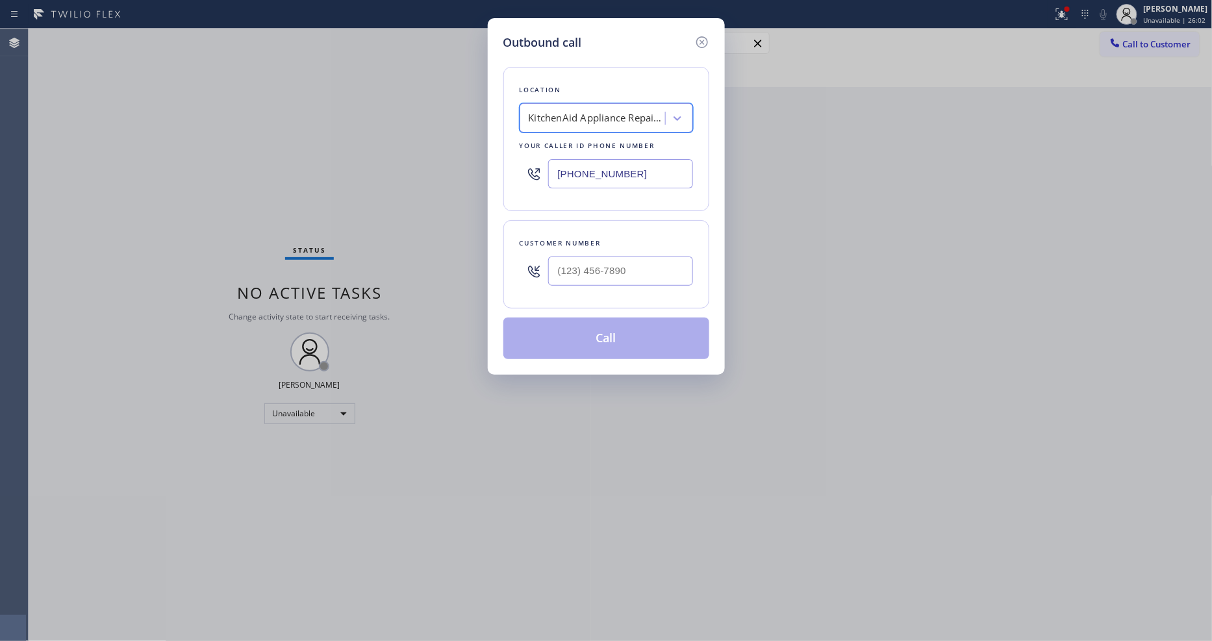
scroll to position [0, 1]
click at [574, 263] on input "text" at bounding box center [620, 270] width 145 height 29
paste input "708) 971-6355"
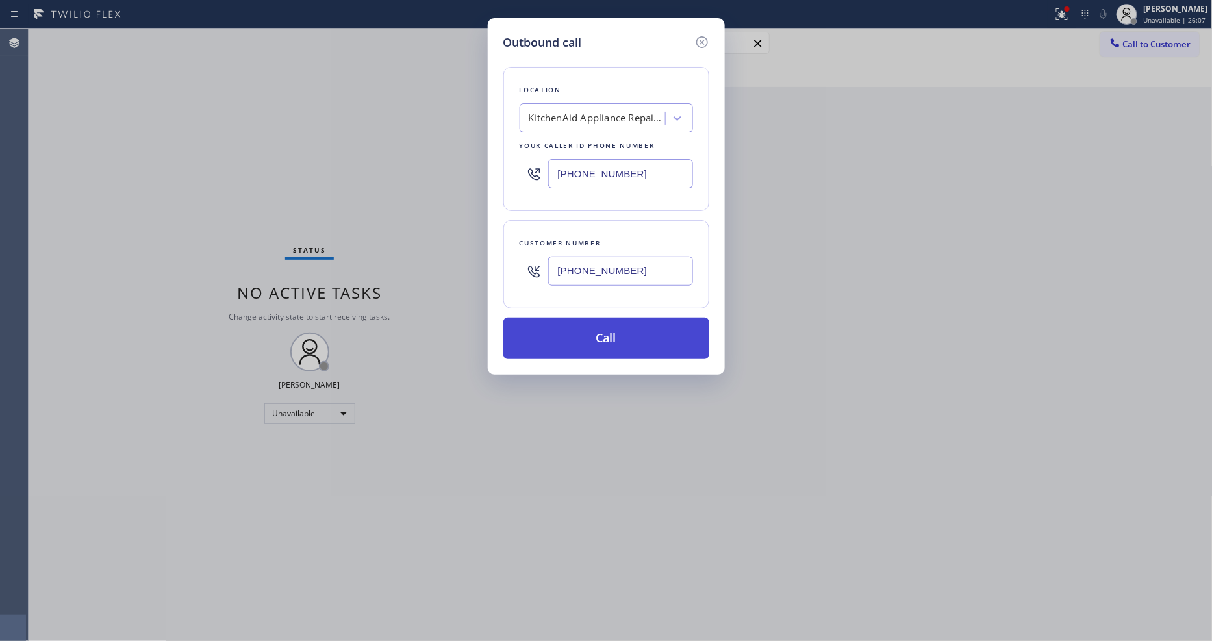
type input "(708) 971-6355"
click at [574, 338] on button "Call" at bounding box center [606, 338] width 206 height 42
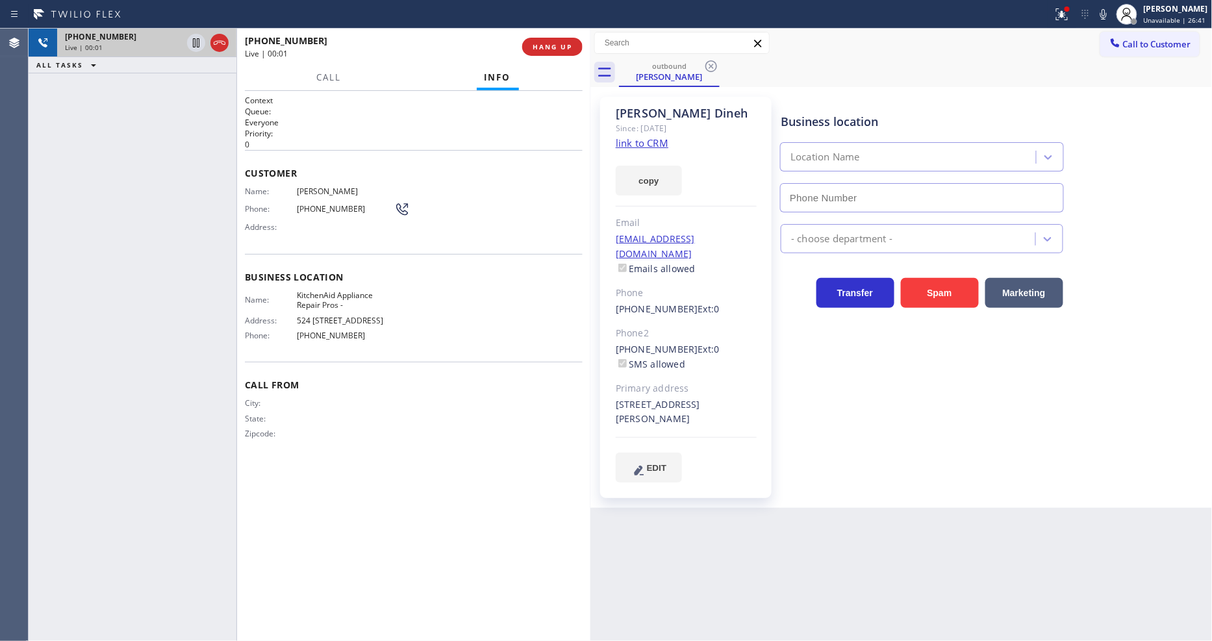
type input "(855) 213-9318"
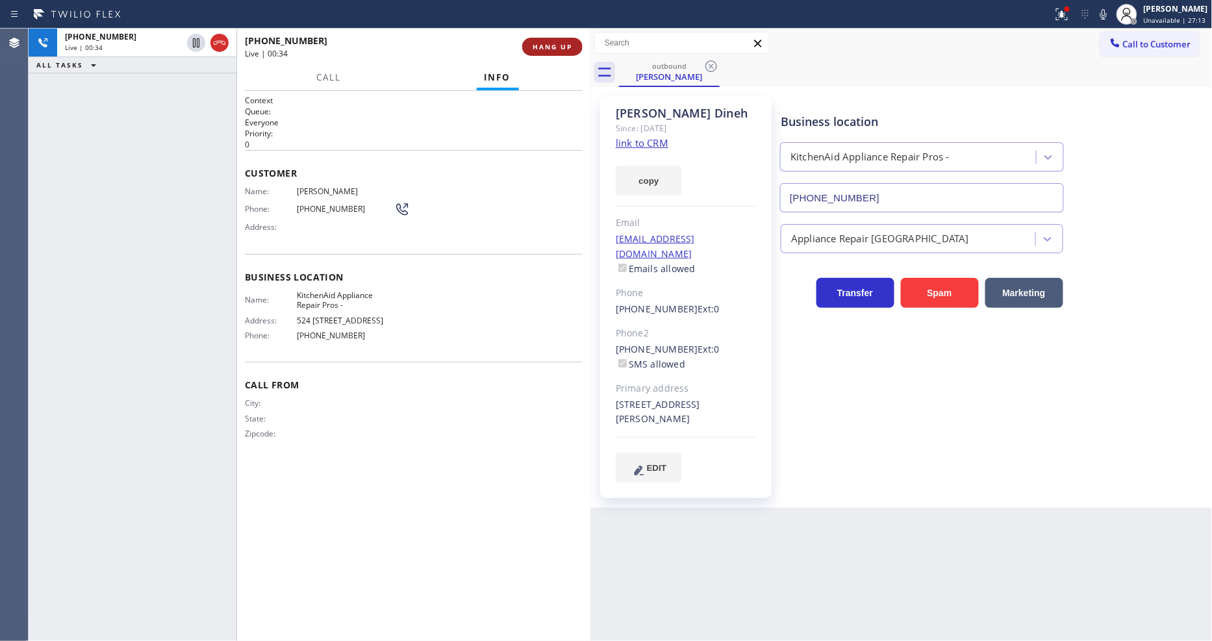
click at [552, 49] on span "HANG UP" at bounding box center [552, 46] width 40 height 9
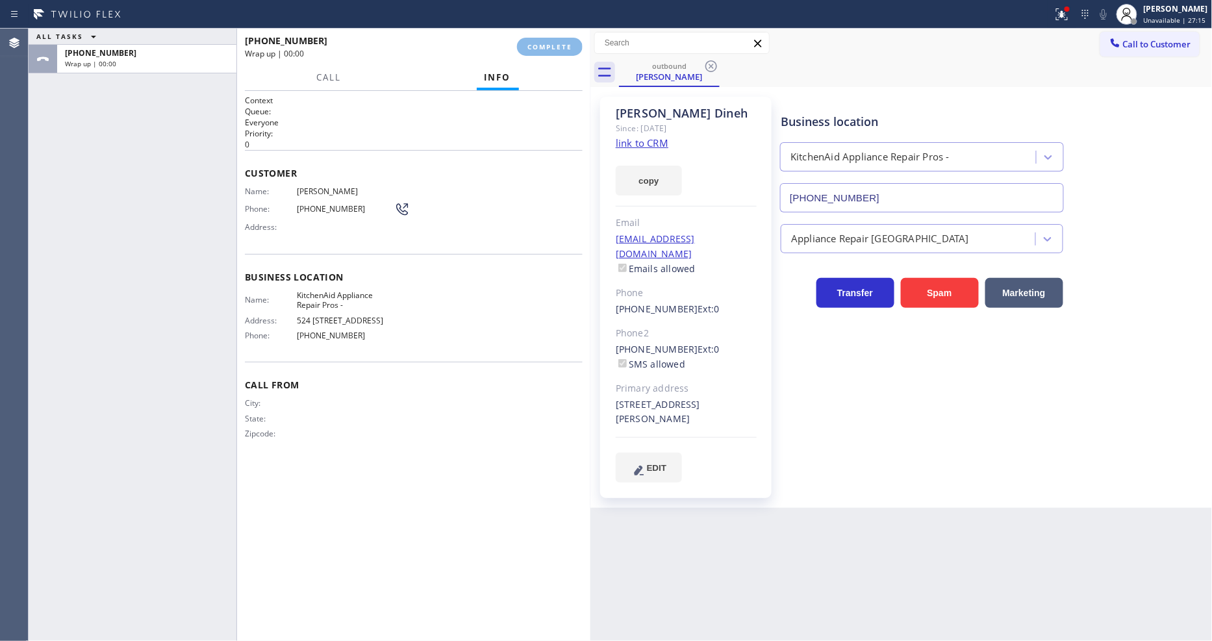
click at [471, 218] on div "Name: Dina Dineh Phone: (708) 971-6355 Address:" at bounding box center [414, 211] width 338 height 51
click at [459, 275] on span "Business location" at bounding box center [414, 277] width 338 height 12
click at [529, 39] on button "COMPLETE" at bounding box center [550, 47] width 66 height 18
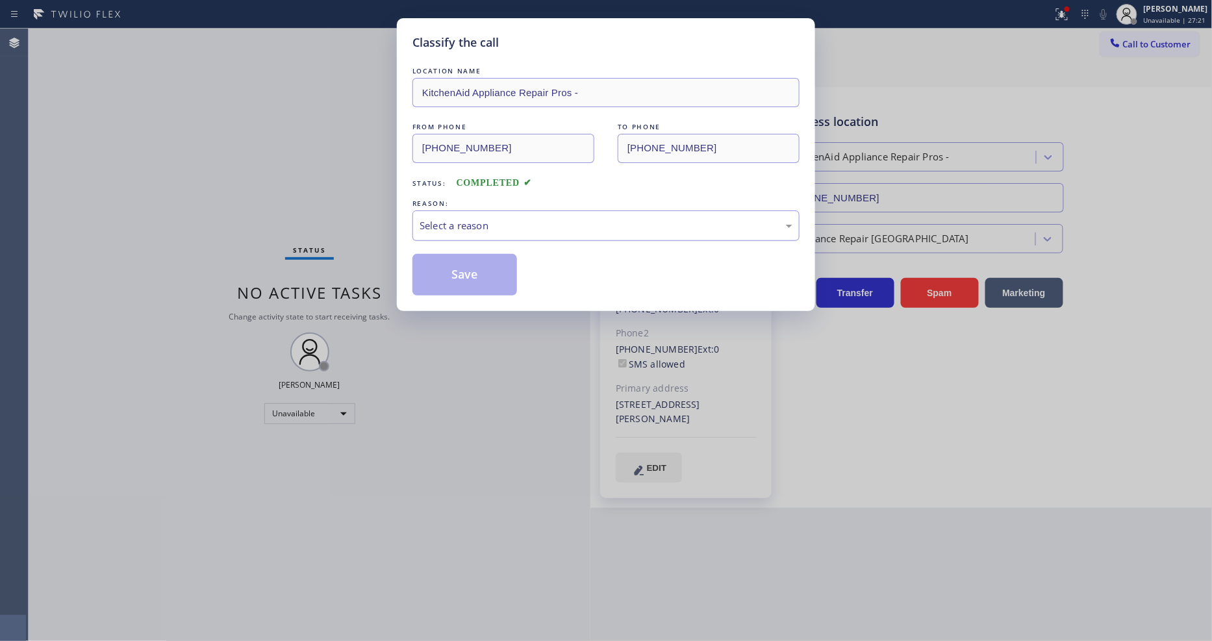
click at [473, 226] on div "Select a reason" at bounding box center [605, 225] width 373 height 15
click at [458, 265] on button "Save" at bounding box center [464, 275] width 105 height 42
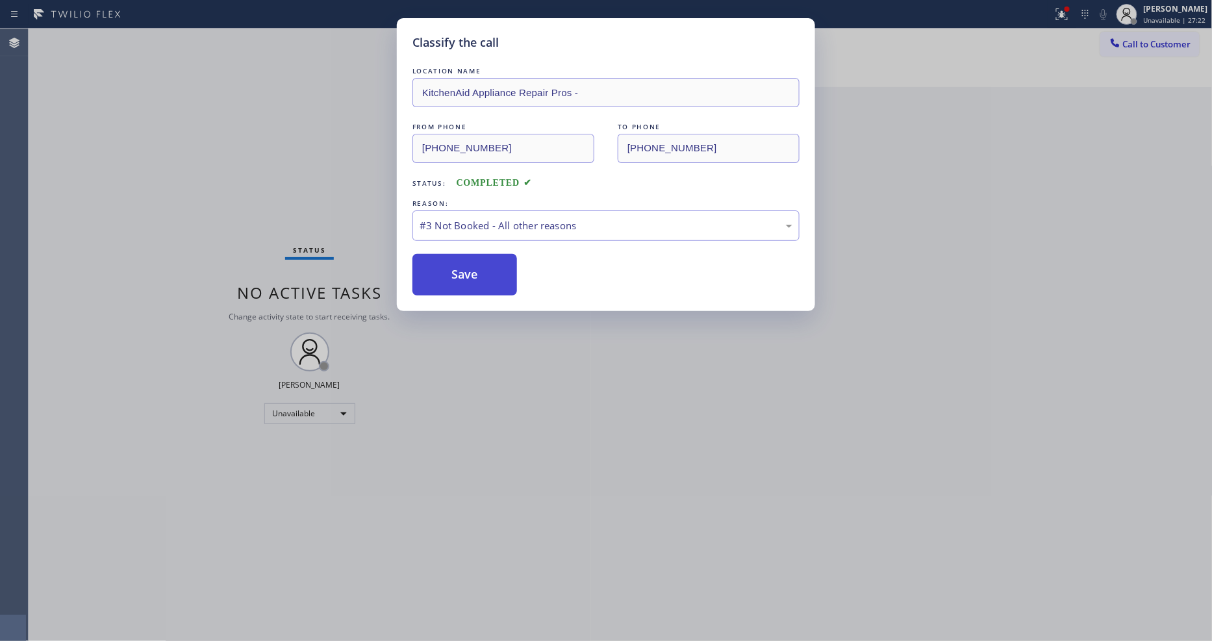
click at [458, 265] on button "Save" at bounding box center [464, 275] width 105 height 42
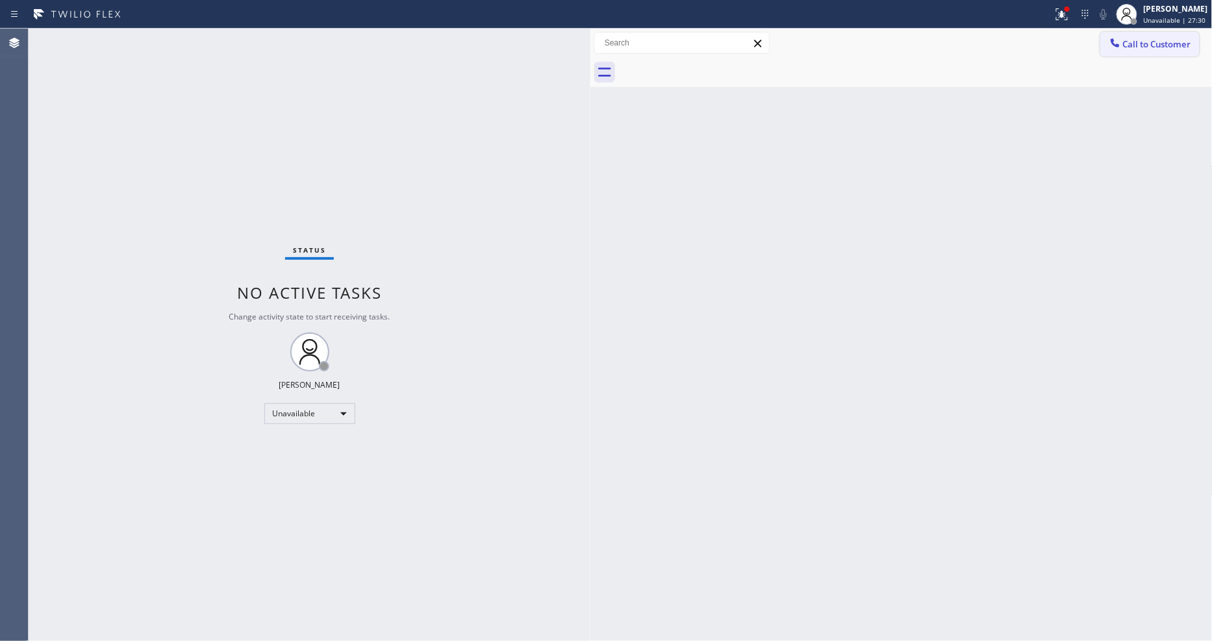
drag, startPoint x: 1115, startPoint y: 53, endPoint x: 1123, endPoint y: 53, distance: 7.8
click at [1118, 53] on button "Call to Customer" at bounding box center [1149, 44] width 99 height 25
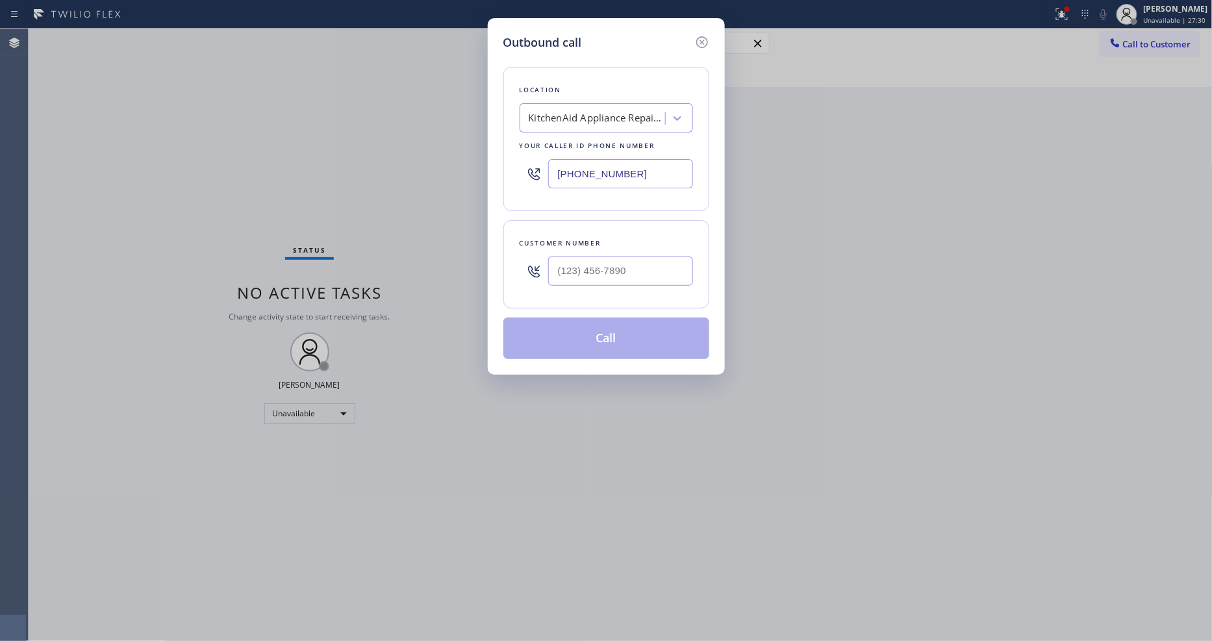
click at [647, 111] on div "KitchenAid Appliance Repair Pros -" at bounding box center [597, 118] width 136 height 15
paste input "HVAC Alliance Experts"
type input "HVAC Alliance Experts"
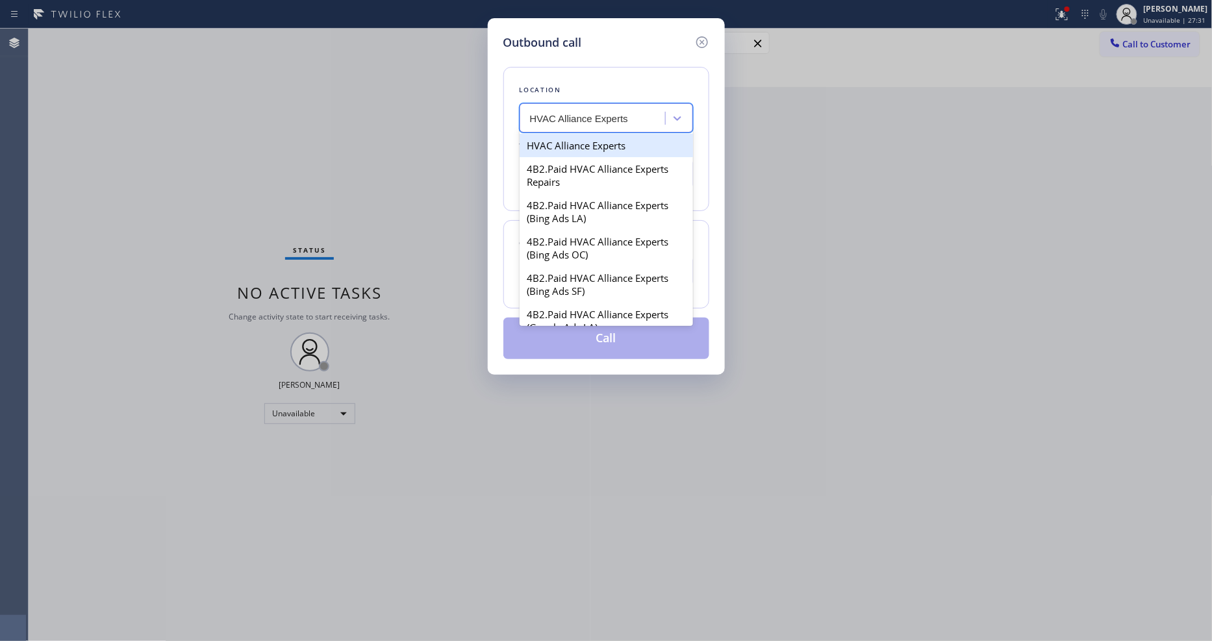
click at [575, 150] on div "HVAC Alliance Experts" at bounding box center [605, 145] width 173 height 23
type input "(424) 301-8950"
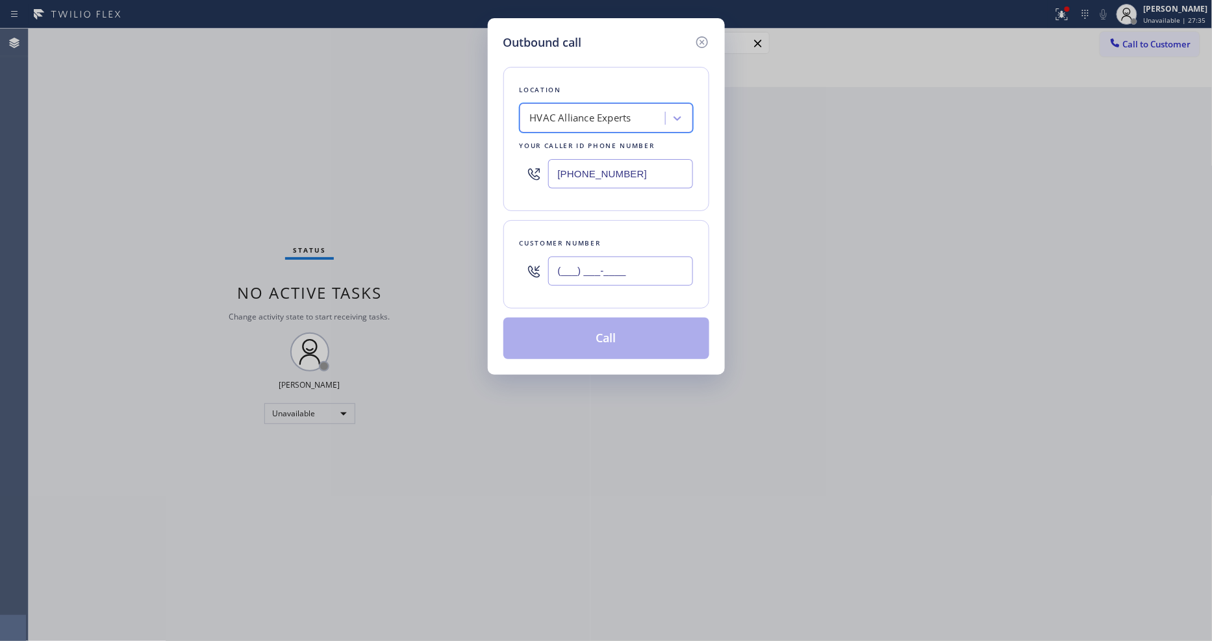
click at [577, 271] on input "(___) ___-____" at bounding box center [620, 270] width 145 height 29
paste input "714) 504-5444"
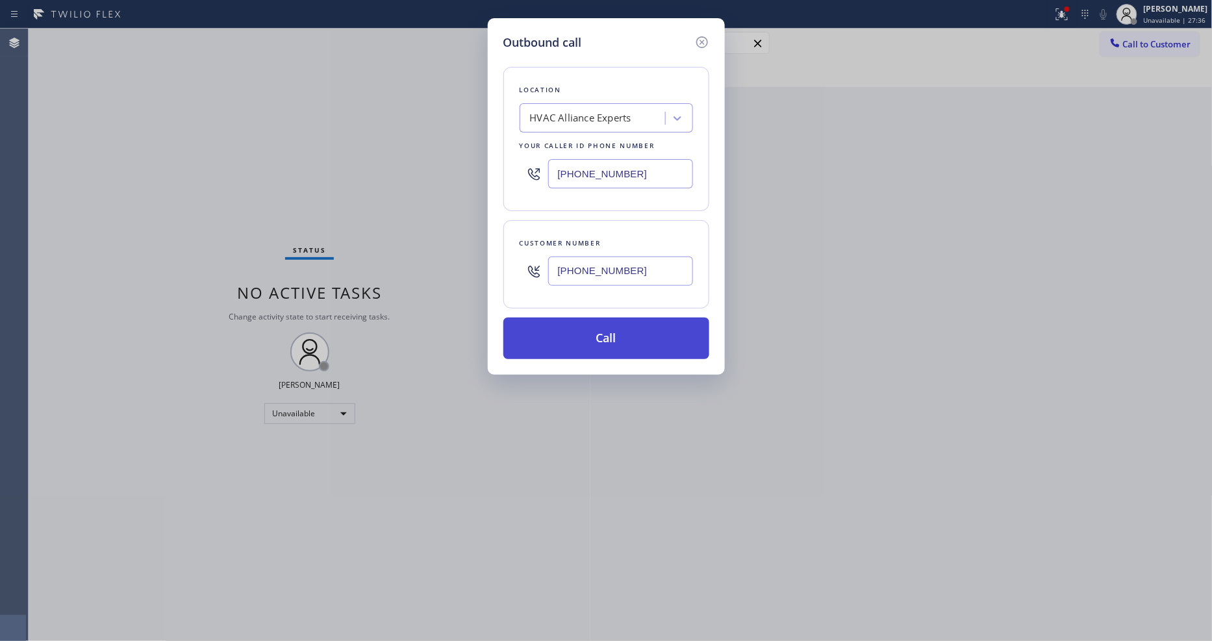
type input "(714) 504-5444"
click at [575, 333] on button "Call" at bounding box center [606, 338] width 206 height 42
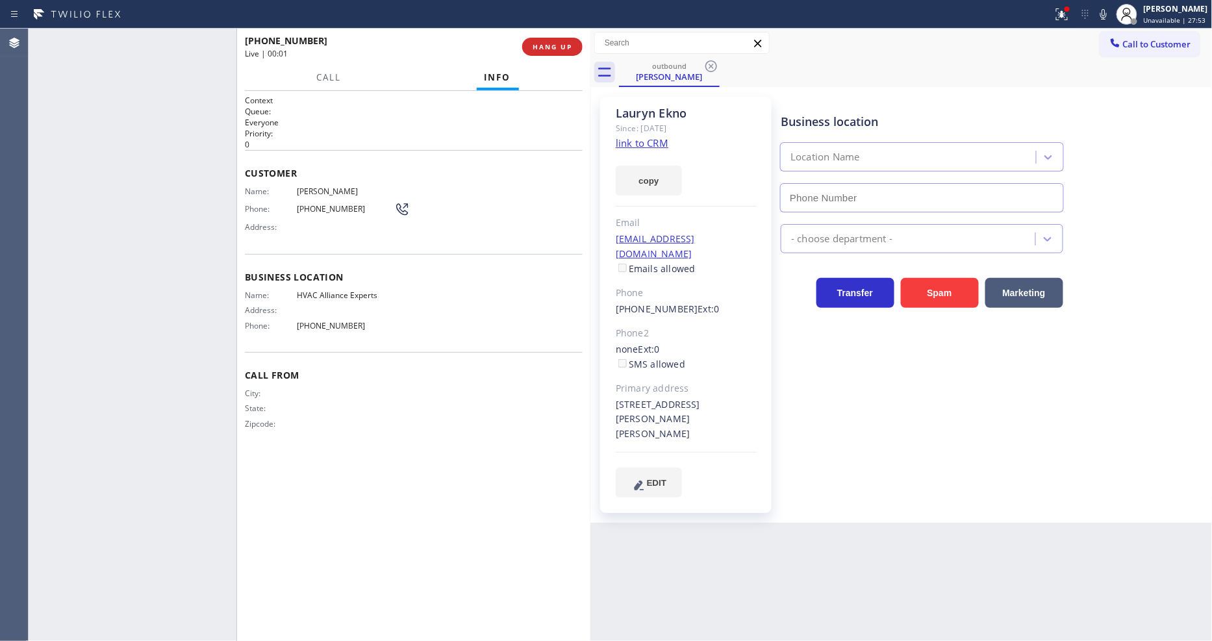
type input "(424) 301-8950"
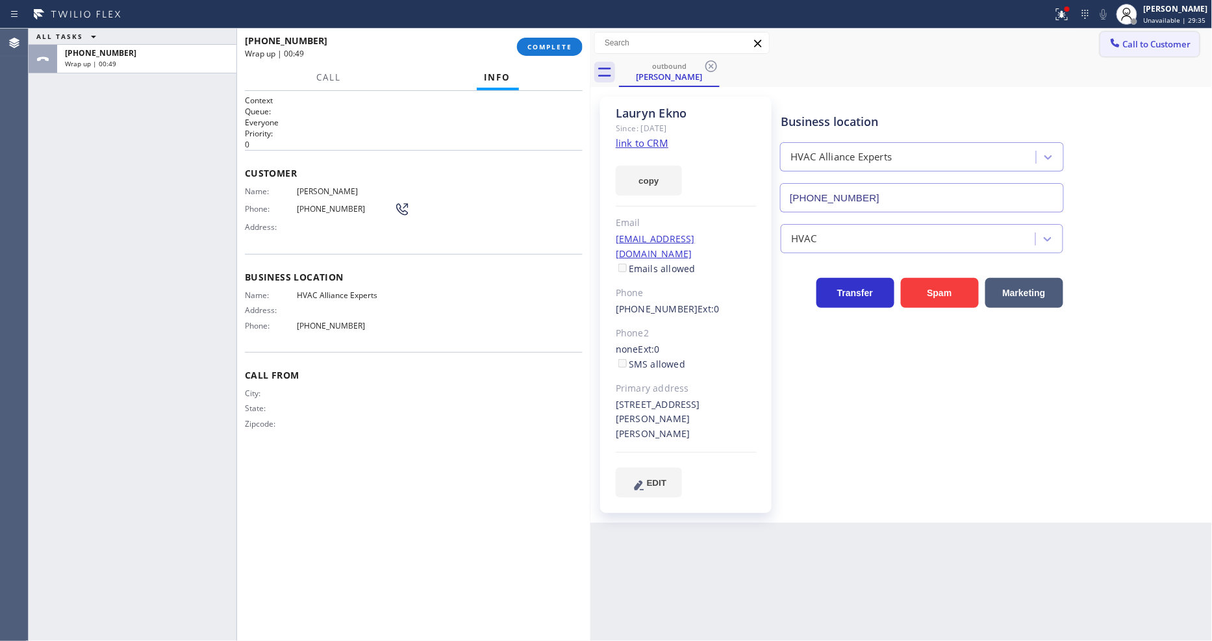
click at [1137, 46] on span "Call to Customer" at bounding box center [1157, 44] width 68 height 12
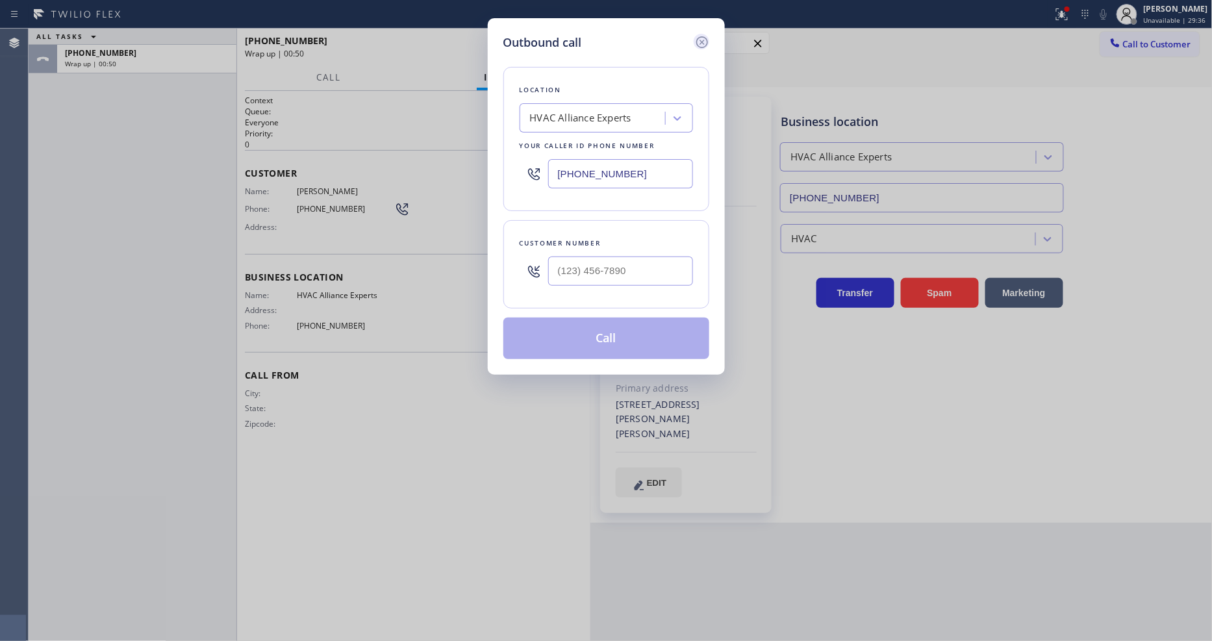
click at [703, 40] on icon at bounding box center [702, 42] width 16 height 16
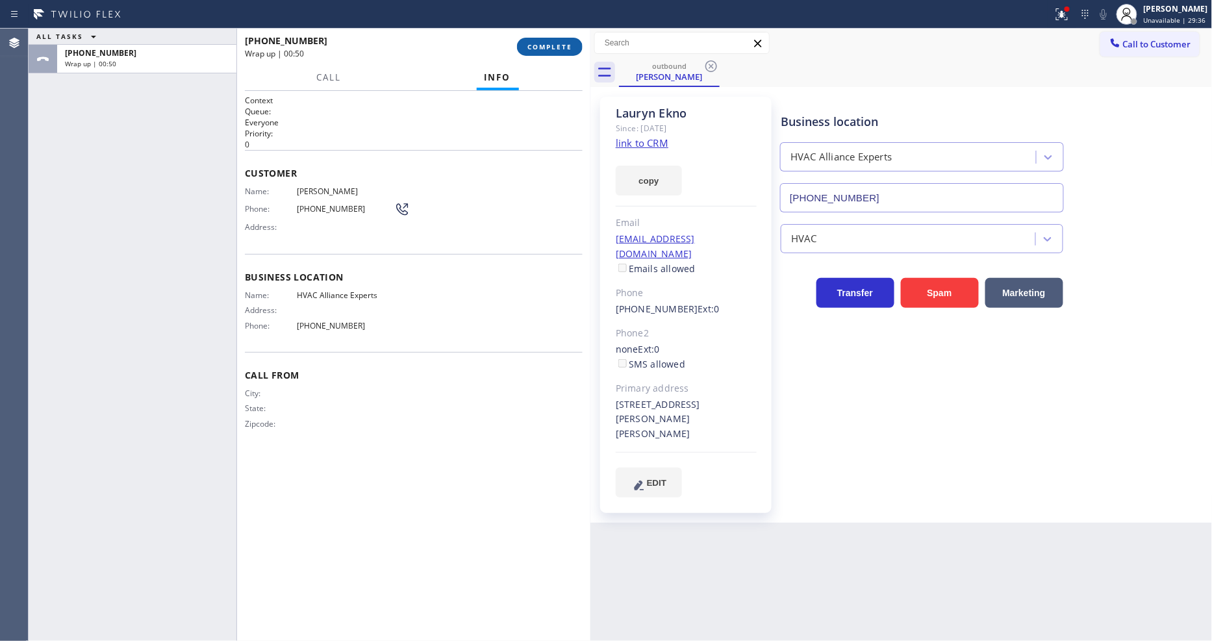
type input "(424) 301-8950"
click at [560, 53] on button "COMPLETE" at bounding box center [550, 47] width 66 height 18
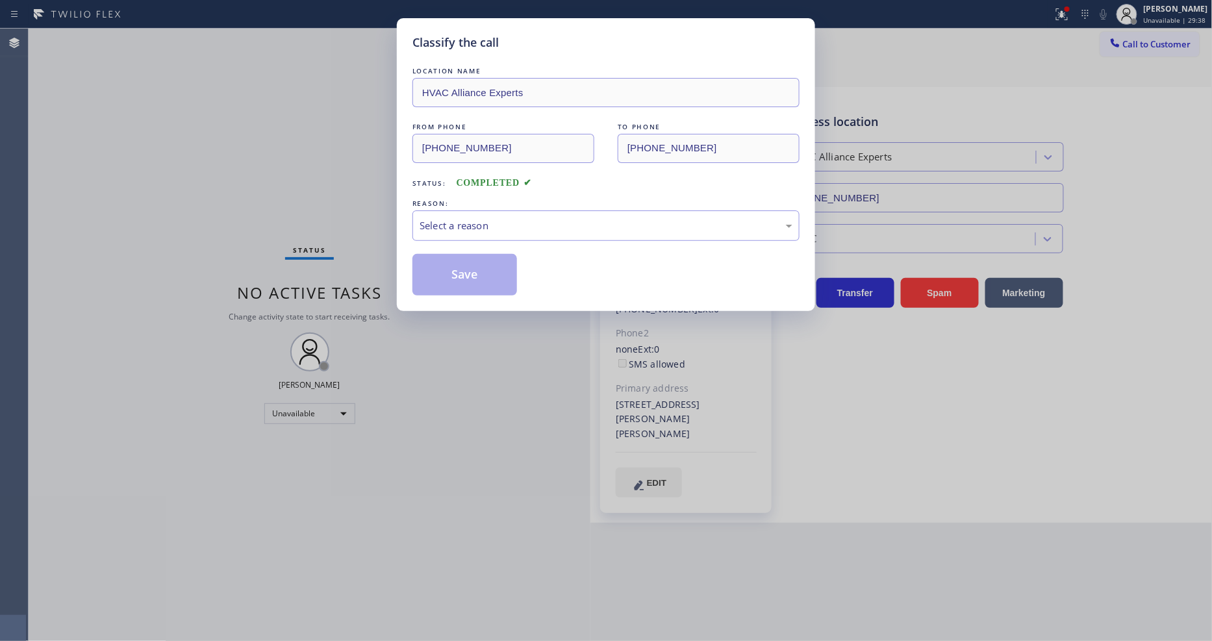
click at [477, 224] on div "Select a reason" at bounding box center [605, 225] width 373 height 15
click at [458, 268] on button "Save" at bounding box center [464, 275] width 105 height 42
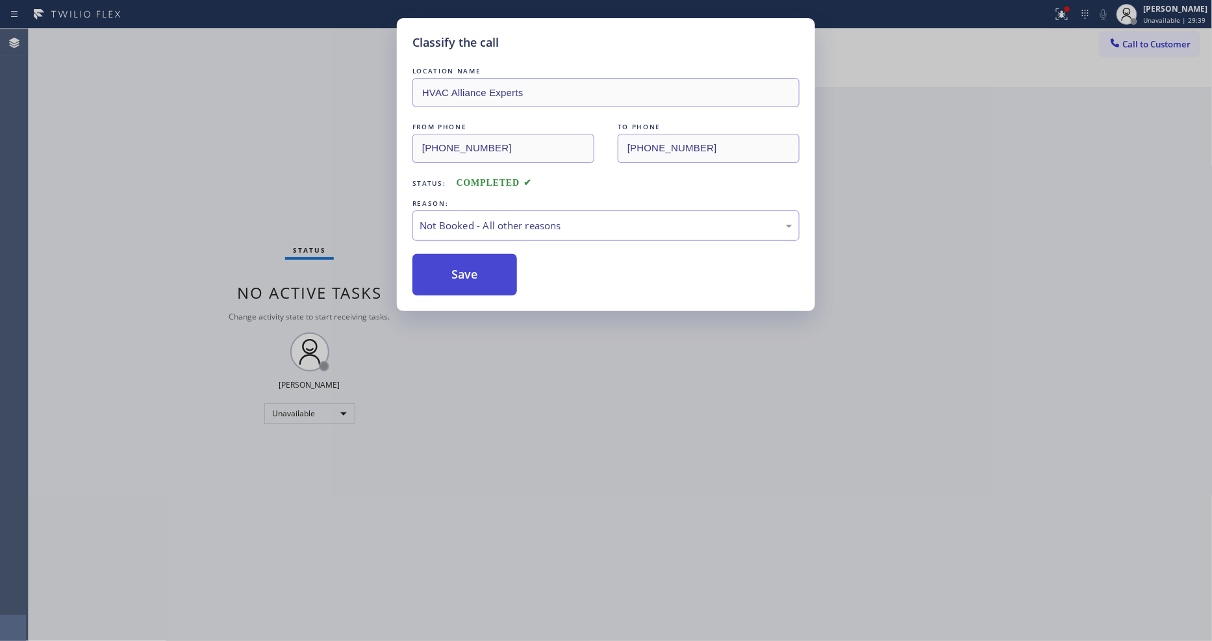
click at [458, 268] on button "Save" at bounding box center [464, 275] width 105 height 42
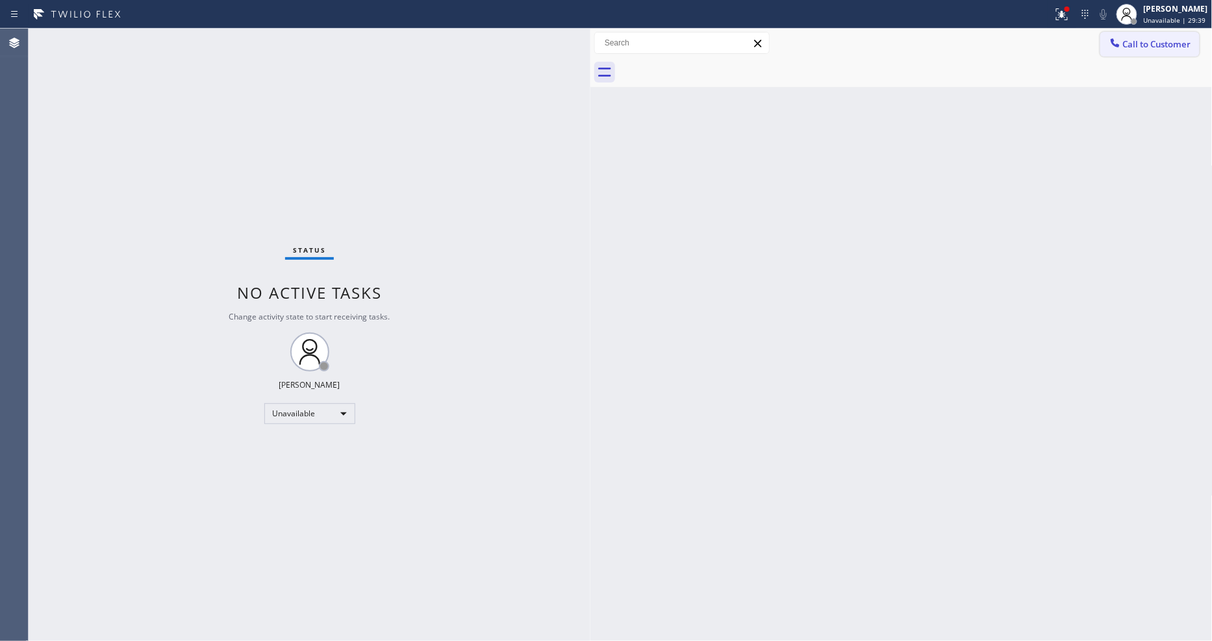
click at [1138, 46] on span "Call to Customer" at bounding box center [1157, 44] width 68 height 12
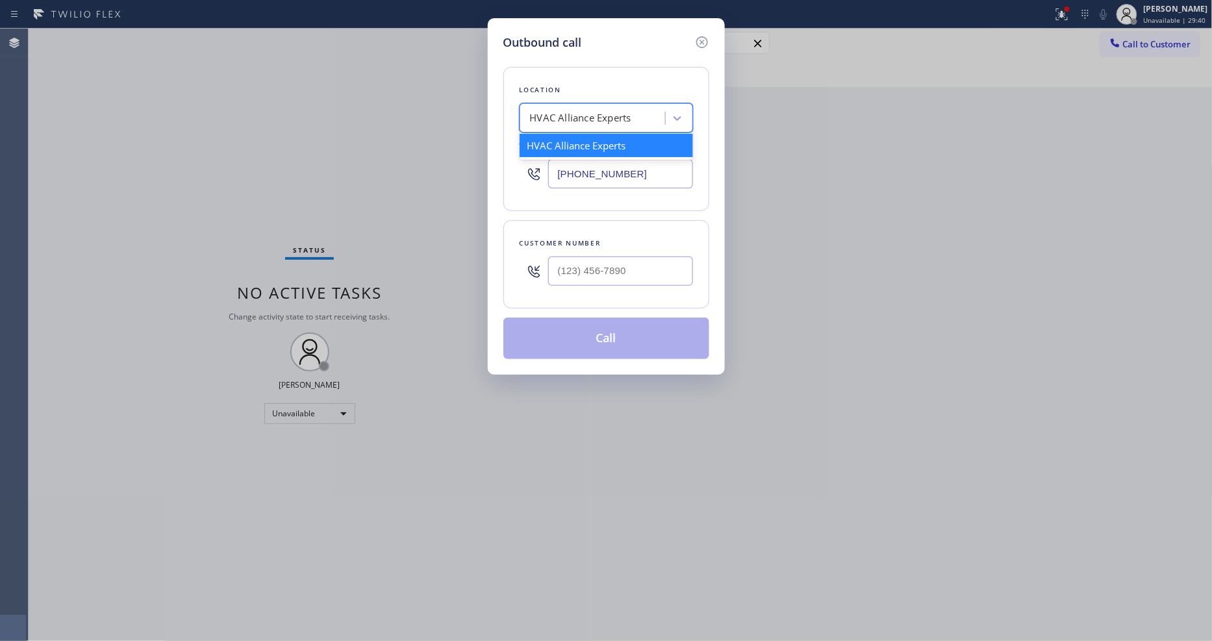
click at [608, 118] on div "HVAC Alliance Experts" at bounding box center [580, 118] width 101 height 15
paste input "GE Monogram Inc Repair Phoenix"
type input "GE Monogram Inc Repair Phoenix"
click at [580, 151] on div "GE Monogram Inc Repair Phoenix" at bounding box center [605, 145] width 173 height 23
type input "(602) 755-6398"
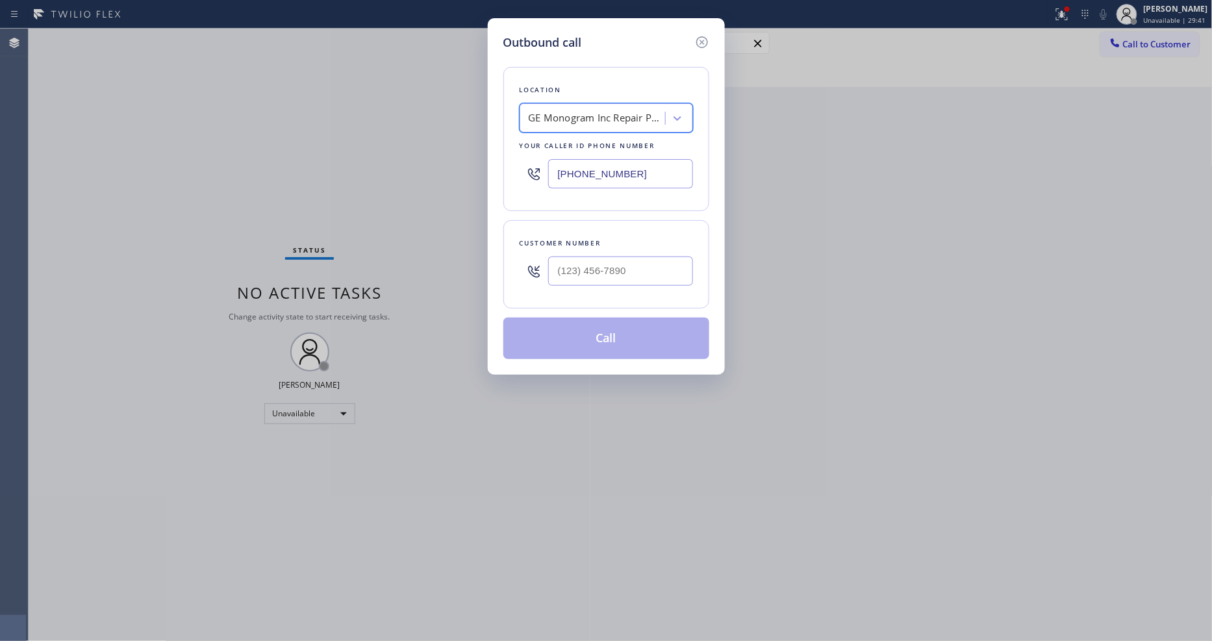
scroll to position [0, 1]
click at [575, 260] on input "(___) ___-____" at bounding box center [620, 270] width 145 height 29
paste input "602) 427-7999"
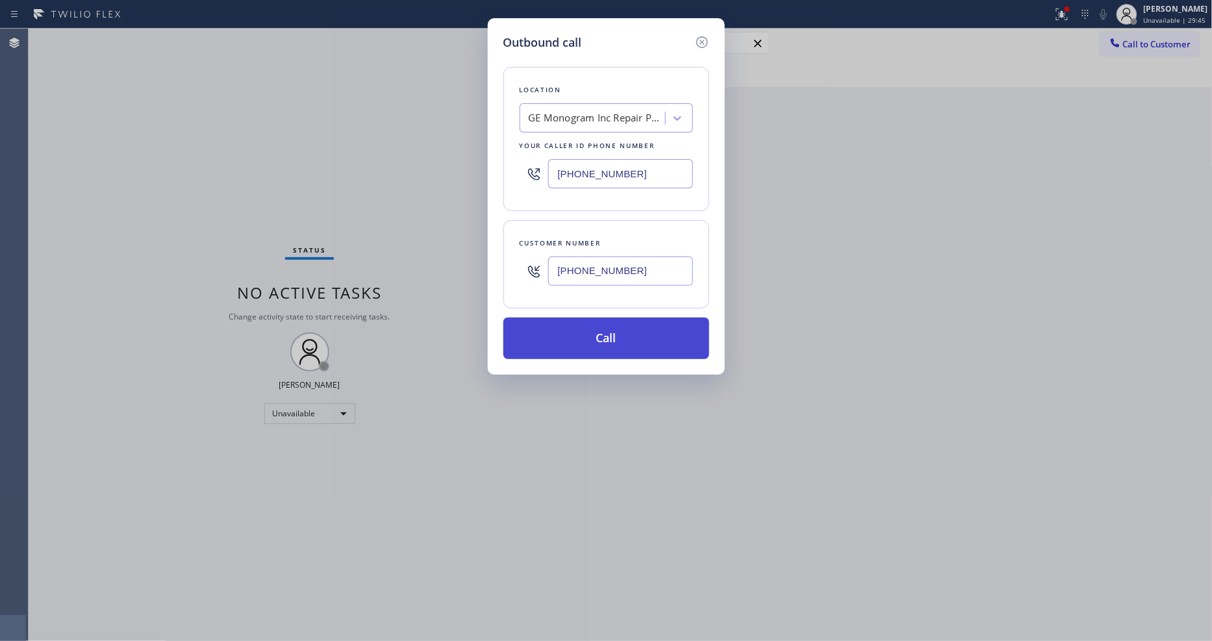
type input "(602) 427-7999"
click at [583, 333] on button "Call" at bounding box center [606, 338] width 206 height 42
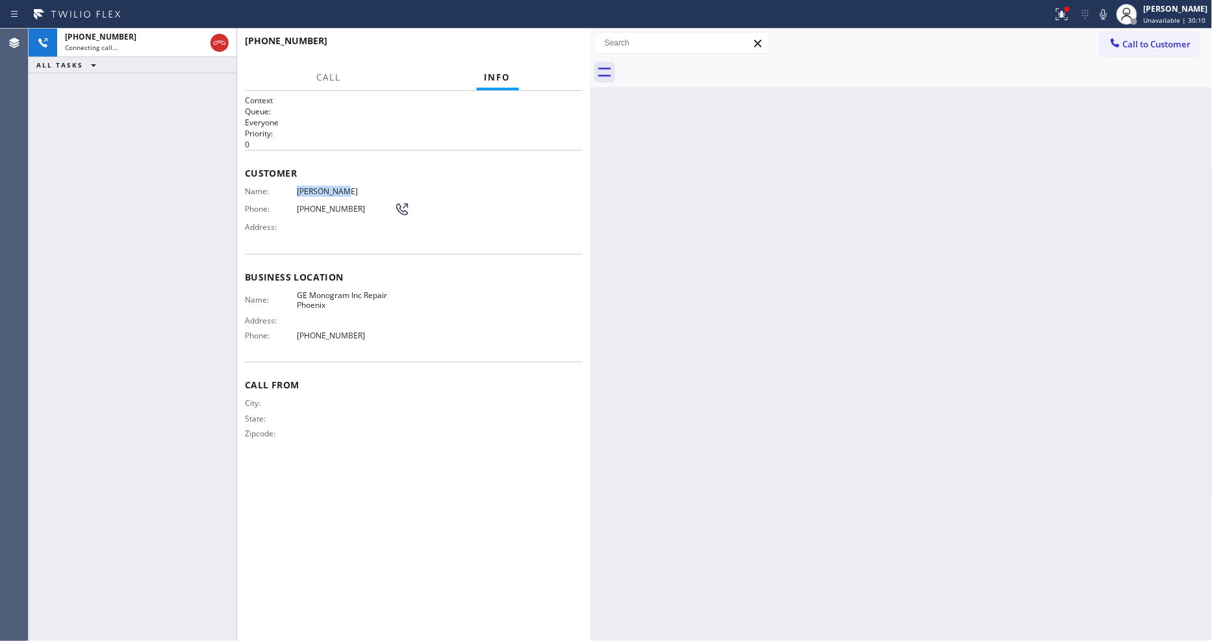
drag, startPoint x: 306, startPoint y: 186, endPoint x: 379, endPoint y: 44, distance: 159.7
click at [356, 186] on span "Mark Archer" at bounding box center [345, 191] width 97 height 10
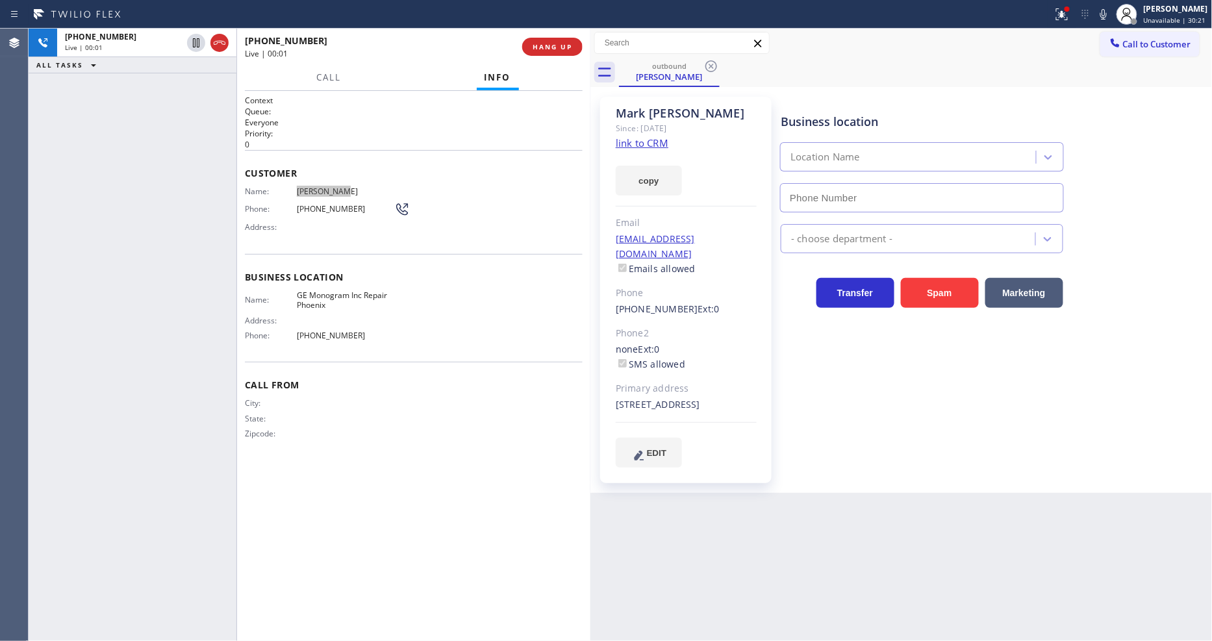
type input "(602) 755-6398"
click at [567, 50] on span "HANG UP" at bounding box center [552, 46] width 40 height 9
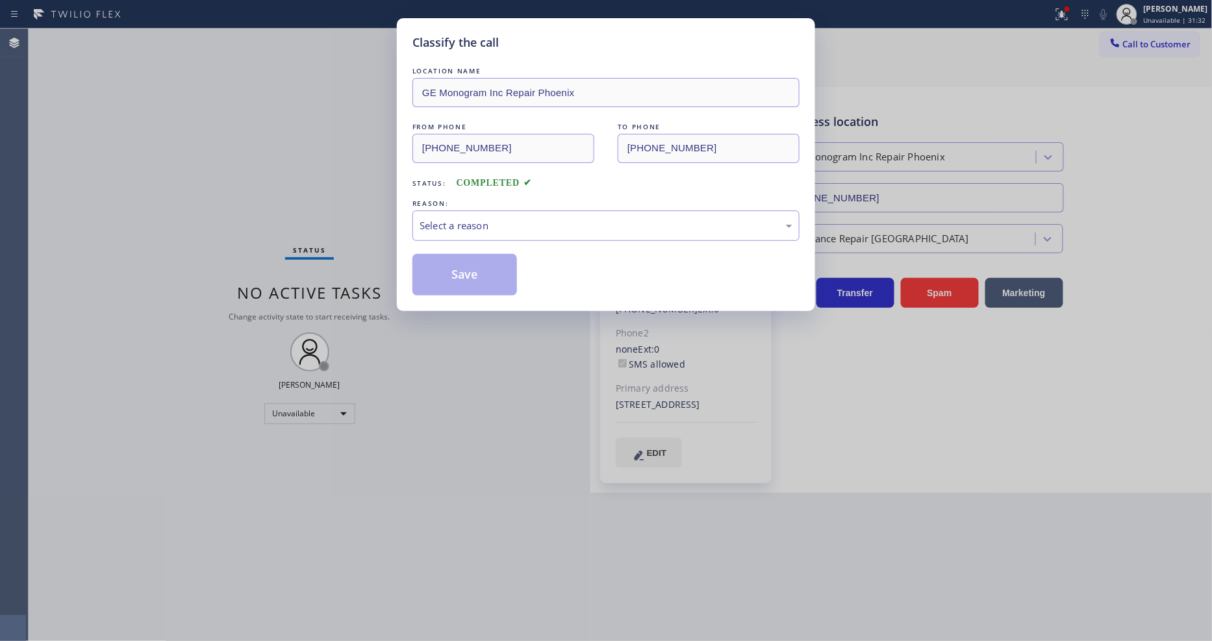
click at [457, 227] on div "Select a reason" at bounding box center [605, 225] width 373 height 15
click at [450, 264] on button "Save" at bounding box center [464, 275] width 105 height 42
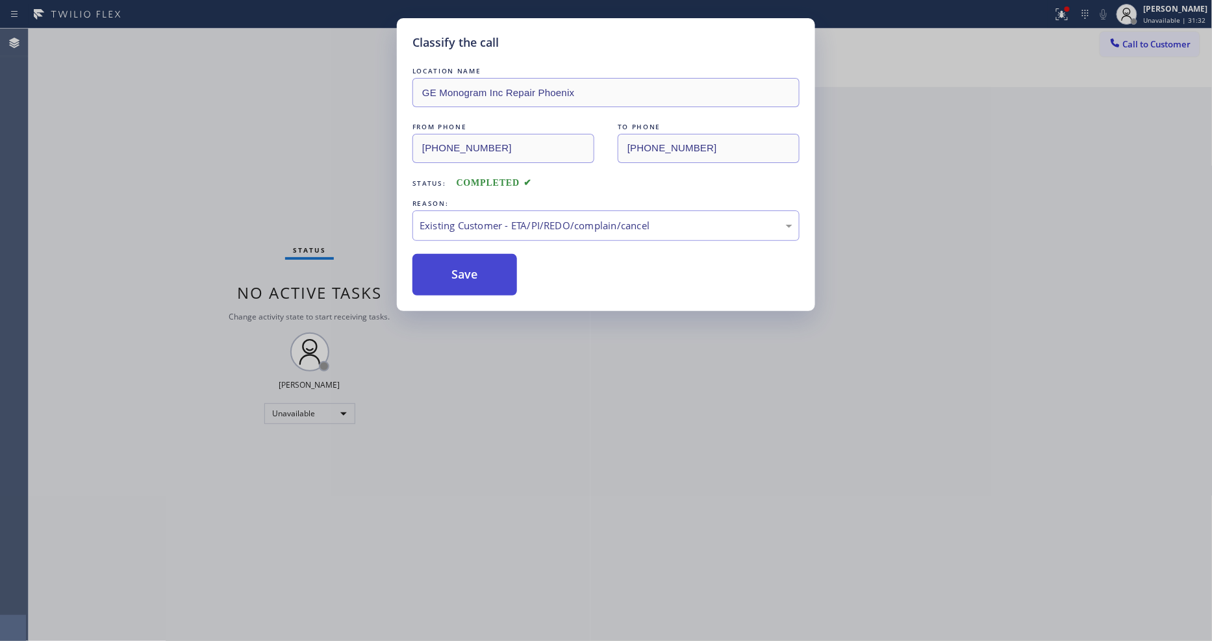
click at [450, 264] on button "Save" at bounding box center [464, 275] width 105 height 42
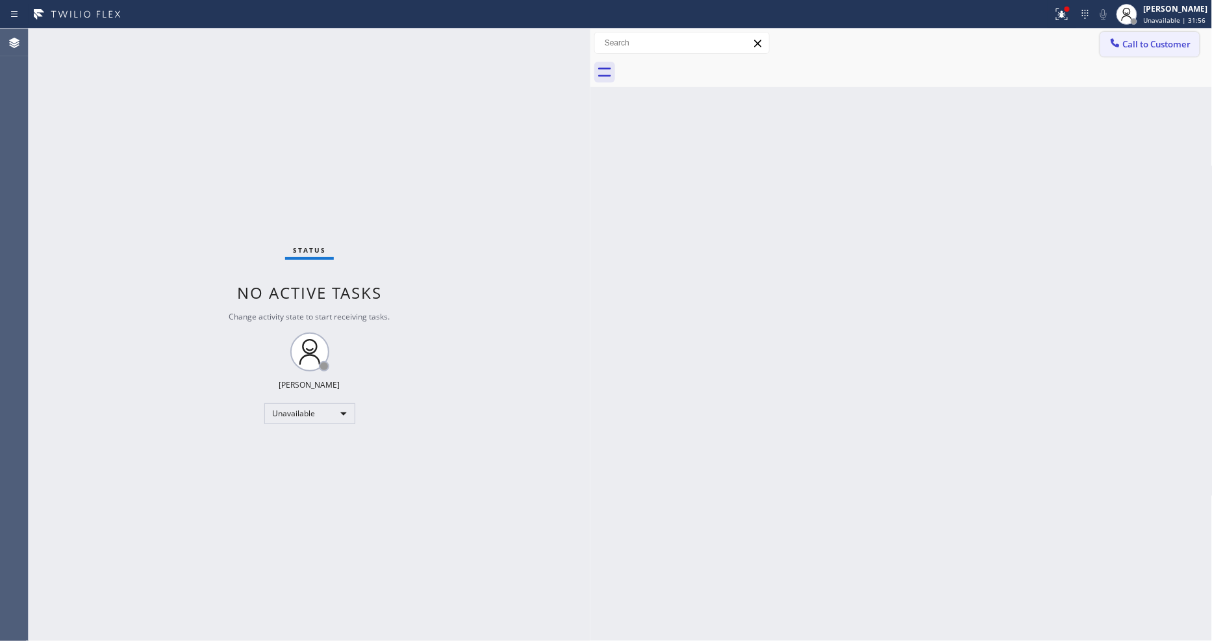
click at [1147, 48] on button "Call to Customer" at bounding box center [1149, 44] width 99 height 25
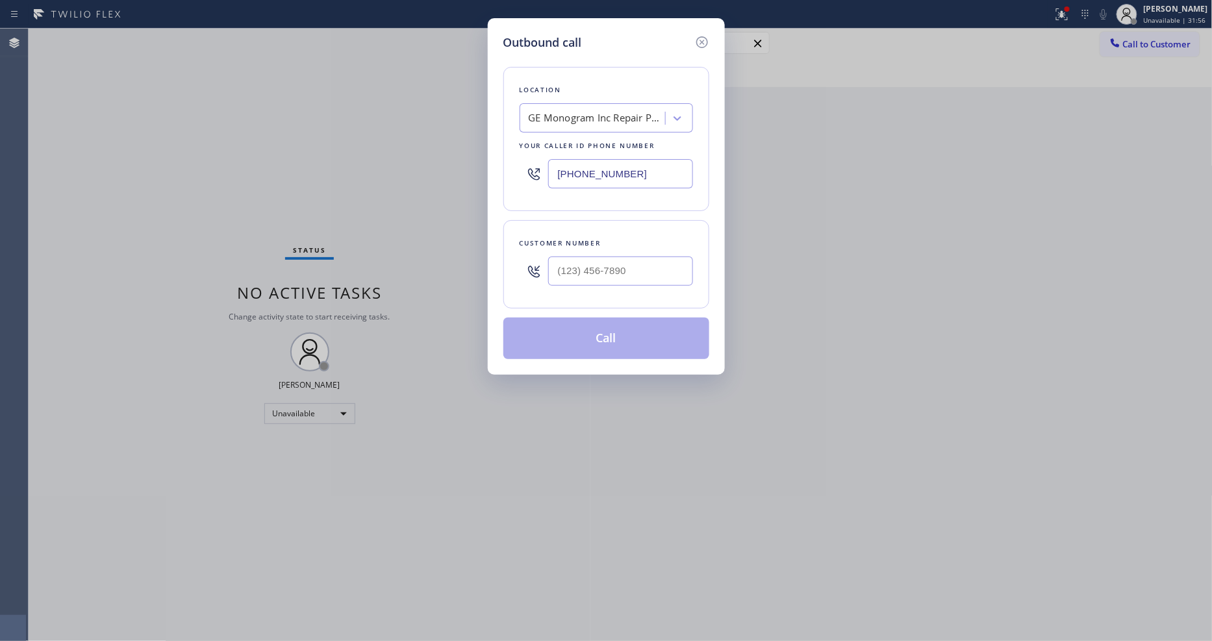
click at [618, 111] on div "GE Monogram Inc Repair Phoenix" at bounding box center [597, 118] width 136 height 15
paste input "HVAC Alliance Expert"
type input "HVAC Alliance Expert"
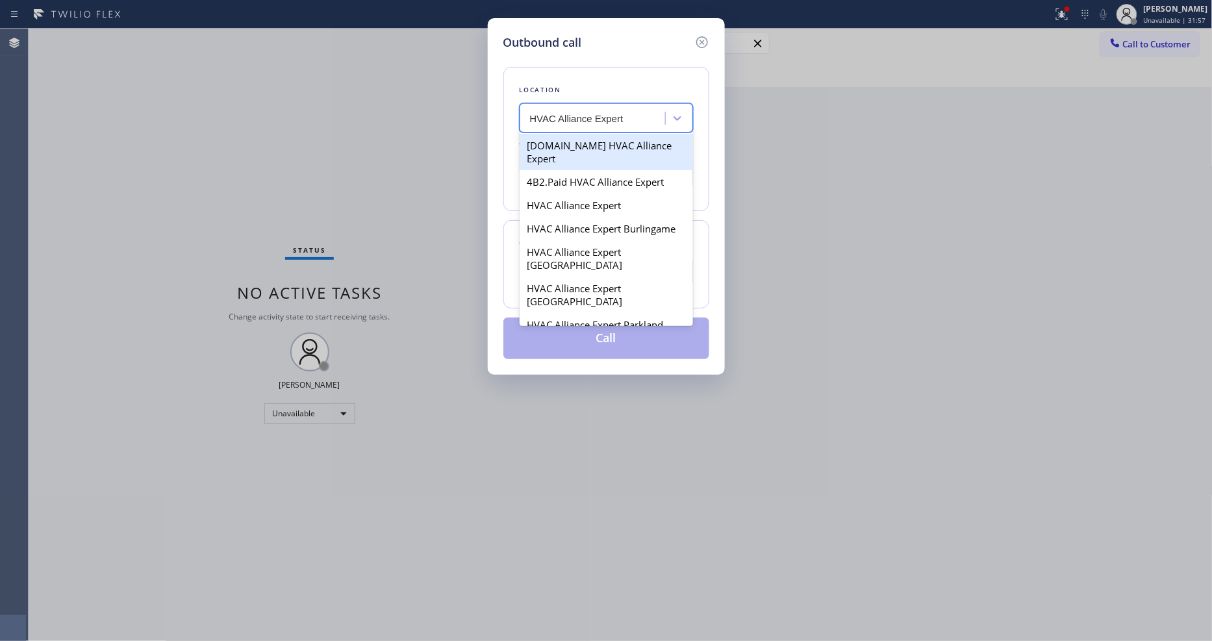
click at [560, 145] on div "4C.Email HVAC Alliance Expert" at bounding box center [605, 152] width 173 height 36
type input "(866) 875-2471"
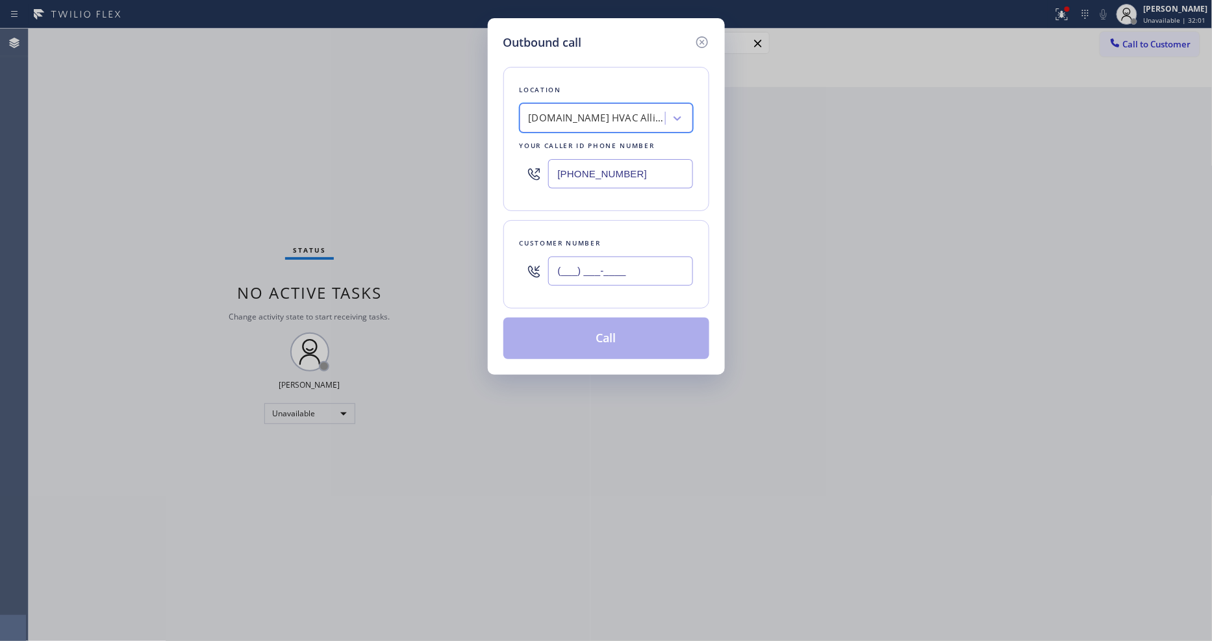
click at [579, 273] on input "(___) ___-____" at bounding box center [620, 270] width 145 height 29
paste input "619) 518-7501"
type input "(619) 518-7501"
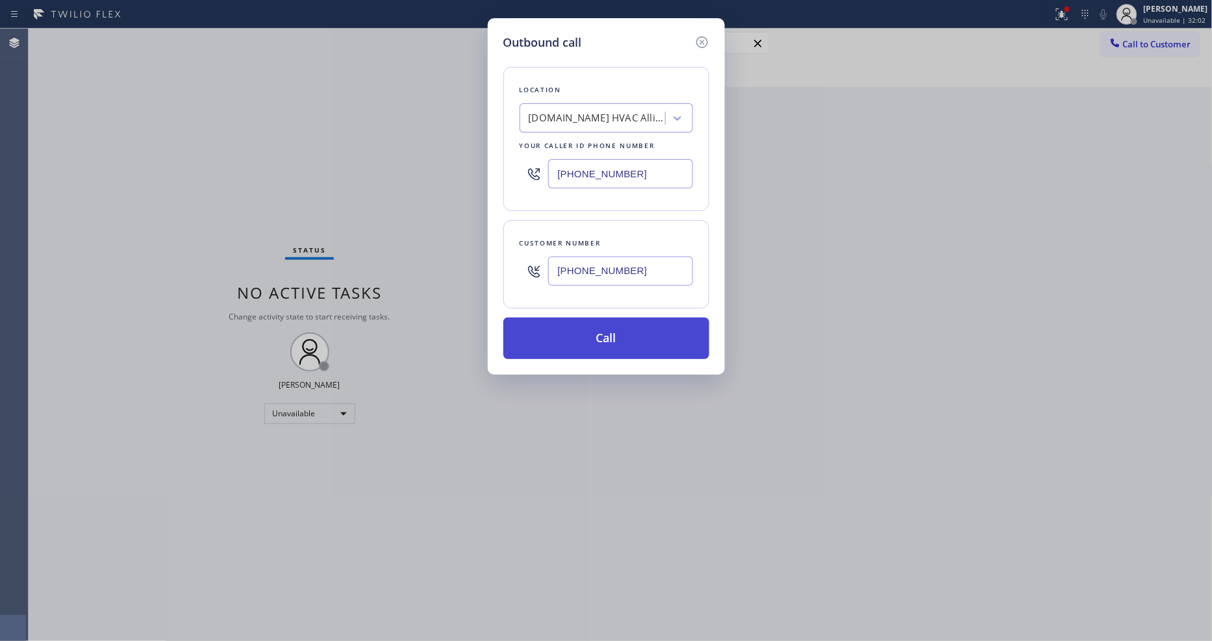
click at [575, 327] on button "Call" at bounding box center [606, 338] width 206 height 42
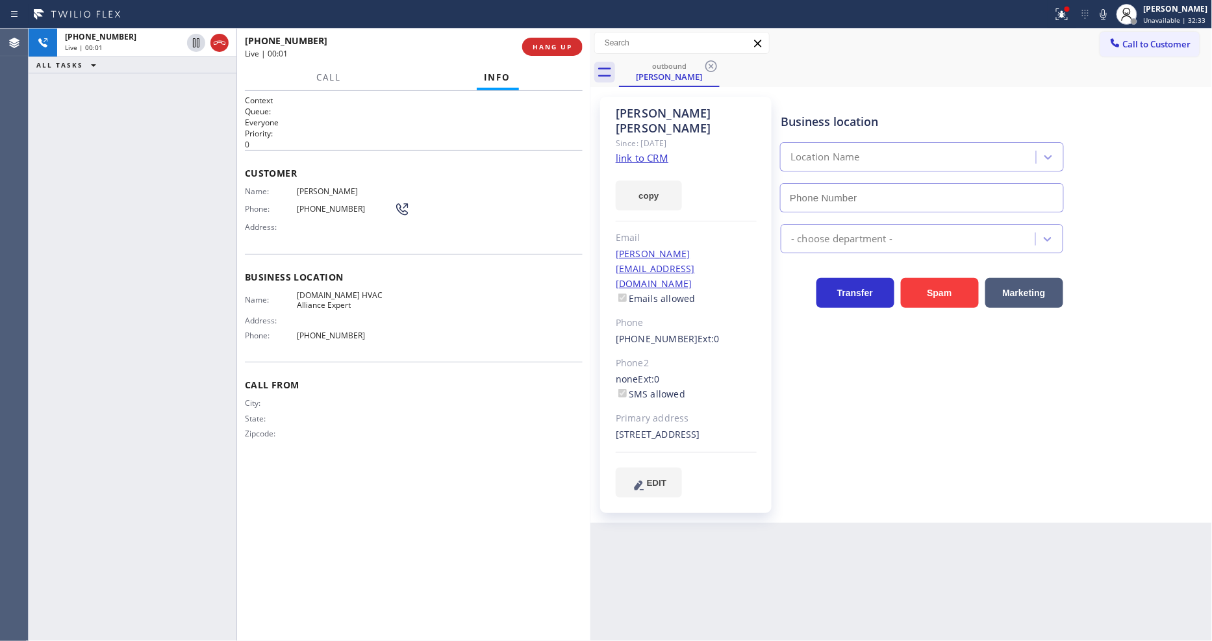
type input "(866) 875-2471"
click at [545, 47] on span "HANG UP" at bounding box center [552, 46] width 40 height 9
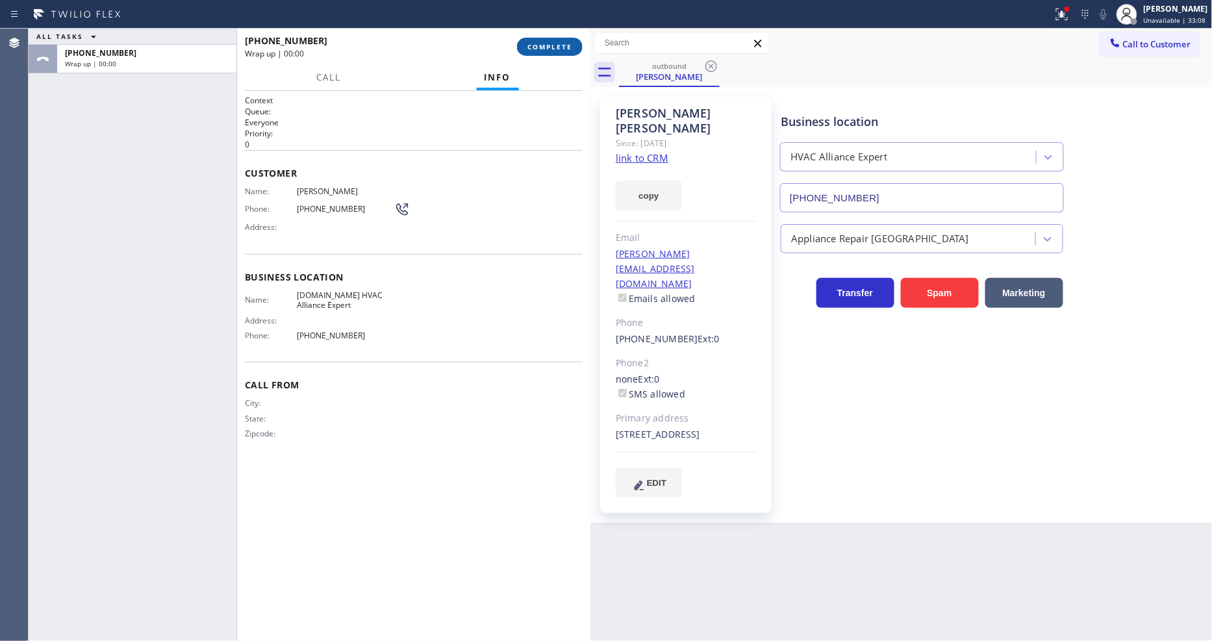
click at [545, 47] on span "COMPLETE" at bounding box center [549, 46] width 45 height 9
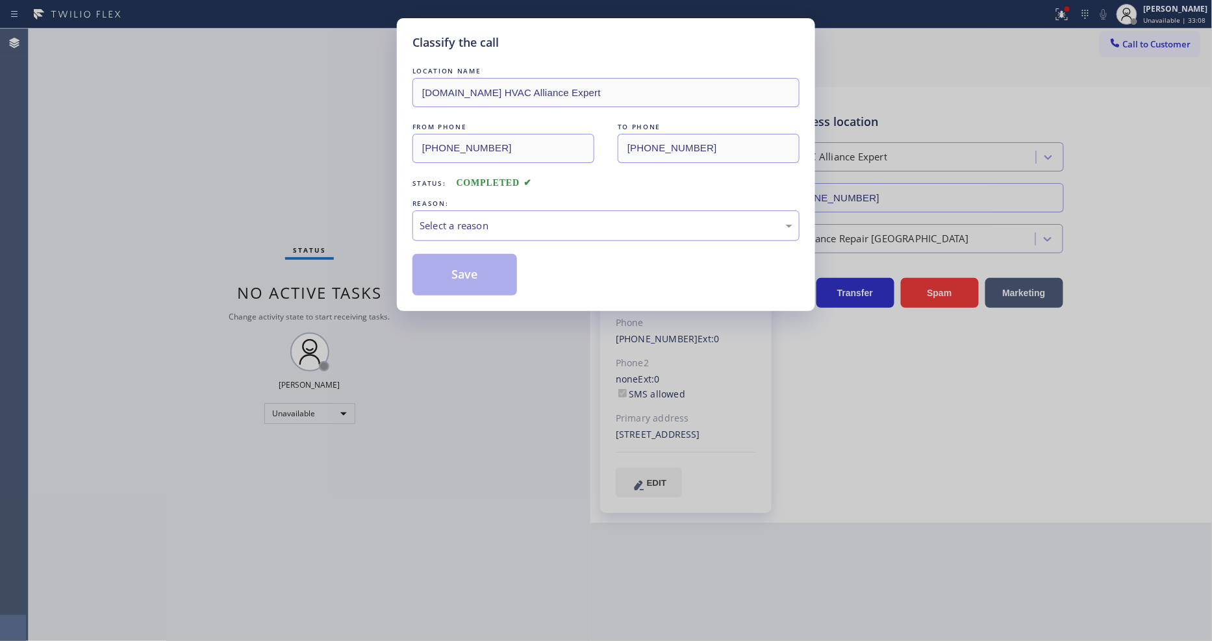
click at [477, 224] on div "Select a reason" at bounding box center [605, 225] width 373 height 15
click at [467, 269] on button "Save" at bounding box center [464, 275] width 105 height 42
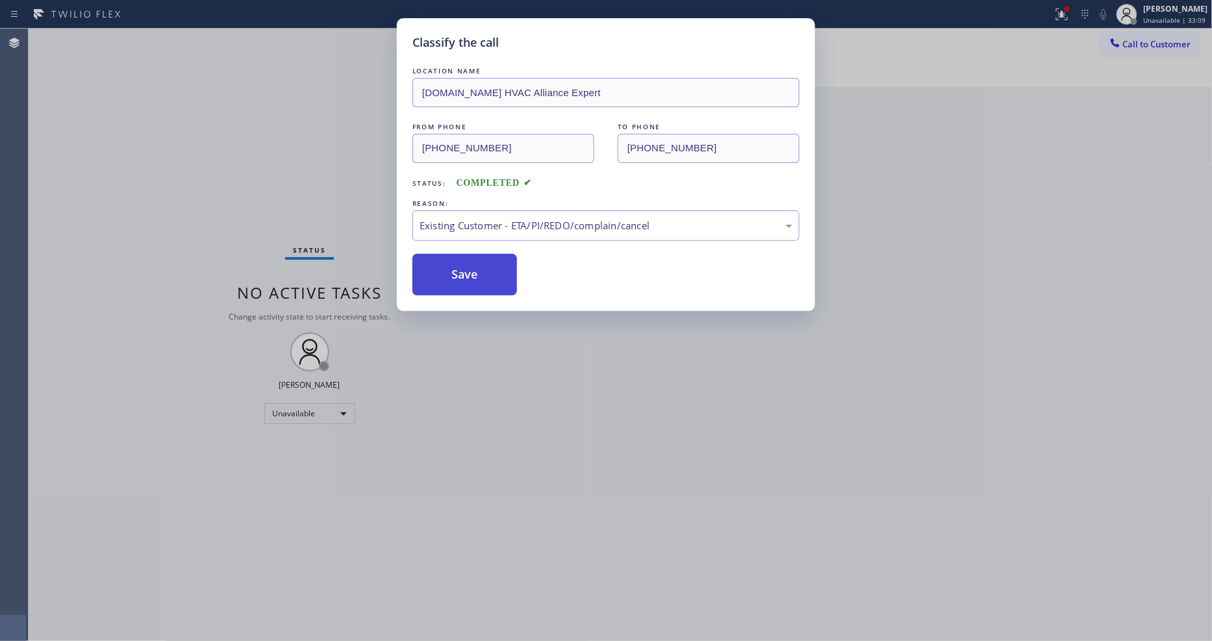
click at [467, 269] on button "Save" at bounding box center [464, 275] width 105 height 42
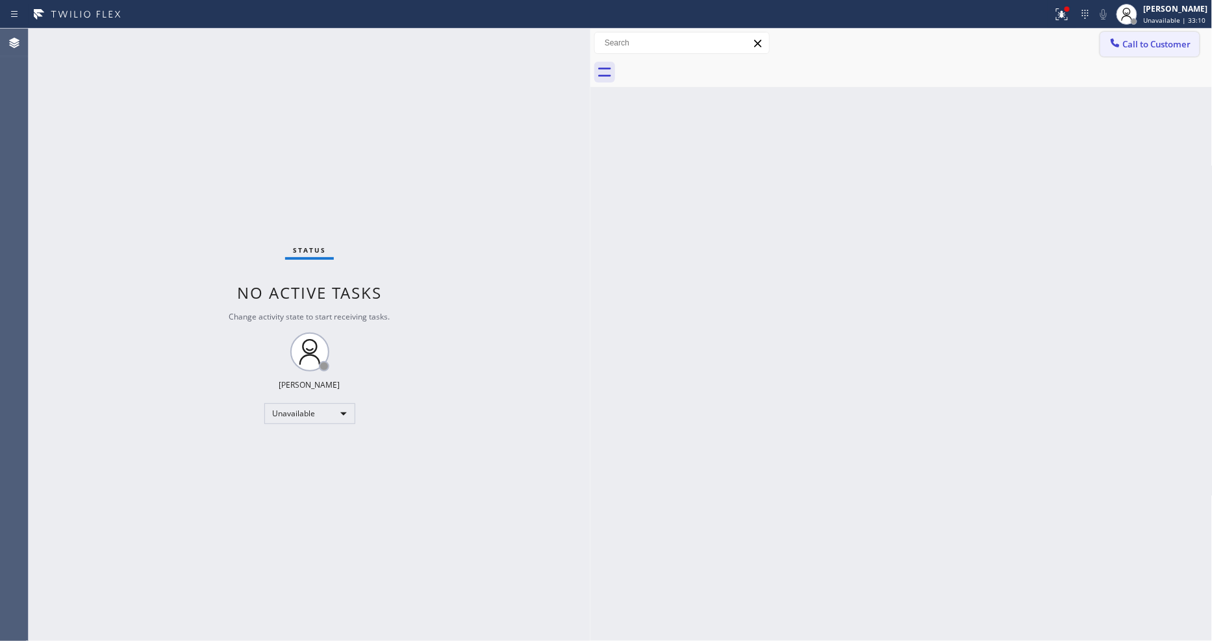
click at [1120, 51] on div at bounding box center [1115, 44] width 16 height 16
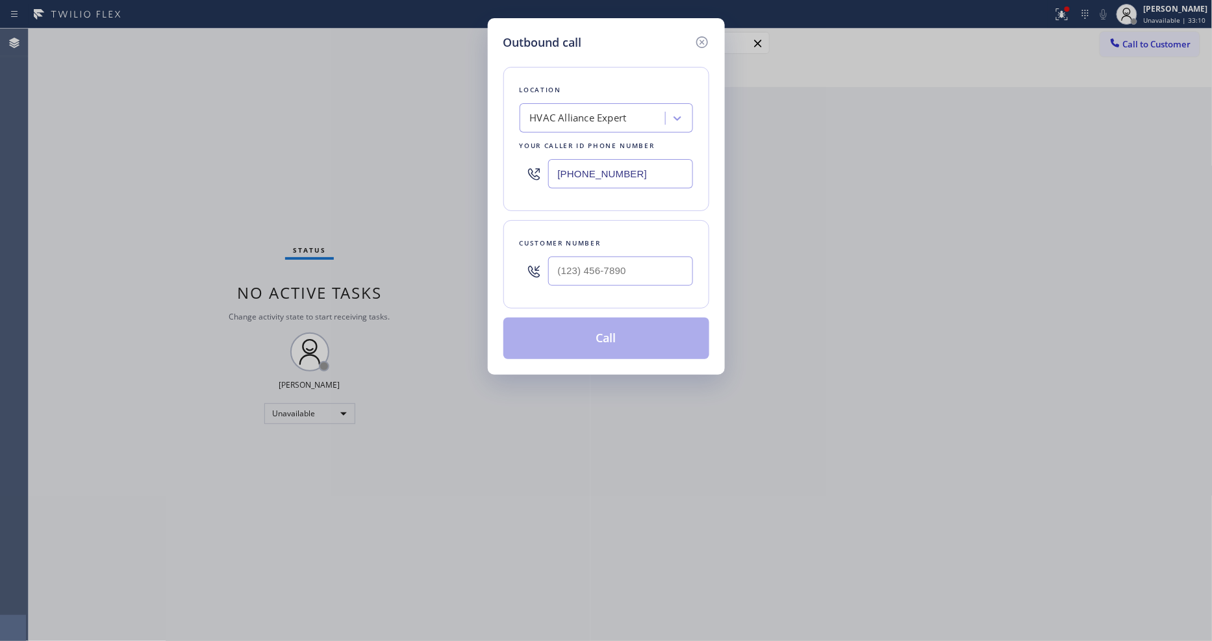
click at [625, 114] on div "HVAC Alliance Expert" at bounding box center [578, 118] width 97 height 15
paste input "Mr Appliance Fixer"
type input "Mr Appliance Fixer"
click at [584, 145] on div "Mr Appliance Fixer" at bounding box center [605, 145] width 173 height 23
type input "(650) 933-4988"
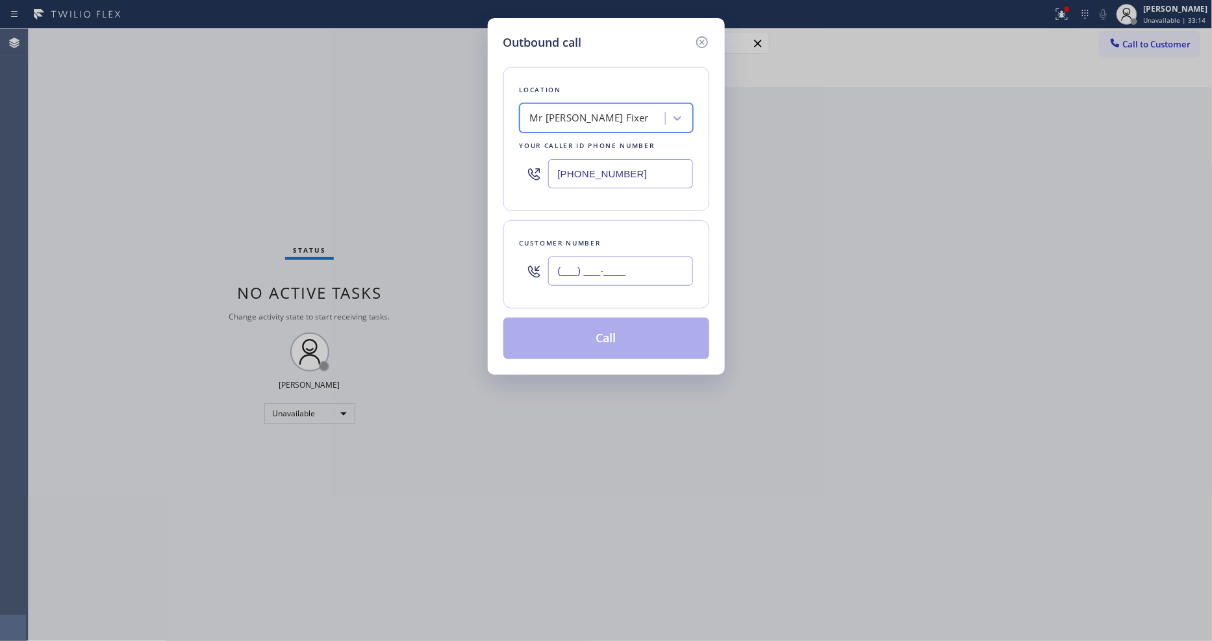
click at [595, 270] on input "(___) ___-____" at bounding box center [620, 270] width 145 height 29
paste input "818) 324-8725"
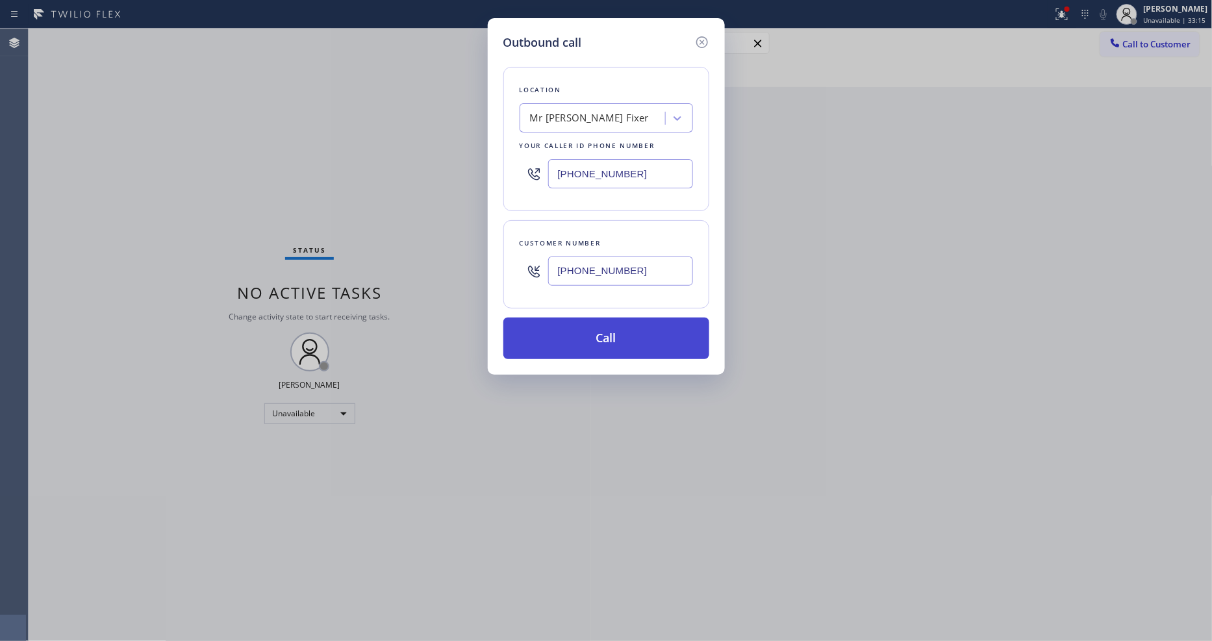
type input "(818) 324-8725"
drag, startPoint x: 583, startPoint y: 332, endPoint x: 536, endPoint y: 96, distance: 240.3
click at [582, 332] on button "Call" at bounding box center [606, 338] width 206 height 42
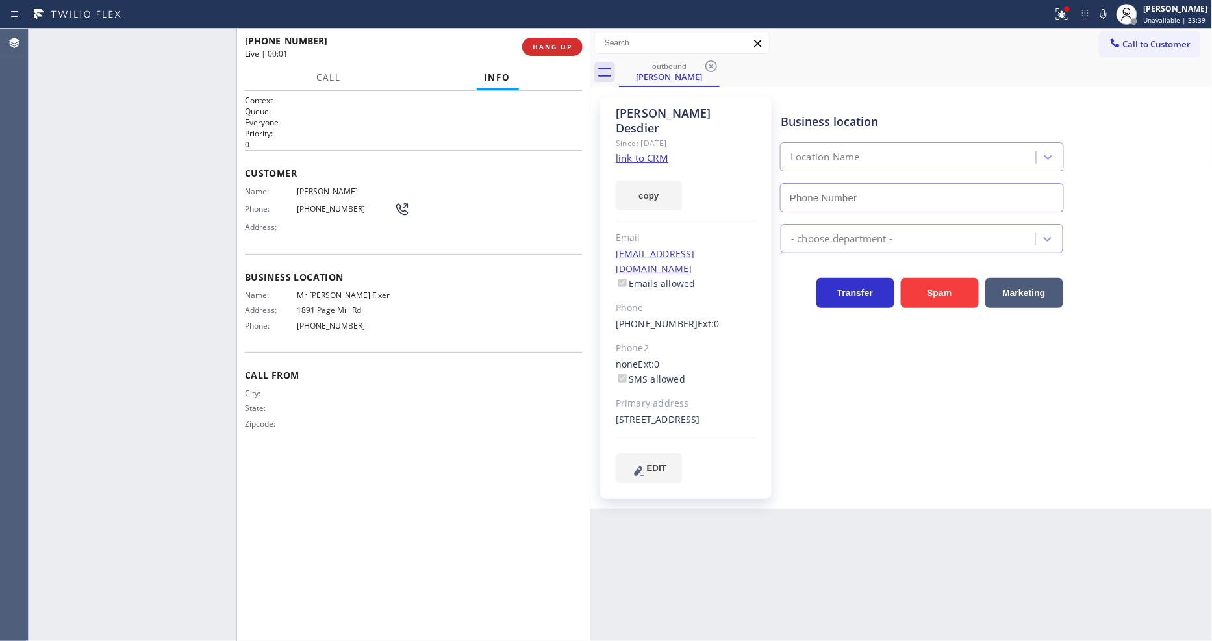
type input "(650) 933-4988"
click at [528, 42] on button "HANG UP" at bounding box center [552, 47] width 60 height 18
click at [532, 42] on span "HANG UP" at bounding box center [552, 46] width 40 height 9
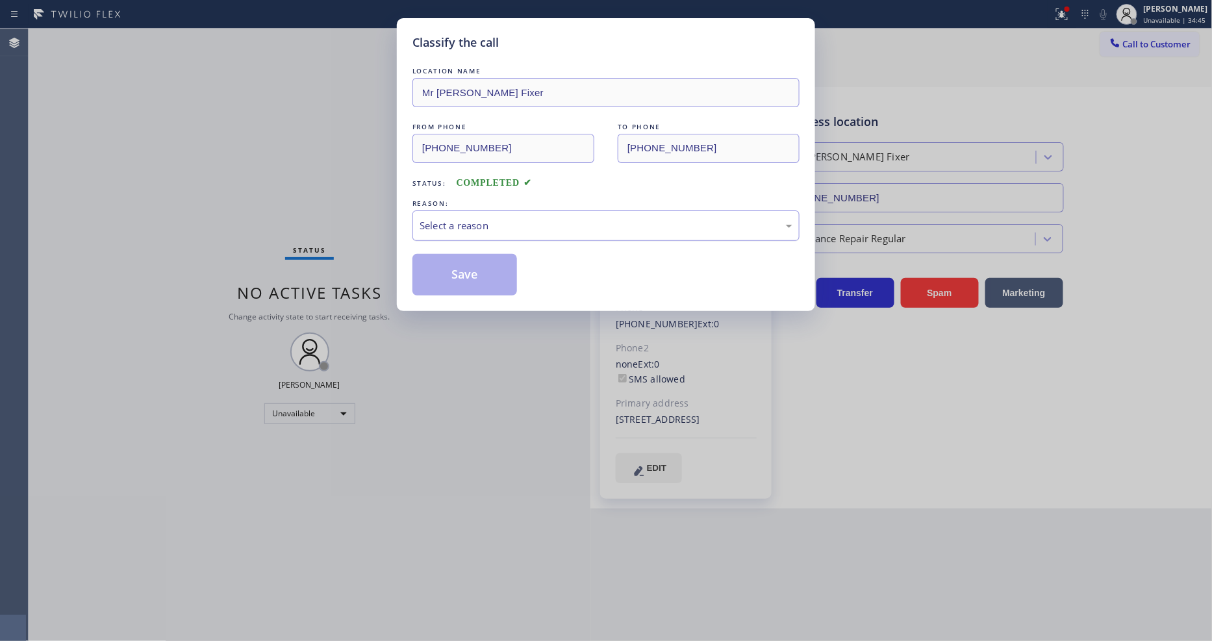
click at [486, 224] on div "Select a reason" at bounding box center [605, 225] width 373 height 15
click at [459, 234] on div "Not Booked - All other reasons" at bounding box center [605, 225] width 387 height 31
click at [455, 262] on button "Save" at bounding box center [464, 275] width 105 height 42
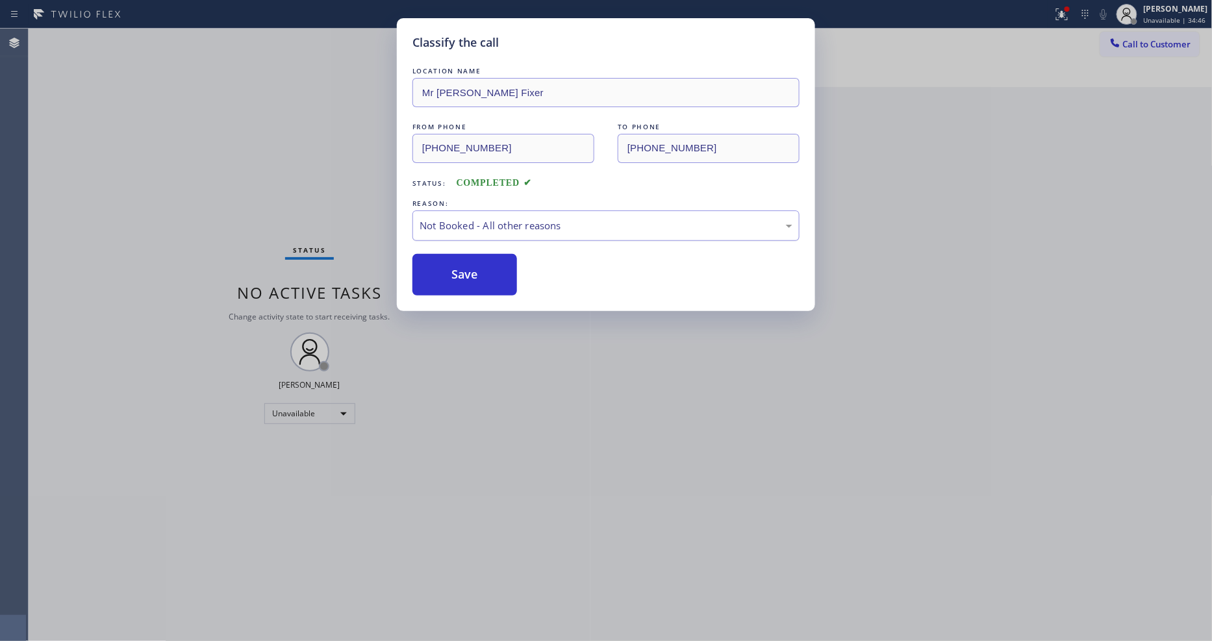
click at [455, 262] on button "Save" at bounding box center [464, 275] width 105 height 42
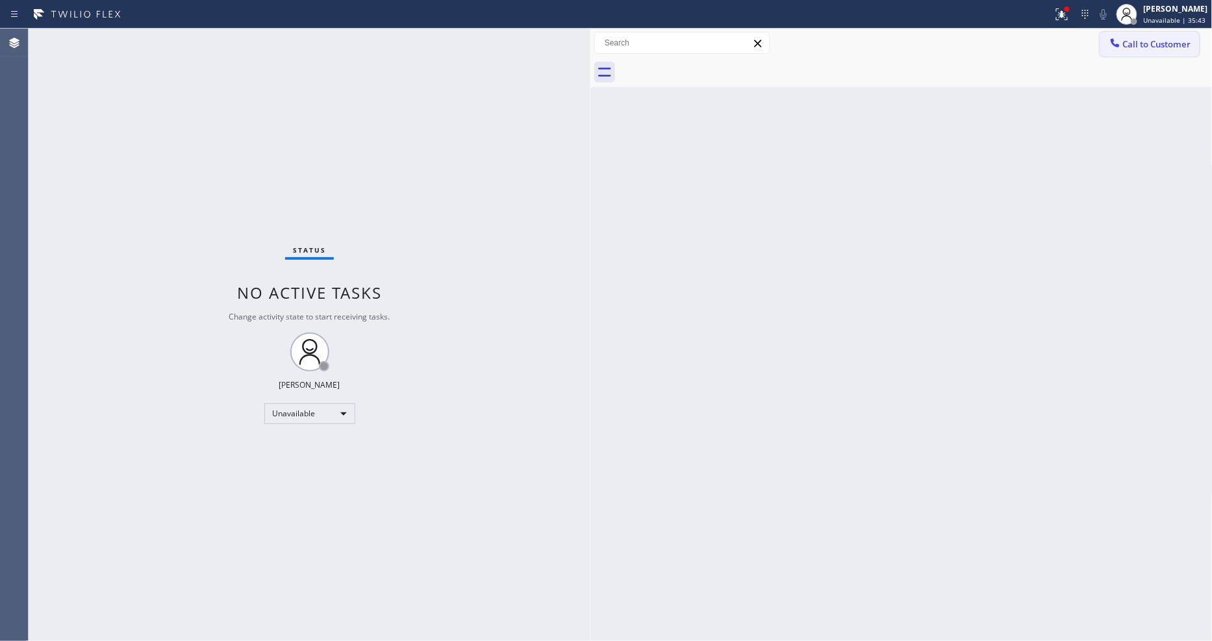
click at [1152, 55] on button "Call to Customer" at bounding box center [1149, 44] width 99 height 25
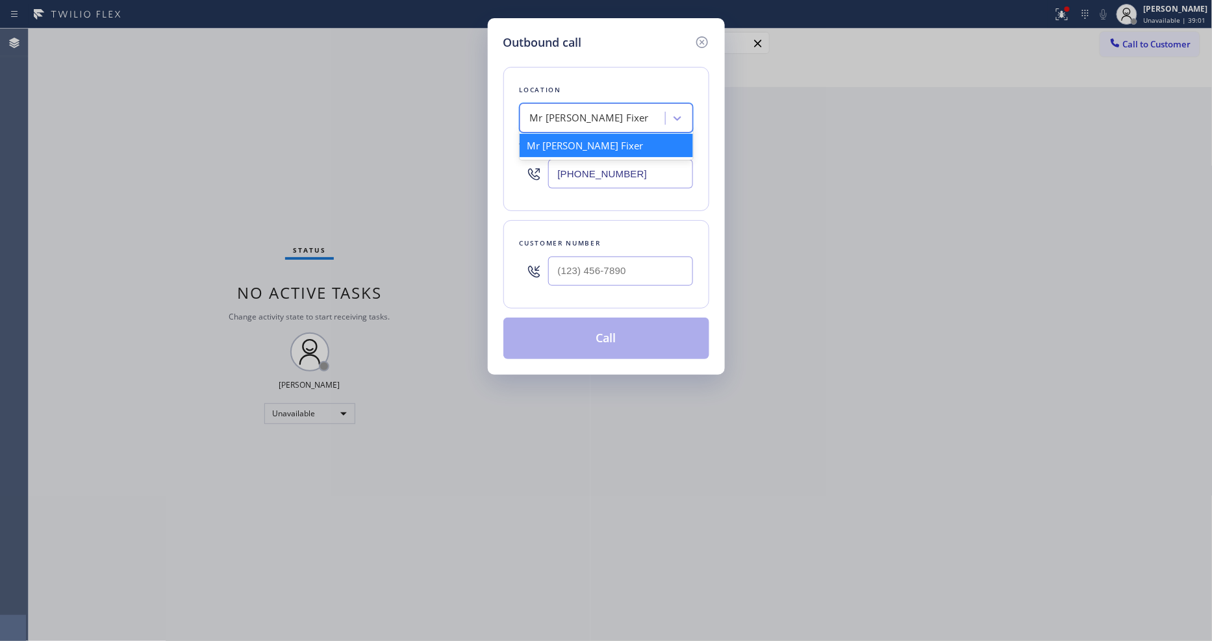
click at [565, 114] on div "Mr Appliance Fixer" at bounding box center [589, 118] width 119 height 15
paste input "Top Sub Zero Appliance Repair"
type input "Top Sub Zero Appliance Repair"
click at [566, 138] on div "Top Sub Zero Appliance Repair" at bounding box center [605, 145] width 173 height 23
type input "(408) 617-8880"
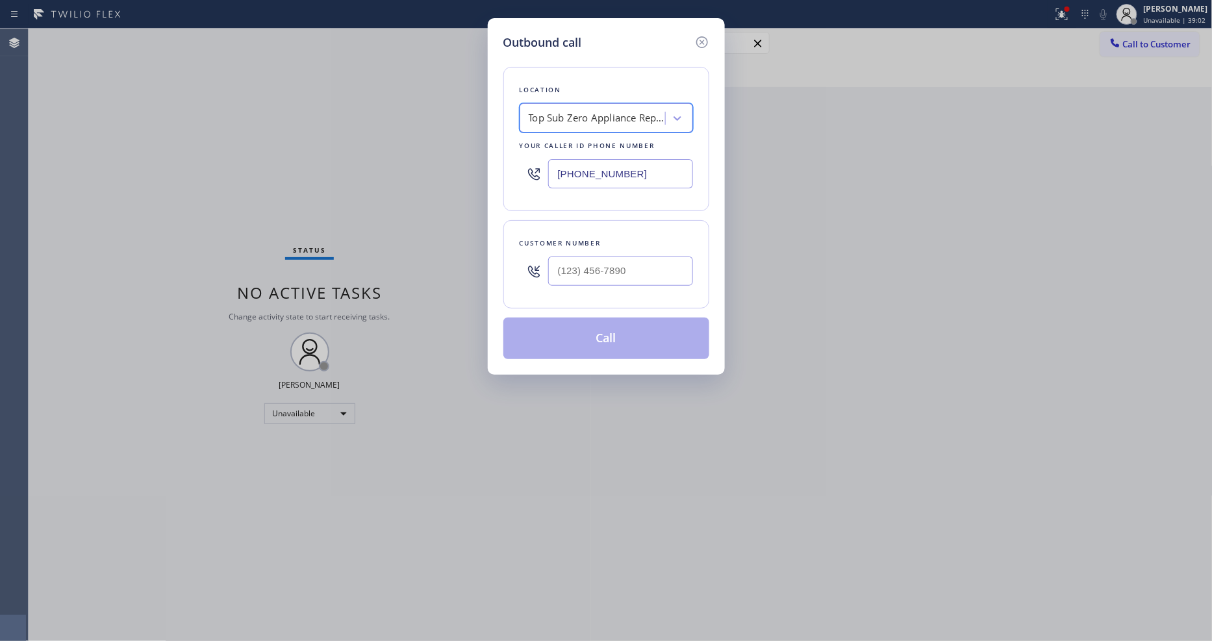
scroll to position [0, 1]
click at [556, 260] on input "text" at bounding box center [620, 270] width 145 height 29
paste input "650) 303-3316"
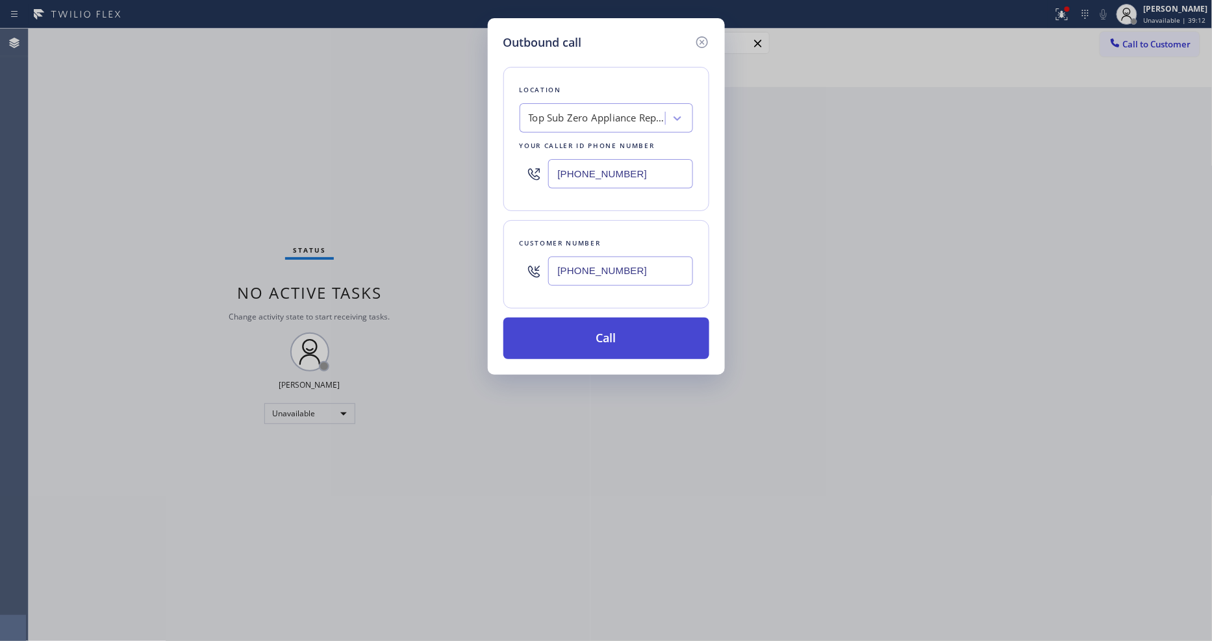
click at [564, 336] on button "Call" at bounding box center [606, 338] width 206 height 42
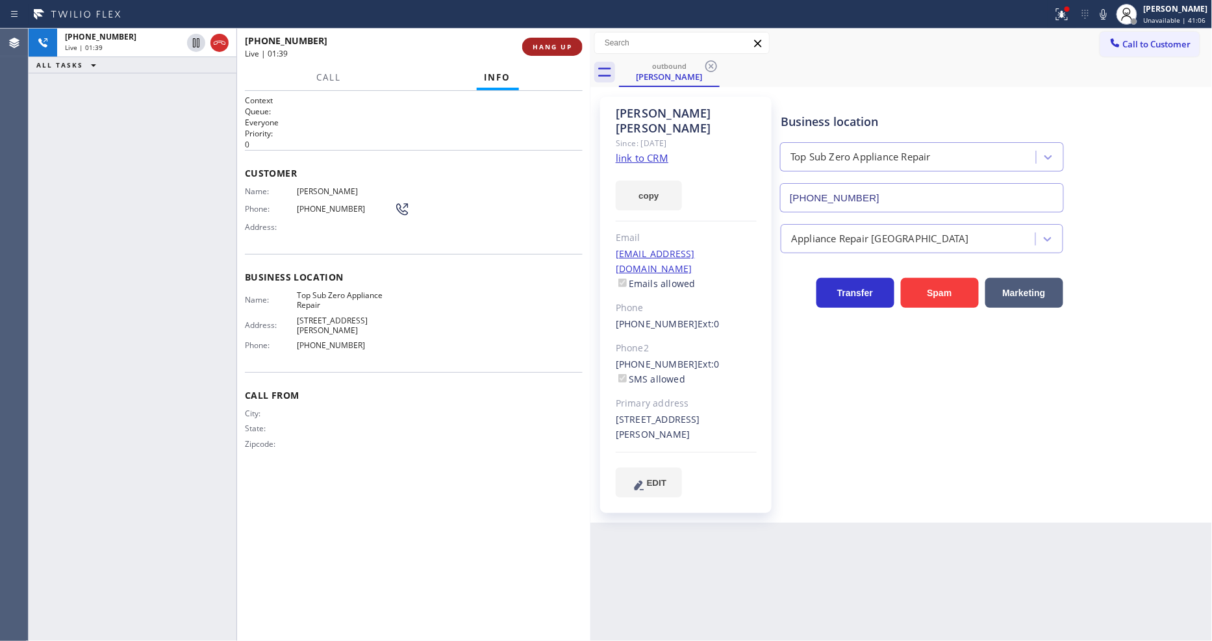
click at [556, 49] on span "HANG UP" at bounding box center [552, 46] width 40 height 9
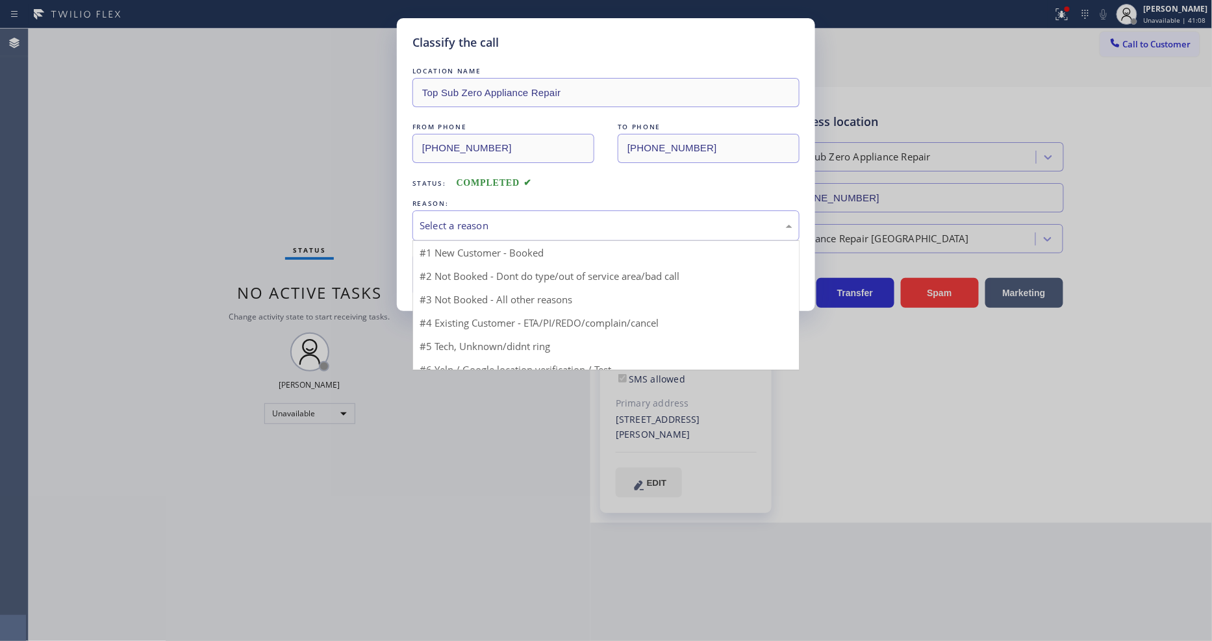
click at [488, 219] on div "Select a reason" at bounding box center [605, 225] width 373 height 15
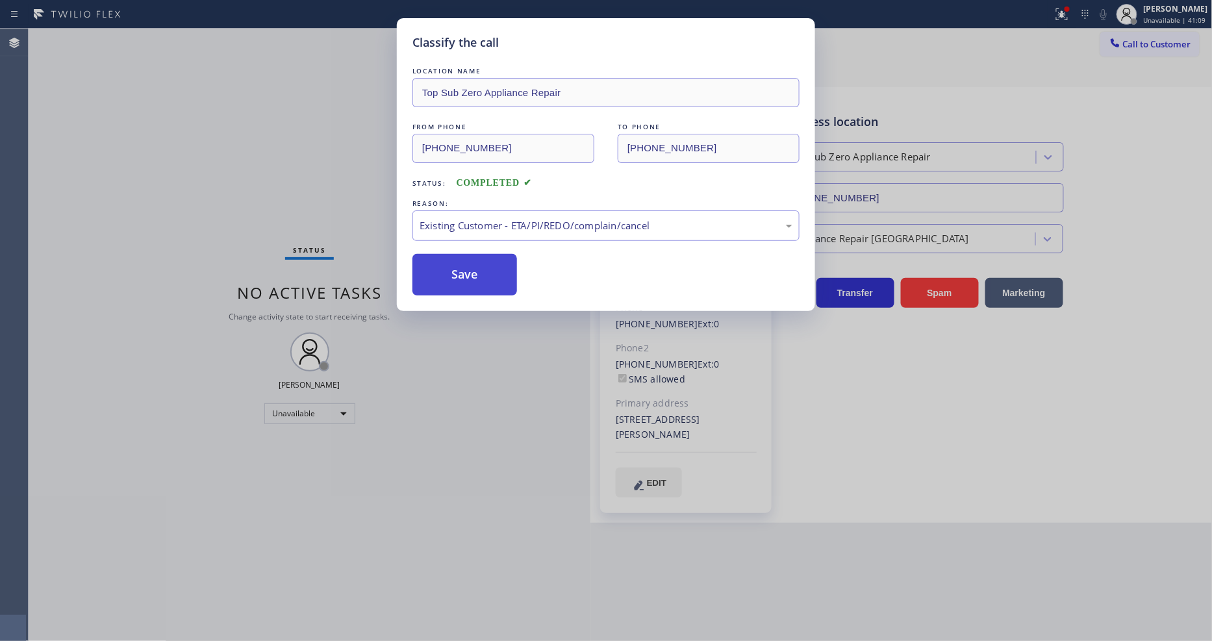
click at [469, 256] on button "Save" at bounding box center [464, 275] width 105 height 42
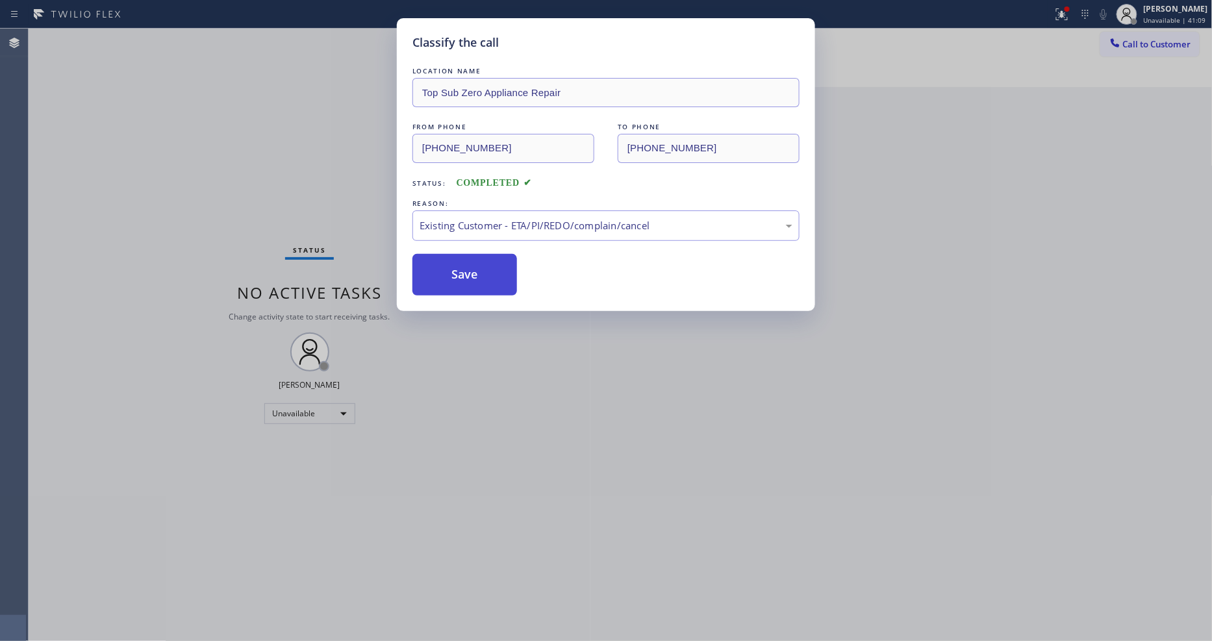
click at [469, 256] on button "Save" at bounding box center [464, 275] width 105 height 42
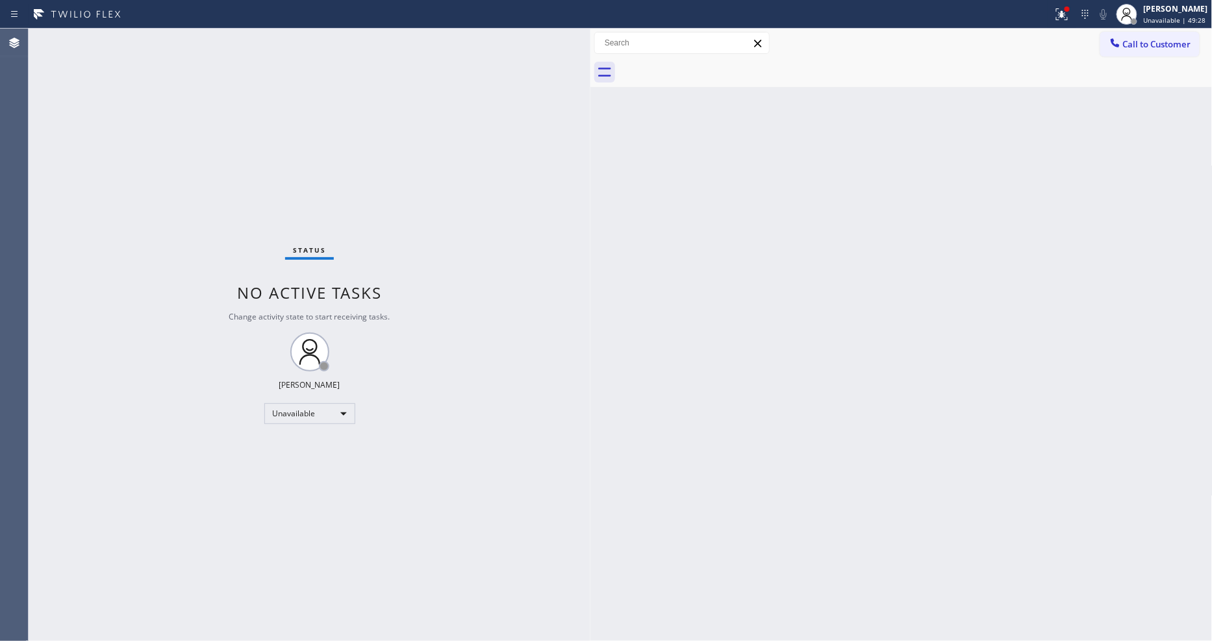
click at [1132, 41] on span "Call to Customer" at bounding box center [1157, 44] width 68 height 12
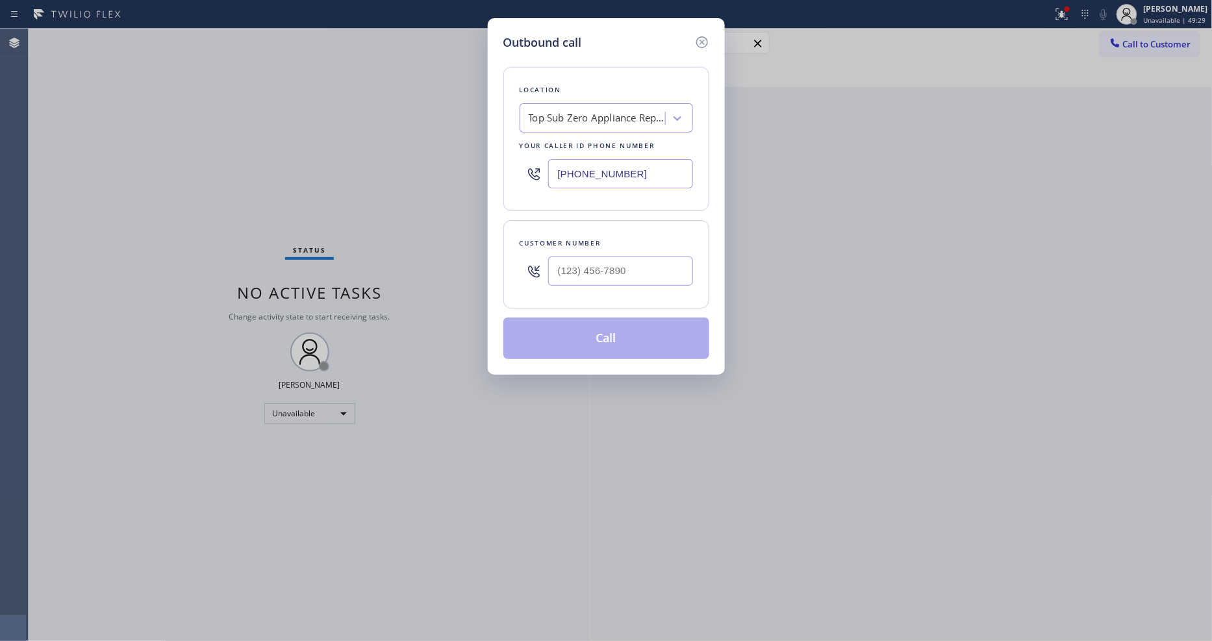
click at [573, 131] on div "Location Top Sub Zero Appliance Repair Your caller id phone number (408) 617-88…" at bounding box center [606, 139] width 206 height 144
click at [573, 120] on div "Top Sub Zero Appliance Repair" at bounding box center [597, 118] width 136 height 15
paste input "5 Star Appliance Repair"
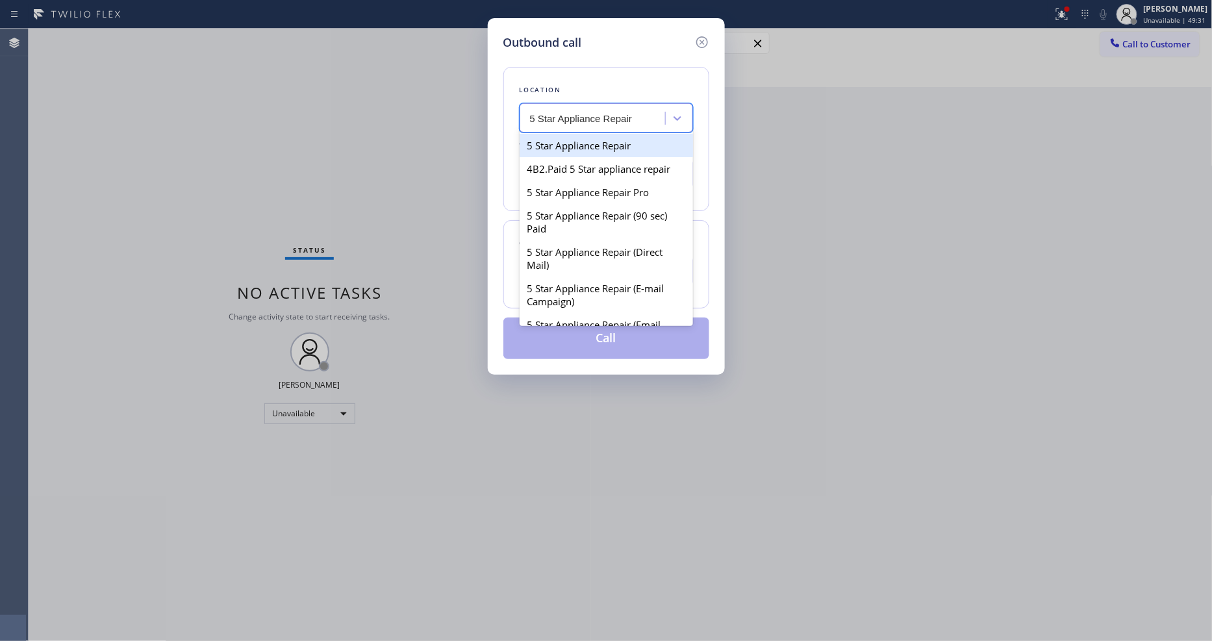
click at [573, 141] on div "5 Star Appliance Repair" at bounding box center [605, 145] width 173 height 23
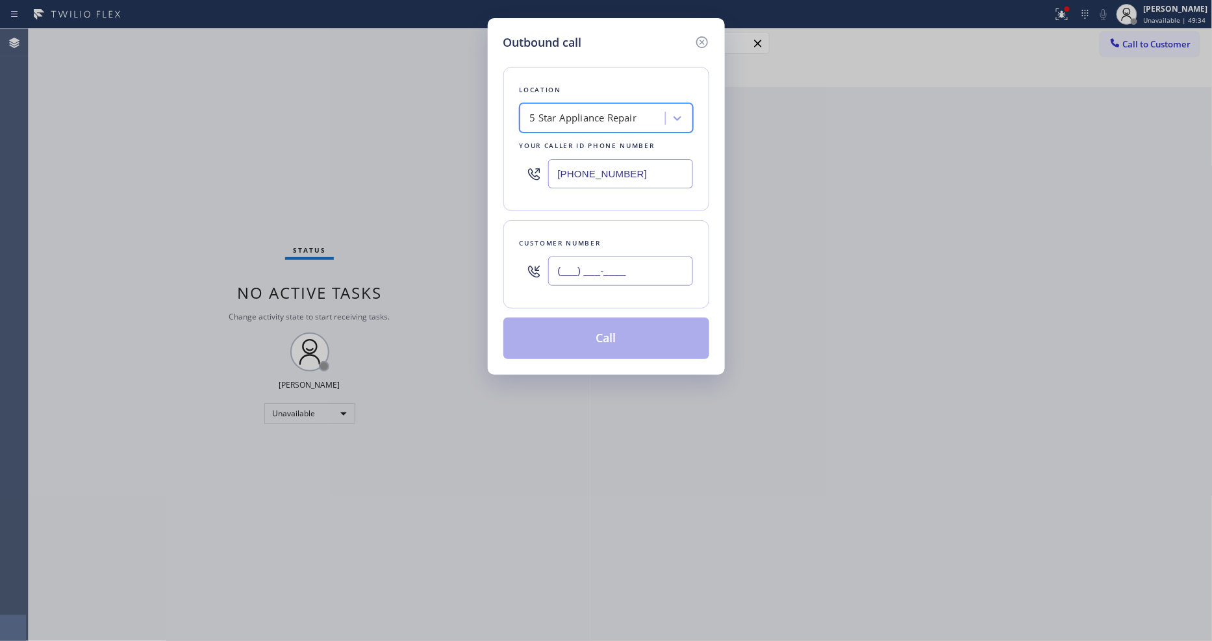
click at [553, 260] on input "(___) ___-____" at bounding box center [620, 270] width 145 height 29
paste input "310) 283-8479"
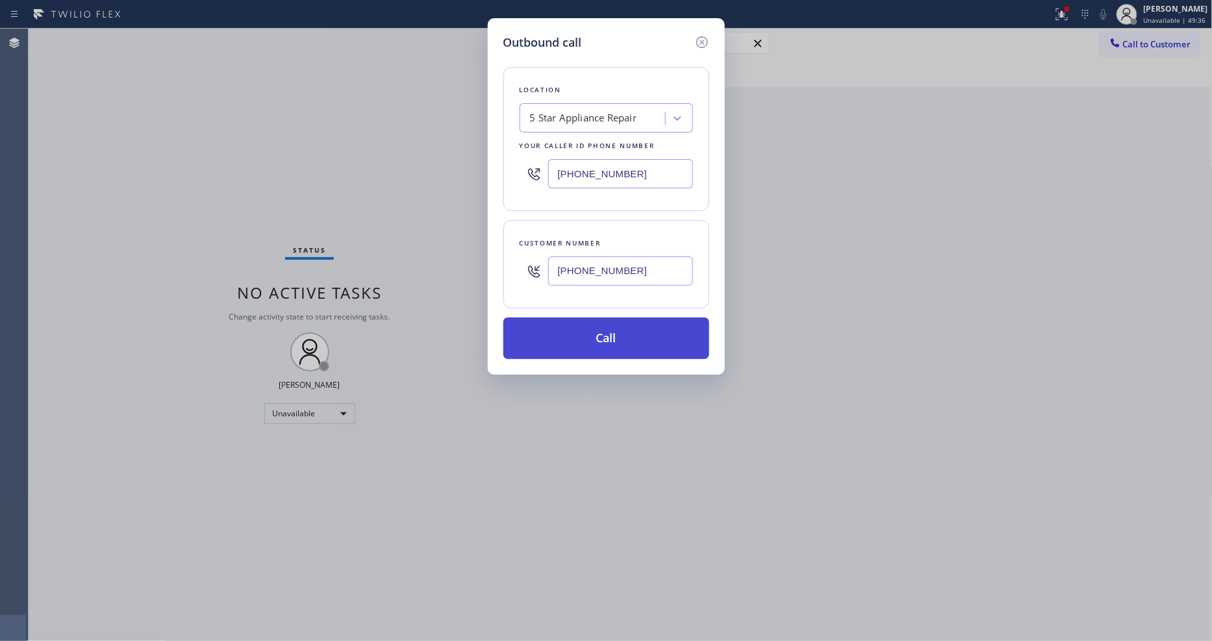
click at [543, 338] on button "Call" at bounding box center [606, 338] width 206 height 42
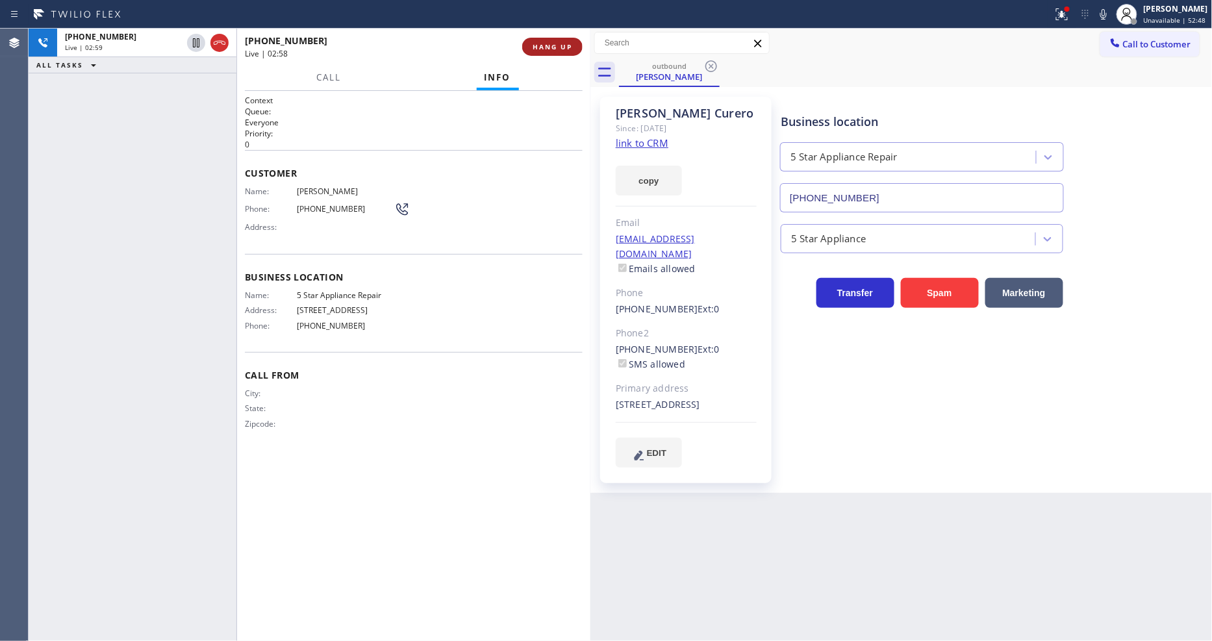
click at [543, 49] on span "HANG UP" at bounding box center [552, 46] width 40 height 9
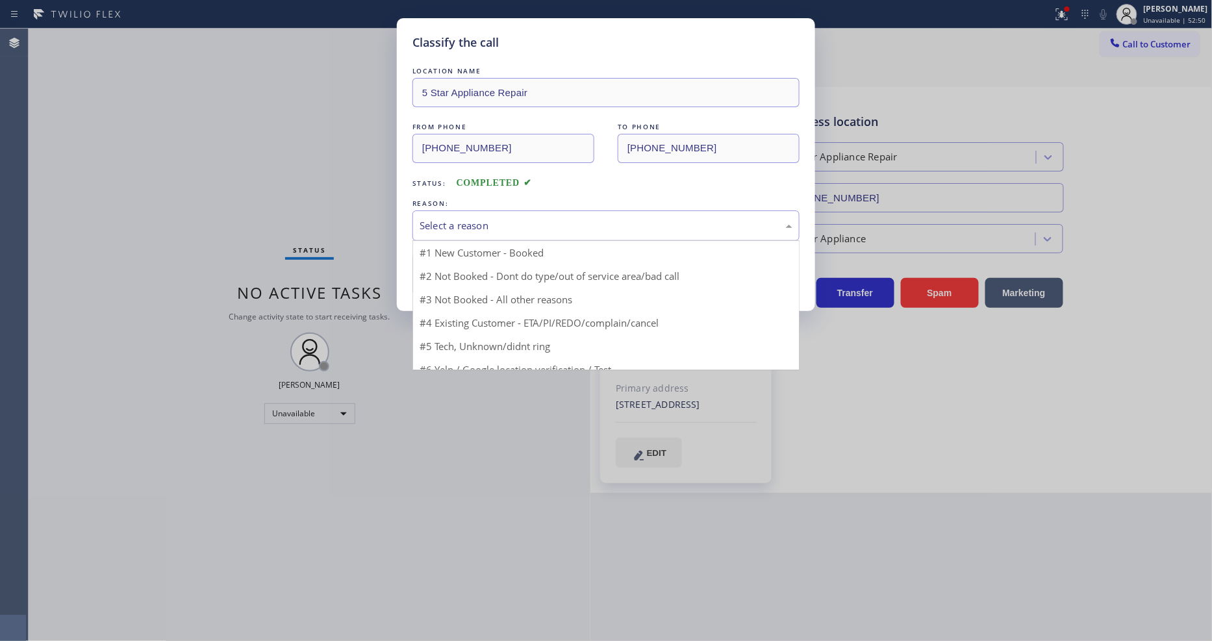
click at [473, 222] on div "Select a reason" at bounding box center [605, 225] width 373 height 15
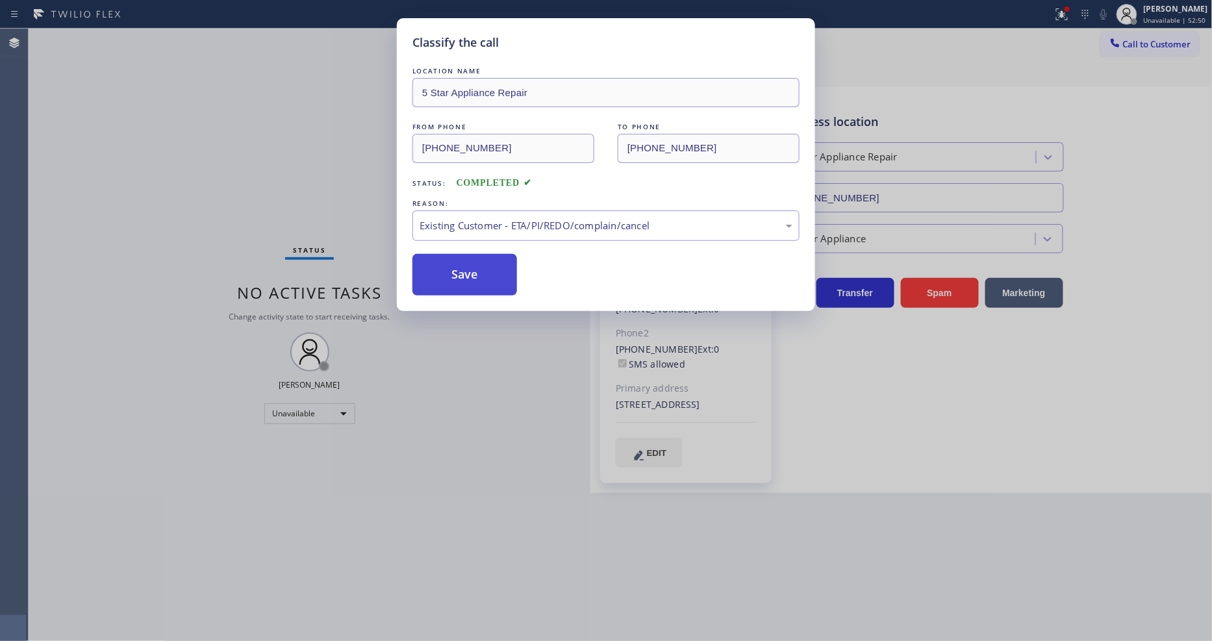
click at [464, 270] on button "Save" at bounding box center [464, 275] width 105 height 42
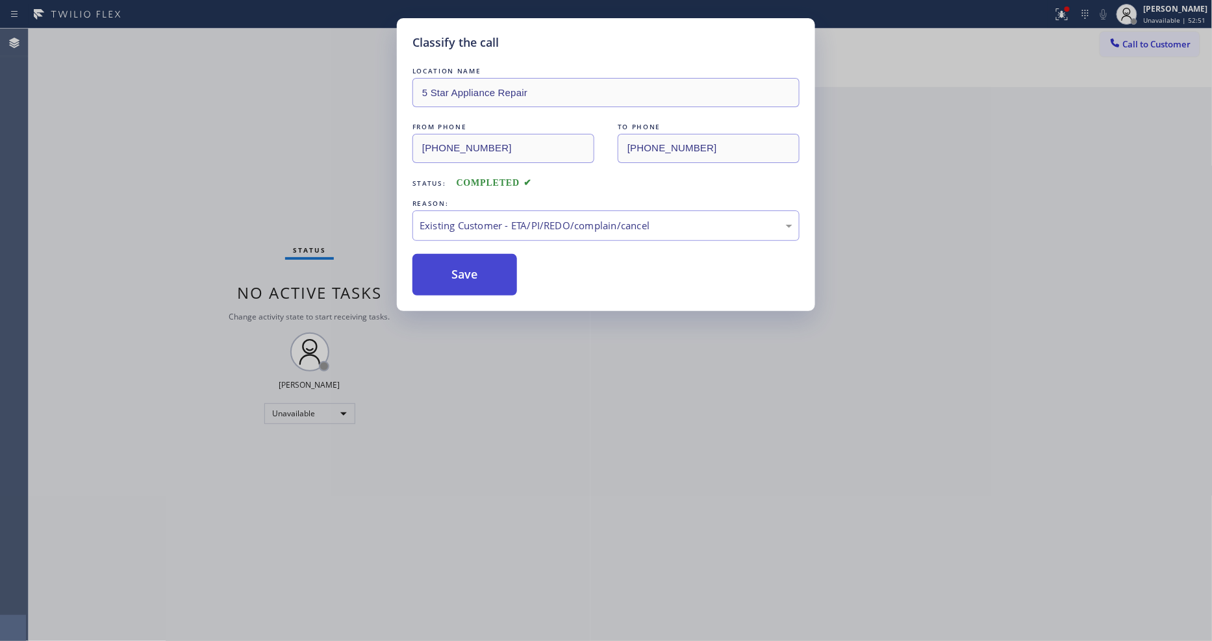
click at [464, 270] on button "Save" at bounding box center [464, 275] width 105 height 42
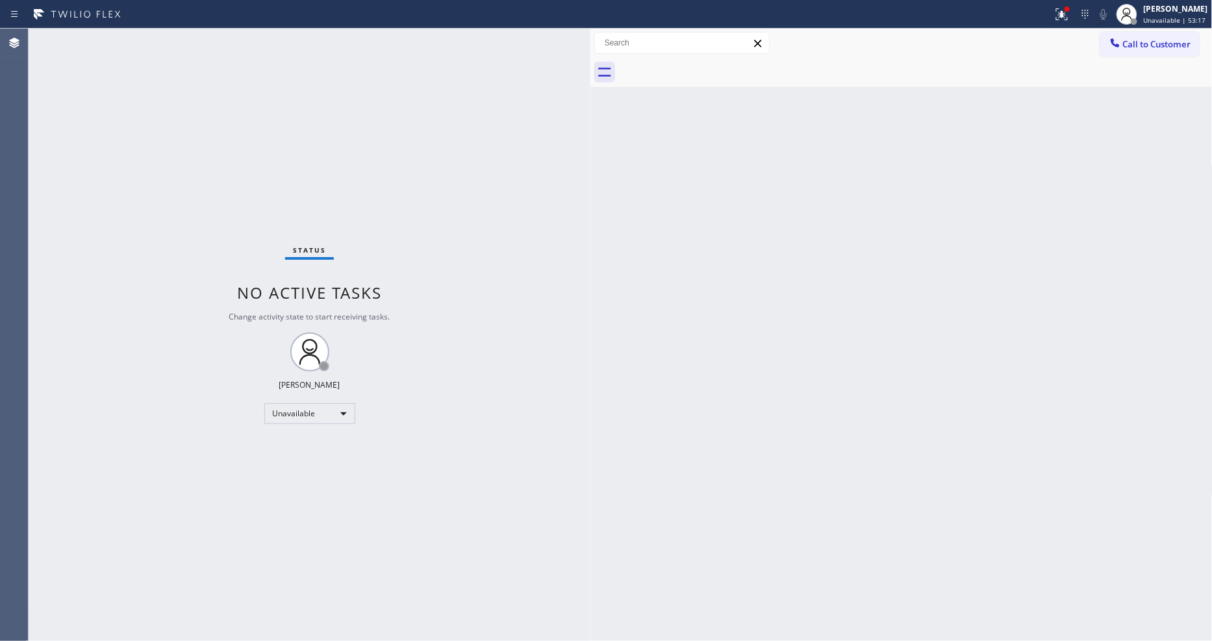
click at [1128, 53] on button "Call to Customer" at bounding box center [1149, 44] width 99 height 25
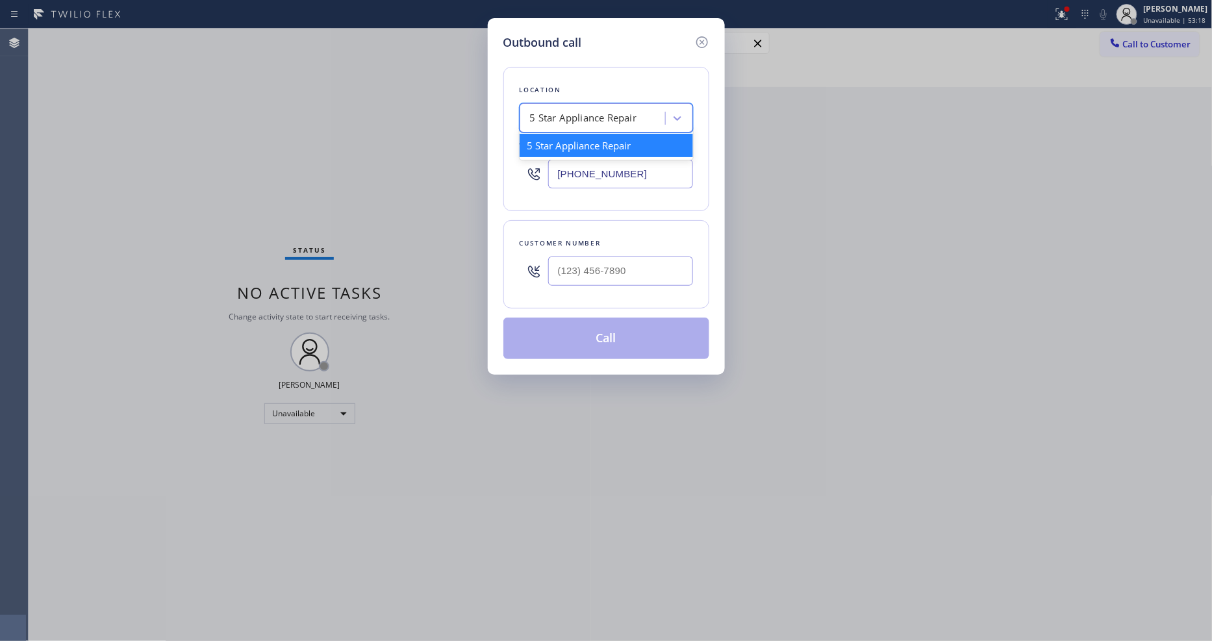
click at [575, 116] on div "5 Star Appliance Repair" at bounding box center [583, 118] width 107 height 15
paste input "Zoom Electricians Santa Clarita"
click at [575, 140] on div "Zoom Electricians Santa Clarita" at bounding box center [605, 145] width 173 height 23
click at [579, 278] on input "(___) ___-____" at bounding box center [620, 270] width 145 height 29
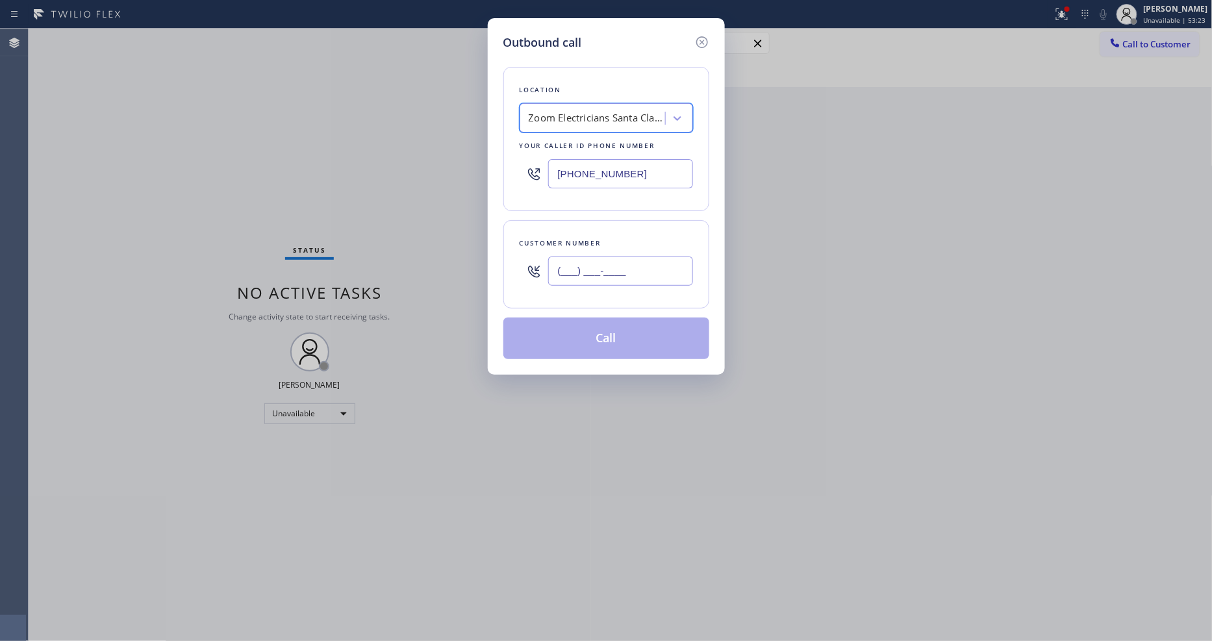
paste input "971) 666-1954"
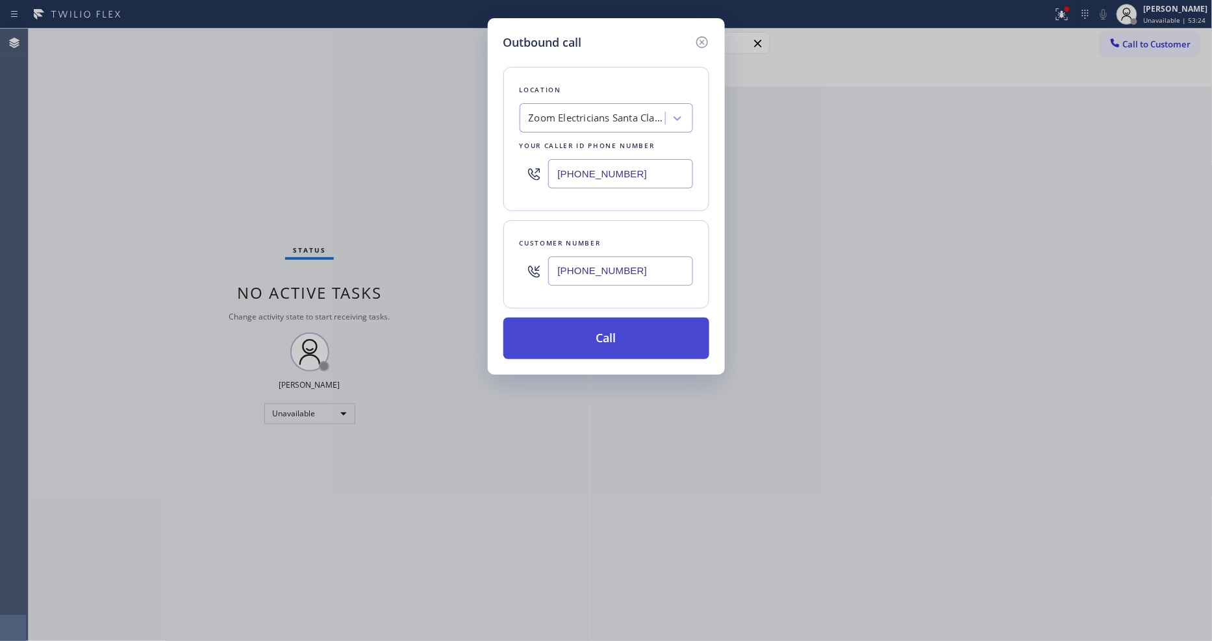
click at [560, 342] on button "Call" at bounding box center [606, 338] width 206 height 42
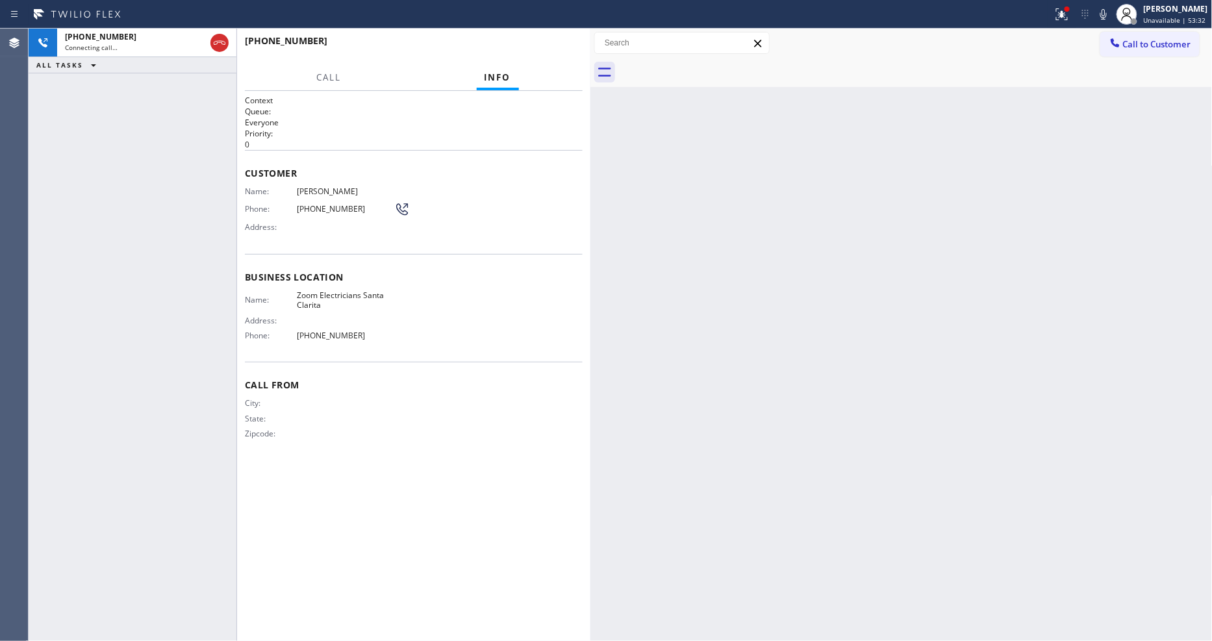
click at [303, 189] on span "Mark Witas" at bounding box center [345, 191] width 97 height 10
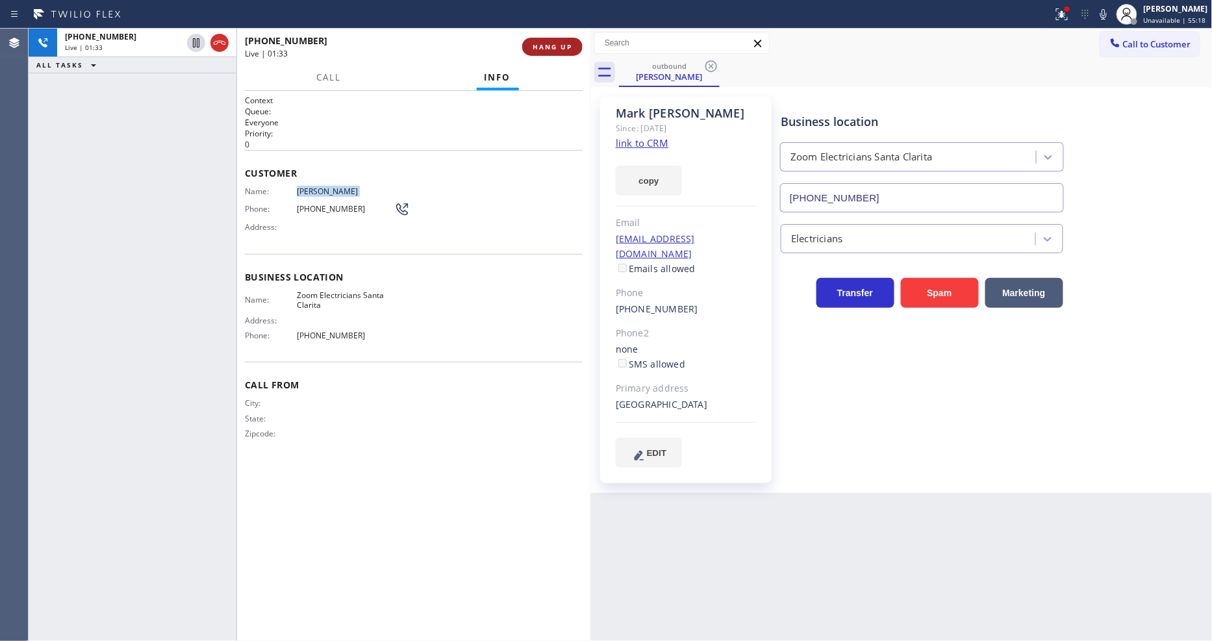
click at [548, 49] on span "HANG UP" at bounding box center [552, 46] width 40 height 9
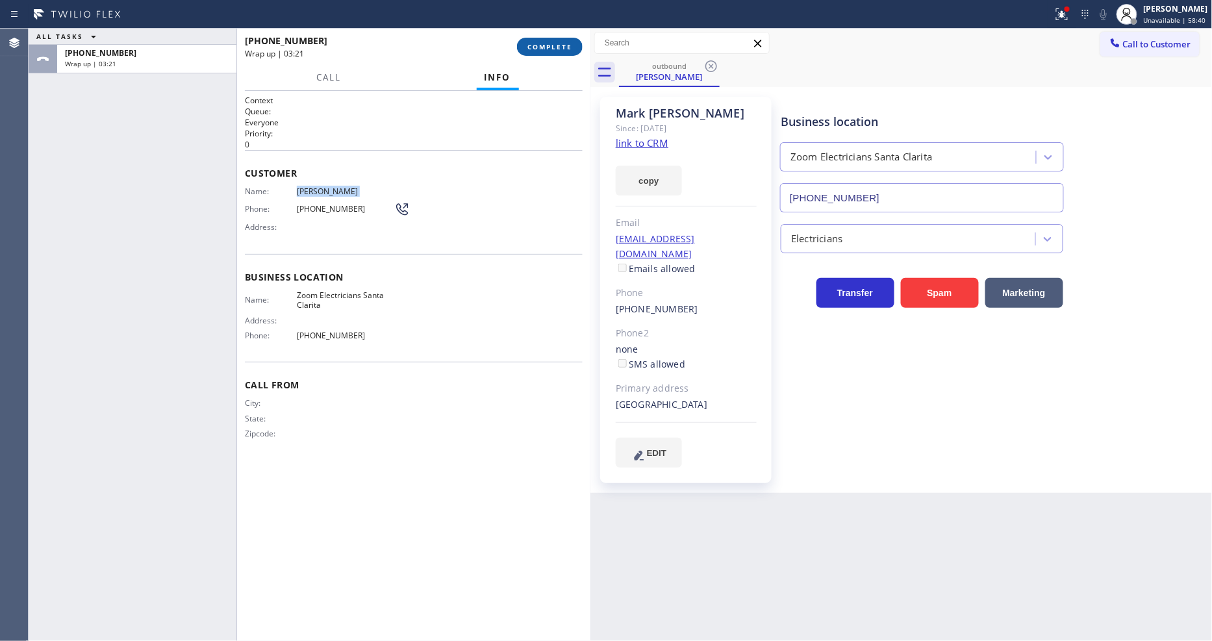
click at [542, 42] on span "COMPLETE" at bounding box center [549, 46] width 45 height 9
click at [488, 229] on div "Name: Mark Witas Phone: (971) 666-1954 Address:" at bounding box center [414, 211] width 338 height 51
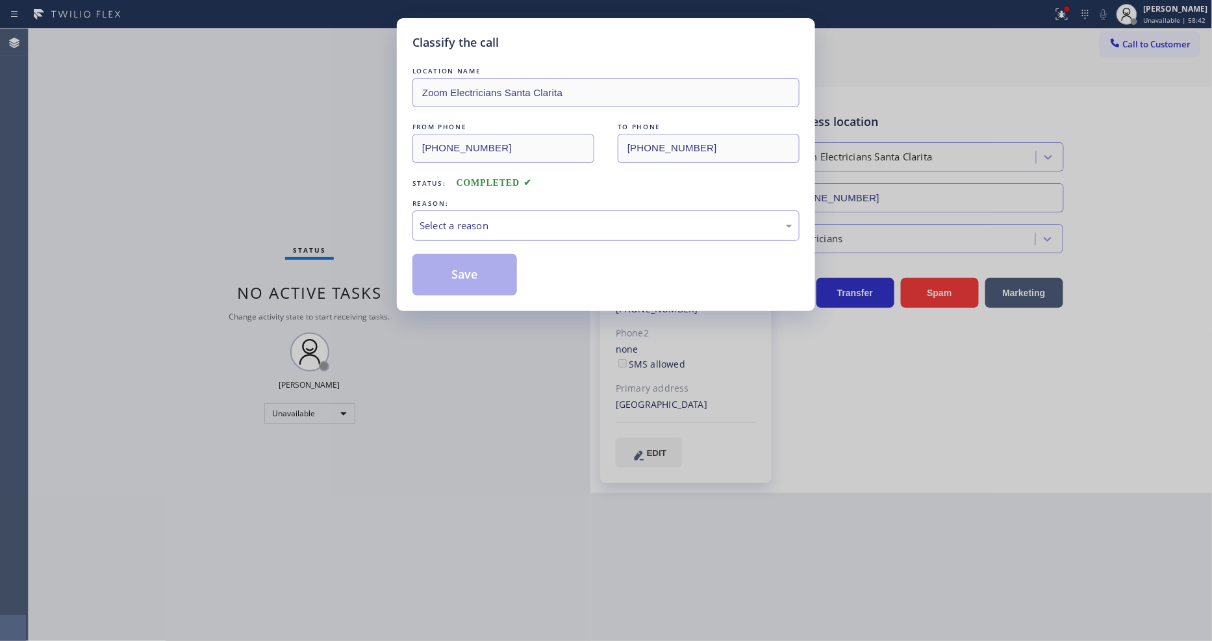
click at [488, 229] on div "Select a reason" at bounding box center [605, 225] width 387 height 31
click at [476, 273] on button "Save" at bounding box center [464, 275] width 105 height 42
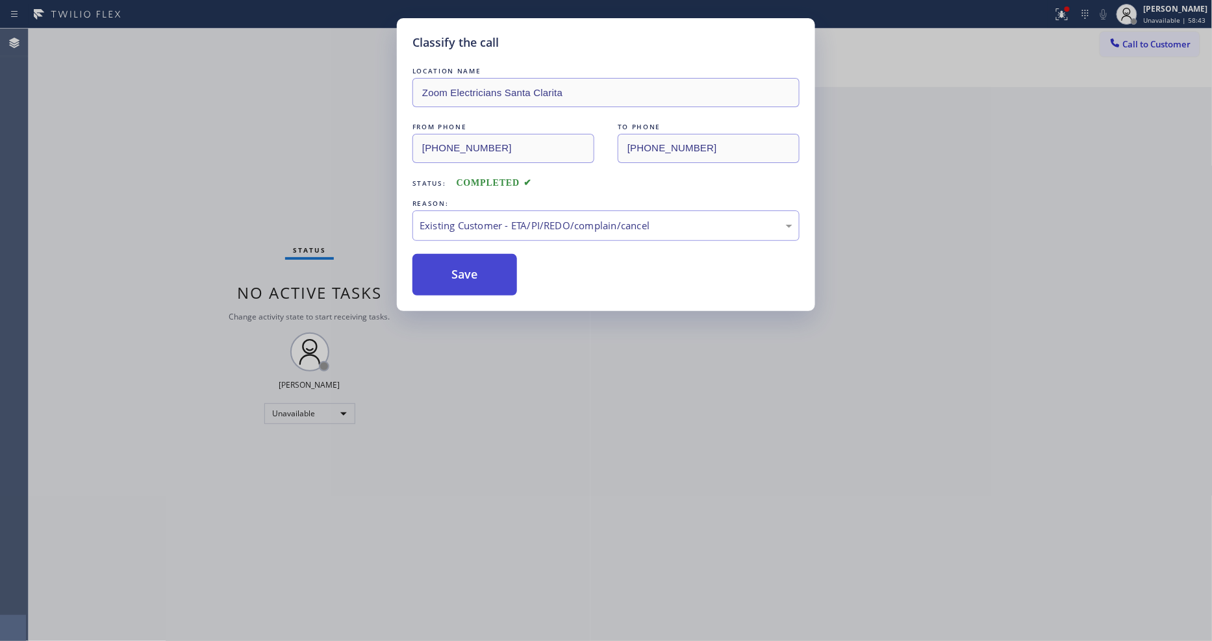
click at [476, 273] on button "Save" at bounding box center [464, 275] width 105 height 42
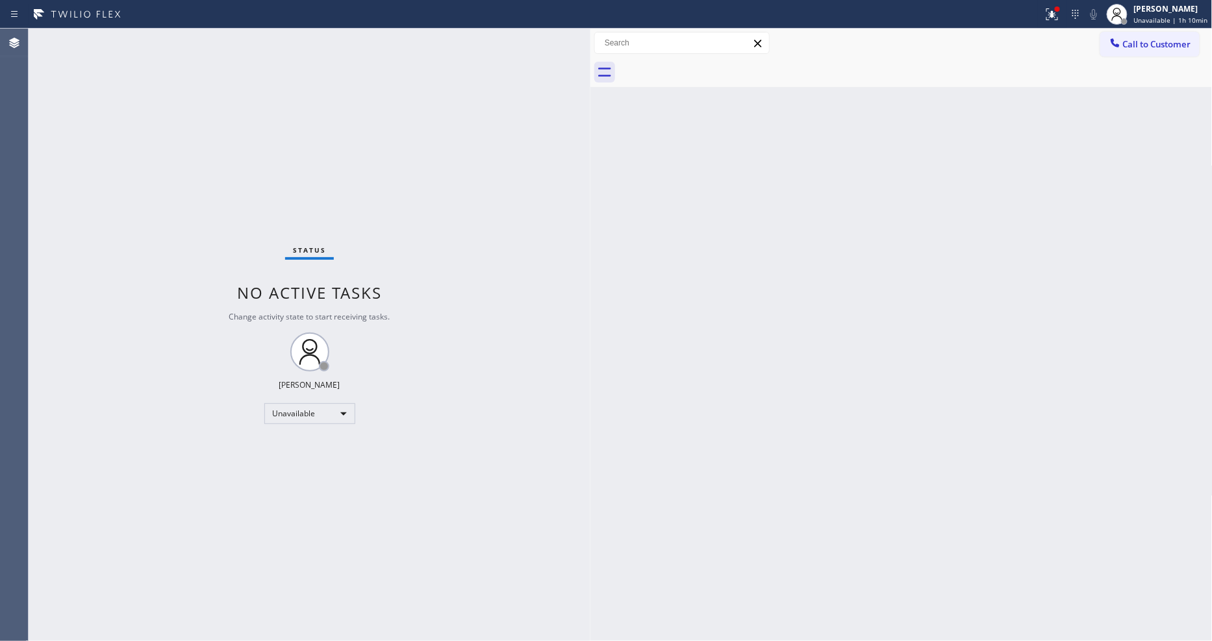
click at [521, 439] on div "Status No active tasks Change activity state to start receiving tasks. Lyka Mon…" at bounding box center [310, 335] width 562 height 612
click at [1128, 47] on span "Call to Customer" at bounding box center [1157, 44] width 68 height 12
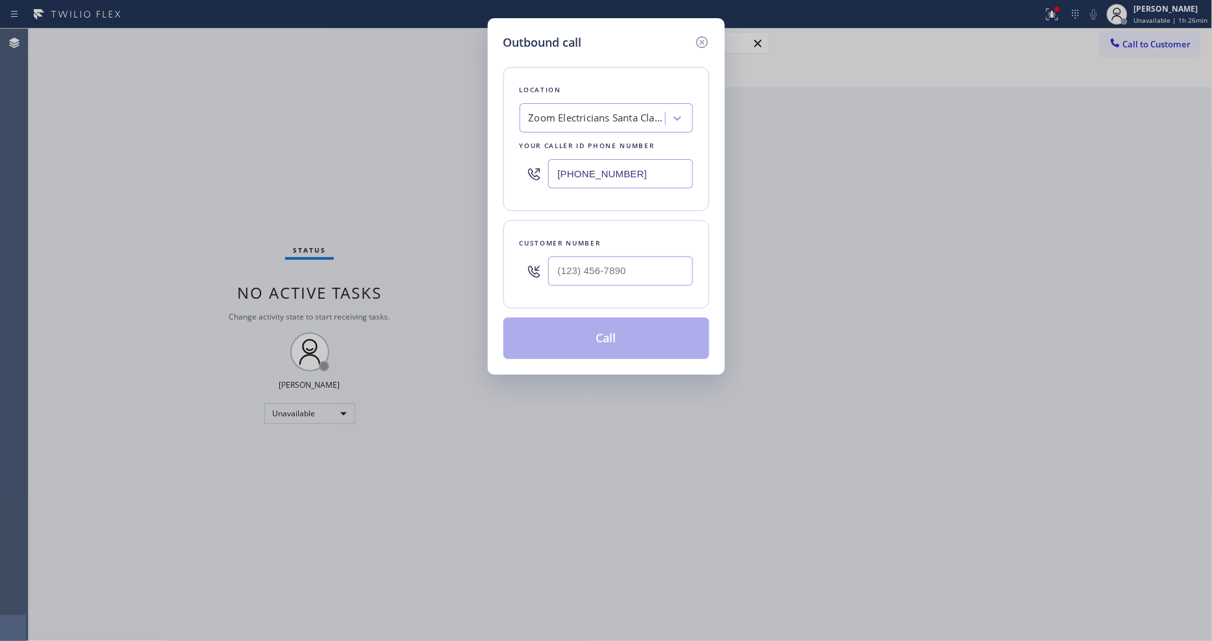
click at [614, 119] on div "Zoom Electricians Santa Clarita" at bounding box center [597, 118] width 136 height 15
paste input "Blue Moon Electrical Culver City"
click at [596, 142] on div "Blue Moon Electrical Culver City" at bounding box center [605, 152] width 173 height 36
click at [620, 271] on input "(___) ___-____" at bounding box center [620, 270] width 145 height 29
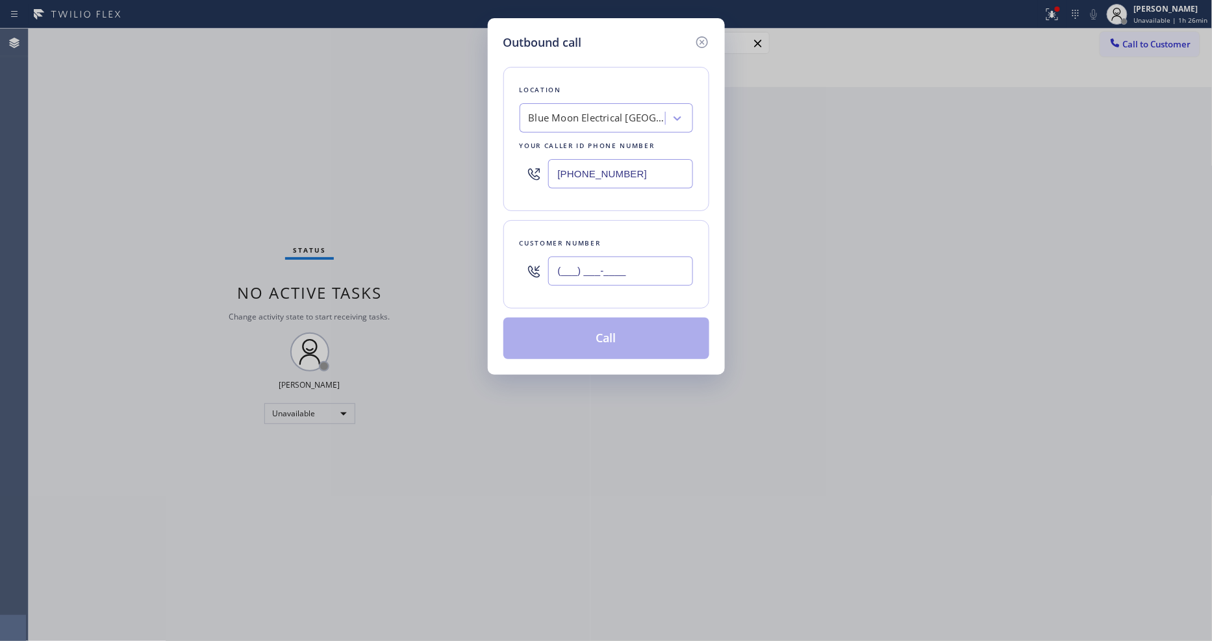
paste input "973) 303-8846"
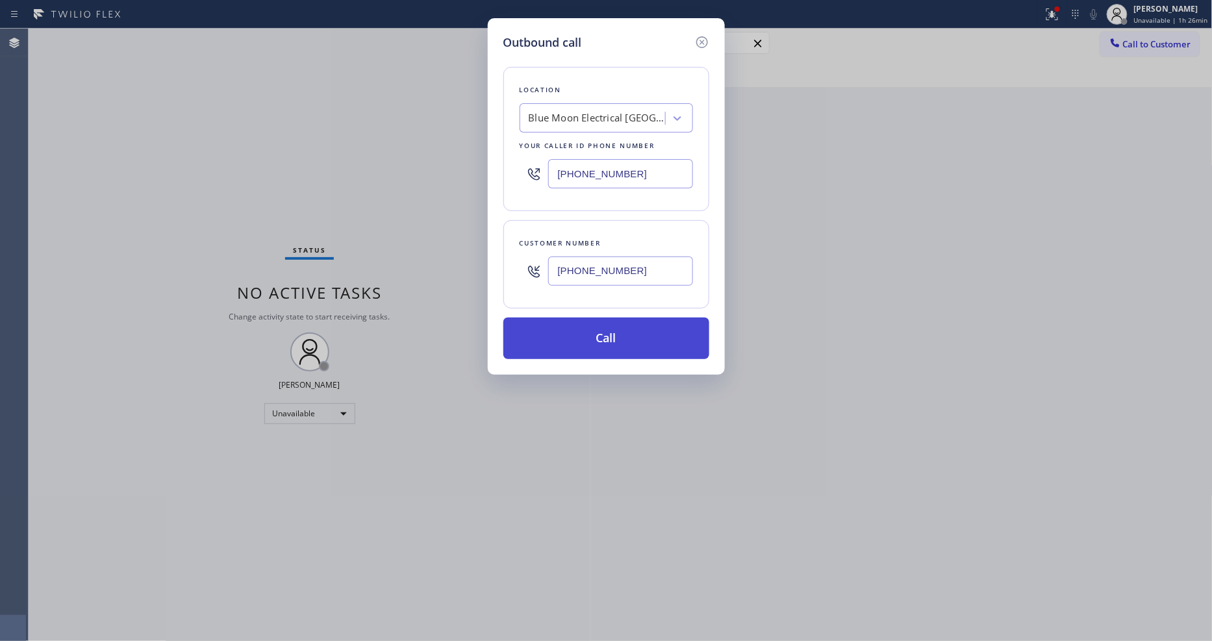
click at [604, 329] on button "Call" at bounding box center [606, 338] width 206 height 42
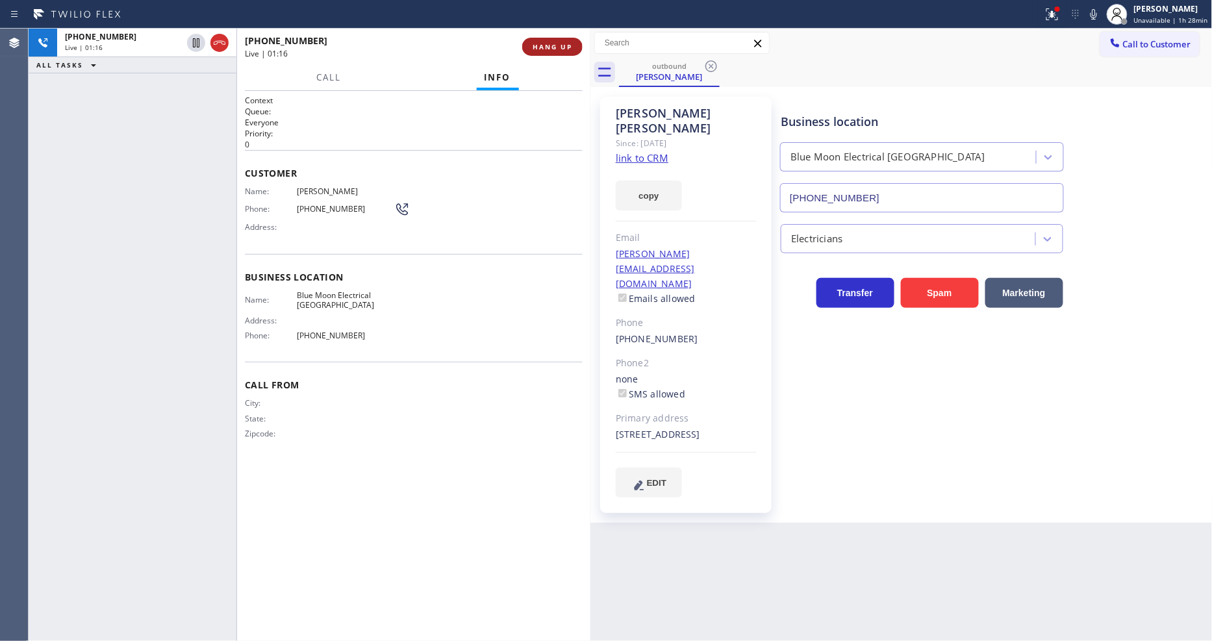
click at [543, 48] on span "HANG UP" at bounding box center [552, 46] width 40 height 9
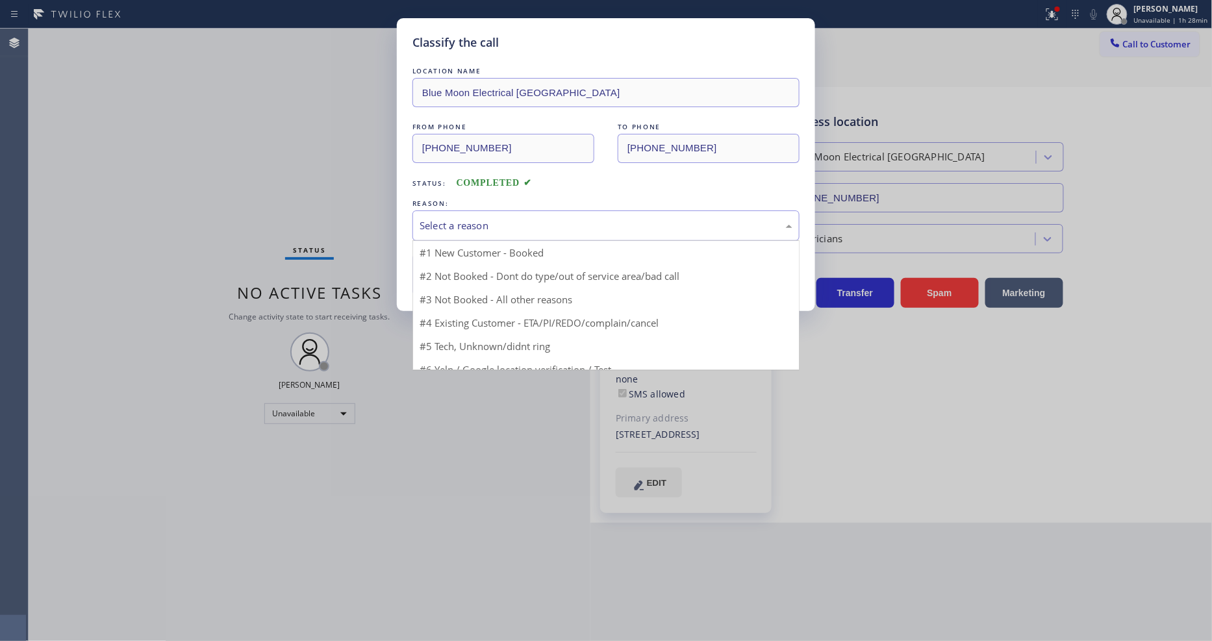
click at [484, 224] on div "Select a reason" at bounding box center [605, 225] width 373 height 15
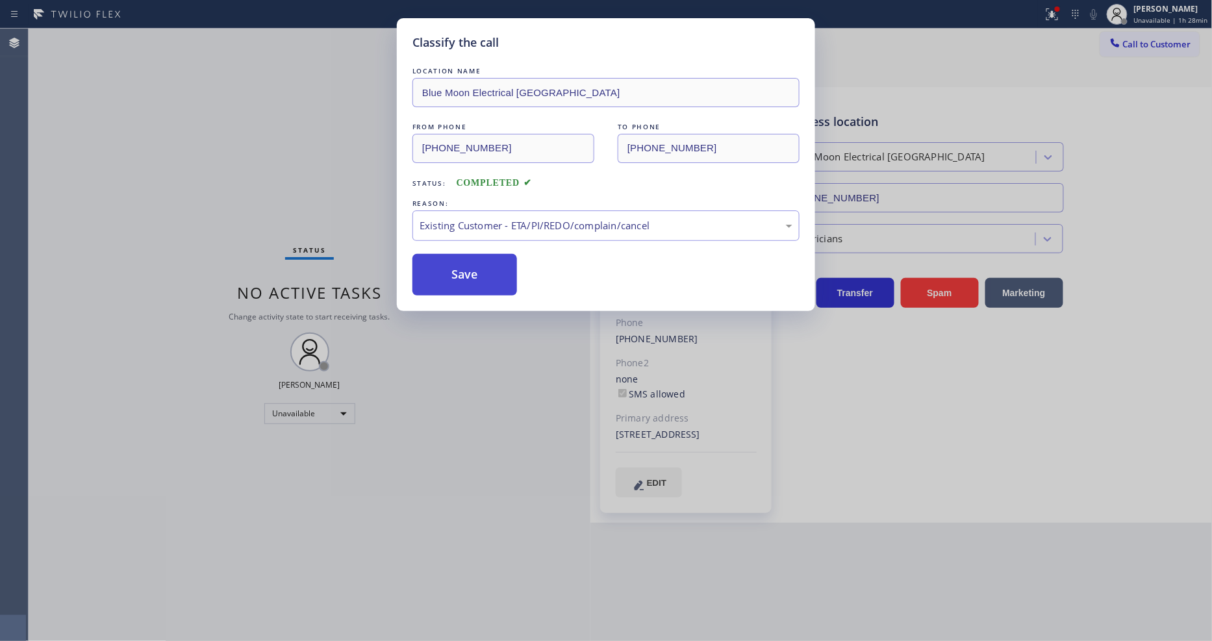
click at [469, 271] on button "Save" at bounding box center [464, 275] width 105 height 42
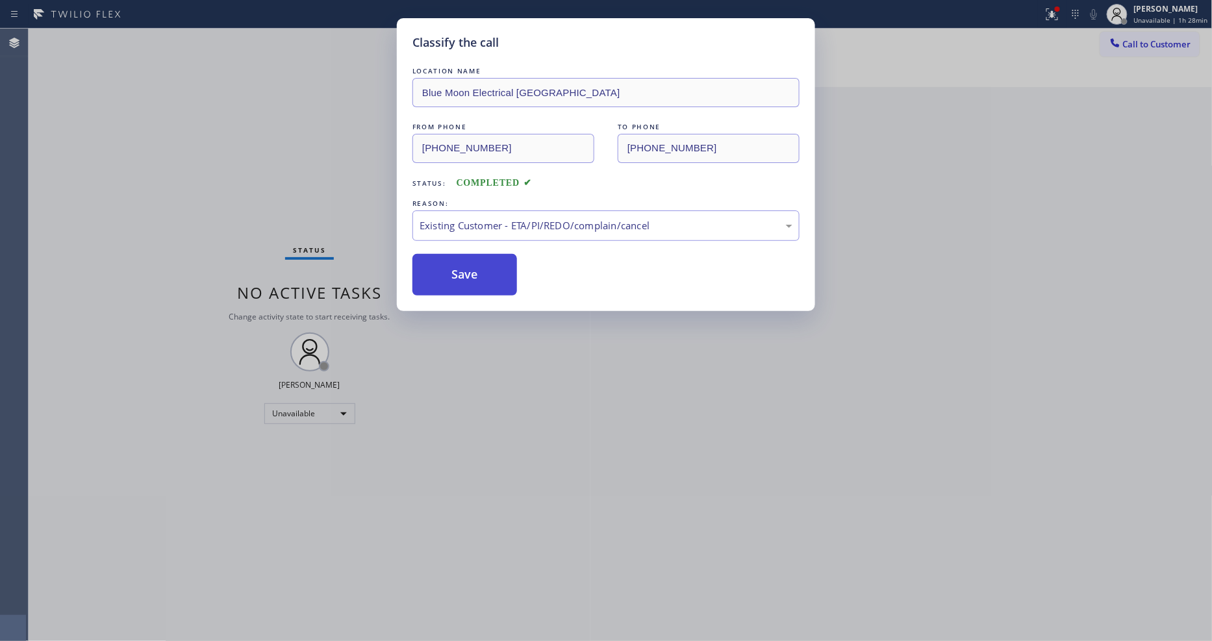
click at [469, 271] on button "Save" at bounding box center [464, 275] width 105 height 42
click at [469, 270] on button "Save" at bounding box center [464, 275] width 105 height 42
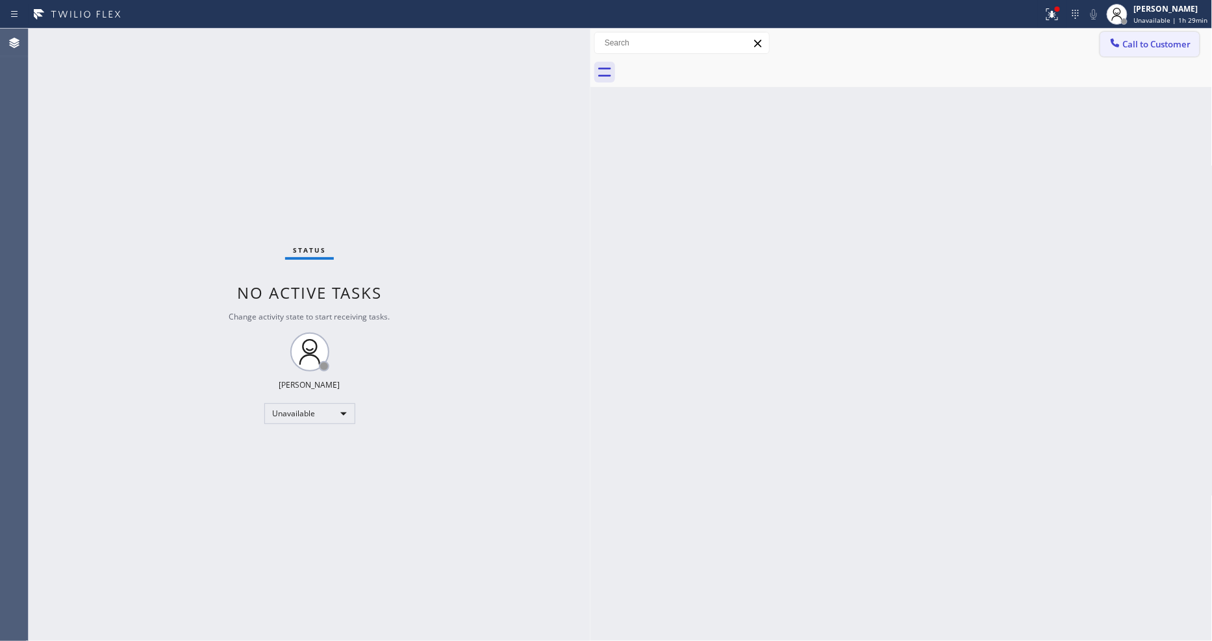
click at [1141, 49] on button "Call to Customer" at bounding box center [1149, 44] width 99 height 25
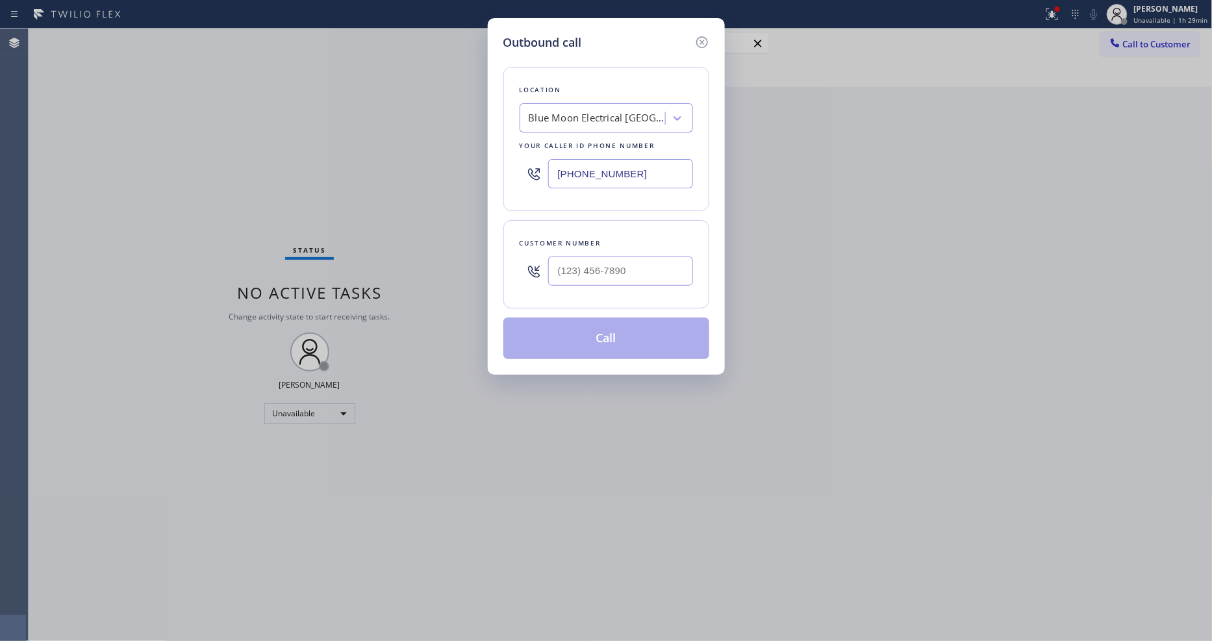
click at [580, 118] on div "Blue Moon Electrical Culver City" at bounding box center [597, 118] width 136 height 15
paste input "Electricians Service Team"
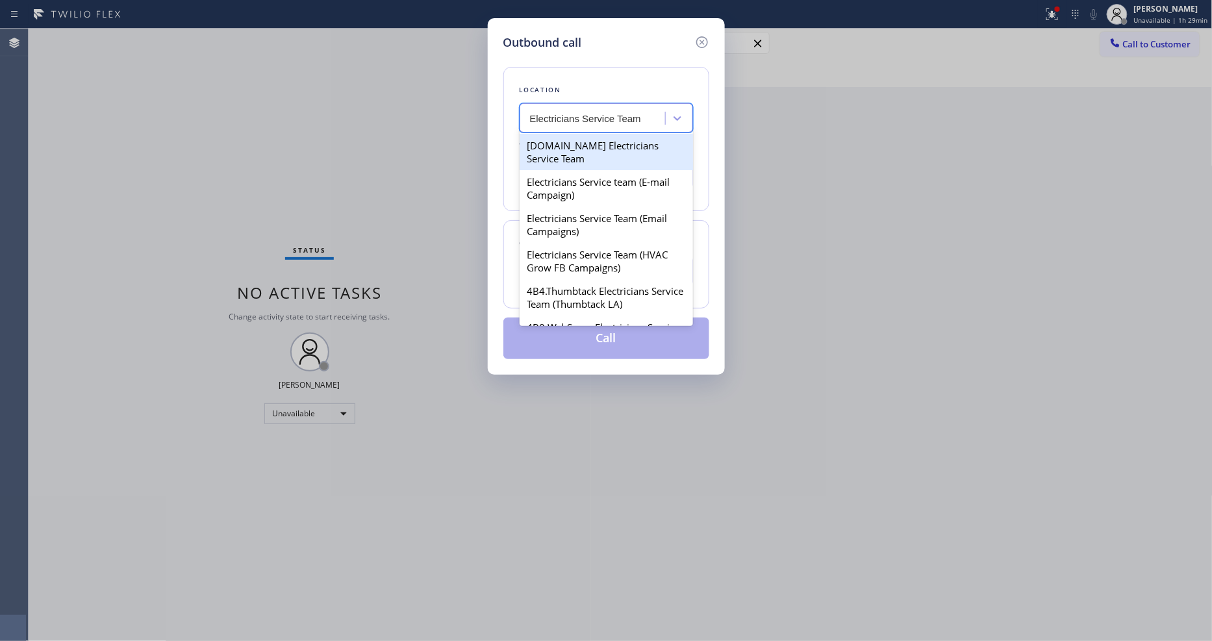
click at [575, 138] on div "4C.Email Electricians Service Team" at bounding box center [605, 152] width 173 height 36
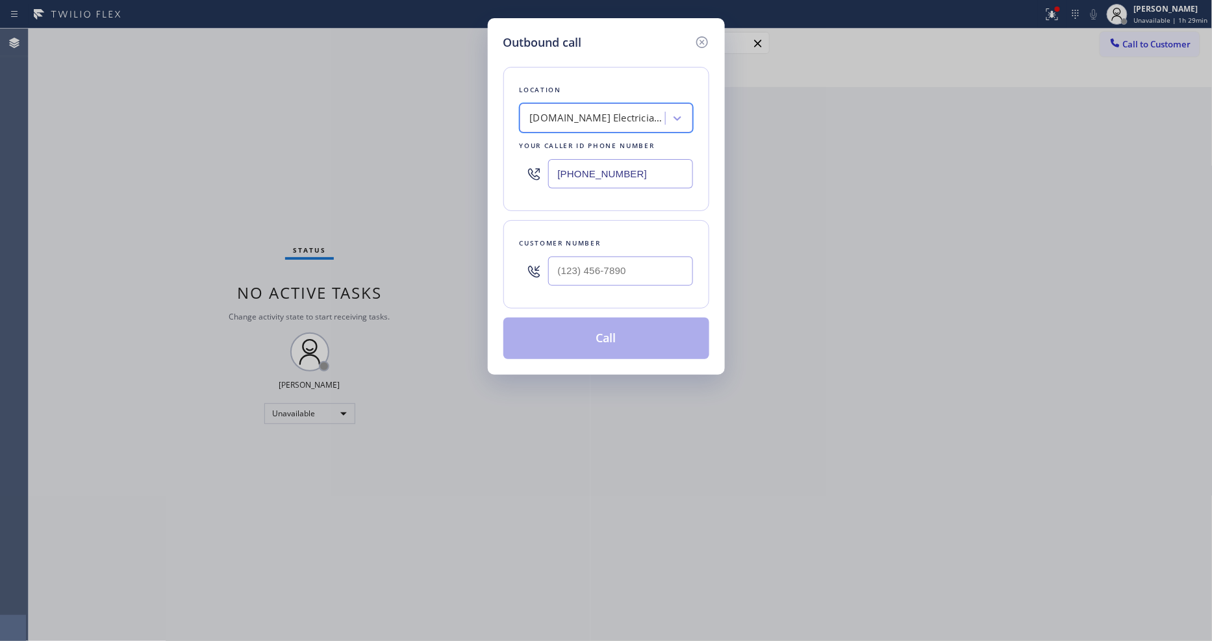
click at [641, 277] on input "text" at bounding box center [620, 270] width 145 height 29
paste input "617) 314-9617"
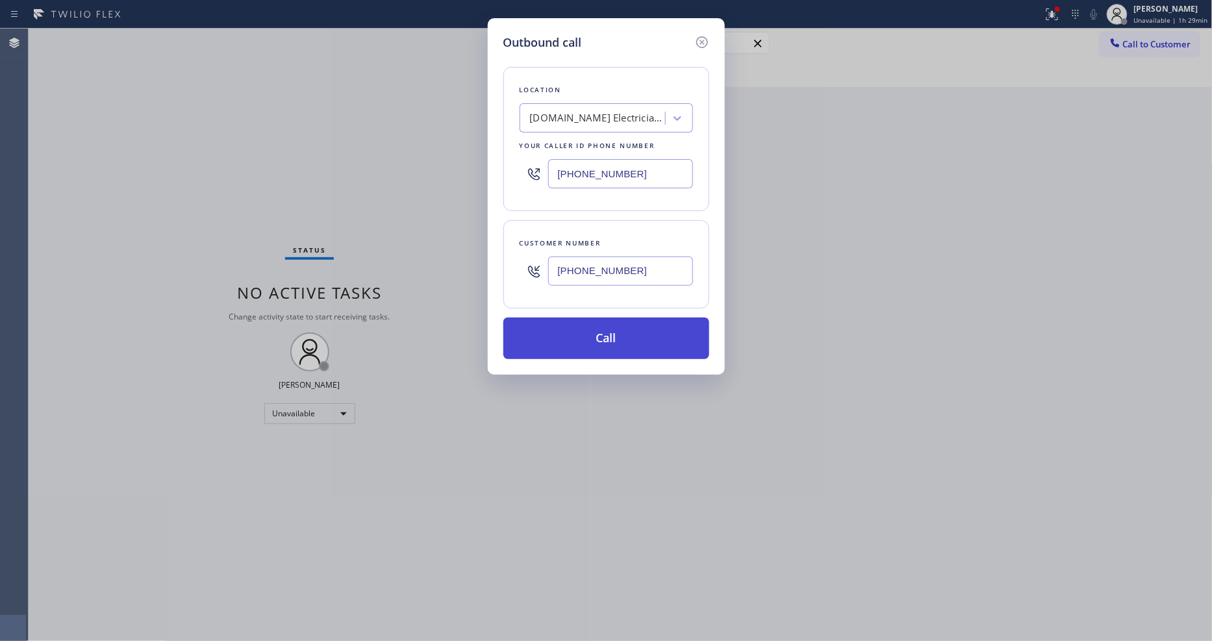
click at [595, 328] on button "Call" at bounding box center [606, 338] width 206 height 42
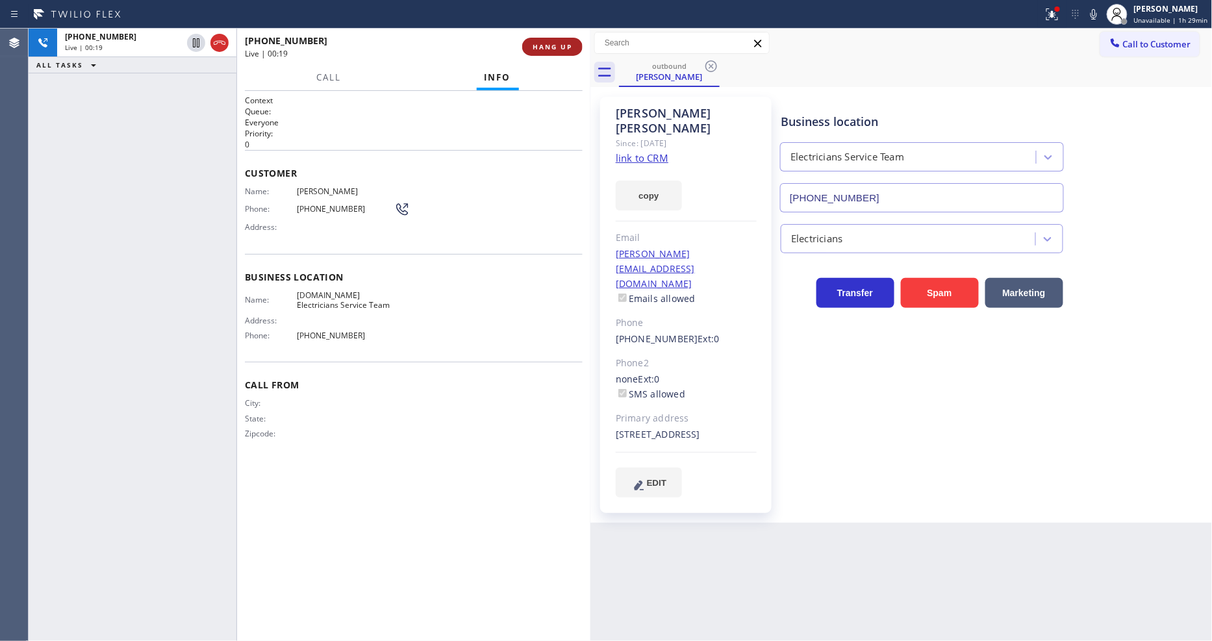
click at [556, 49] on span "HANG UP" at bounding box center [552, 46] width 40 height 9
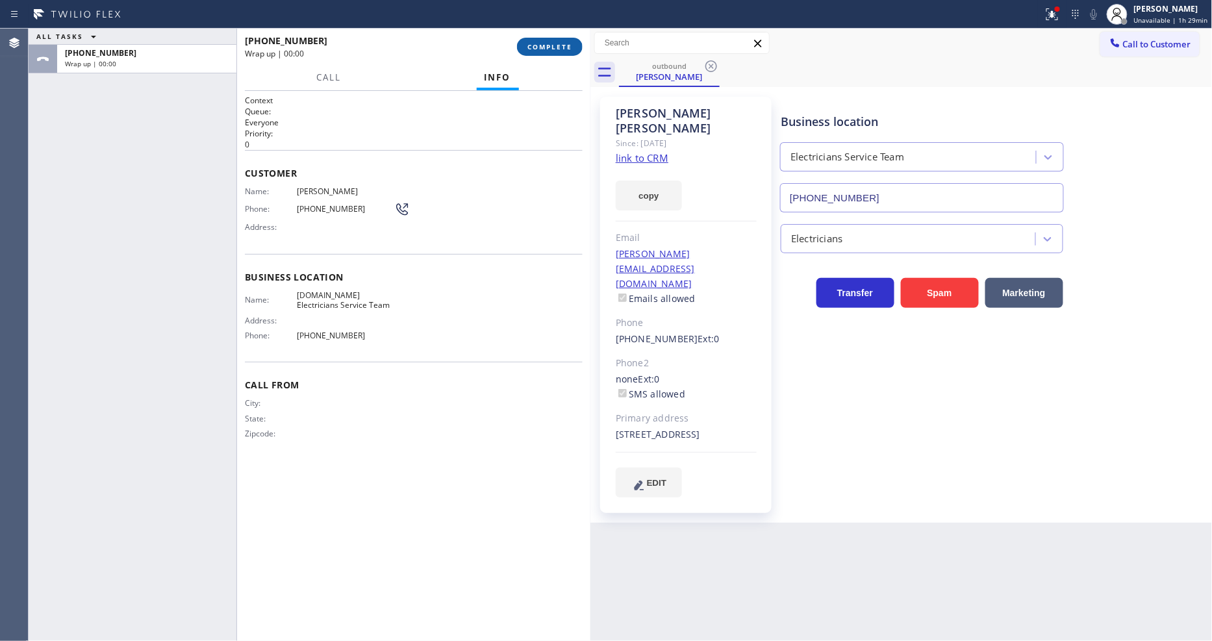
click at [556, 49] on span "COMPLETE" at bounding box center [549, 46] width 45 height 9
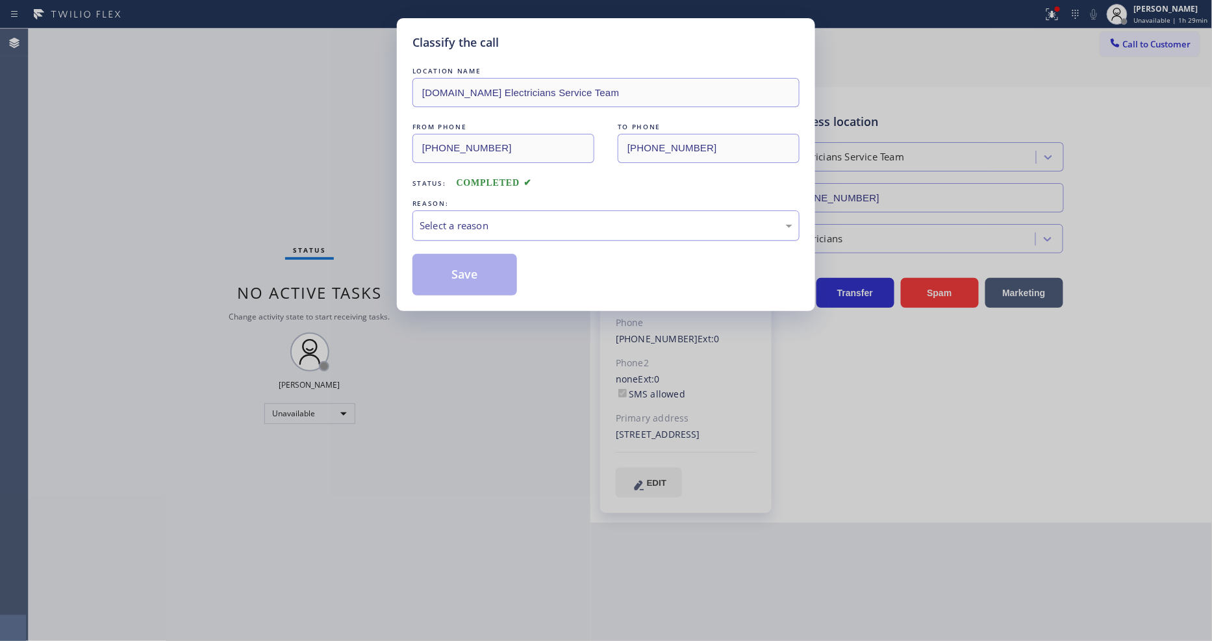
click at [480, 225] on div "Select a reason" at bounding box center [605, 225] width 373 height 15
click at [475, 265] on button "Save" at bounding box center [464, 275] width 105 height 42
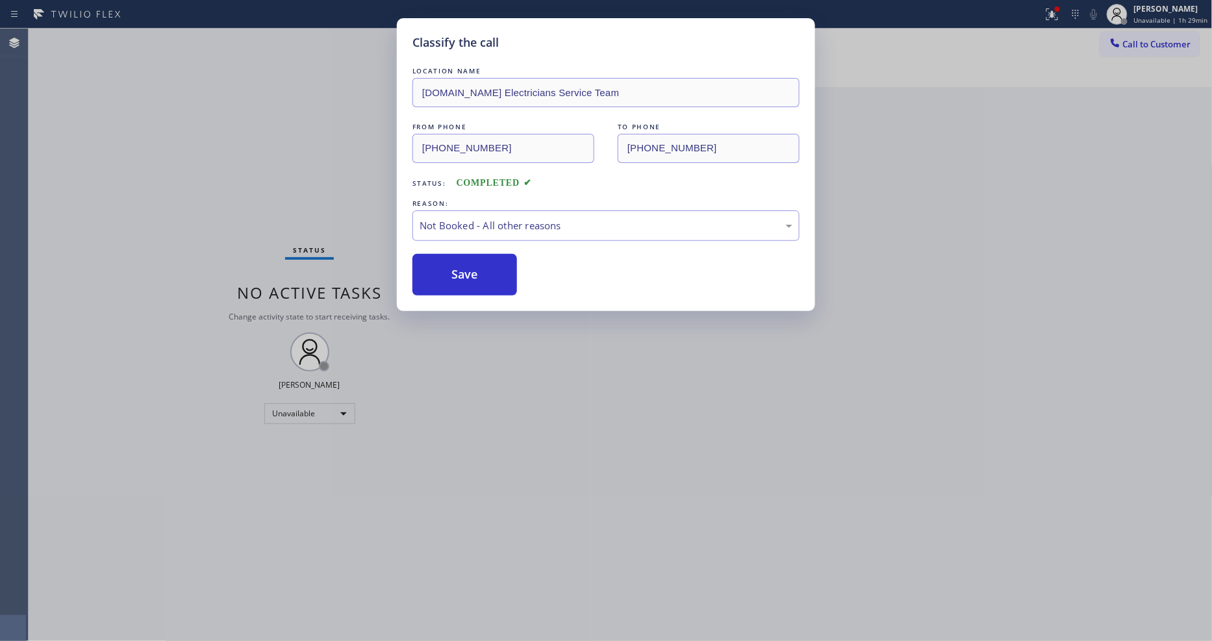
click at [475, 265] on button "Save" at bounding box center [464, 275] width 105 height 42
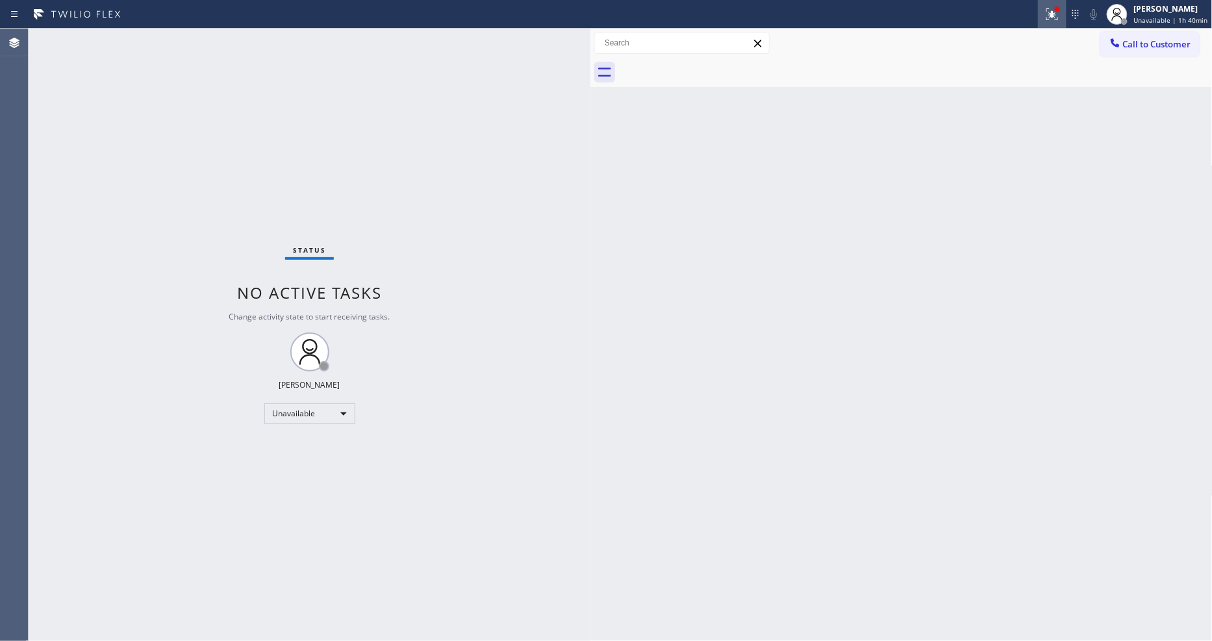
click at [1043, 6] on div at bounding box center [1052, 14] width 29 height 16
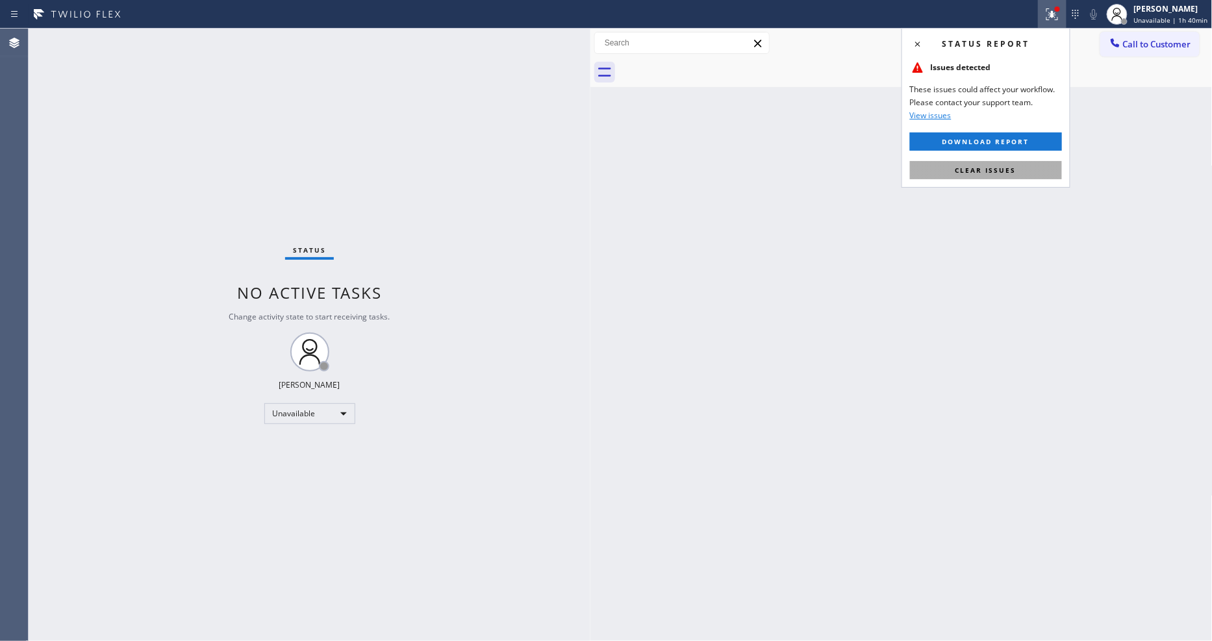
click at [1005, 177] on button "Clear issues" at bounding box center [986, 170] width 152 height 18
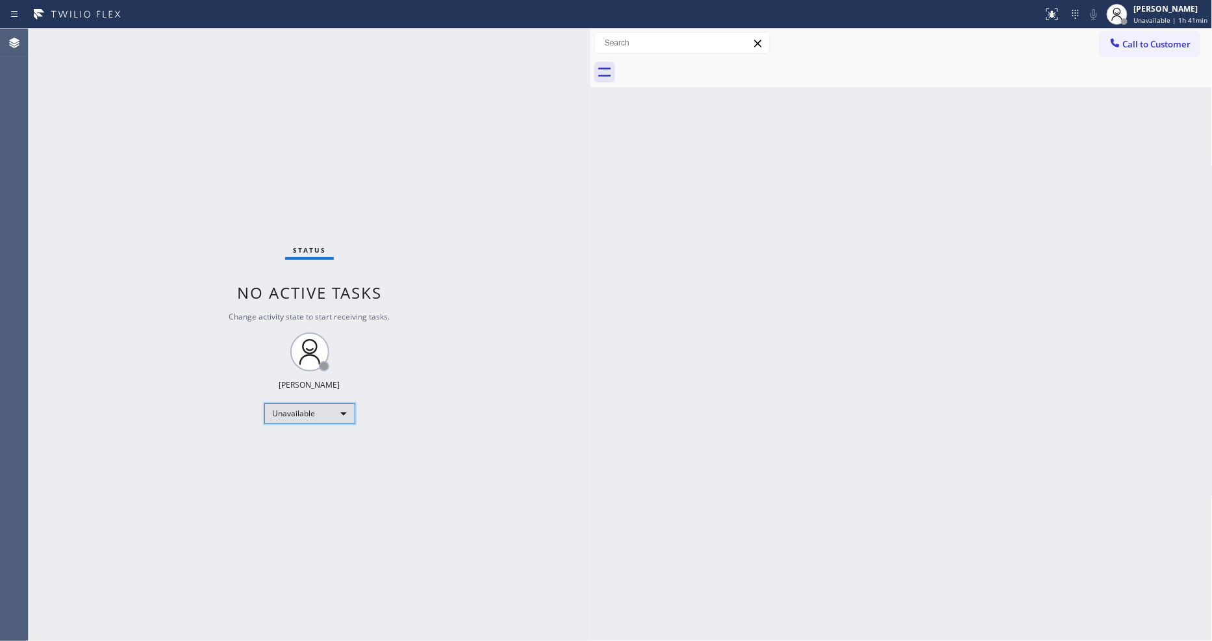
click at [290, 411] on div "Unavailable" at bounding box center [309, 413] width 91 height 21
click at [299, 443] on li "Available" at bounding box center [308, 448] width 88 height 16
click at [550, 331] on div "Status No active tasks You are ready to start receiving tasks. Lyka Montero Ava…" at bounding box center [310, 335] width 562 height 612
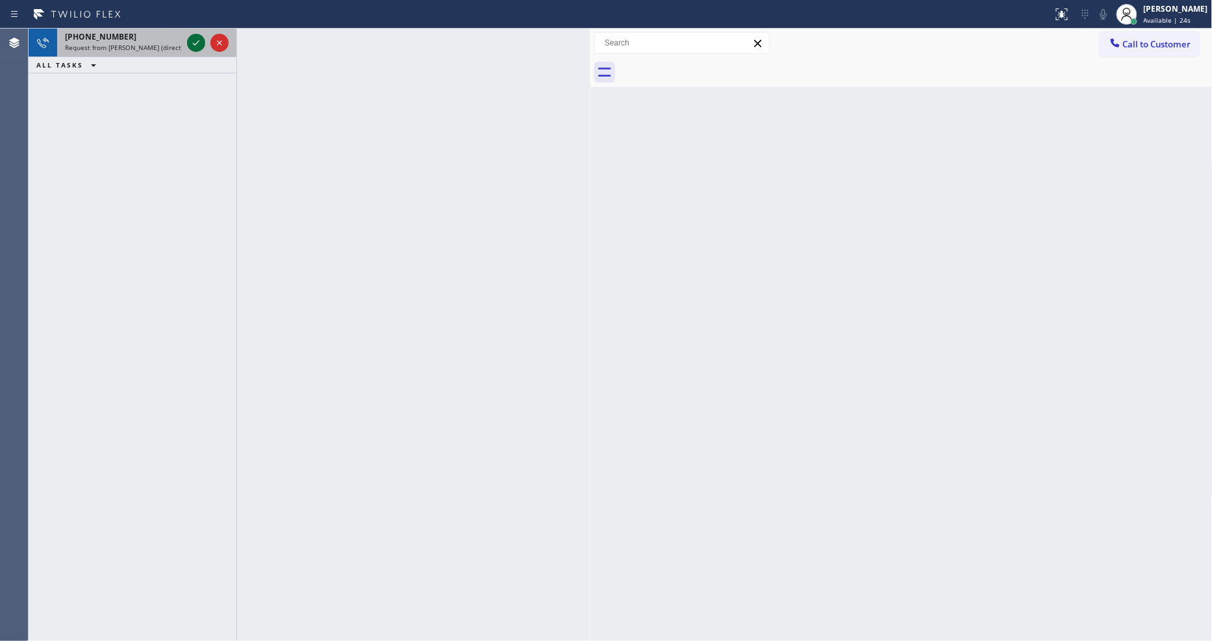
click at [195, 45] on icon at bounding box center [196, 43] width 16 height 16
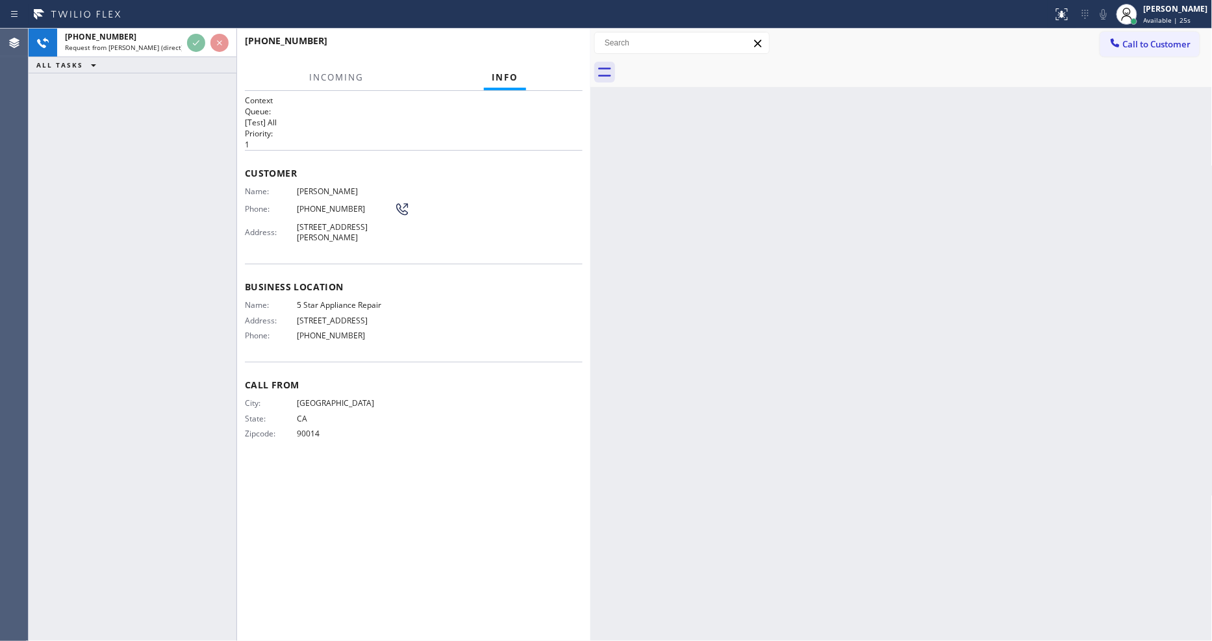
click at [430, 100] on h1 "Context" at bounding box center [414, 100] width 338 height 11
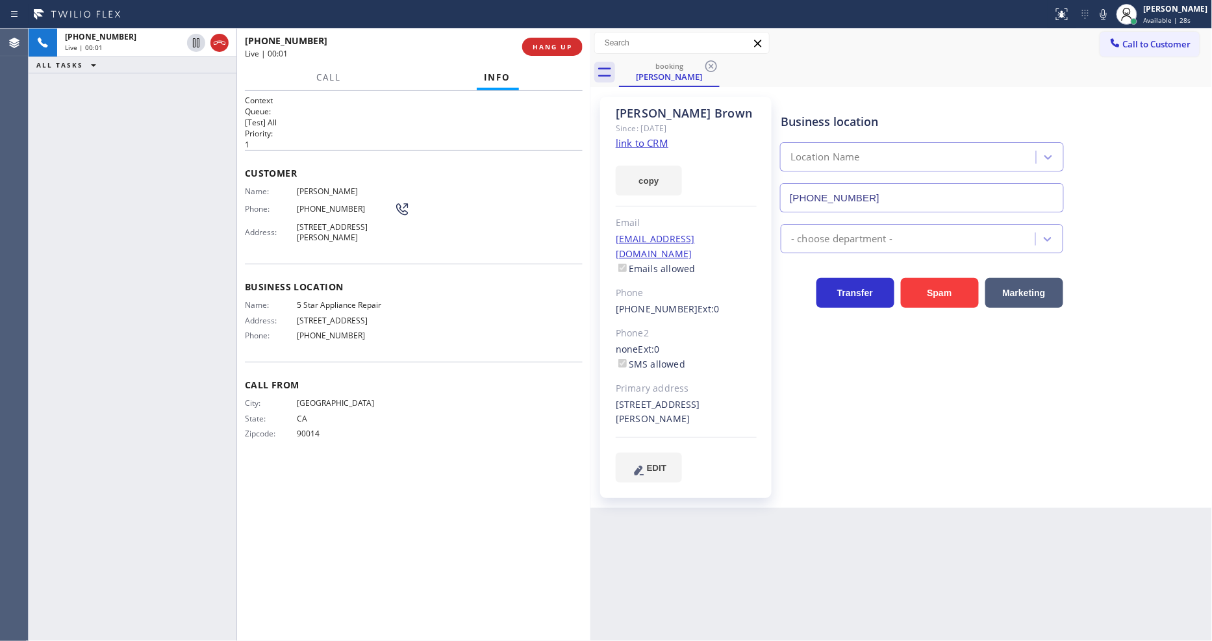
click at [629, 143] on link "link to CRM" at bounding box center [642, 142] width 53 height 13
click at [1111, 16] on icon at bounding box center [1103, 14] width 16 height 16
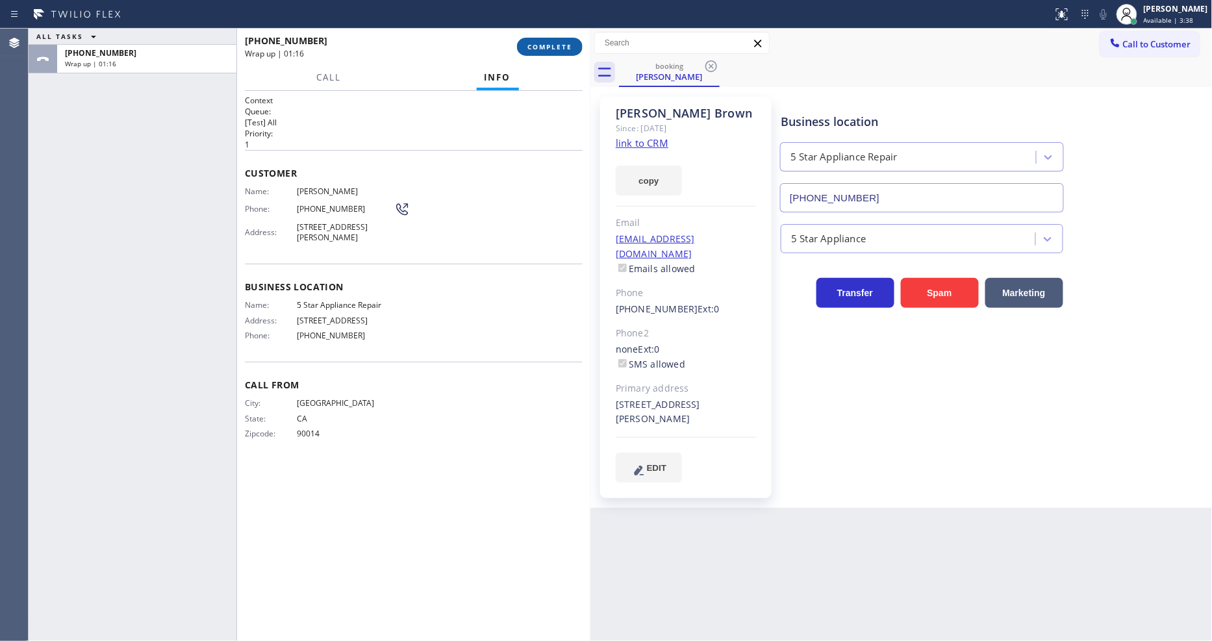
click at [560, 43] on span "COMPLETE" at bounding box center [549, 46] width 45 height 9
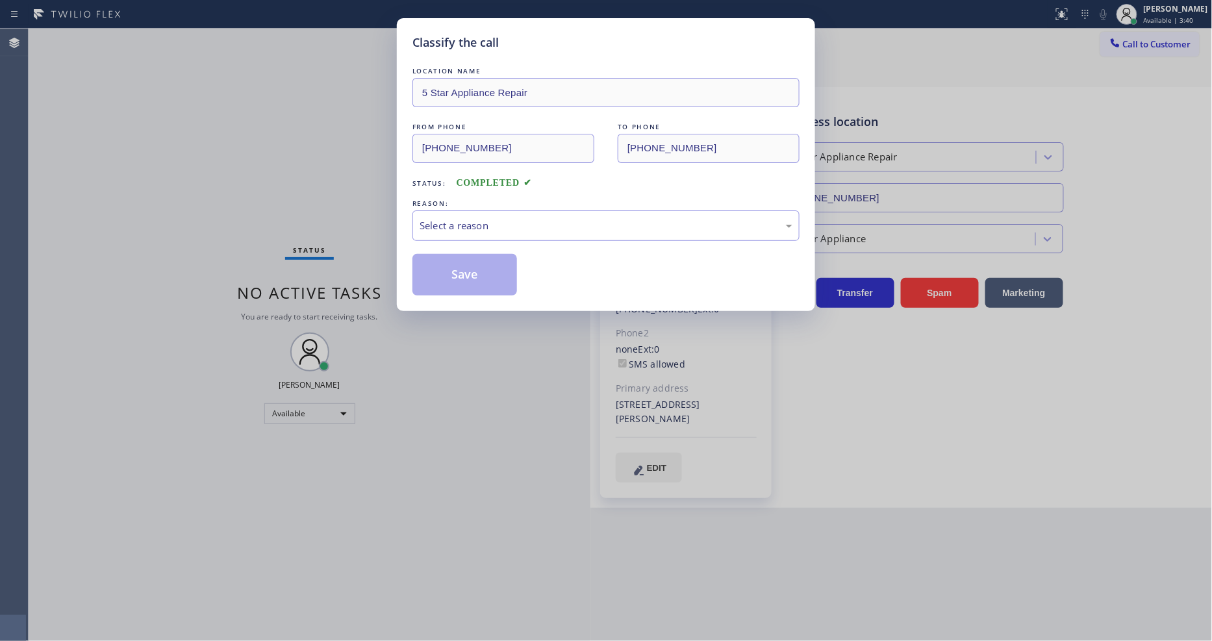
click at [491, 210] on div "Select a reason" at bounding box center [605, 225] width 387 height 31
click at [464, 281] on button "Save" at bounding box center [464, 275] width 105 height 42
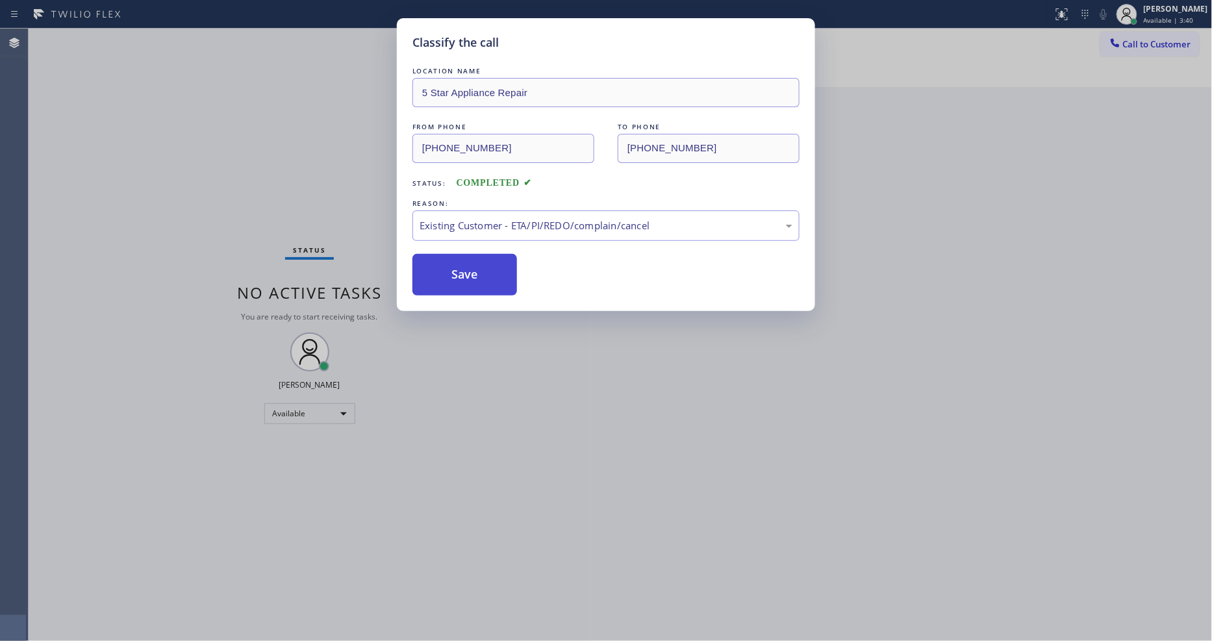
click at [464, 281] on button "Save" at bounding box center [464, 275] width 105 height 42
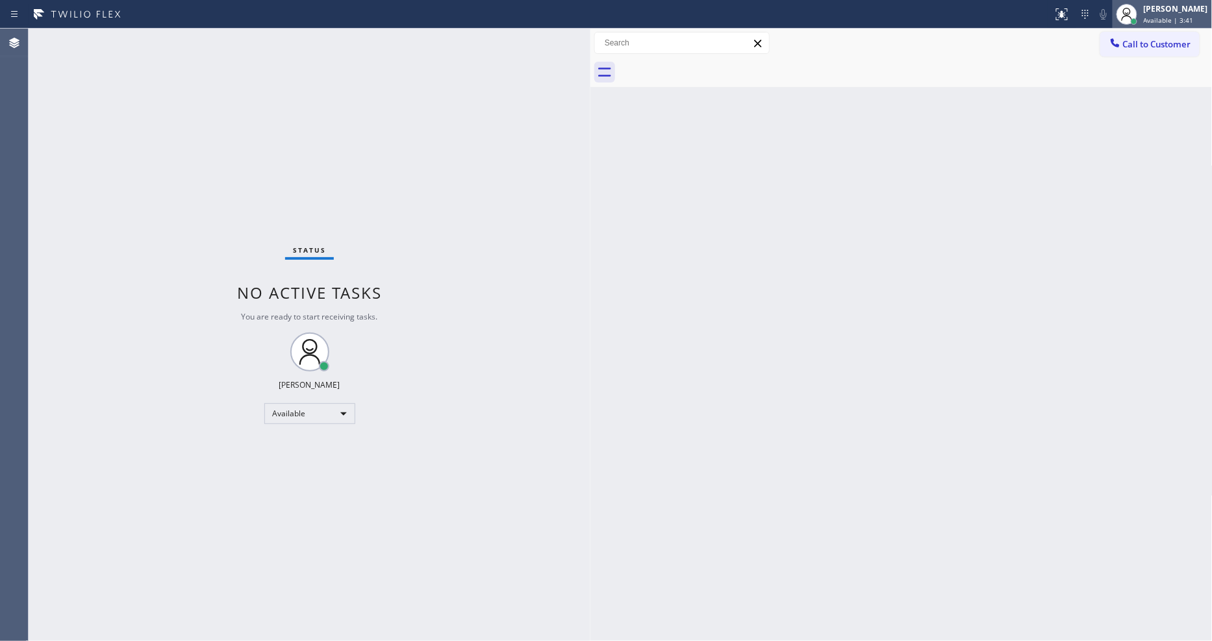
click at [1173, 10] on div "[PERSON_NAME]" at bounding box center [1175, 8] width 64 height 11
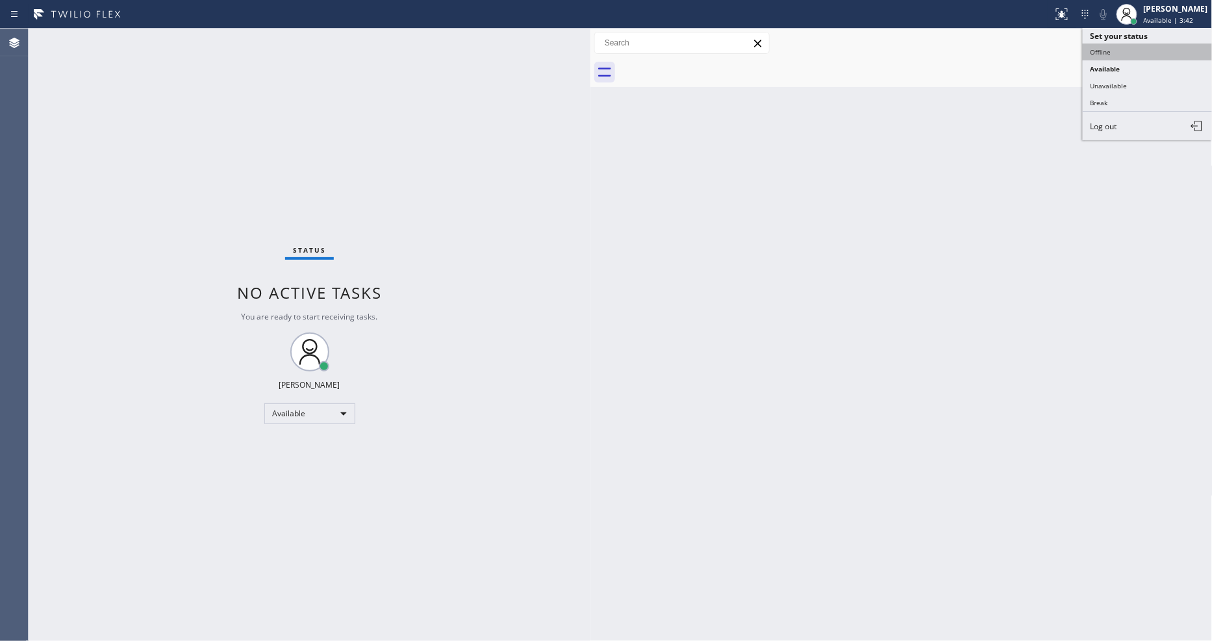
click at [1110, 54] on button "Offline" at bounding box center [1147, 52] width 130 height 17
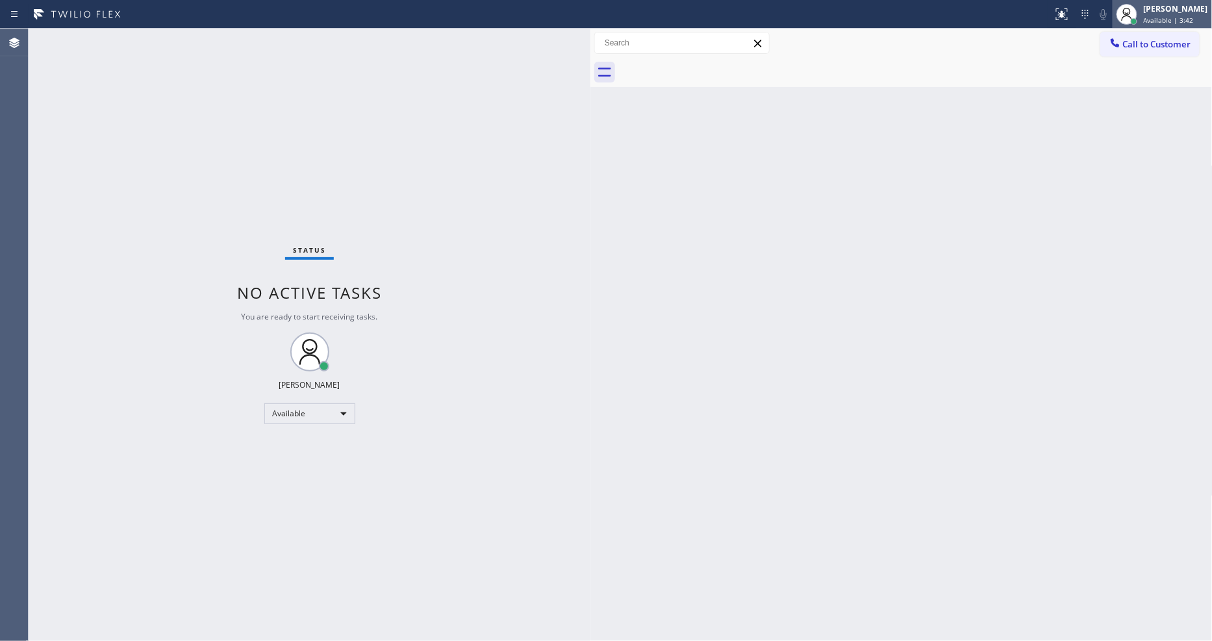
click at [1182, 14] on div "Lyka Montero Available | 3:42" at bounding box center [1176, 14] width 71 height 23
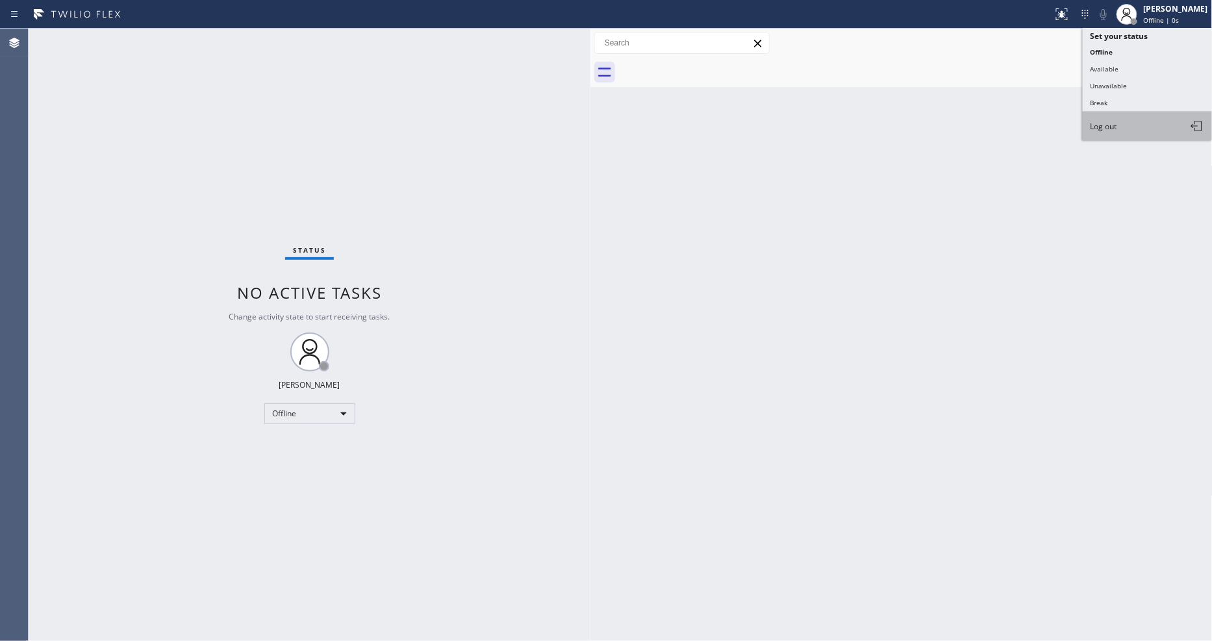
click at [1139, 121] on button "Log out" at bounding box center [1147, 126] width 130 height 29
